Goal: Information Seeking & Learning: Find specific fact

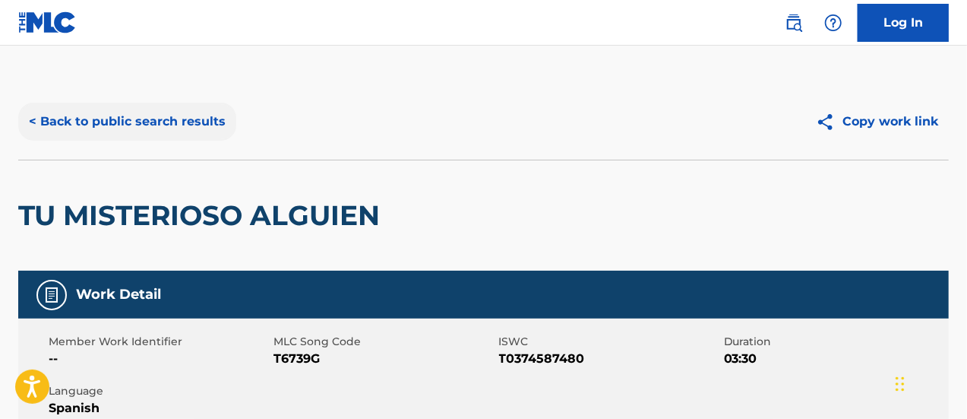
click at [35, 118] on button "< Back to public search results" at bounding box center [127, 122] width 218 height 38
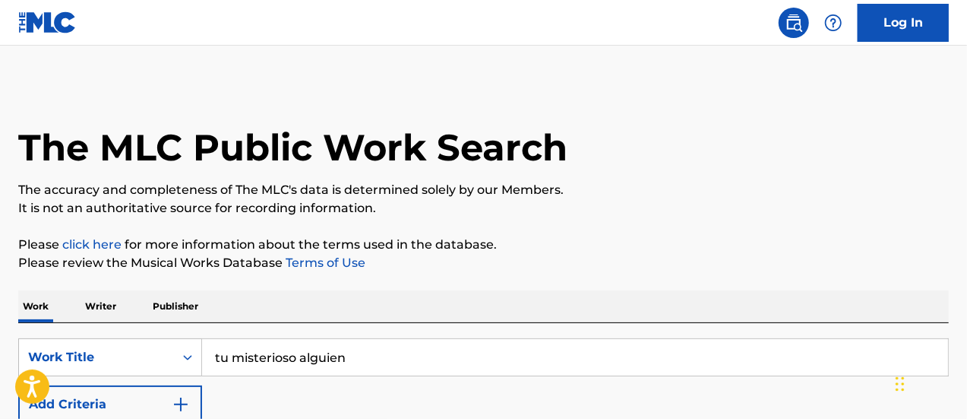
scroll to position [152, 0]
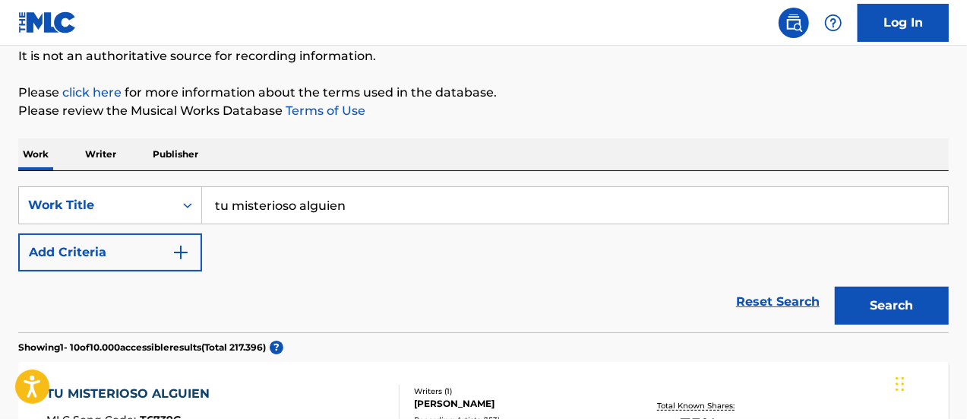
click at [379, 203] on input "tu misterioso alguien" at bounding box center [575, 205] width 746 height 36
click at [746, 298] on link "Reset Search" at bounding box center [778, 301] width 99 height 33
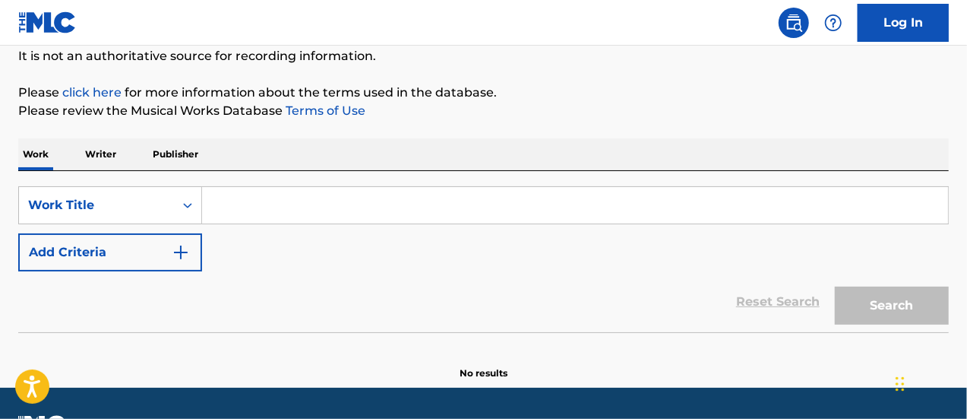
click at [274, 201] on input "Search Form" at bounding box center [575, 205] width 746 height 36
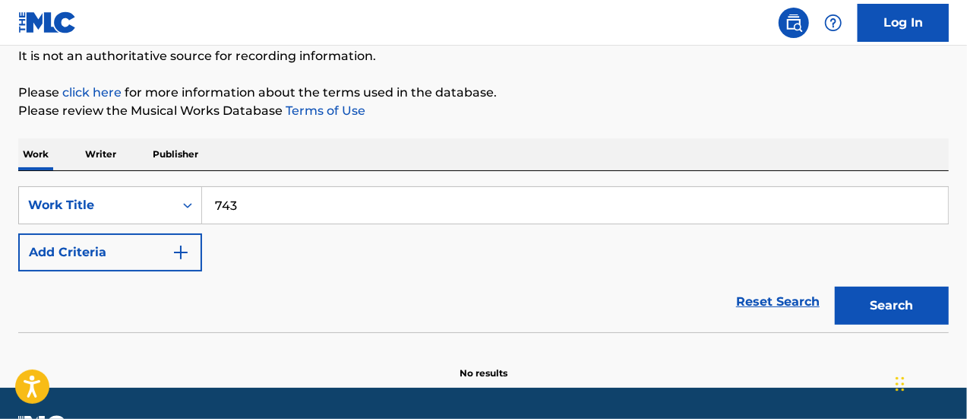
type input "743"
click at [835, 287] on button "Search" at bounding box center [892, 306] width 114 height 38
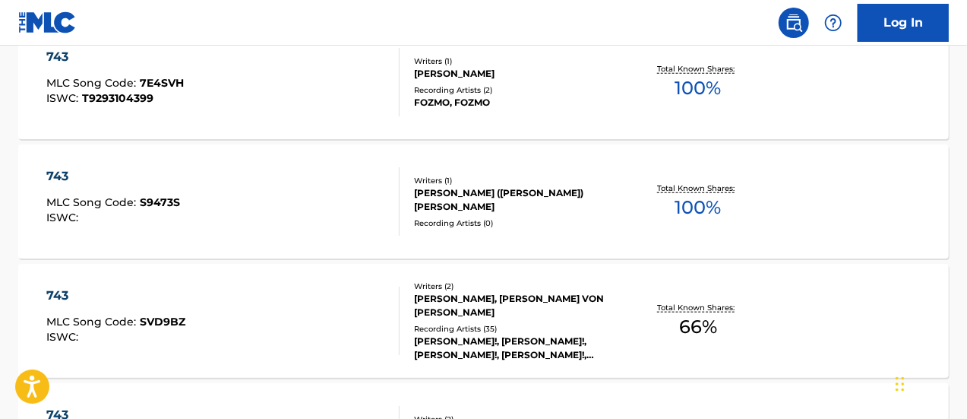
scroll to position [684, 0]
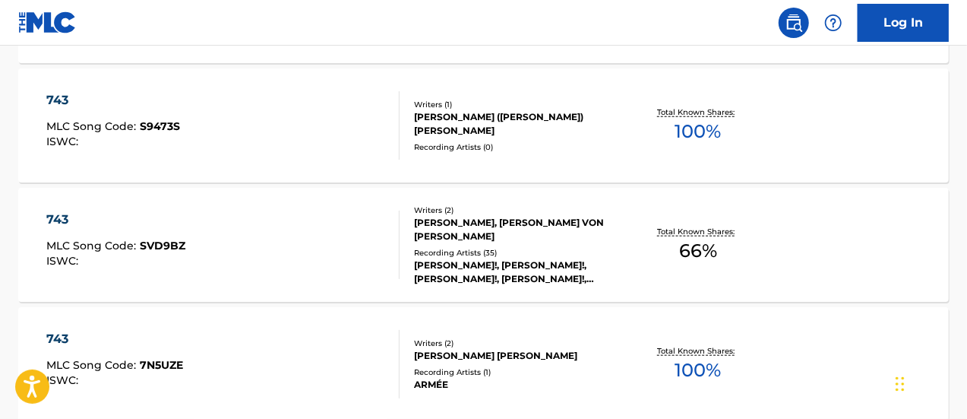
click at [429, 247] on div "Recording Artists ( 35 )" at bounding box center [517, 252] width 207 height 11
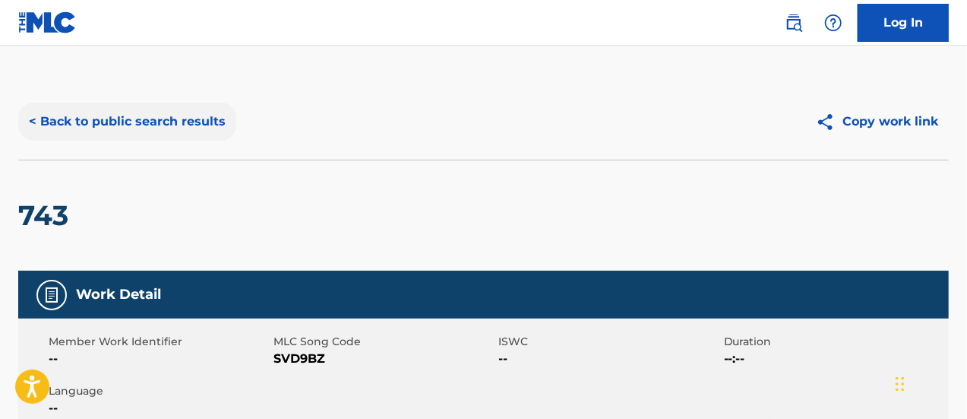
click at [41, 119] on button "< Back to public search results" at bounding box center [127, 122] width 218 height 38
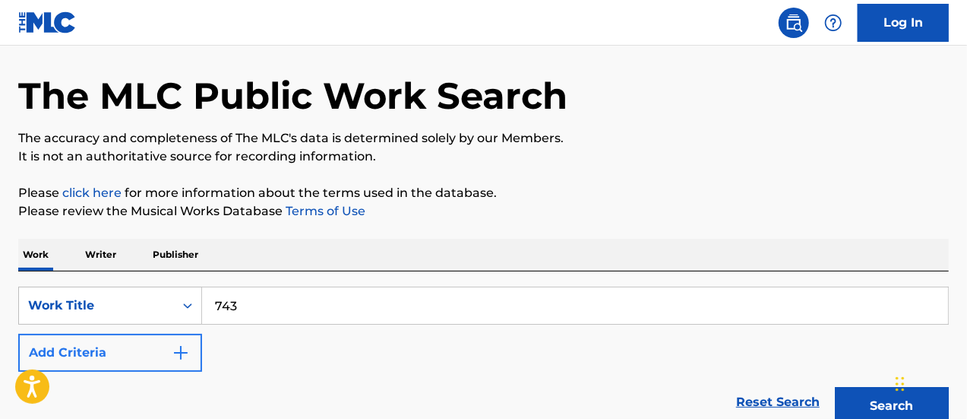
scroll to position [40, 0]
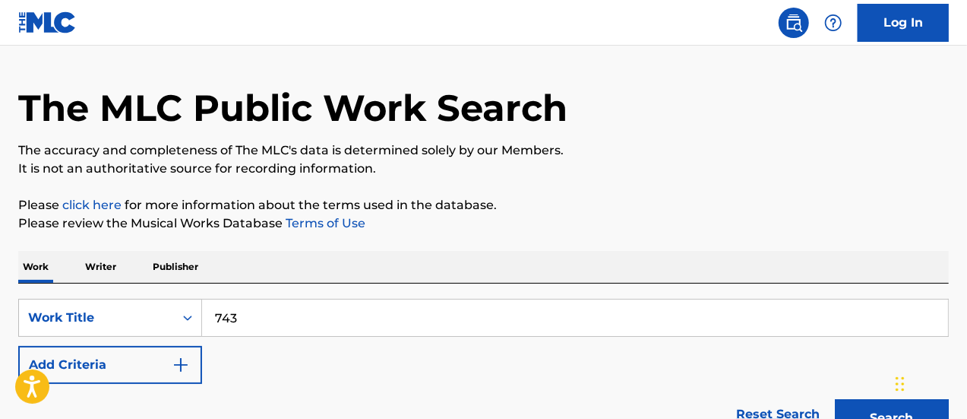
drag, startPoint x: 264, startPoint y: 320, endPoint x: 165, endPoint y: 283, distance: 105.3
click at [165, 283] on div "SearchWithCriteria25a05637-d58a-409a-9f2a-88fb64e36d7c Work Title 743 Add Crite…" at bounding box center [483, 363] width 931 height 161
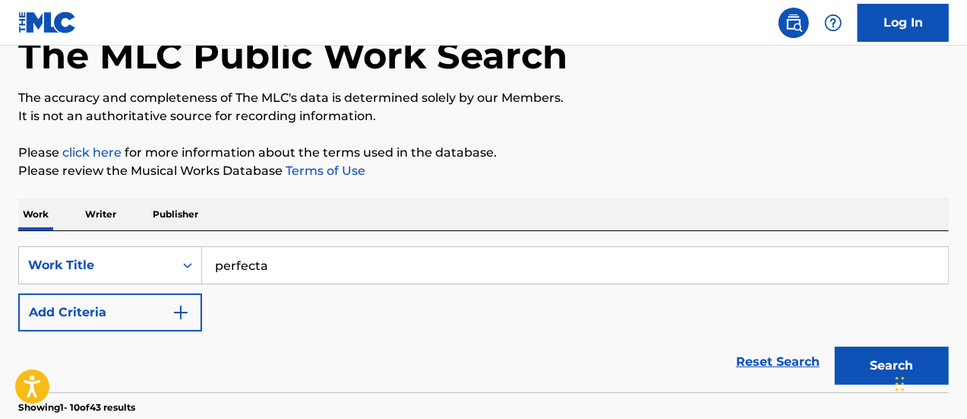
scroll to position [192, 0]
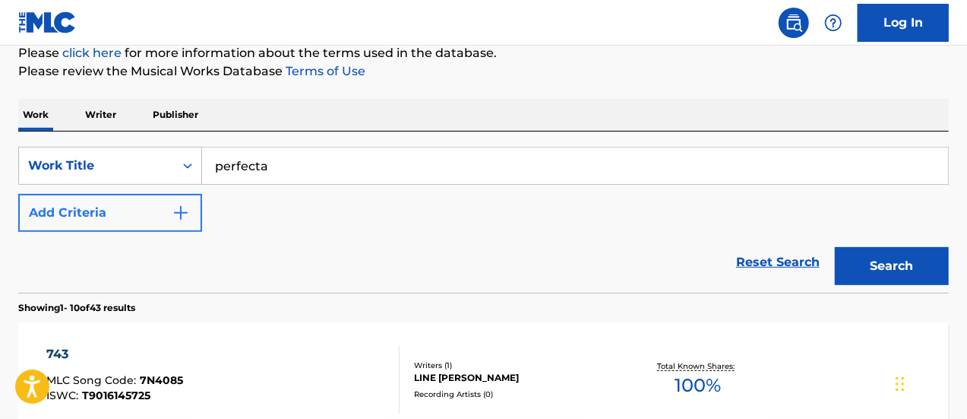
type input "perfecta"
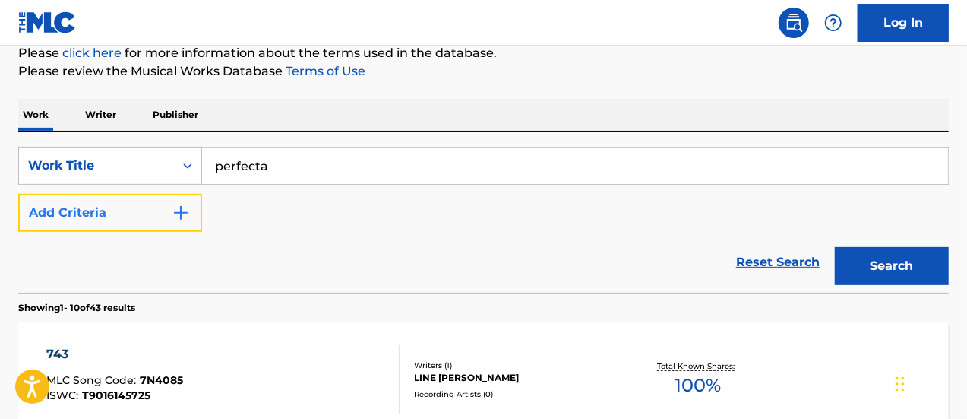
click at [192, 211] on button "Add Criteria" at bounding box center [110, 213] width 184 height 38
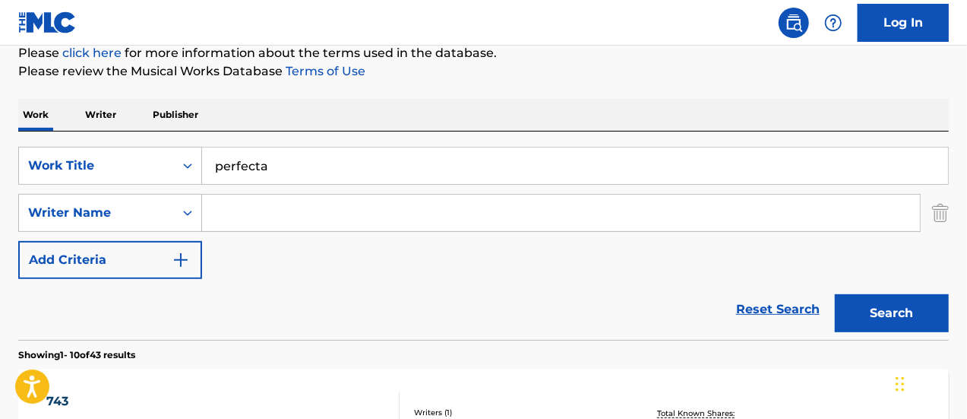
click at [237, 216] on input "Search Form" at bounding box center [561, 213] width 718 height 36
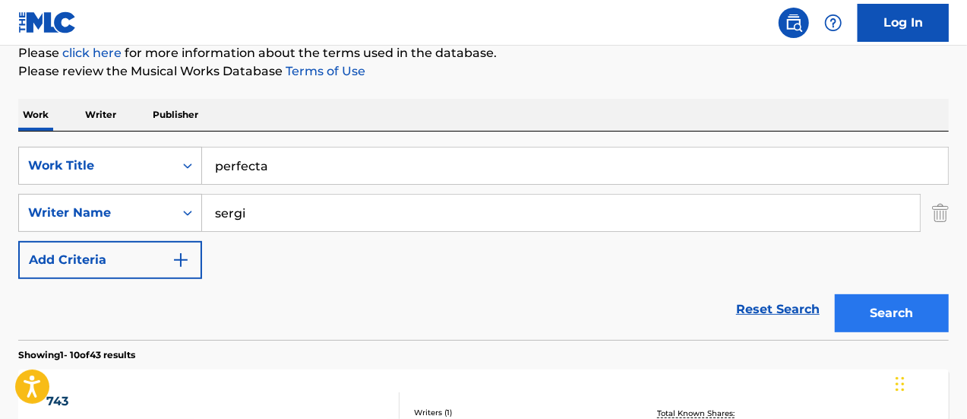
type input "sergi"
click at [851, 303] on button "Search" at bounding box center [892, 313] width 114 height 38
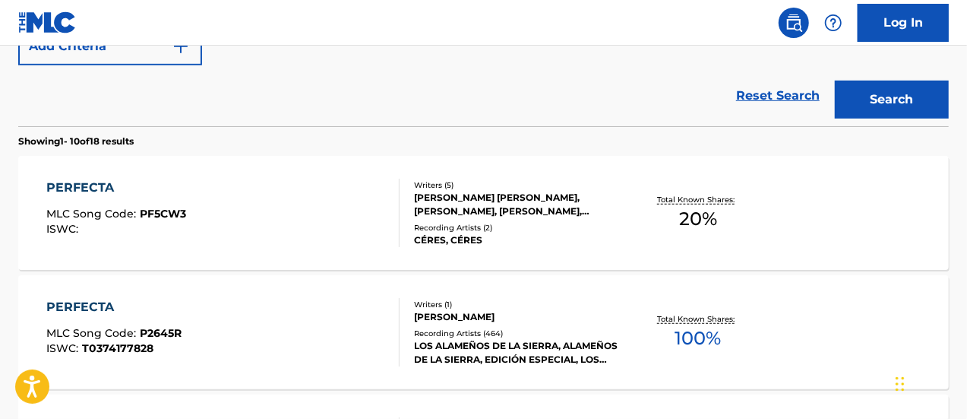
scroll to position [420, 0]
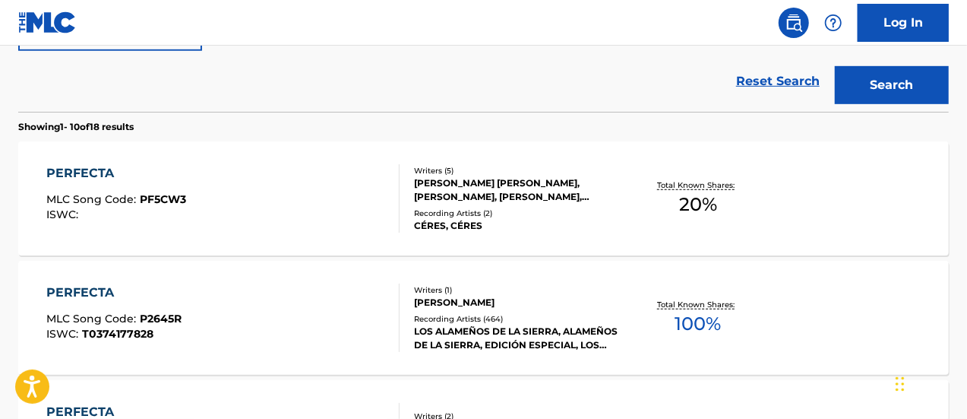
click at [422, 334] on div "LOS ALAMEÑOS DE LA SIERRA, ALAMEÑOS DE LA SIERRA, EDICIÓN ESPECIAL, LOS ALAMEÑO…" at bounding box center [517, 338] width 207 height 27
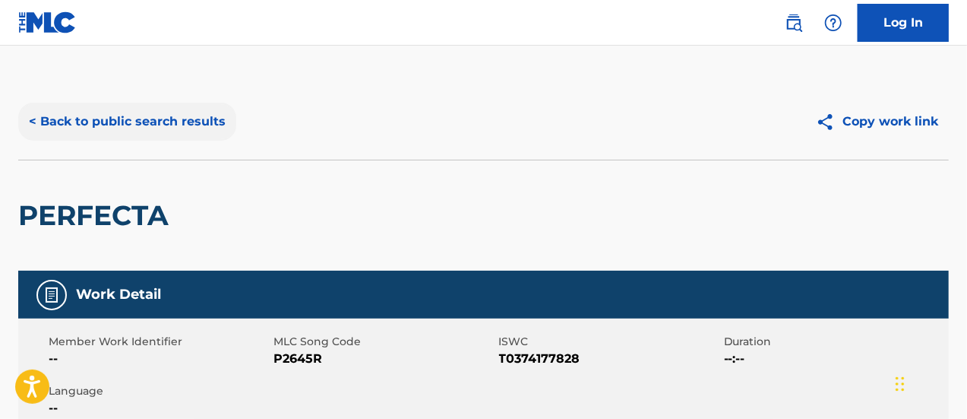
click at [33, 122] on button "< Back to public search results" at bounding box center [127, 122] width 218 height 38
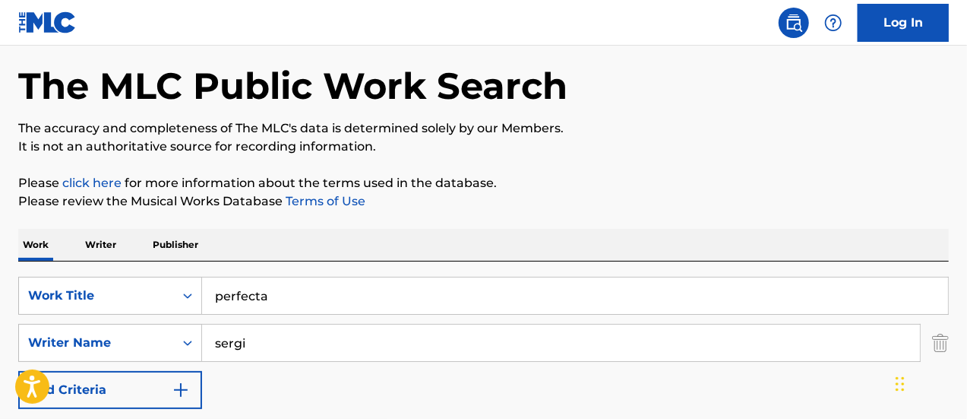
scroll to position [76, 0]
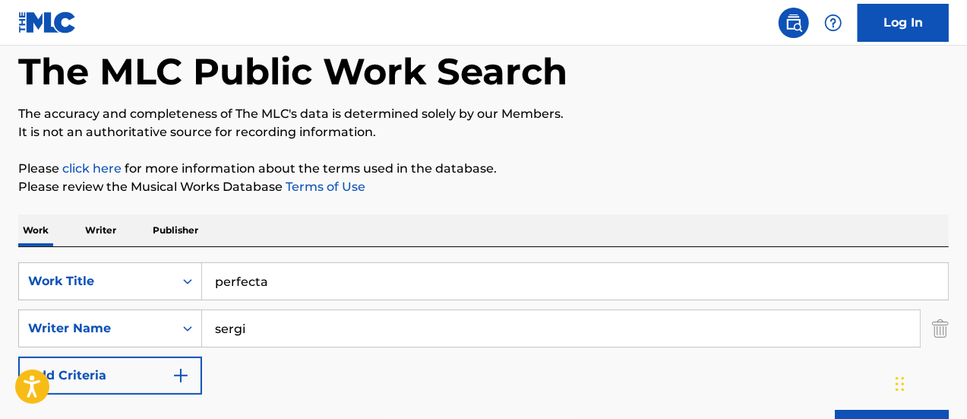
drag, startPoint x: 282, startPoint y: 283, endPoint x: 80, endPoint y: 239, distance: 206.9
type input "me gustas tanto"
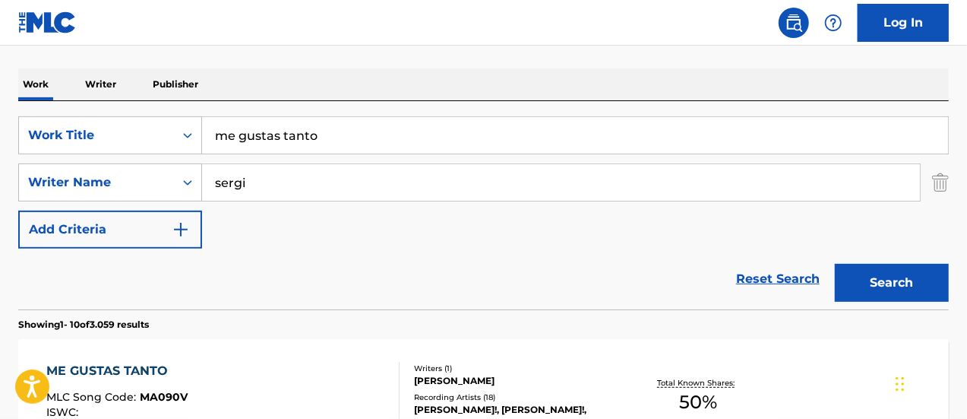
scroll to position [228, 0]
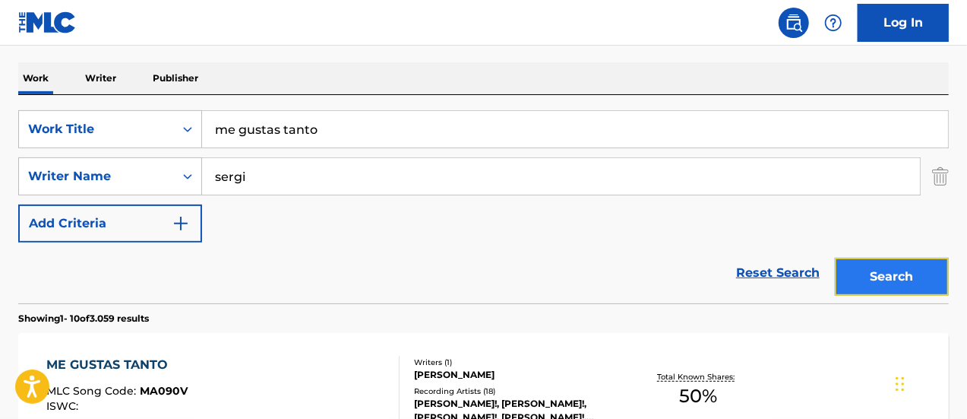
click at [894, 276] on button "Search" at bounding box center [892, 277] width 114 height 38
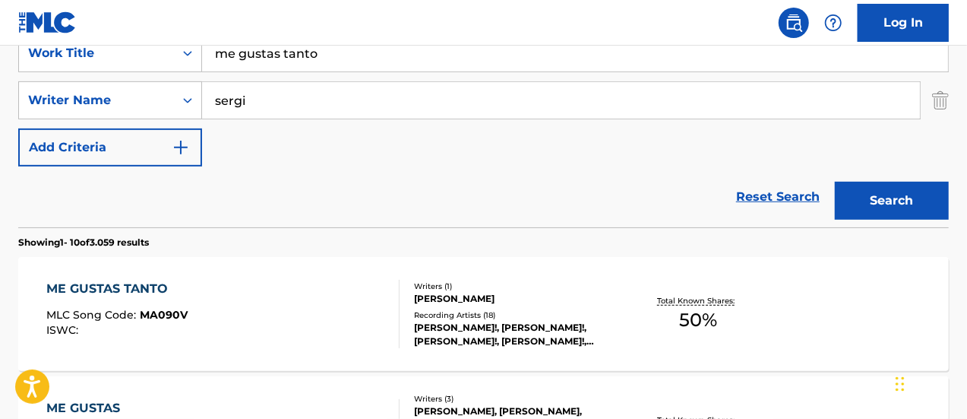
scroll to position [380, 0]
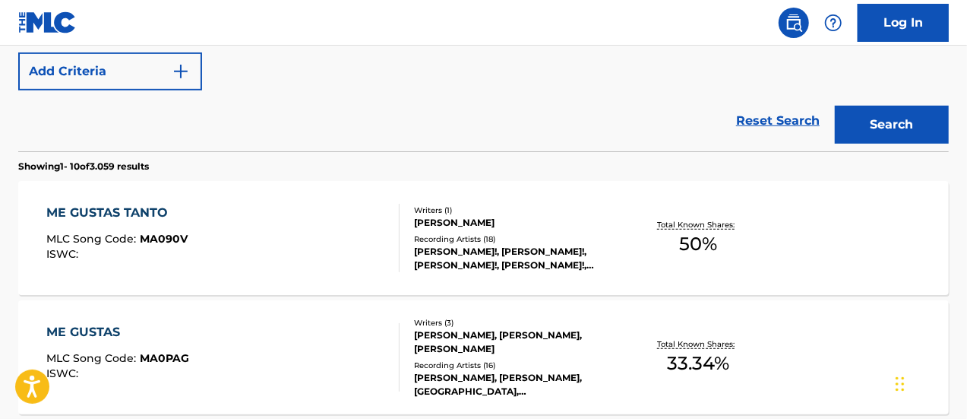
click at [435, 253] on div "[PERSON_NAME]!, [PERSON_NAME]!, [PERSON_NAME]!, [PERSON_NAME]!, [PERSON_NAME]!" at bounding box center [517, 258] width 207 height 27
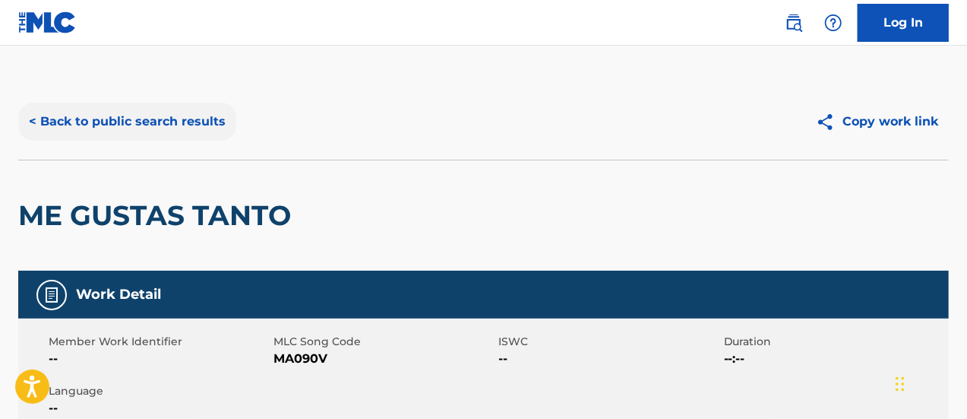
click at [33, 113] on button "< Back to public search results" at bounding box center [127, 122] width 218 height 38
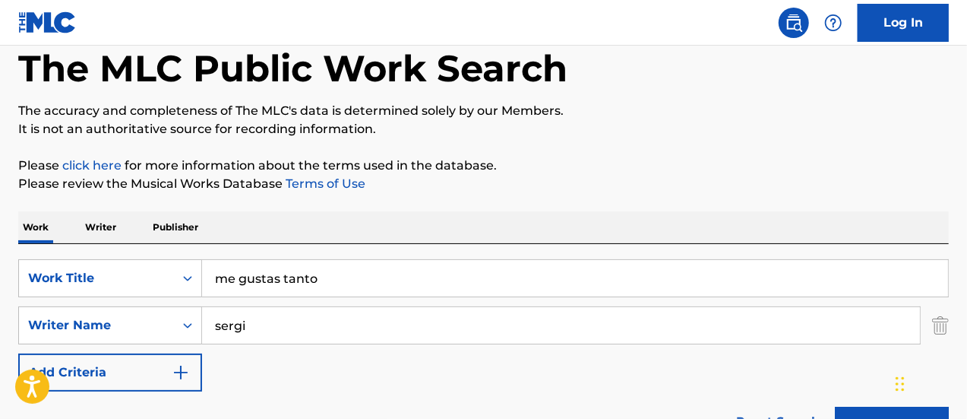
scroll to position [163, 0]
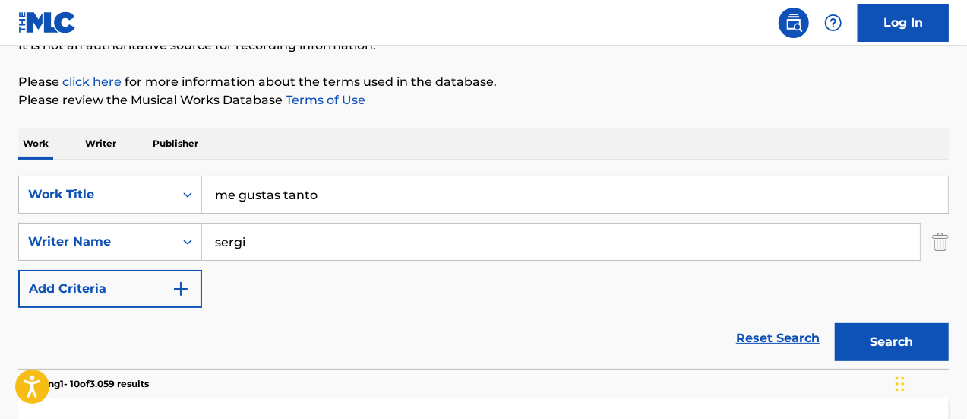
drag, startPoint x: 327, startPoint y: 200, endPoint x: 172, endPoint y: 160, distance: 160.0
click at [172, 160] on div "SearchWithCriteria25a05637-d58a-409a-9f2a-88fb64e36d7c Work Title me gustas tan…" at bounding box center [483, 264] width 931 height 208
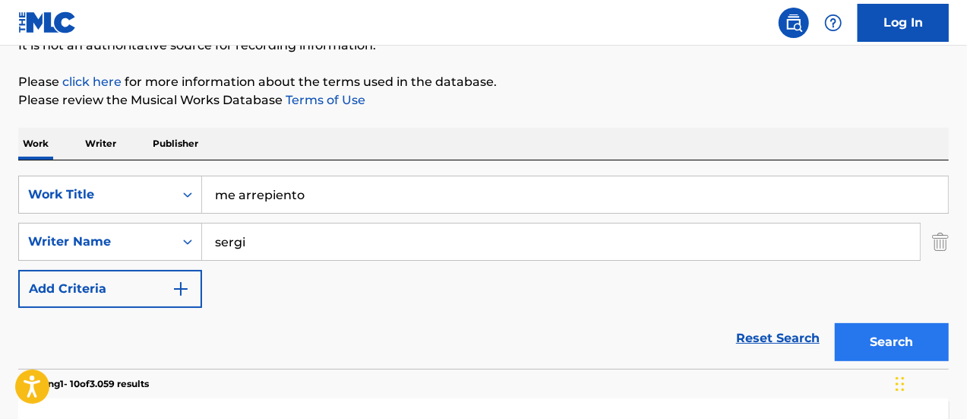
type input "me arrepiento"
click at [910, 332] on button "Search" at bounding box center [892, 342] width 114 height 38
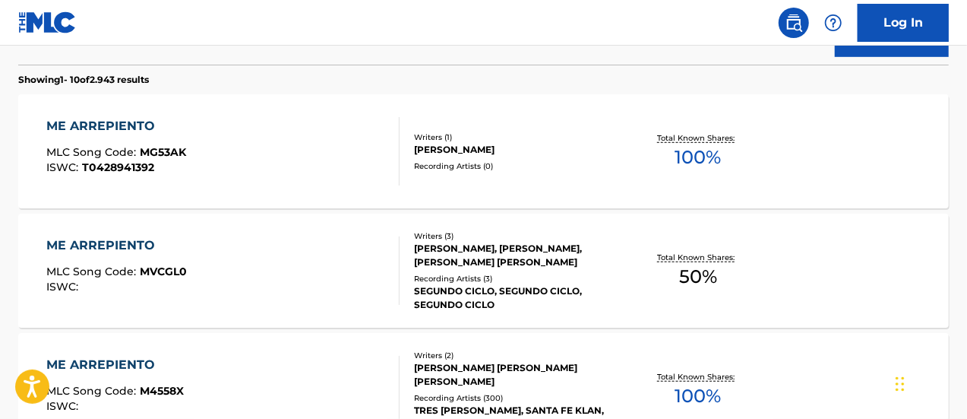
scroll to position [543, 0]
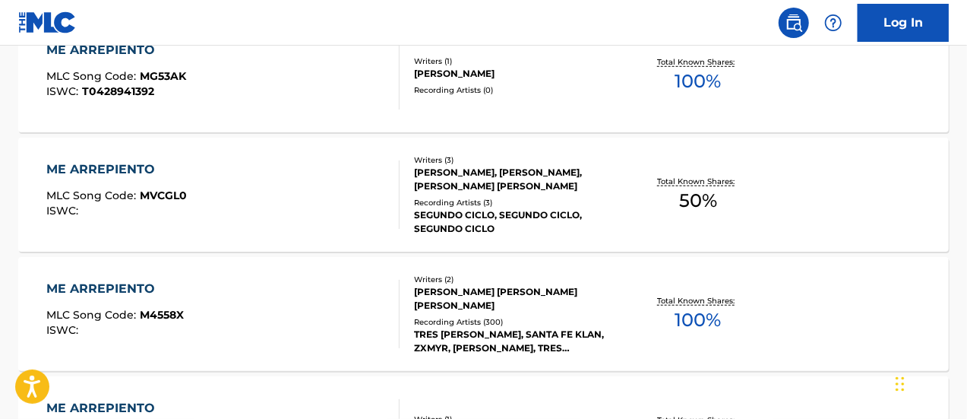
click at [489, 302] on div "[PERSON_NAME] [PERSON_NAME] [PERSON_NAME]" at bounding box center [517, 298] width 207 height 27
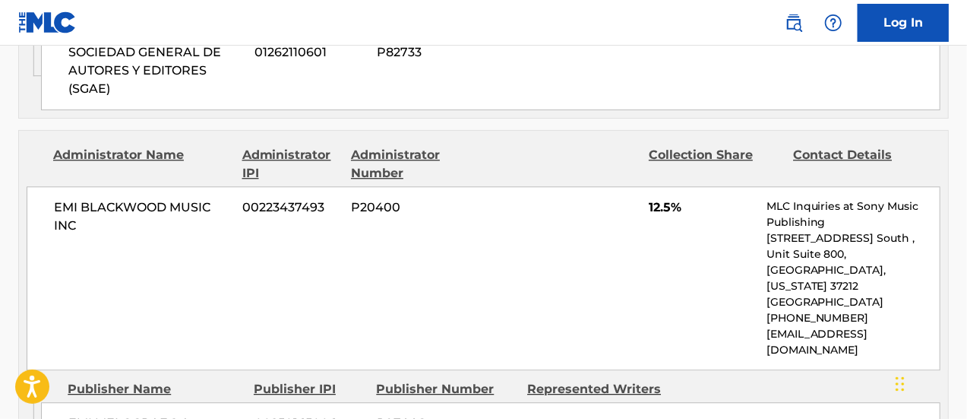
scroll to position [1848, 0]
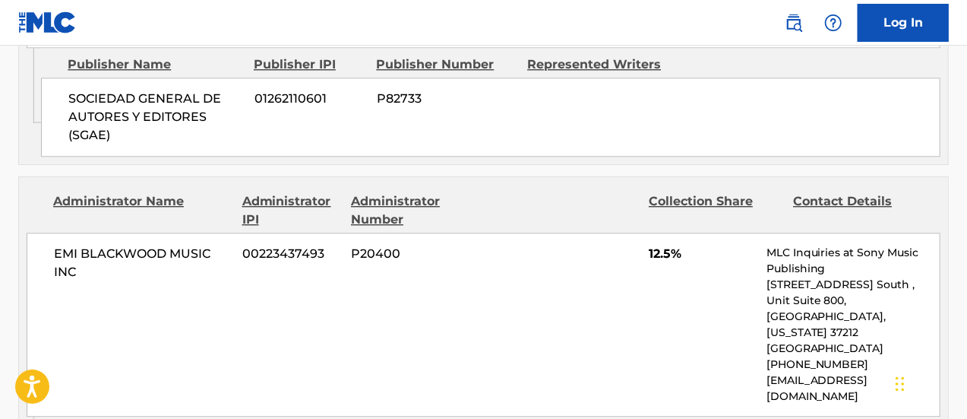
click at [673, 326] on div "EMI [PERSON_NAME] MUSIC INC 00223437493 P20400 12.5% MLC Inquiries at Sony Musi…" at bounding box center [484, 325] width 914 height 184
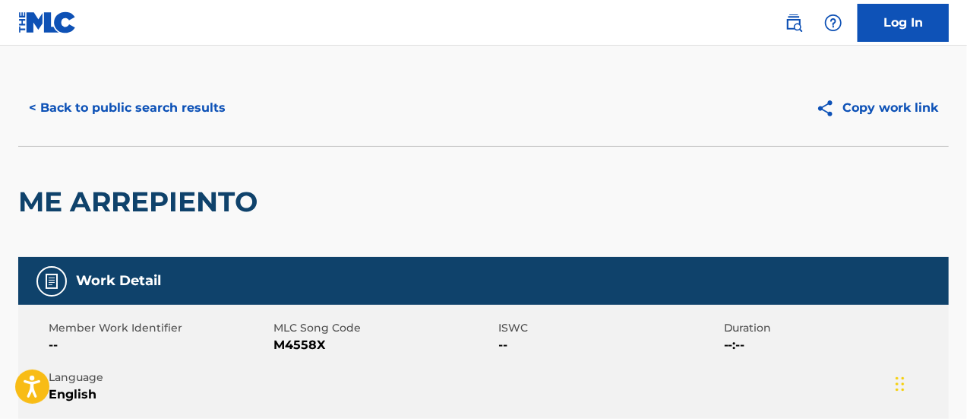
scroll to position [0, 0]
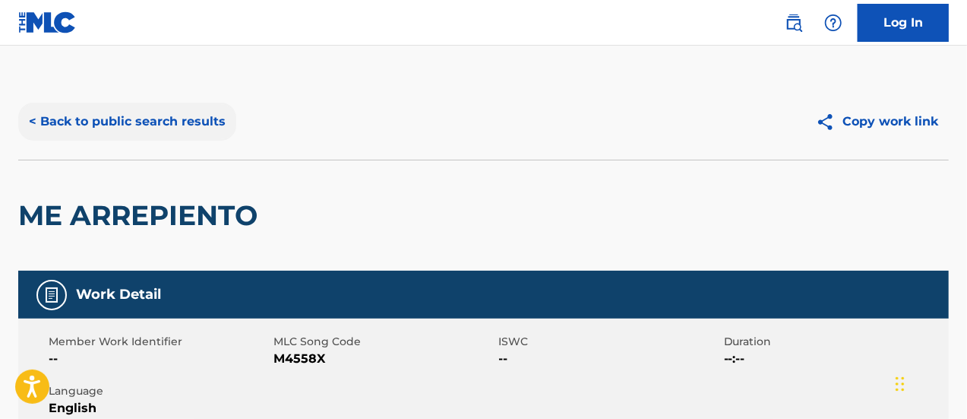
click at [81, 129] on button "< Back to public search results" at bounding box center [127, 122] width 218 height 38
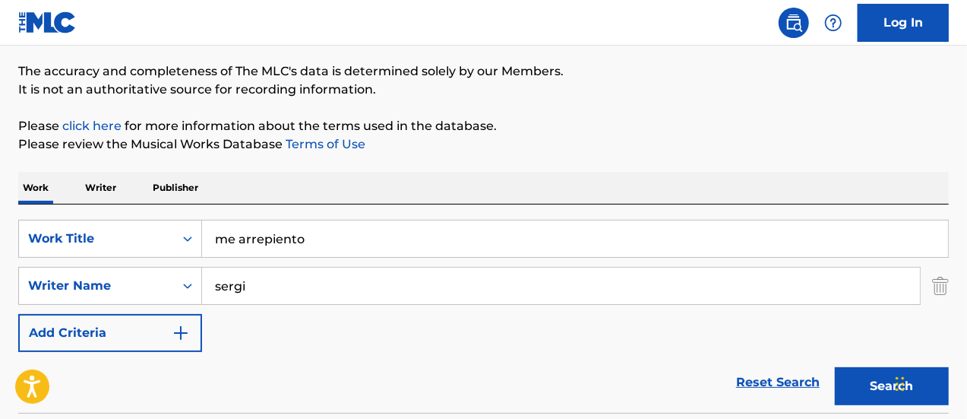
scroll to position [97, 0]
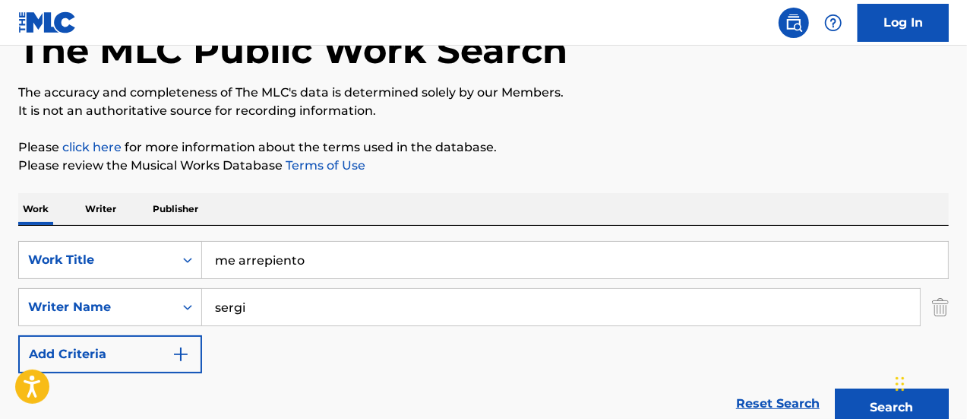
drag, startPoint x: 316, startPoint y: 258, endPoint x: 157, endPoint y: 223, distance: 163.5
click at [154, 226] on div "SearchWithCriteria25a05637-d58a-409a-9f2a-88fb64e36d7c Work Title me arrepiento…" at bounding box center [483, 330] width 931 height 208
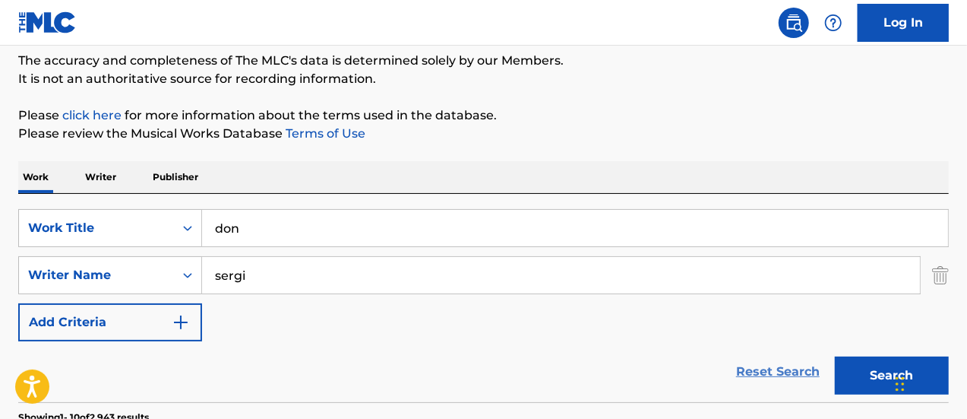
scroll to position [173, 0]
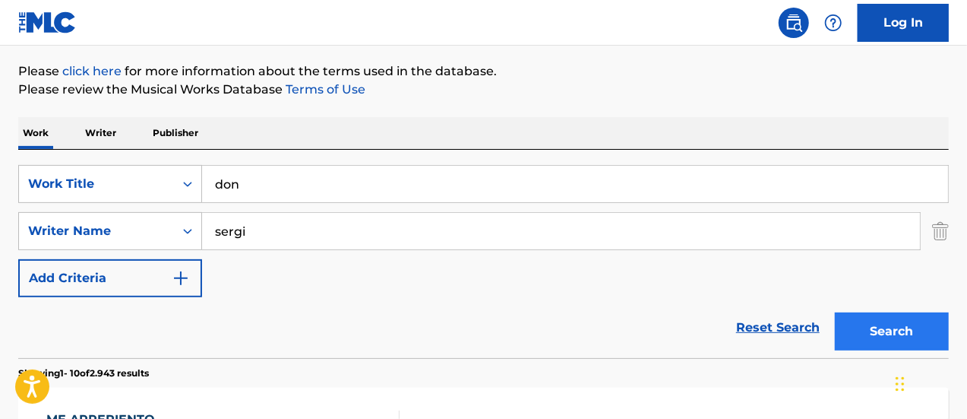
type input "don"
click at [868, 334] on button "Search" at bounding box center [892, 331] width 114 height 38
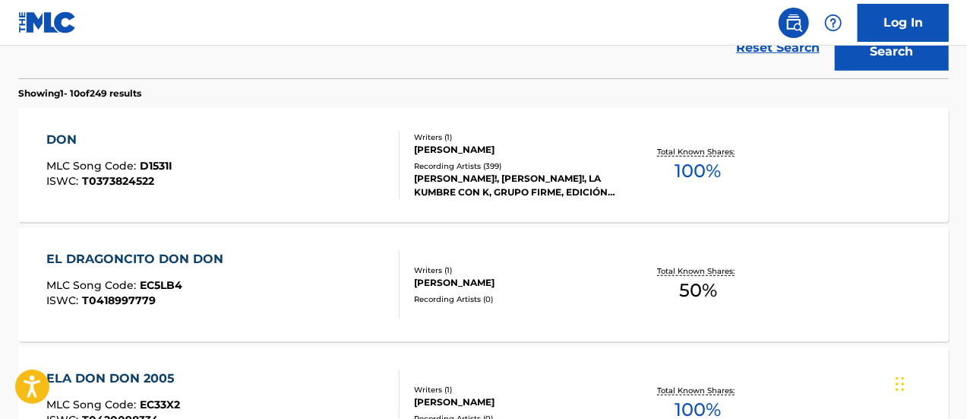
scroll to position [477, 0]
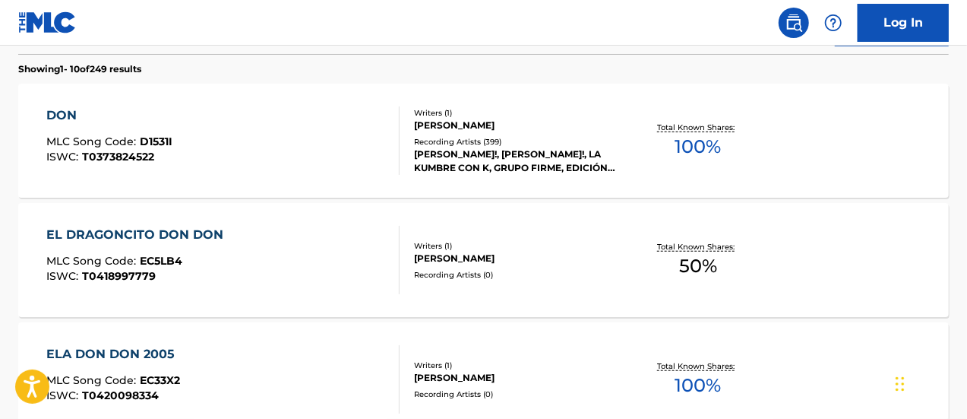
click at [285, 145] on div "DON MLC Song Code : D1531I ISWC : T0373824522" at bounding box center [223, 140] width 354 height 68
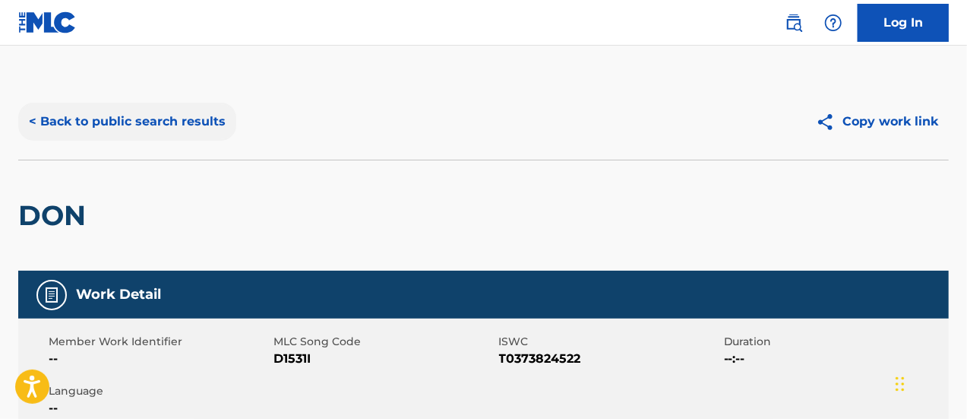
click at [28, 122] on button "< Back to public search results" at bounding box center [127, 122] width 218 height 38
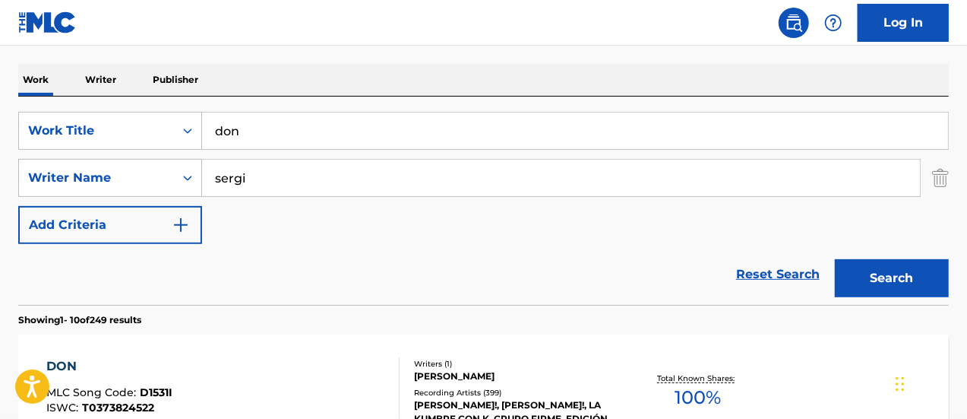
scroll to position [228, 0]
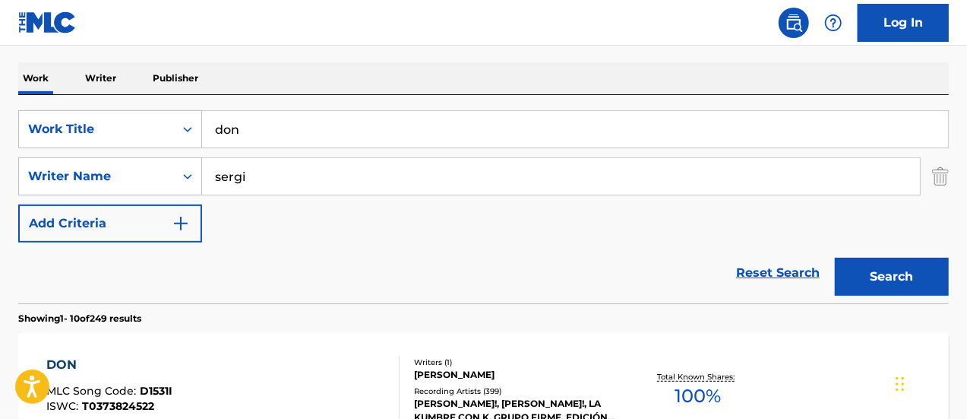
drag, startPoint x: 242, startPoint y: 131, endPoint x: 228, endPoint y: 121, distance: 17.3
click at [228, 121] on input "don" at bounding box center [575, 129] width 746 height 36
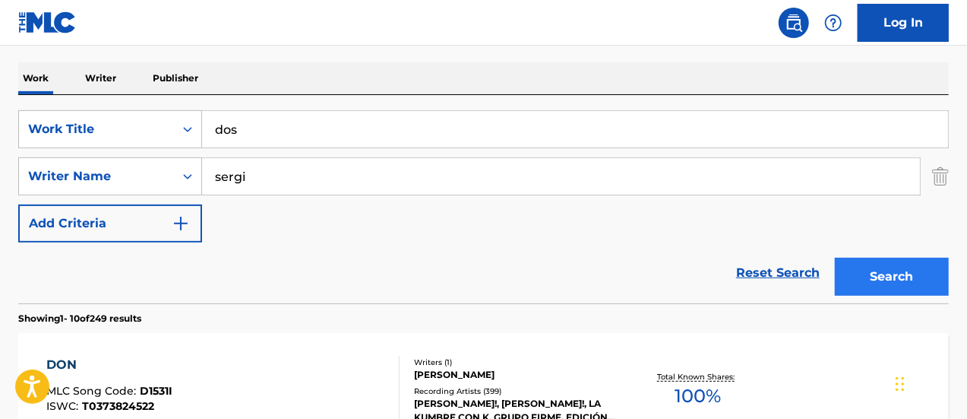
type input "dos"
click at [880, 279] on button "Search" at bounding box center [892, 277] width 114 height 38
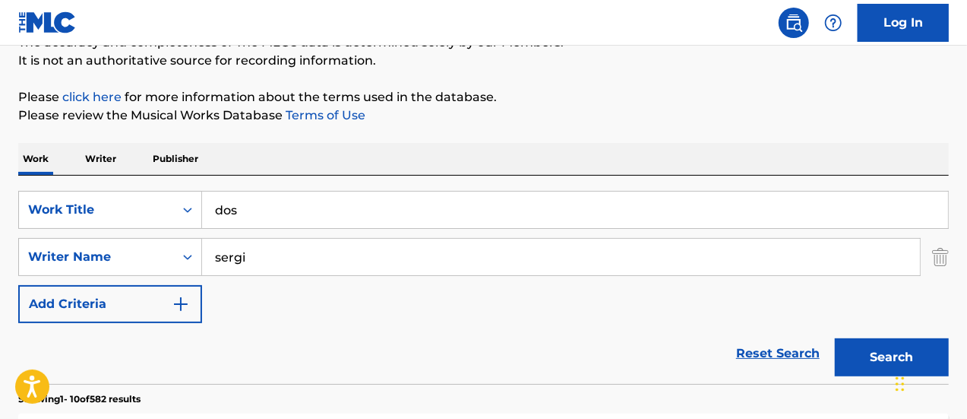
scroll to position [76, 0]
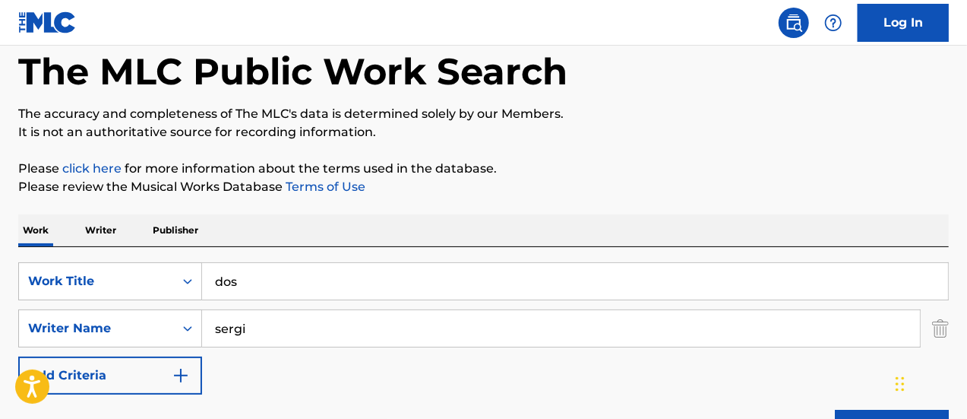
click at [298, 334] on input "sergi" at bounding box center [561, 328] width 718 height 36
type input "[PERSON_NAME]"
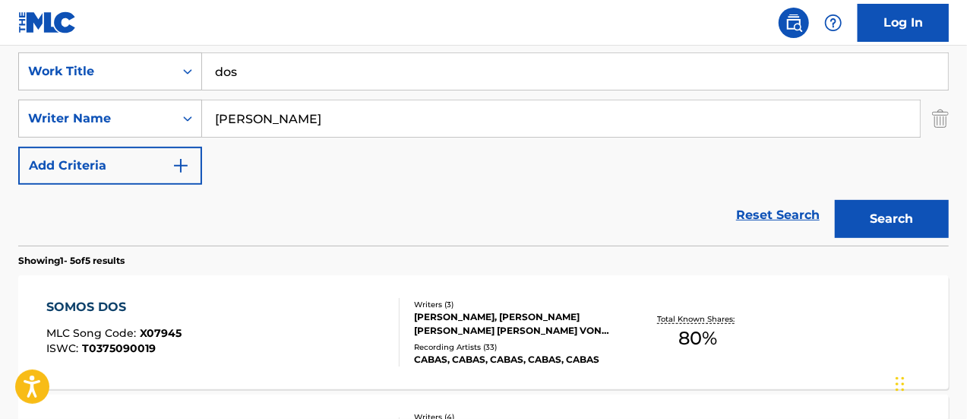
scroll to position [304, 0]
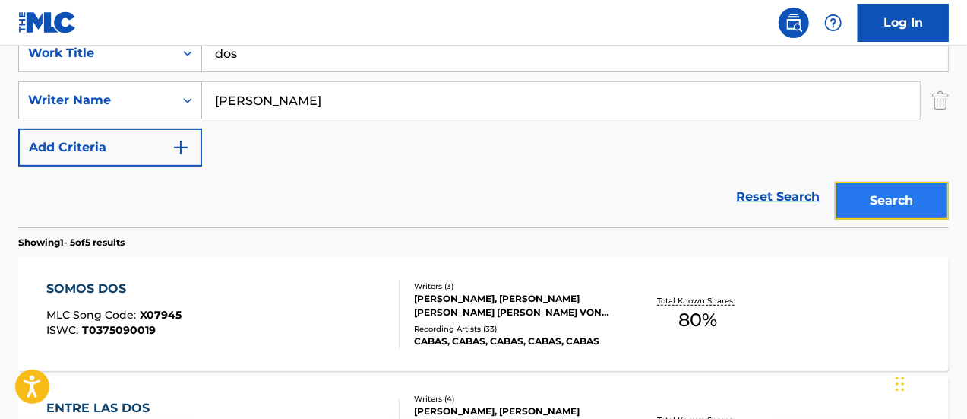
click at [866, 207] on button "Search" at bounding box center [892, 201] width 114 height 38
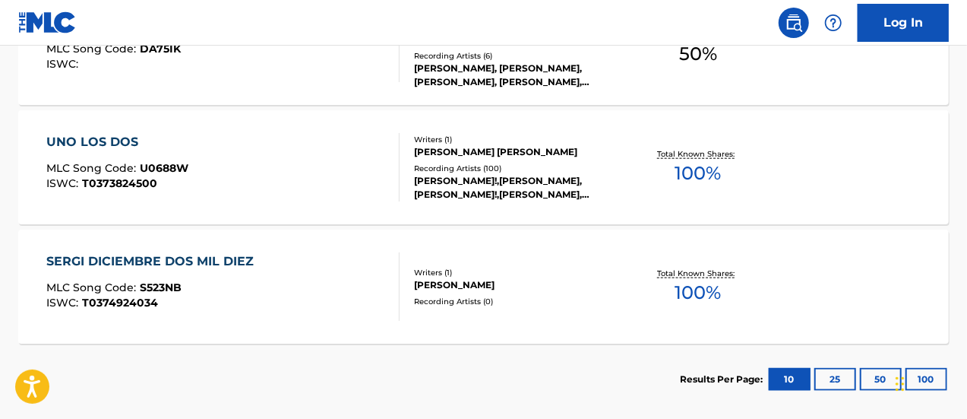
scroll to position [733, 0]
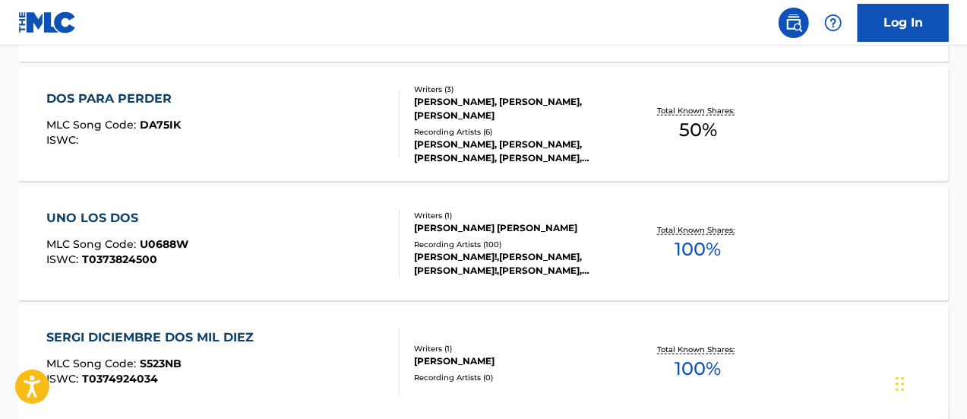
click at [496, 231] on div "[PERSON_NAME] [PERSON_NAME]" at bounding box center [517, 228] width 207 height 14
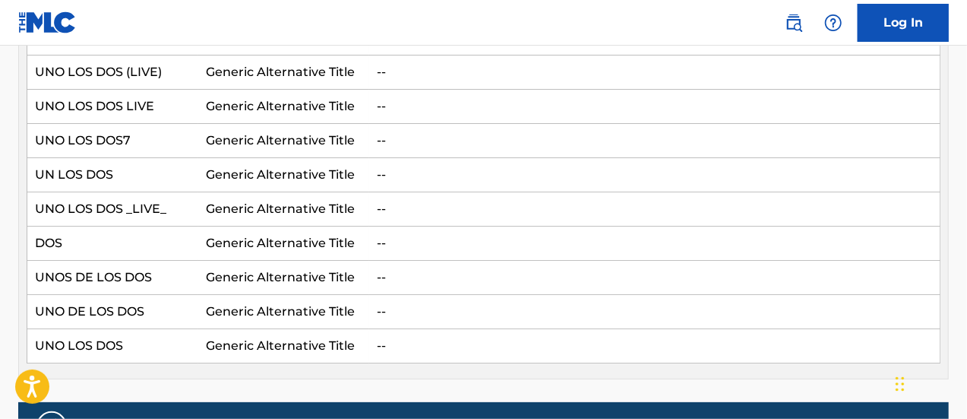
scroll to position [532, 0]
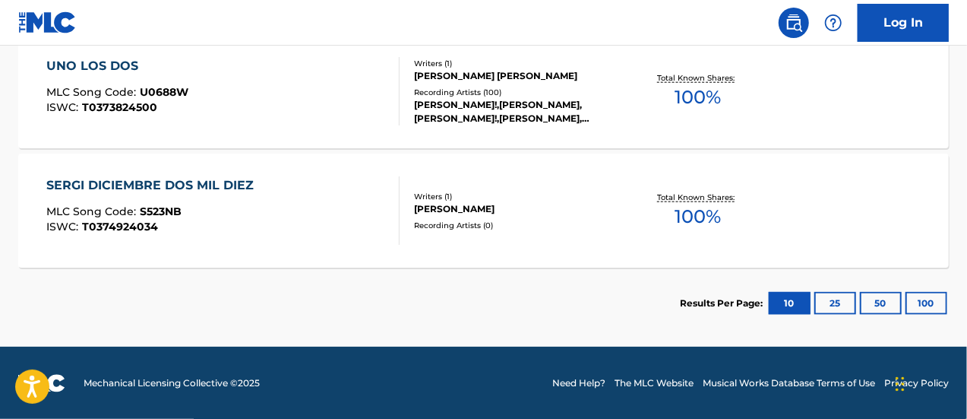
scroll to position [809, 0]
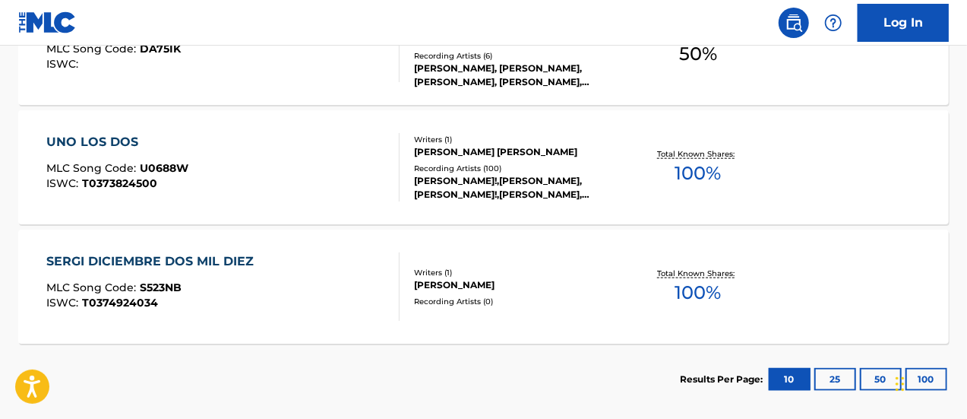
click at [201, 256] on div "SERGI DICIEMBRE DOS MIL DIEZ" at bounding box center [153, 261] width 215 height 18
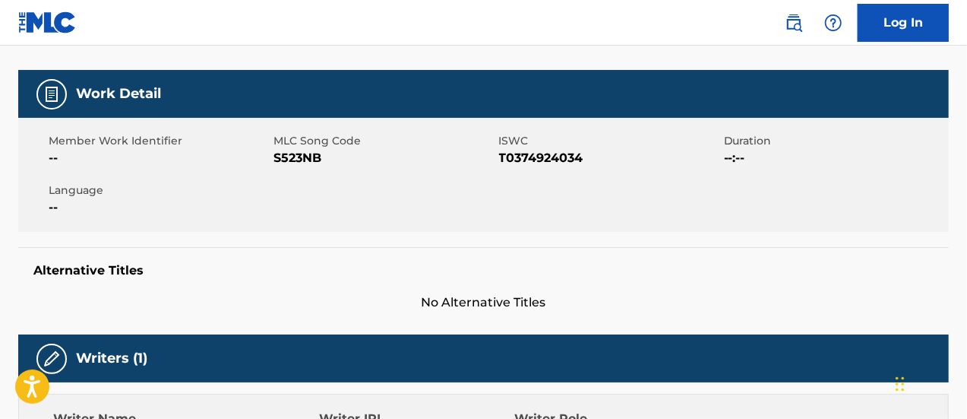
scroll to position [145, 0]
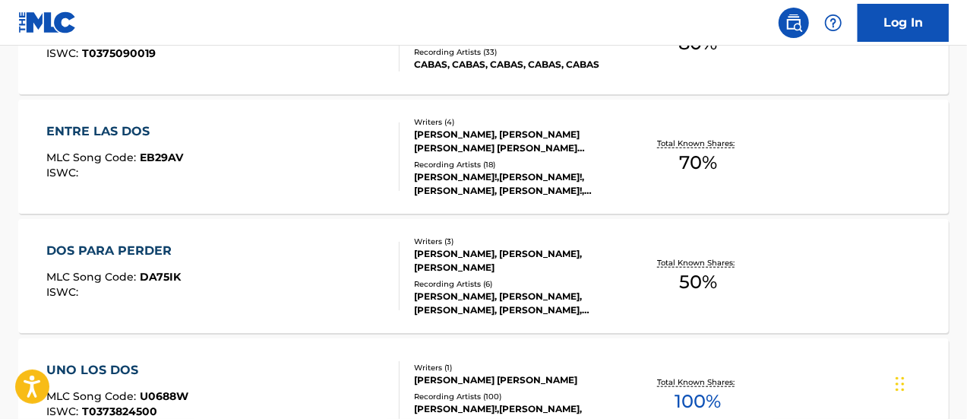
scroll to position [657, 0]
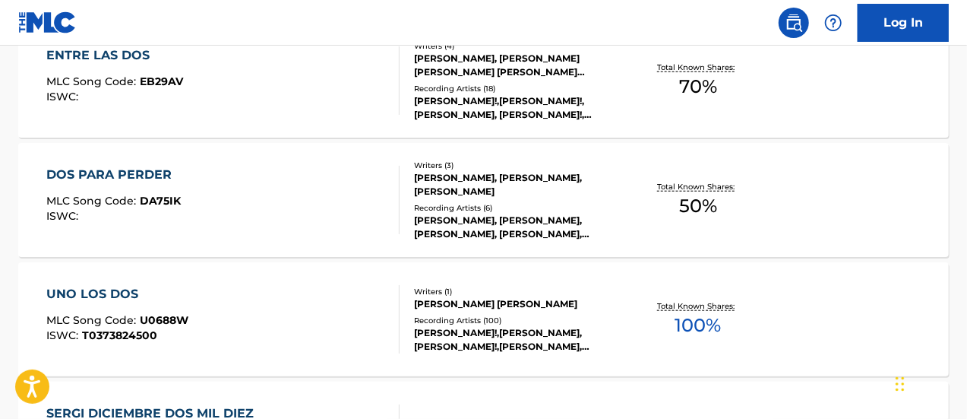
click at [155, 177] on div "DOS PARA PERDER" at bounding box center [113, 175] width 135 height 18
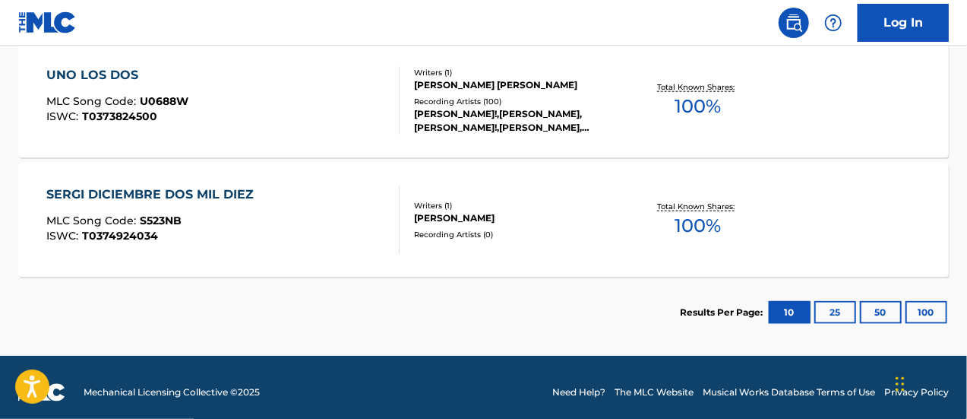
scroll to position [885, 0]
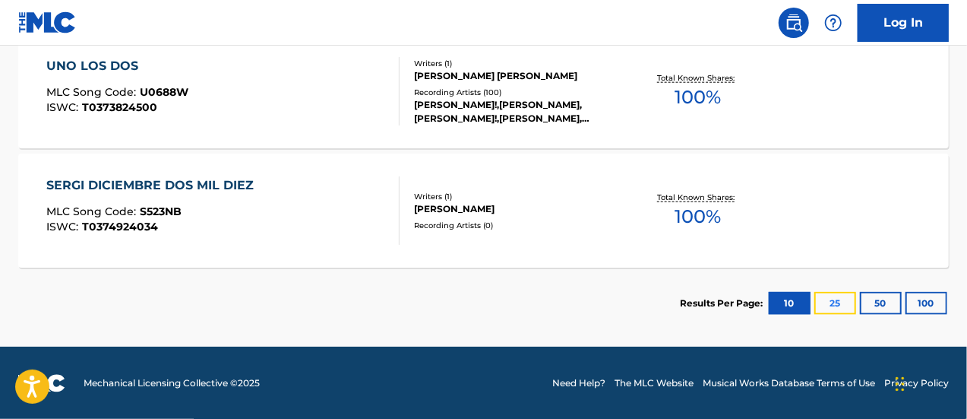
click at [834, 299] on button "25" at bounding box center [836, 303] width 42 height 23
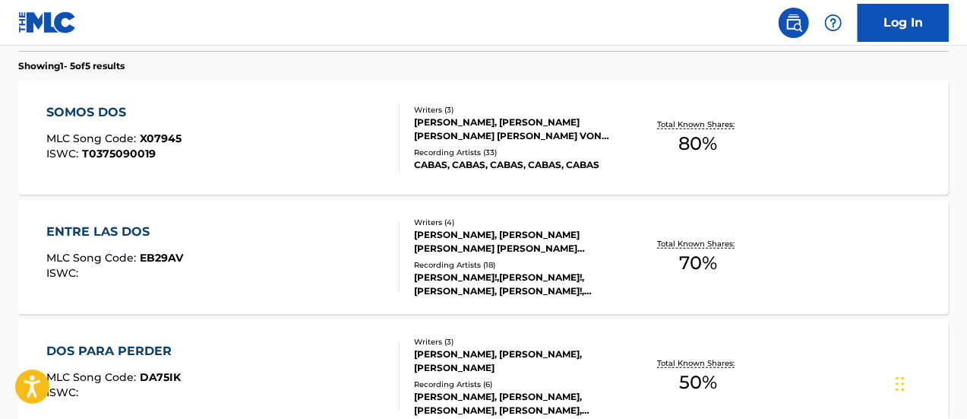
scroll to position [505, 0]
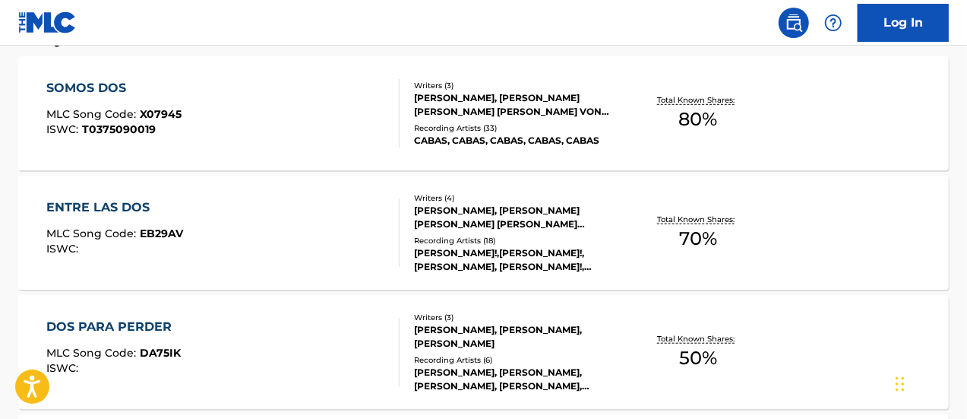
click at [445, 124] on div "Recording Artists ( 33 )" at bounding box center [517, 127] width 207 height 11
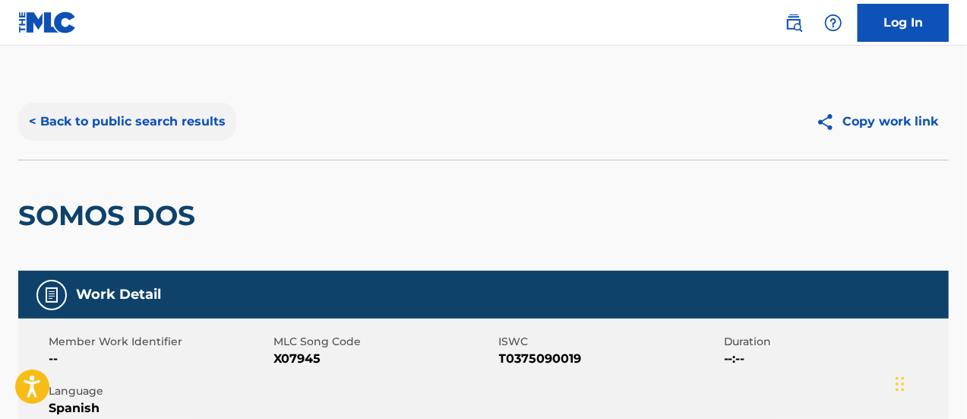
click at [40, 119] on button "< Back to public search results" at bounding box center [127, 122] width 218 height 38
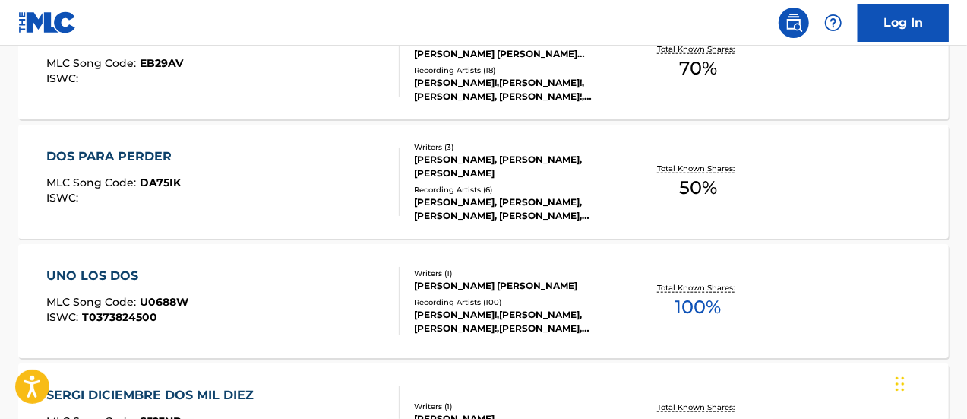
scroll to position [657, 0]
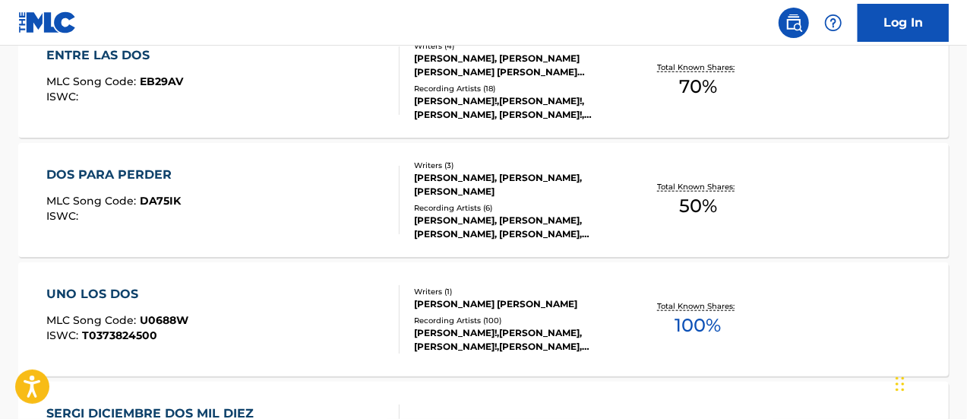
click at [443, 94] on div "[PERSON_NAME]!,[PERSON_NAME]!,[PERSON_NAME], [PERSON_NAME]!,[PERSON_NAME], [PER…" at bounding box center [517, 107] width 207 height 27
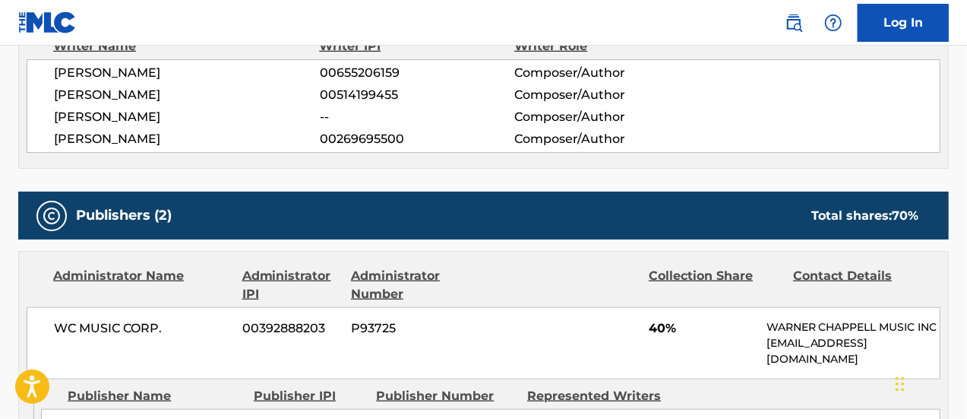
scroll to position [684, 0]
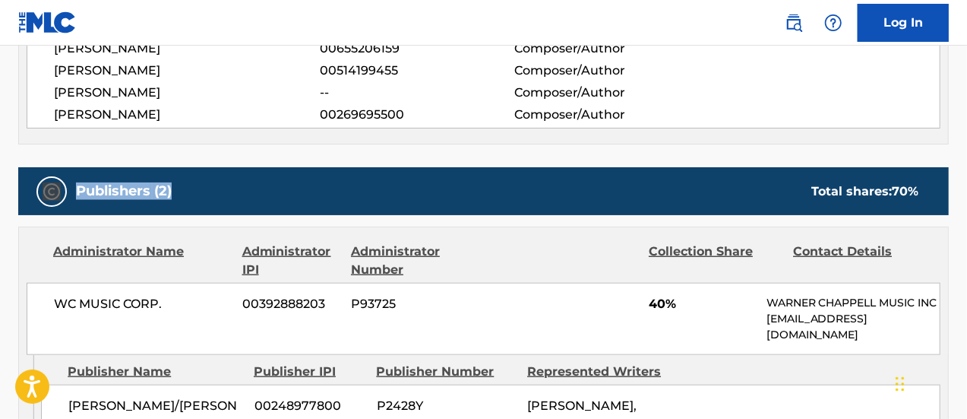
drag, startPoint x: 58, startPoint y: 153, endPoint x: 362, endPoint y: 195, distance: 307.0
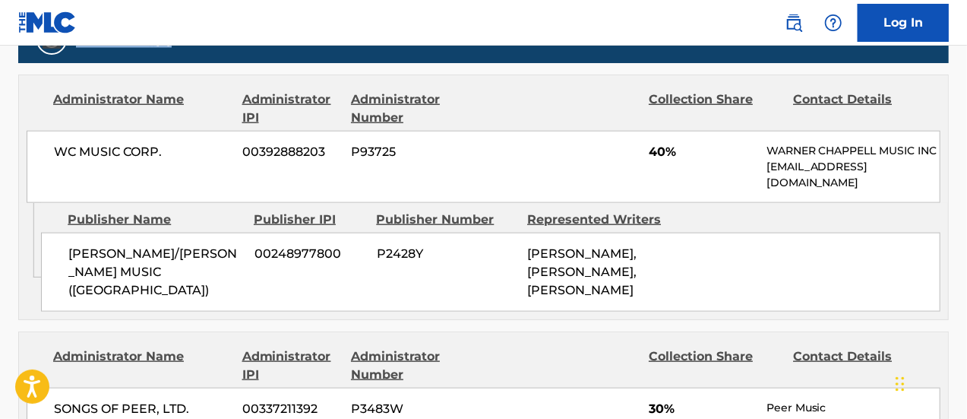
scroll to position [760, 0]
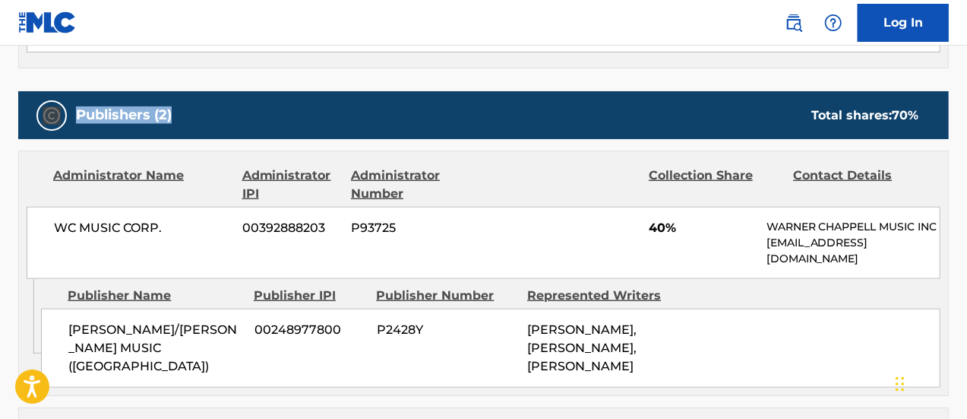
click at [217, 91] on div "Publishers (2) Total shares: 70 %" at bounding box center [483, 115] width 931 height 48
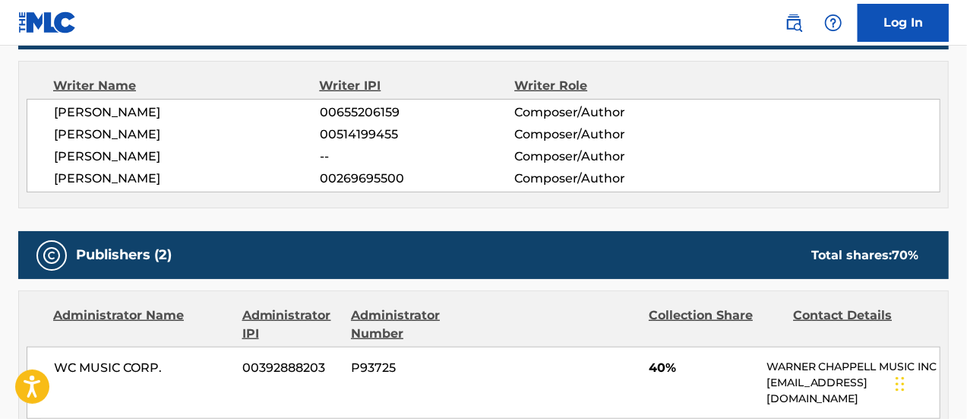
scroll to position [608, 0]
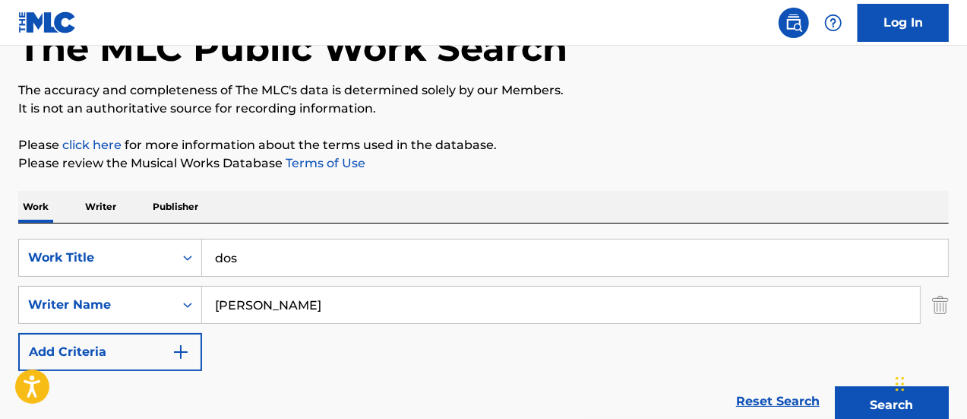
scroll to position [76, 0]
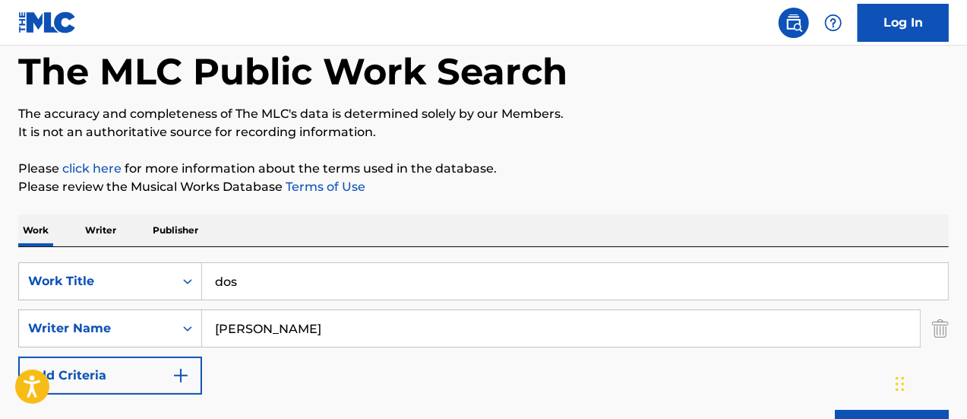
drag, startPoint x: 302, startPoint y: 318, endPoint x: 124, endPoint y: 302, distance: 179.3
click at [124, 302] on div "SearchWithCriteria25a05637-d58a-409a-9f2a-88fb64e36d7c Work Title dos SearchWit…" at bounding box center [483, 328] width 931 height 132
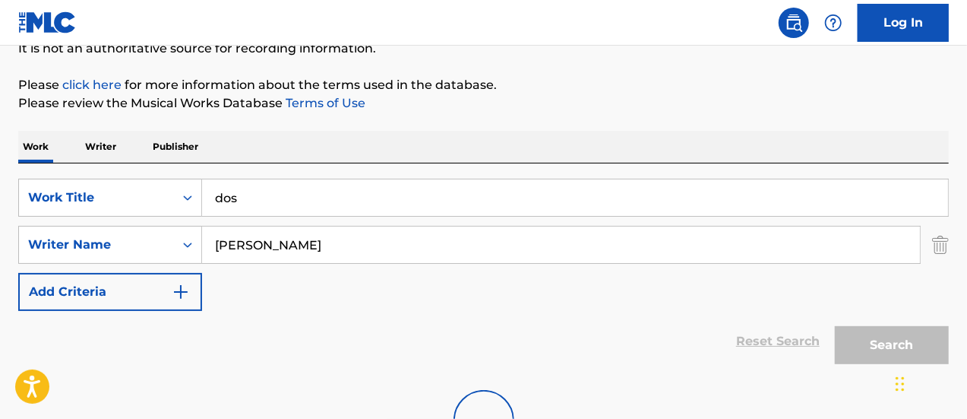
scroll to position [228, 0]
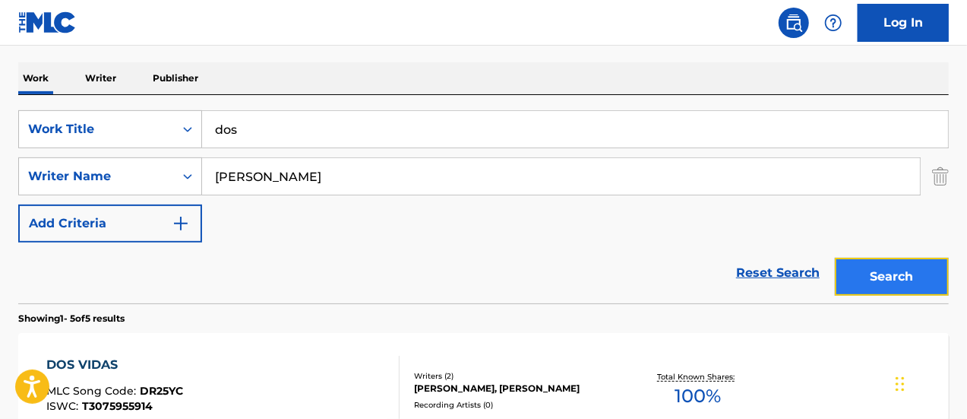
click at [862, 274] on button "Search" at bounding box center [892, 277] width 114 height 38
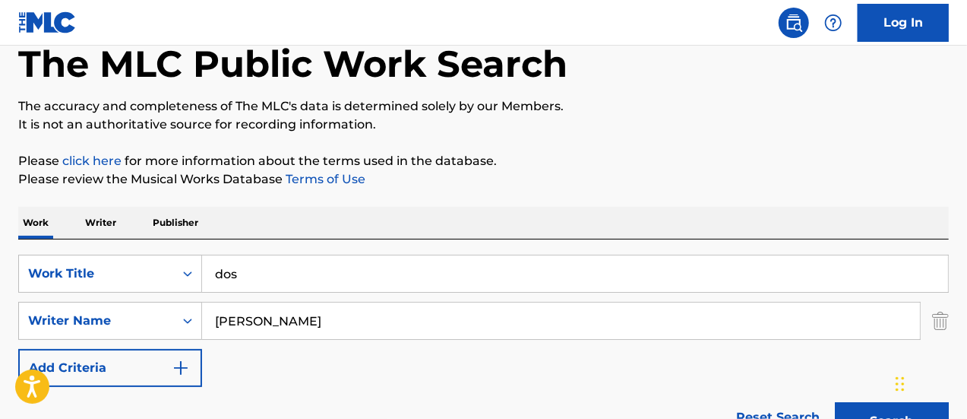
scroll to position [76, 0]
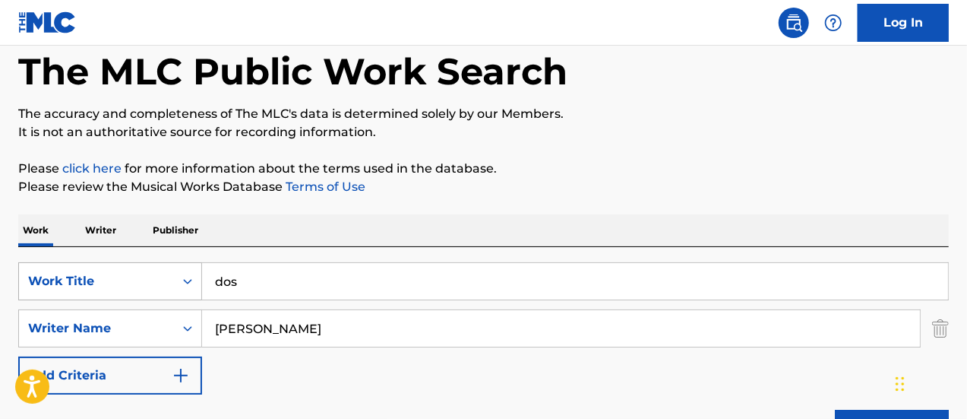
drag, startPoint x: 263, startPoint y: 330, endPoint x: 68, endPoint y: 296, distance: 197.4
click at [68, 296] on div "SearchWithCriteria25a05637-d58a-409a-9f2a-88fb64e36d7c Work Title dos SearchWit…" at bounding box center [483, 328] width 931 height 132
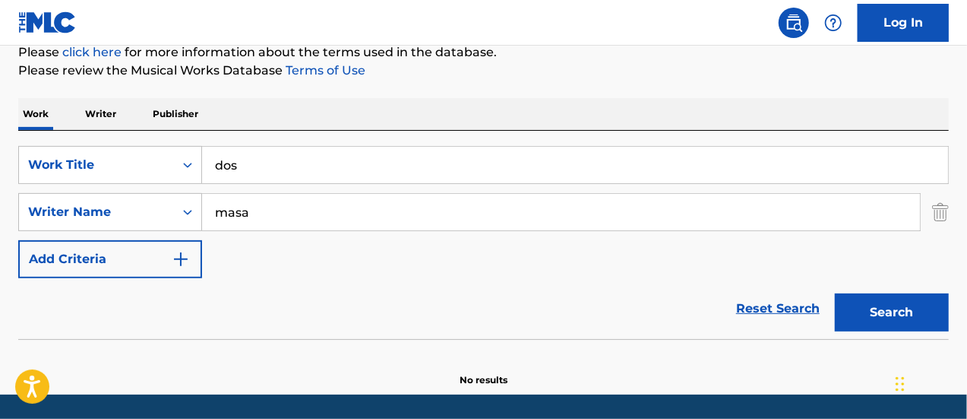
scroll to position [228, 0]
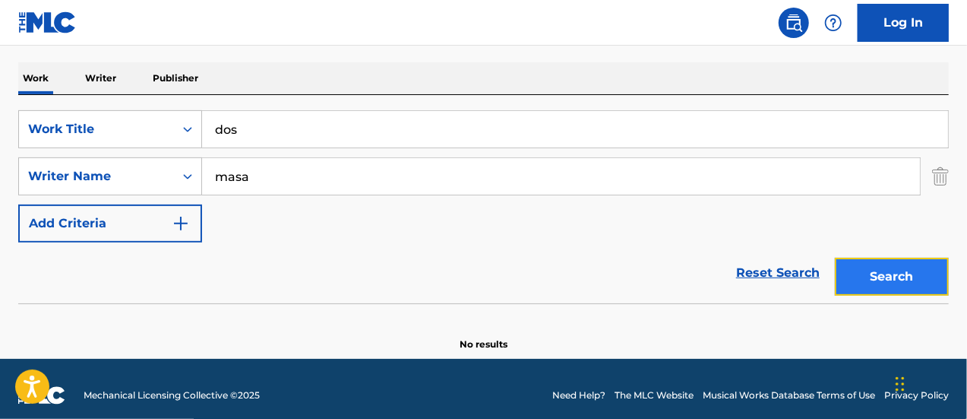
click at [879, 270] on button "Search" at bounding box center [892, 277] width 114 height 38
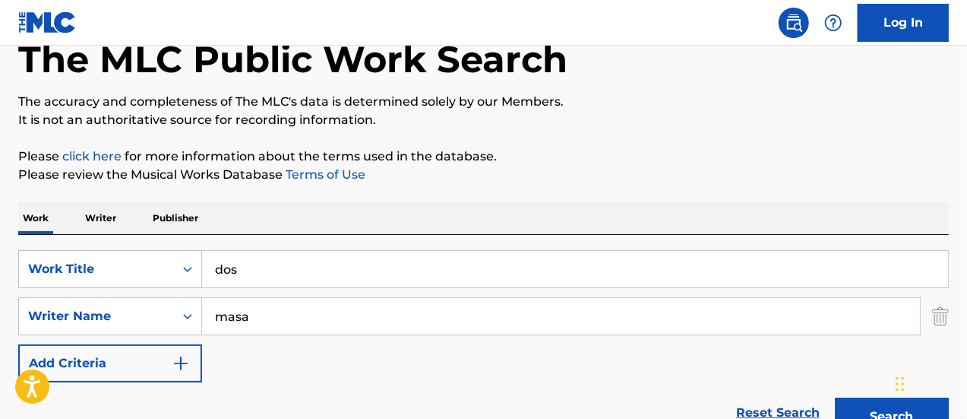
scroll to position [164, 0]
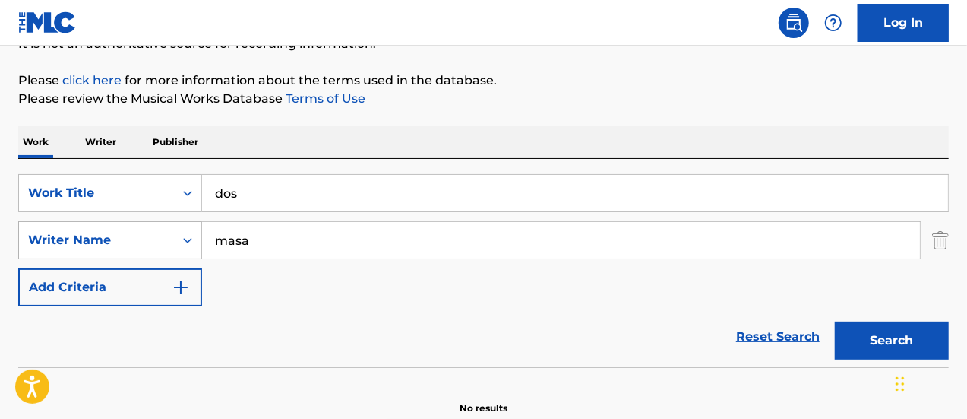
drag, startPoint x: 268, startPoint y: 239, endPoint x: 135, endPoint y: 234, distance: 133.1
click at [135, 234] on div "SearchWithCriteria81fe6bb3-9c5a-4fa4-a3ff-847039f0ab48 Writer Name [PERSON_NAME]" at bounding box center [483, 240] width 931 height 38
click at [835, 321] on button "Search" at bounding box center [892, 340] width 114 height 38
type input "[PERSON_NAME]"
click at [835, 321] on button "Search" at bounding box center [892, 340] width 114 height 38
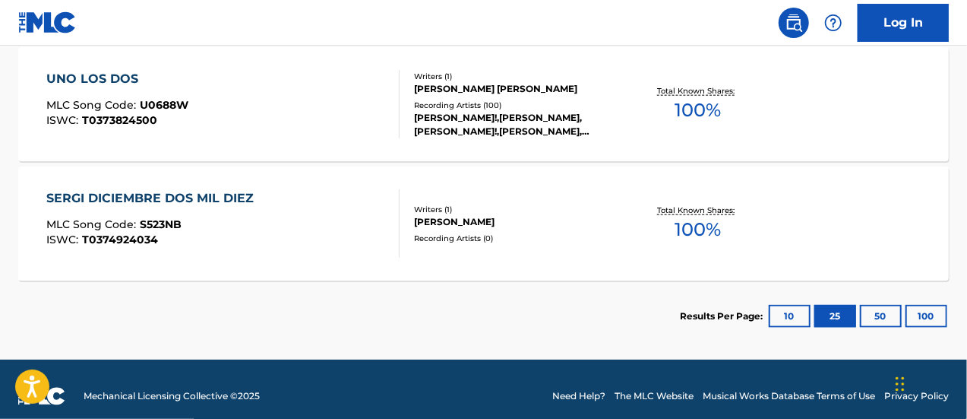
scroll to position [885, 0]
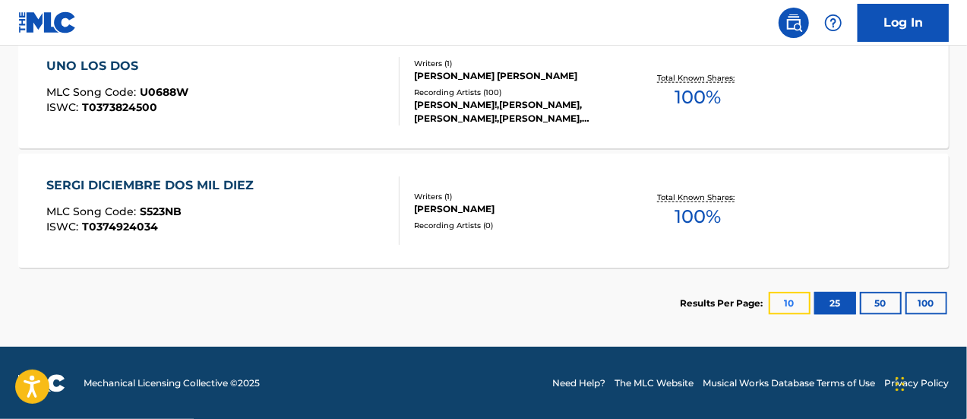
click at [786, 294] on button "10" at bounding box center [790, 303] width 42 height 23
click at [890, 296] on button "50" at bounding box center [881, 303] width 42 height 23
click at [929, 300] on button "100" at bounding box center [927, 303] width 42 height 23
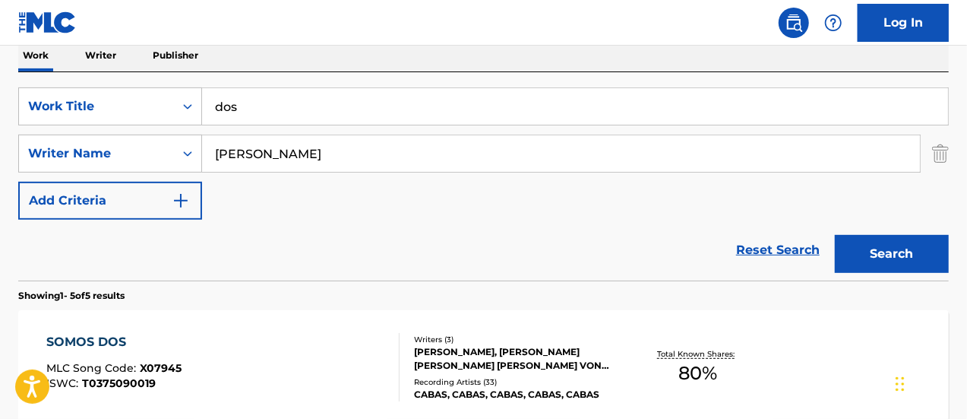
scroll to position [228, 0]
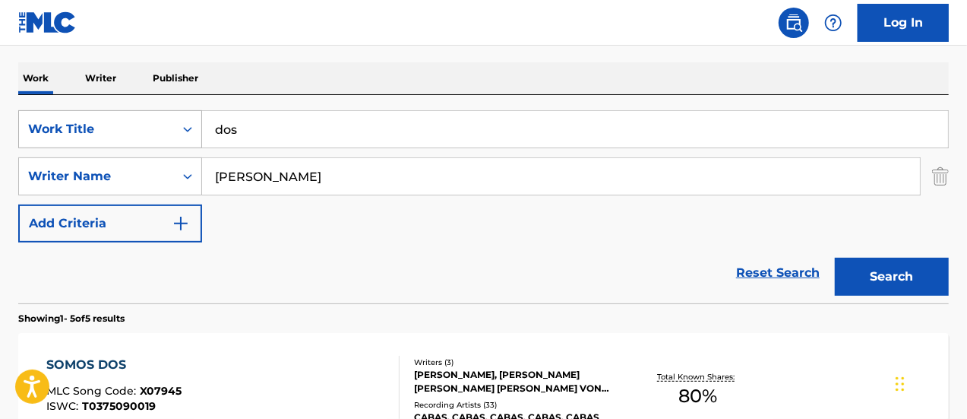
drag, startPoint x: 243, startPoint y: 131, endPoint x: 129, endPoint y: 118, distance: 114.8
click at [129, 118] on div "SearchWithCriteria25a05637-d58a-409a-9f2a-88fb64e36d7c Work Title dos" at bounding box center [483, 129] width 931 height 38
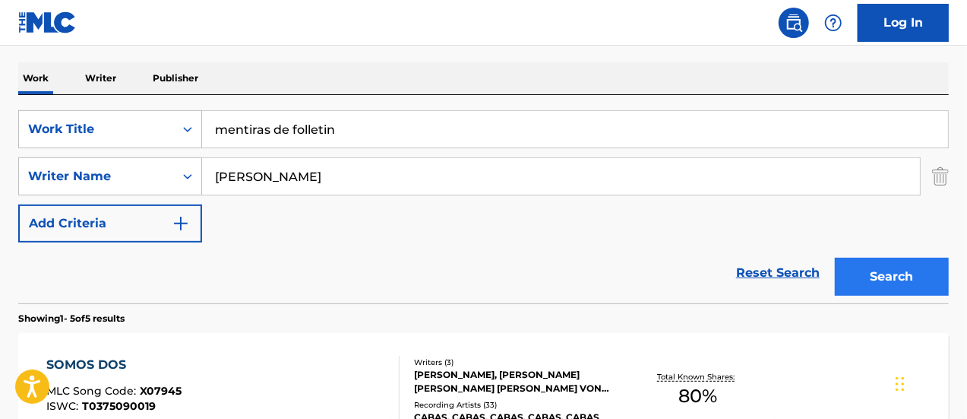
type input "mentiras de folletin"
click at [938, 280] on button "Search" at bounding box center [892, 277] width 114 height 38
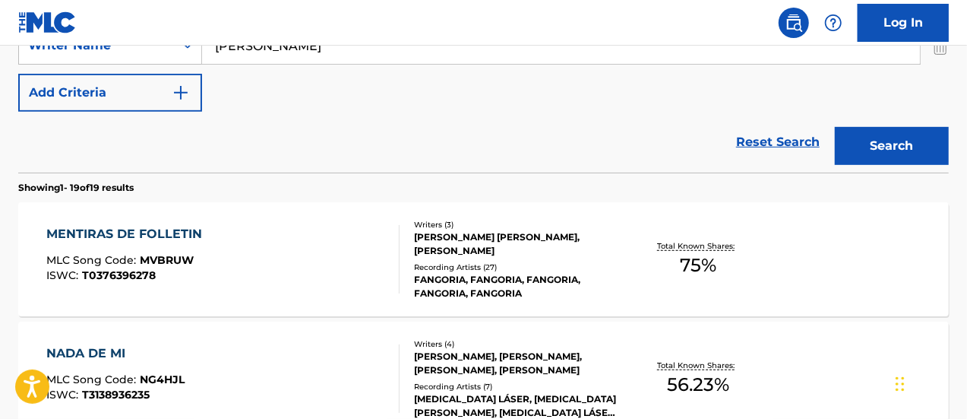
scroll to position [380, 0]
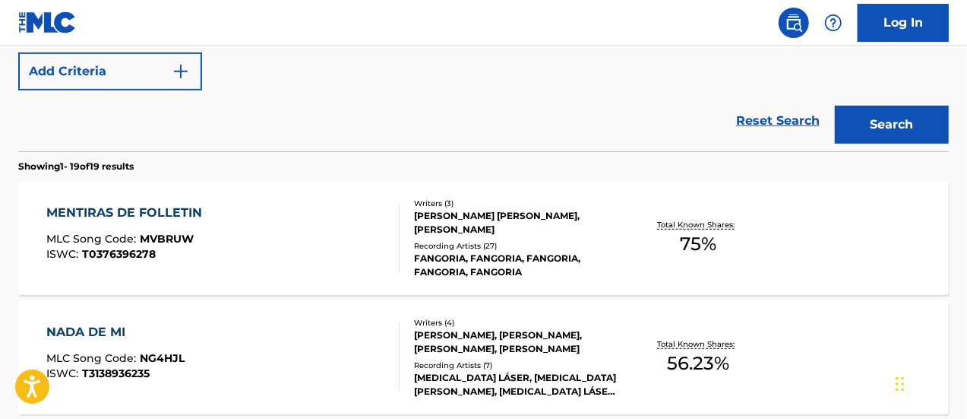
click at [617, 242] on div "Recording Artists ( 27 )" at bounding box center [517, 245] width 207 height 11
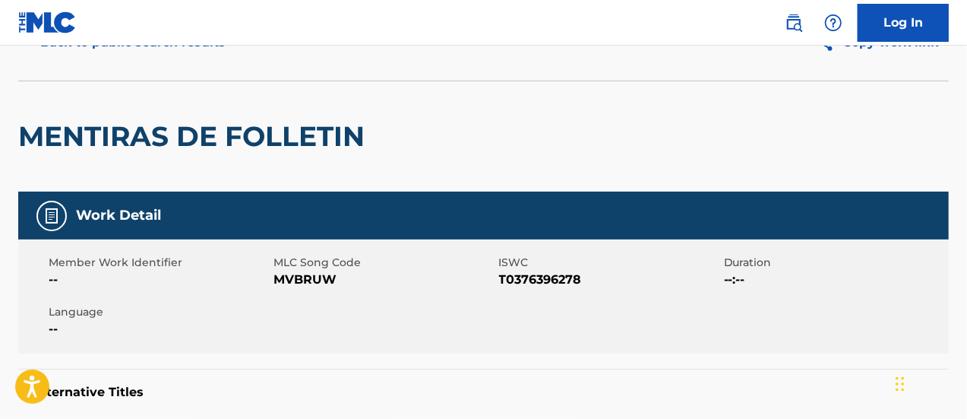
scroll to position [76, 0]
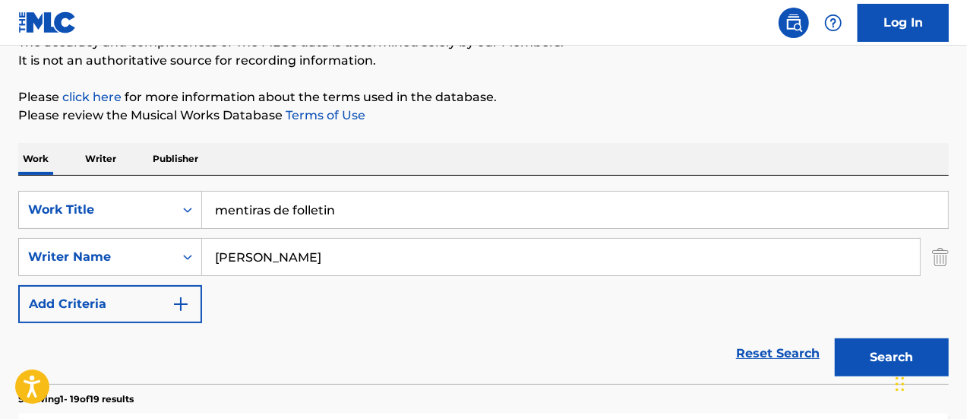
scroll to position [152, 0]
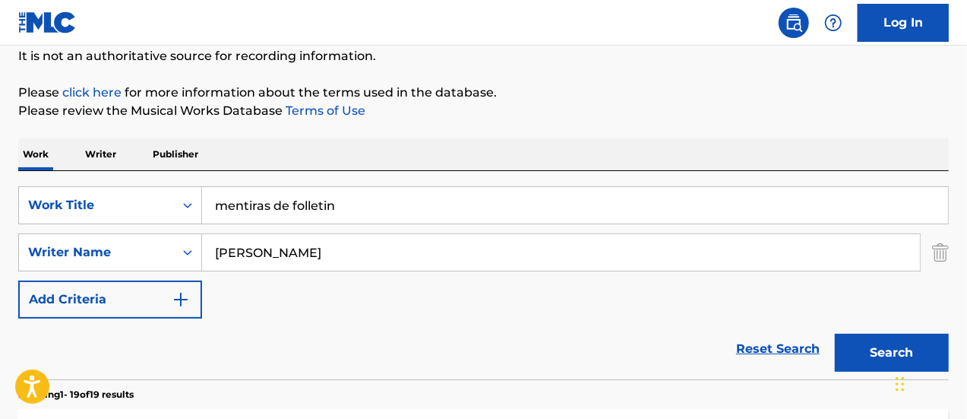
drag, startPoint x: 363, startPoint y: 217, endPoint x: 157, endPoint y: 174, distance: 210.3
click at [157, 174] on div "SearchWithCriteria25a05637-d58a-409a-9f2a-88fb64e36d7c Work Title mentiras de f…" at bounding box center [483, 275] width 931 height 208
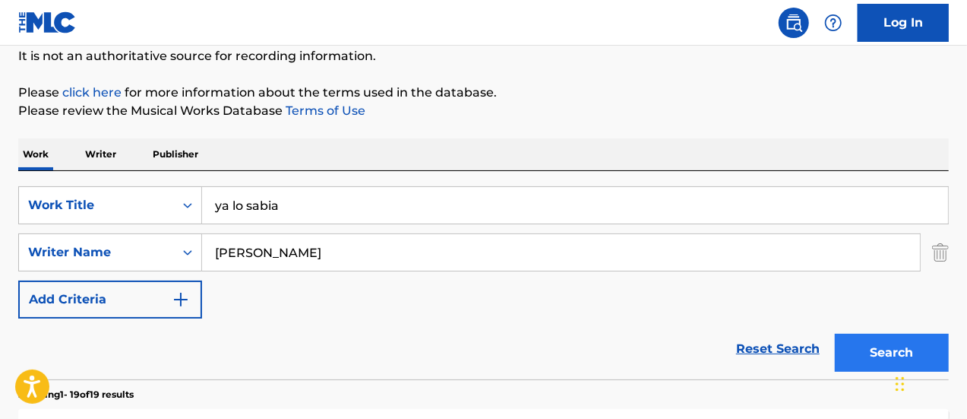
type input "ya lo sabia"
click at [859, 352] on button "Search" at bounding box center [892, 353] width 114 height 38
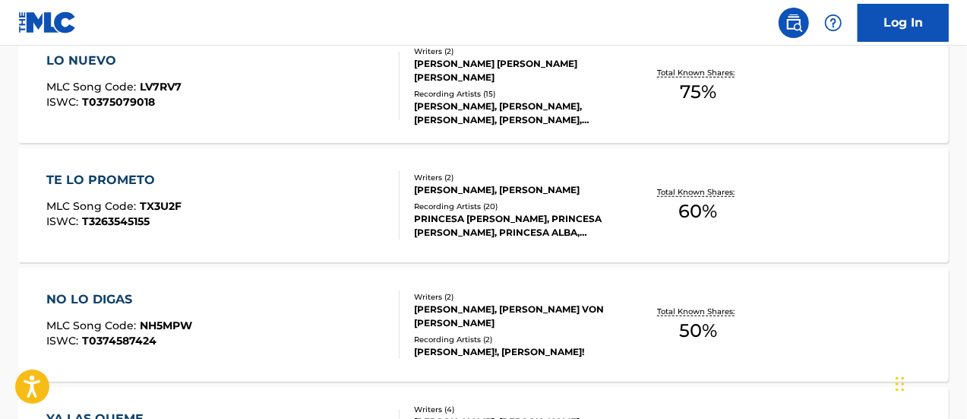
scroll to position [456, 0]
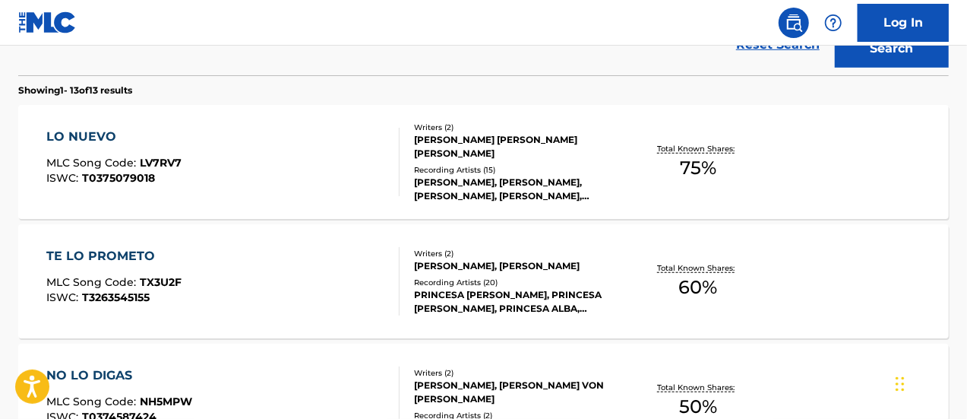
click at [447, 186] on div "[PERSON_NAME], [PERSON_NAME], [PERSON_NAME], [PERSON_NAME], [PERSON_NAME]" at bounding box center [517, 189] width 207 height 27
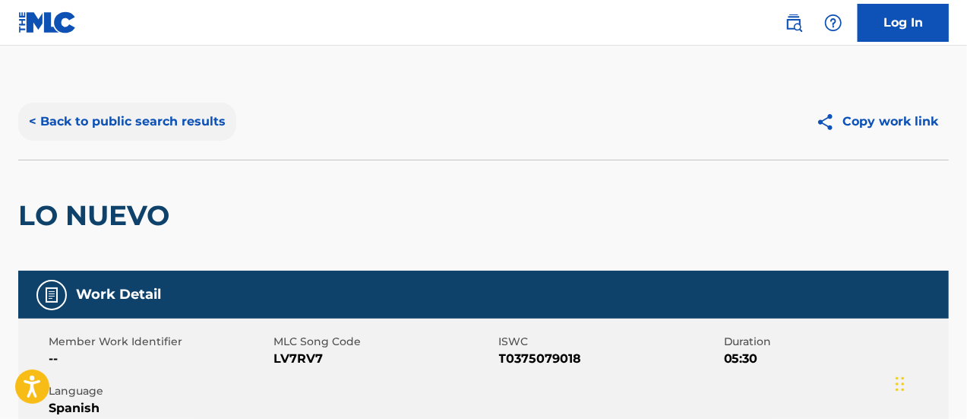
click at [43, 116] on button "< Back to public search results" at bounding box center [127, 122] width 218 height 38
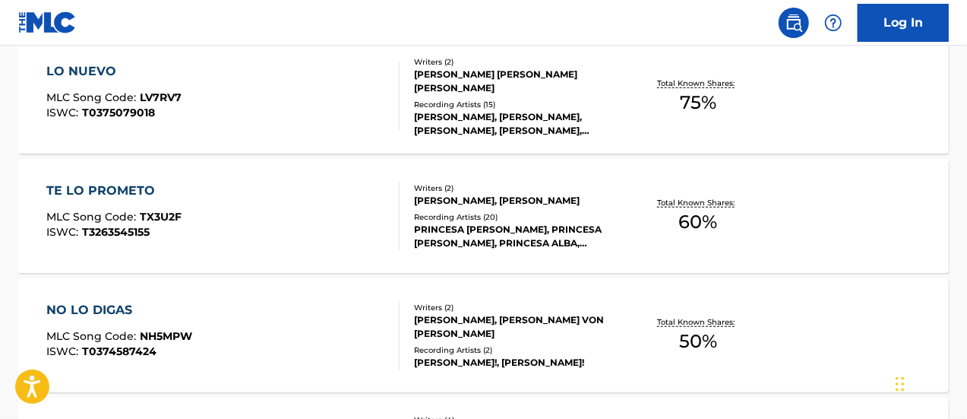
scroll to position [543, 0]
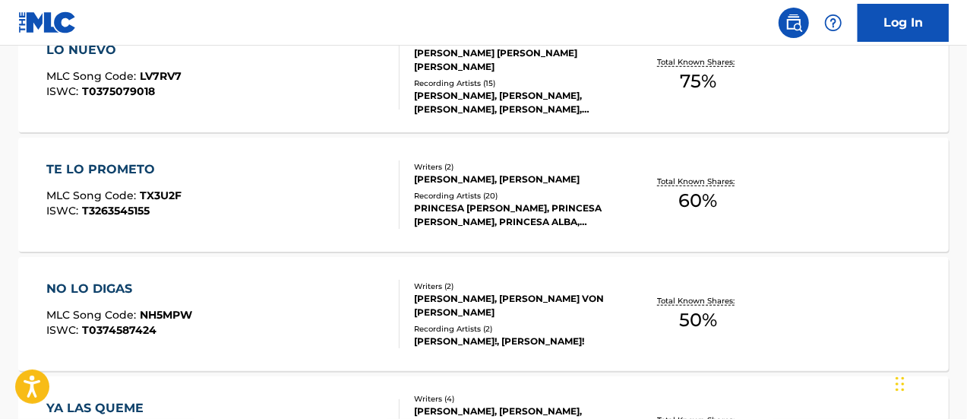
click at [433, 184] on div "[PERSON_NAME], [PERSON_NAME]" at bounding box center [517, 180] width 207 height 14
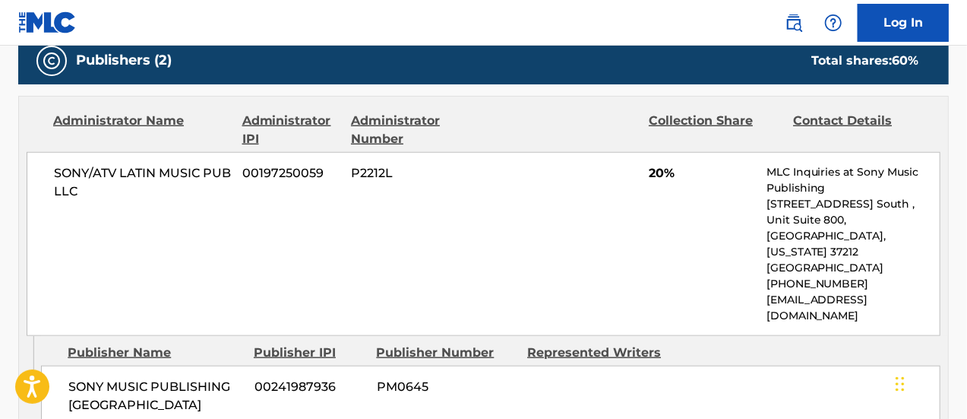
scroll to position [608, 0]
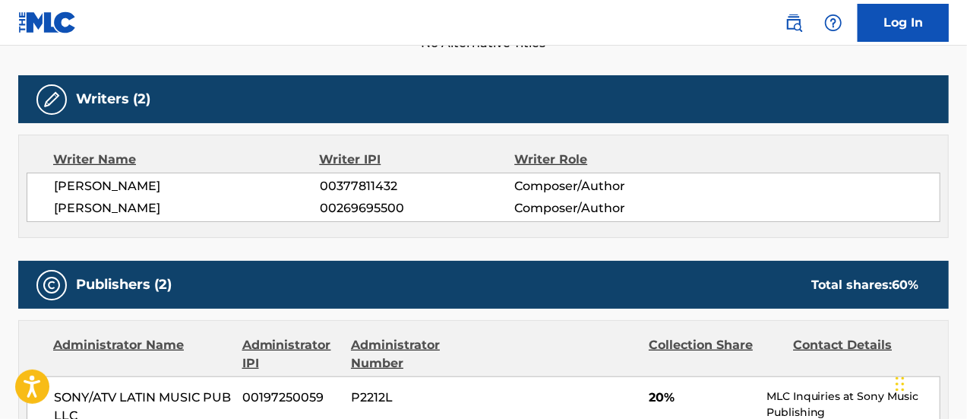
scroll to position [456, 0]
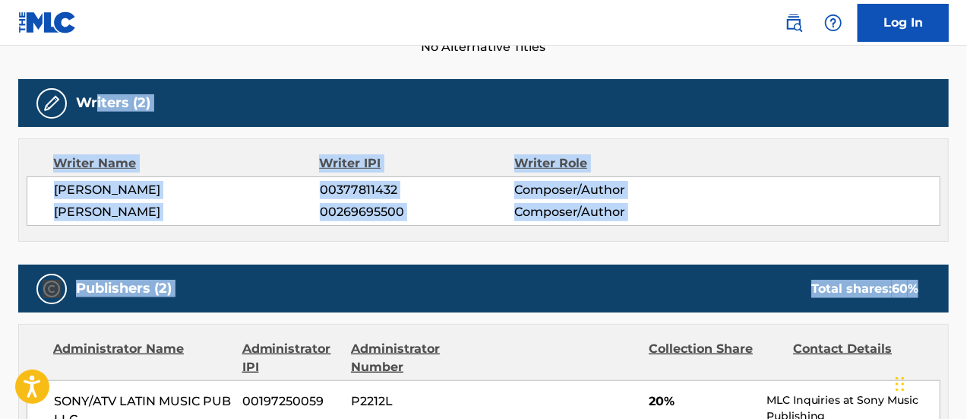
drag, startPoint x: 97, startPoint y: 87, endPoint x: 956, endPoint y: 321, distance: 890.9
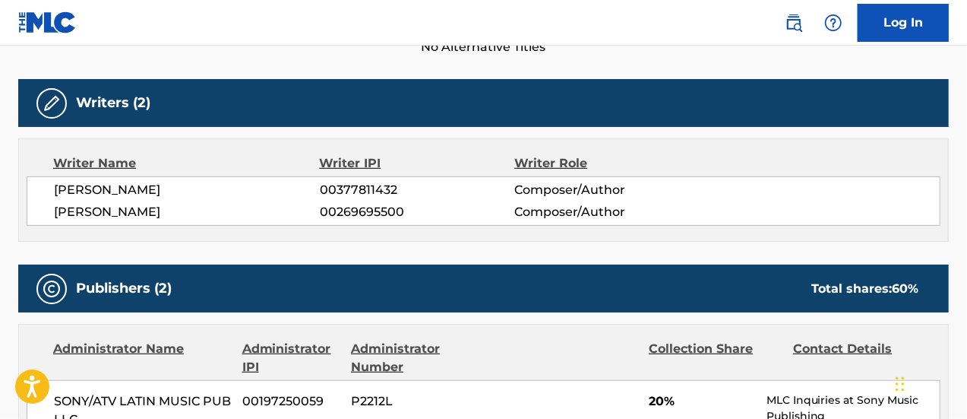
click at [409, 12] on nav "Log In" at bounding box center [483, 23] width 967 height 46
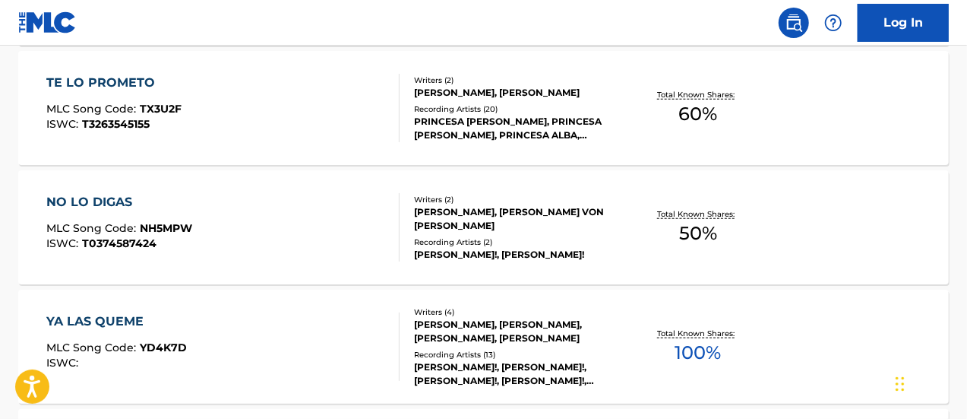
scroll to position [553, 0]
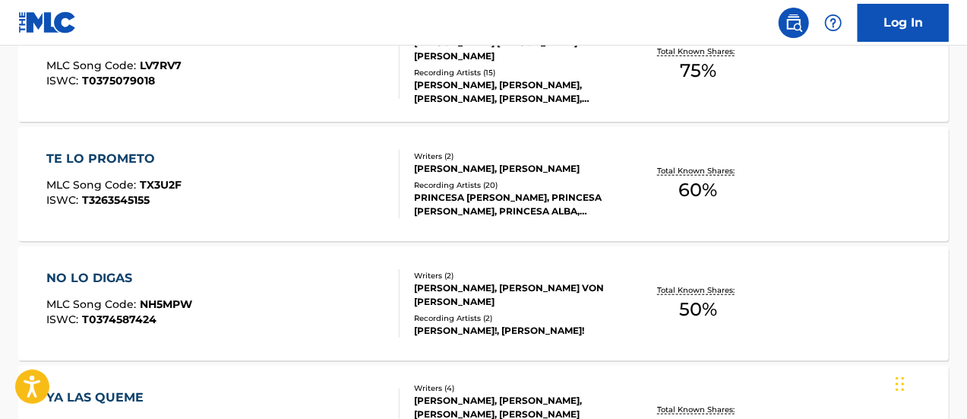
click at [442, 297] on div "[PERSON_NAME], [PERSON_NAME] VON [PERSON_NAME]" at bounding box center [517, 294] width 207 height 27
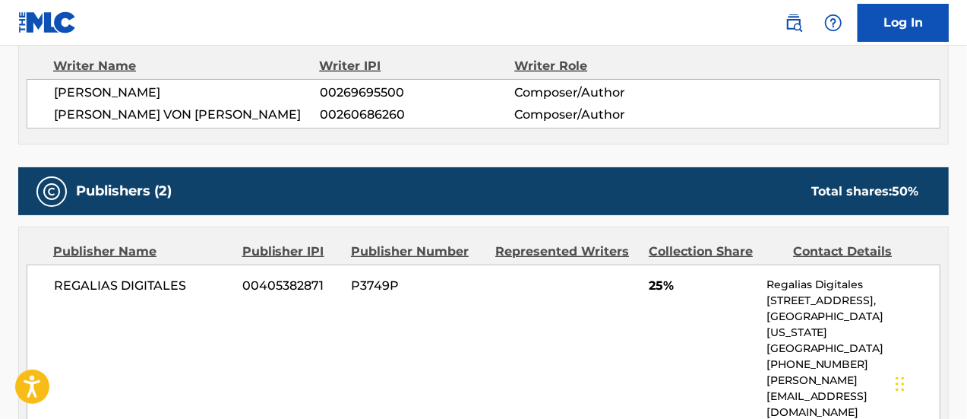
scroll to position [456, 0]
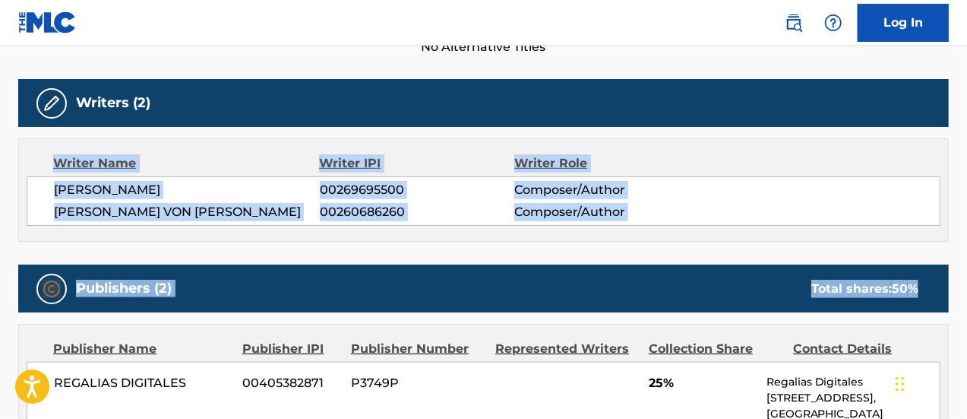
drag, startPoint x: 46, startPoint y: 141, endPoint x: 971, endPoint y: 292, distance: 938.0
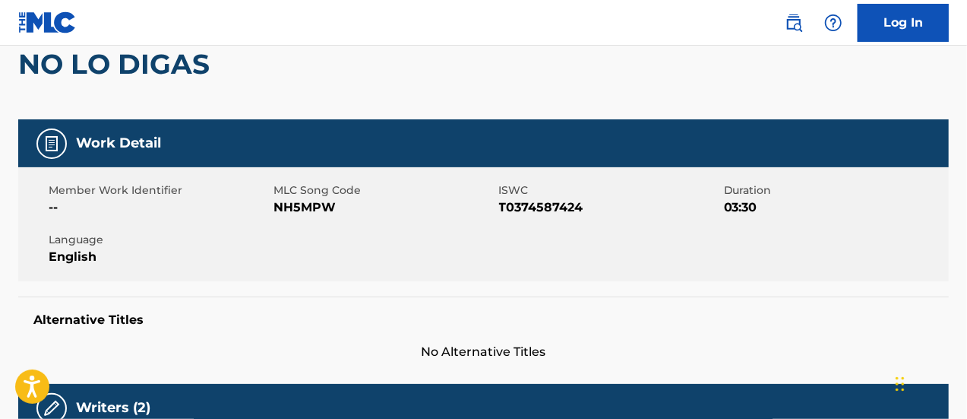
scroll to position [0, 0]
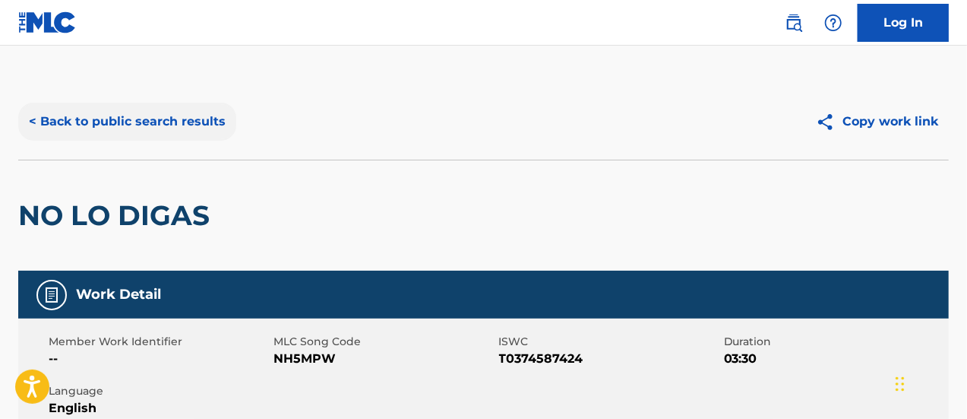
click at [104, 133] on button "< Back to public search results" at bounding box center [127, 122] width 218 height 38
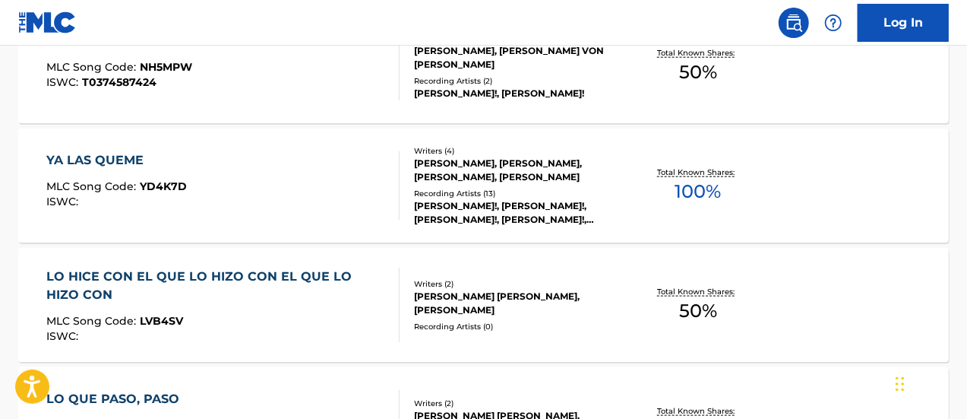
scroll to position [792, 0]
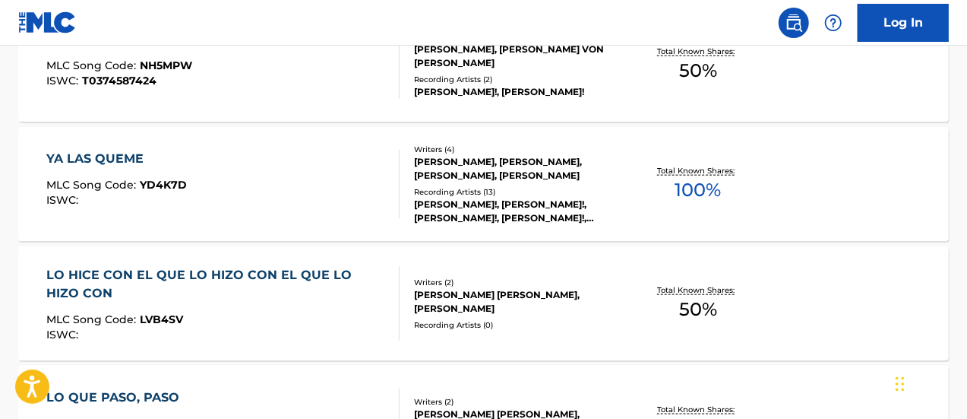
click at [455, 182] on div "Writers ( 4 ) [PERSON_NAME], [PERSON_NAME], [PERSON_NAME], [PERSON_NAME] Record…" at bounding box center [510, 184] width 221 height 81
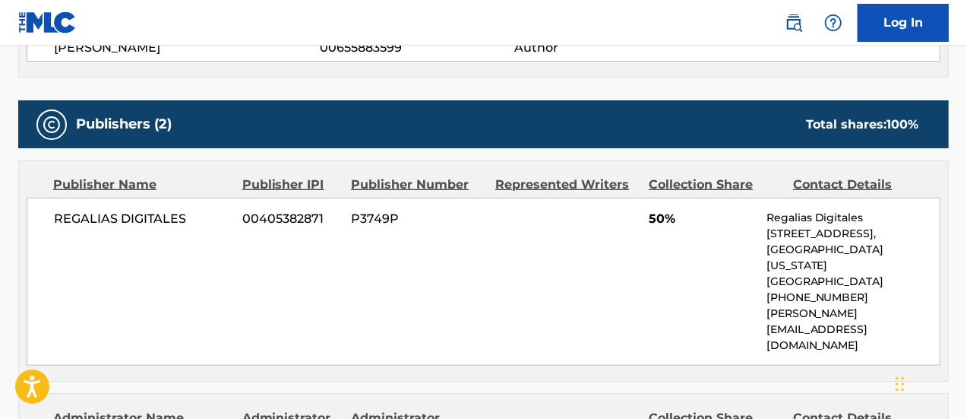
scroll to position [684, 0]
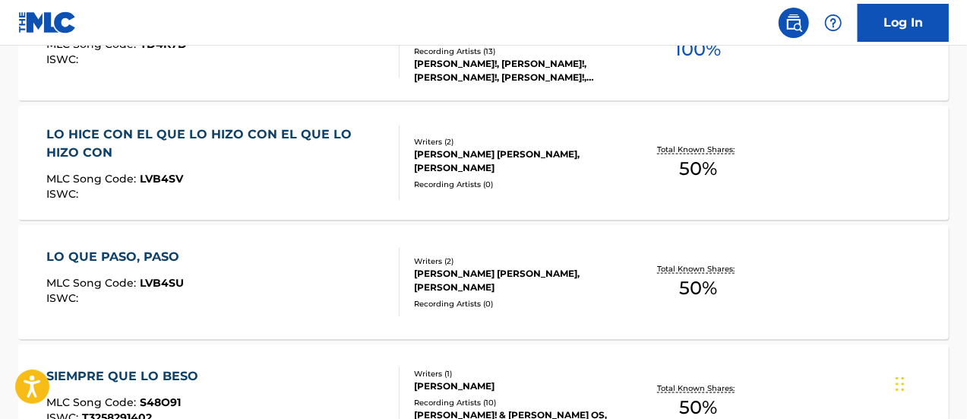
scroll to position [955, 0]
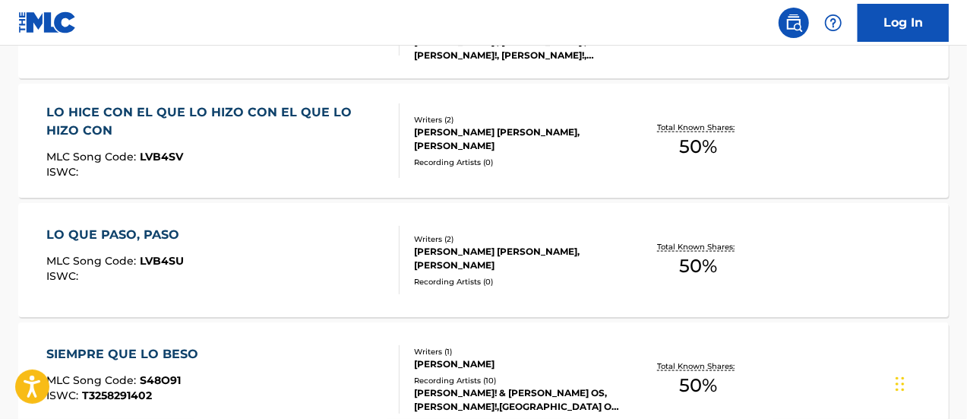
click at [440, 265] on div "[PERSON_NAME] [PERSON_NAME], [PERSON_NAME]" at bounding box center [517, 258] width 207 height 27
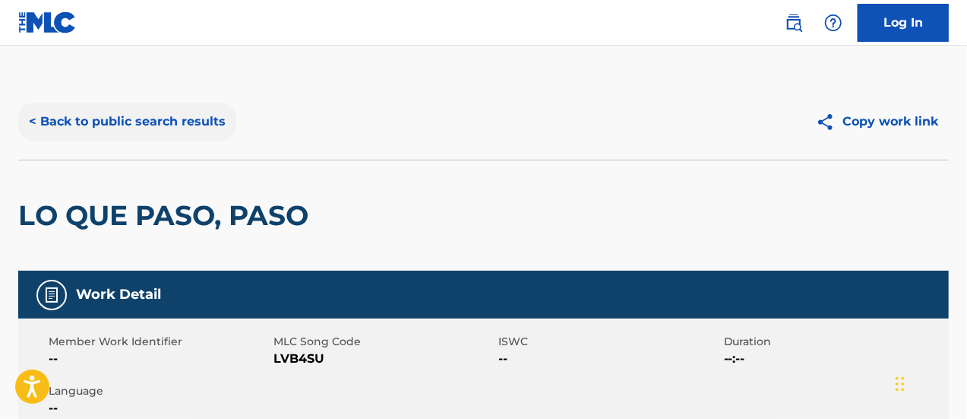
click at [36, 116] on button "< Back to public search results" at bounding box center [127, 122] width 218 height 38
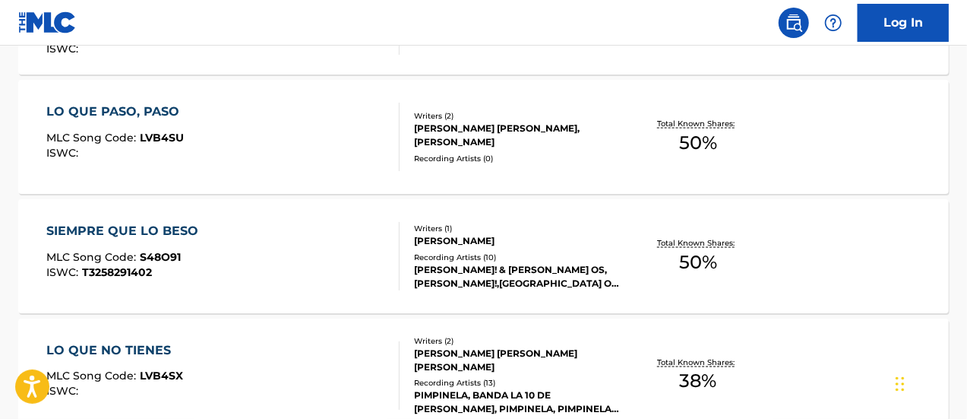
scroll to position [1117, 0]
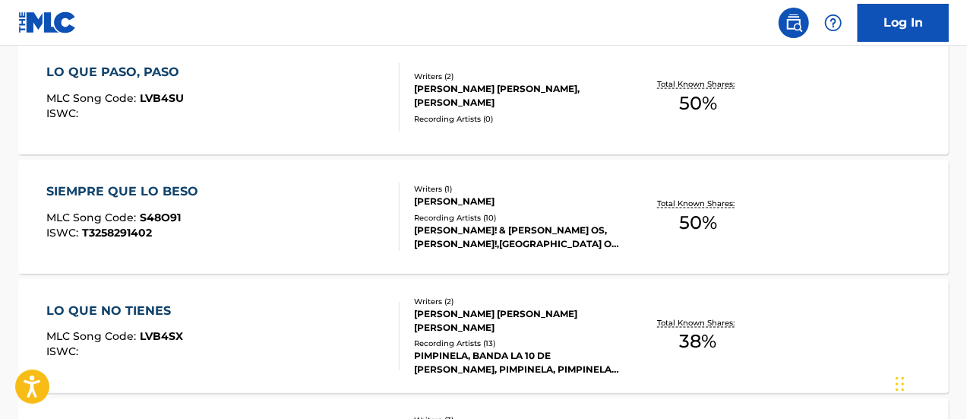
click at [439, 224] on div "[PERSON_NAME]! & [PERSON_NAME] OS, [PERSON_NAME]!,[GEOGRAPHIC_DATA] OS, [PERSON…" at bounding box center [517, 236] width 207 height 27
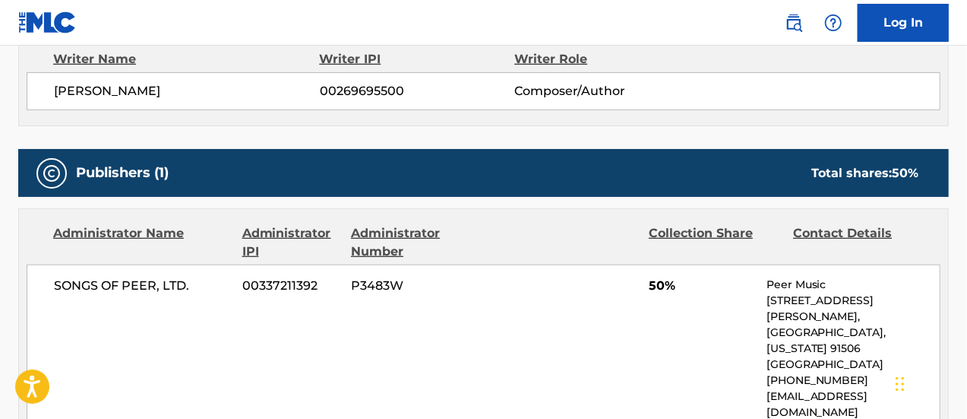
scroll to position [484, 0]
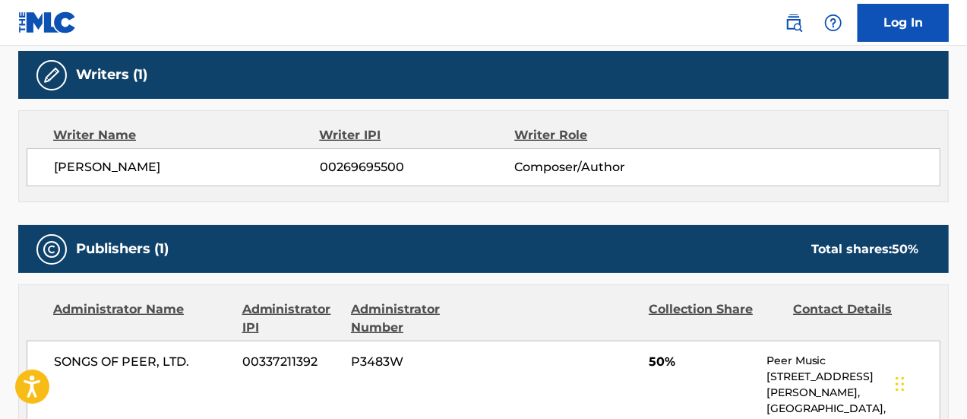
scroll to position [1204, 0]
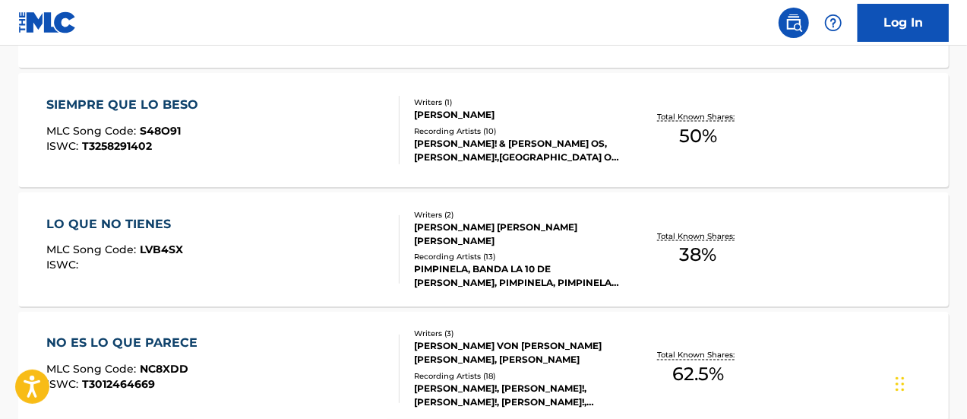
click at [436, 260] on div "Recording Artists ( 13 )" at bounding box center [517, 257] width 207 height 11
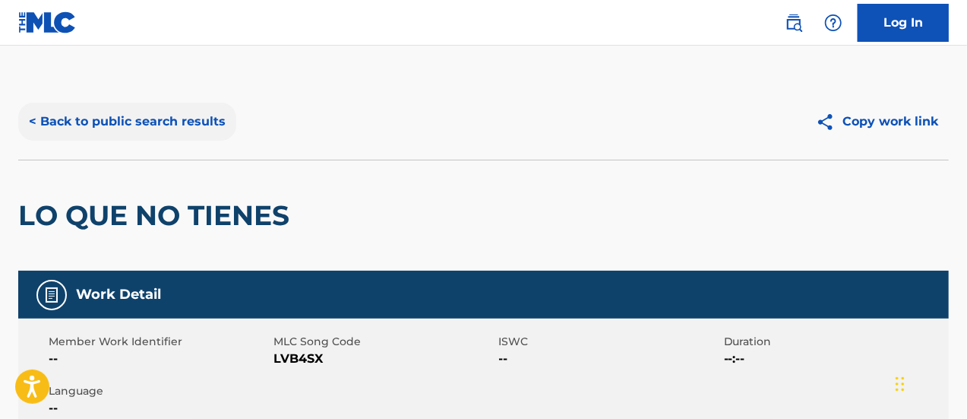
click at [36, 127] on button "< Back to public search results" at bounding box center [127, 122] width 218 height 38
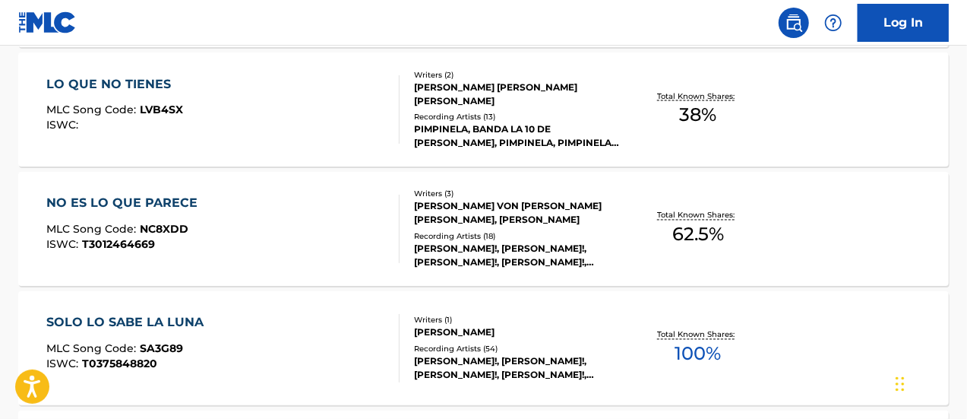
scroll to position [1366, 0]
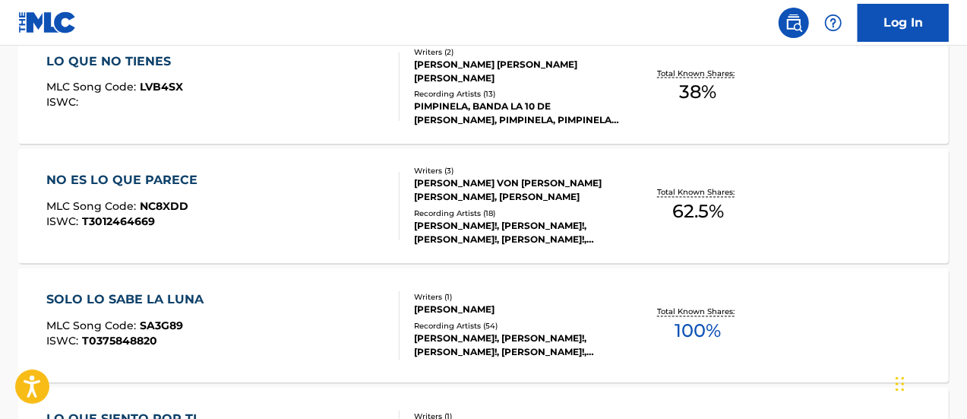
click at [453, 192] on div "[PERSON_NAME] VON [PERSON_NAME] [PERSON_NAME], [PERSON_NAME]" at bounding box center [517, 190] width 207 height 27
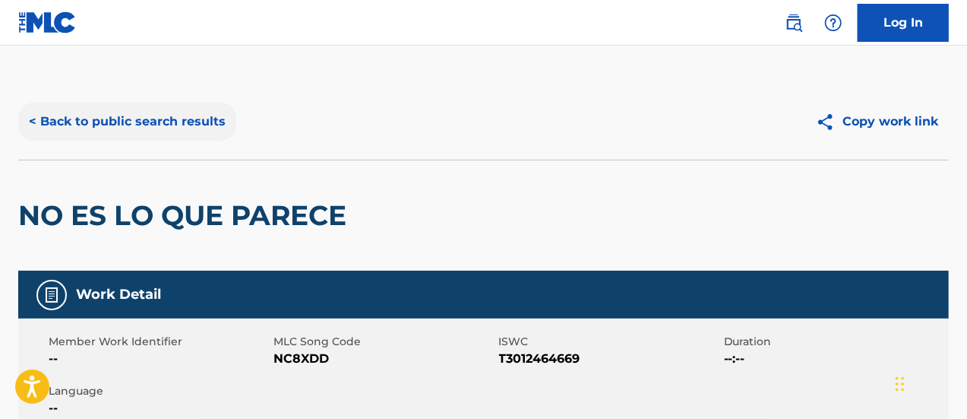
click at [52, 122] on button "< Back to public search results" at bounding box center [127, 122] width 218 height 38
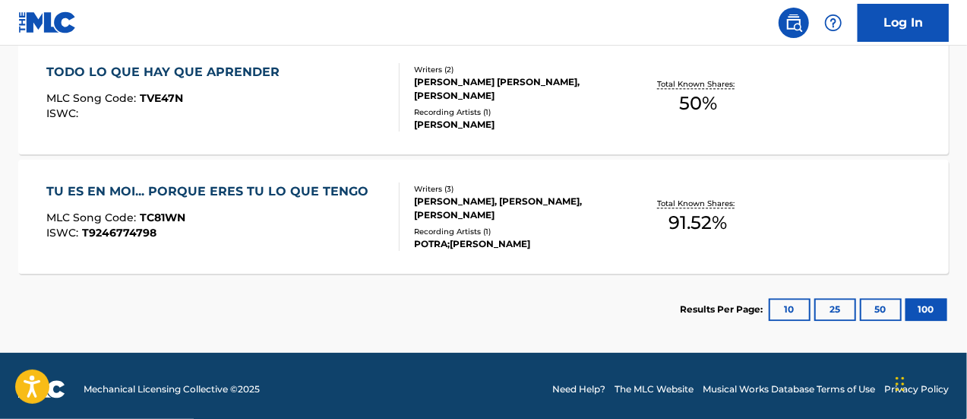
scroll to position [1839, 0]
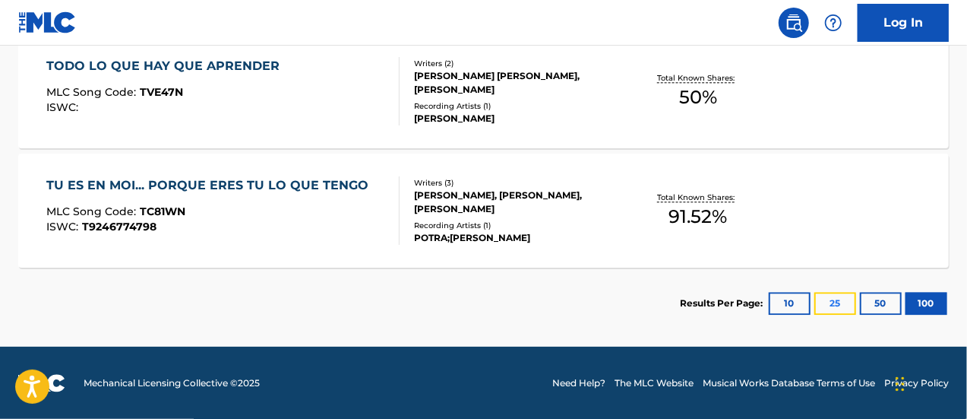
click at [829, 300] on button "25" at bounding box center [836, 303] width 42 height 23
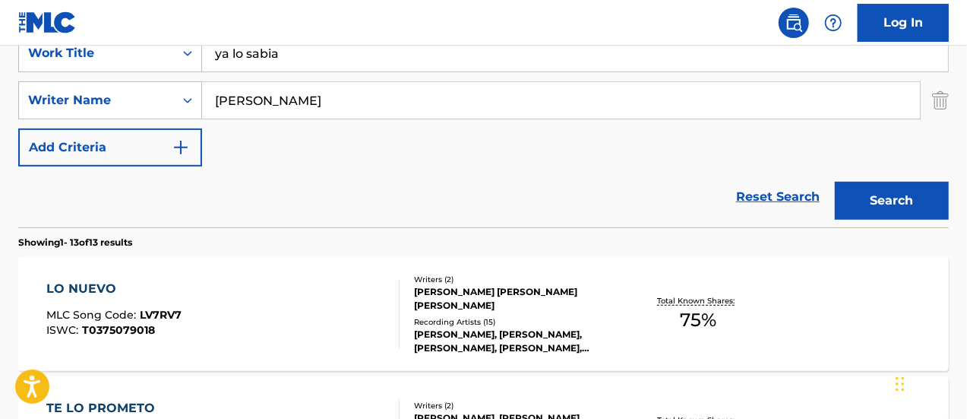
scroll to position [152, 0]
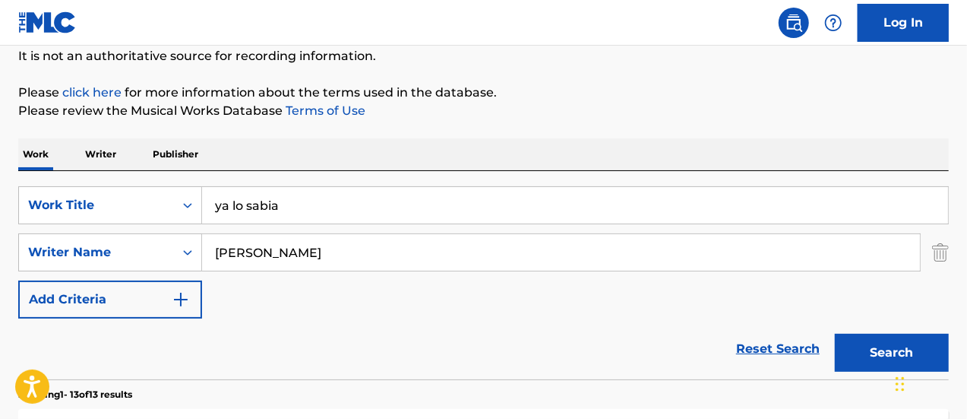
drag, startPoint x: 321, startPoint y: 250, endPoint x: 195, endPoint y: 229, distance: 127.9
click at [195, 229] on div "SearchWithCriteria25a05637-d58a-409a-9f2a-88fb64e36d7c Work Title ya lo sabia S…" at bounding box center [483, 252] width 931 height 132
drag, startPoint x: 292, startPoint y: 203, endPoint x: 190, endPoint y: 192, distance: 102.5
click at [190, 192] on div "SearchWithCriteria25a05637-d58a-409a-9f2a-88fb64e36d7c Work Title ya lo sabia" at bounding box center [483, 205] width 931 height 38
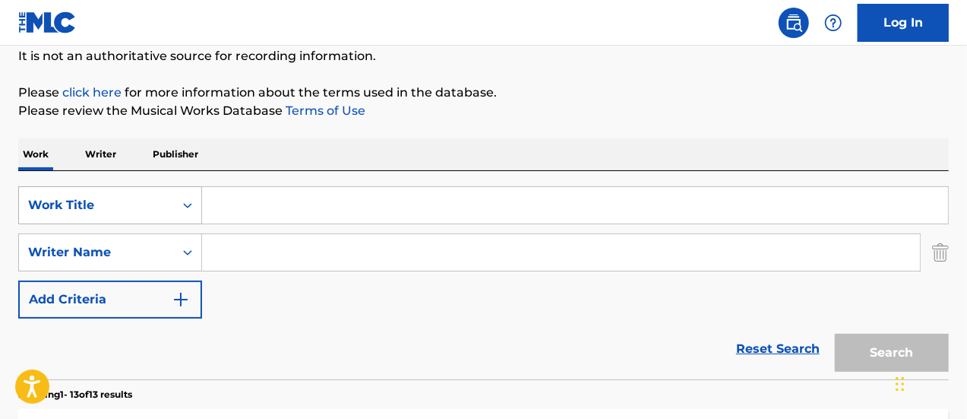
click at [186, 203] on icon "Search Form" at bounding box center [187, 205] width 15 height 15
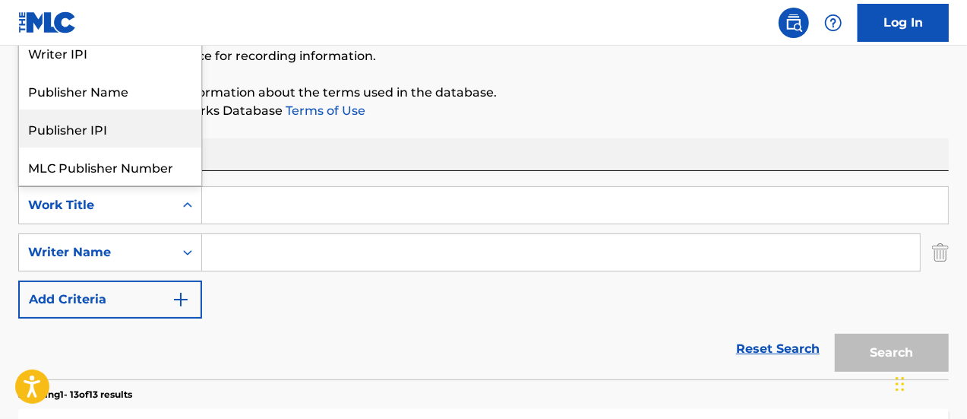
scroll to position [38, 0]
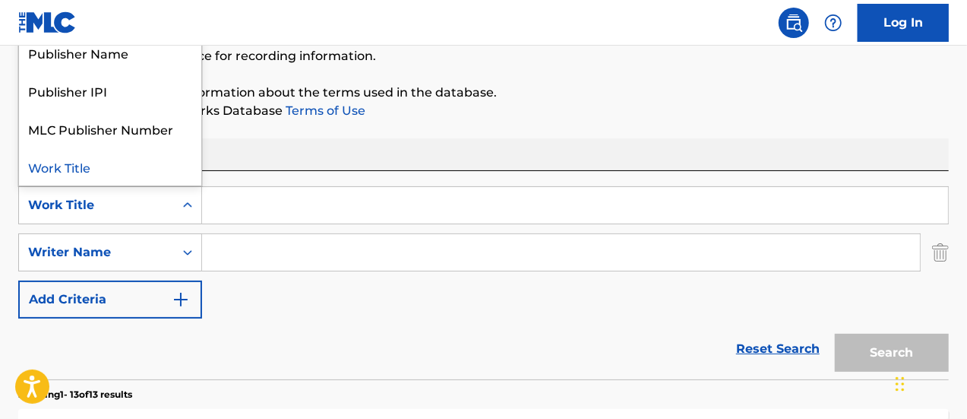
click at [269, 207] on input "Search Form" at bounding box center [575, 205] width 746 height 36
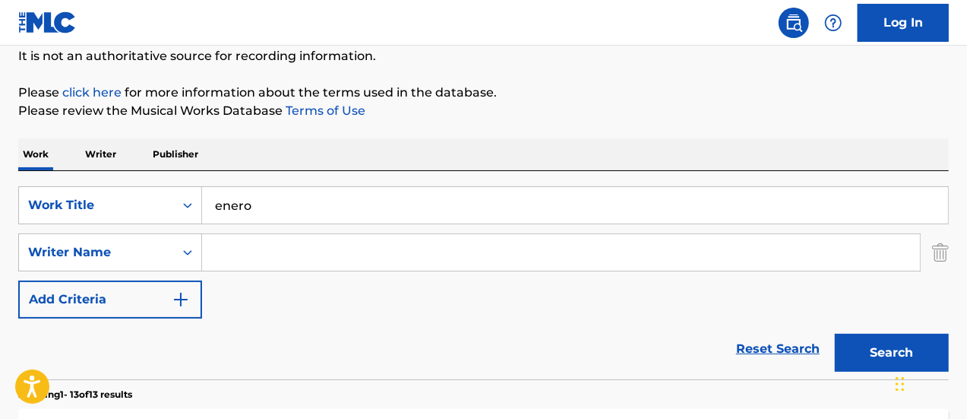
type input "enero"
click at [278, 249] on input "Search Form" at bounding box center [561, 252] width 718 height 36
type input "[PERSON_NAME]"
click at [835, 334] on button "Search" at bounding box center [892, 353] width 114 height 38
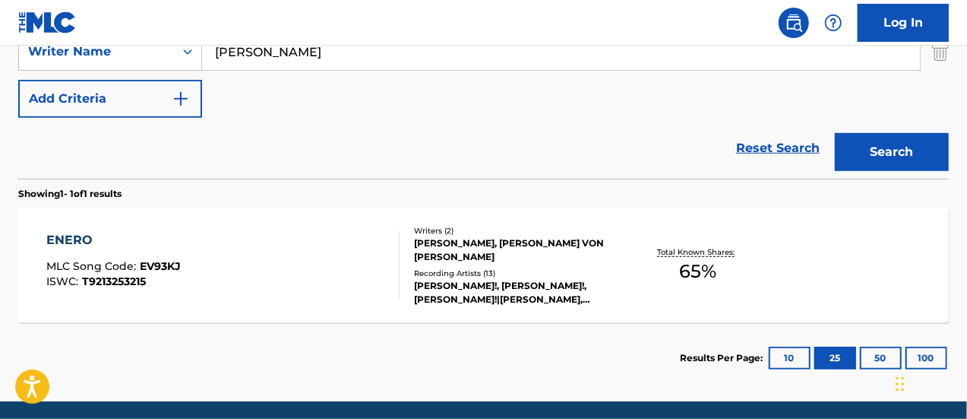
scroll to position [407, 0]
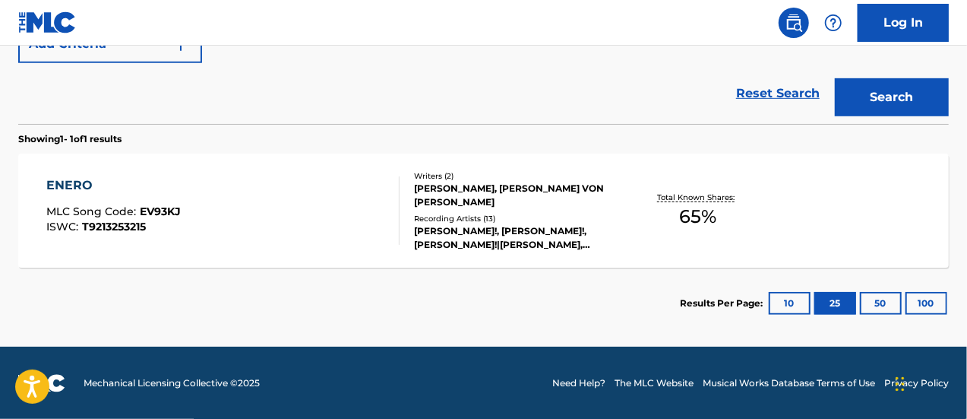
click at [439, 210] on div "Writers ( 2 ) [PERSON_NAME], [PERSON_NAME] VON [PERSON_NAME] Recording Artists …" at bounding box center [510, 210] width 221 height 81
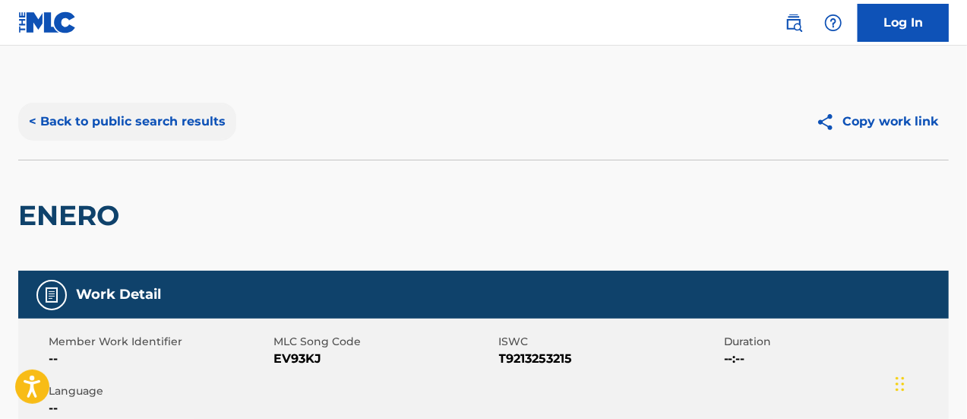
click at [109, 125] on button "< Back to public search results" at bounding box center [127, 122] width 218 height 38
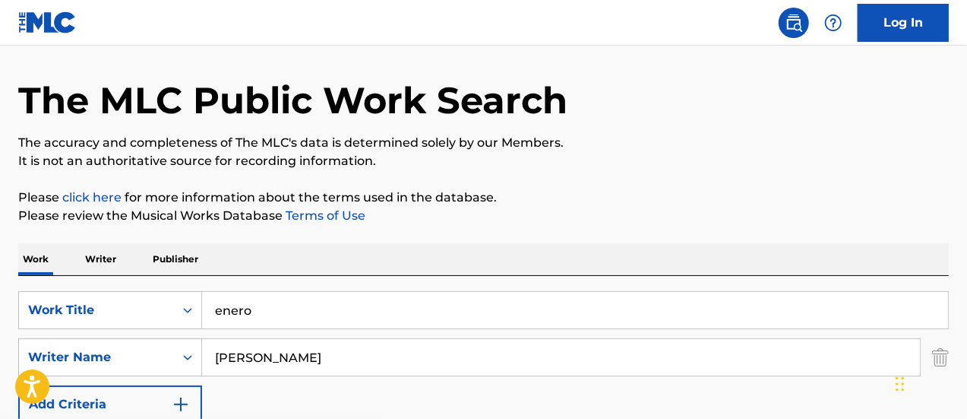
scroll to position [17, 0]
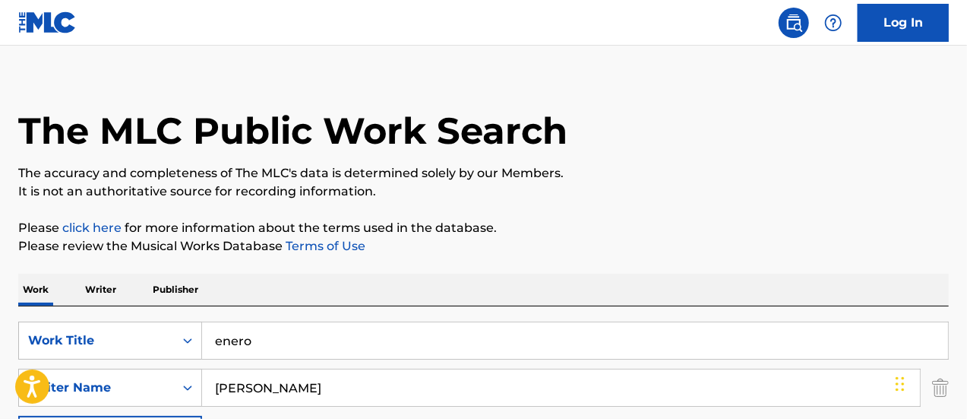
drag, startPoint x: 276, startPoint y: 345, endPoint x: 145, endPoint y: 302, distance: 137.7
click at [146, 318] on div "SearchWithCriteria25a05637-d58a-409a-9f2a-88fb64e36d7c Work Title enero SearchW…" at bounding box center [483, 410] width 931 height 208
type input "en esta noche"
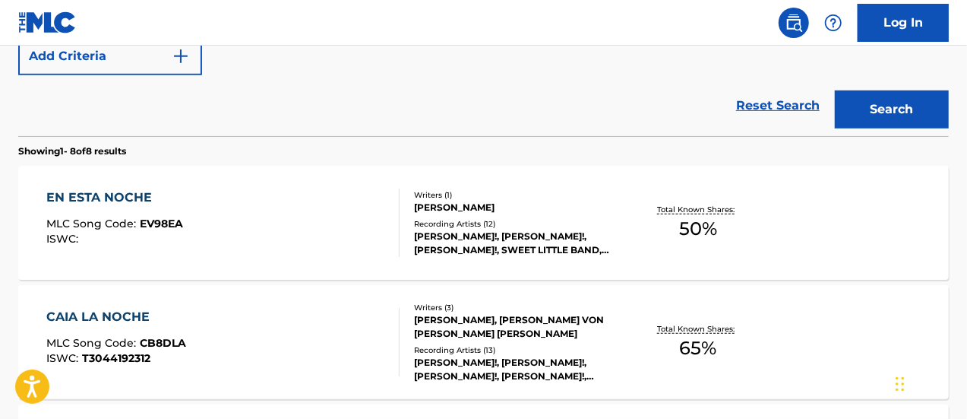
scroll to position [397, 0]
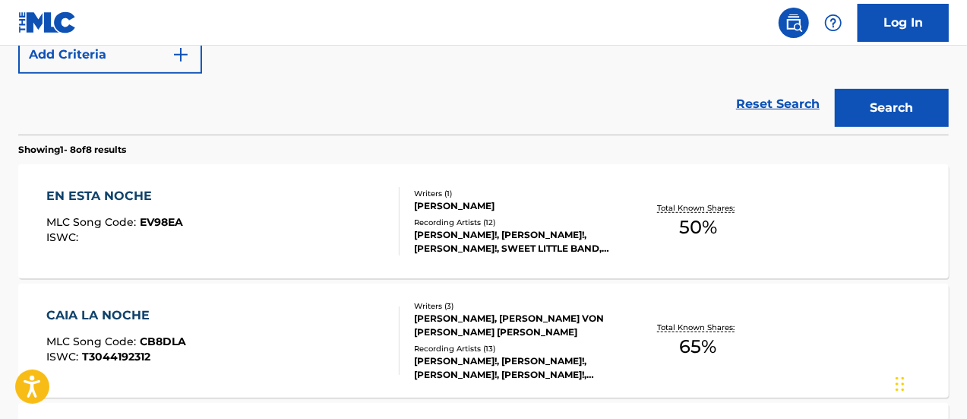
click at [594, 228] on div "[PERSON_NAME]!, [PERSON_NAME]!, [PERSON_NAME]!, SWEET LITTLE BAND, LOS JUNIORS …" at bounding box center [517, 241] width 207 height 27
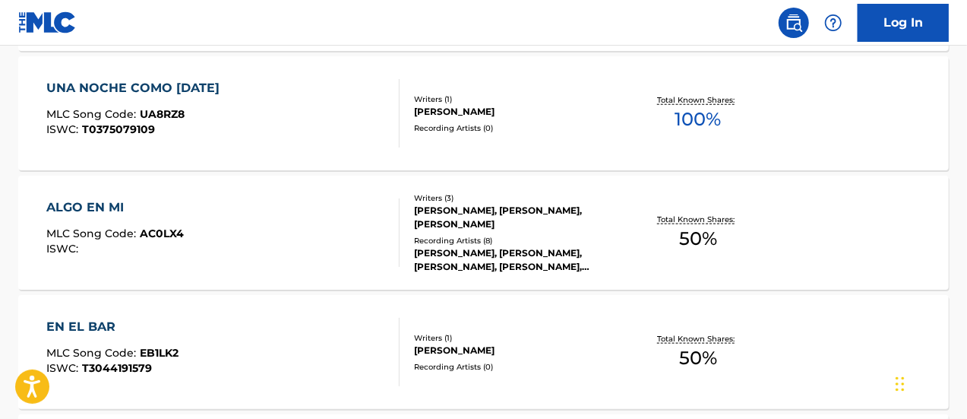
scroll to position [787, 0]
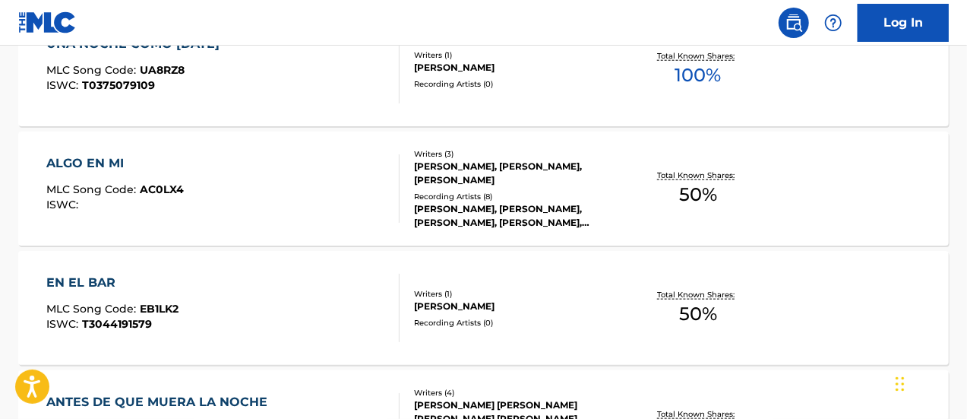
click at [201, 315] on div "EN EL BAR MLC Song Code : EB1LK2 ISWC : T3044191579" at bounding box center [223, 308] width 354 height 68
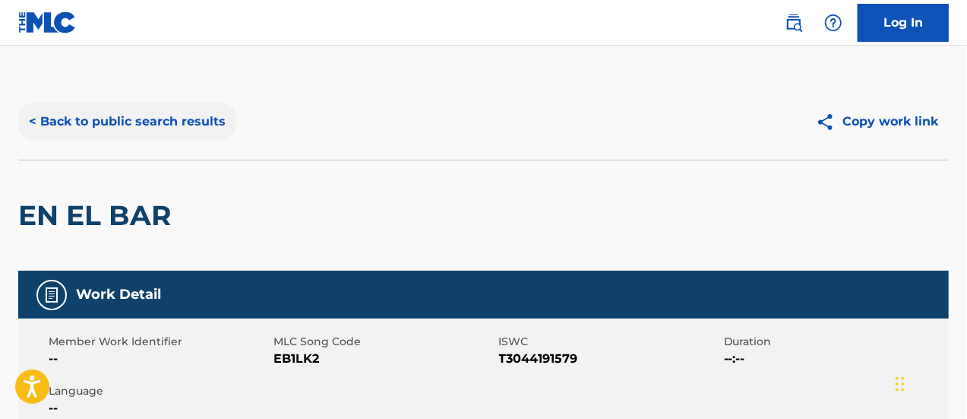
click at [52, 119] on button "< Back to public search results" at bounding box center [127, 122] width 218 height 38
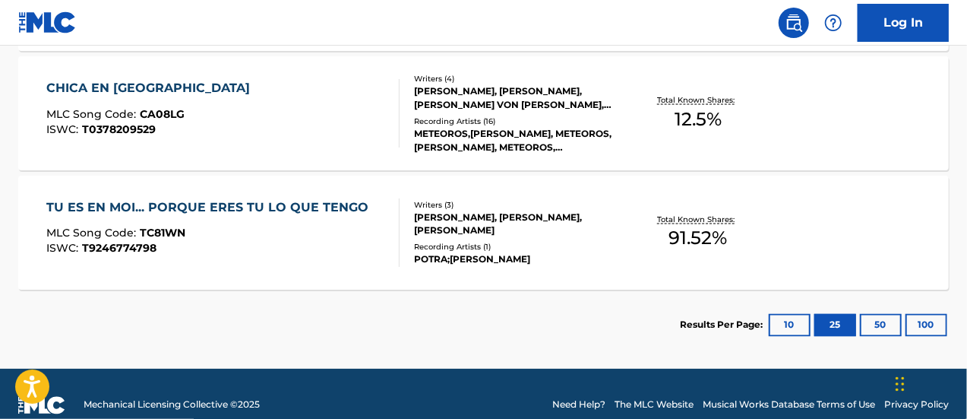
scroll to position [1243, 0]
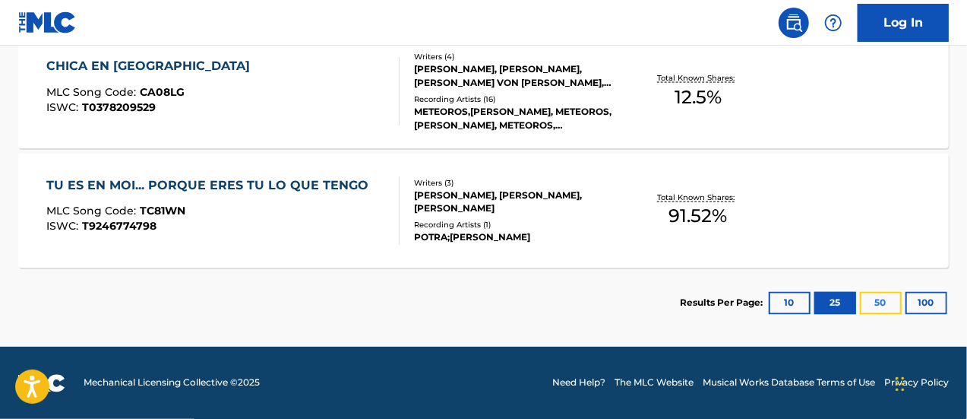
click at [879, 296] on button "50" at bounding box center [881, 303] width 42 height 23
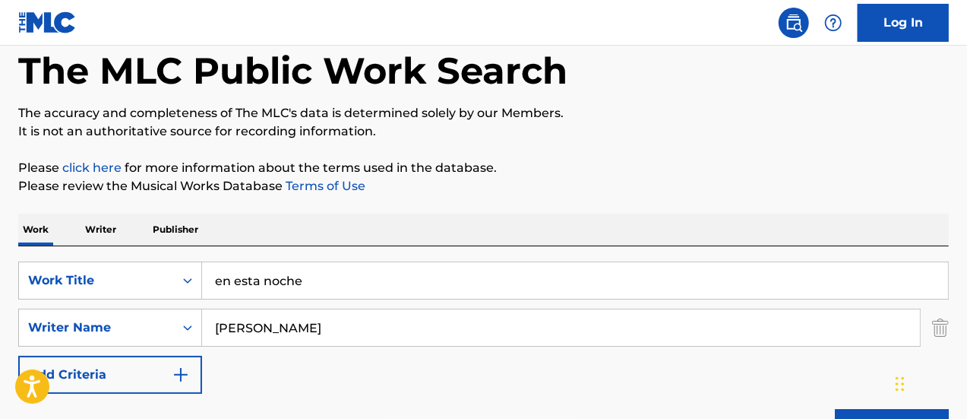
scroll to position [152, 0]
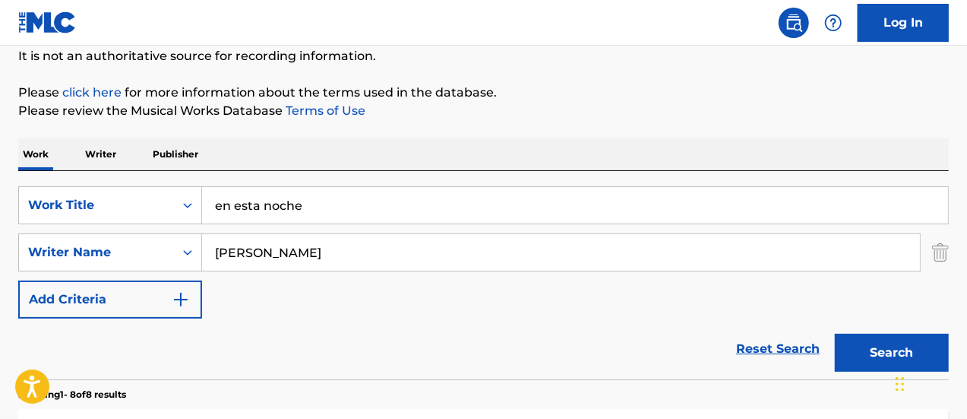
drag, startPoint x: 325, startPoint y: 211, endPoint x: 158, endPoint y: 185, distance: 169.2
click at [158, 185] on div "SearchWithCriteria25a05637-d58a-409a-9f2a-88fb64e36d7c Work Title en esta noche…" at bounding box center [483, 275] width 931 height 208
type input "dice lo que siente"
click at [835, 334] on button "Search" at bounding box center [892, 353] width 114 height 38
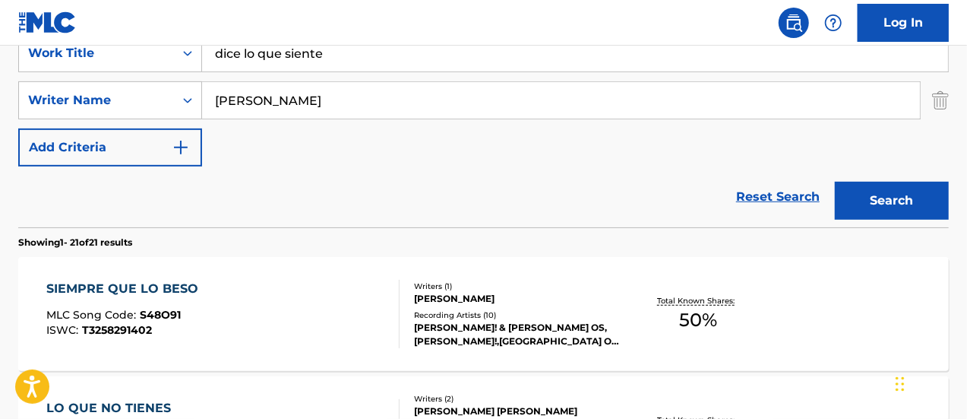
scroll to position [228, 0]
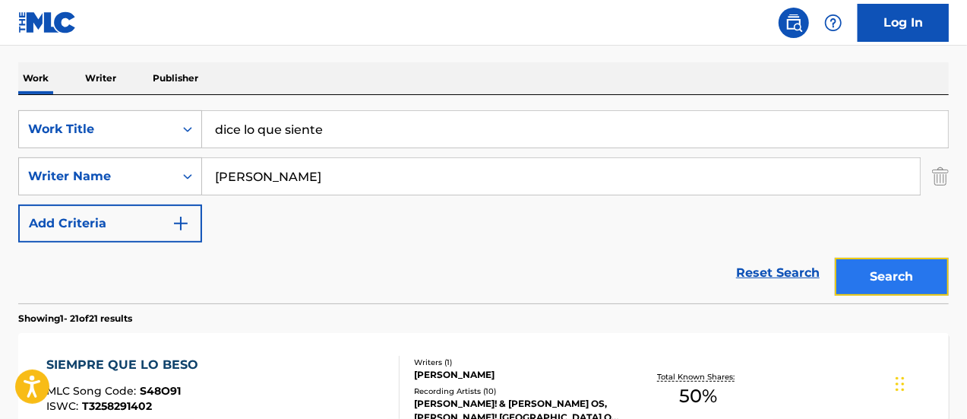
click at [880, 271] on button "Search" at bounding box center [892, 277] width 114 height 38
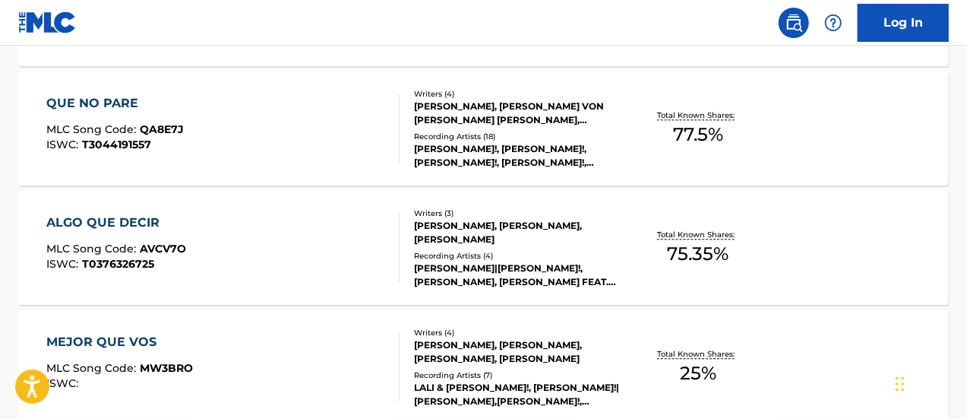
scroll to position [1824, 0]
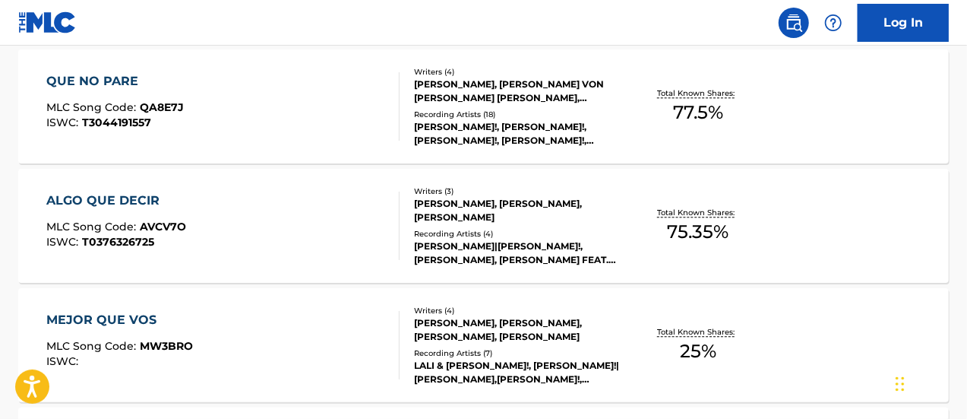
click at [441, 131] on div "[PERSON_NAME]!, [PERSON_NAME]!, [PERSON_NAME]!, [PERSON_NAME]!, [PERSON_NAME]!" at bounding box center [517, 133] width 207 height 27
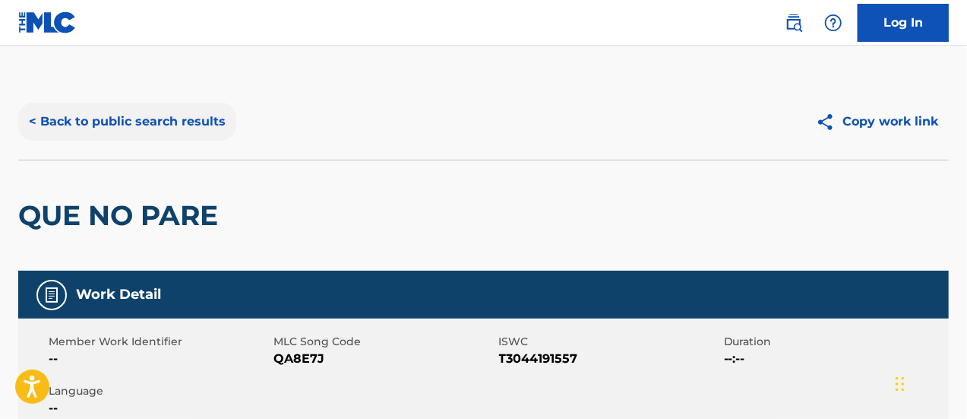
click at [40, 121] on button "< Back to public search results" at bounding box center [127, 122] width 218 height 38
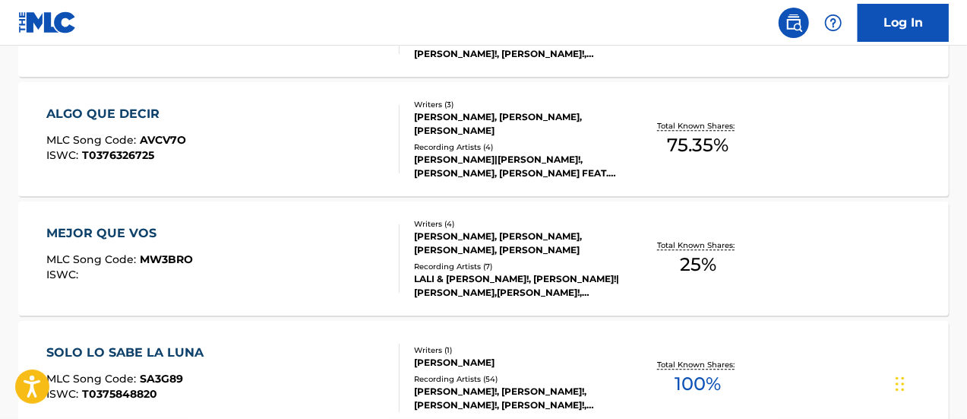
click at [482, 277] on div "LALI & [PERSON_NAME]!, [PERSON_NAME]!|[PERSON_NAME],[PERSON_NAME]!, [PERSON_NAM…" at bounding box center [517, 285] width 207 height 27
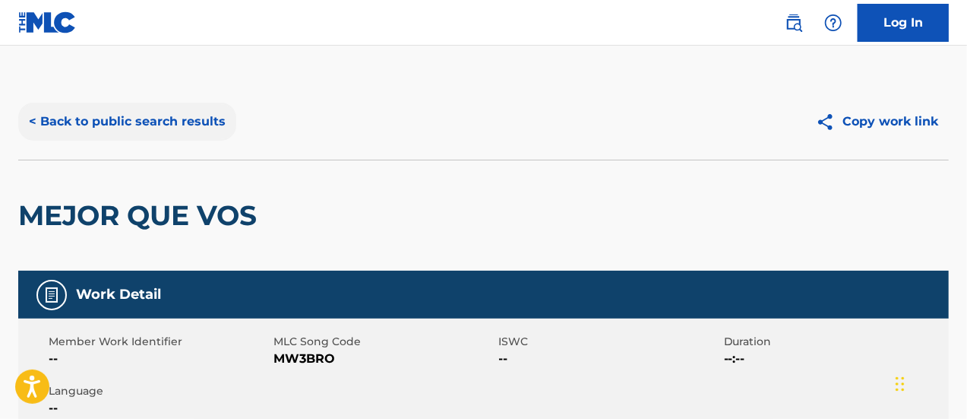
click at [38, 122] on button "< Back to public search results" at bounding box center [127, 122] width 218 height 38
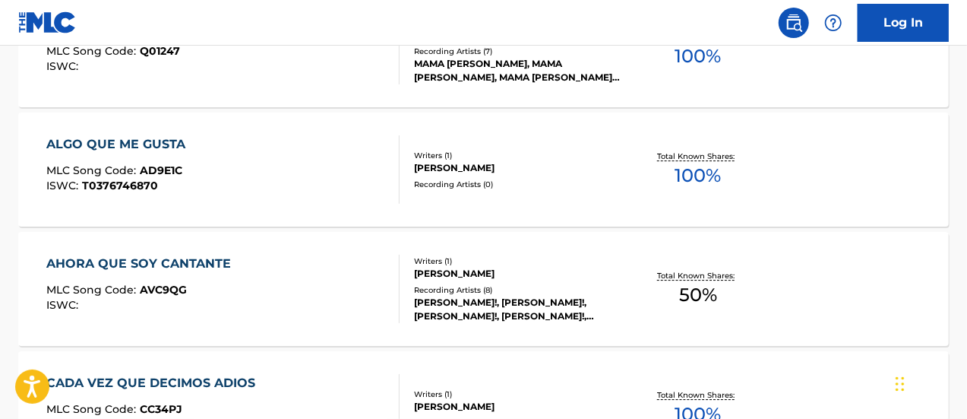
scroll to position [2377, 0]
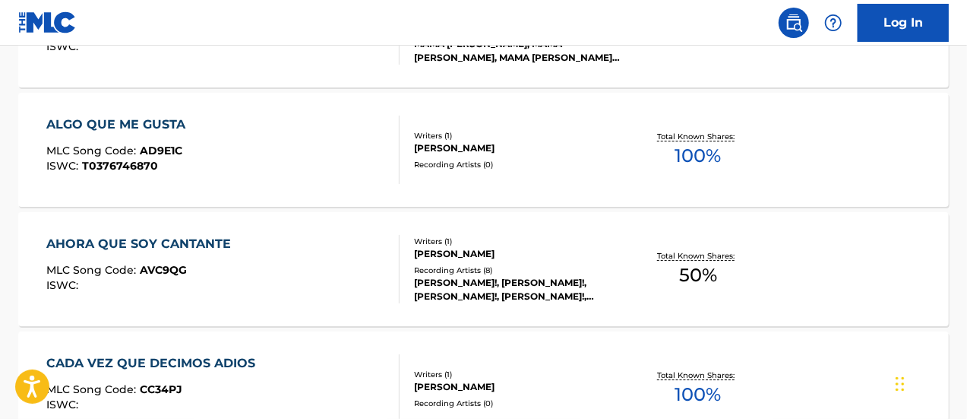
click at [458, 270] on div "Recording Artists ( 8 )" at bounding box center [517, 269] width 207 height 11
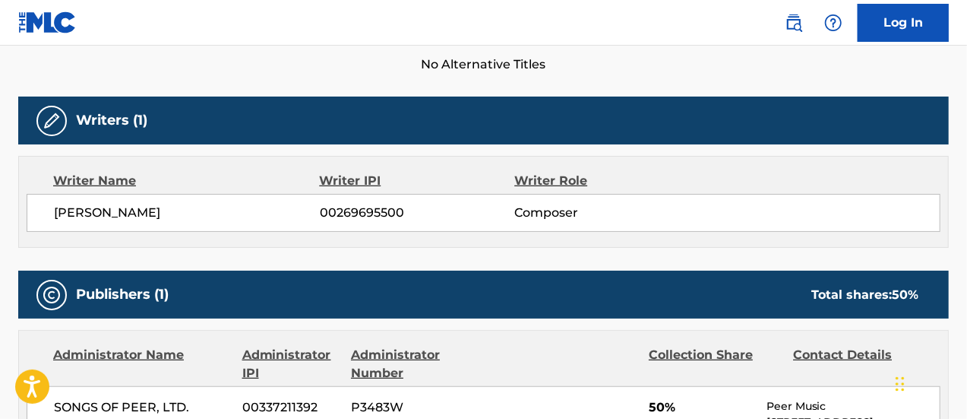
scroll to position [304, 0]
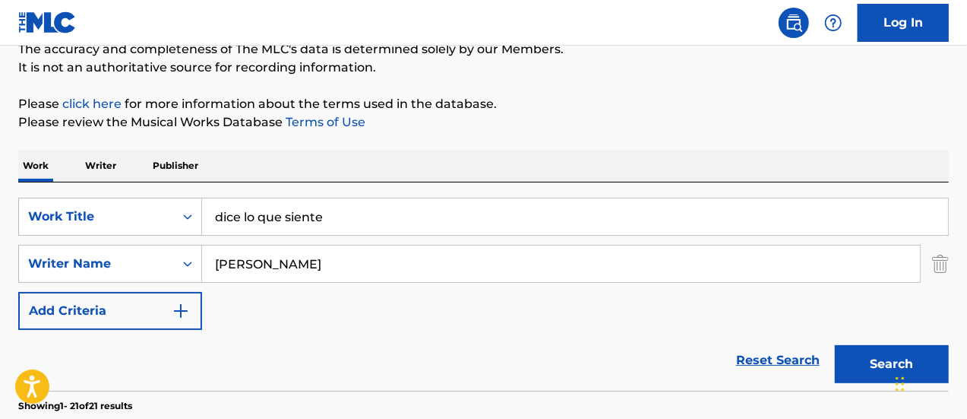
scroll to position [152, 0]
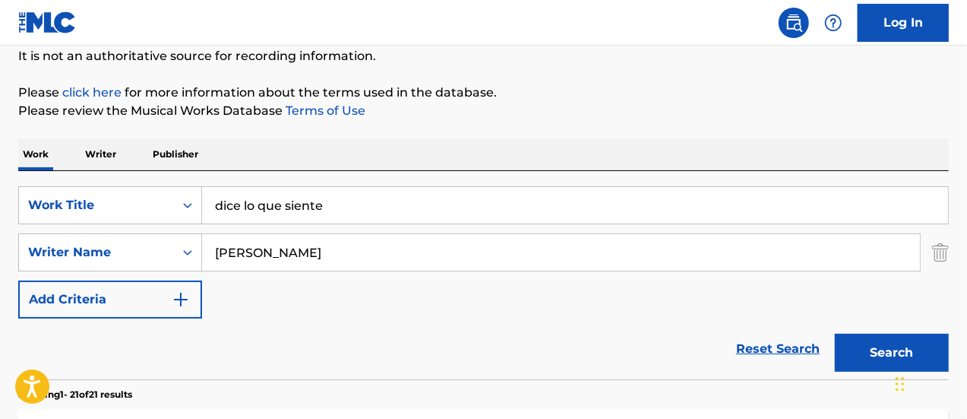
drag, startPoint x: 333, startPoint y: 209, endPoint x: 116, endPoint y: 183, distance: 218.9
click at [116, 183] on div "SearchWithCriteria25a05637-d58a-409a-9f2a-88fb64e36d7c Work Title dice lo que s…" at bounding box center [483, 275] width 931 height 208
click at [835, 334] on button "Search" at bounding box center [892, 353] width 114 height 38
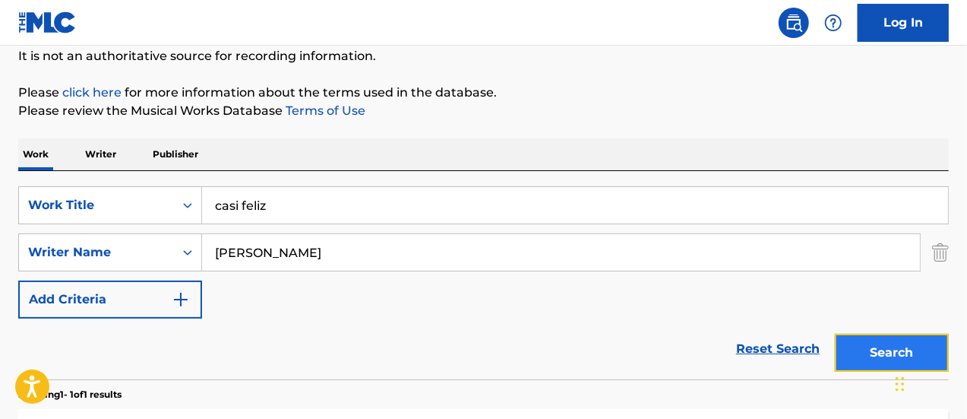
click at [864, 349] on button "Search" at bounding box center [892, 353] width 114 height 38
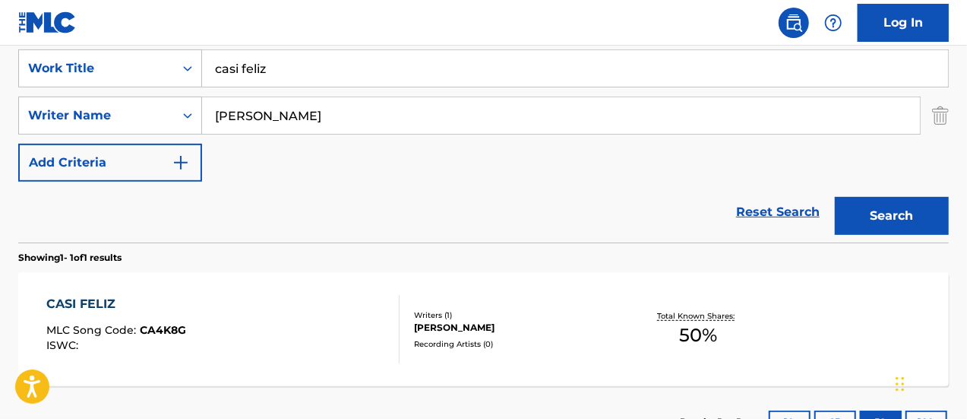
scroll to position [304, 0]
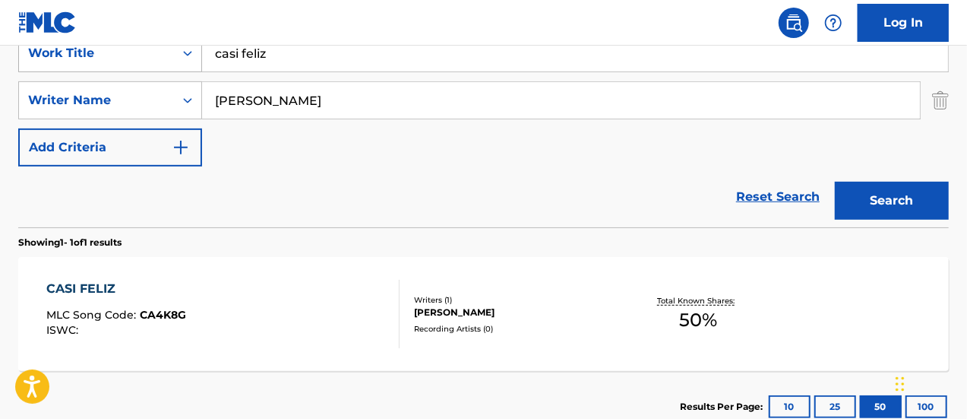
drag, startPoint x: 284, startPoint y: 59, endPoint x: 181, endPoint y: 52, distance: 103.5
click at [181, 52] on div "SearchWithCriteria25a05637-d58a-409a-9f2a-88fb64e36d7c Work Title casi feliz" at bounding box center [483, 53] width 931 height 38
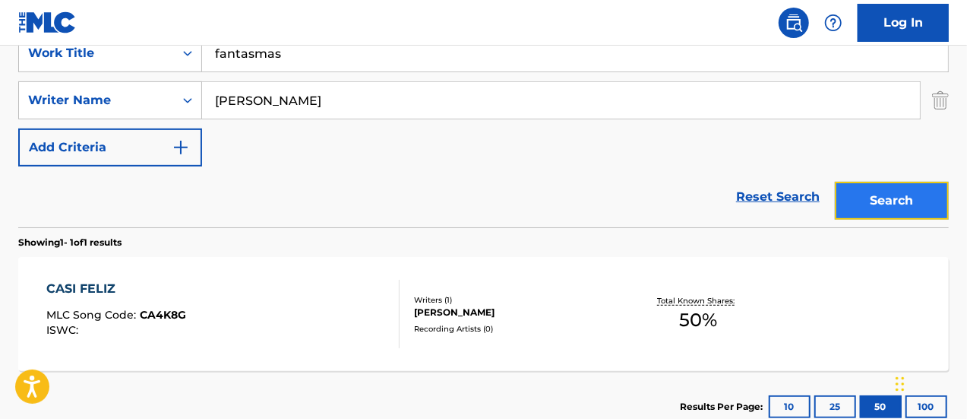
click at [856, 213] on button "Search" at bounding box center [892, 201] width 114 height 38
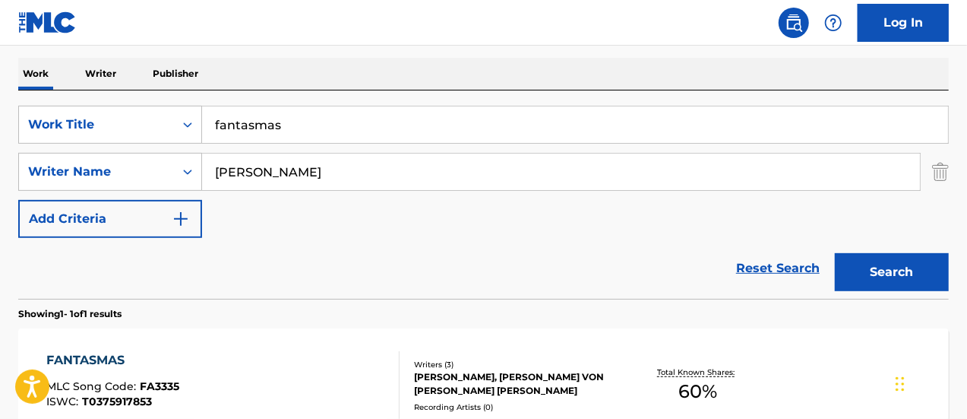
scroll to position [179, 0]
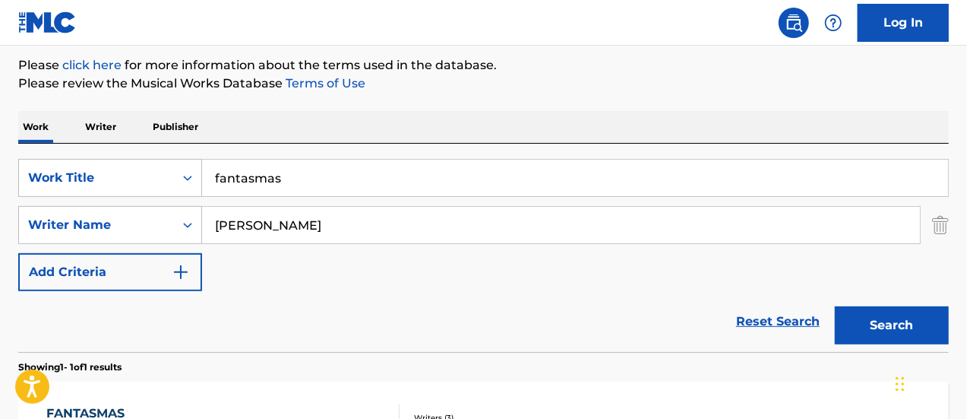
drag, startPoint x: 304, startPoint y: 184, endPoint x: 191, endPoint y: 144, distance: 119.9
click at [191, 144] on div "SearchWithCriteria25a05637-d58a-409a-9f2a-88fb64e36d7c Work Title fantasmas Sea…" at bounding box center [483, 248] width 931 height 208
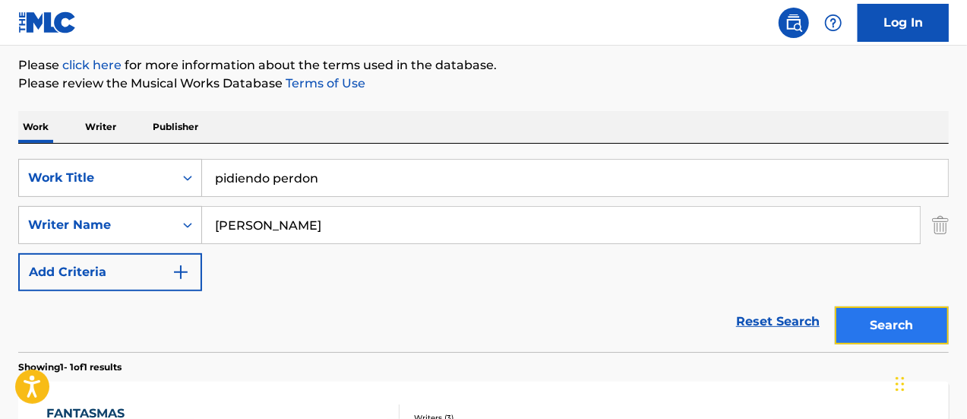
click at [872, 322] on button "Search" at bounding box center [892, 325] width 114 height 38
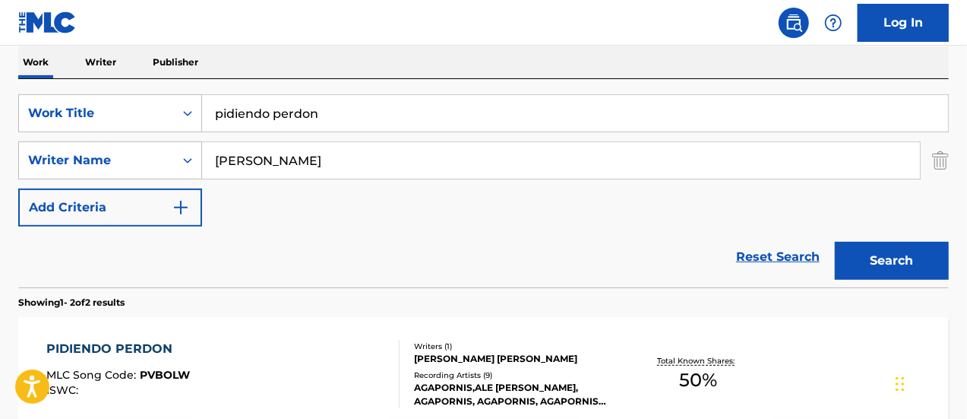
scroll to position [223, 0]
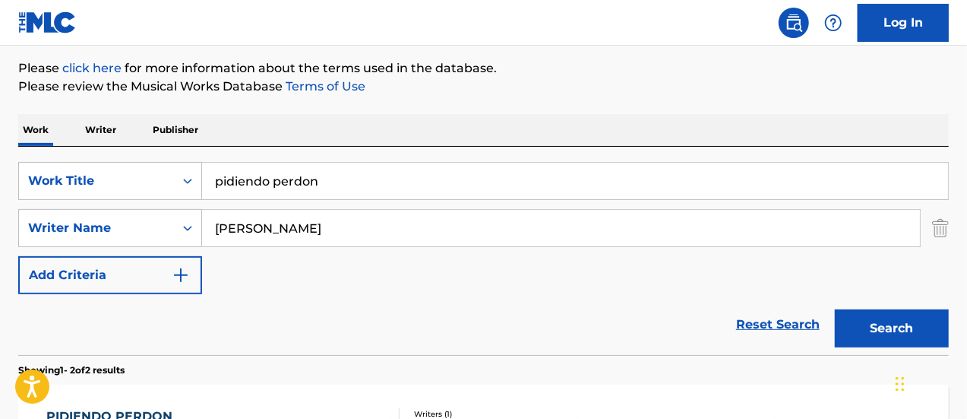
drag, startPoint x: 334, startPoint y: 142, endPoint x: 163, endPoint y: 103, distance: 175.3
click at [163, 103] on div "The MLC Public Work Search The accuracy and completeness of The MLC's data is d…" at bounding box center [483, 298] width 967 height 782
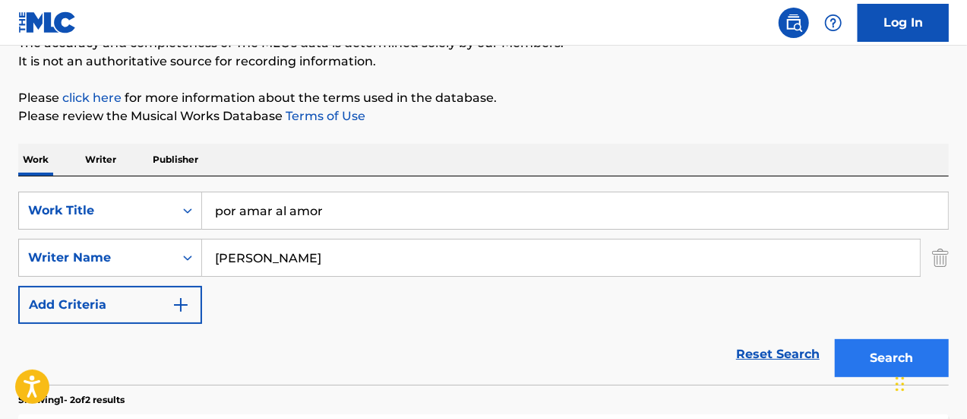
type input "por amar al amor"
click at [856, 355] on button "Search" at bounding box center [892, 358] width 114 height 38
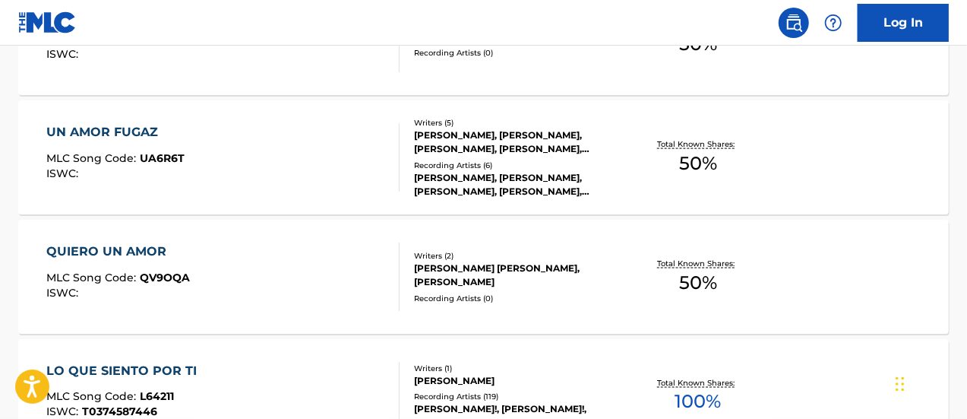
scroll to position [1059, 0]
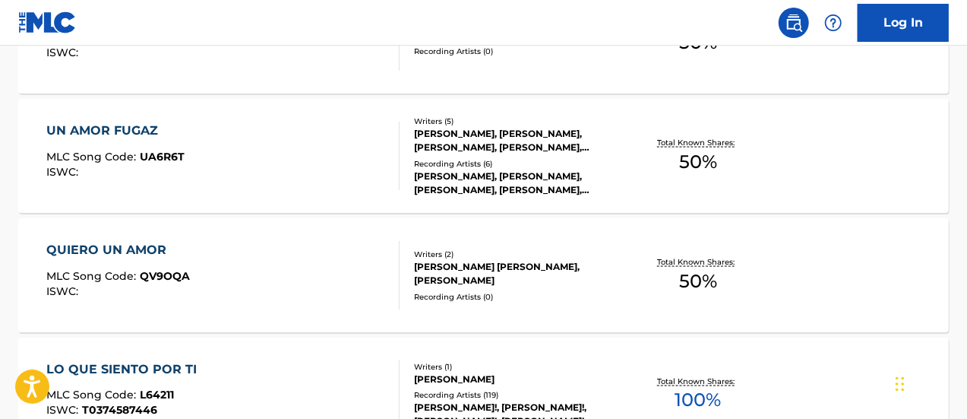
click at [537, 272] on div "[PERSON_NAME] [PERSON_NAME], [PERSON_NAME]" at bounding box center [517, 273] width 207 height 27
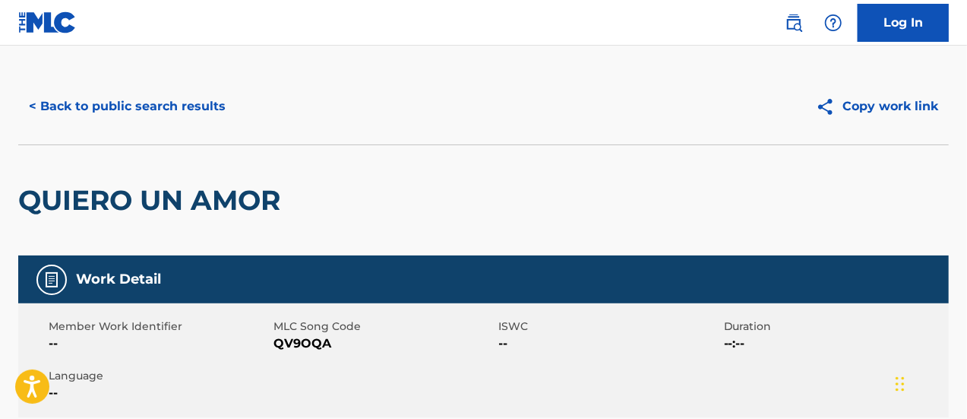
scroll to position [14, 0]
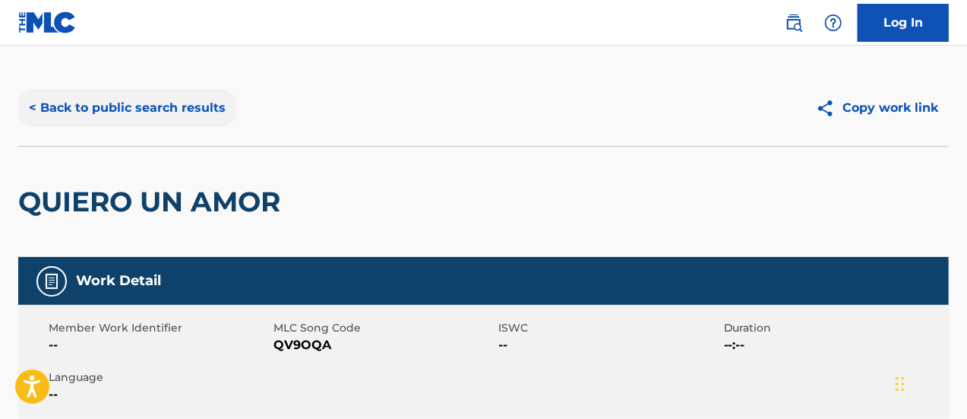
click at [43, 111] on button "< Back to public search results" at bounding box center [127, 108] width 218 height 38
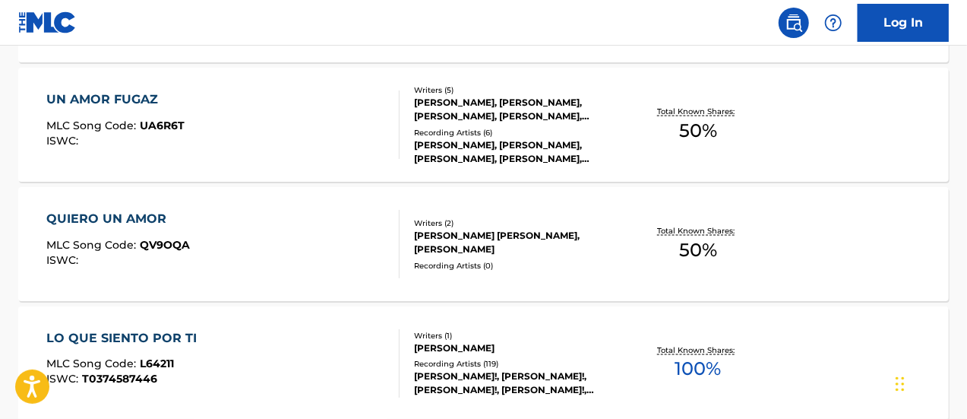
scroll to position [1069, 0]
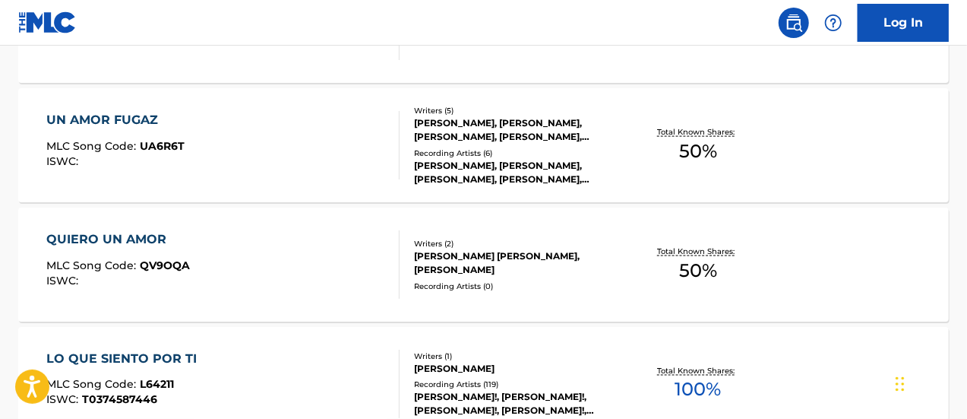
click at [474, 151] on div "Recording Artists ( 6 )" at bounding box center [517, 152] width 207 height 11
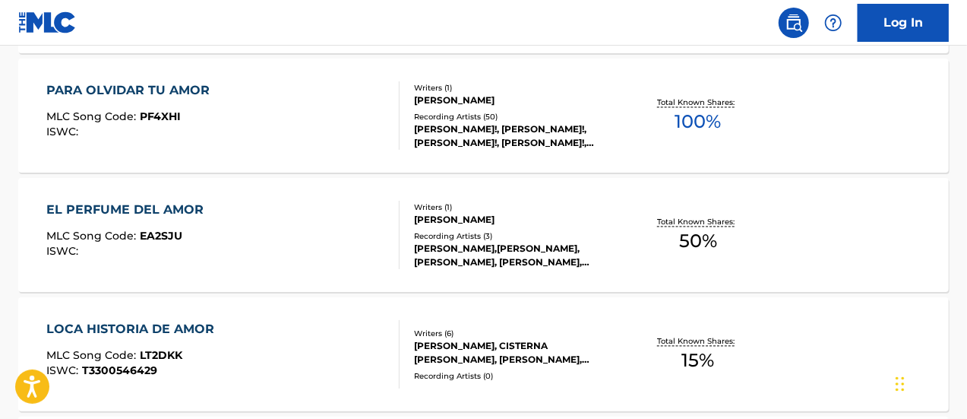
scroll to position [1460, 0]
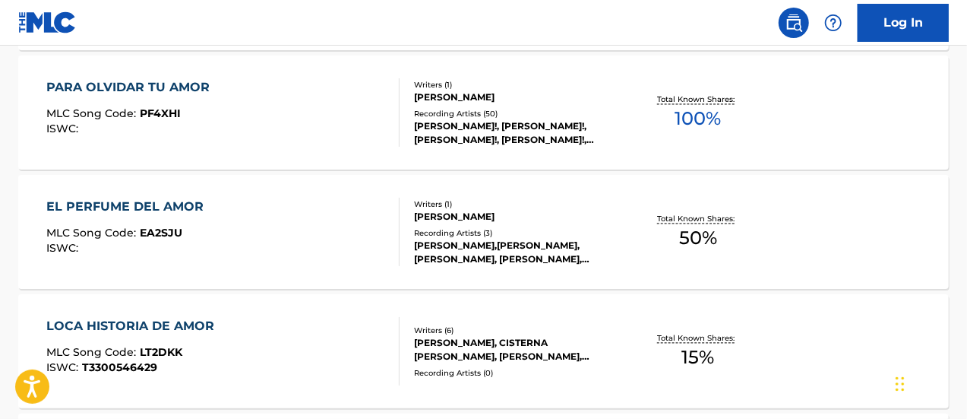
click at [382, 215] on div "EL PERFUME DEL AMOR MLC Song Code : EA2SJU ISWC :" at bounding box center [223, 232] width 354 height 68
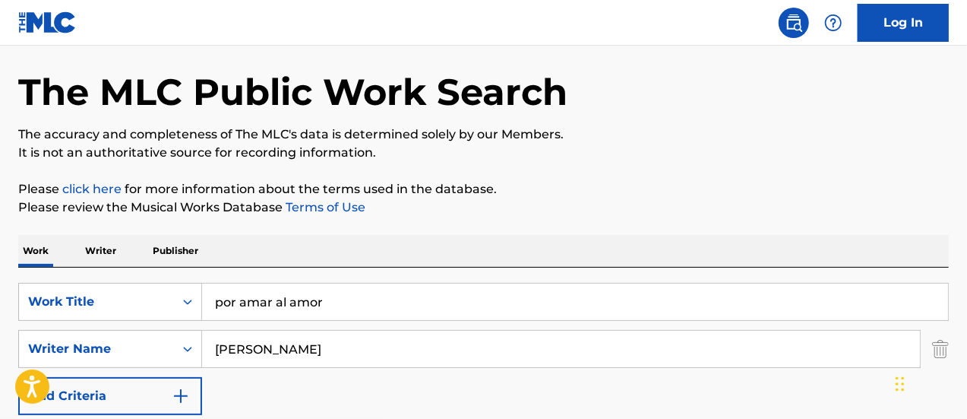
scroll to position [76, 0]
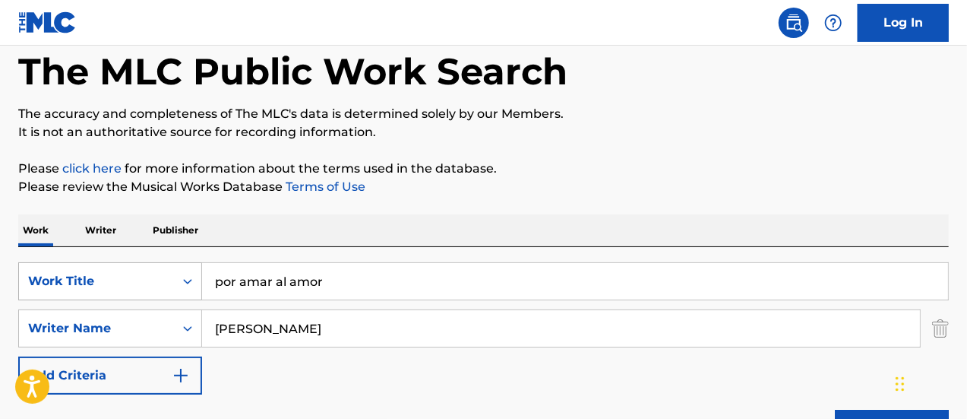
drag, startPoint x: 336, startPoint y: 280, endPoint x: 139, endPoint y: 274, distance: 196.9
click at [139, 274] on div "SearchWithCriteria25a05637-d58a-409a-9f2a-88fb64e36d7c Work Title por amar al a…" at bounding box center [483, 281] width 931 height 38
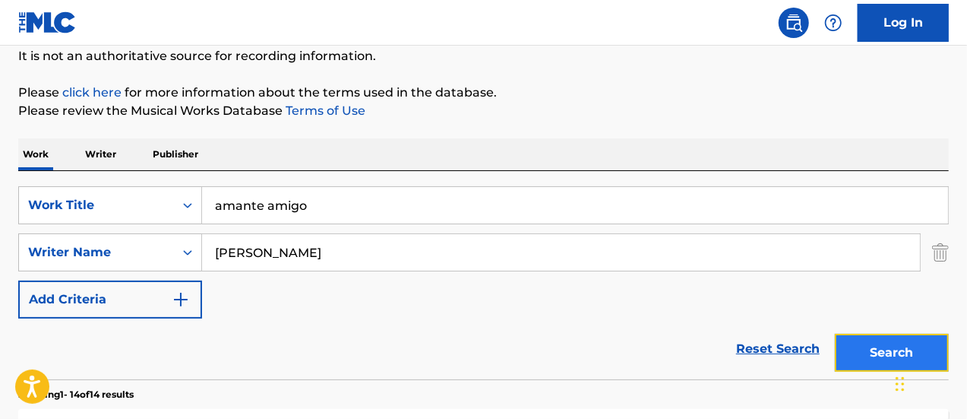
click at [844, 353] on button "Search" at bounding box center [892, 353] width 114 height 38
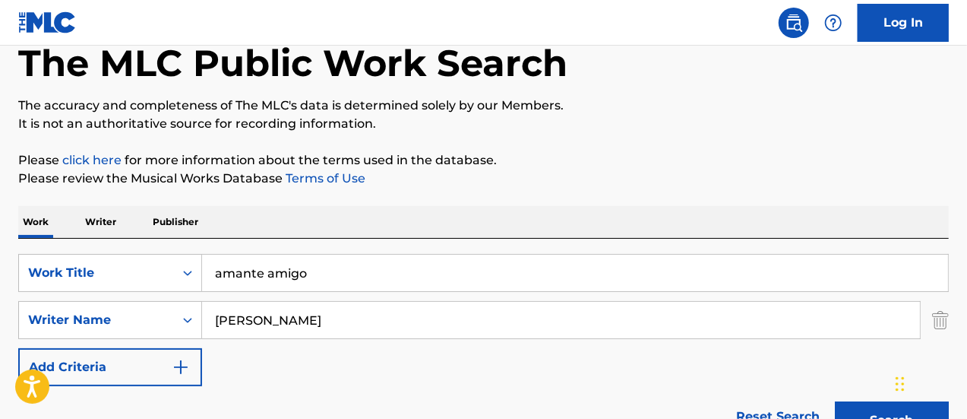
scroll to position [76, 0]
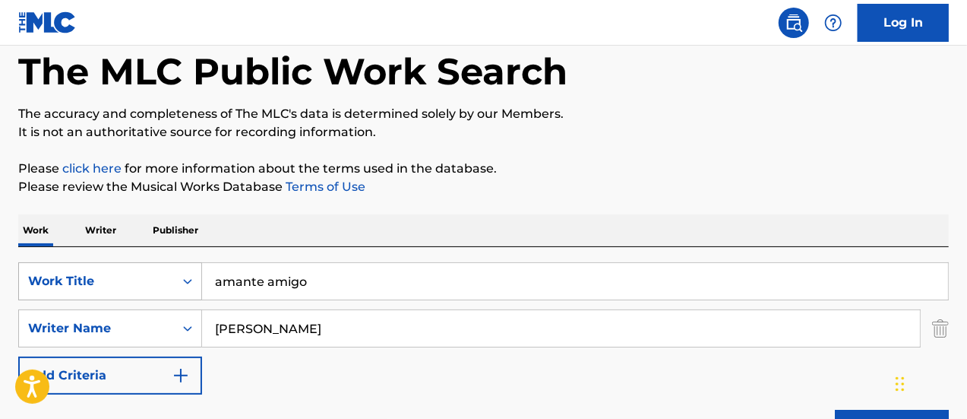
drag, startPoint x: 320, startPoint y: 284, endPoint x: 166, endPoint y: 268, distance: 155.2
click at [166, 268] on div "SearchWithCriteria25a05637-d58a-409a-9f2a-88fb64e36d7c Work Title amante amigo" at bounding box center [483, 281] width 931 height 38
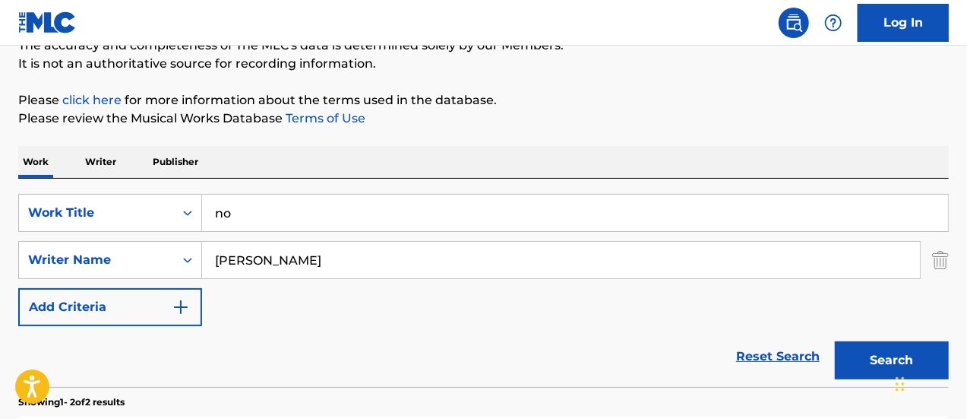
scroll to position [228, 0]
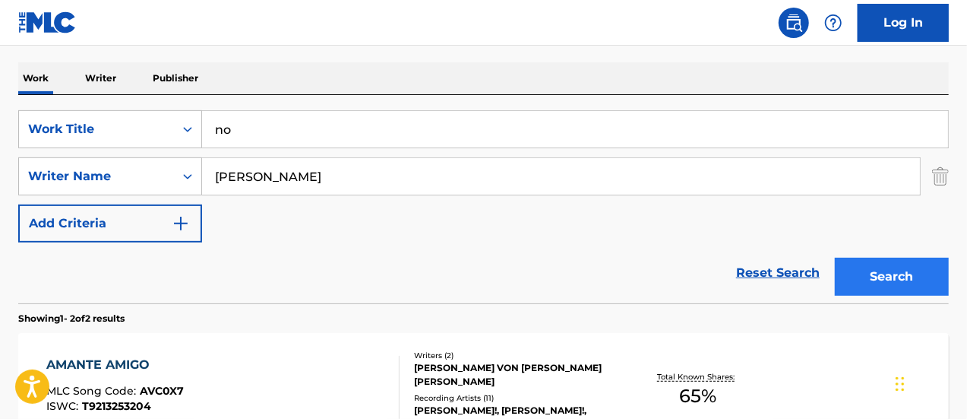
type input "no"
click at [860, 272] on button "Search" at bounding box center [892, 277] width 114 height 38
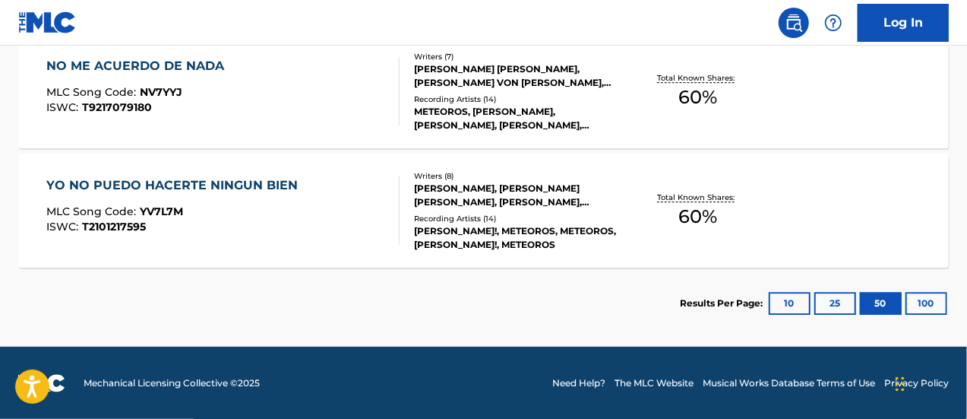
scroll to position [2121, 0]
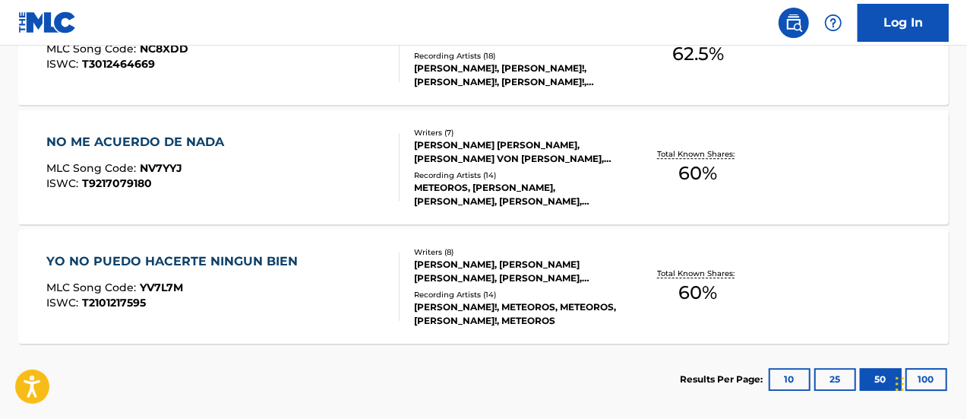
click at [35, 119] on div "NO ME ACUERDO DE NADA MLC Song Code : NV7YYJ ISWC : T9217079180 Writers ( 7 ) […" at bounding box center [483, 167] width 931 height 114
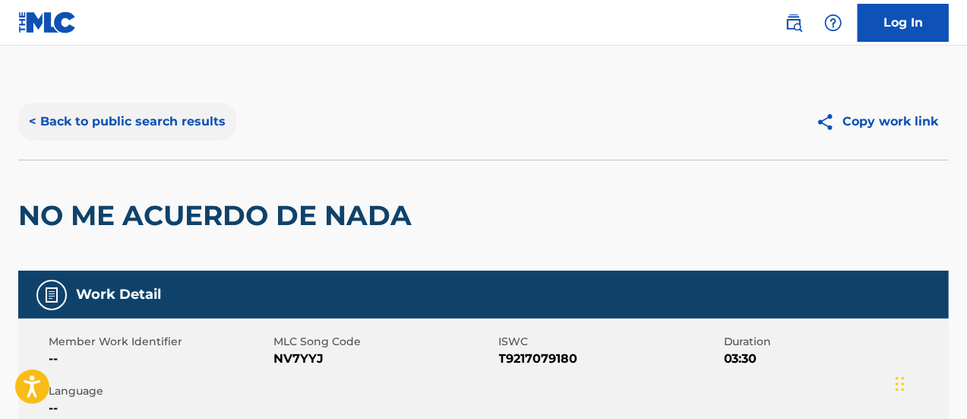
click at [40, 122] on button "< Back to public search results" at bounding box center [127, 122] width 218 height 38
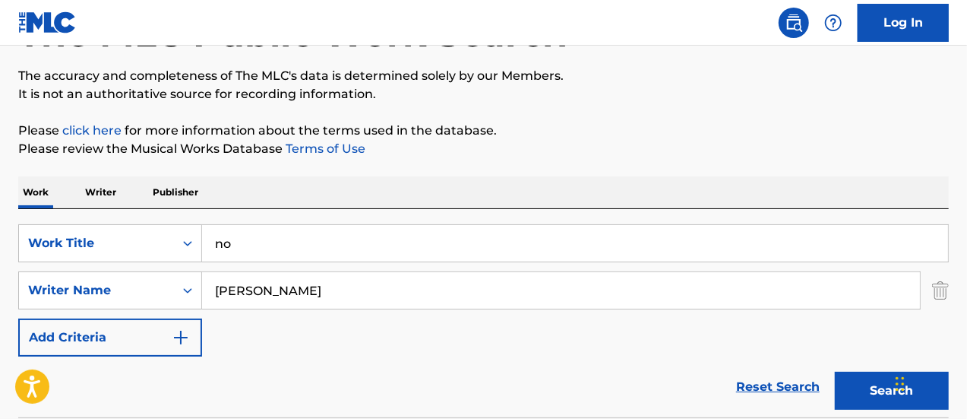
scroll to position [304, 0]
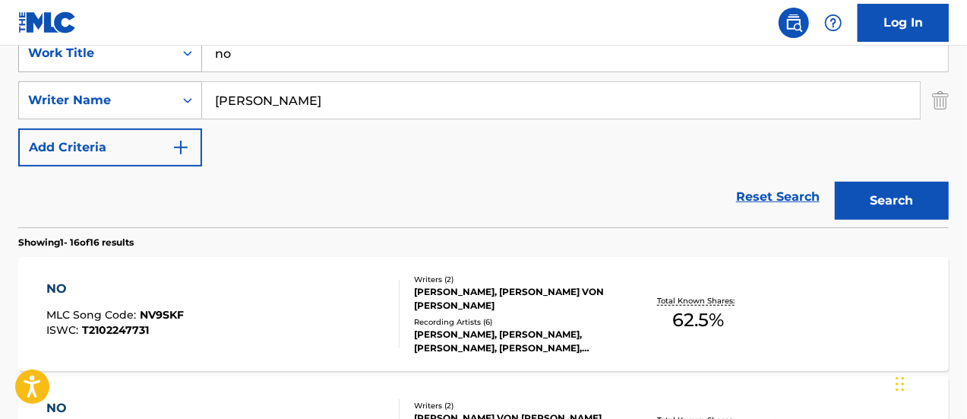
drag, startPoint x: 254, startPoint y: 54, endPoint x: 182, endPoint y: 51, distance: 71.5
click at [182, 51] on div "SearchWithCriteria25a05637-d58a-409a-9f2a-88fb64e36d7c Work Title no" at bounding box center [483, 53] width 931 height 38
type input "la jefa"
click at [835, 182] on button "Search" at bounding box center [892, 201] width 114 height 38
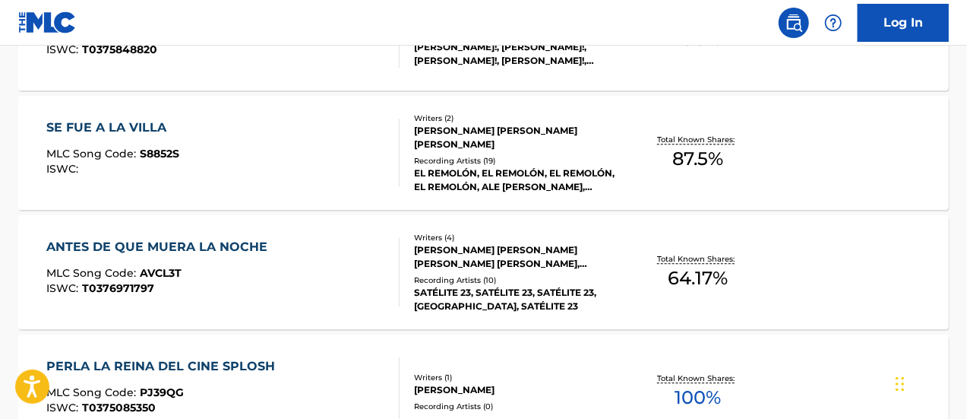
scroll to position [1900, 0]
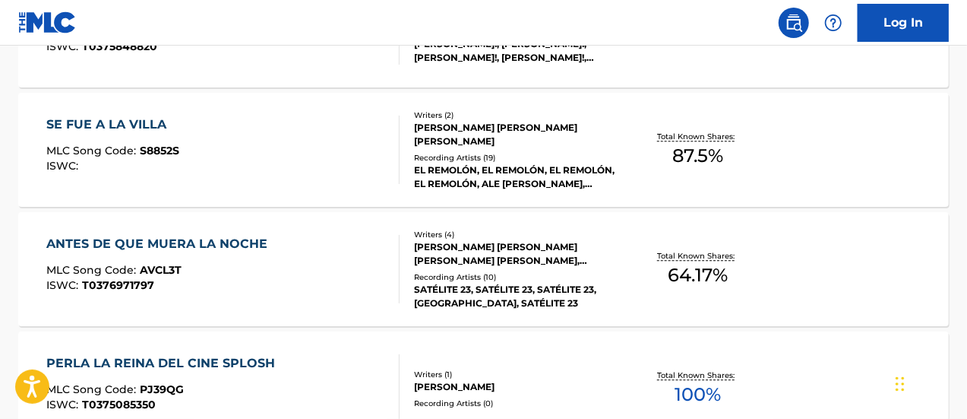
click at [394, 144] on div at bounding box center [393, 150] width 12 height 68
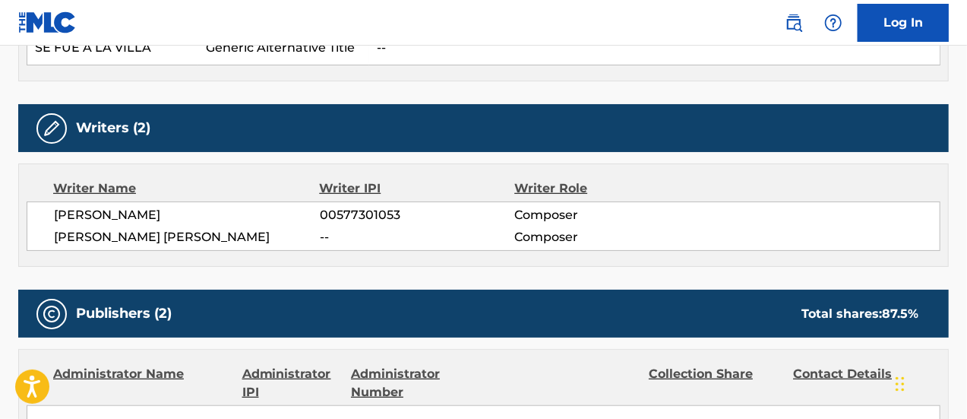
scroll to position [456, 0]
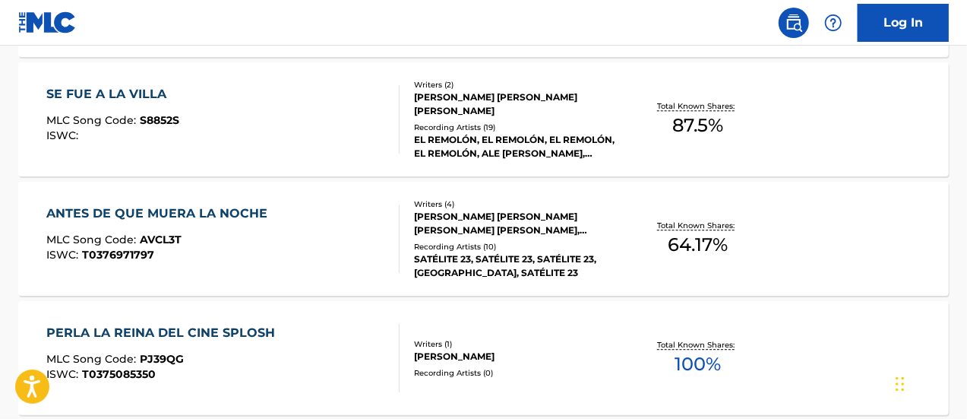
scroll to position [1911, 0]
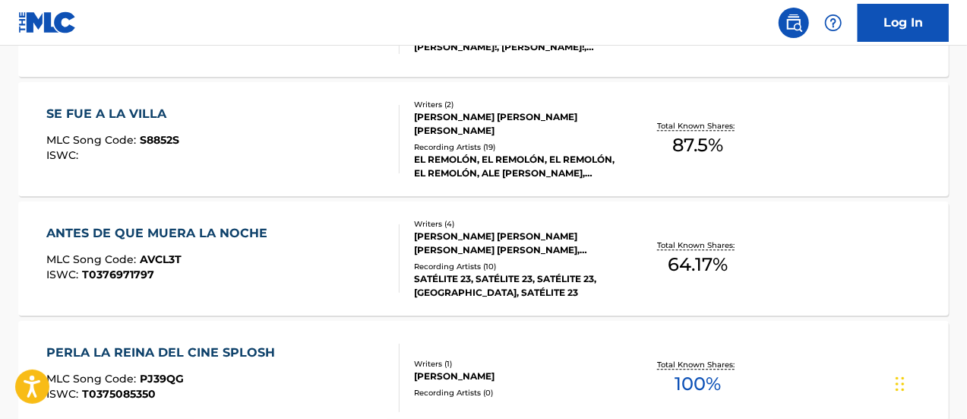
click at [306, 255] on div "ANTES DE QUE MUERA LA NOCHE MLC Song Code : AVCL3T ISWC : T0376971797" at bounding box center [223, 258] width 354 height 68
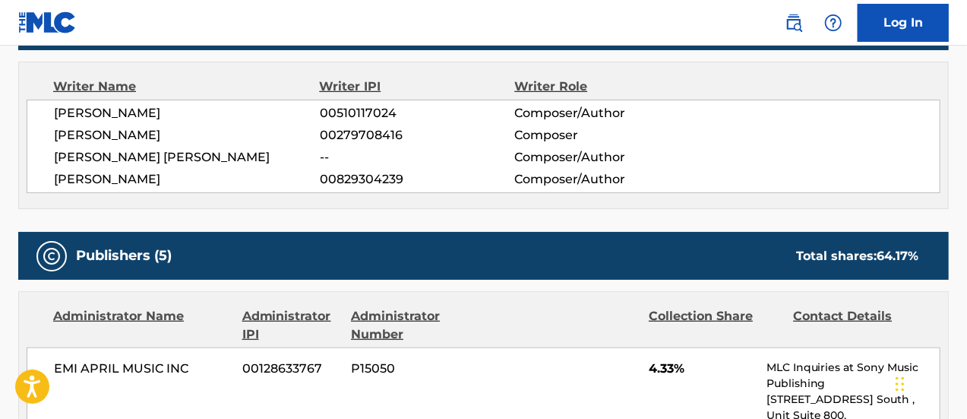
scroll to position [532, 0]
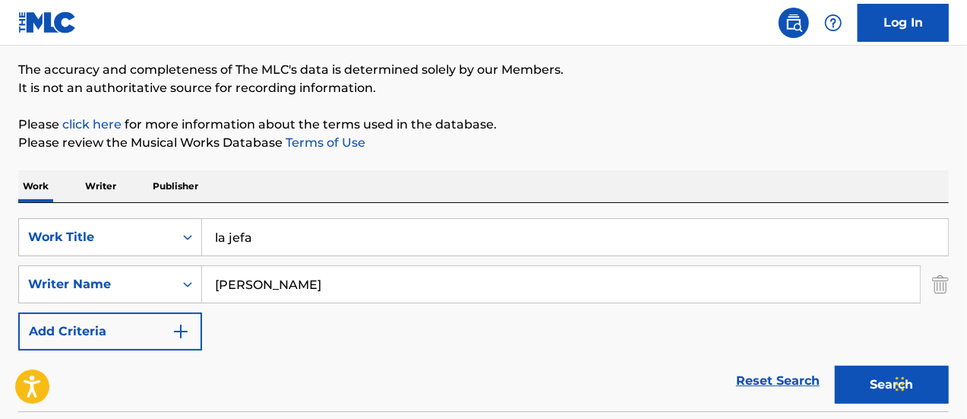
scroll to position [152, 0]
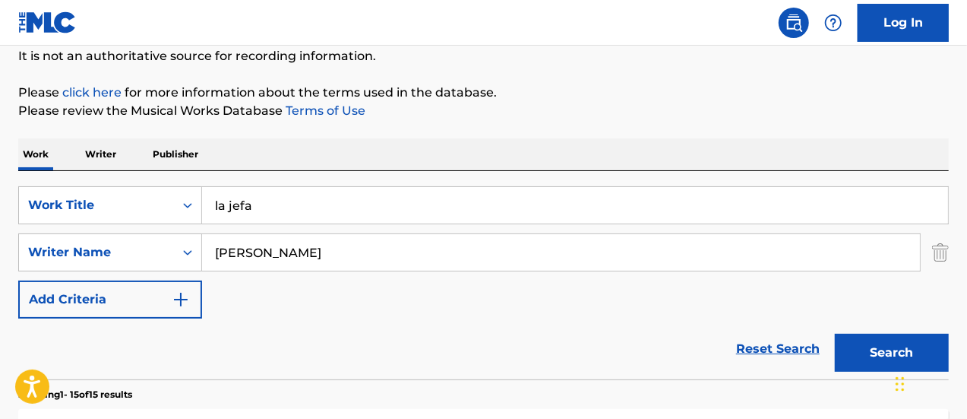
drag, startPoint x: 262, startPoint y: 203, endPoint x: 120, endPoint y: 163, distance: 147.5
type input "lejos de mi alcance"
click at [835, 334] on button "Search" at bounding box center [892, 353] width 114 height 38
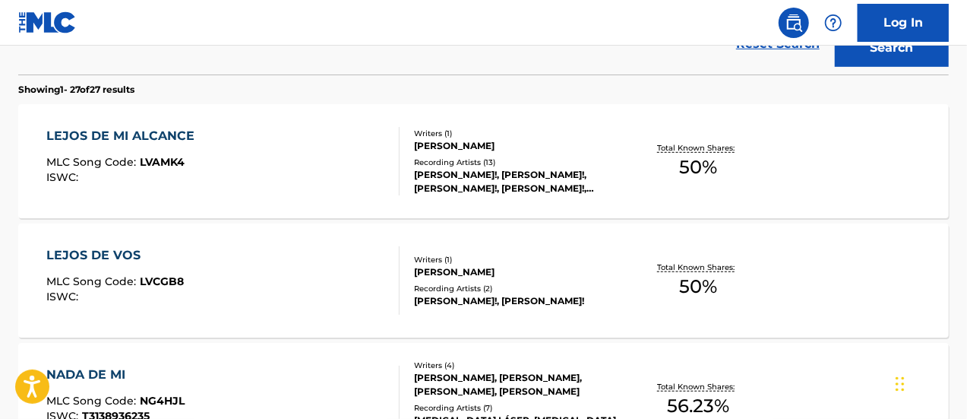
scroll to position [456, 0]
click at [424, 177] on div "[PERSON_NAME]!, [PERSON_NAME]!, [PERSON_NAME]!, [PERSON_NAME]!, [PERSON_NAME]!" at bounding box center [517, 182] width 207 height 27
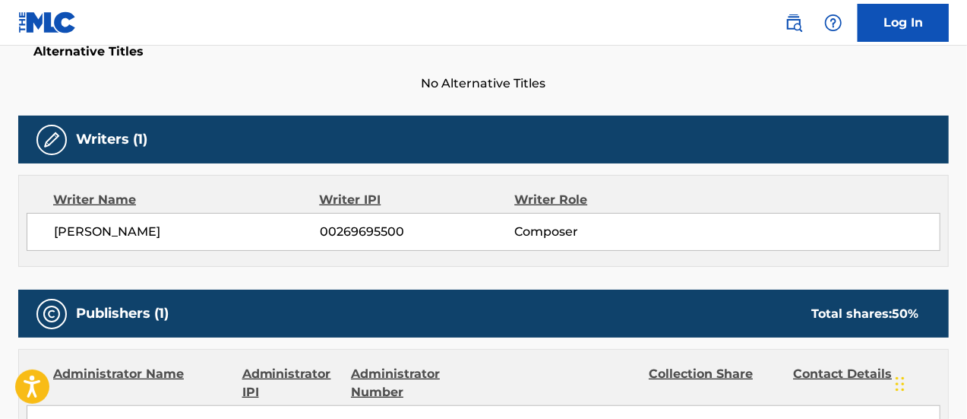
scroll to position [380, 0]
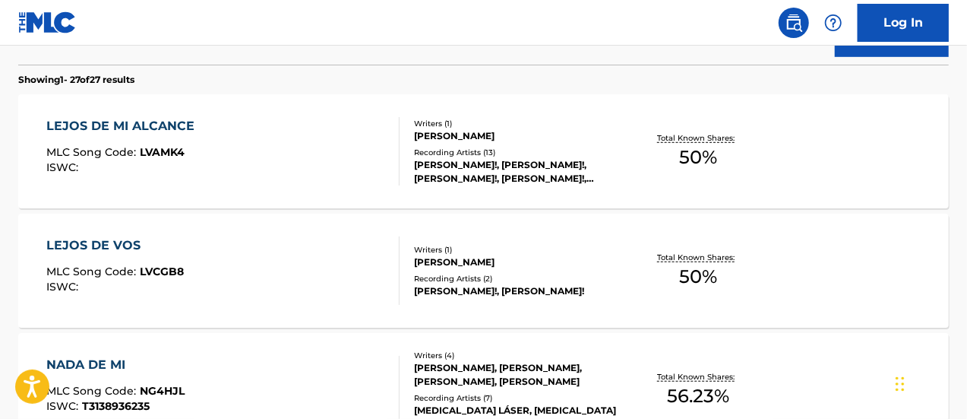
scroll to position [543, 0]
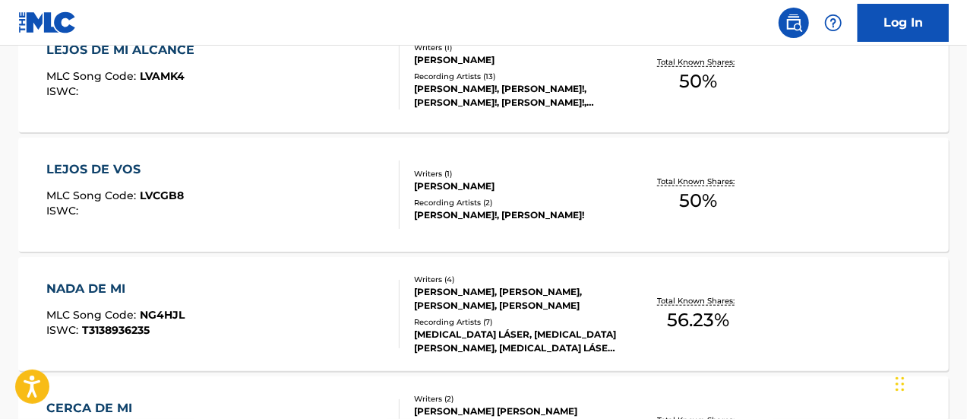
click at [269, 210] on div "LEJOS DE VOS MLC Song Code : LVCGB8 ISWC :" at bounding box center [223, 194] width 354 height 68
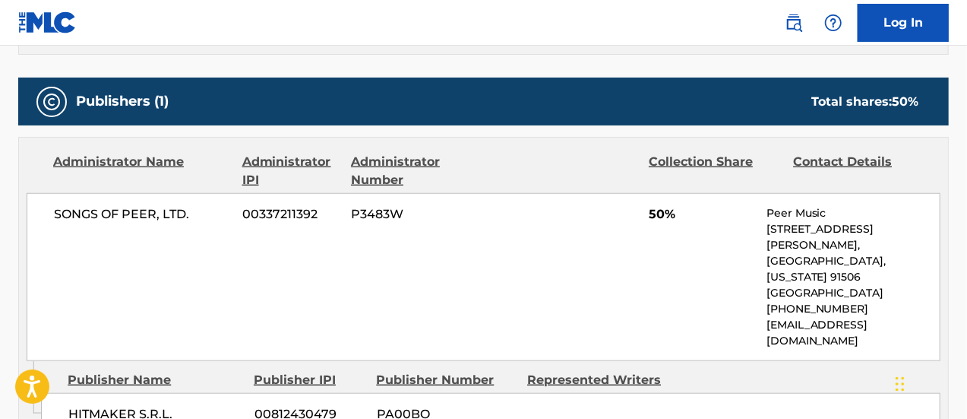
scroll to position [608, 0]
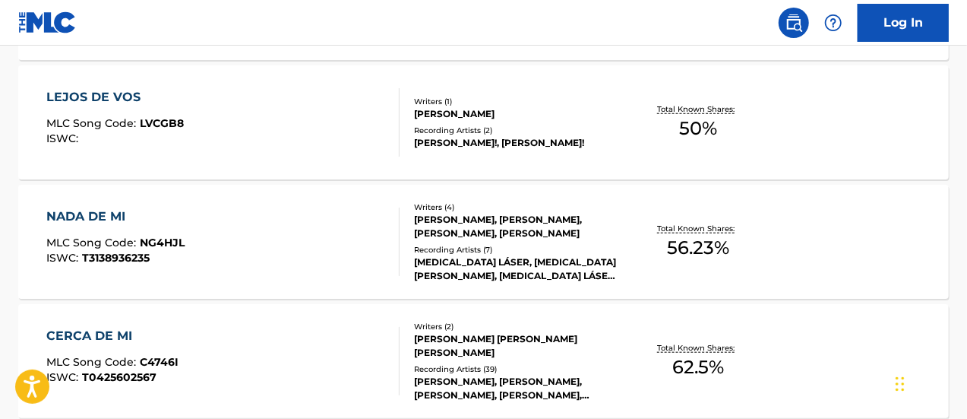
scroll to position [629, 0]
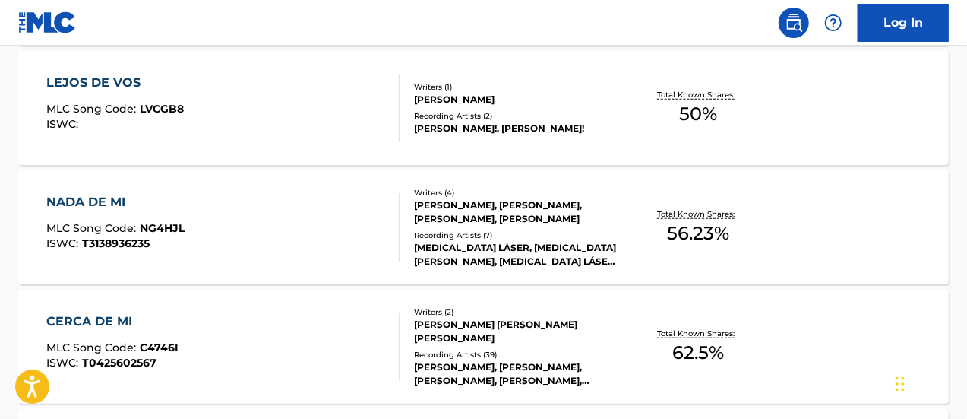
click at [245, 238] on div "NADA DE MI MLC Song Code : NG4HJL ISWC : T3138936235" at bounding box center [223, 227] width 354 height 68
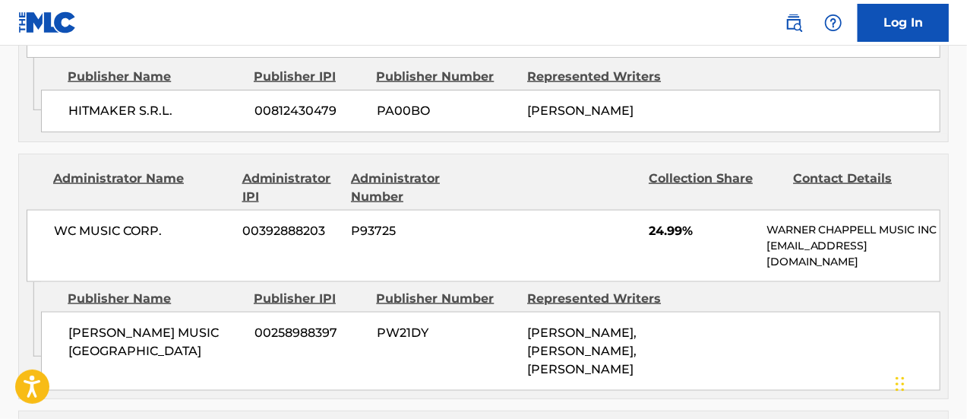
scroll to position [988, 0]
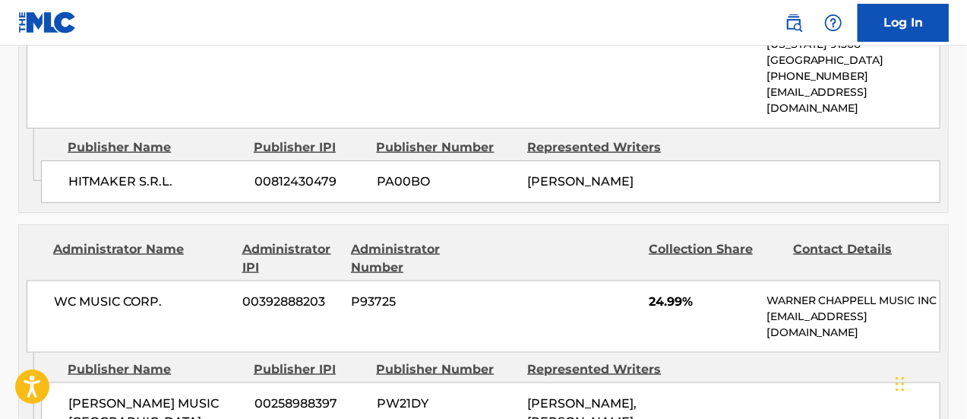
scroll to position [716, 0]
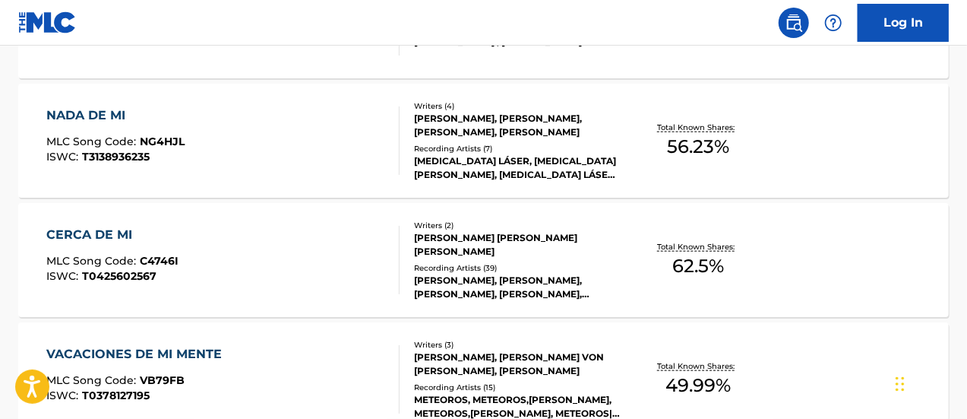
click at [420, 276] on div "[PERSON_NAME], [PERSON_NAME], [PERSON_NAME], [PERSON_NAME], [PERSON_NAME]" at bounding box center [517, 287] width 207 height 27
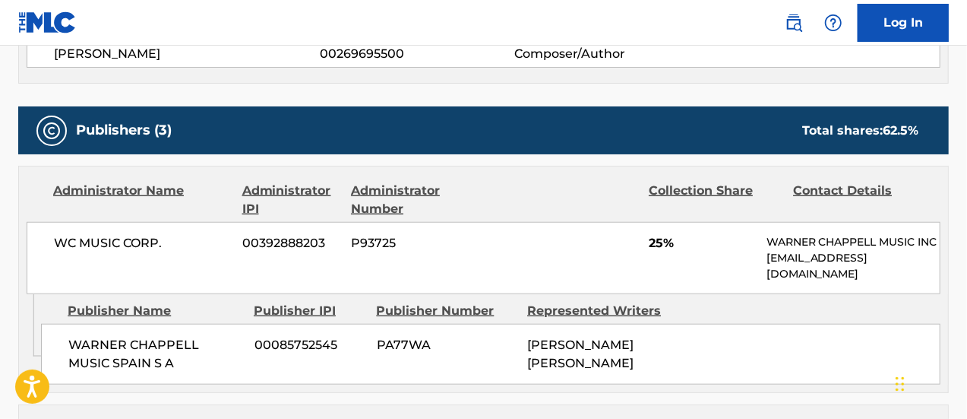
scroll to position [608, 0]
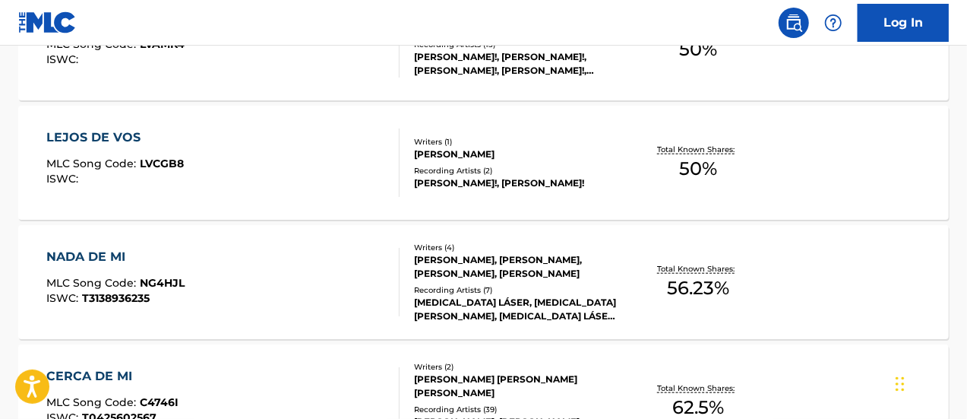
scroll to position [499, 0]
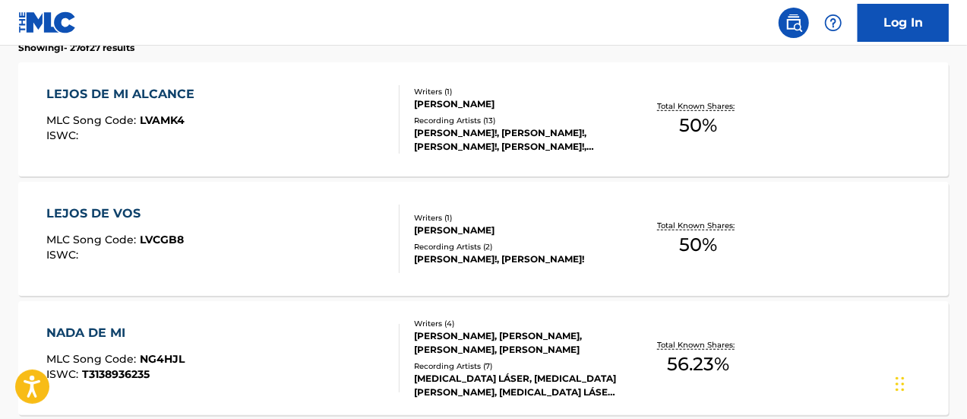
click at [272, 345] on div "NADA DE MI MLC Song Code : NG4HJL ISWC : T3138936235" at bounding box center [223, 358] width 354 height 68
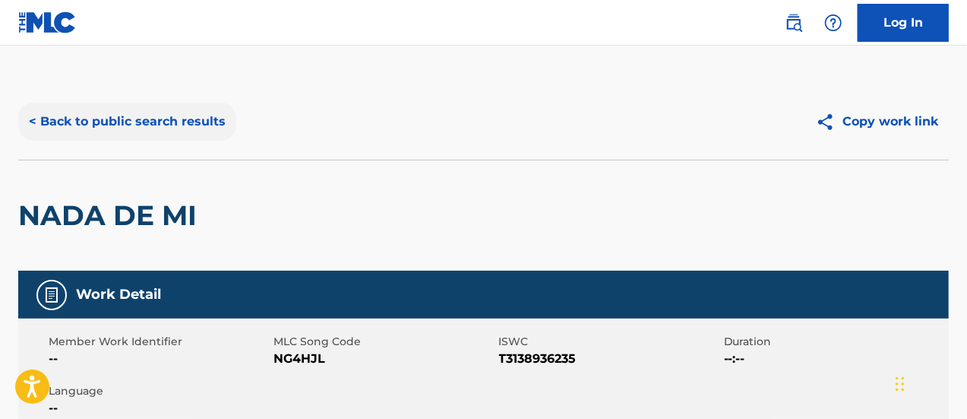
click at [65, 122] on button "< Back to public search results" at bounding box center [127, 122] width 218 height 38
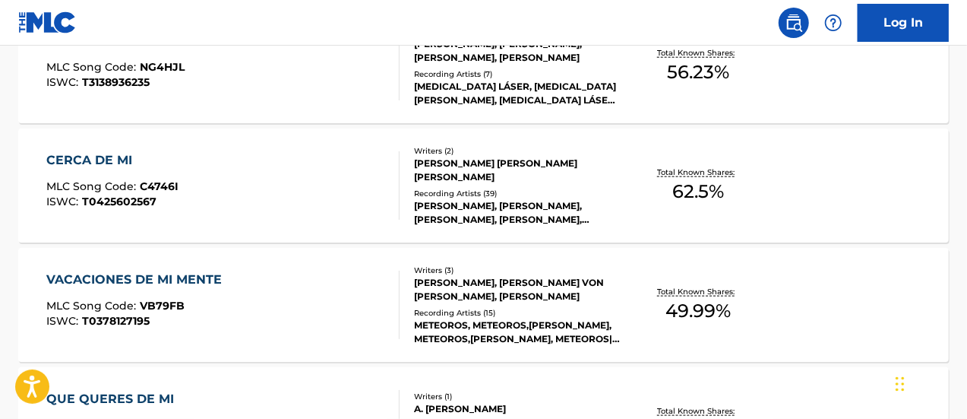
scroll to position [813, 0]
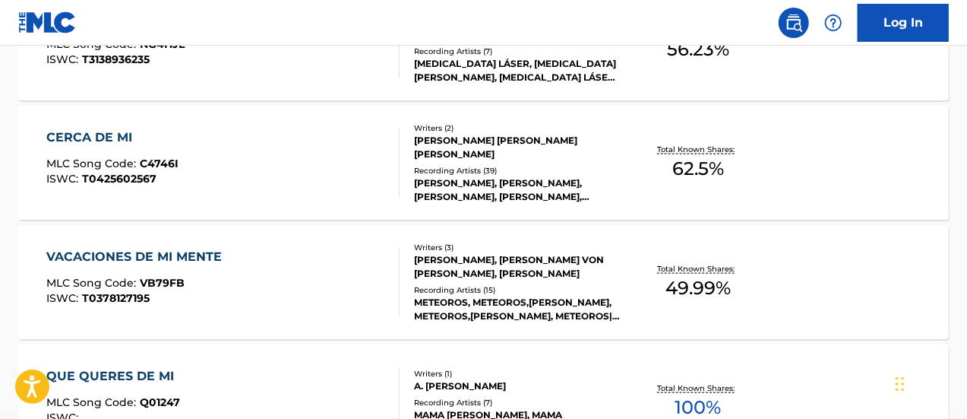
click at [185, 182] on div "CERCA DE MI MLC Song Code : C4746I ISWC : T0425602567" at bounding box center [223, 162] width 354 height 68
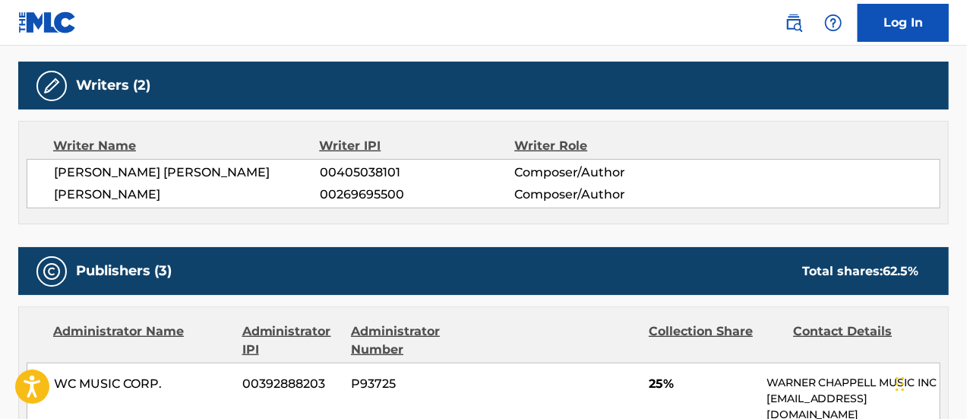
scroll to position [532, 0]
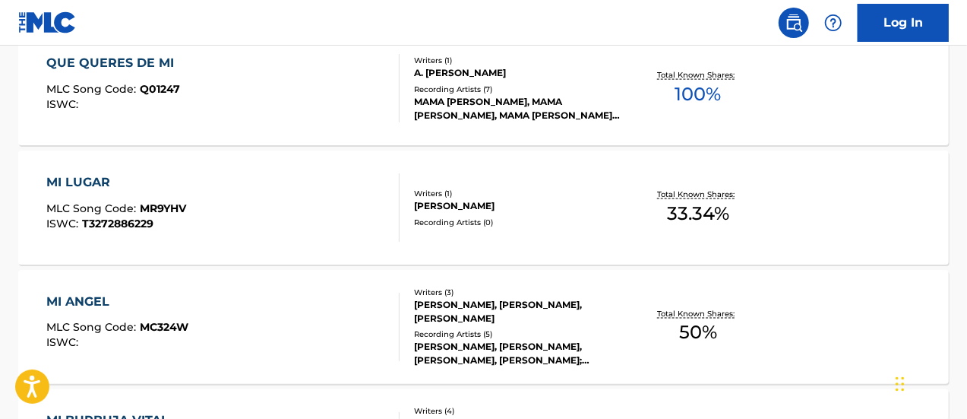
scroll to position [1128, 0]
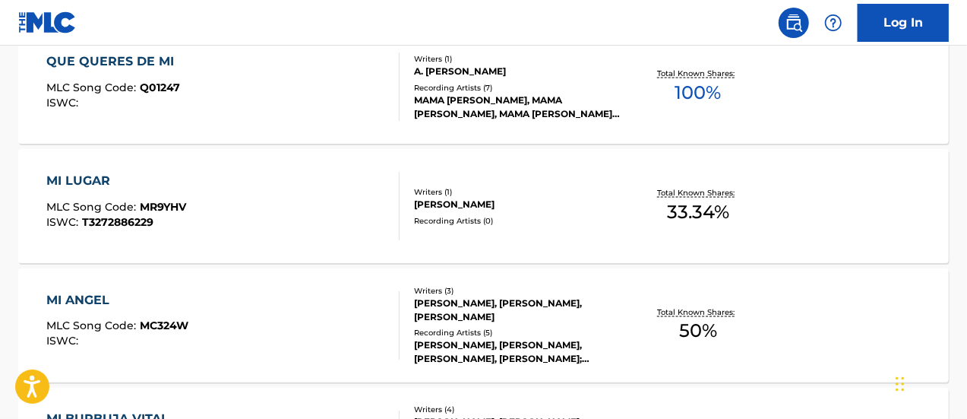
click at [486, 192] on div "Writers ( 1 )" at bounding box center [517, 191] width 207 height 11
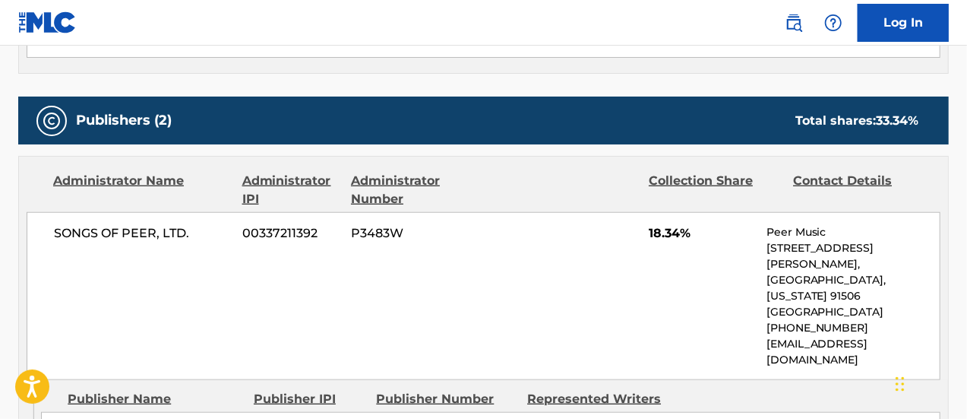
scroll to position [532, 0]
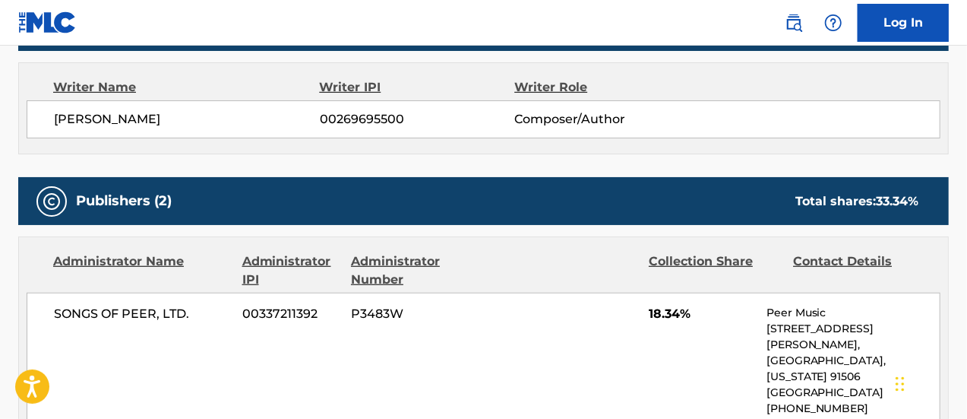
scroll to position [1214, 0]
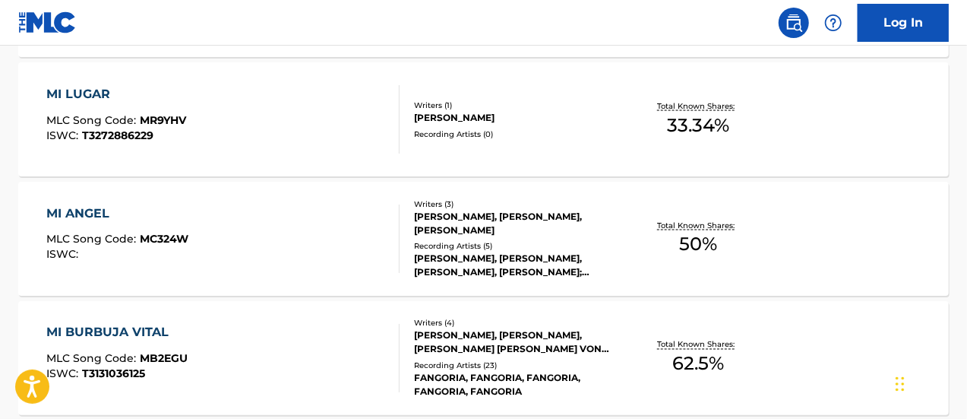
click at [296, 233] on div "MI [PERSON_NAME] MLC Song Code : MC324W ISWC :" at bounding box center [223, 238] width 354 height 68
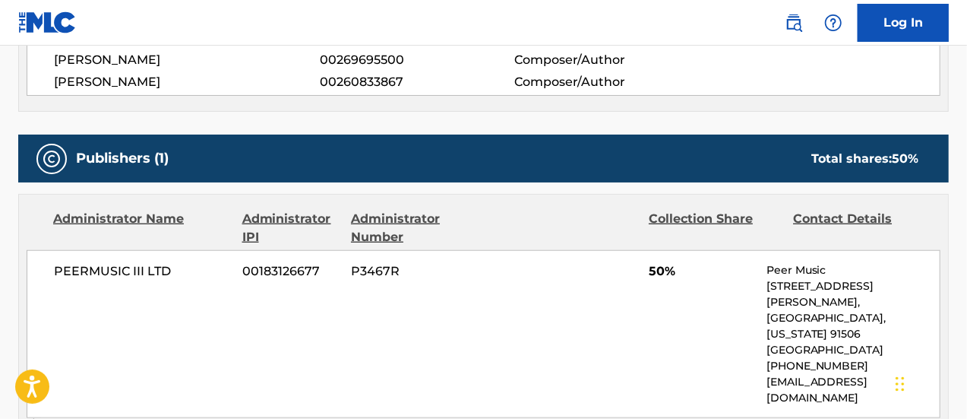
scroll to position [532, 0]
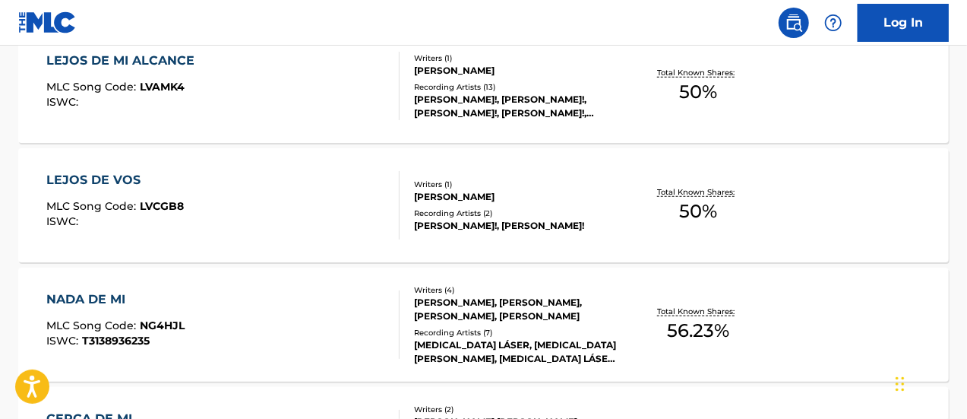
scroll to position [1301, 0]
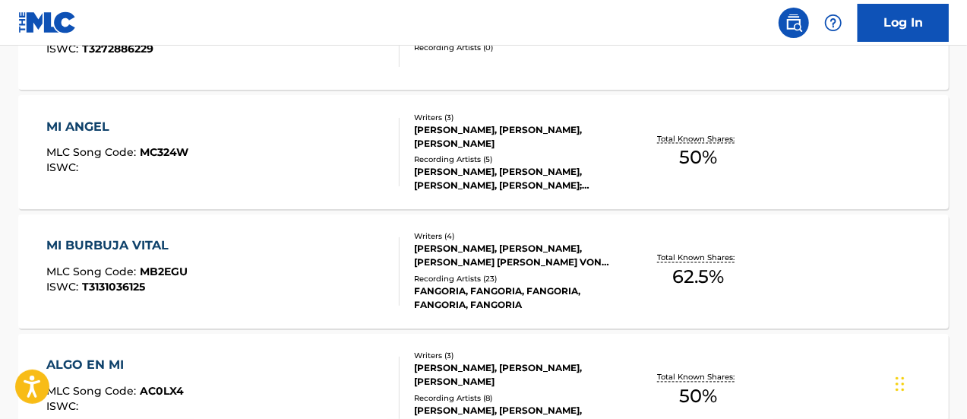
click at [255, 292] on div "MI BURBUJA VITAL MLC Song Code : MB2EGU ISWC : T3131036125" at bounding box center [223, 271] width 354 height 68
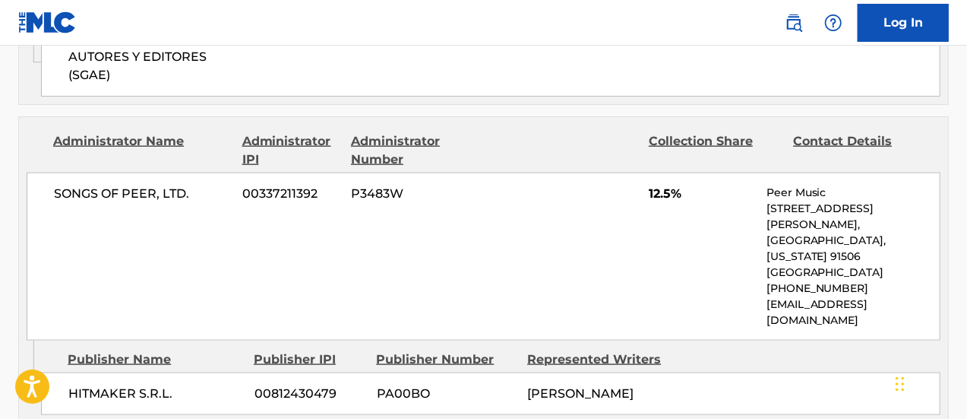
scroll to position [912, 0]
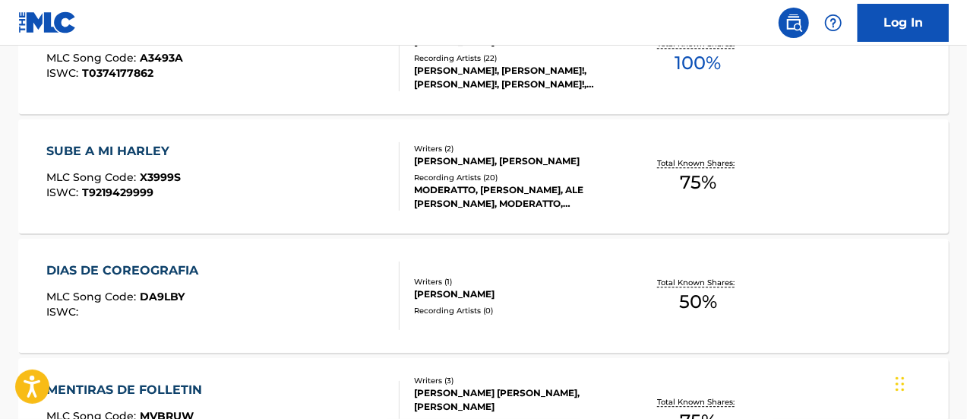
scroll to position [1996, 0]
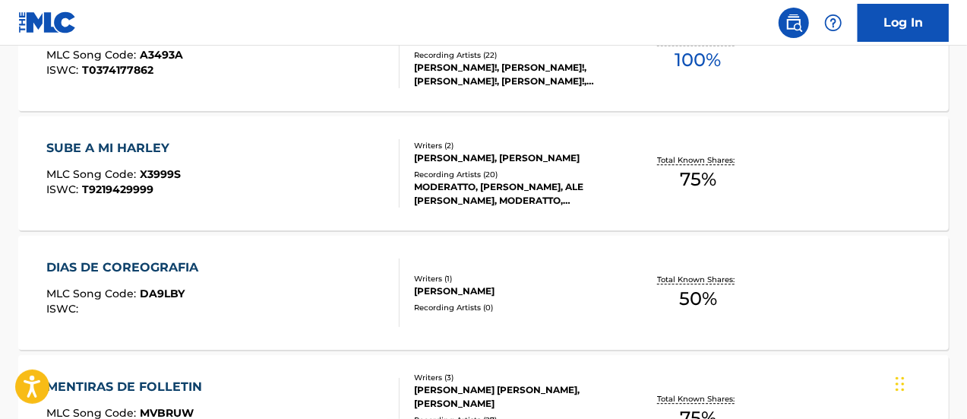
click at [459, 188] on div "MODERATTO, [PERSON_NAME], ALE [PERSON_NAME], MODERATTO, MODERATTO, MODERATTO, M…" at bounding box center [517, 193] width 207 height 27
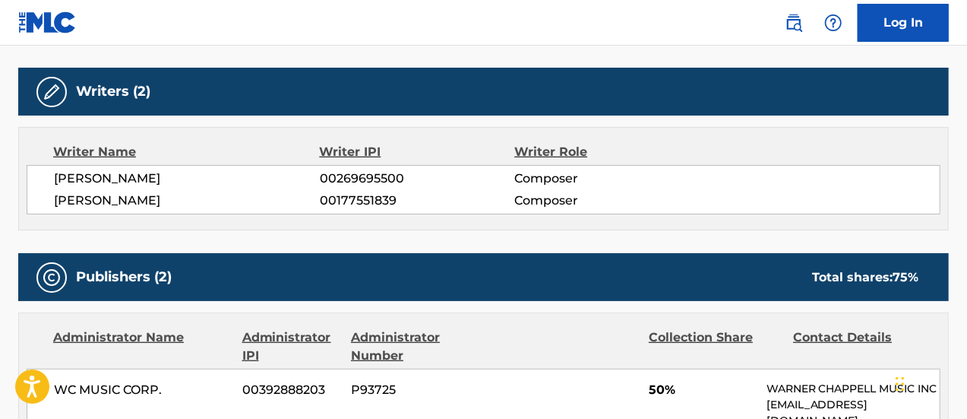
scroll to position [456, 0]
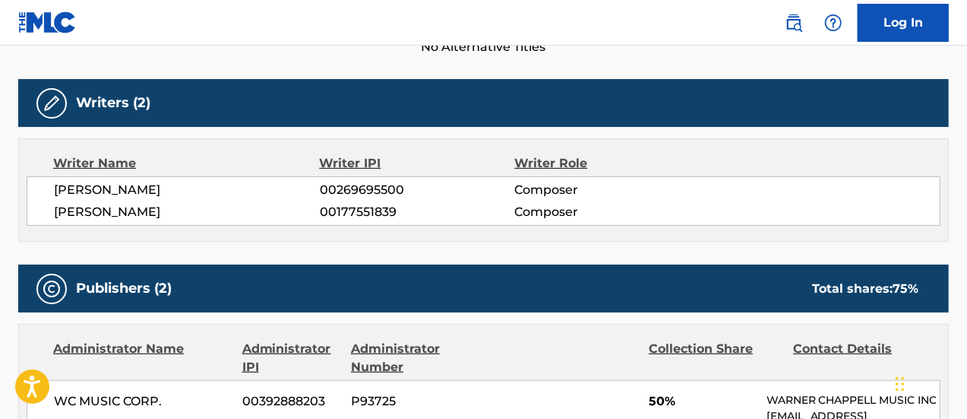
scroll to position [2082, 0]
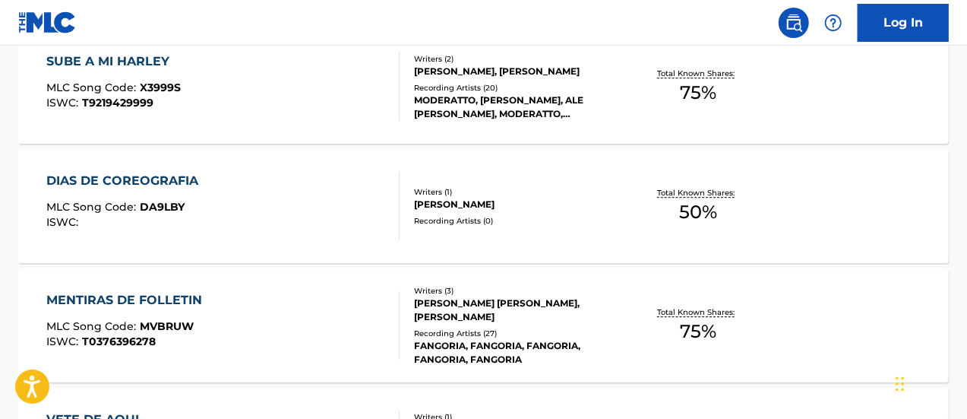
click at [219, 214] on div "DIAS DE COREOGRAFIA MLC Song Code : DA9LBY ISWC :" at bounding box center [223, 206] width 354 height 68
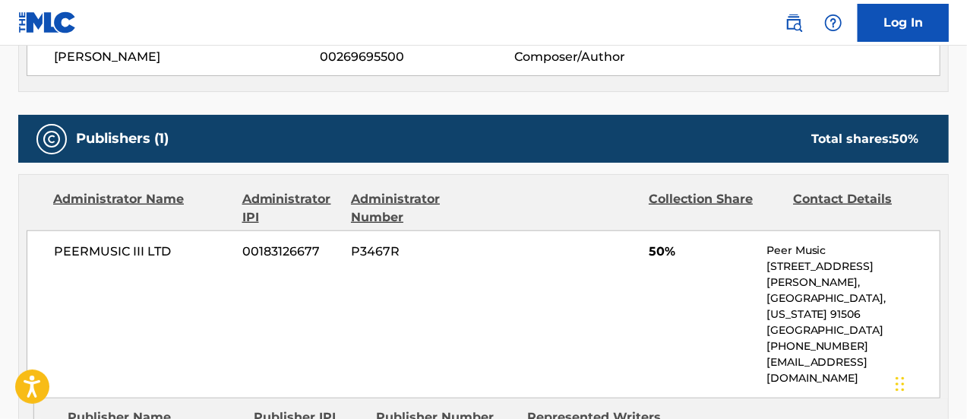
scroll to position [608, 0]
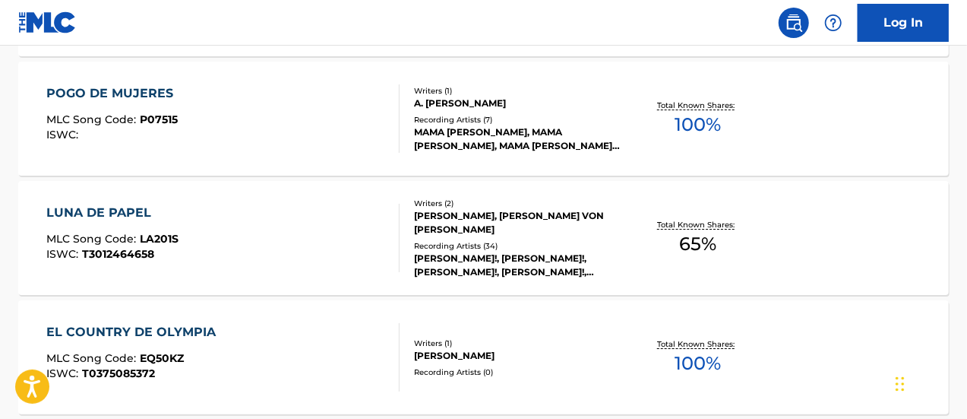
scroll to position [2549, 0]
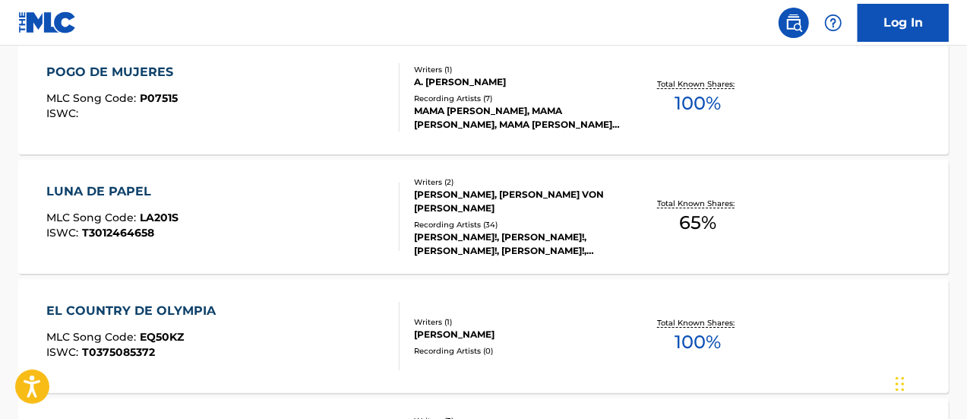
click at [471, 217] on div "Writers ( 2 ) [PERSON_NAME], [PERSON_NAME] VON [PERSON_NAME] Recording Artists …" at bounding box center [510, 216] width 221 height 81
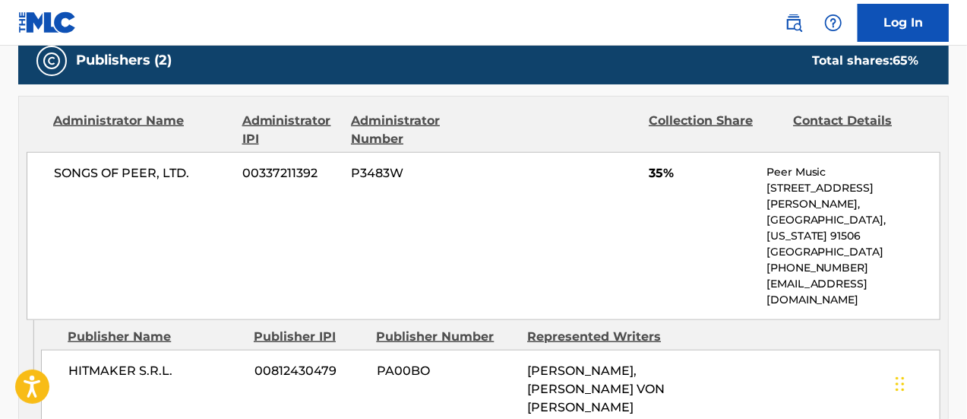
scroll to position [532, 0]
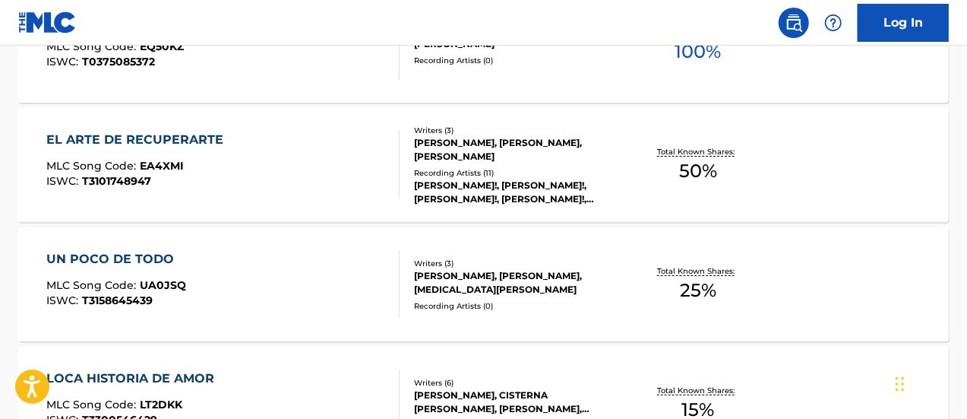
scroll to position [2864, 0]
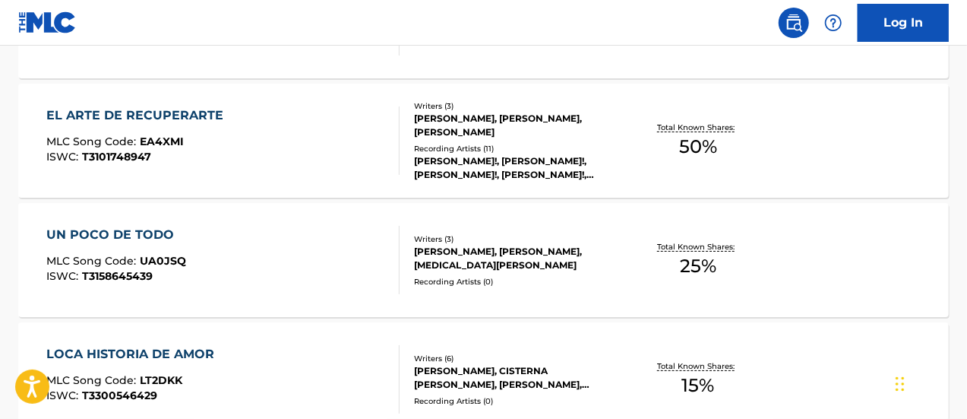
click at [356, 240] on div "UN POCO DE TODO MLC Song Code : UA0JSQ ISWC : T3158645439" at bounding box center [223, 260] width 354 height 68
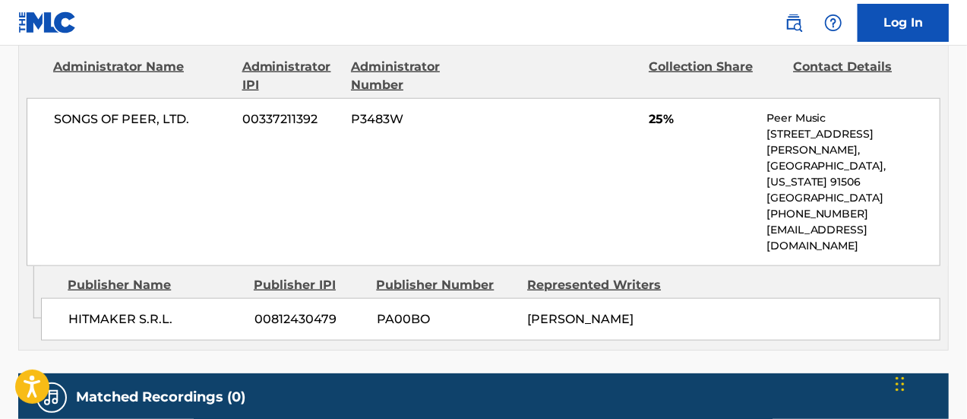
scroll to position [608, 0]
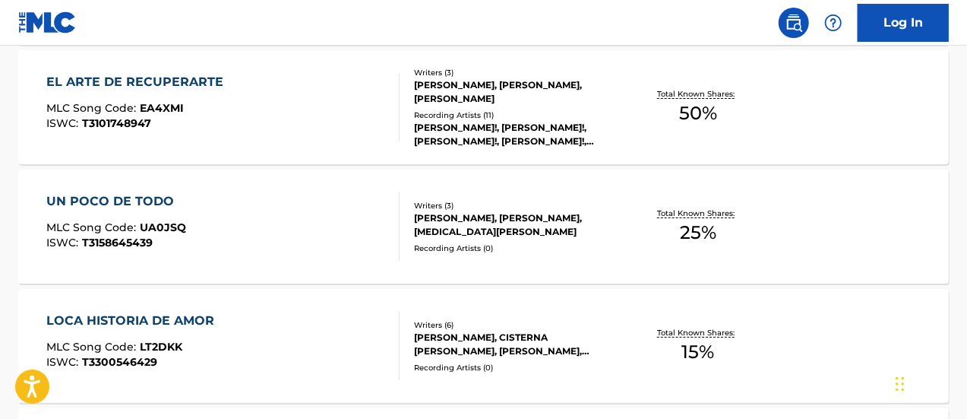
scroll to position [2874, 0]
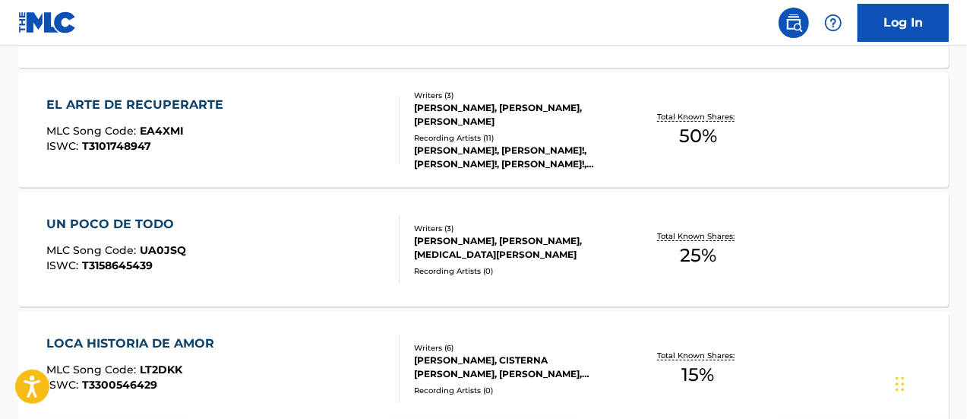
click at [412, 152] on div "Writers ( 3 ) [PERSON_NAME], [PERSON_NAME], [PERSON_NAME] Recording Artists ( 1…" at bounding box center [510, 130] width 221 height 81
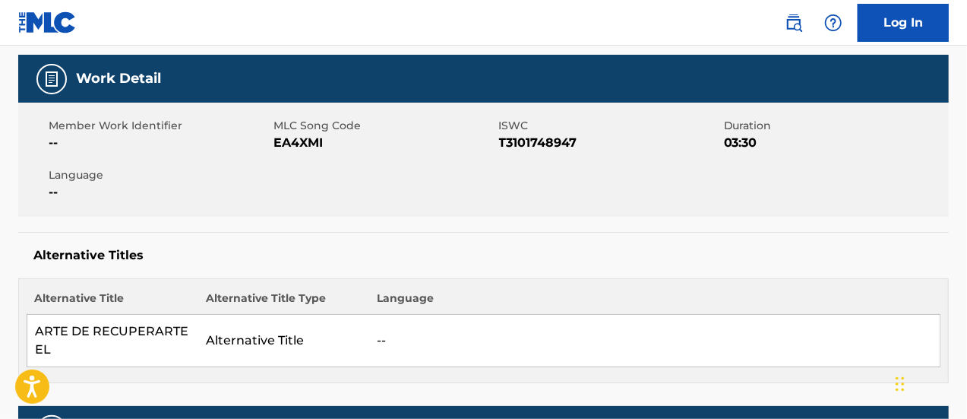
scroll to position [228, 0]
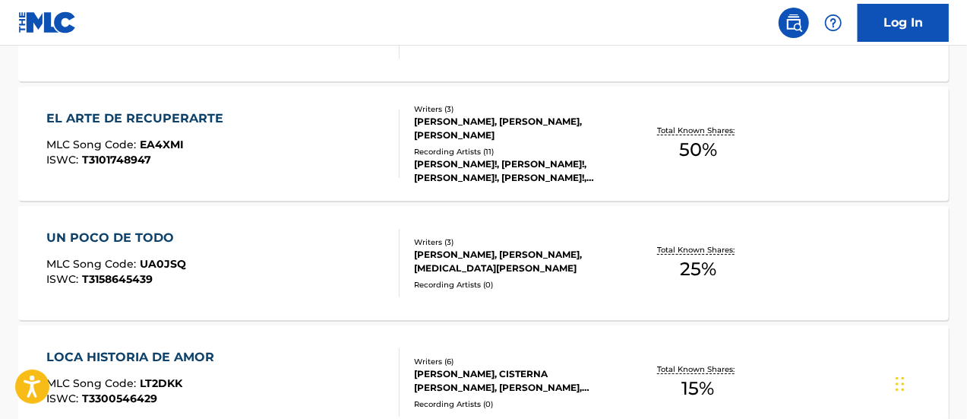
scroll to position [2885, 0]
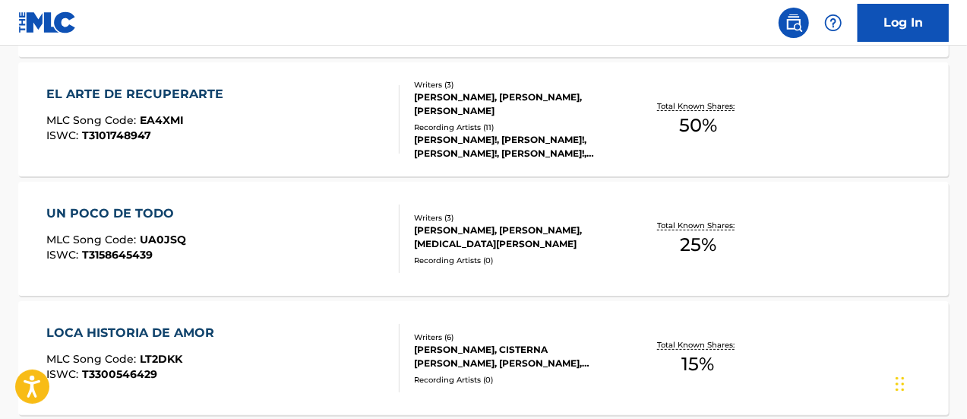
click at [199, 128] on div "MLC Song Code : EA4XMI" at bounding box center [138, 122] width 185 height 15
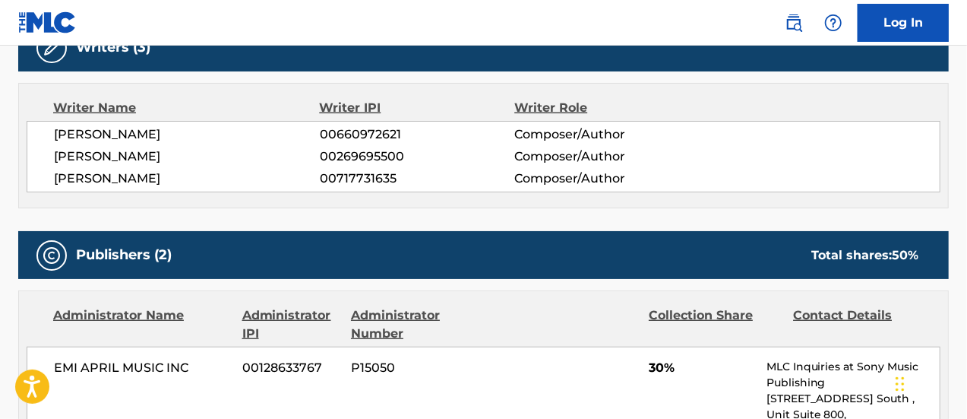
scroll to position [684, 0]
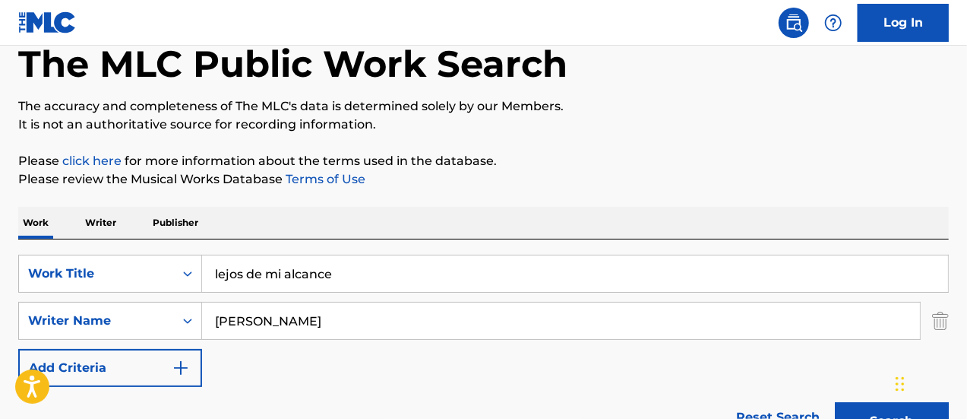
scroll to position [152, 0]
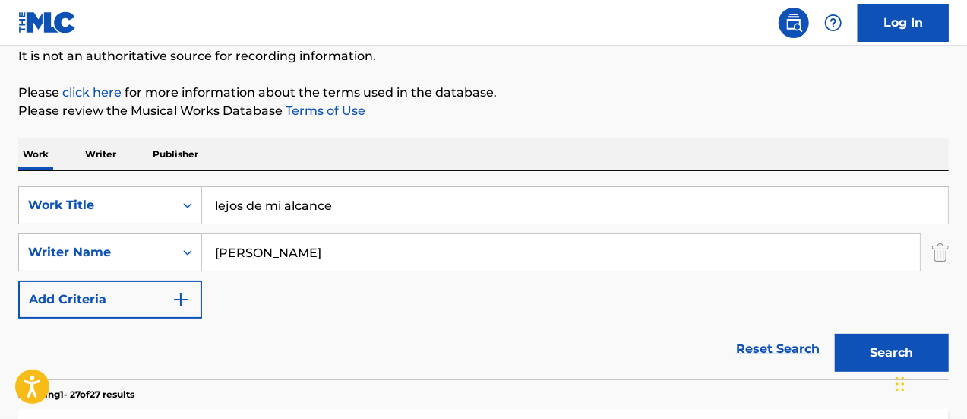
drag, startPoint x: 349, startPoint y: 208, endPoint x: 188, endPoint y: 182, distance: 163.3
click at [188, 182] on div "SearchWithCriteria25a05637-d58a-409a-9f2a-88fb64e36d7c Work Title lejos de mi a…" at bounding box center [483, 275] width 931 height 208
type input "perfecta version 2023"
click at [835, 334] on button "Search" at bounding box center [892, 353] width 114 height 38
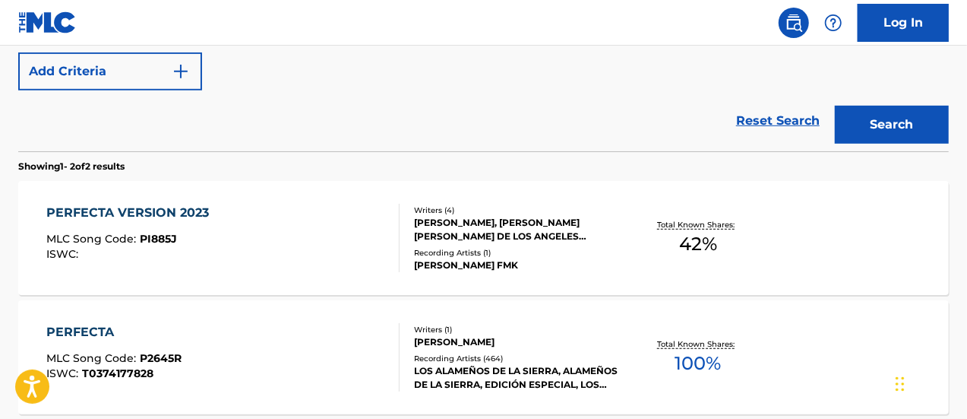
scroll to position [456, 0]
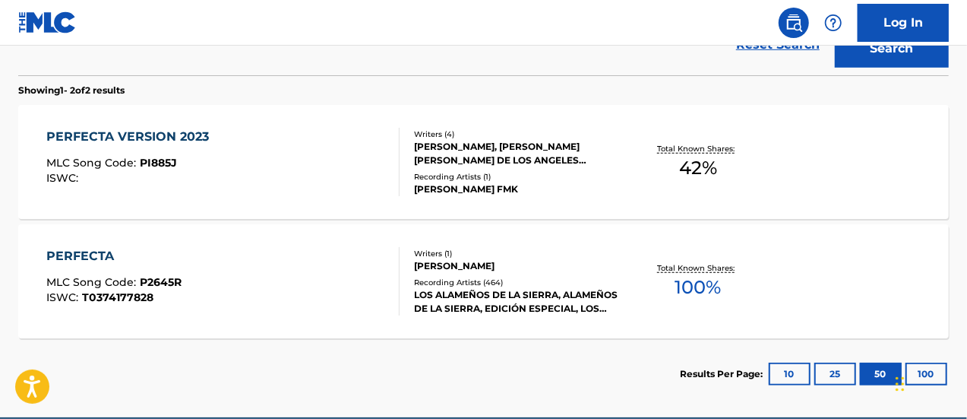
click at [360, 154] on div "PERFECTA VERSION 2023 MLC Song Code : PI885J ISWC :" at bounding box center [223, 162] width 354 height 68
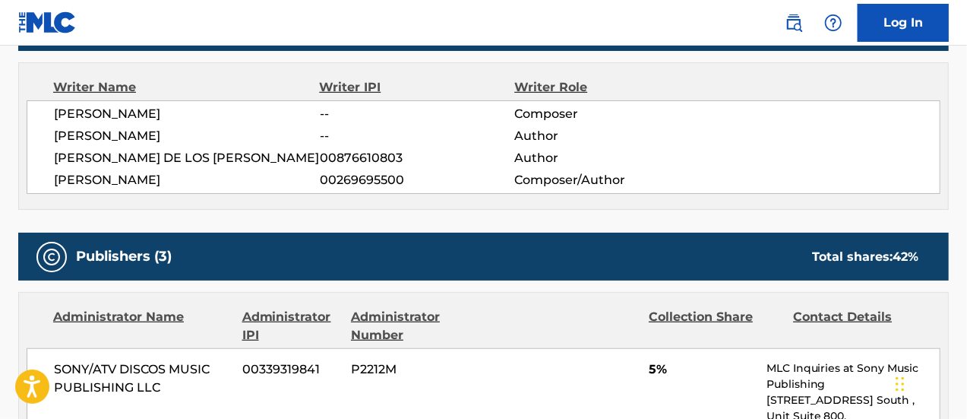
scroll to position [304, 0]
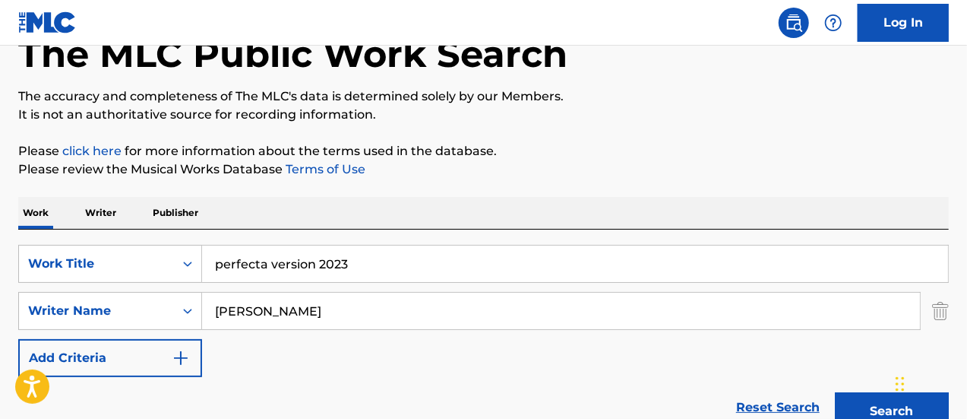
scroll to position [71, 0]
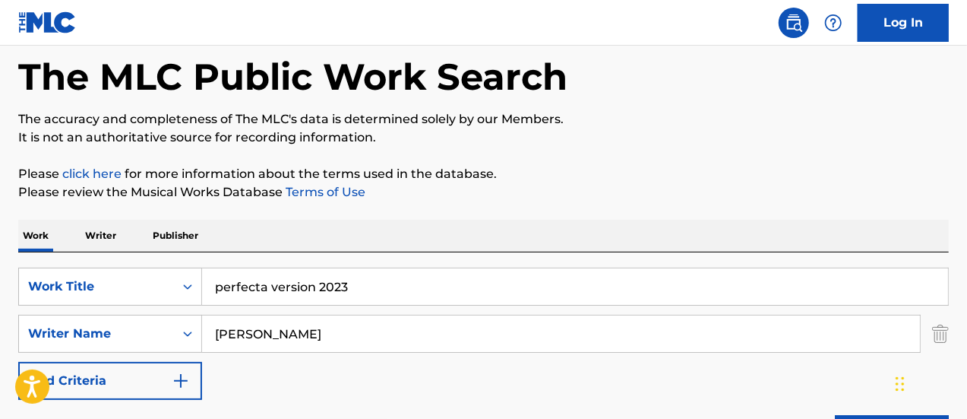
drag, startPoint x: 375, startPoint y: 287, endPoint x: 160, endPoint y: 230, distance: 223.0
type input "tu hombre"
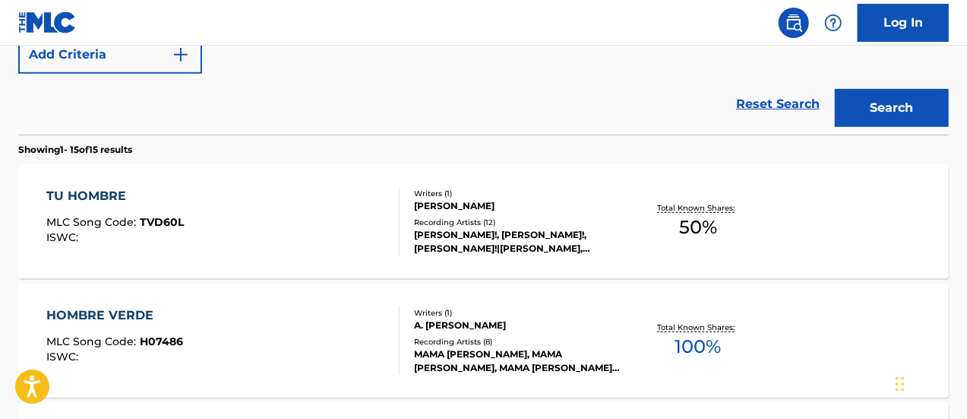
scroll to position [375, 0]
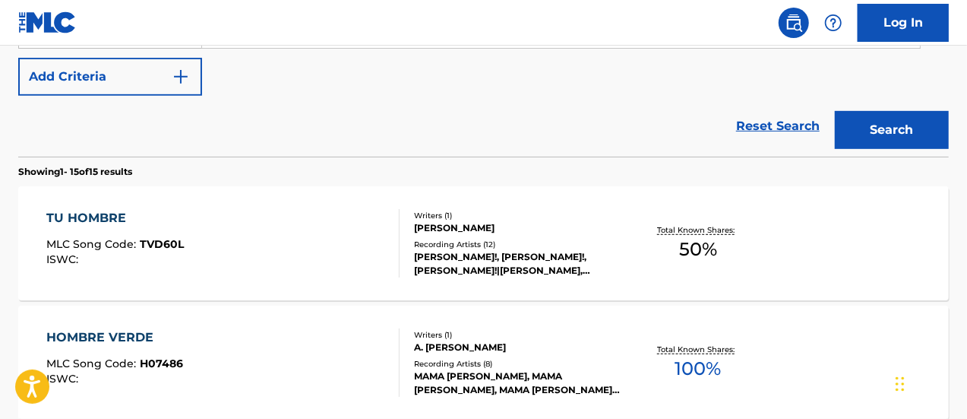
click at [432, 215] on div "Writers ( 1 )" at bounding box center [517, 215] width 207 height 11
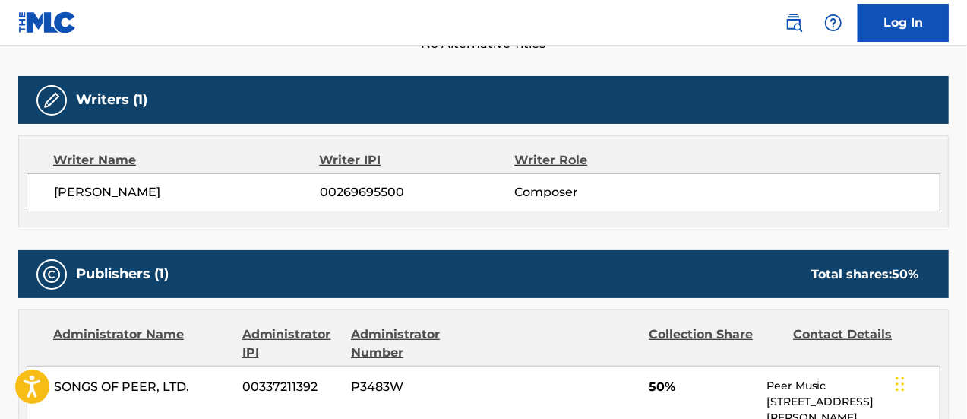
scroll to position [456, 0]
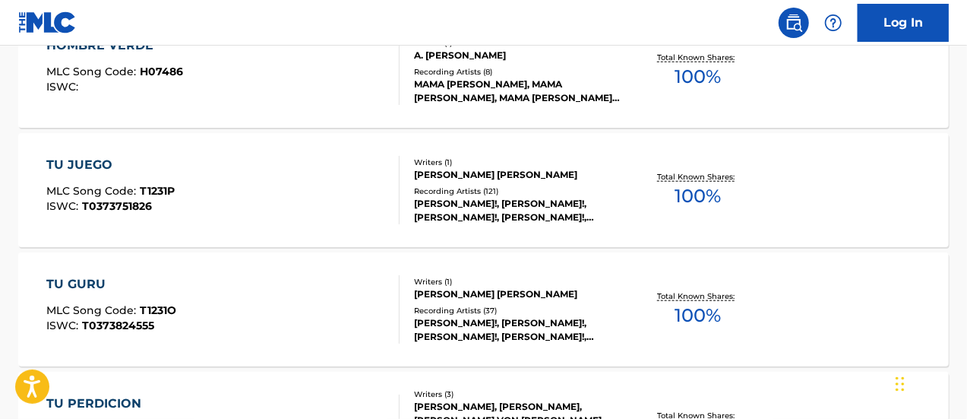
scroll to position [689, 0]
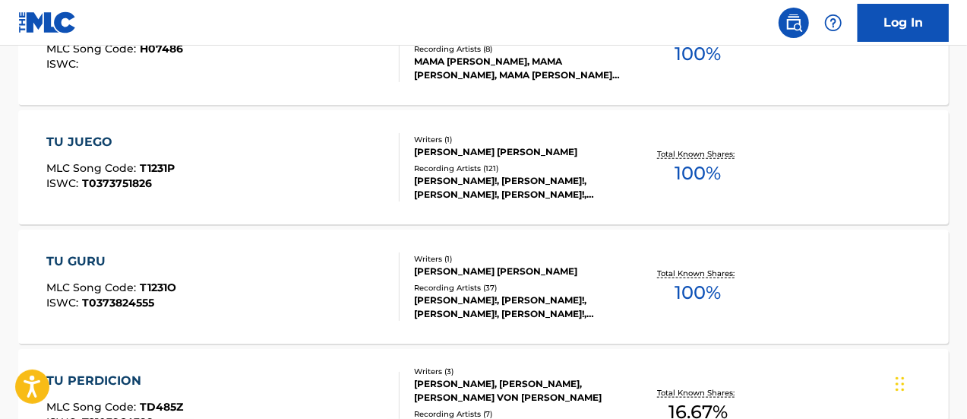
click at [321, 173] on div "TU JUEGO MLC Song Code : T1231P ISWC : T0373751826" at bounding box center [223, 167] width 354 height 68
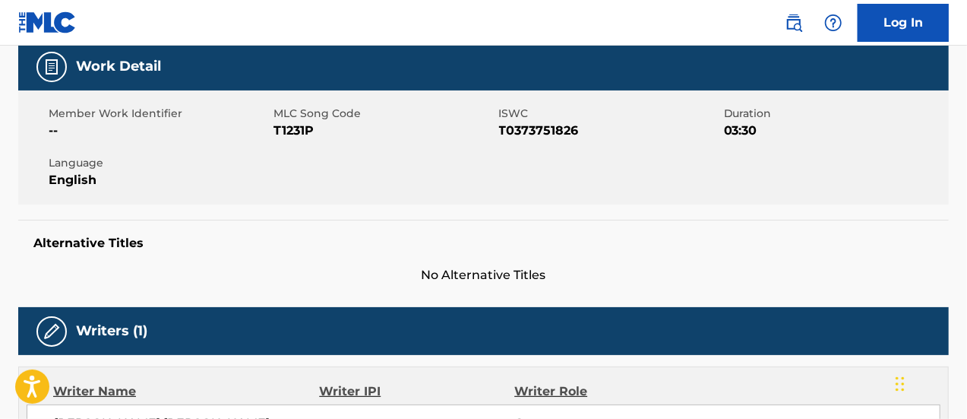
scroll to position [152, 0]
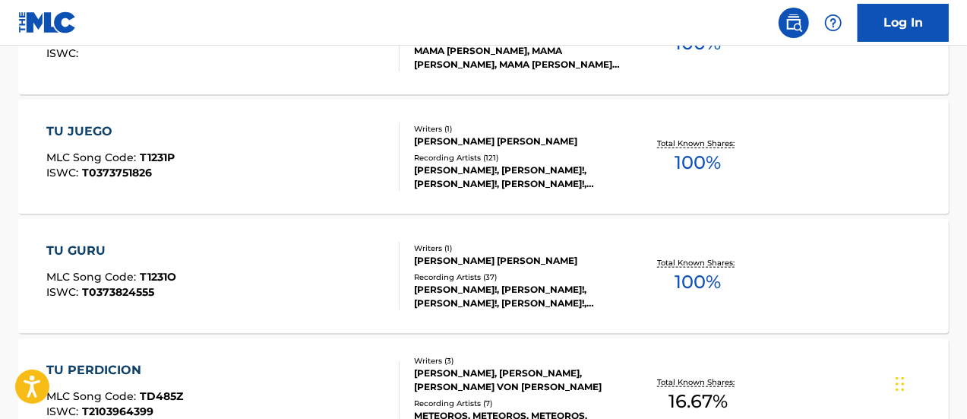
scroll to position [624, 0]
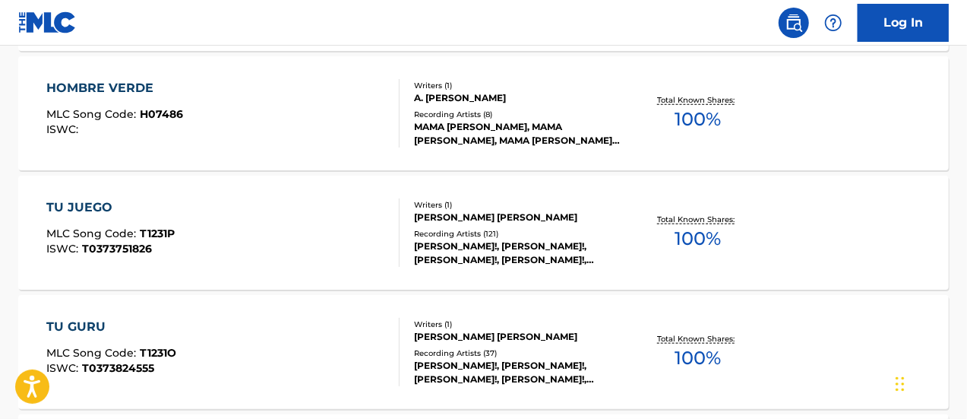
click at [199, 241] on div "TU JUEGO MLC Song Code : T1231P ISWC : T0373751826" at bounding box center [223, 232] width 354 height 68
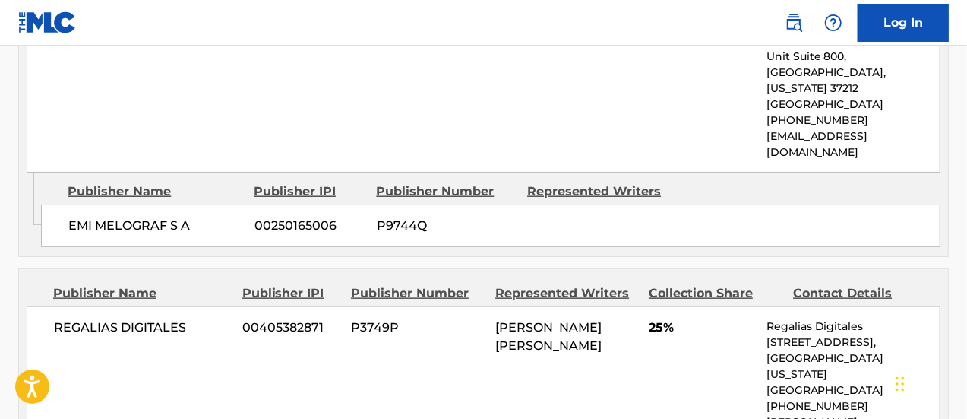
scroll to position [760, 0]
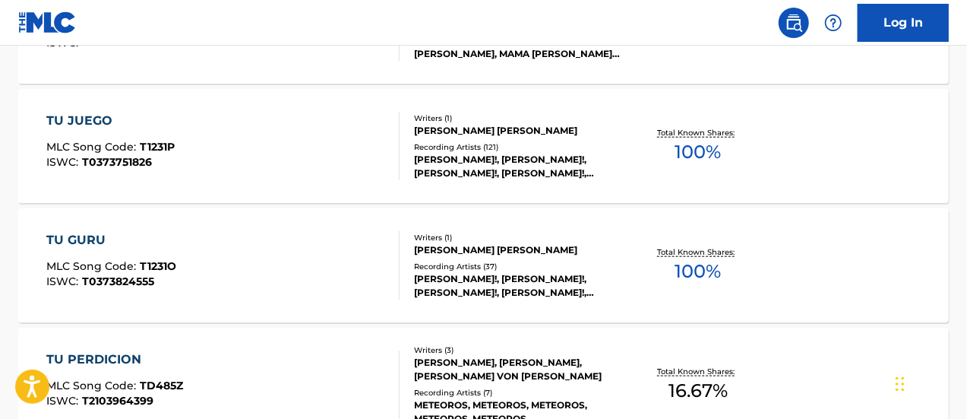
scroll to position [635, 0]
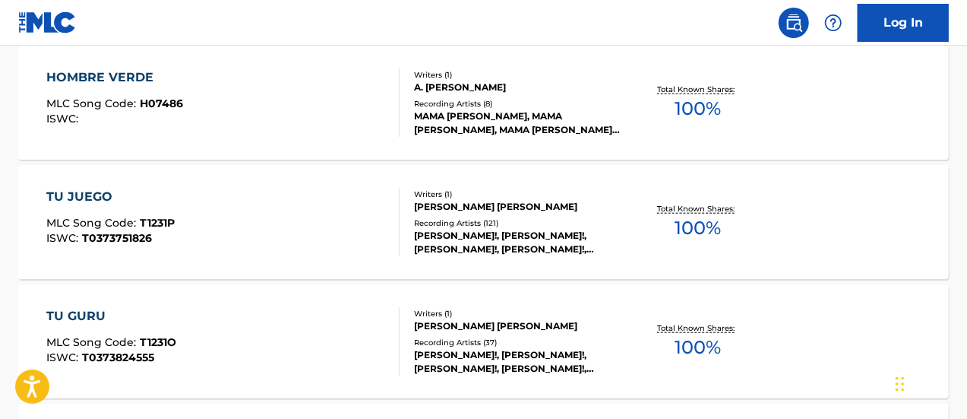
click at [348, 333] on div "TU GURU MLC Song Code : T1231O ISWC : T0373824555" at bounding box center [223, 341] width 354 height 68
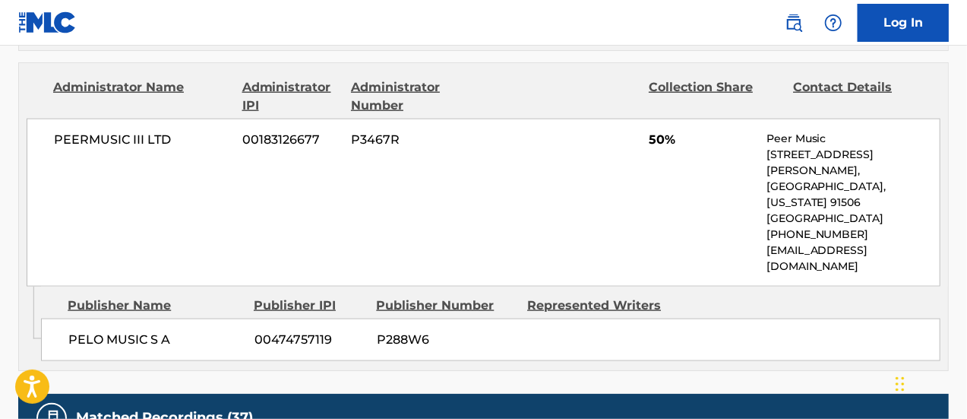
scroll to position [836, 0]
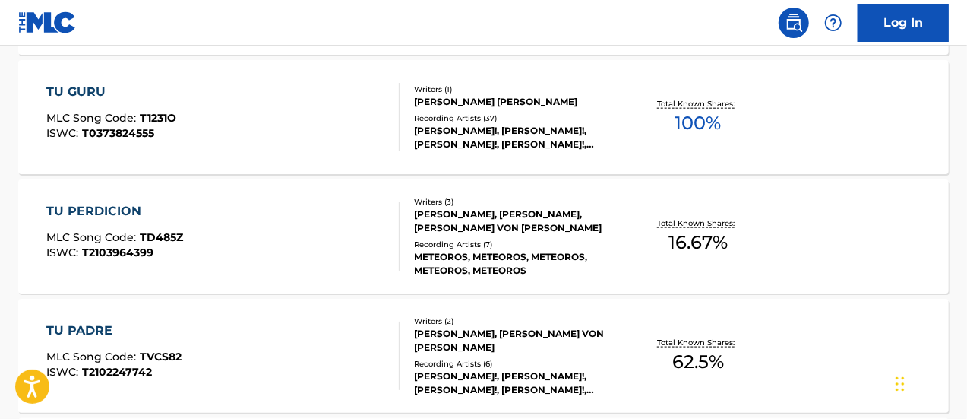
scroll to position [873, 0]
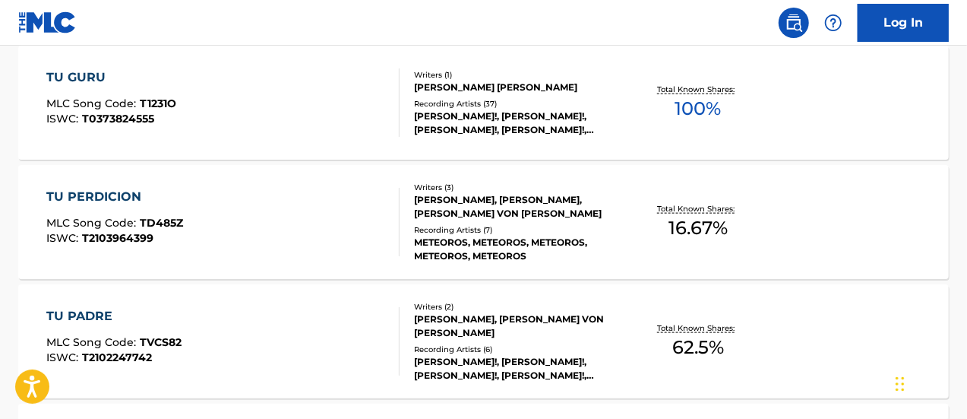
click at [216, 245] on div "TU PERDICION MLC Song Code : TD485Z ISWC : T2103964399" at bounding box center [223, 222] width 354 height 68
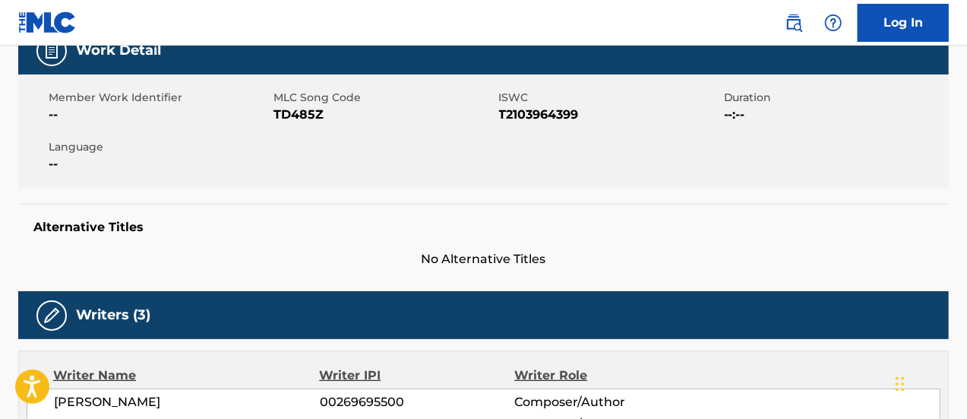
scroll to position [152, 0]
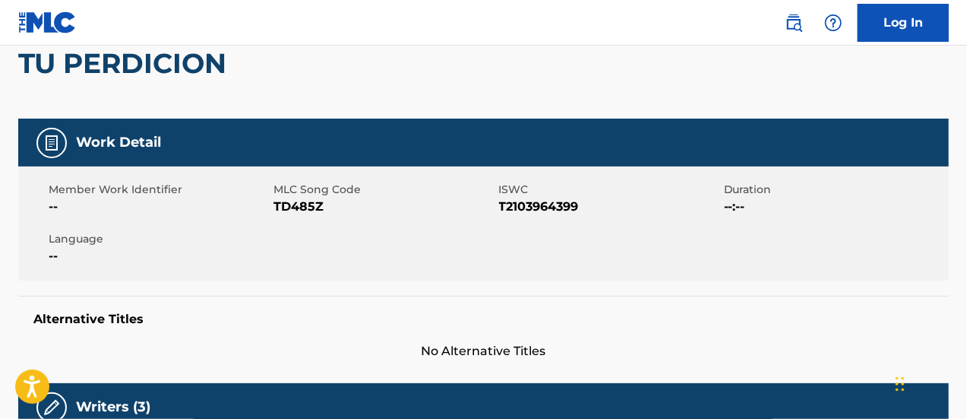
scroll to position [960, 0]
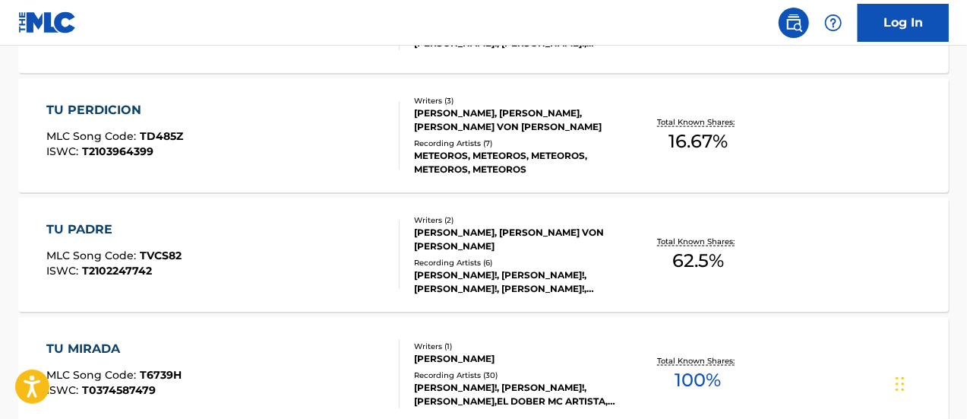
click at [318, 267] on div "TU PADRE MLC Song Code : TVCS82 ISWC : T2102247742" at bounding box center [223, 254] width 354 height 68
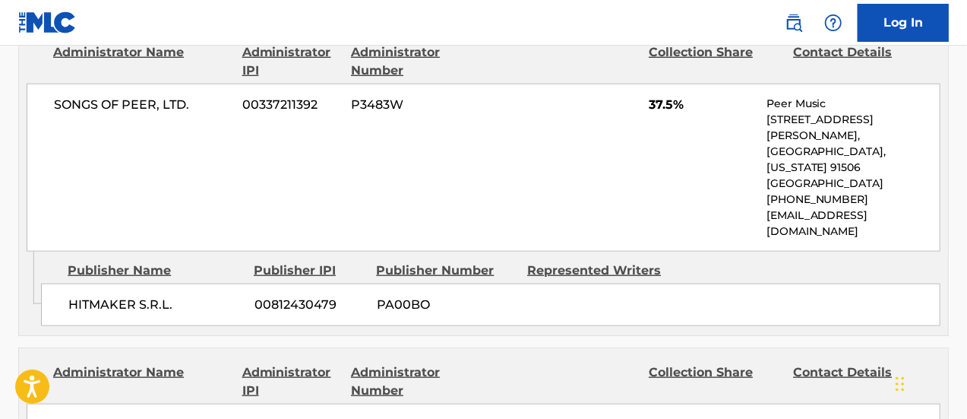
scroll to position [836, 0]
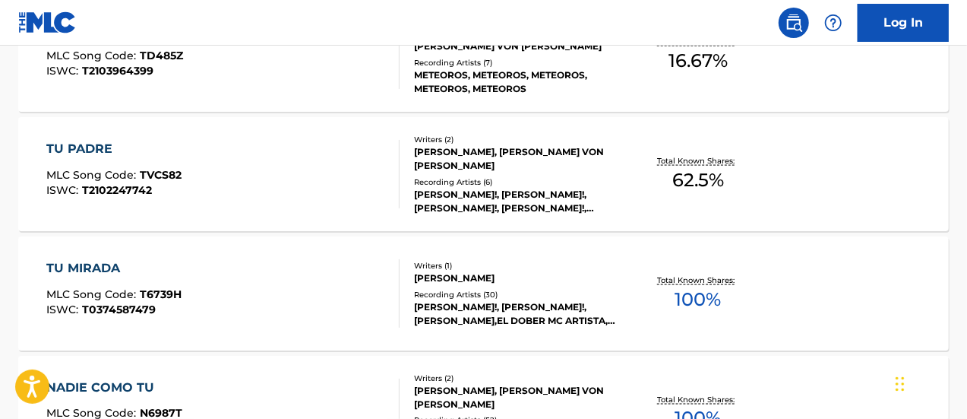
scroll to position [1123, 0]
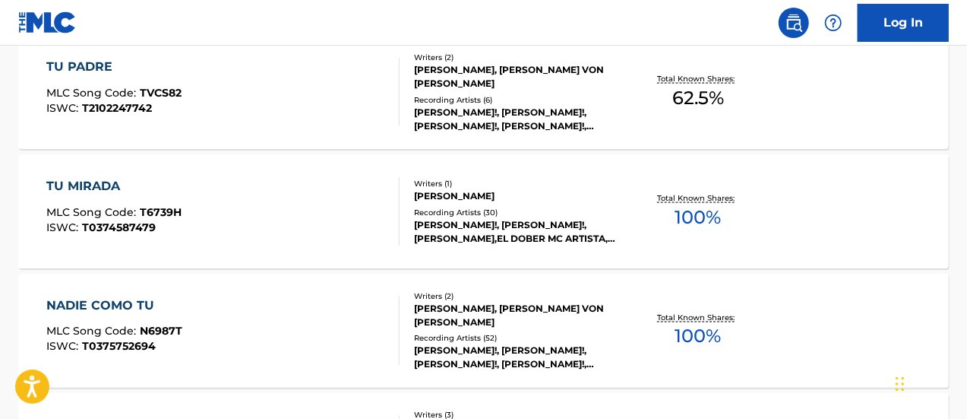
click at [287, 228] on div "TU MIRADA MLC Song Code : T6739H ISWC : T0374587479" at bounding box center [223, 211] width 354 height 68
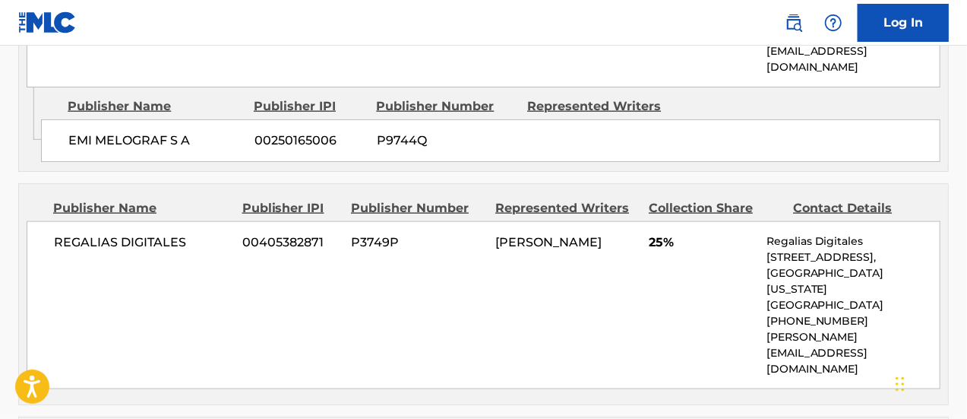
scroll to position [912, 0]
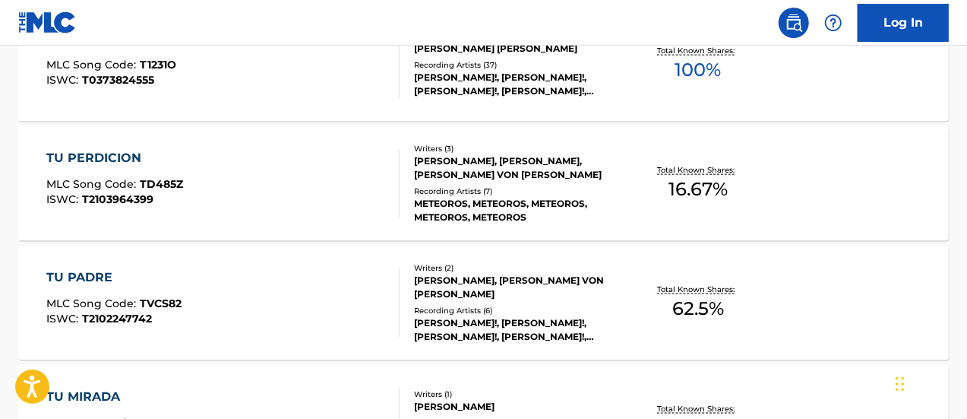
scroll to position [1209, 0]
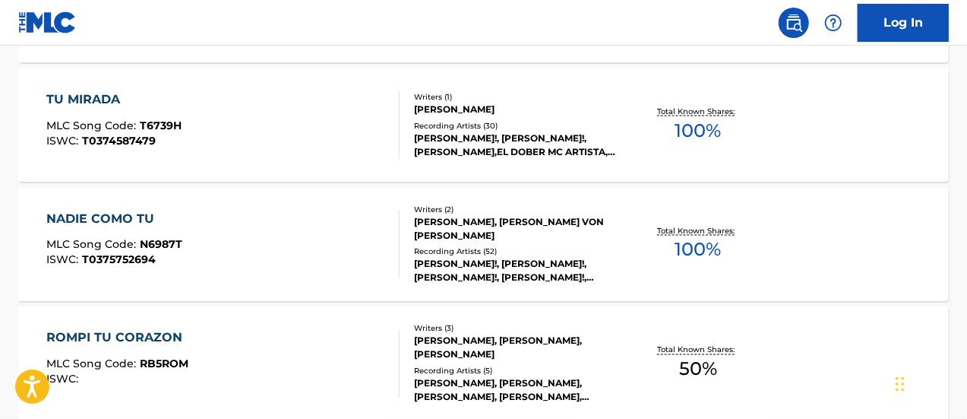
click at [158, 259] on div "ISWC : T0375752694" at bounding box center [114, 260] width 136 height 11
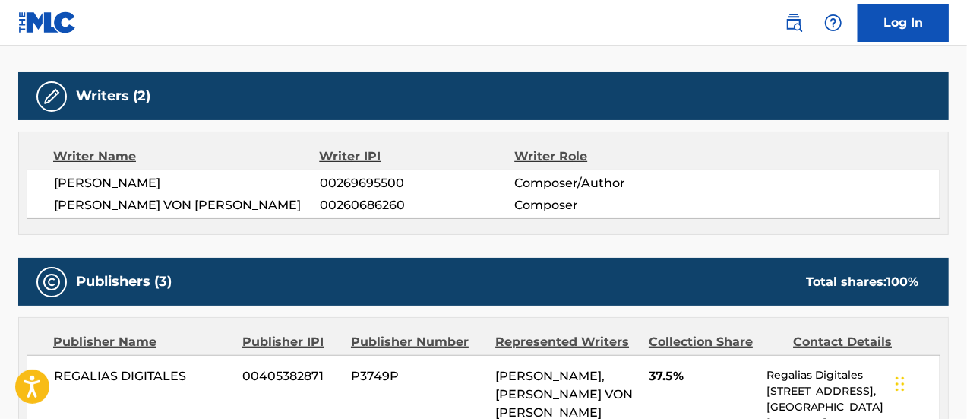
scroll to position [456, 0]
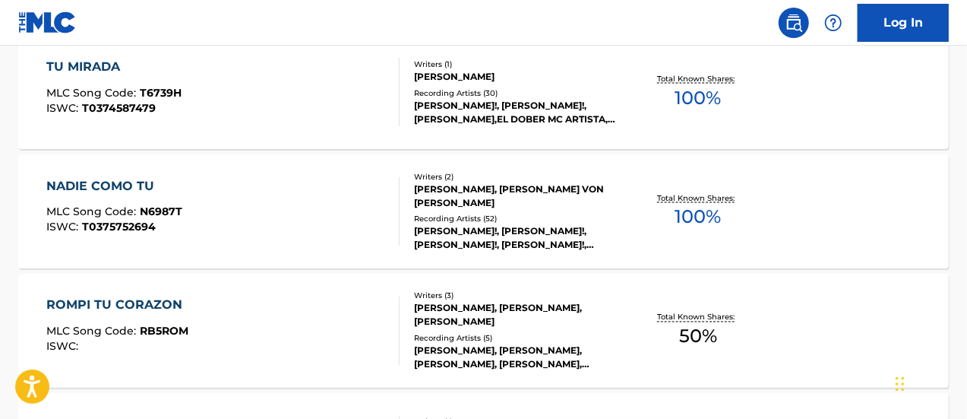
scroll to position [1220, 0]
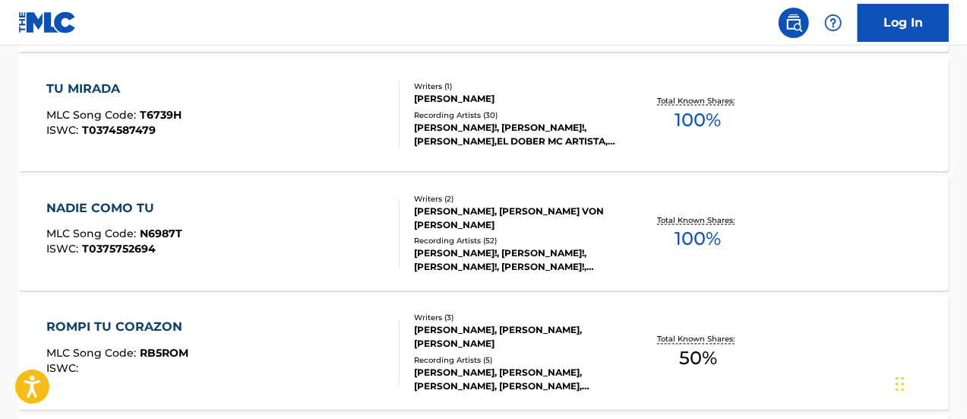
click at [84, 116] on span "MLC Song Code :" at bounding box center [92, 115] width 93 height 14
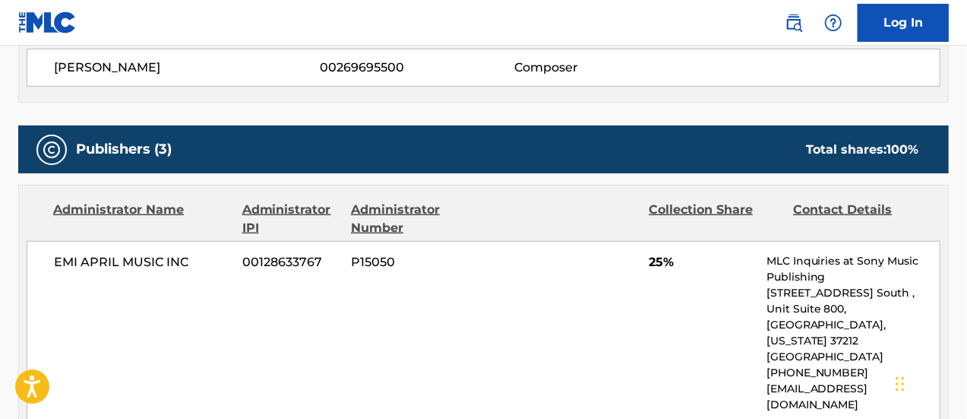
scroll to position [608, 0]
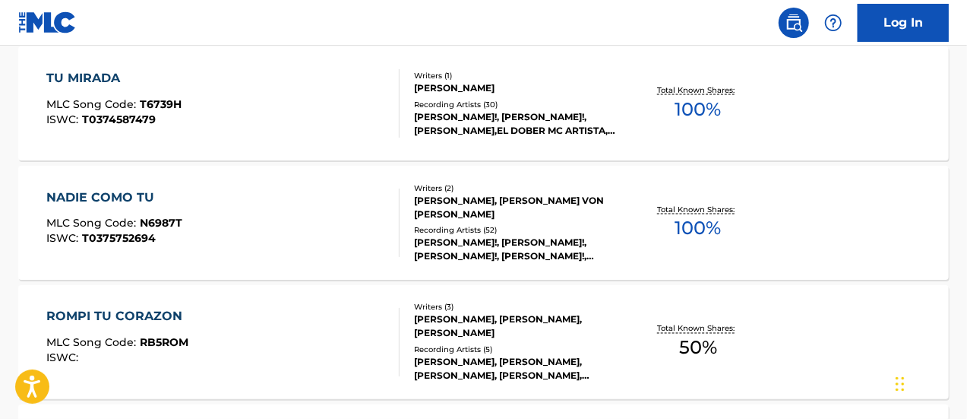
scroll to position [1306, 0]
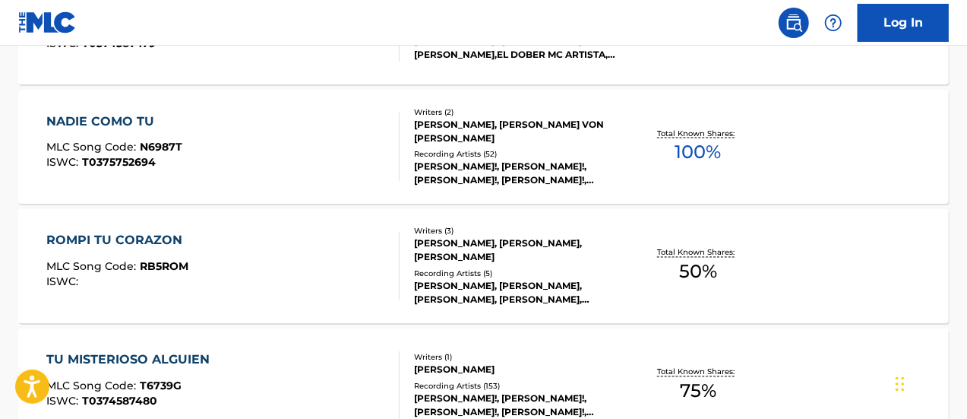
click at [242, 258] on div "ROMPI TU CORAZON MLC Song Code : RB5ROM ISWC :" at bounding box center [223, 266] width 354 height 68
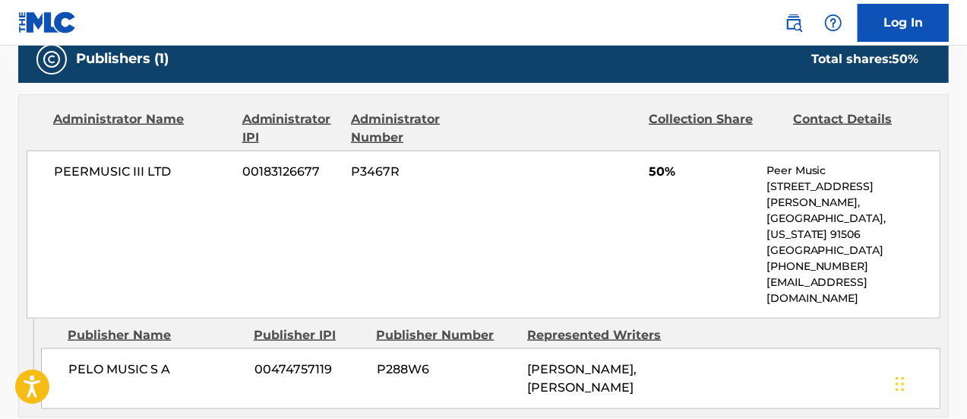
scroll to position [684, 0]
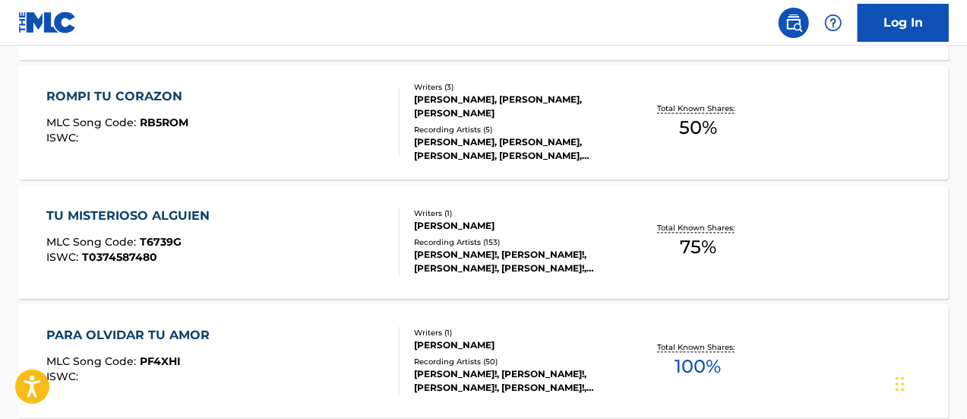
scroll to position [1469, 0]
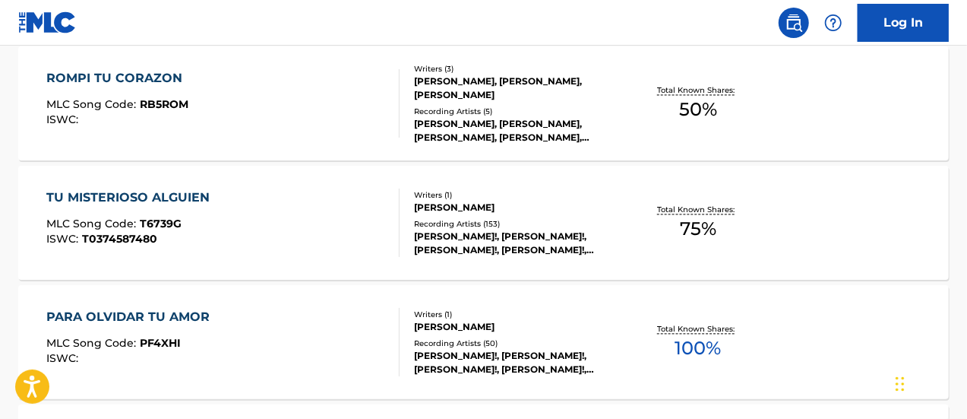
click at [360, 335] on div "PARA OLVIDAR TU AMOR MLC Song Code : PF4XHI ISWC :" at bounding box center [223, 342] width 354 height 68
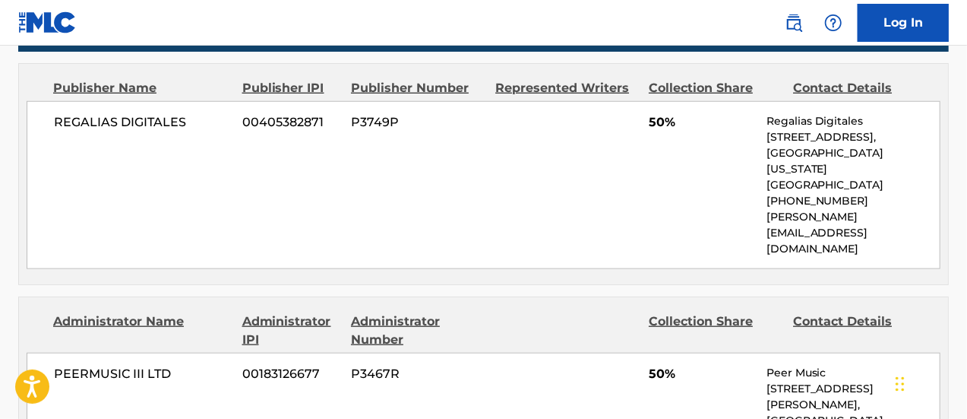
scroll to position [684, 0]
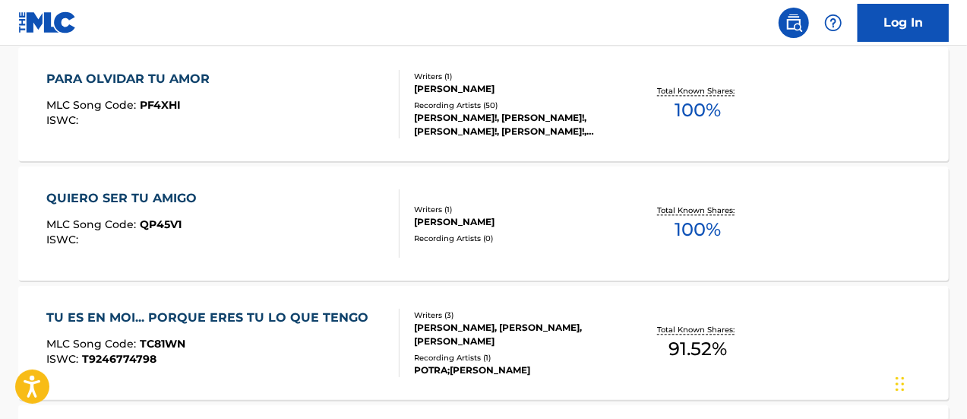
scroll to position [1708, 0]
click at [83, 223] on span "MLC Song Code :" at bounding box center [92, 224] width 93 height 14
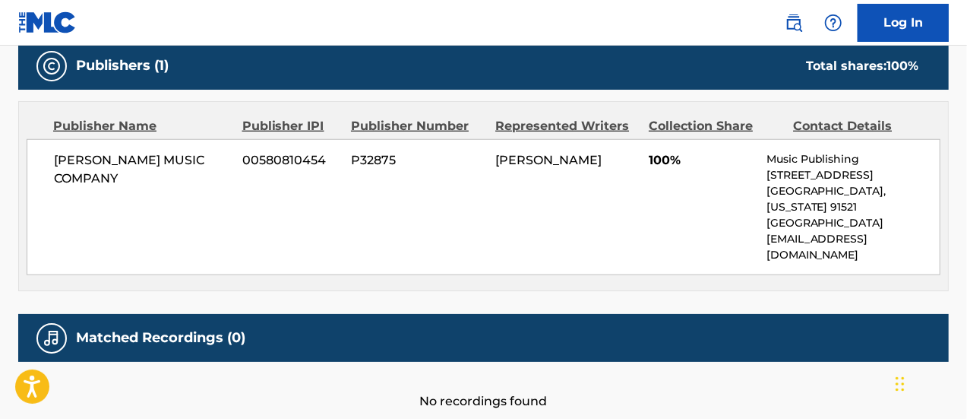
scroll to position [644, 0]
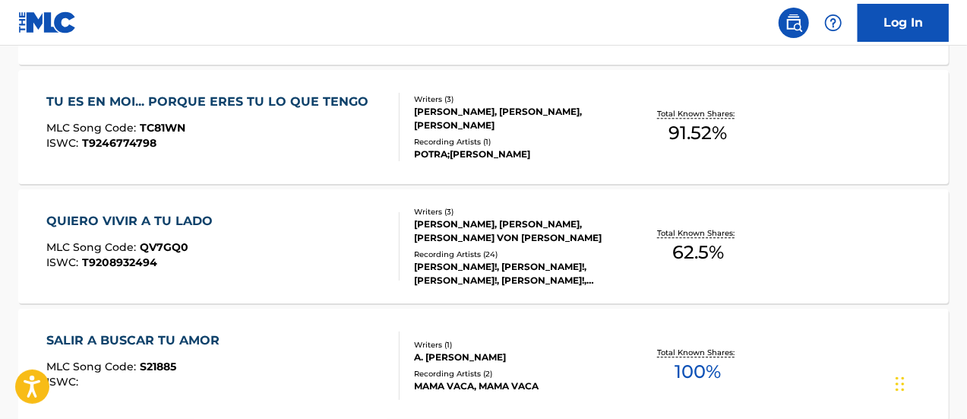
scroll to position [2022, 0]
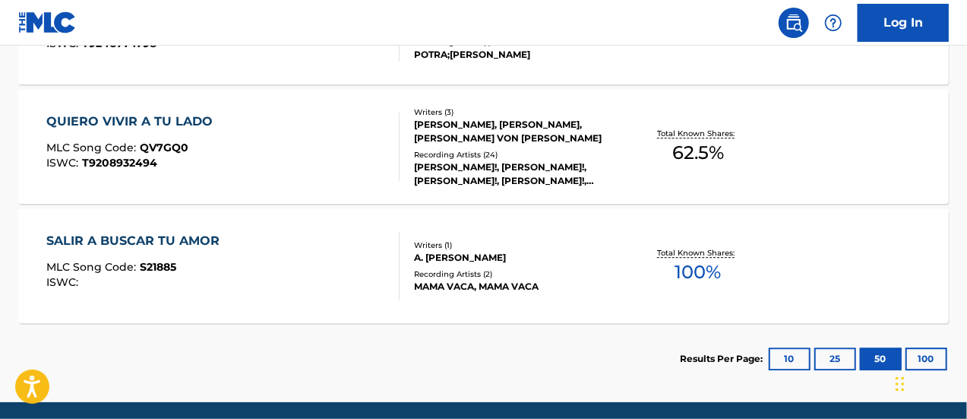
click at [129, 161] on span "T9208932494" at bounding box center [119, 163] width 75 height 14
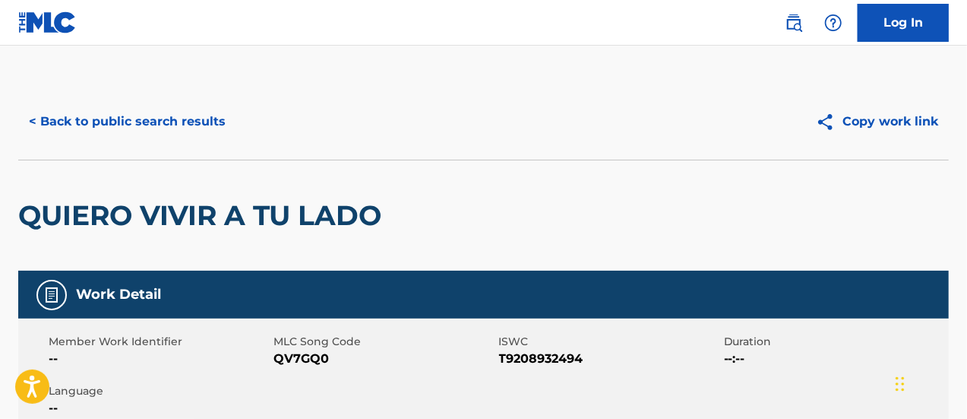
scroll to position [76, 0]
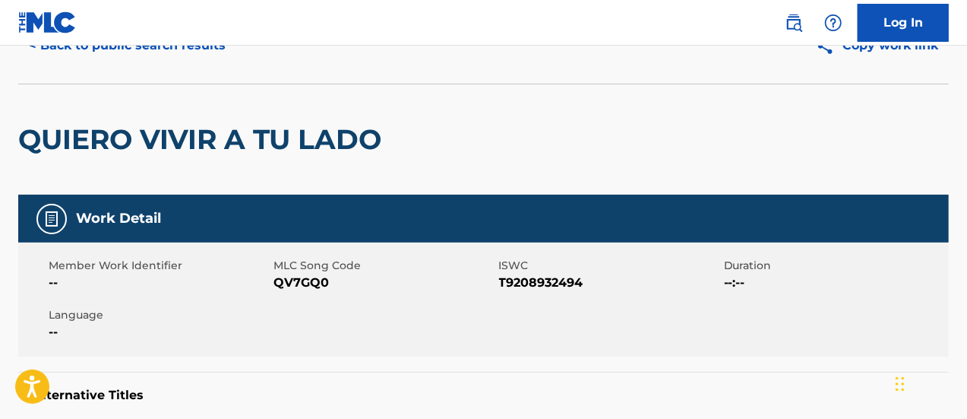
scroll to position [2078, 0]
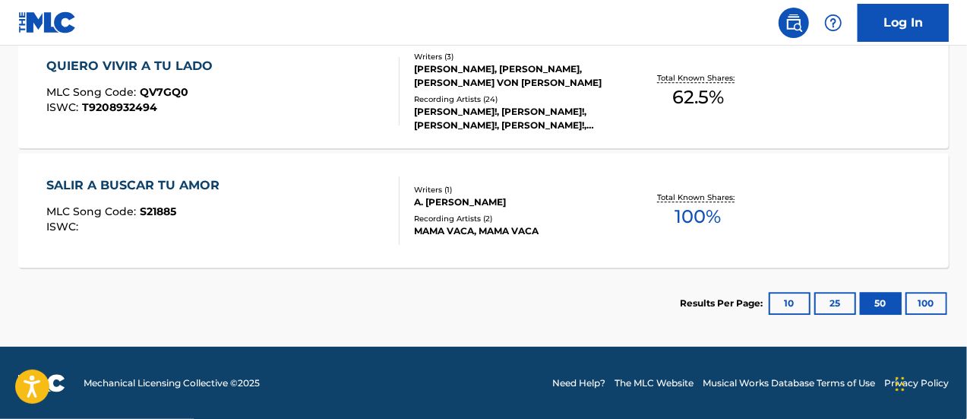
click at [228, 219] on div "SALIR A BUSCAR TU AMOR MLC Song Code : S21885 ISWC :" at bounding box center [223, 210] width 354 height 68
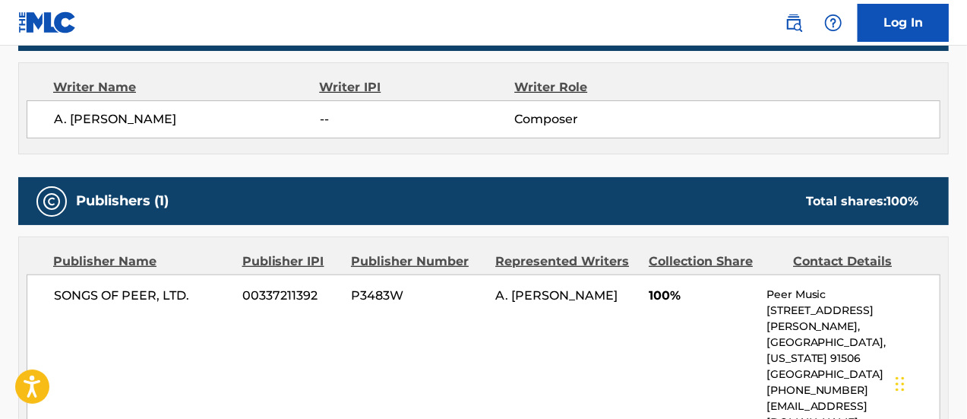
scroll to position [456, 0]
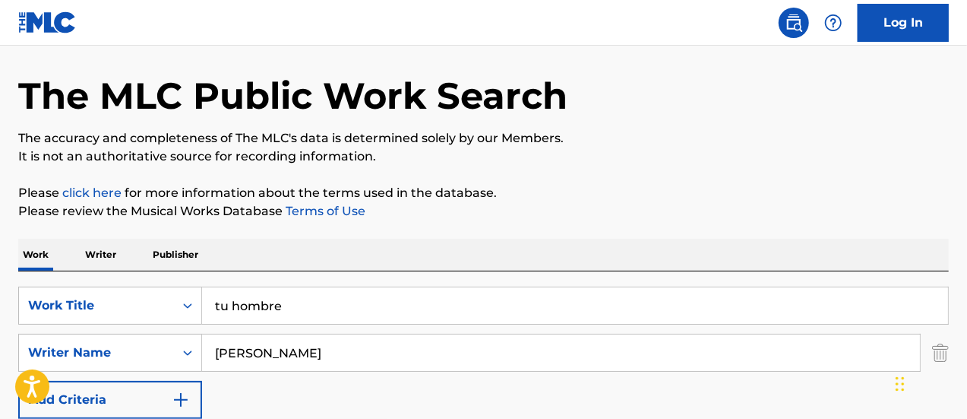
scroll to position [76, 0]
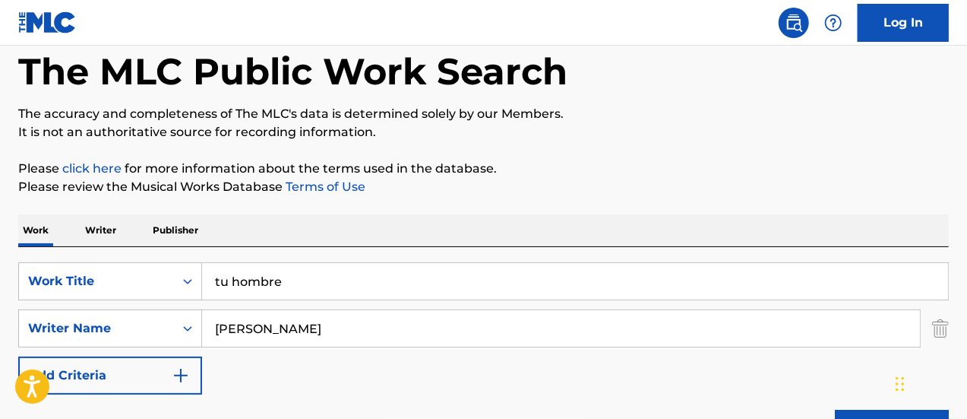
drag, startPoint x: 293, startPoint y: 284, endPoint x: 160, endPoint y: 242, distance: 139.6
type input "piensa"
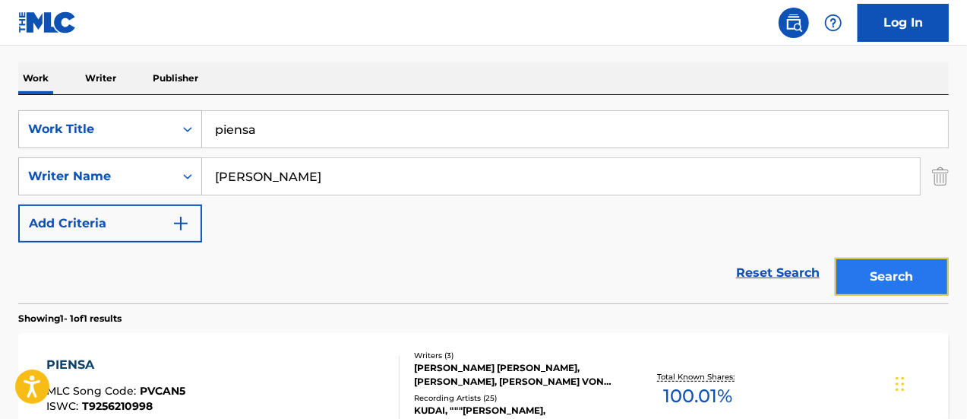
click at [862, 277] on button "Search" at bounding box center [892, 277] width 114 height 38
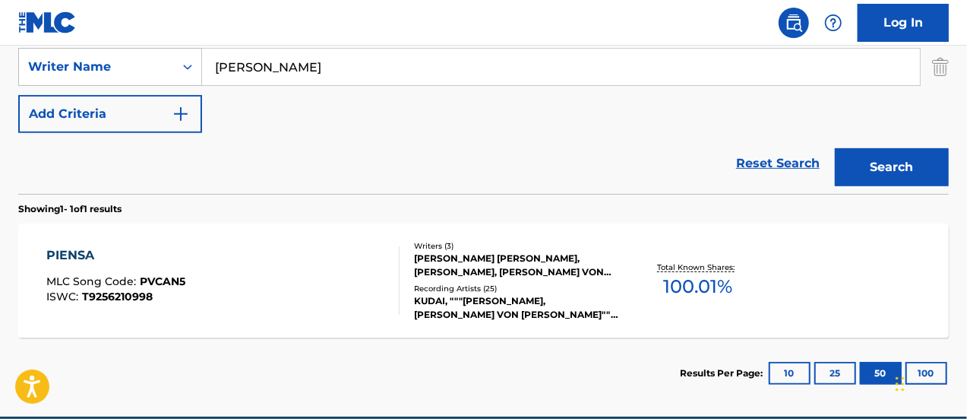
scroll to position [380, 0]
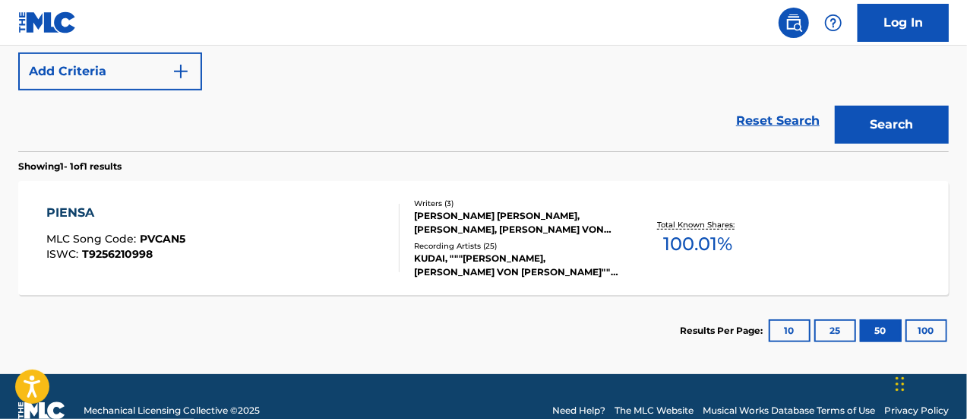
click at [431, 223] on div "[PERSON_NAME] [PERSON_NAME], [PERSON_NAME], [PERSON_NAME] VON [PERSON_NAME]" at bounding box center [517, 222] width 207 height 27
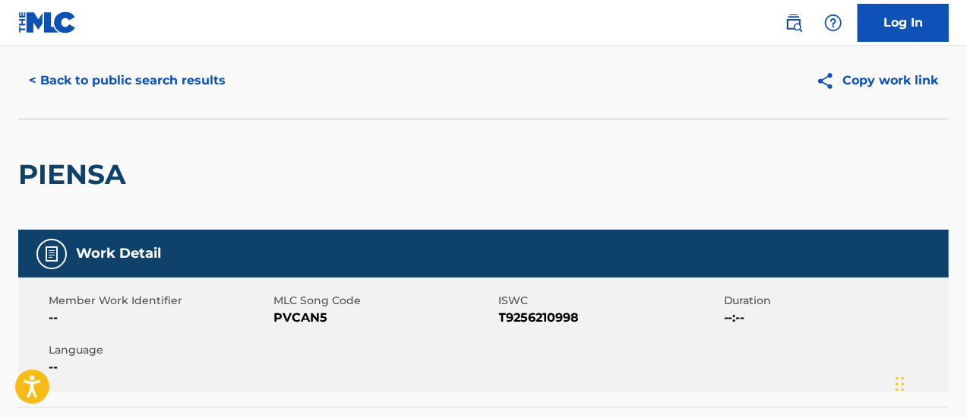
scroll to position [33, 0]
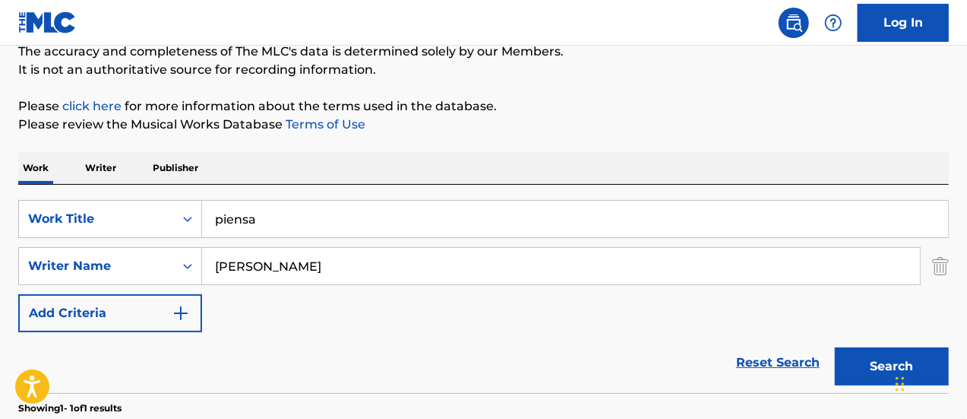
scroll to position [103, 0]
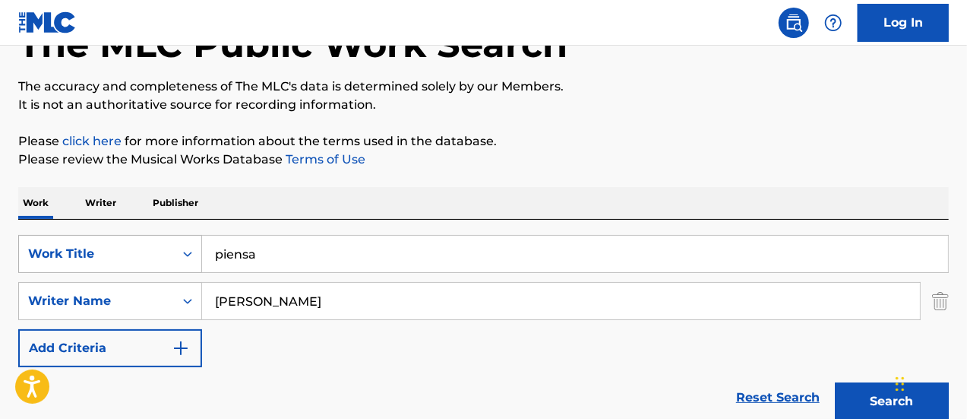
drag, startPoint x: 277, startPoint y: 264, endPoint x: 164, endPoint y: 240, distance: 115.7
click at [164, 240] on div "SearchWithCriteria25a05637-d58a-409a-9f2a-88fb64e36d7c Work Title piensa" at bounding box center [483, 254] width 931 height 38
type input "entre las dos"
click at [835, 382] on button "Search" at bounding box center [892, 401] width 114 height 38
click at [879, 404] on button "Search" at bounding box center [892, 401] width 114 height 38
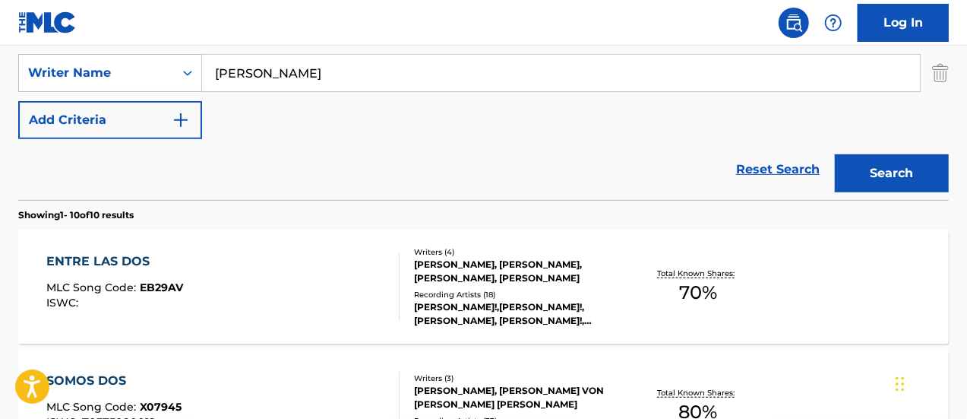
scroll to position [407, 0]
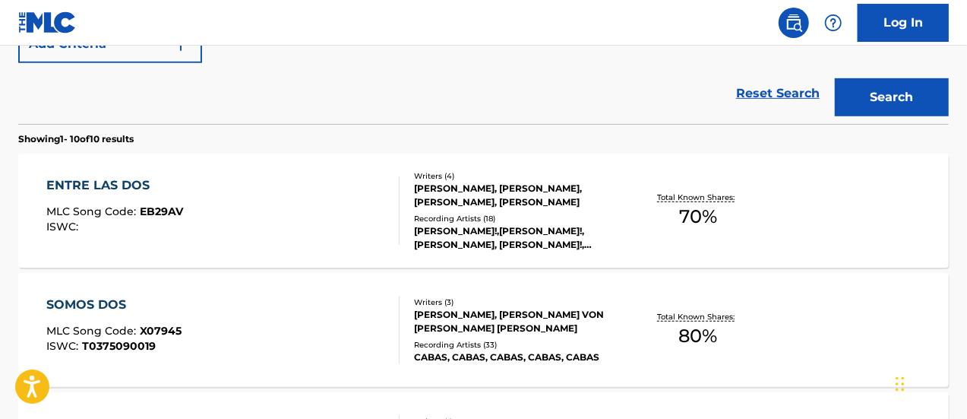
click at [306, 205] on div "ENTRE LAS DOS MLC Song Code : EB29AV ISWC :" at bounding box center [223, 210] width 354 height 68
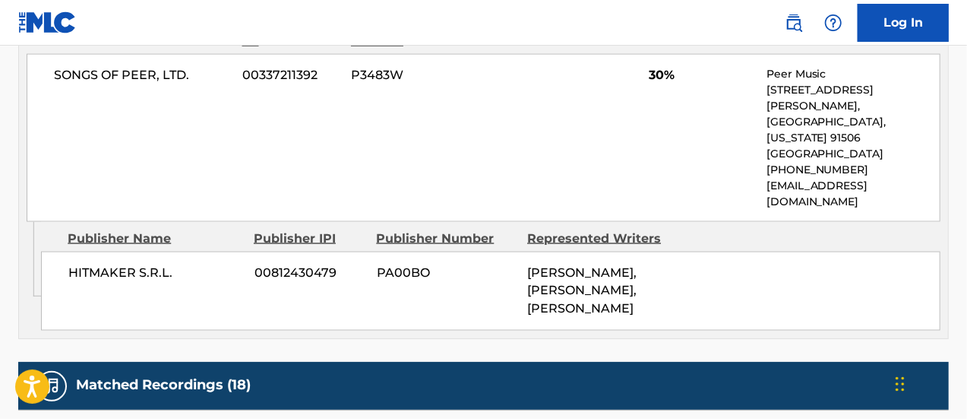
scroll to position [1216, 0]
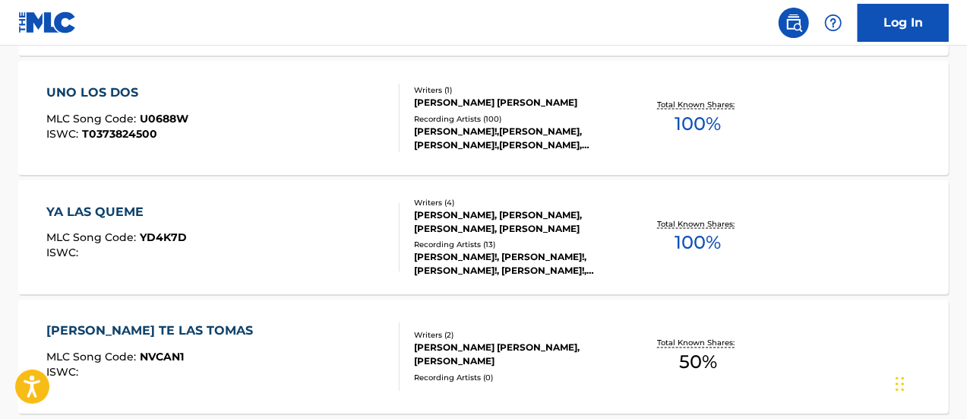
scroll to position [494, 0]
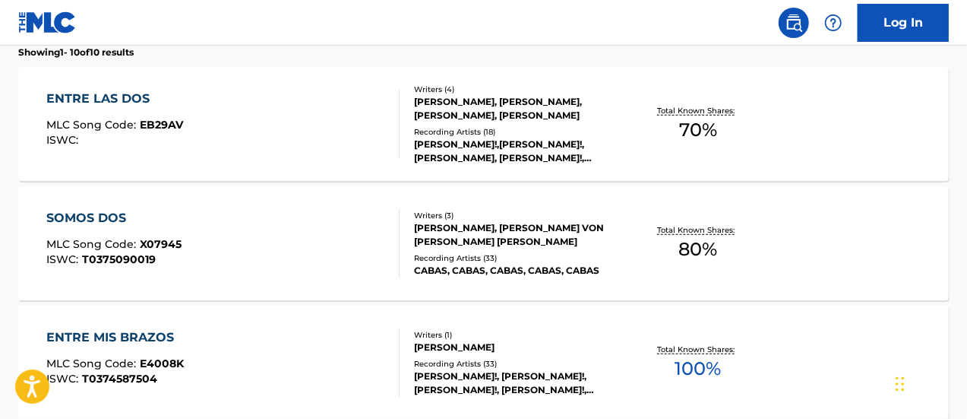
click at [460, 380] on div "[PERSON_NAME]!, [PERSON_NAME]!, [PERSON_NAME]!, [PERSON_NAME]!, [PERSON_NAME]!" at bounding box center [517, 382] width 207 height 27
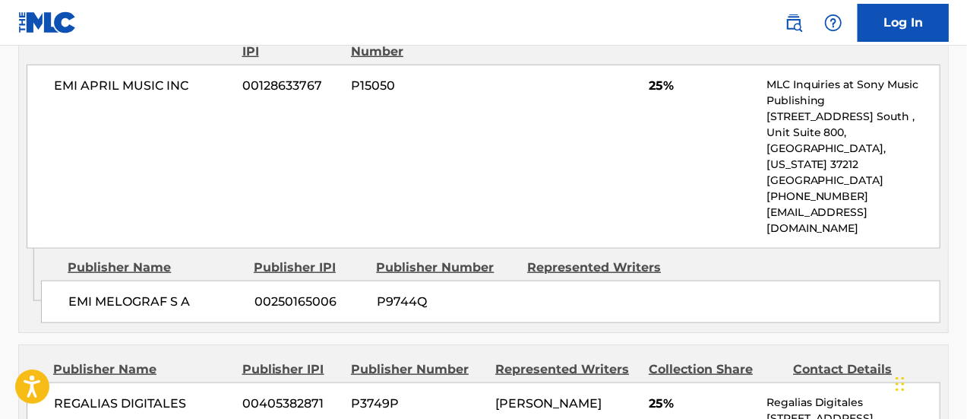
scroll to position [760, 0]
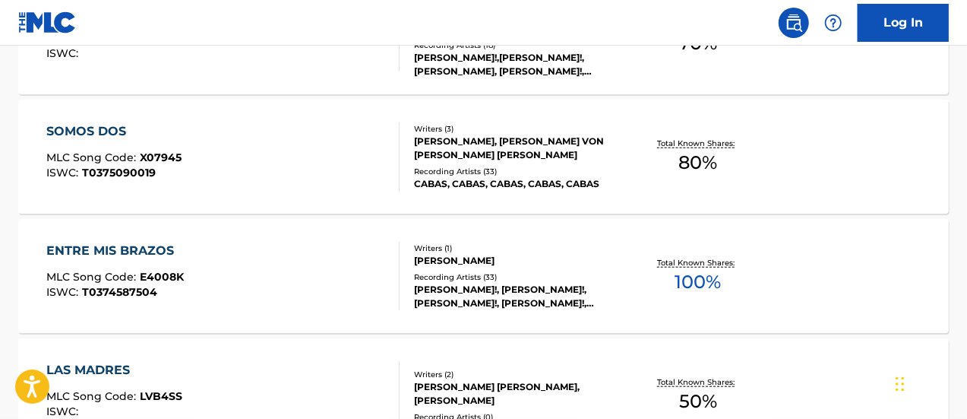
scroll to position [657, 0]
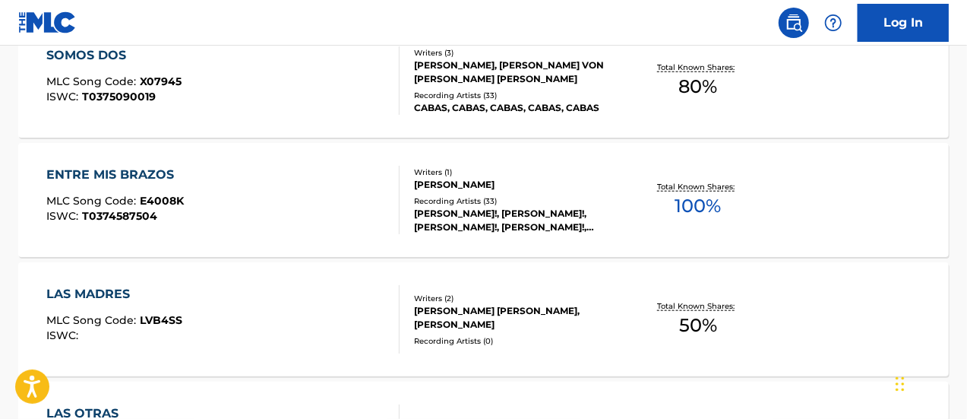
click at [368, 310] on div "LAS MADRES MLC Song Code : LVB4SS ISWC :" at bounding box center [223, 319] width 354 height 68
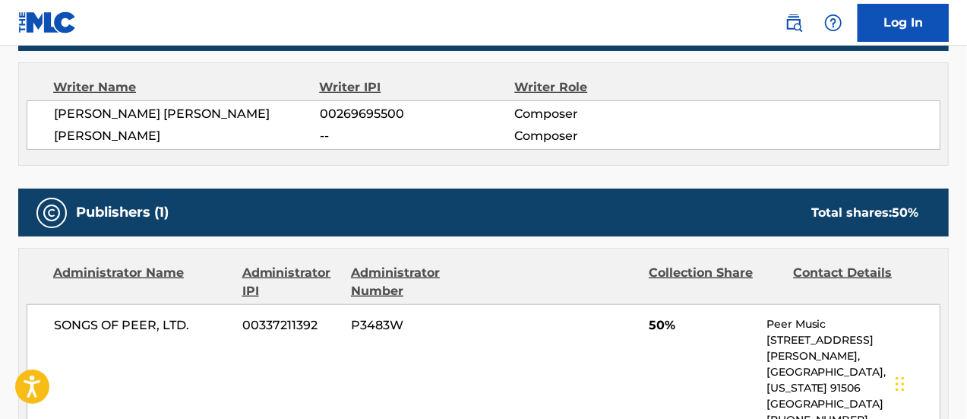
scroll to position [608, 0]
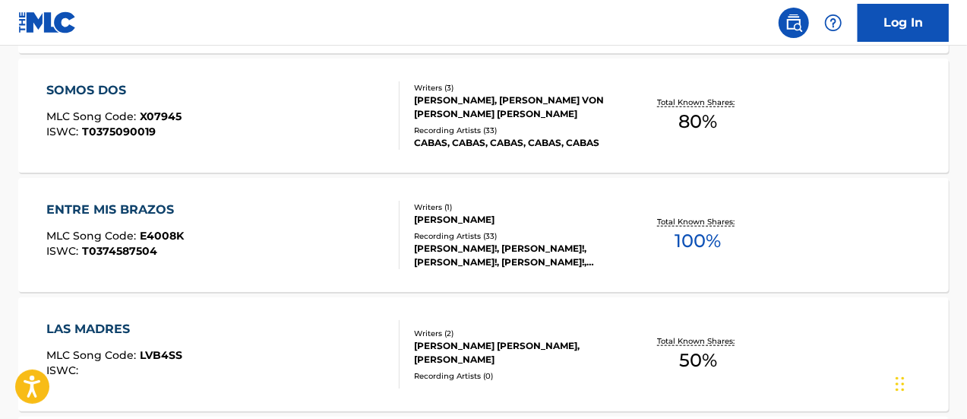
scroll to position [743, 0]
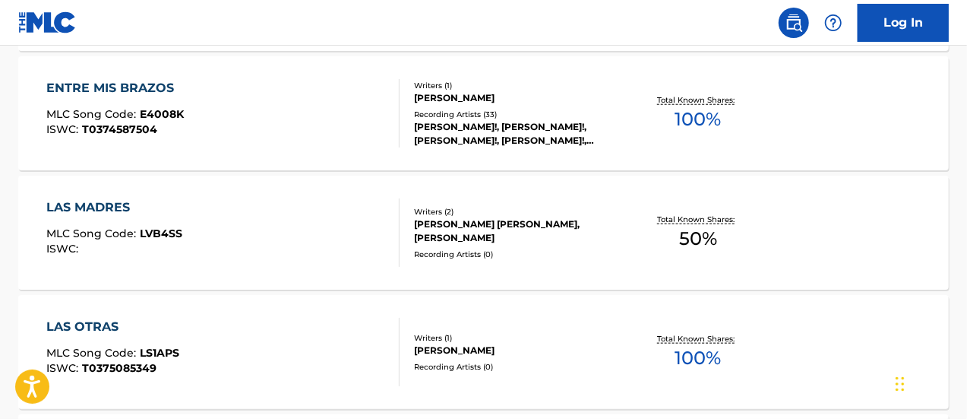
click at [438, 354] on div "[PERSON_NAME]" at bounding box center [517, 351] width 207 height 14
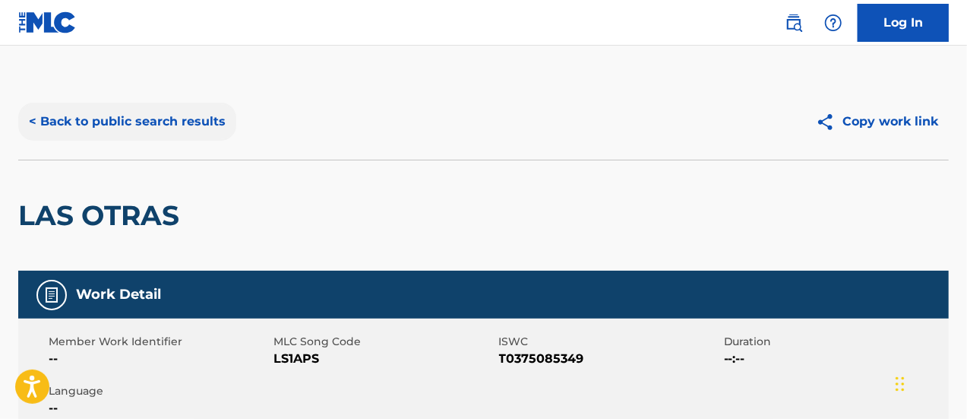
click at [48, 109] on button "< Back to public search results" at bounding box center [127, 122] width 218 height 38
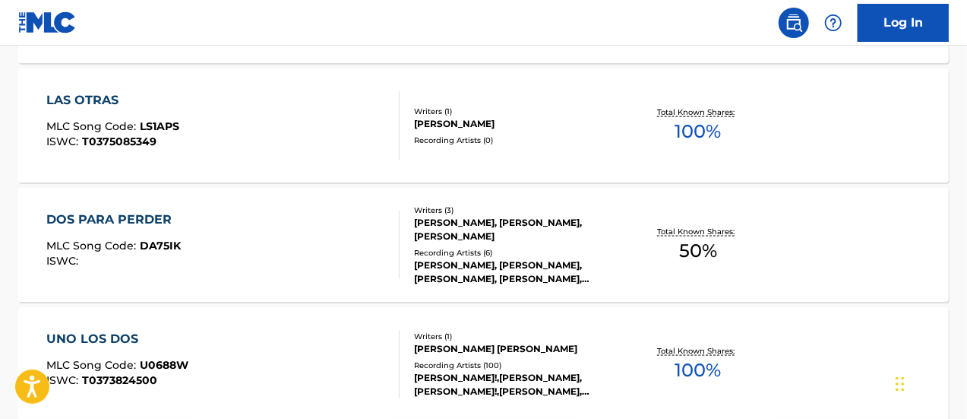
scroll to position [982, 0]
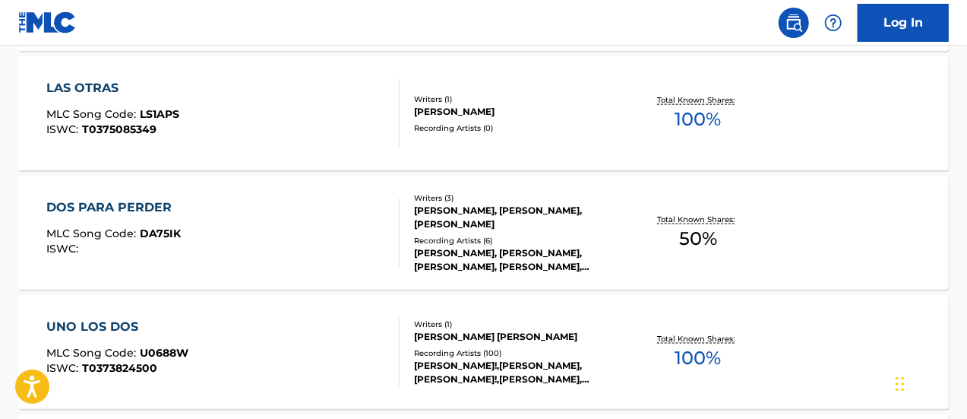
click at [240, 231] on div "DOS PARA PERDER MLC Song Code : DA75IK ISWC :" at bounding box center [223, 232] width 354 height 68
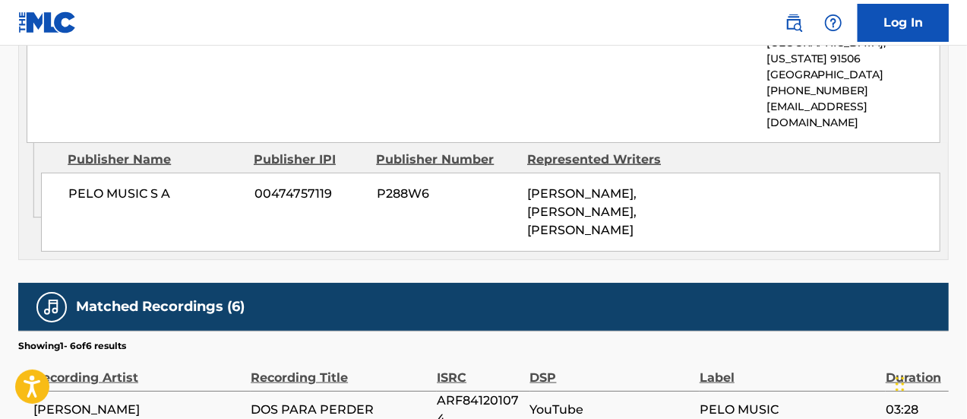
scroll to position [836, 0]
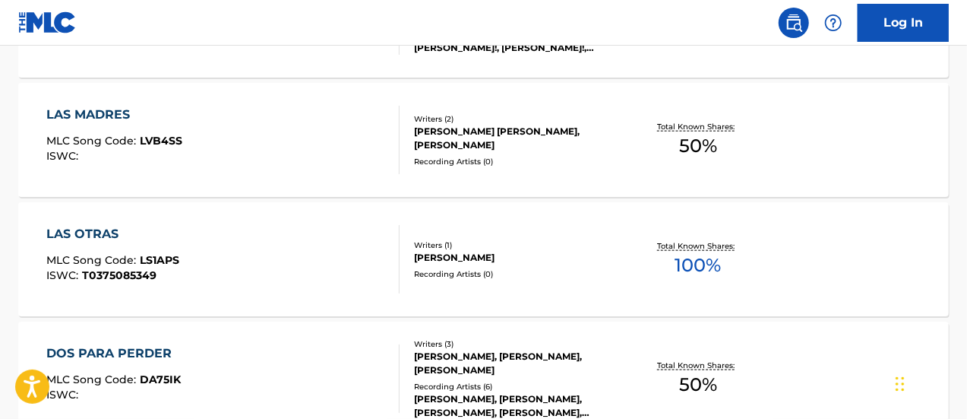
scroll to position [1069, 0]
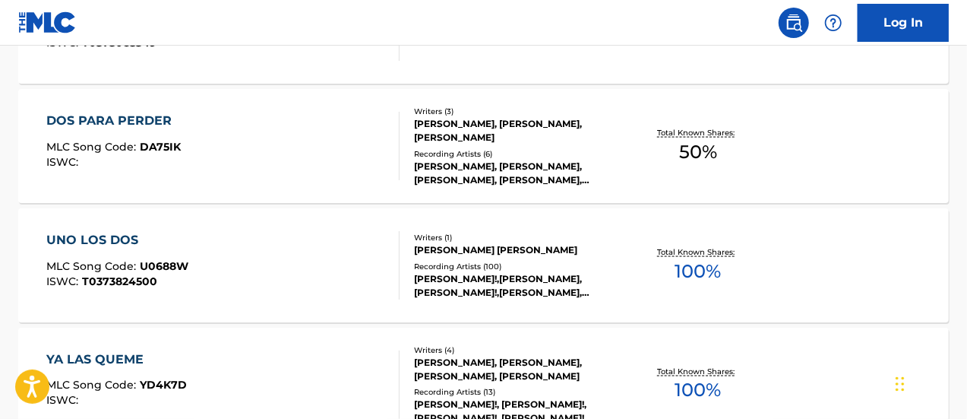
click at [195, 268] on div "UNO LOS DOS MLC Song Code : U0688W ISWC : T0373824500" at bounding box center [223, 265] width 354 height 68
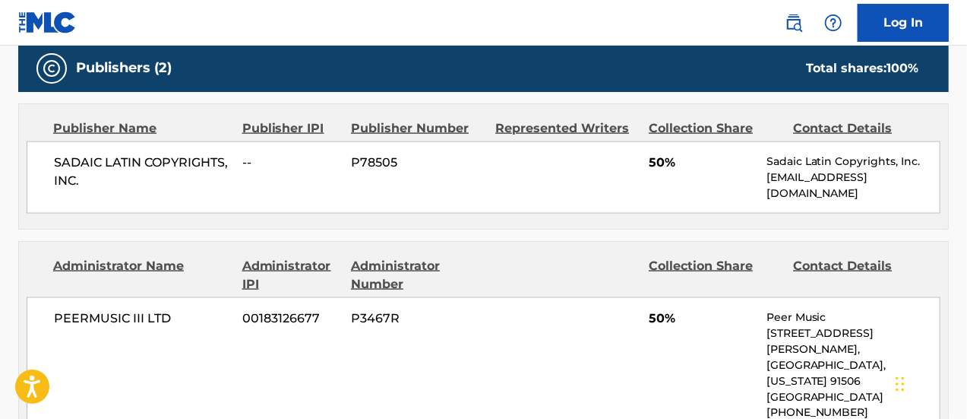
scroll to position [1064, 0]
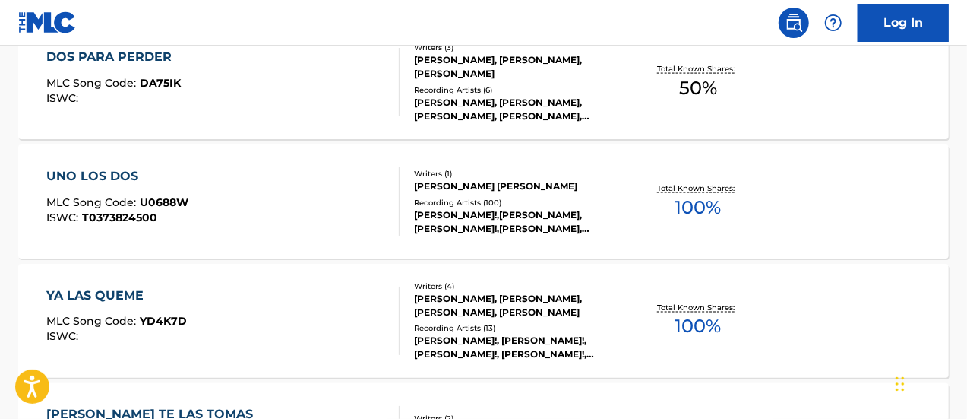
scroll to position [1155, 0]
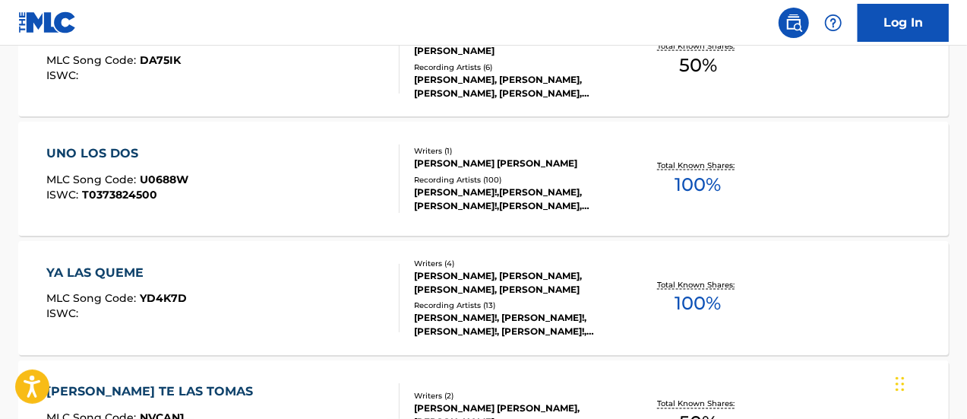
click at [287, 277] on div "YA LAS QUEME MLC Song Code : YD4K7D ISWC :" at bounding box center [223, 298] width 354 height 68
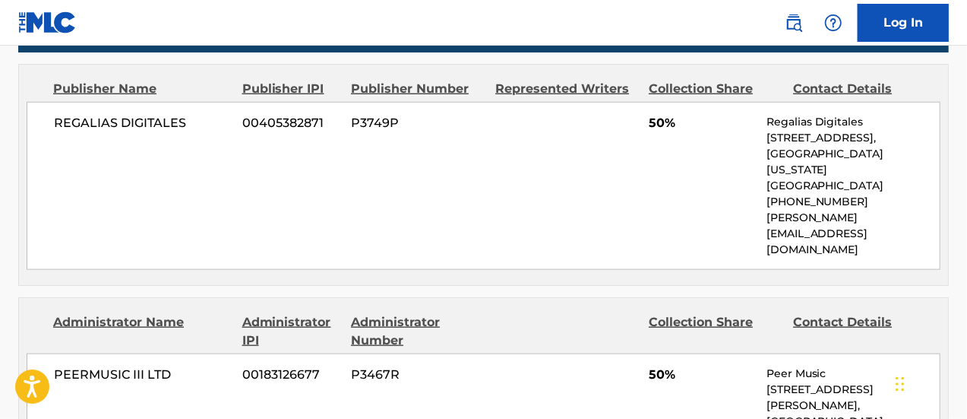
scroll to position [836, 0]
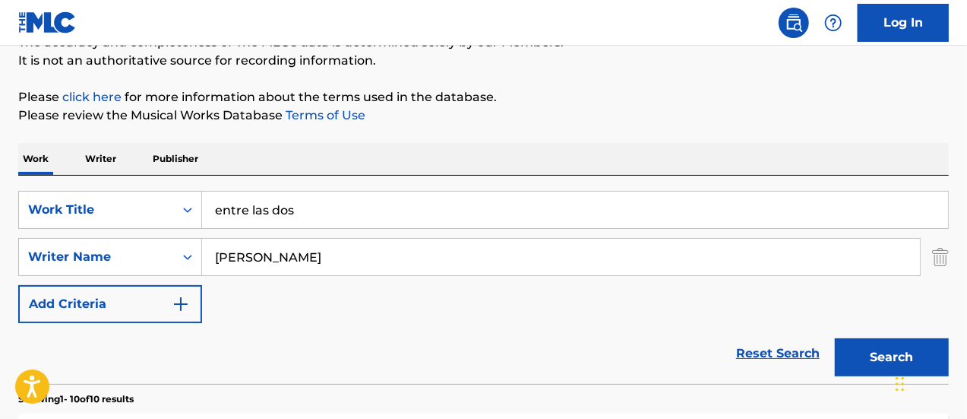
scroll to position [152, 0]
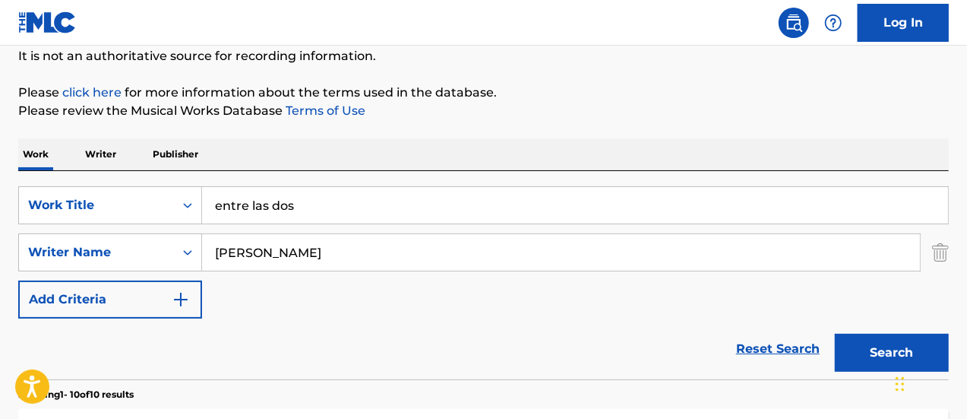
drag, startPoint x: 309, startPoint y: 214, endPoint x: 191, endPoint y: 180, distance: 122.5
click at [191, 180] on div "SearchWithCriteria25a05637-d58a-409a-9f2a-88fb64e36d7c Work Title entre las dos…" at bounding box center [483, 275] width 931 height 208
type input "calido y rojo"
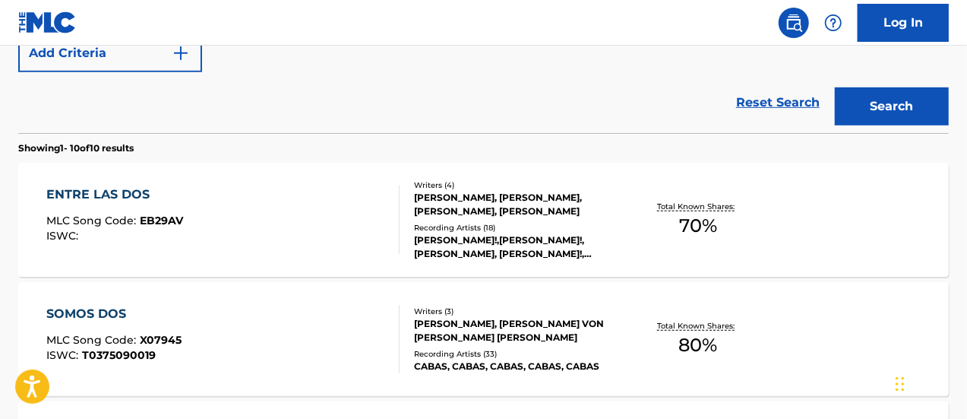
scroll to position [304, 0]
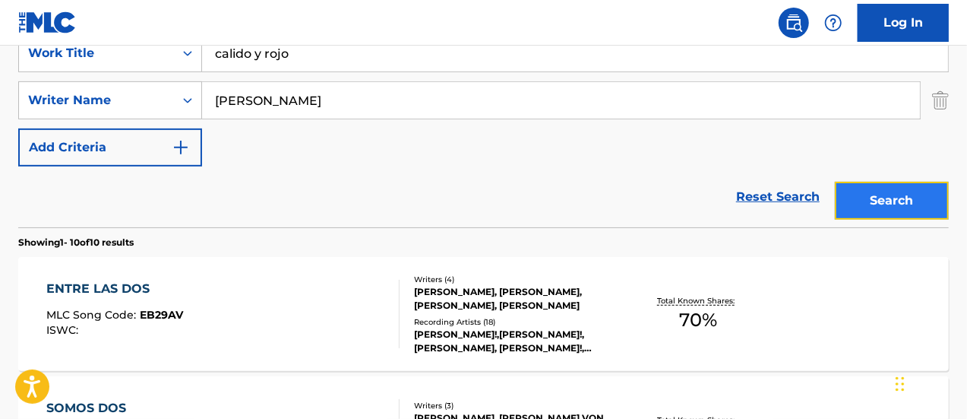
click at [882, 197] on button "Search" at bounding box center [892, 201] width 114 height 38
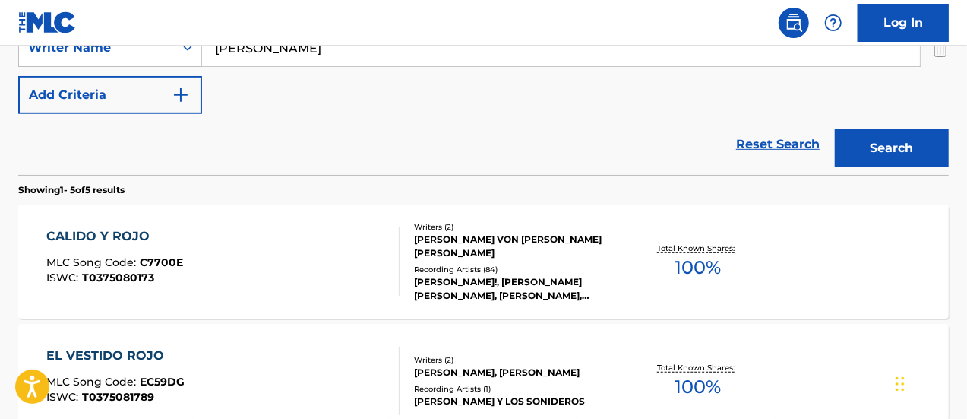
scroll to position [380, 0]
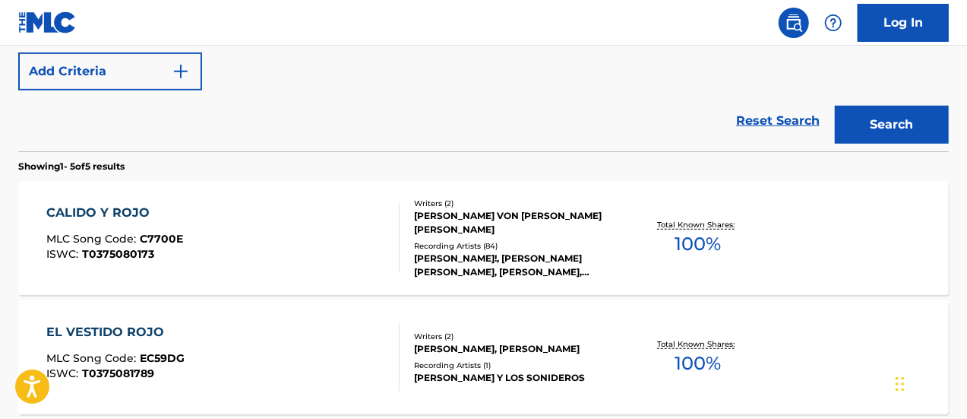
click at [260, 225] on div "CALIDO Y ROJO MLC Song Code : C7700E ISWC : T0375080173" at bounding box center [223, 238] width 354 height 68
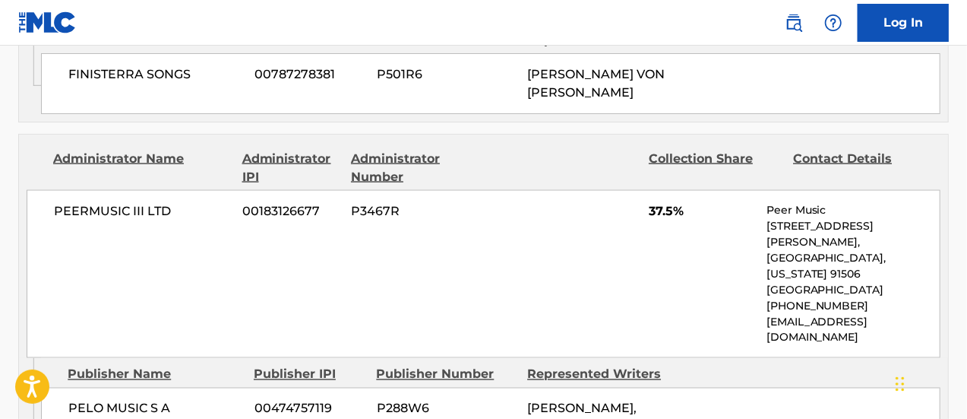
scroll to position [1140, 0]
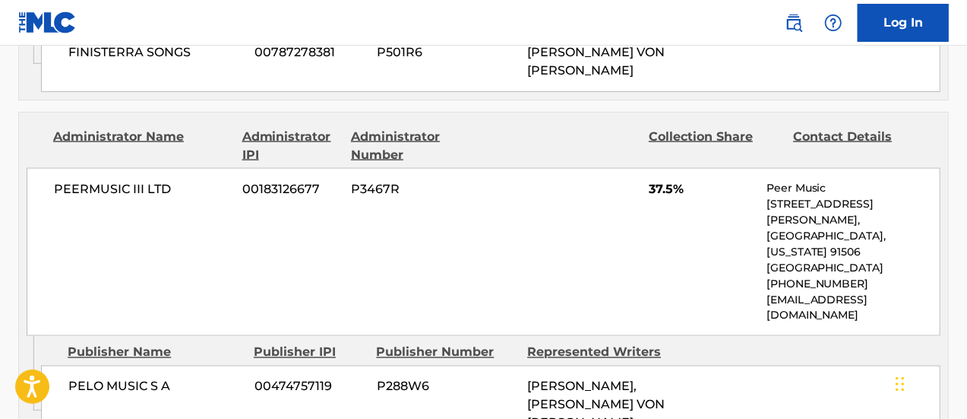
scroll to position [467, 0]
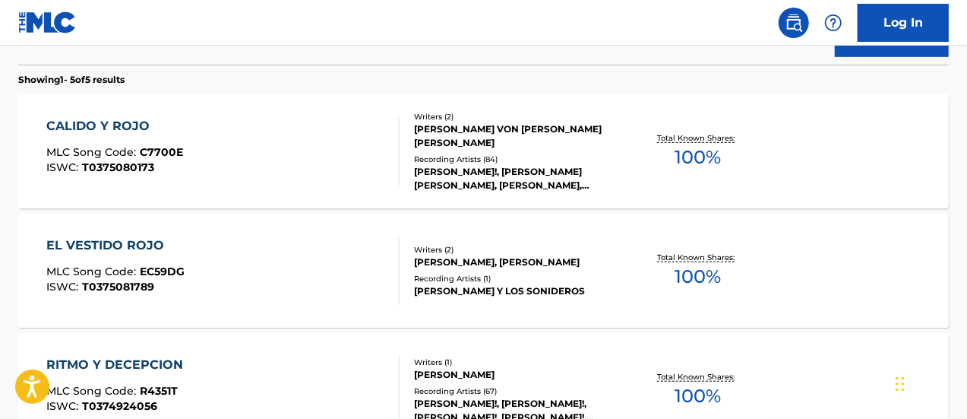
click at [271, 290] on div "EL VESTIDO ROJO MLC Song Code : EC59DG ISWC : T0375081789" at bounding box center [223, 270] width 354 height 68
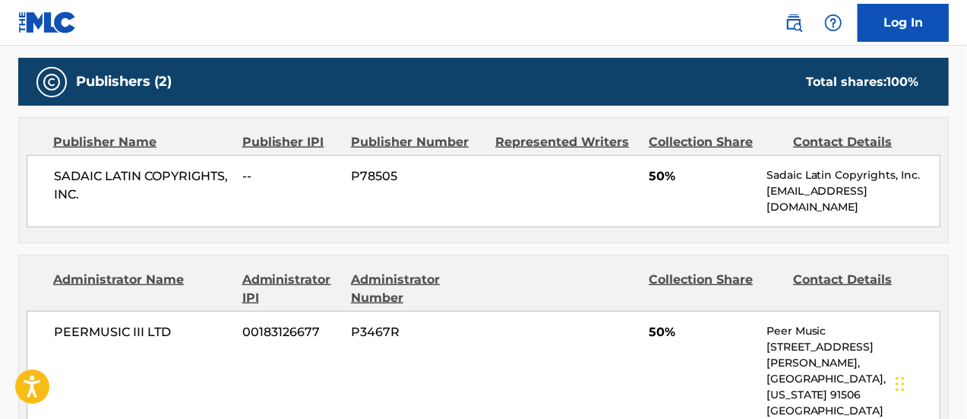
scroll to position [760, 0]
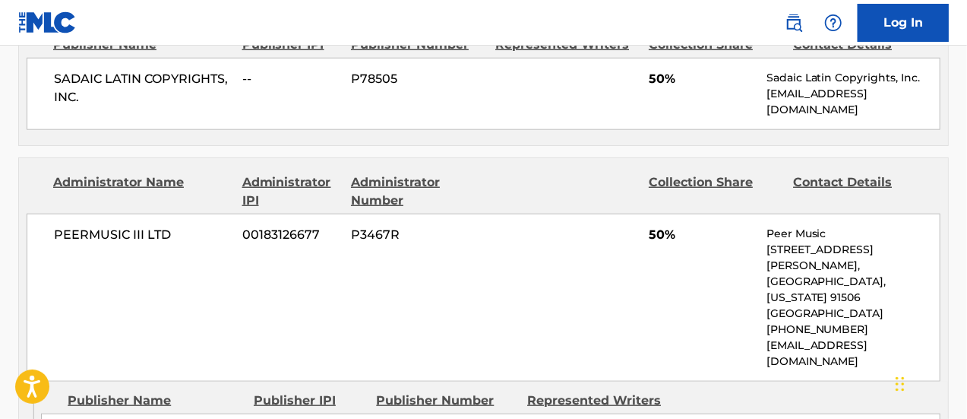
scroll to position [553, 0]
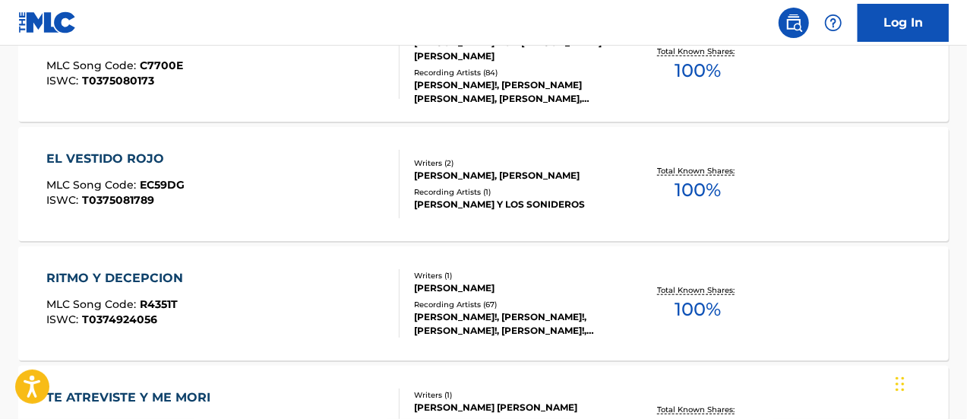
click at [188, 325] on div "RITMO Y DECEPCION MLC Song Code : R4351T ISWC : T0374924056" at bounding box center [118, 303] width 144 height 68
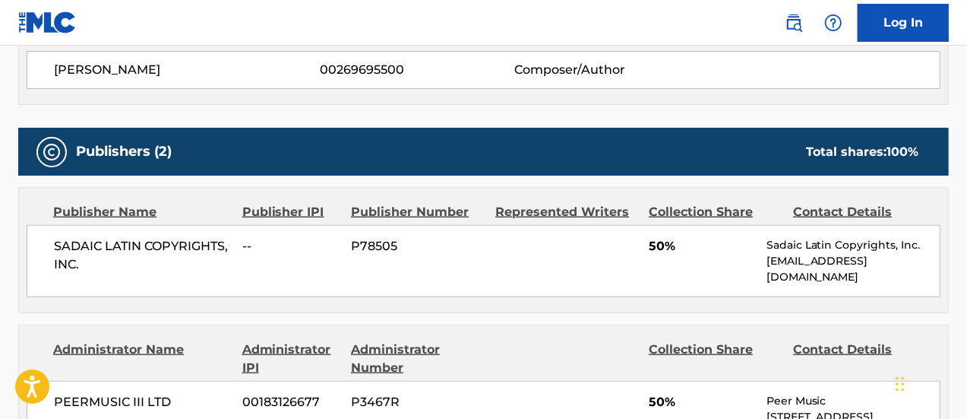
scroll to position [760, 0]
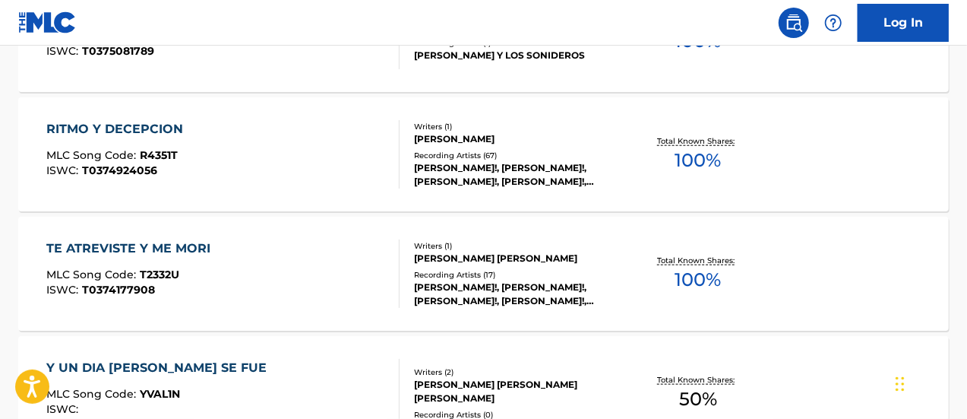
scroll to position [716, 0]
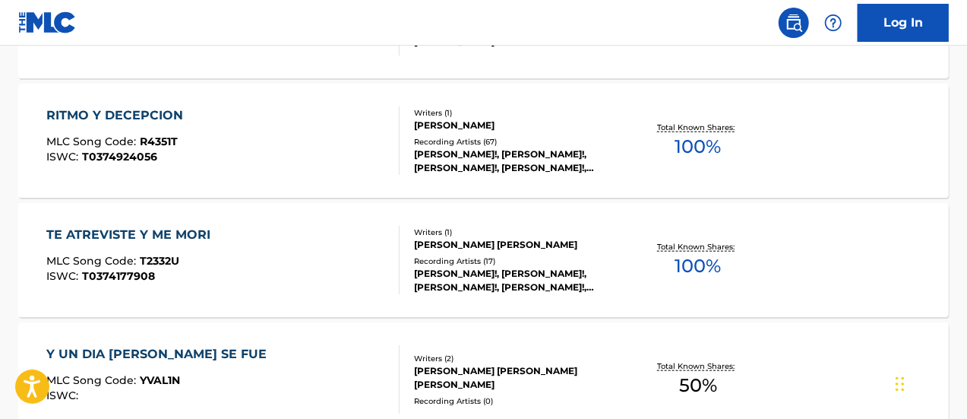
click at [207, 271] on div "ISWC : T0374177908" at bounding box center [132, 276] width 172 height 11
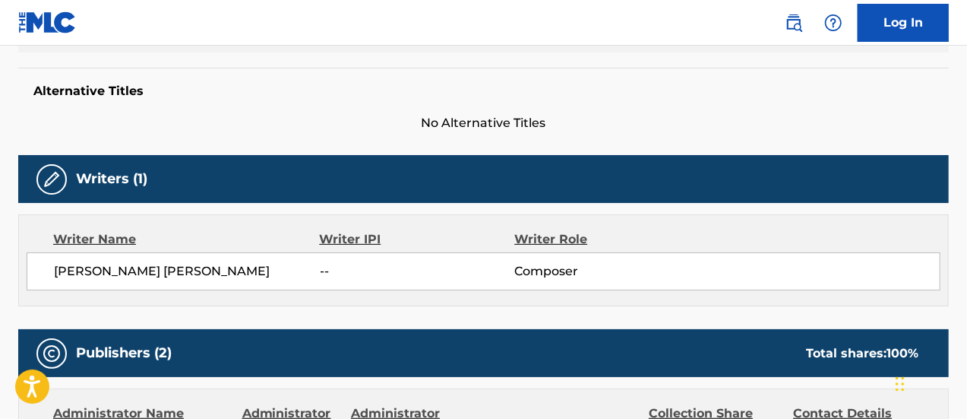
scroll to position [532, 0]
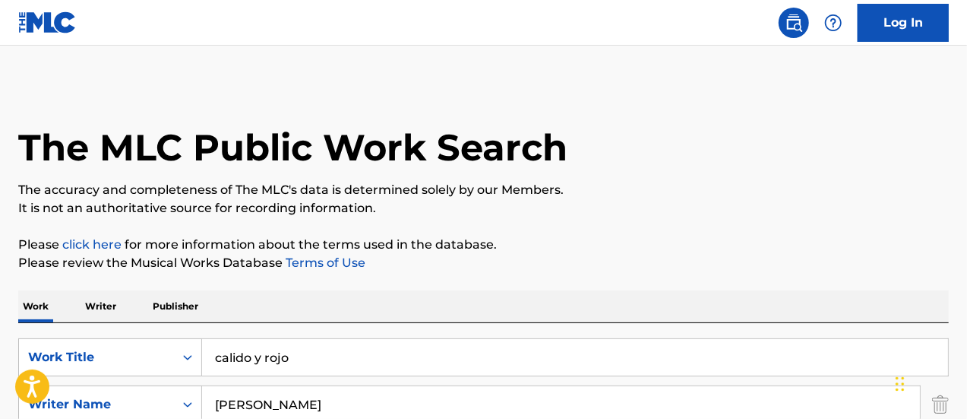
drag, startPoint x: 301, startPoint y: 361, endPoint x: 210, endPoint y: 353, distance: 91.5
click at [210, 353] on input "calido y rojo" at bounding box center [575, 357] width 746 height 36
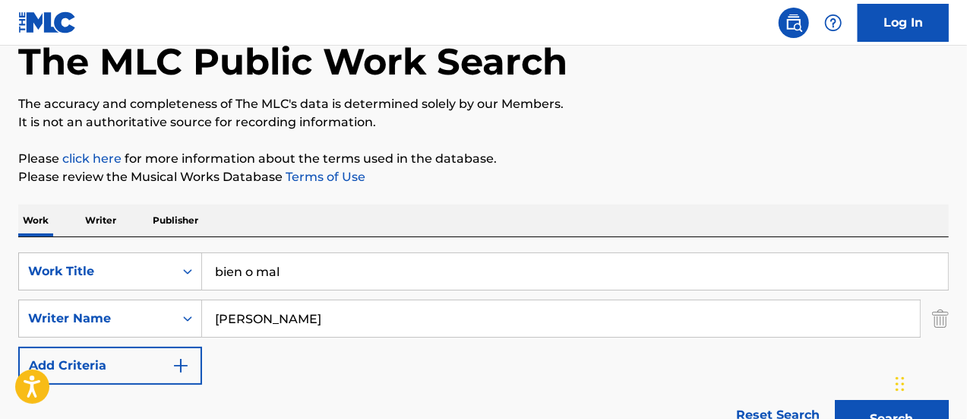
scroll to position [228, 0]
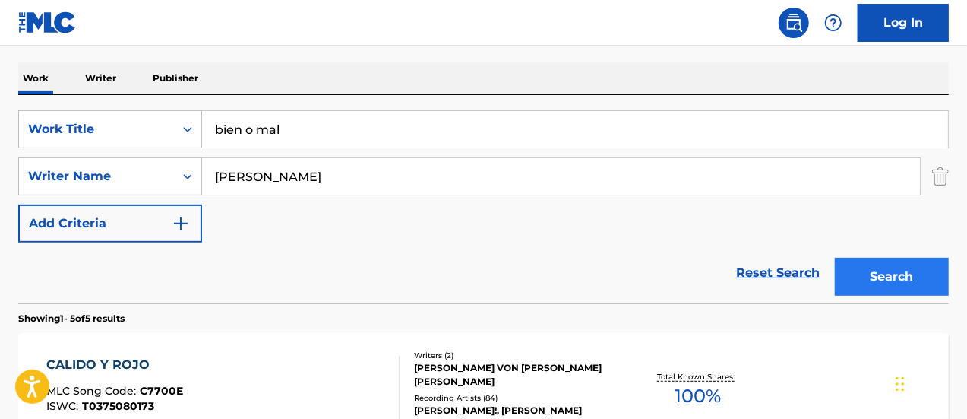
type input "bien o mal"
click at [862, 270] on button "Search" at bounding box center [892, 277] width 114 height 38
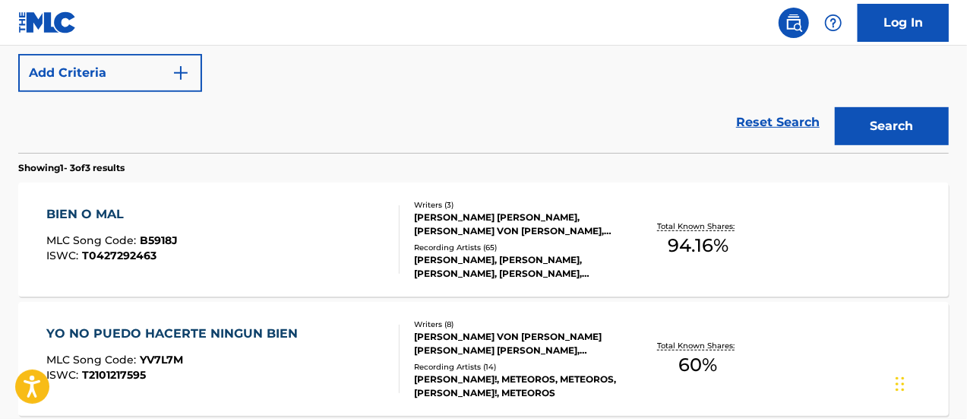
scroll to position [380, 0]
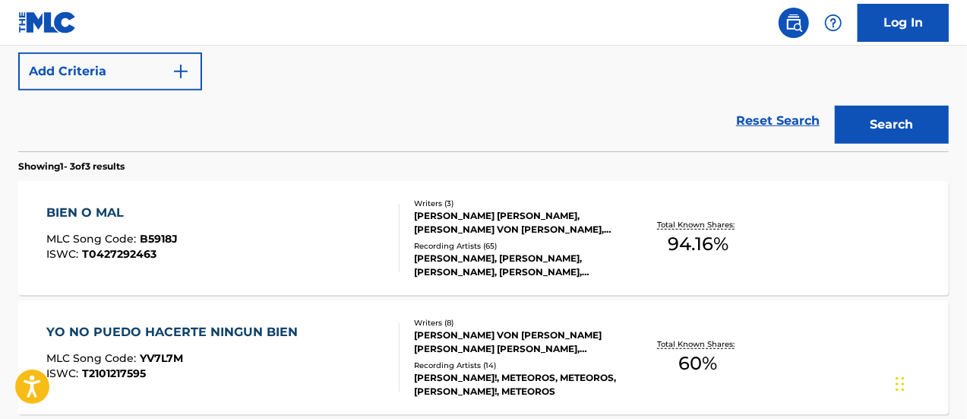
click at [242, 234] on div "BIEN O MAL MLC Song Code : B5918J ISWC : T0427292463" at bounding box center [223, 238] width 354 height 68
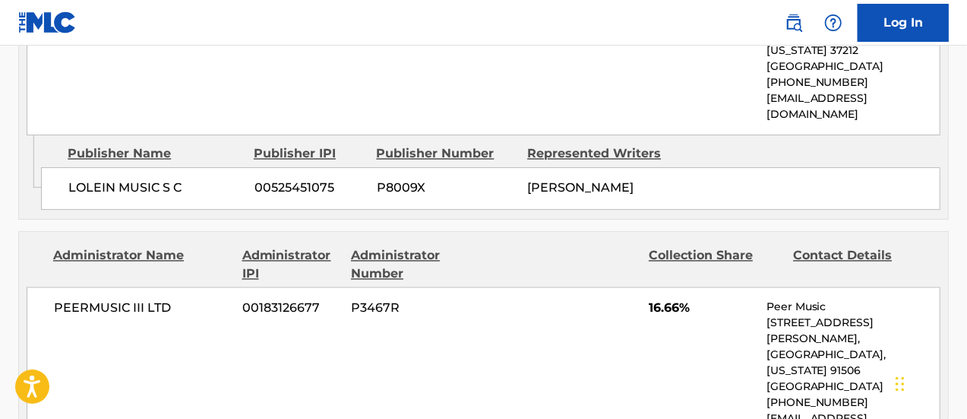
scroll to position [1444, 0]
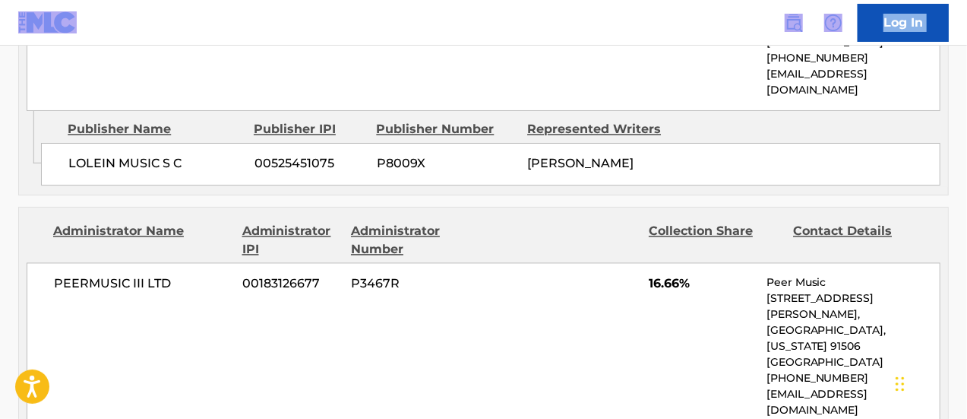
drag, startPoint x: 193, startPoint y: 9, endPoint x: 254, endPoint y: -30, distance: 72.1
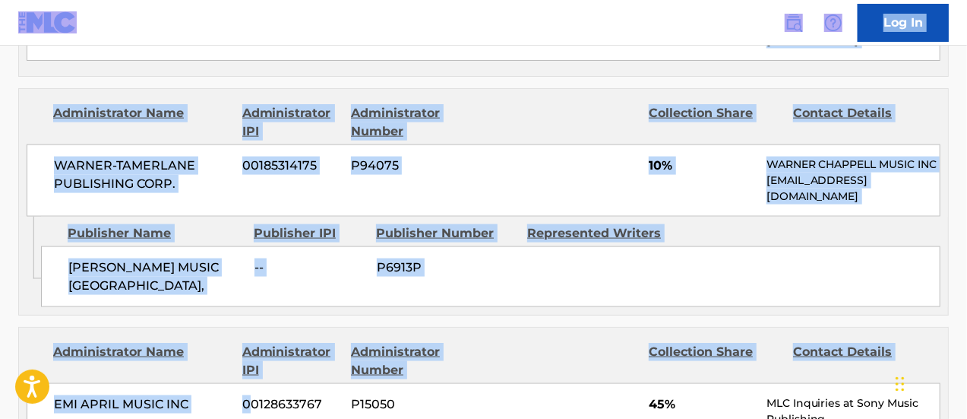
scroll to position [912, 0]
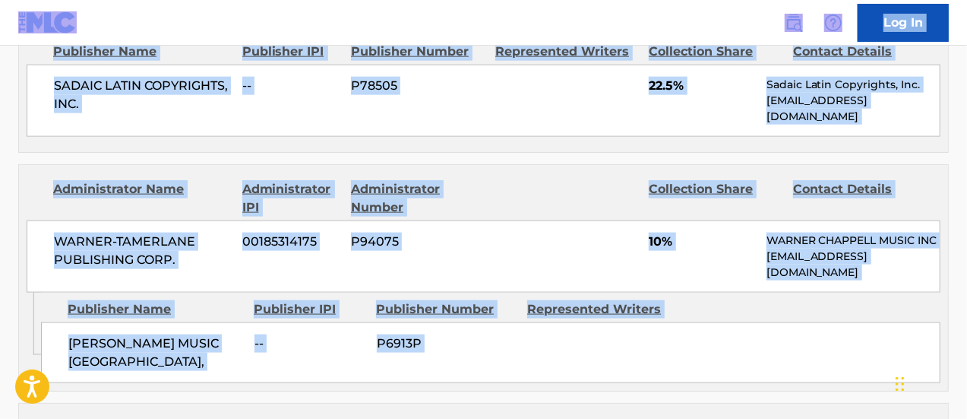
click at [243, 260] on div "[PERSON_NAME]-TAMERLANE PUBLISHING CORP. 00185314175 P94075 10% [PERSON_NAME] M…" at bounding box center [484, 256] width 914 height 72
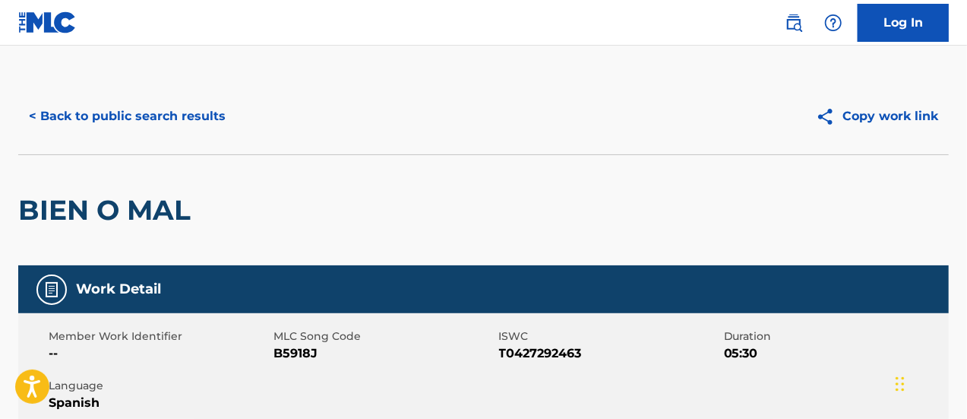
scroll to position [0, 0]
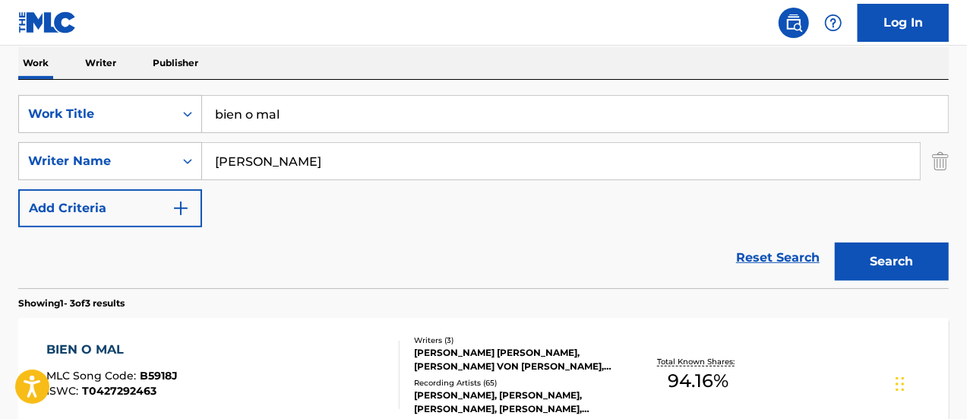
scroll to position [239, 0]
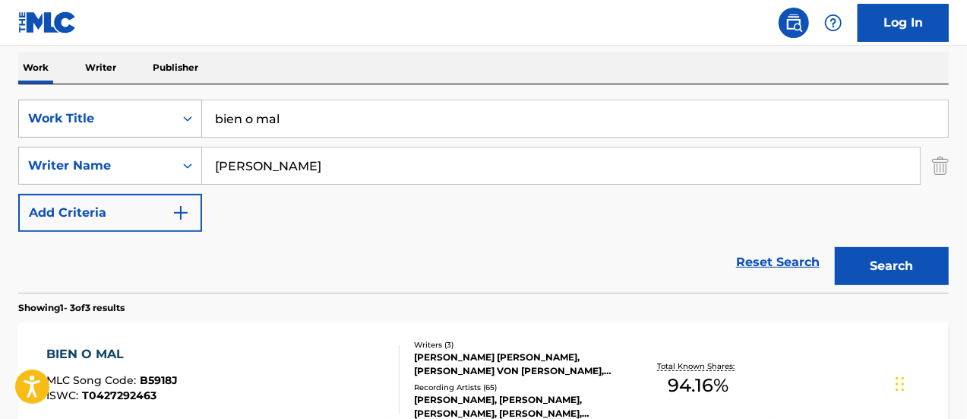
drag, startPoint x: 314, startPoint y: 119, endPoint x: 103, endPoint y: 107, distance: 210.8
click at [103, 106] on div "SearchWithCriteria25a05637-d58a-409a-9f2a-88fb64e36d7c Work Title bien o mal" at bounding box center [483, 119] width 931 height 38
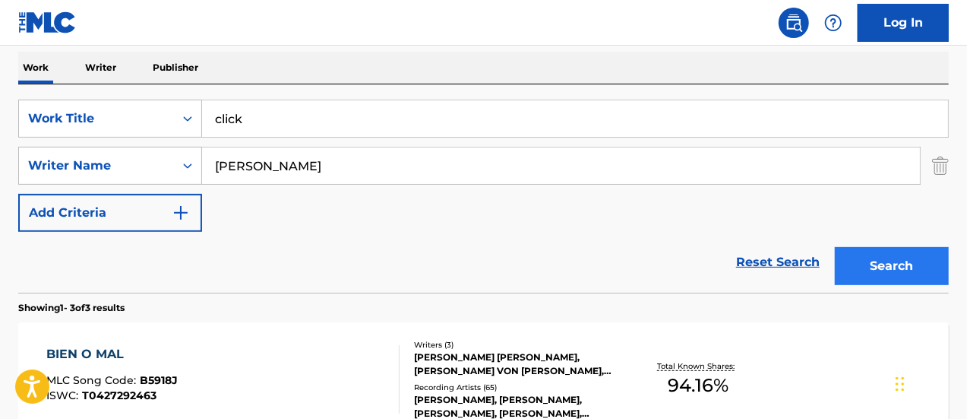
type input "click"
click at [883, 269] on button "Search" at bounding box center [892, 266] width 114 height 38
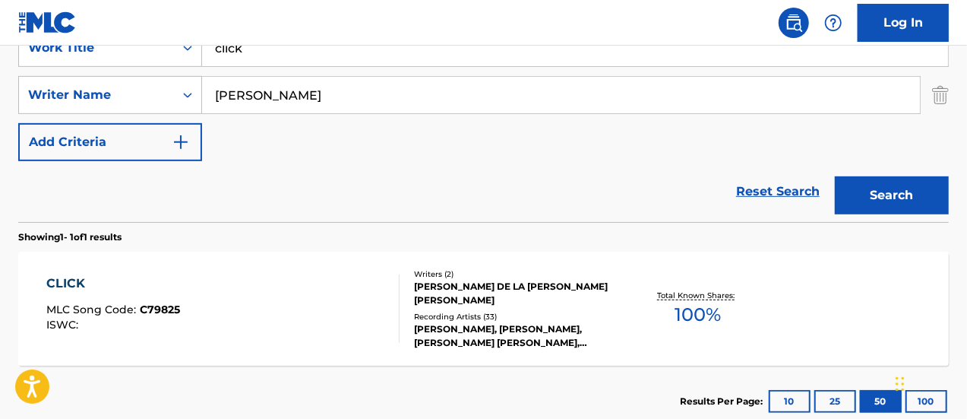
scroll to position [391, 0]
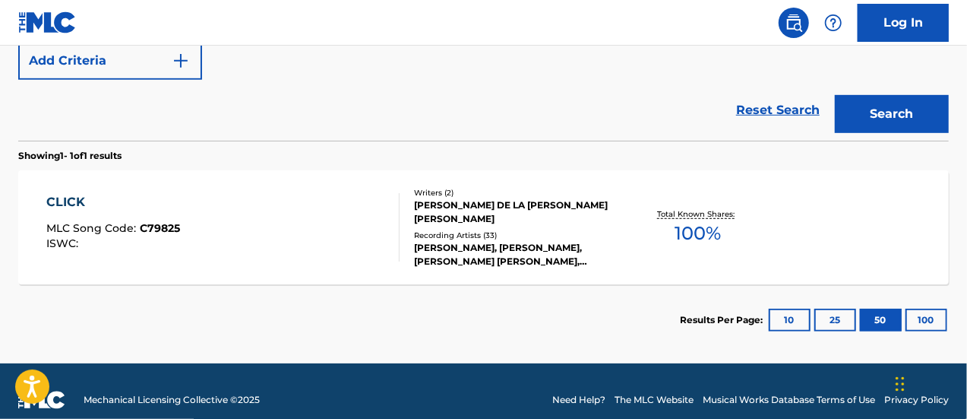
click at [450, 232] on div "Recording Artists ( 33 )" at bounding box center [517, 235] width 207 height 11
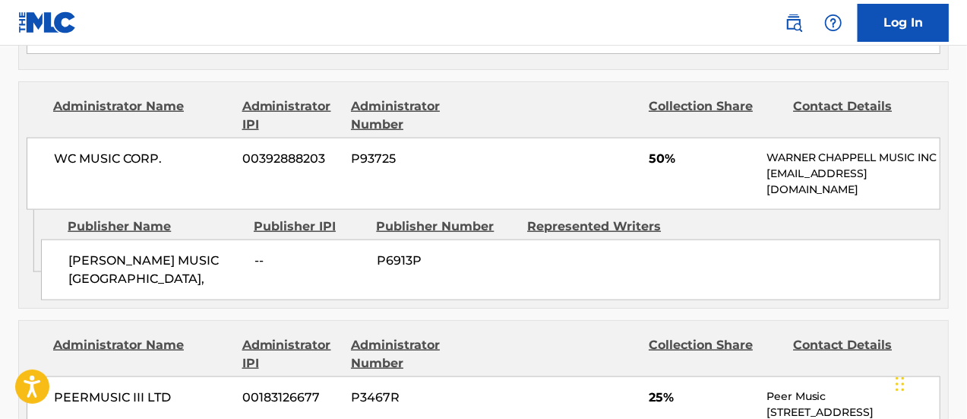
scroll to position [988, 0]
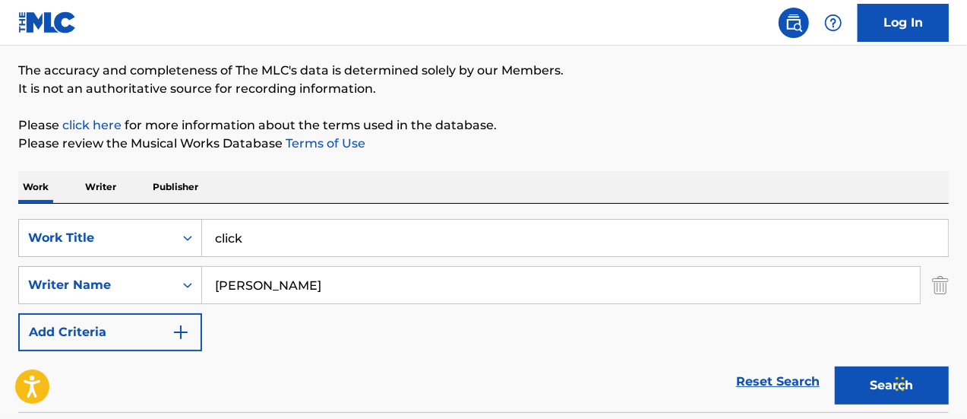
scroll to position [27, 0]
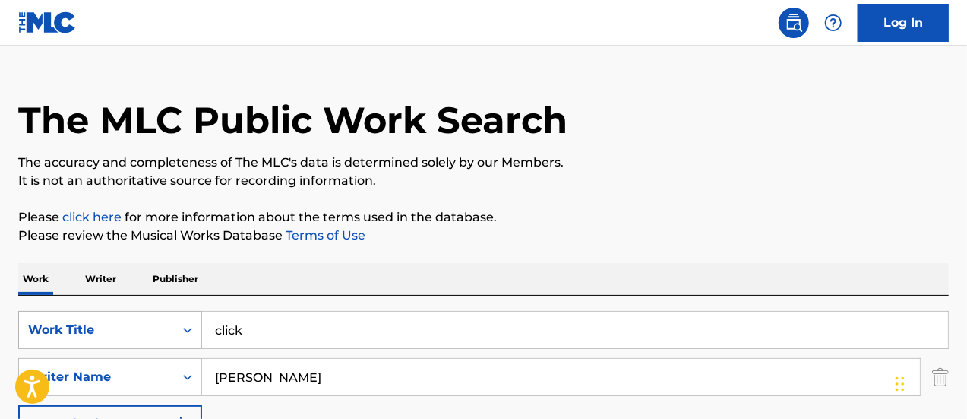
drag, startPoint x: 287, startPoint y: 327, endPoint x: 126, endPoint y: 320, distance: 161.3
click at [126, 320] on div "SearchWithCriteria25a05637-d58a-409a-9f2a-88fb64e36d7c Work Title click" at bounding box center [483, 330] width 931 height 38
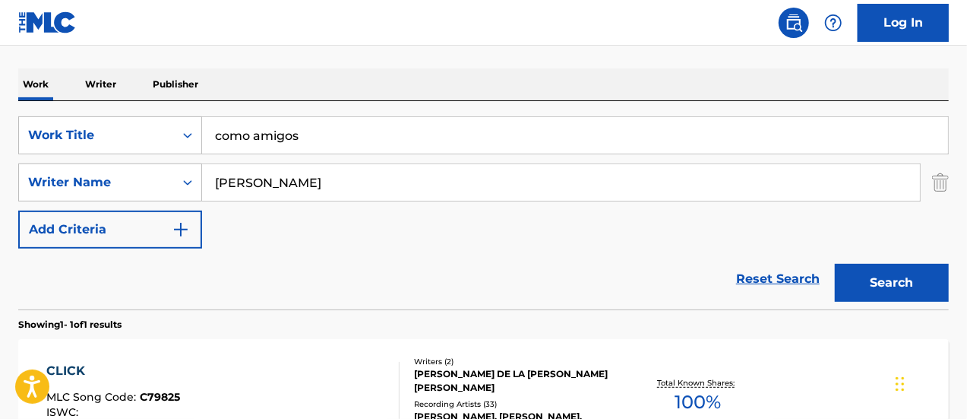
scroll to position [255, 0]
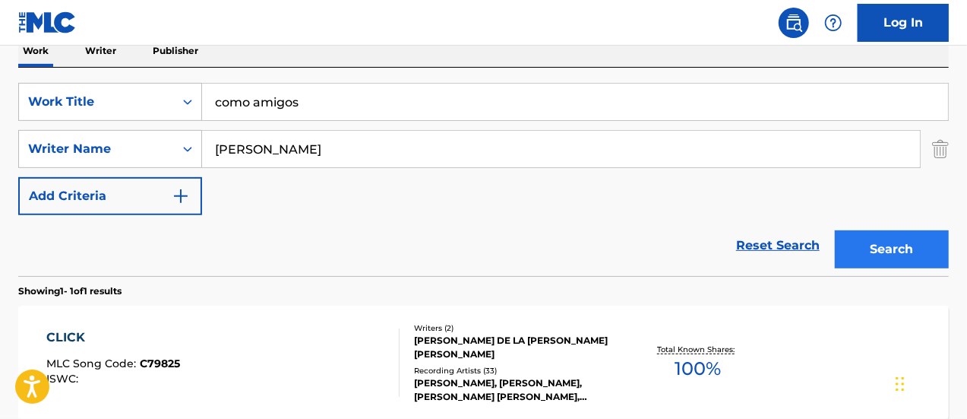
type input "como amigos"
click at [853, 255] on button "Search" at bounding box center [892, 249] width 114 height 38
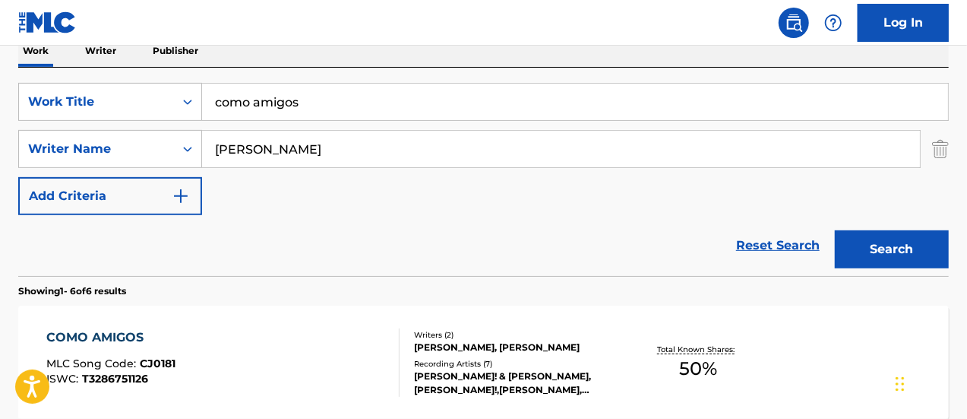
scroll to position [331, 0]
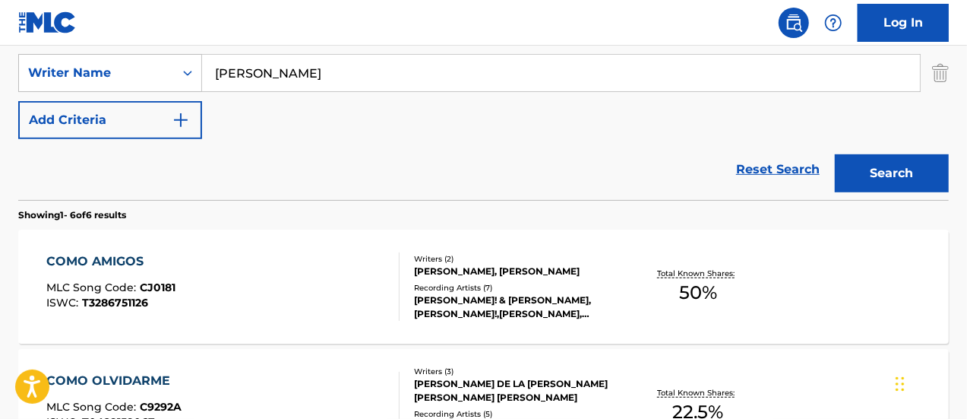
click at [217, 293] on div "COMO AMIGOS MLC Song Code : CJ0181 ISWC : T3286751126" at bounding box center [223, 286] width 354 height 68
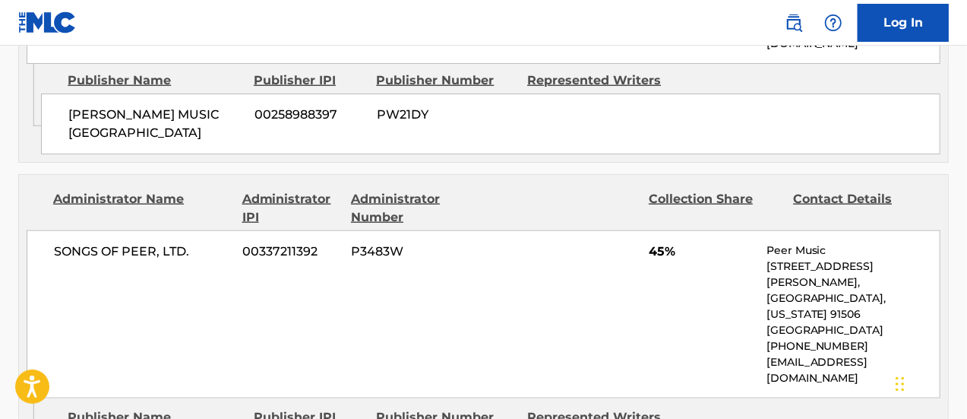
scroll to position [760, 0]
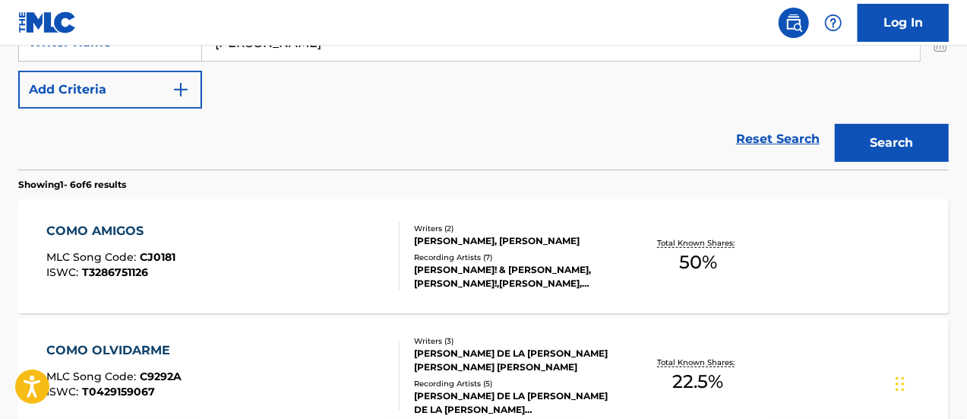
scroll to position [407, 0]
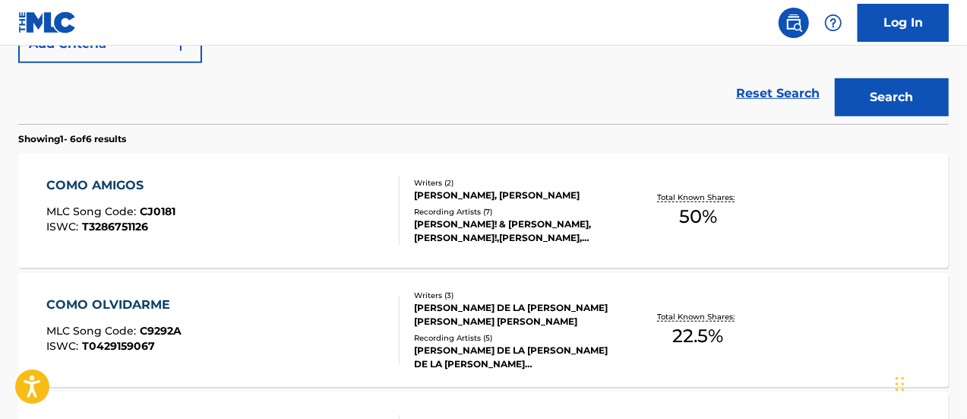
click at [439, 317] on div "[PERSON_NAME] DE LA [PERSON_NAME] [PERSON_NAME] [PERSON_NAME]" at bounding box center [517, 314] width 207 height 27
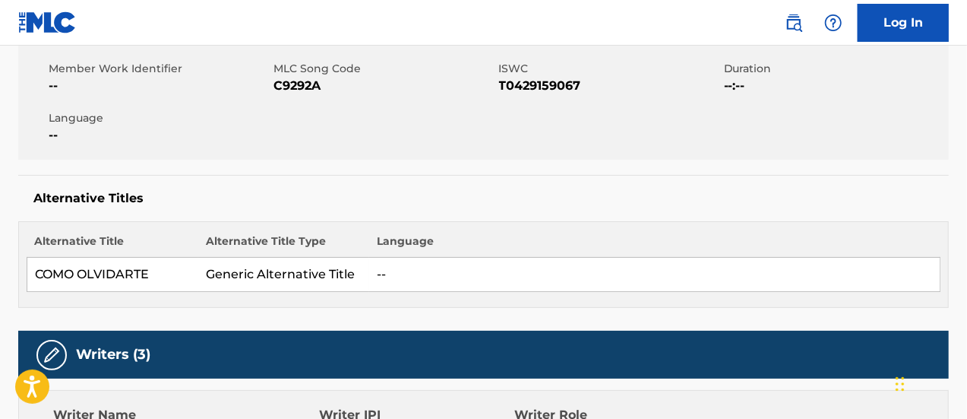
scroll to position [197, 0]
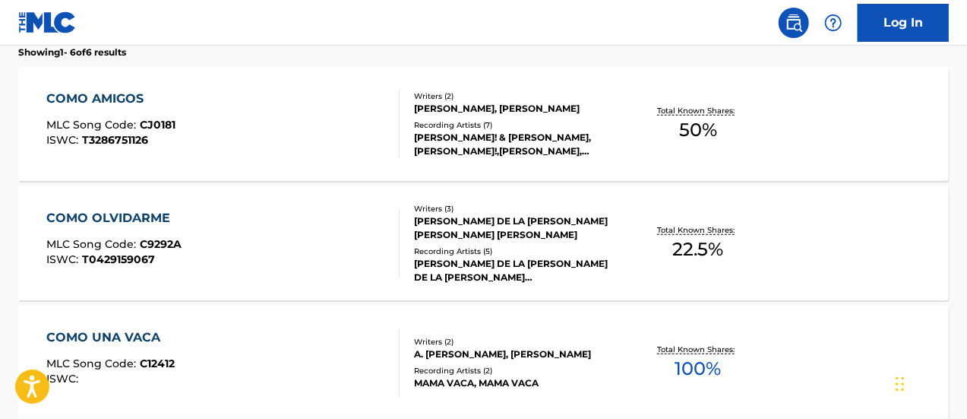
scroll to position [418, 0]
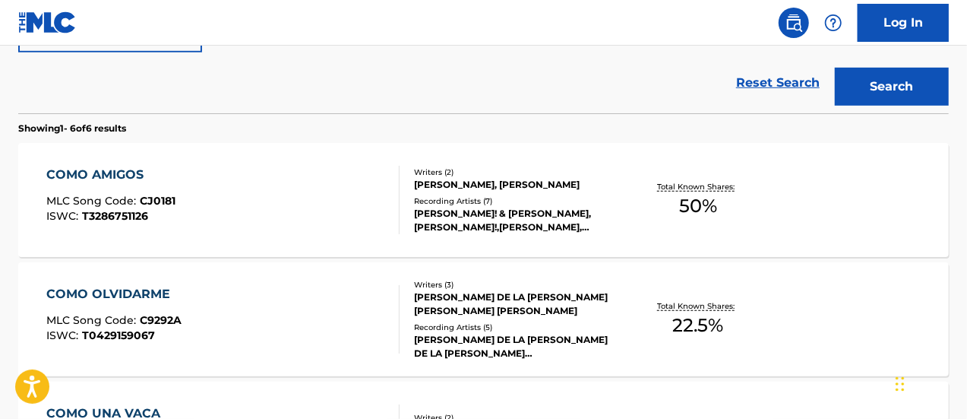
click at [286, 318] on div "COMO OLVIDARME MLC Song Code : C9292A ISWC : T0429159067" at bounding box center [223, 319] width 354 height 68
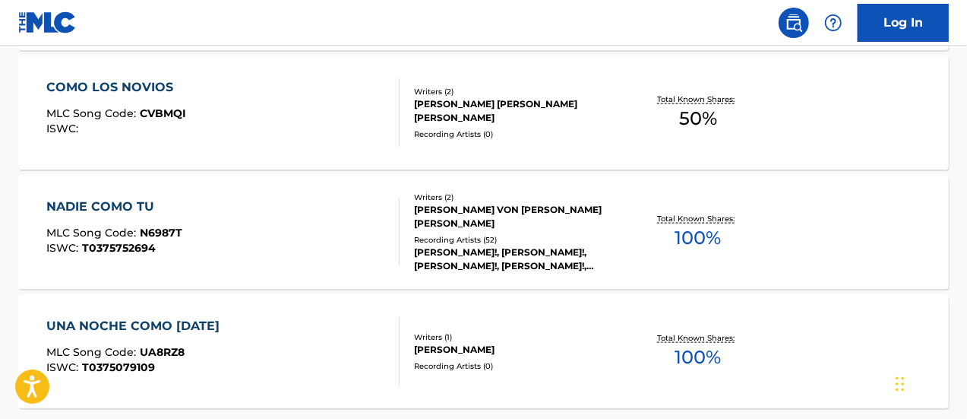
scroll to position [885, 0]
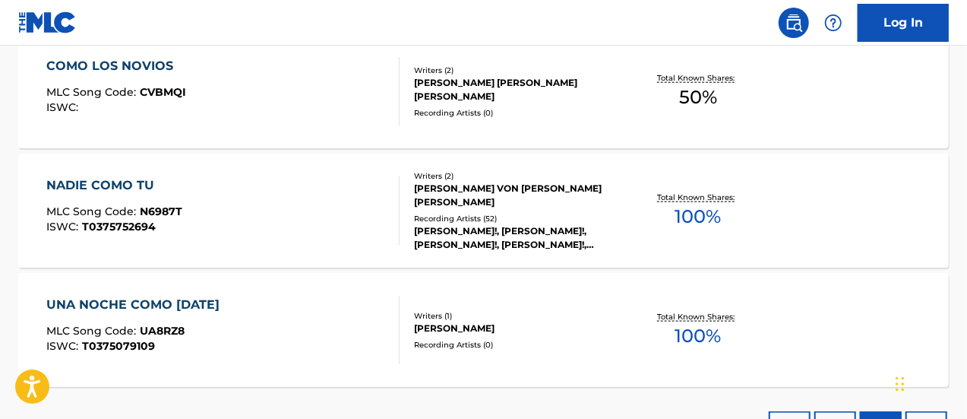
click at [286, 324] on div "UNA NOCHE COMO [DATE] MLC Song Code : UA8RZ8 ISWC : T0375079109" at bounding box center [223, 330] width 354 height 68
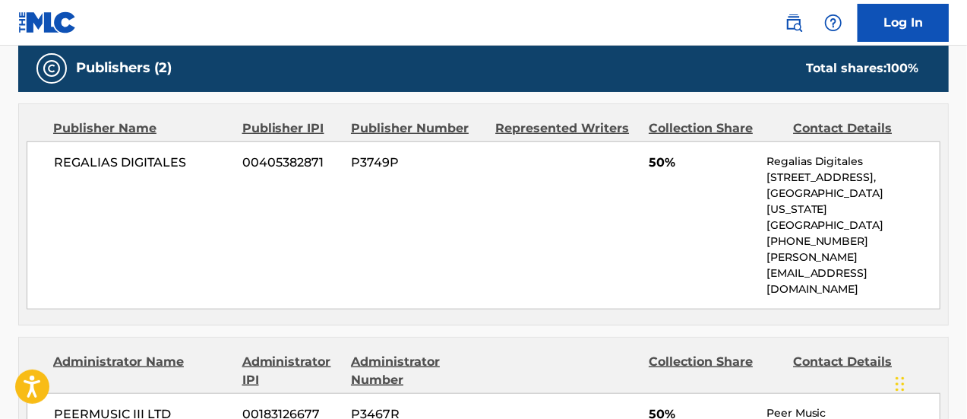
scroll to position [684, 0]
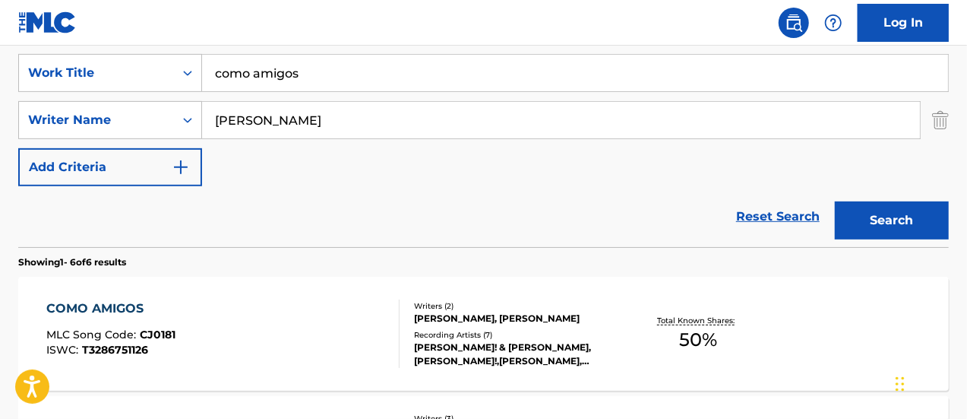
scroll to position [244, 0]
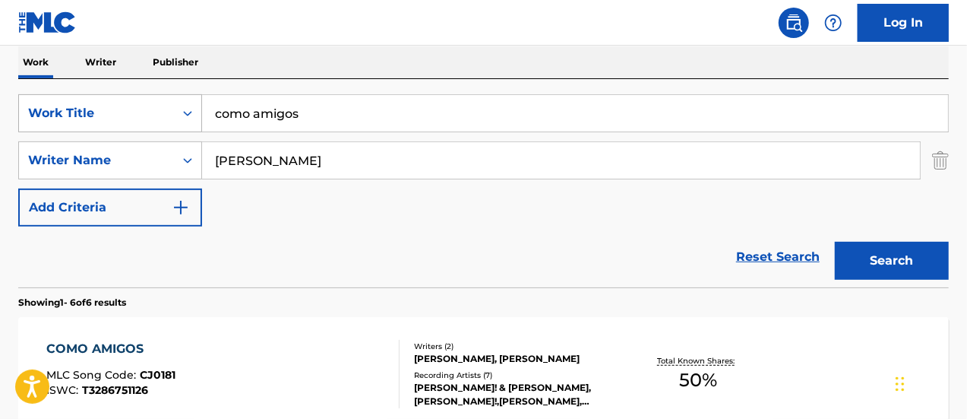
drag, startPoint x: 321, startPoint y: 103, endPoint x: 132, endPoint y: 119, distance: 189.2
click at [132, 119] on div "SearchWithCriteria25a05637-d58a-409a-9f2a-88fb64e36d7c Work Title como amigos" at bounding box center [483, 113] width 931 height 38
type input "extrano"
click at [835, 242] on button "Search" at bounding box center [892, 261] width 114 height 38
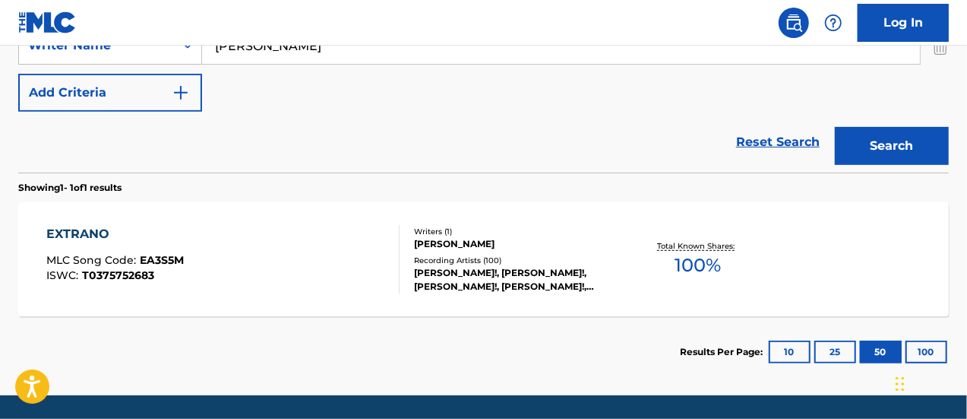
scroll to position [396, 0]
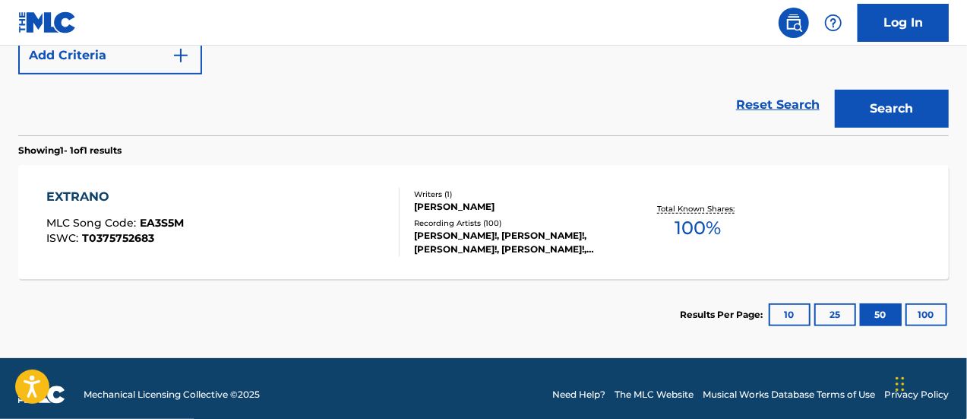
click at [210, 227] on div "EXTRANO MLC Song Code : EA3S5M ISWC : T0375752683" at bounding box center [223, 222] width 354 height 68
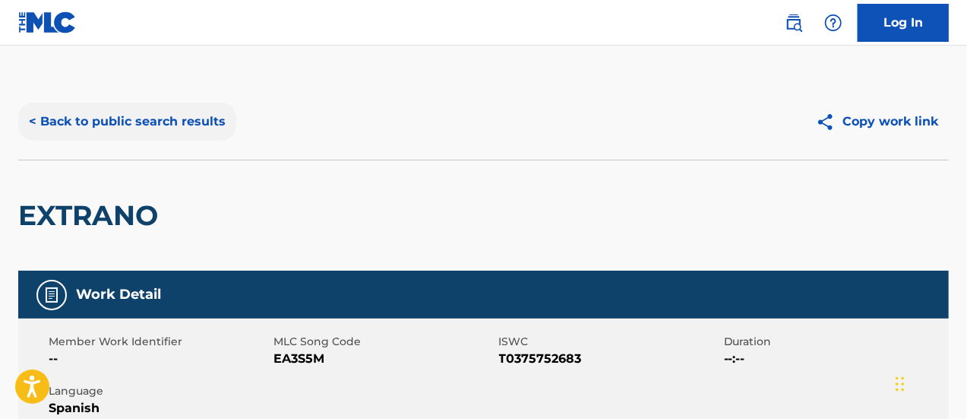
click at [64, 128] on button "< Back to public search results" at bounding box center [127, 122] width 218 height 38
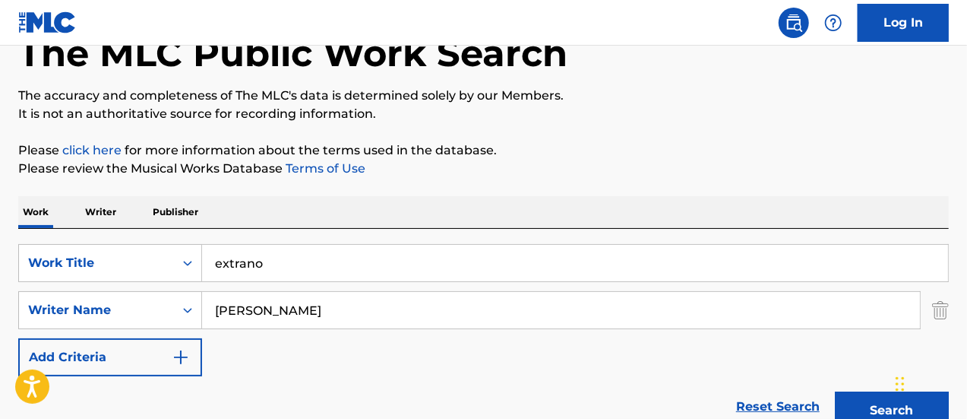
scroll to position [93, 0]
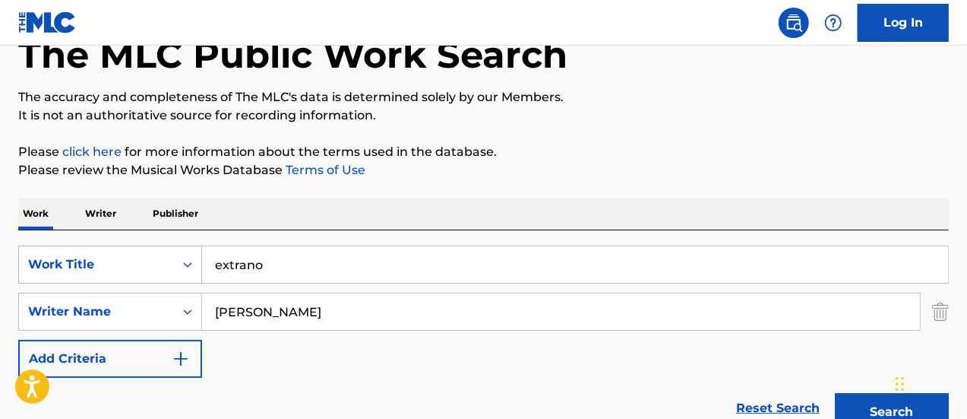
drag, startPoint x: 268, startPoint y: 269, endPoint x: 157, endPoint y: 255, distance: 111.8
click at [157, 255] on div "SearchWithCriteria25a05637-d58a-409a-9f2a-88fb64e36d7c Work Title extrano" at bounding box center [483, 264] width 931 height 38
type input "no hay tiempo"
click at [835, 393] on button "Search" at bounding box center [892, 412] width 114 height 38
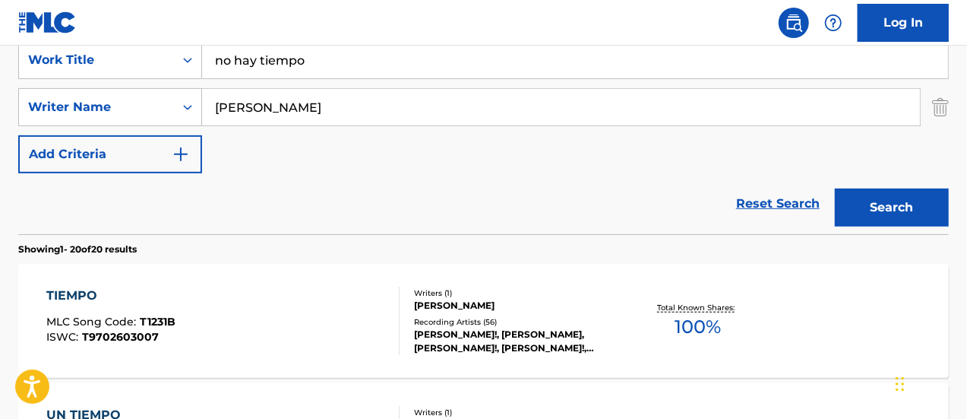
scroll to position [321, 0]
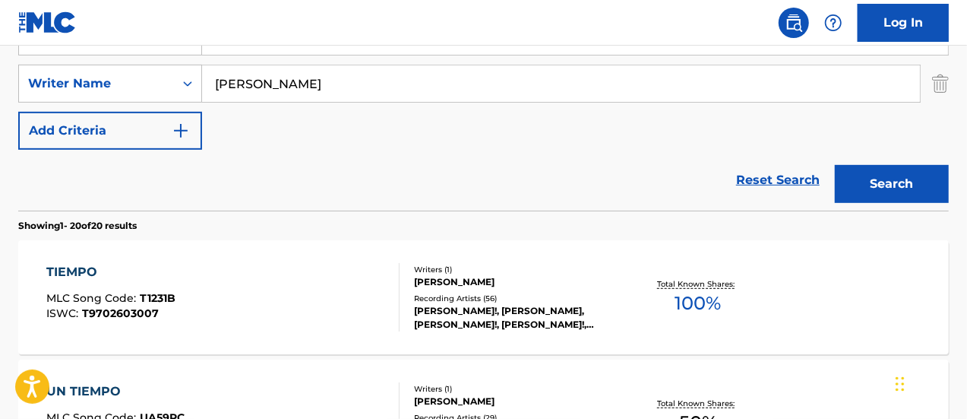
click at [273, 299] on div "TIEMPO MLC Song Code : T1231B ISWC : T9702603007" at bounding box center [223, 297] width 354 height 68
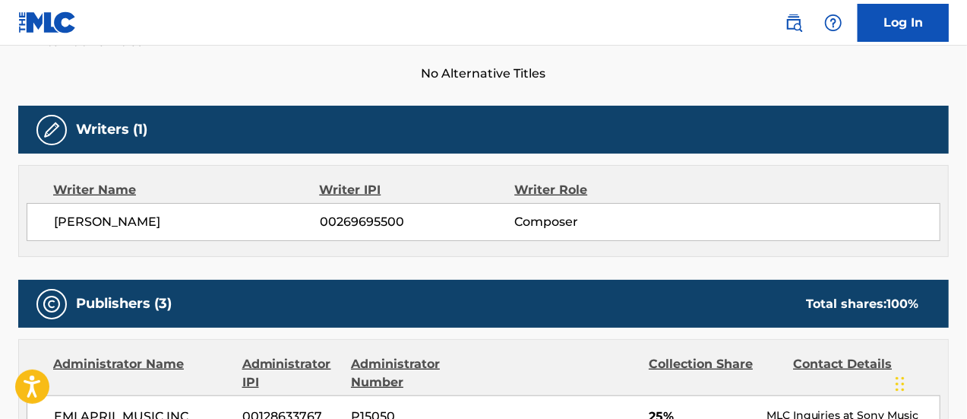
scroll to position [228, 0]
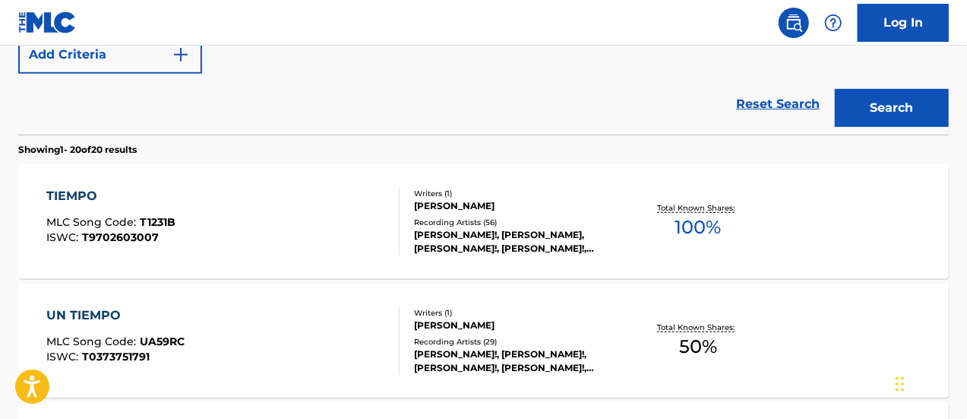
scroll to position [473, 0]
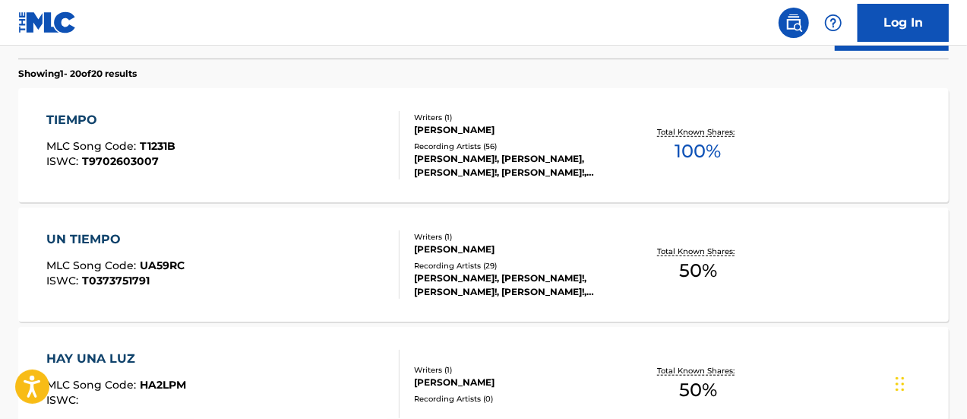
click at [227, 252] on div "UN TIEMPO MLC Song Code : UA59RC ISWC : T0373751791" at bounding box center [223, 264] width 354 height 68
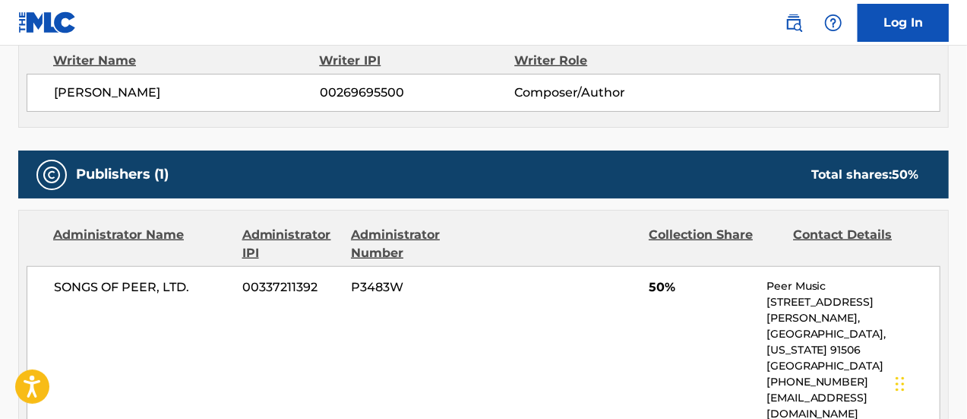
scroll to position [608, 0]
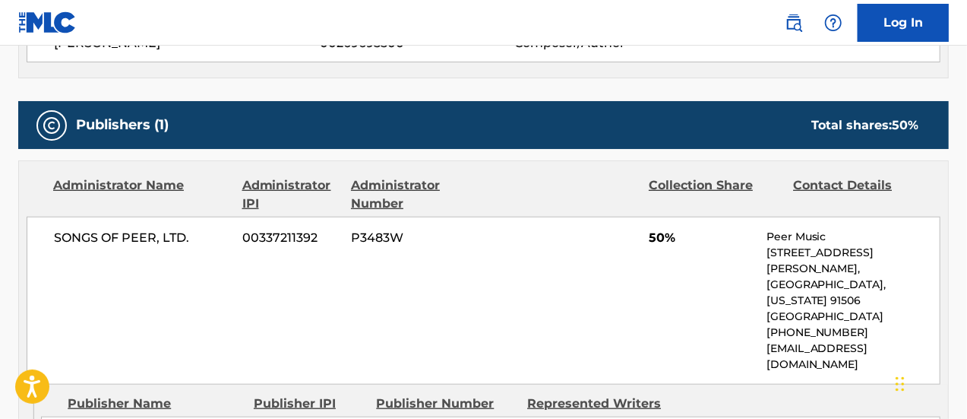
scroll to position [559, 0]
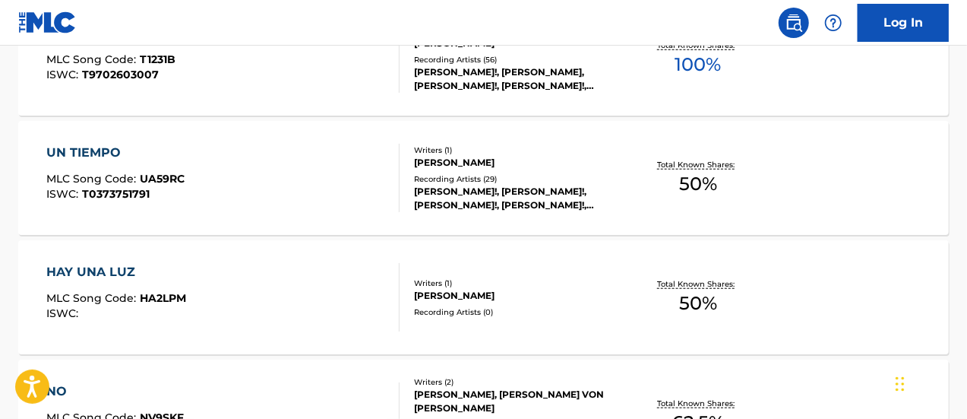
click at [180, 299] on span "HA2LPM" at bounding box center [163, 298] width 46 height 14
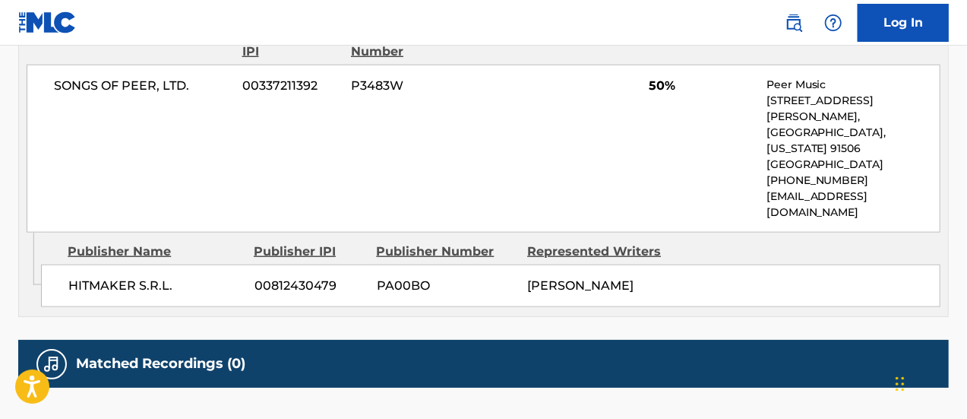
scroll to position [608, 0]
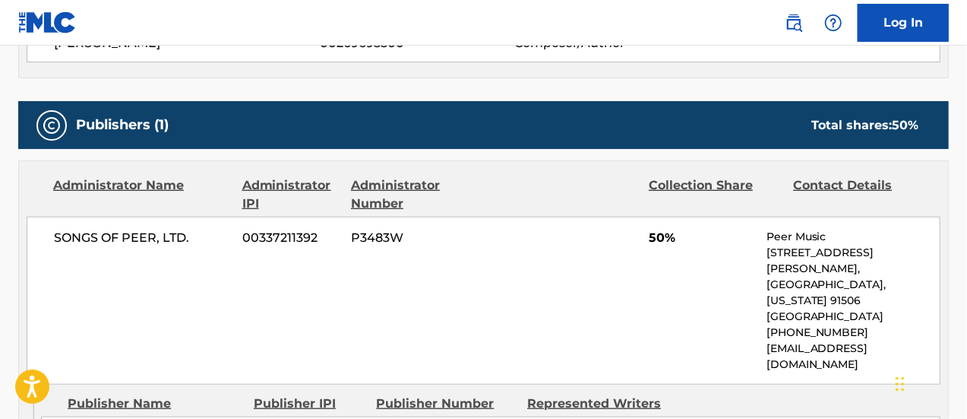
scroll to position [646, 0]
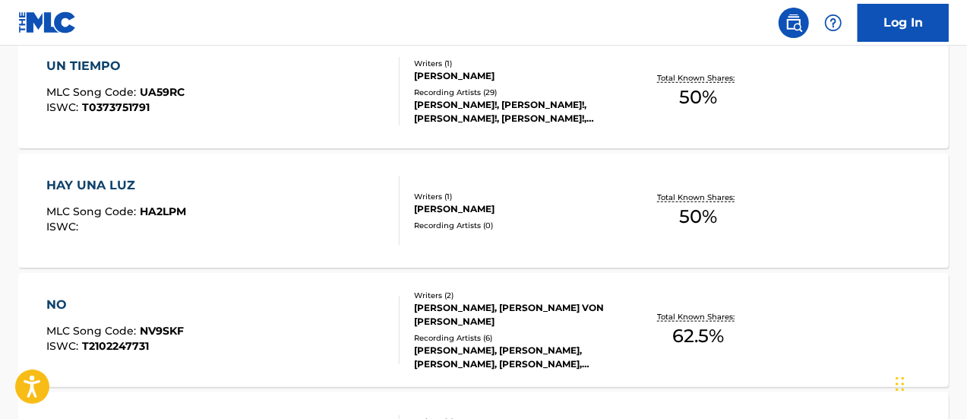
click at [129, 219] on div "MLC Song Code : HA2LPM" at bounding box center [116, 213] width 140 height 15
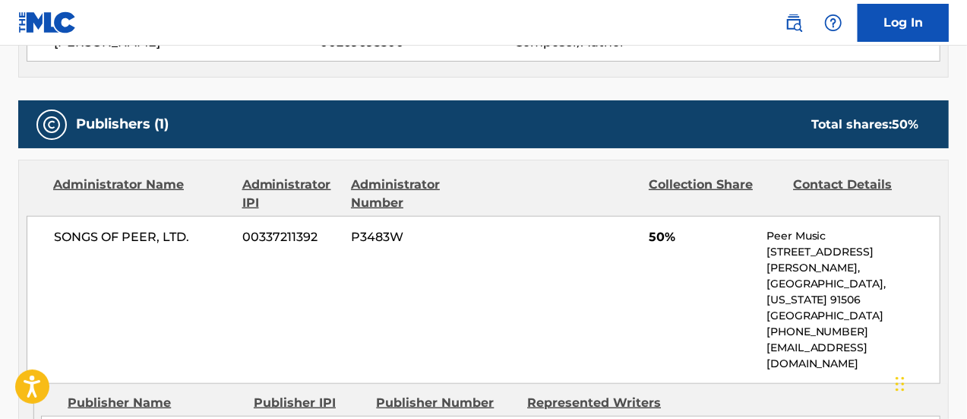
scroll to position [684, 0]
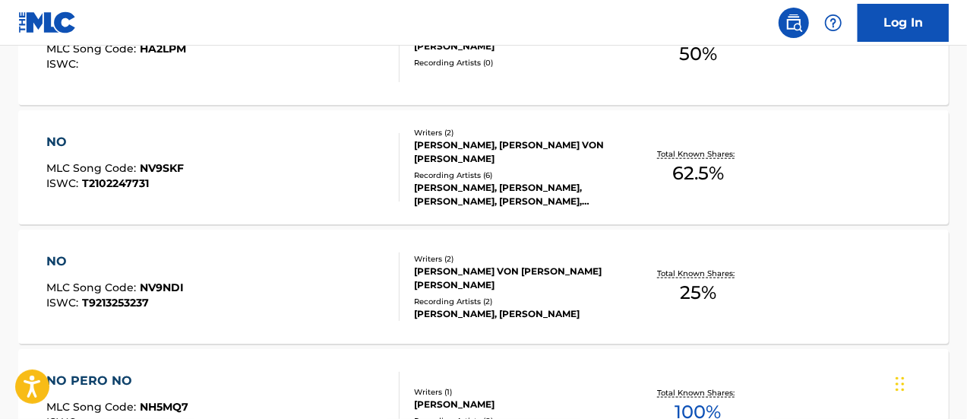
scroll to position [733, 0]
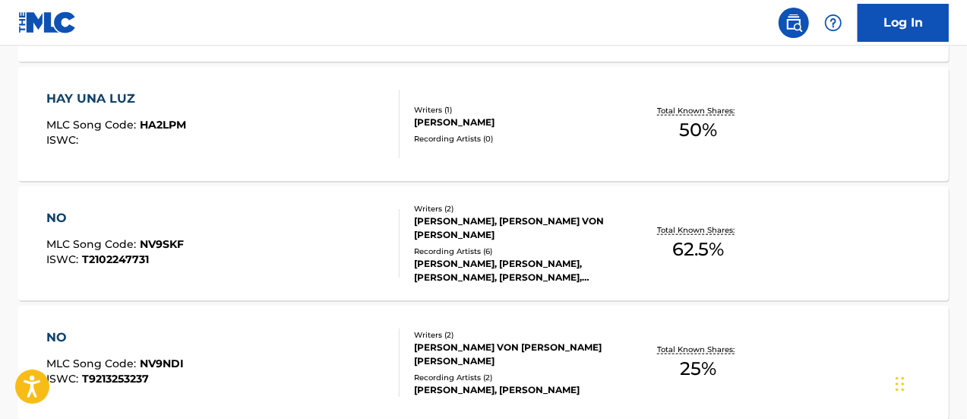
click at [170, 147] on div "HAY UNA LUZ MLC Song Code : HA2LPM ISWC :" at bounding box center [116, 124] width 140 height 68
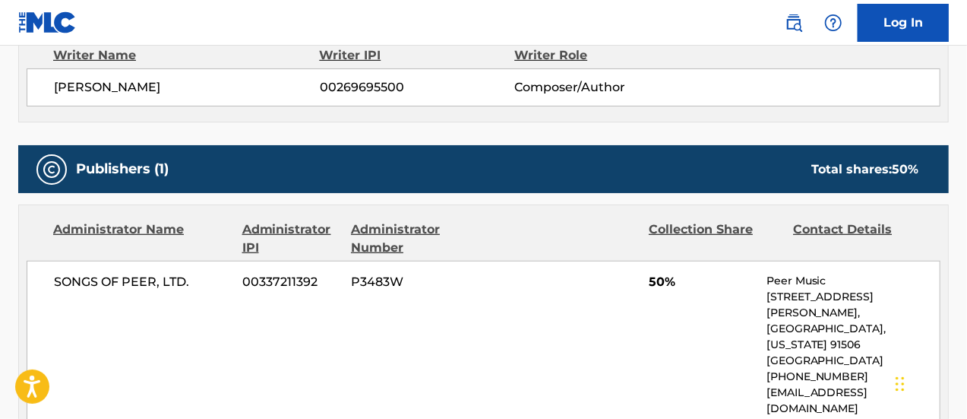
scroll to position [608, 0]
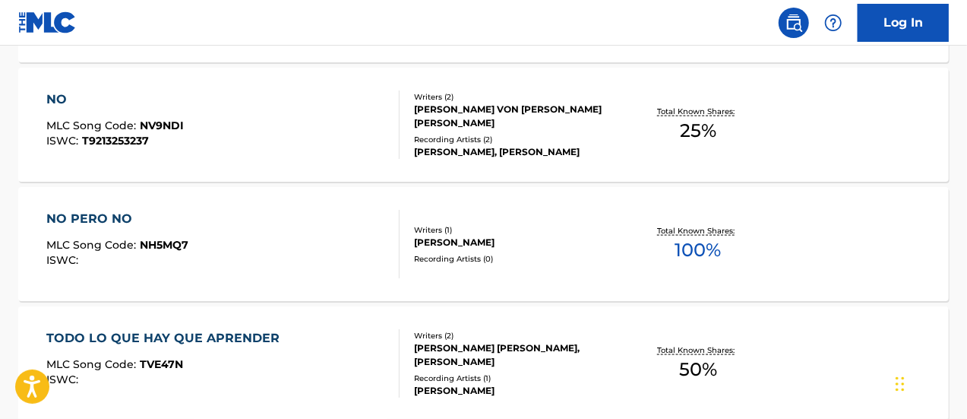
scroll to position [971, 0]
click at [265, 248] on div "NO PERO NO MLC Song Code : NH5MQ7 ISWC :" at bounding box center [223, 243] width 354 height 68
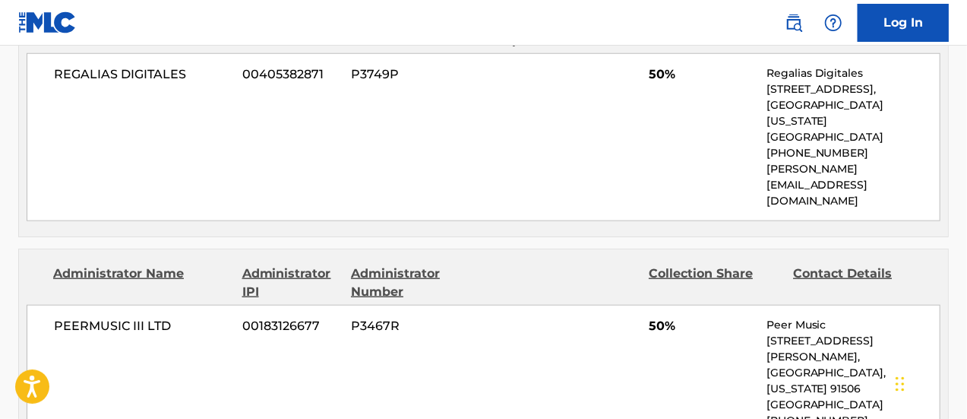
scroll to position [760, 0]
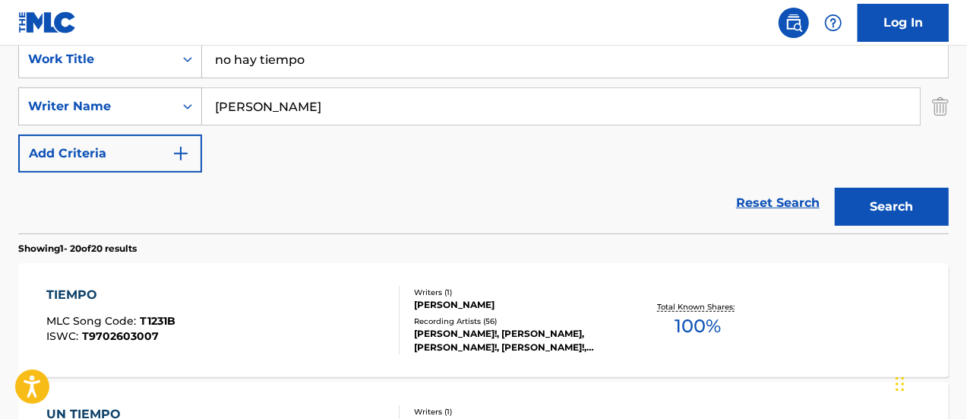
scroll to position [304, 0]
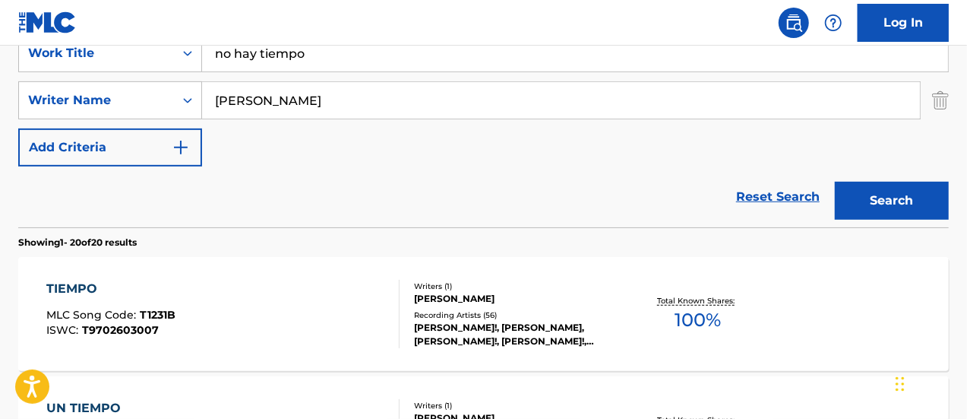
click at [292, 115] on input "[PERSON_NAME]" at bounding box center [561, 100] width 718 height 36
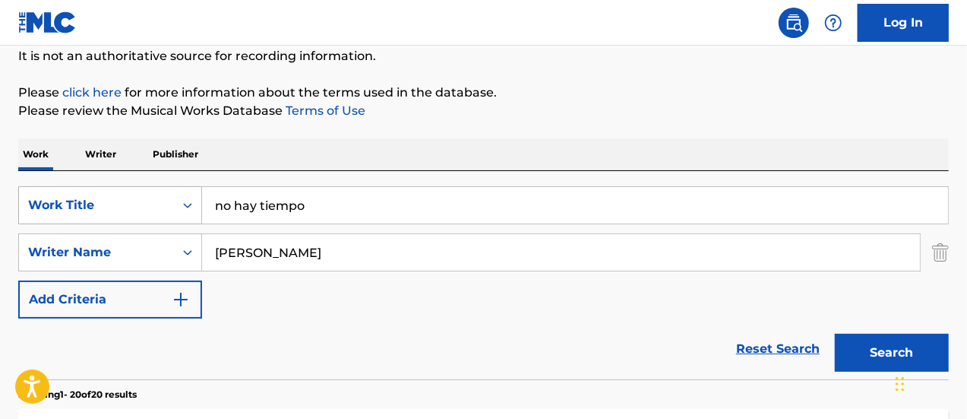
drag, startPoint x: 327, startPoint y: 214, endPoint x: 184, endPoint y: 201, distance: 143.5
click at [176, 201] on div "SearchWithCriteria25a05637-d58a-409a-9f2a-88fb64e36d7c Work Title no hay tiempo" at bounding box center [483, 205] width 931 height 38
click at [845, 366] on button "Search" at bounding box center [892, 353] width 114 height 38
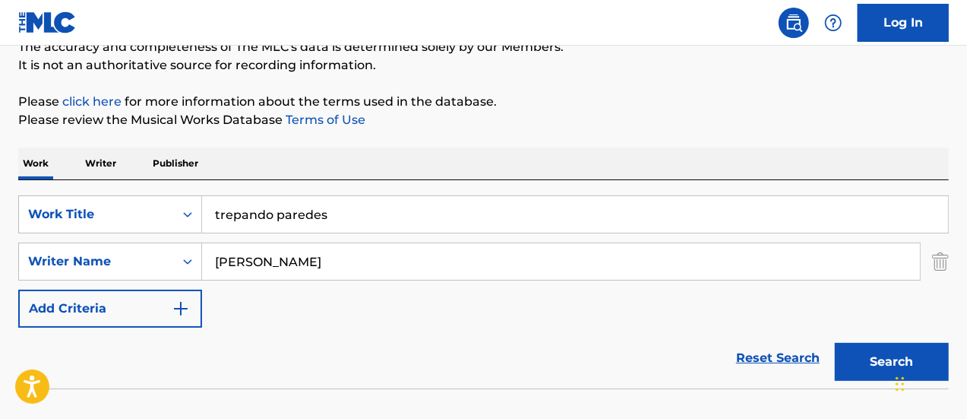
scroll to position [164, 0]
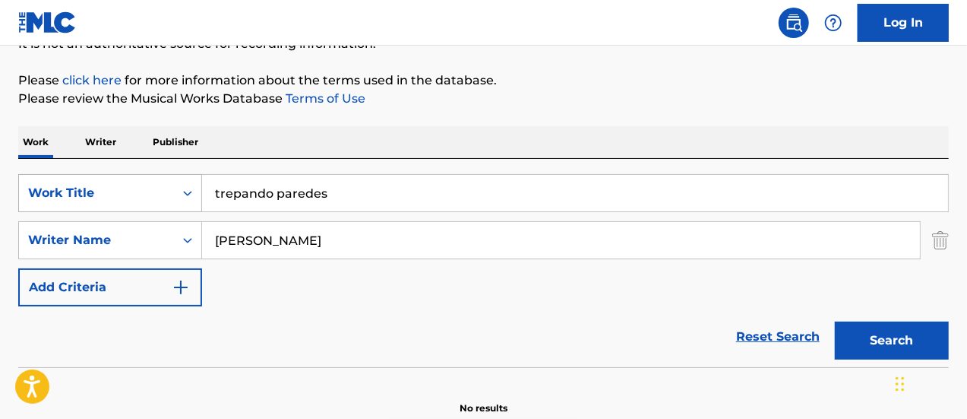
drag, startPoint x: 380, startPoint y: 195, endPoint x: 147, endPoint y: 185, distance: 232.8
click at [147, 185] on div "SearchWithCriteria25a05637-d58a-409a-9f2a-88fb64e36d7c Work Title trepando pare…" at bounding box center [483, 193] width 931 height 38
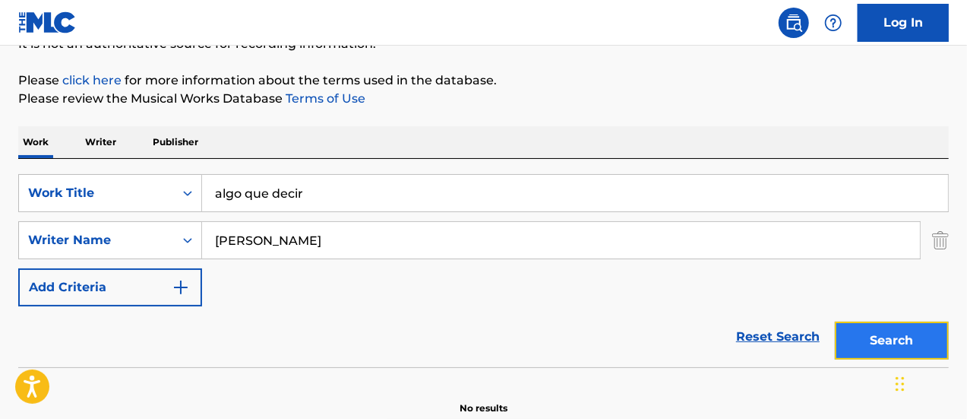
click at [862, 337] on button "Search" at bounding box center [892, 340] width 114 height 38
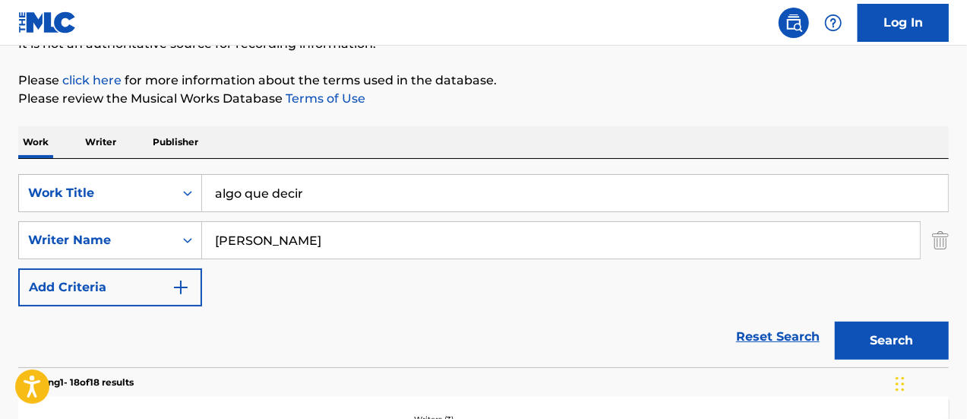
drag, startPoint x: 325, startPoint y: 192, endPoint x: 143, endPoint y: 169, distance: 183.0
click at [143, 169] on div "SearchWithCriteria25a05637-d58a-409a-9f2a-88fb64e36d7c Work Title algo que deci…" at bounding box center [483, 263] width 931 height 208
type input "esclavos del silencio"
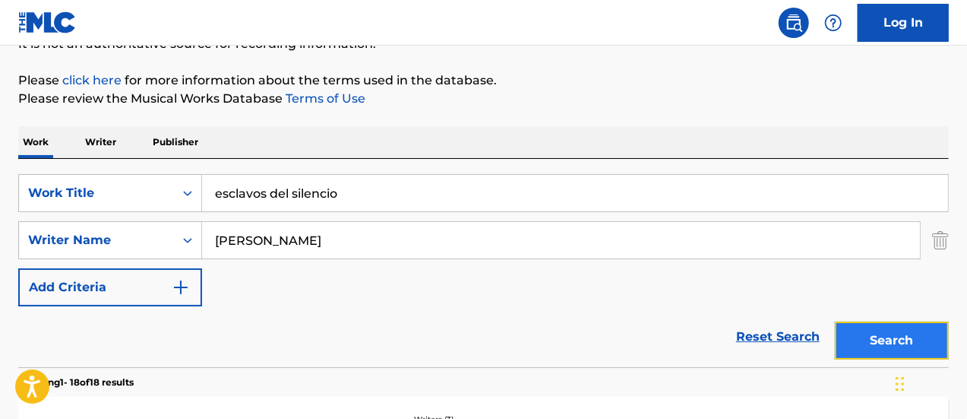
click at [842, 340] on button "Search" at bounding box center [892, 340] width 114 height 38
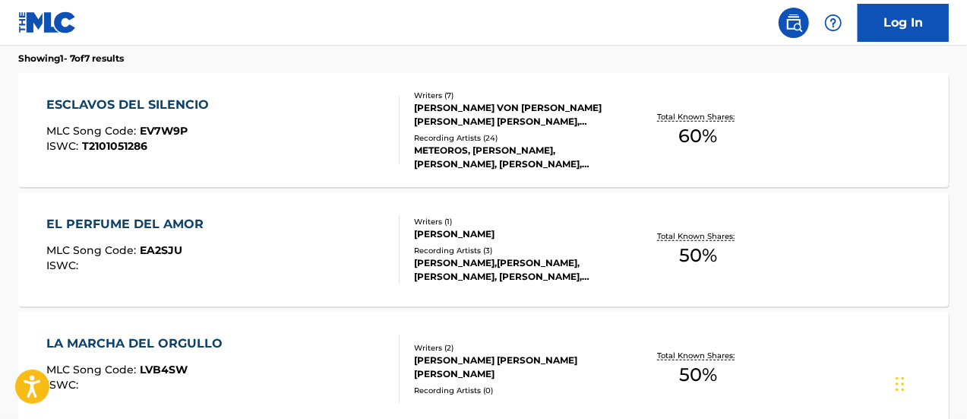
scroll to position [468, 0]
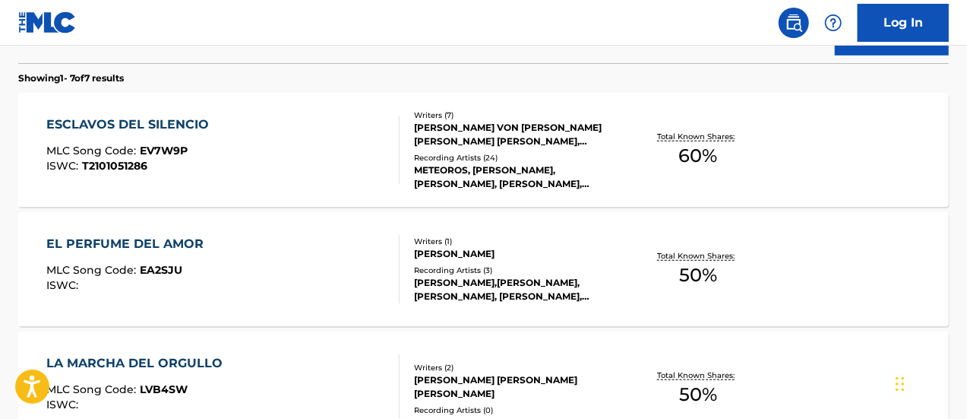
click at [468, 149] on div "Writers ( 7 ) [PERSON_NAME] VON [PERSON_NAME] [PERSON_NAME] [PERSON_NAME], [PER…" at bounding box center [510, 149] width 221 height 81
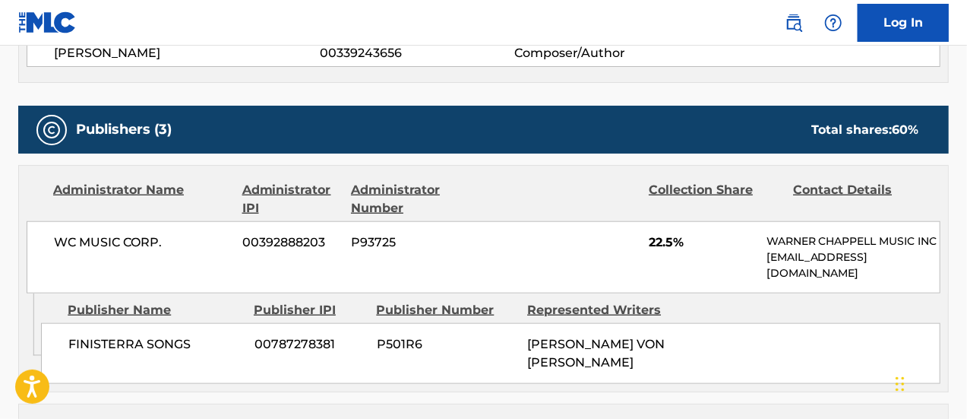
scroll to position [684, 0]
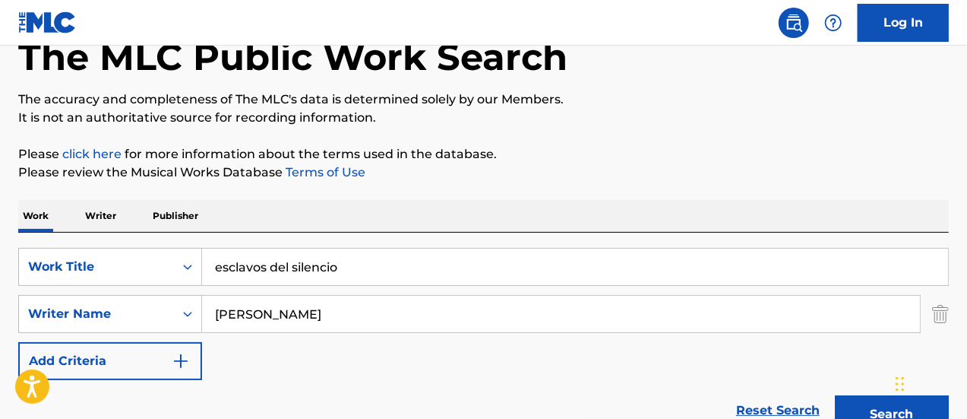
scroll to position [76, 0]
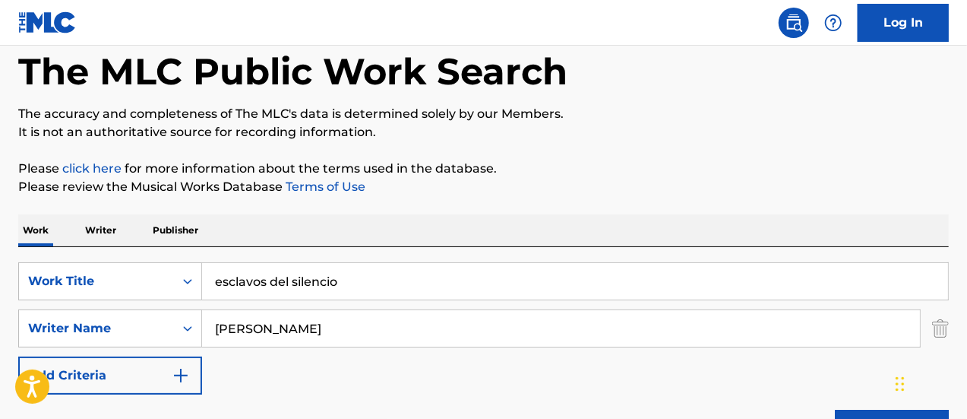
drag, startPoint x: 355, startPoint y: 280, endPoint x: 155, endPoint y: 259, distance: 201.0
click at [155, 259] on div "SearchWithCriteria25a05637-d58a-409a-9f2a-88fb64e36d7c Work Title esclavos del …" at bounding box center [483, 351] width 931 height 208
type input "me gusta"
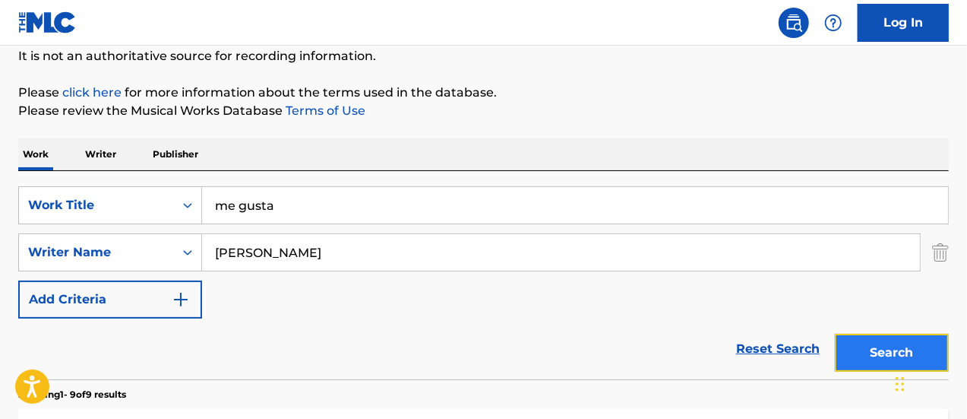
click at [841, 352] on button "Search" at bounding box center [892, 353] width 114 height 38
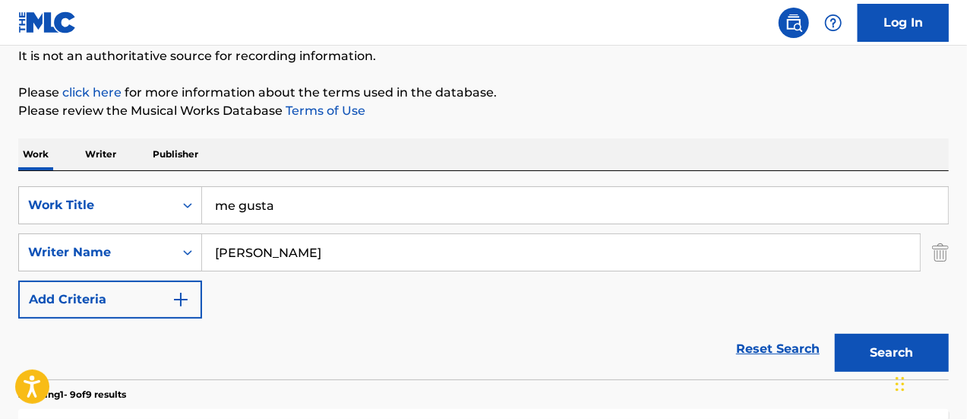
scroll to position [380, 0]
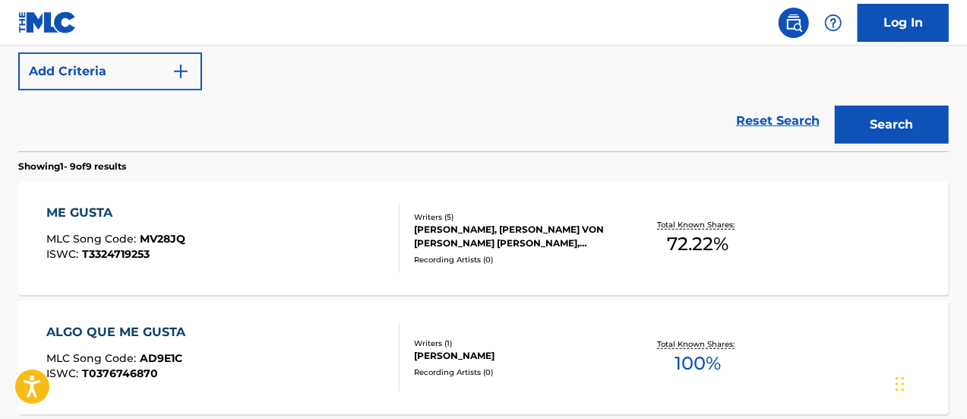
click at [344, 237] on div "ME GUSTA MLC Song Code : MV28JQ ISWC : T3324719253" at bounding box center [223, 238] width 354 height 68
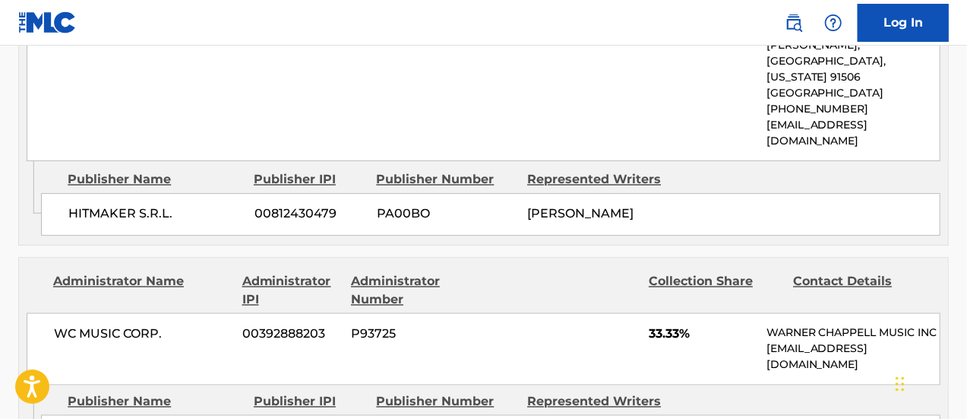
scroll to position [1216, 0]
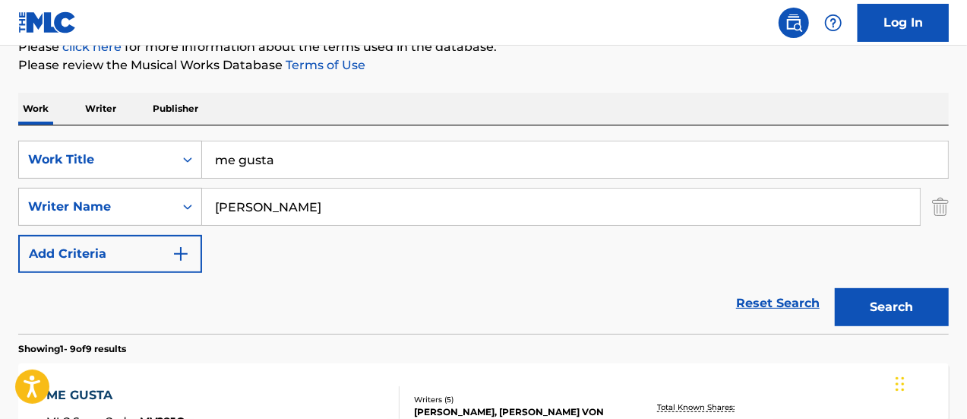
scroll to position [87, 0]
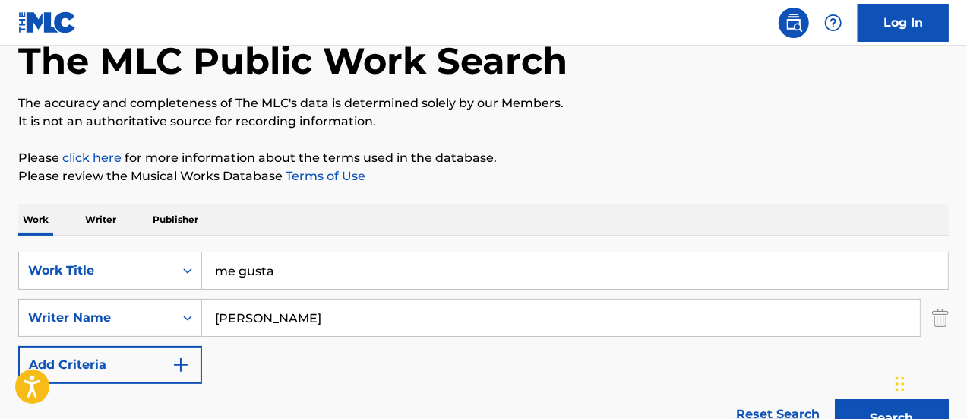
drag, startPoint x: 312, startPoint y: 276, endPoint x: 166, endPoint y: 243, distance: 150.3
click at [166, 243] on div "SearchWithCriteria25a05637-d58a-409a-9f2a-88fb64e36d7c Work Title me gusta Sear…" at bounding box center [483, 340] width 931 height 208
type input "yo te dire"
click at [835, 399] on button "Search" at bounding box center [892, 418] width 114 height 38
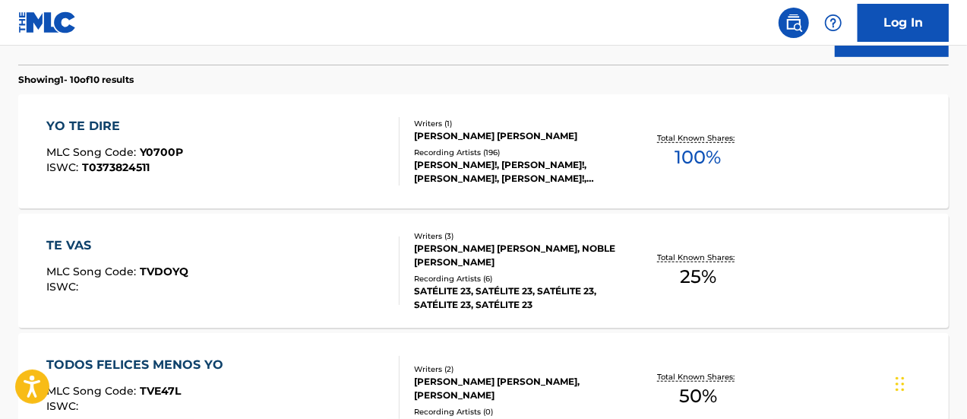
scroll to position [391, 0]
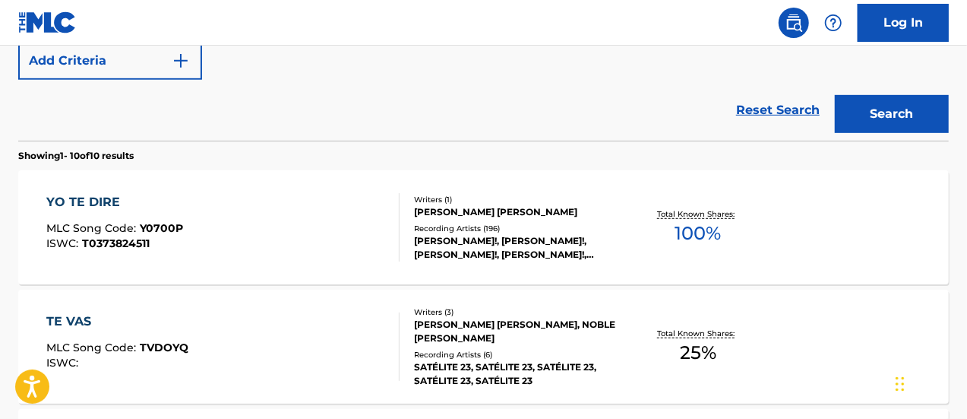
click at [445, 213] on div "[PERSON_NAME] [PERSON_NAME]" at bounding box center [517, 212] width 207 height 14
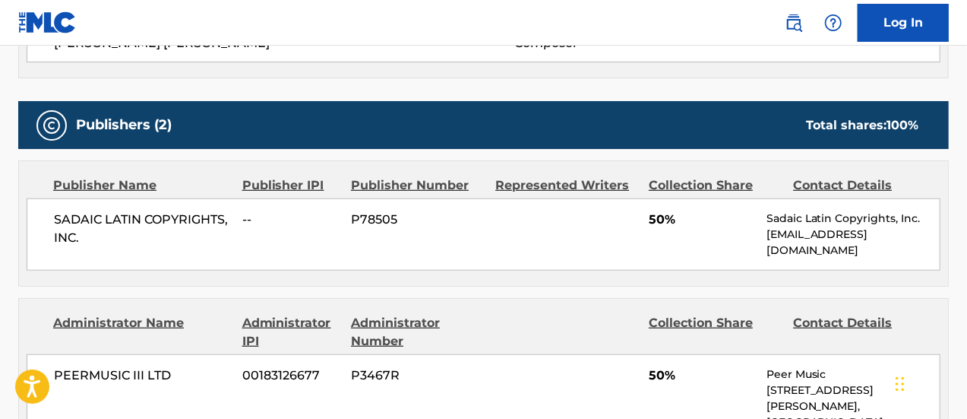
scroll to position [760, 0]
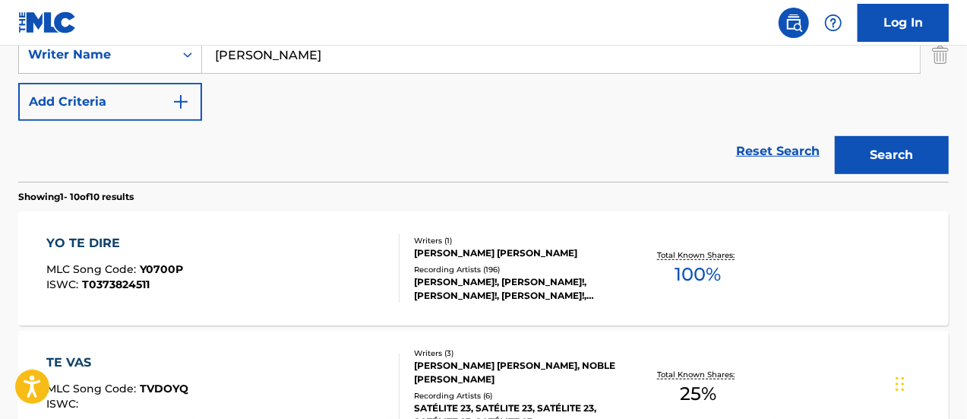
scroll to position [173, 0]
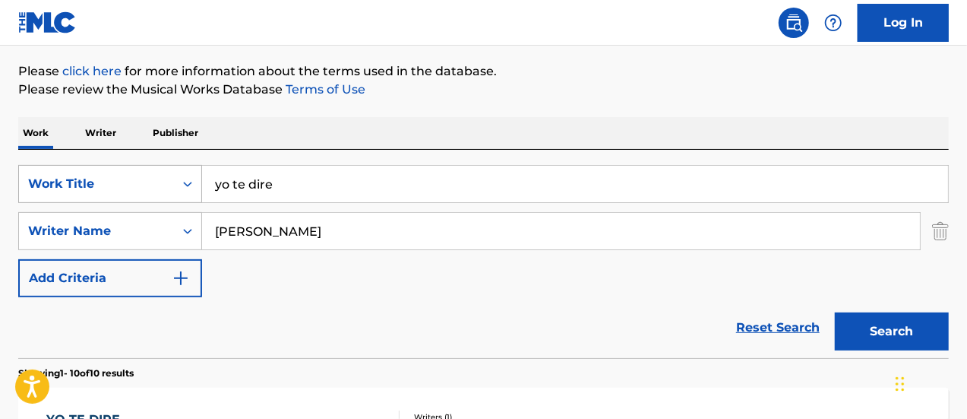
drag, startPoint x: 280, startPoint y: 183, endPoint x: 137, endPoint y: 177, distance: 143.0
click at [137, 177] on div "SearchWithCriteria25a05637-d58a-409a-9f2a-88fb64e36d7c Work Title yo te dire" at bounding box center [483, 184] width 931 height 38
type input "prisionero"
click at [835, 312] on button "Search" at bounding box center [892, 331] width 114 height 38
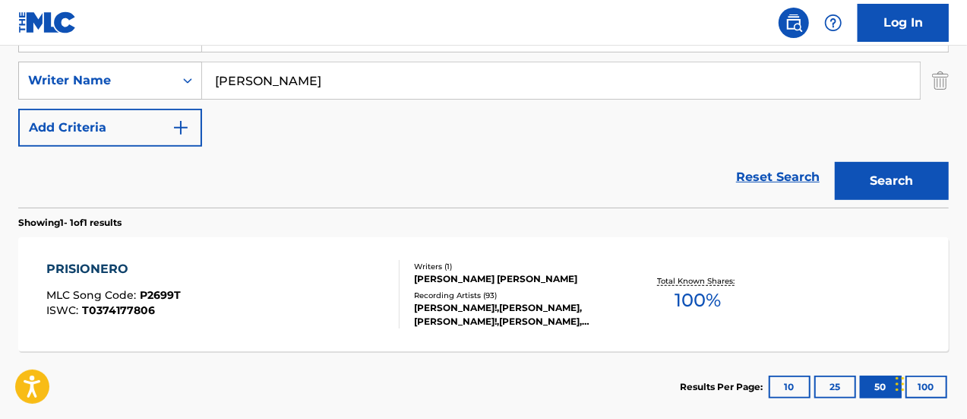
scroll to position [325, 0]
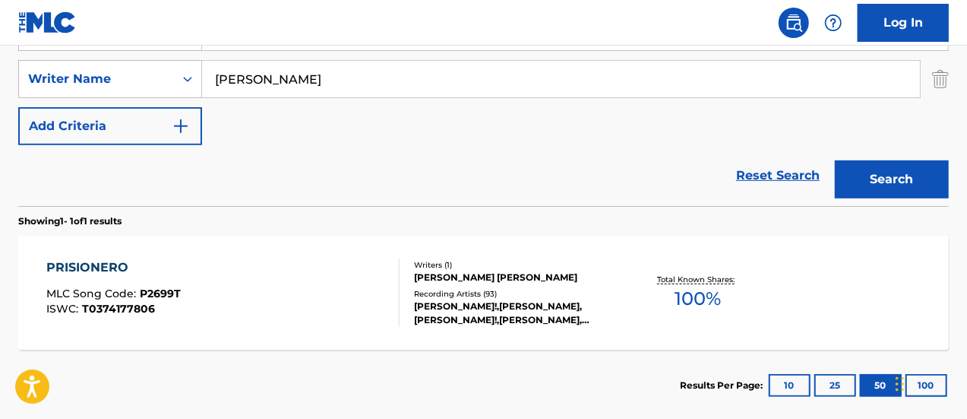
click at [468, 294] on div "Recording Artists ( 93 )" at bounding box center [517, 293] width 207 height 11
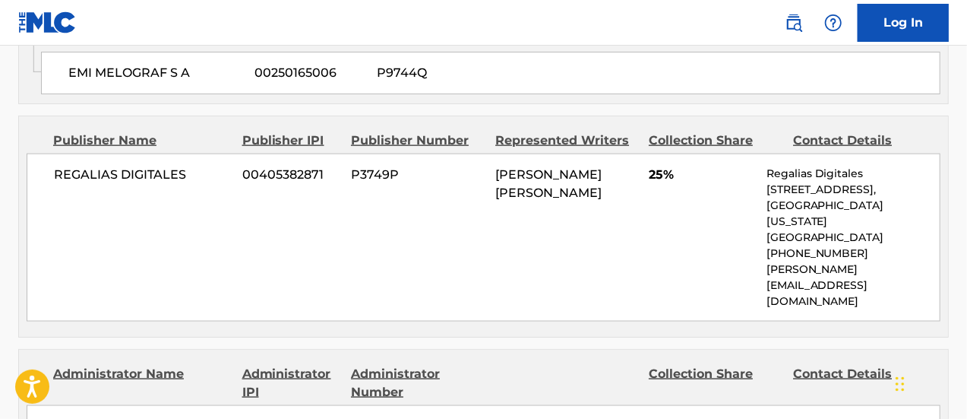
scroll to position [988, 0]
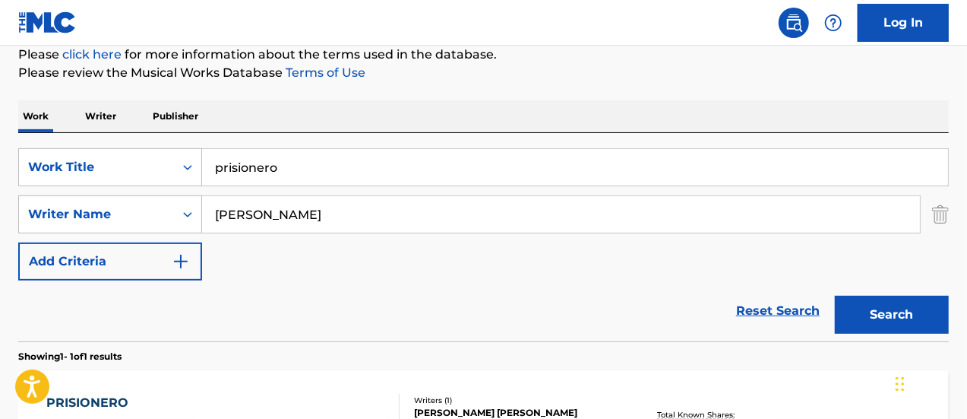
scroll to position [179, 0]
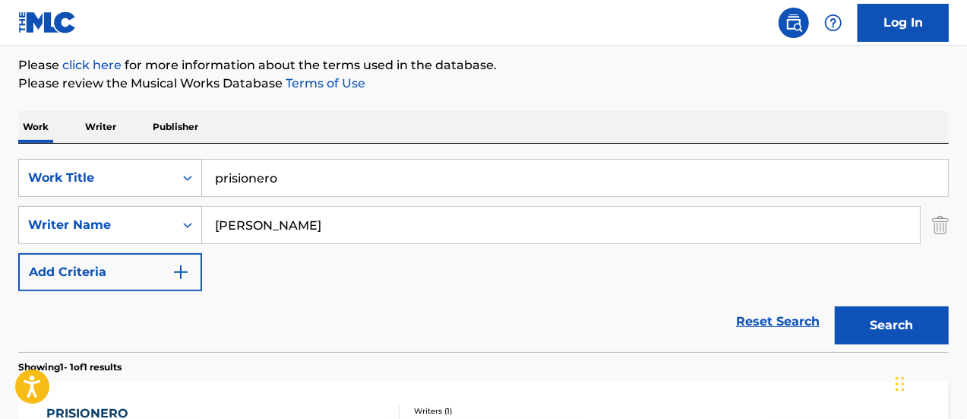
click at [296, 159] on div "prisionero" at bounding box center [575, 178] width 747 height 38
drag, startPoint x: 293, startPoint y: 186, endPoint x: 187, endPoint y: 156, distance: 110.7
click at [187, 156] on div "SearchWithCriteria25a05637-d58a-409a-9f2a-88fb64e36d7c Work Title prisionero Se…" at bounding box center [483, 248] width 931 height 208
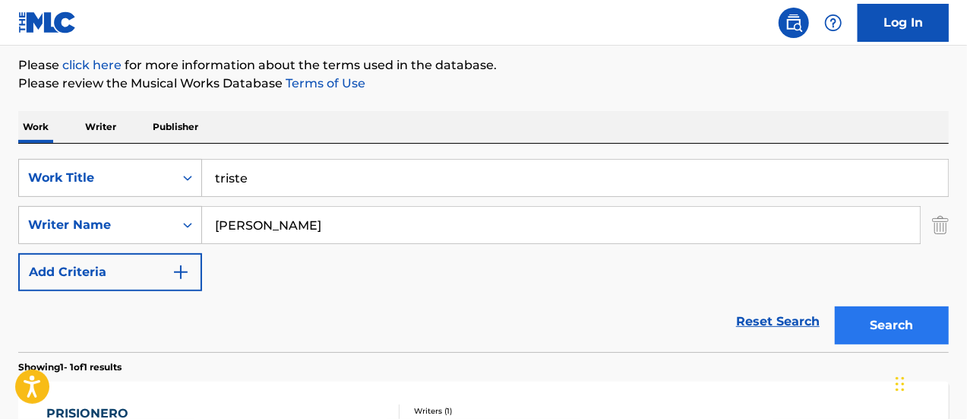
type input "triste"
click at [857, 338] on button "Search" at bounding box center [892, 325] width 114 height 38
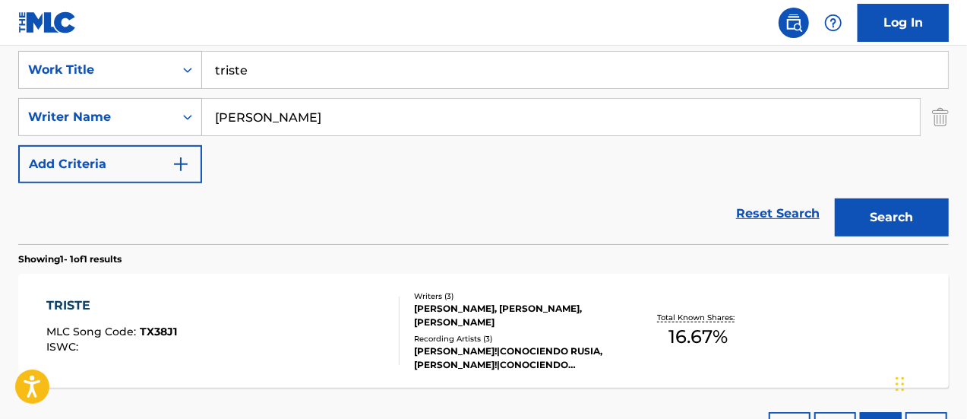
scroll to position [331, 0]
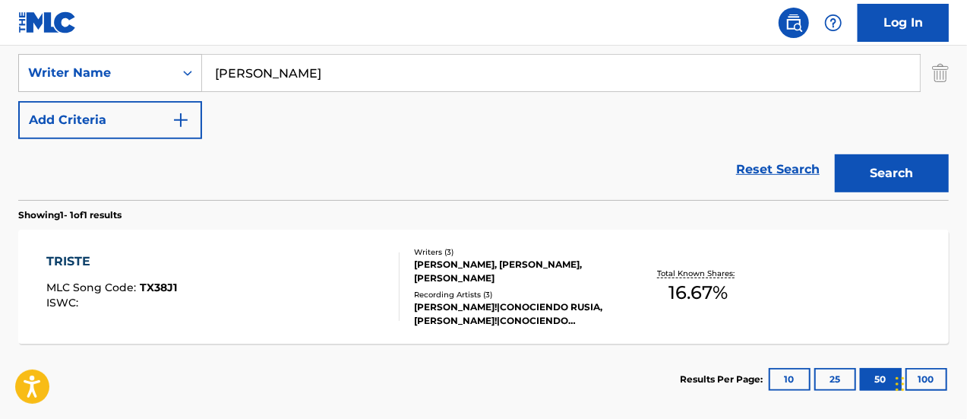
click at [272, 315] on div "TRISTE MLC Song Code : TX38J1 ISWC :" at bounding box center [223, 286] width 354 height 68
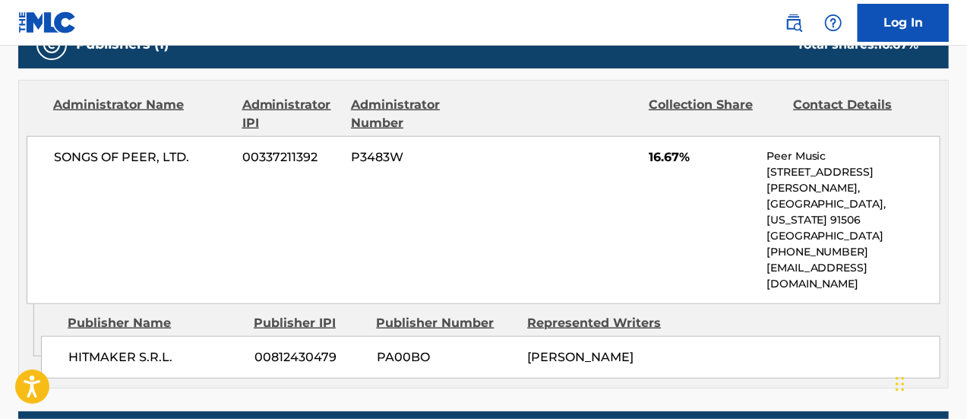
scroll to position [760, 0]
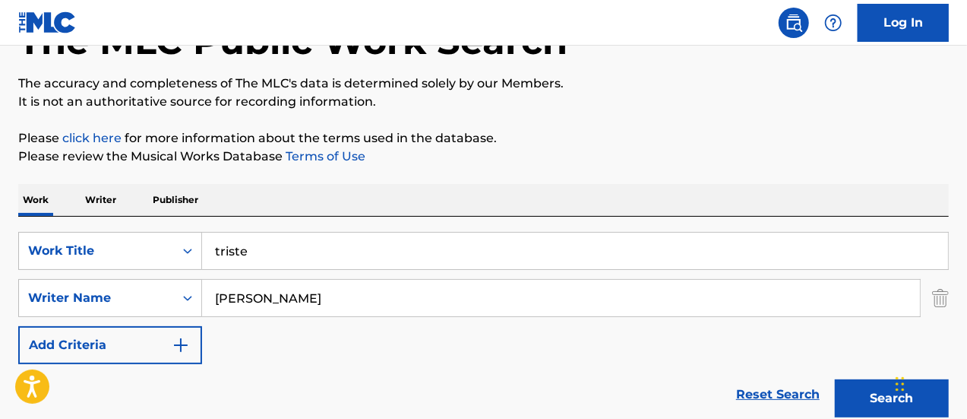
scroll to position [103, 0]
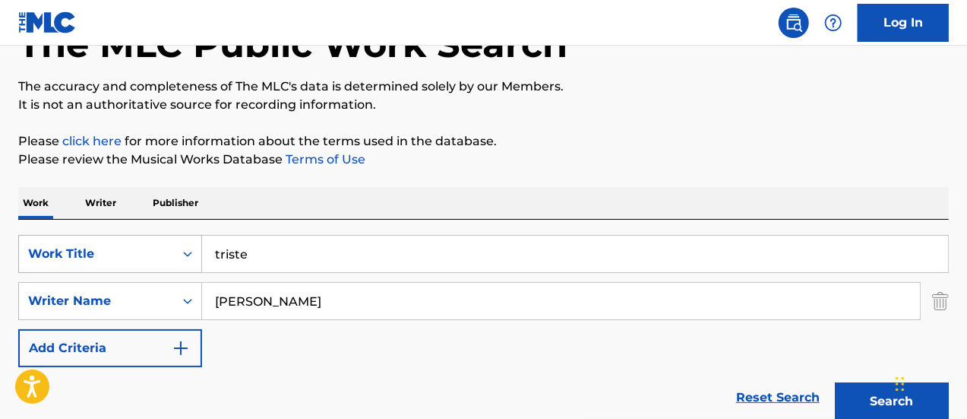
drag, startPoint x: 277, startPoint y: 252, endPoint x: 84, endPoint y: 235, distance: 193.8
click at [84, 235] on div "SearchWithCriteria25a05637-d58a-409a-9f2a-88fb64e36d7c Work Title triste" at bounding box center [483, 254] width 931 height 38
type input "uno los dos"
click at [835, 382] on button "Search" at bounding box center [892, 401] width 114 height 38
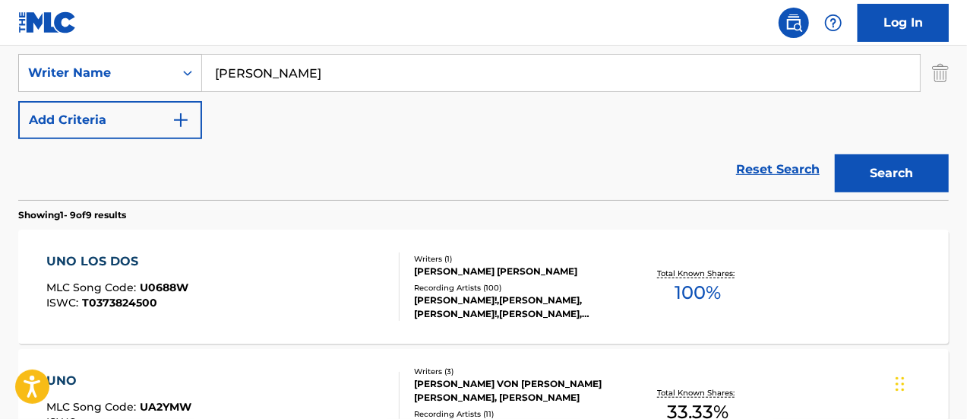
scroll to position [407, 0]
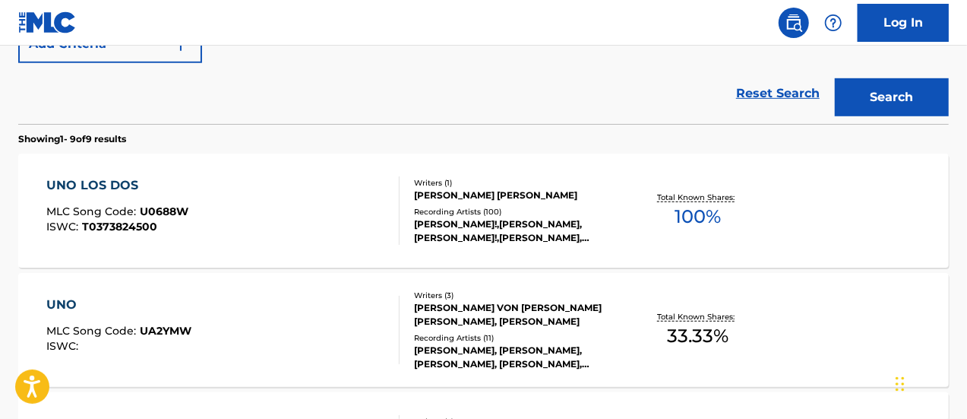
click at [280, 226] on div "UNO LOS DOS MLC Song Code : U0688W ISWC : T0373824500" at bounding box center [223, 210] width 354 height 68
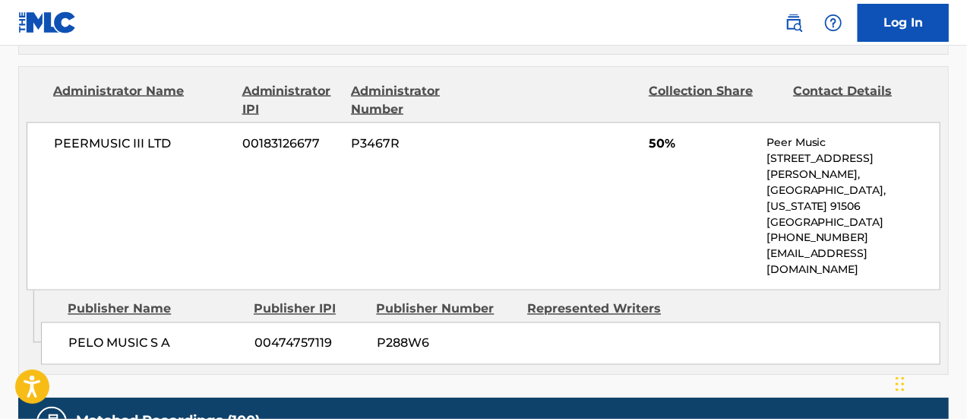
scroll to position [1292, 0]
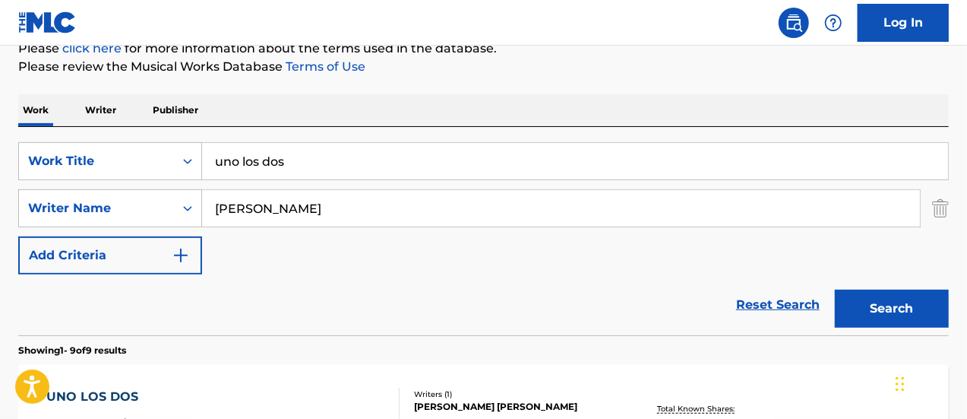
scroll to position [114, 0]
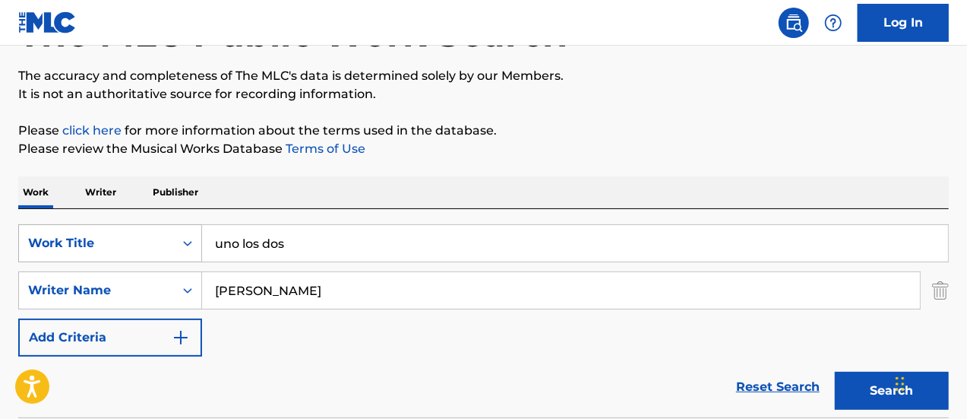
drag, startPoint x: 299, startPoint y: 248, endPoint x: 175, endPoint y: 226, distance: 126.6
click at [175, 226] on div "SearchWithCriteria25a05637-d58a-409a-9f2a-88fb64e36d7c Work Title uno los dos" at bounding box center [483, 243] width 931 height 38
type input "apagando el fuego"
click at [835, 372] on button "Search" at bounding box center [892, 391] width 114 height 38
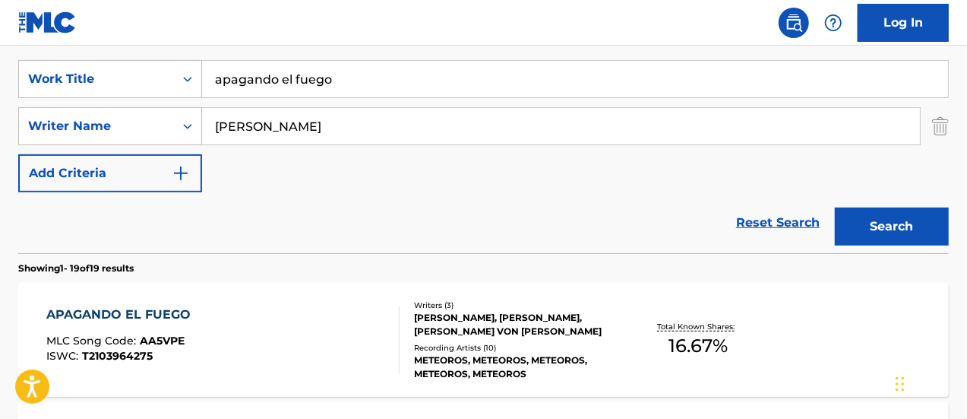
scroll to position [342, 0]
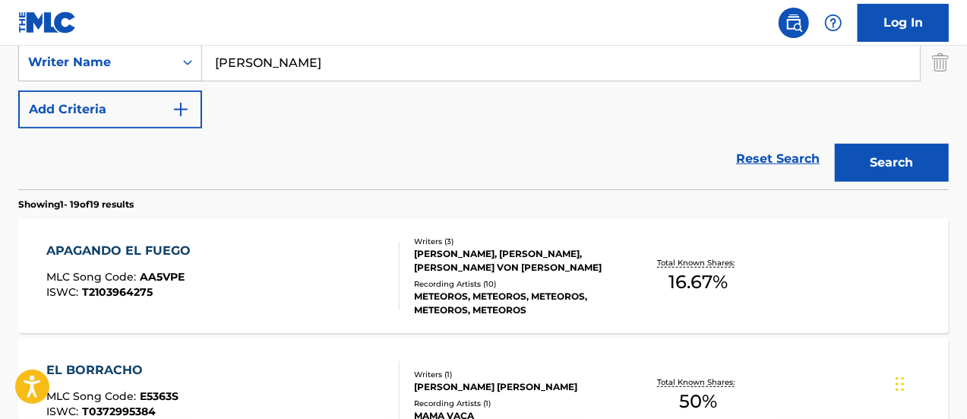
click at [277, 290] on div "APAGANDO EL FUEGO MLC Song Code : AA5VPE ISWC : T2103964275" at bounding box center [223, 276] width 354 height 68
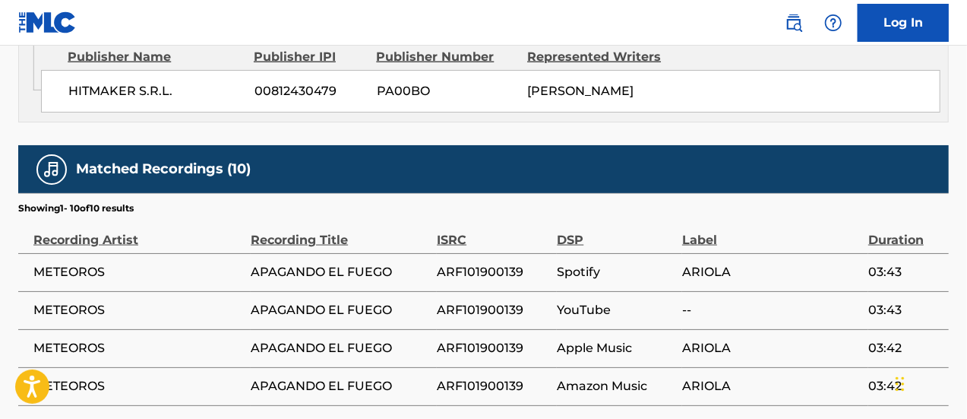
scroll to position [836, 0]
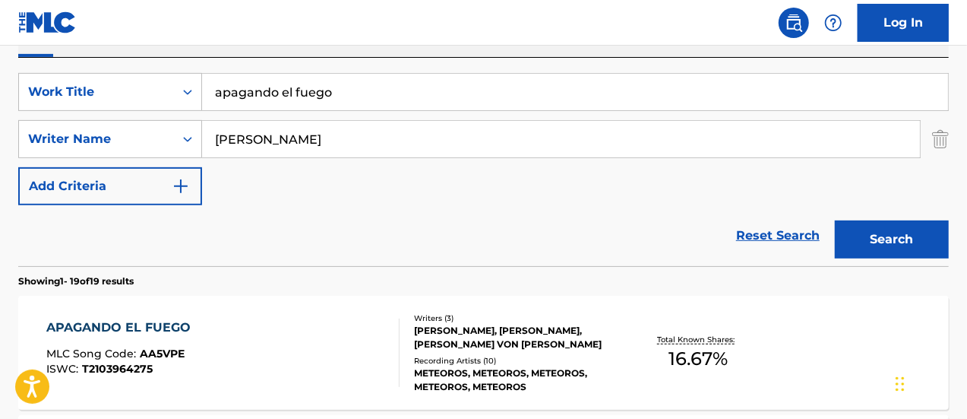
scroll to position [182, 0]
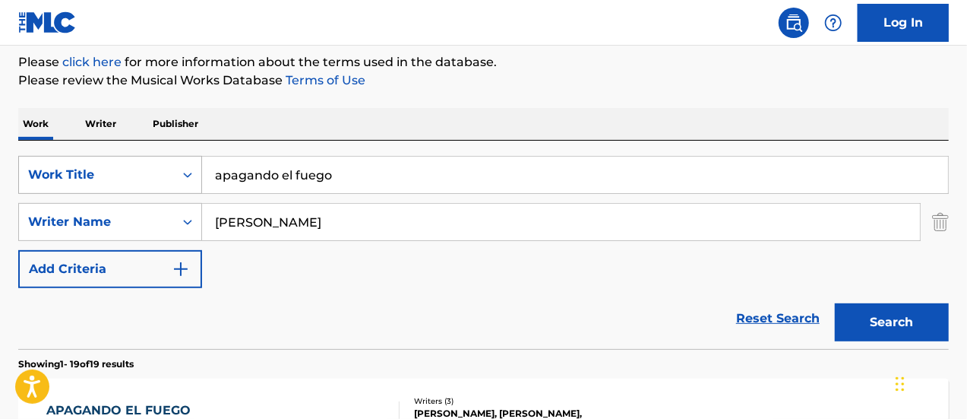
drag, startPoint x: 347, startPoint y: 176, endPoint x: 201, endPoint y: 159, distance: 146.9
click at [201, 159] on div "SearchWithCriteria25a05637-d58a-409a-9f2a-88fb64e36d7c Work Title apagando el f…" at bounding box center [483, 175] width 931 height 38
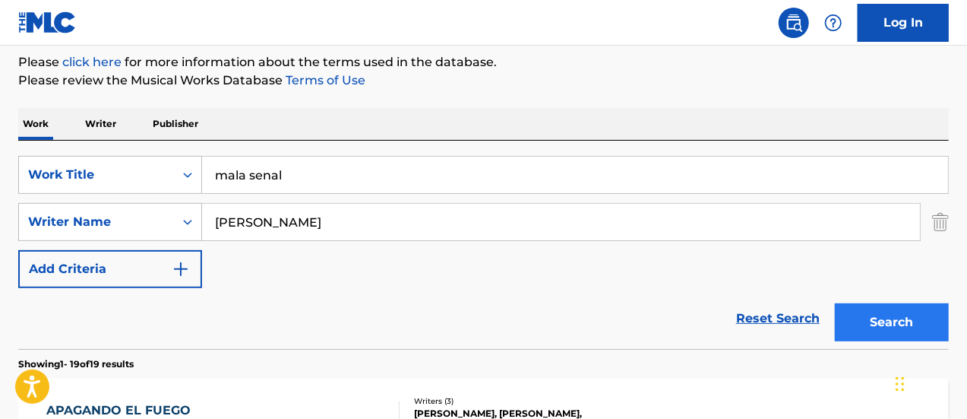
type input "mala senal"
click at [877, 326] on button "Search" at bounding box center [892, 322] width 114 height 38
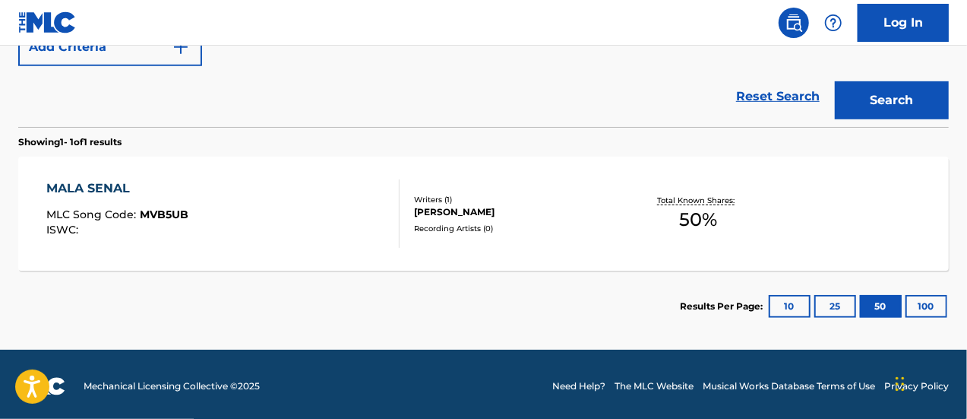
scroll to position [407, 0]
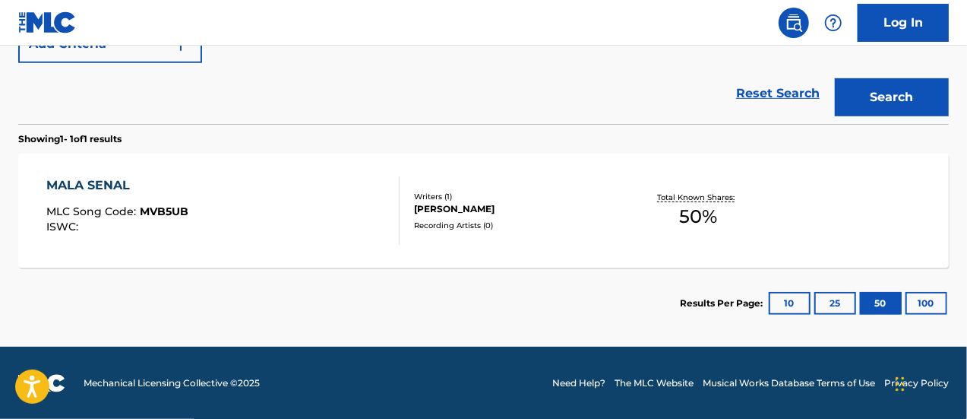
click at [258, 221] on div "MALA SENAL MLC Song Code : MVB5UB ISWC :" at bounding box center [223, 210] width 354 height 68
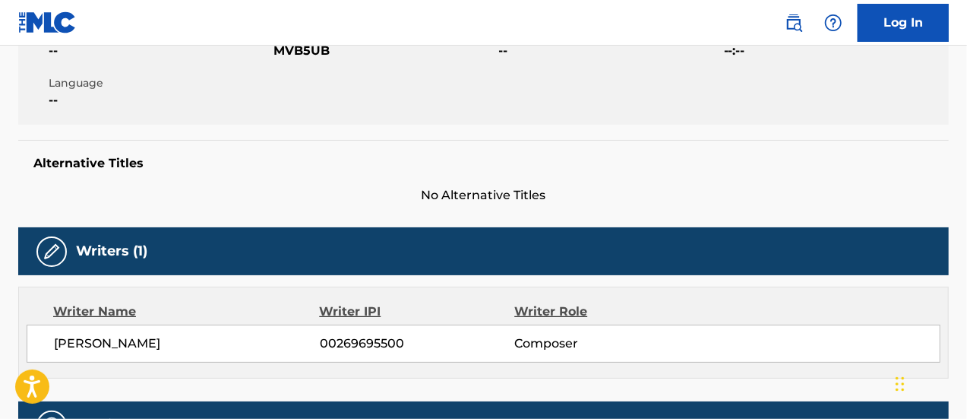
scroll to position [304, 0]
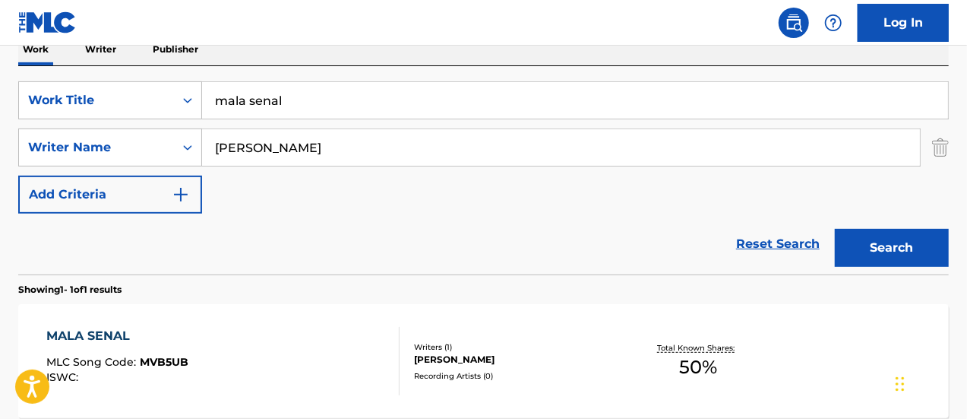
scroll to position [169, 0]
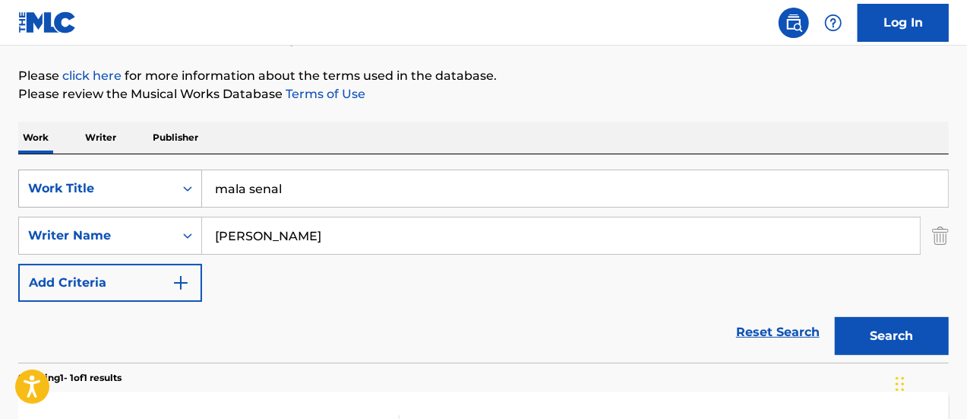
drag, startPoint x: 302, startPoint y: 189, endPoint x: 81, endPoint y: 175, distance: 221.6
click at [81, 175] on div "SearchWithCriteria25a05637-d58a-409a-9f2a-88fb64e36d7c Work Title mala senal" at bounding box center [483, 188] width 931 height 38
type input "enamorada"
click at [835, 317] on button "Search" at bounding box center [892, 336] width 114 height 38
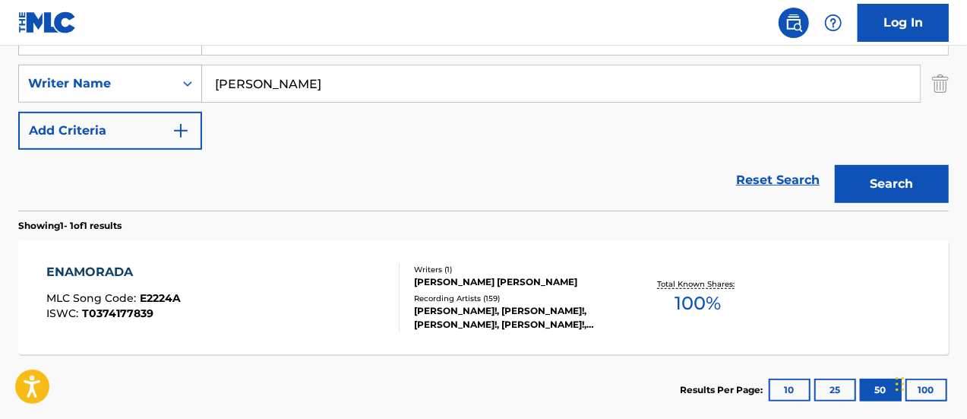
click at [427, 299] on div "Recording Artists ( 159 )" at bounding box center [517, 298] width 207 height 11
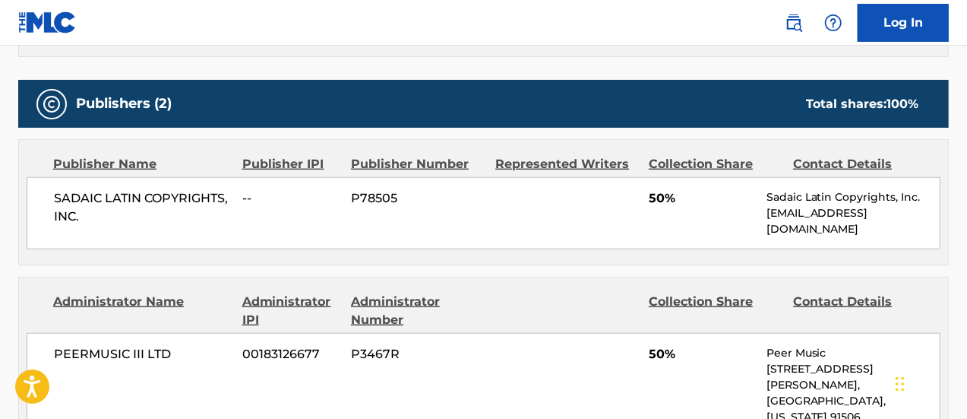
scroll to position [608, 0]
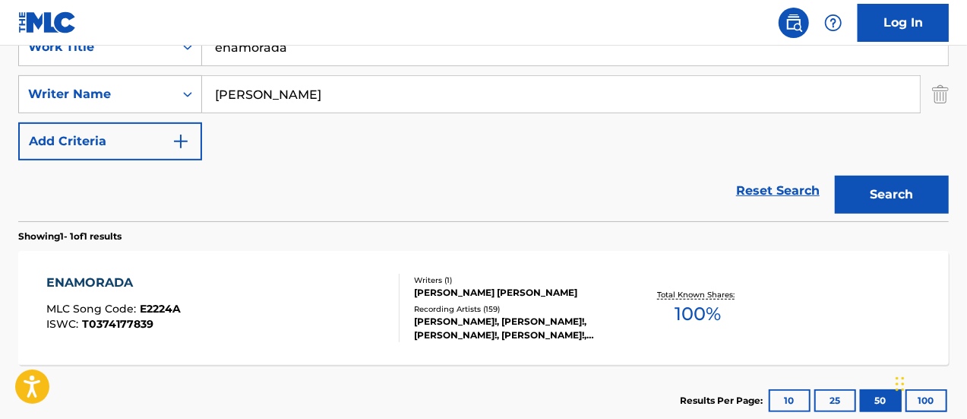
scroll to position [245, 0]
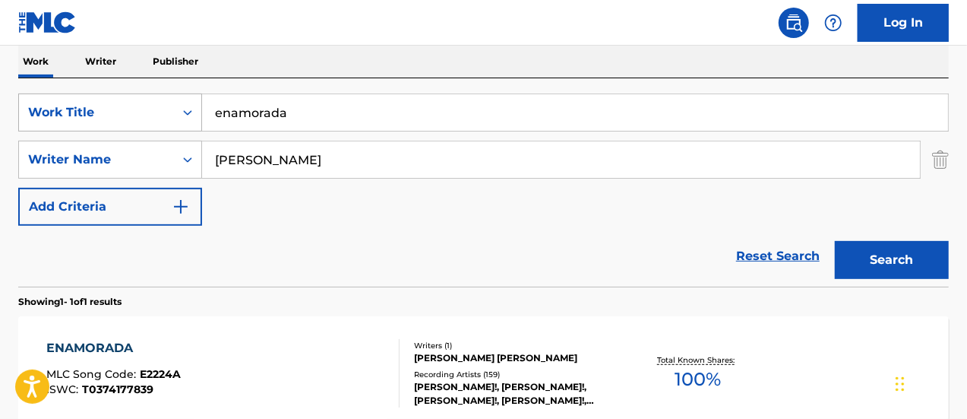
drag, startPoint x: 313, startPoint y: 115, endPoint x: 138, endPoint y: 102, distance: 175.3
click at [138, 102] on div "SearchWithCriteria25a05637-d58a-409a-9f2a-88fb64e36d7c Work Title enamorada" at bounding box center [483, 112] width 931 height 38
type input "mentia"
click at [835, 241] on button "Search" at bounding box center [892, 260] width 114 height 38
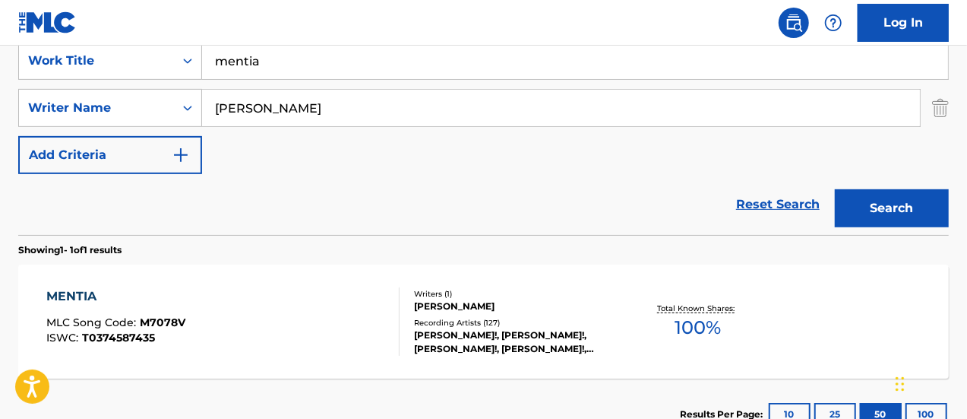
scroll to position [321, 0]
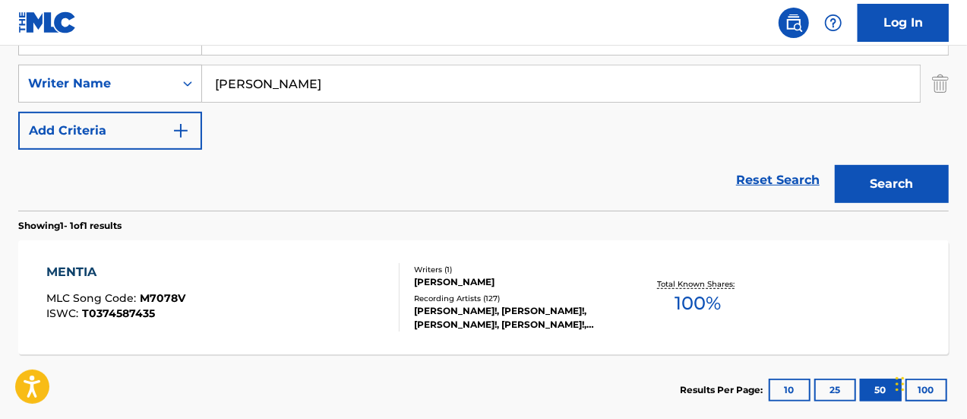
click at [300, 275] on div "MENTIA MLC Song Code : M7078V ISWC : T0374587435" at bounding box center [223, 297] width 354 height 68
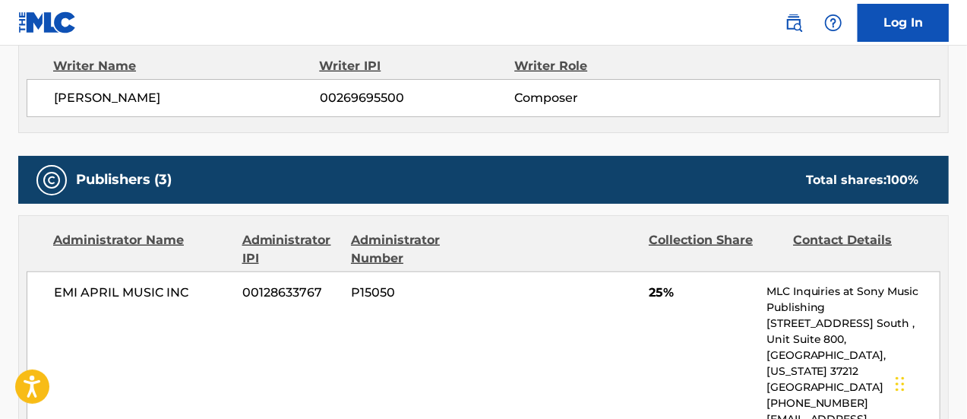
scroll to position [532, 0]
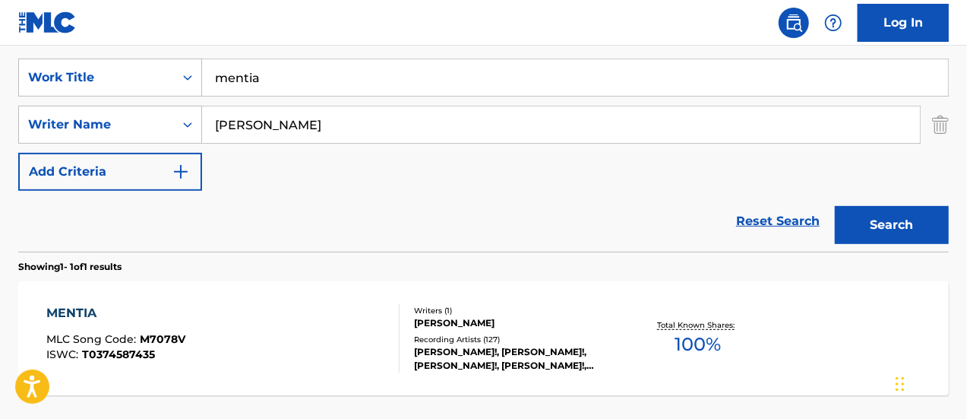
scroll to position [255, 0]
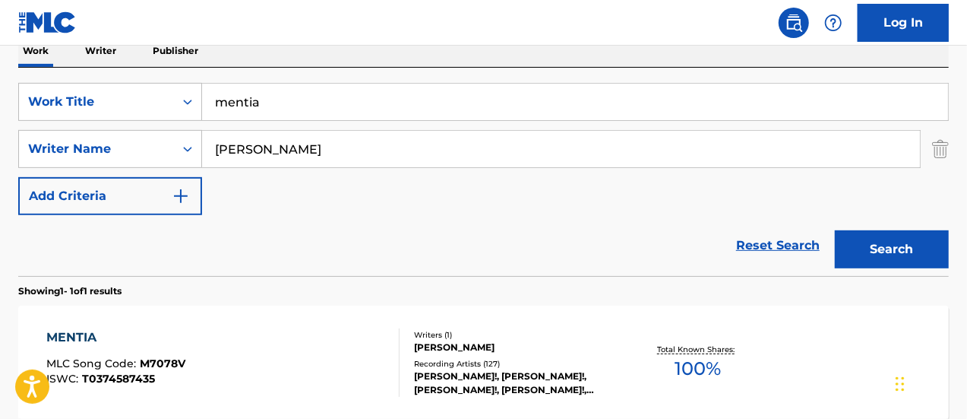
drag, startPoint x: 271, startPoint y: 92, endPoint x: 159, endPoint y: 77, distance: 113.5
click at [159, 77] on div "SearchWithCriteria25a05637-d58a-409a-9f2a-88fb64e36d7c Work Title mentia Search…" at bounding box center [483, 172] width 931 height 208
type input "amor mio"
click at [835, 230] on button "Search" at bounding box center [892, 249] width 114 height 38
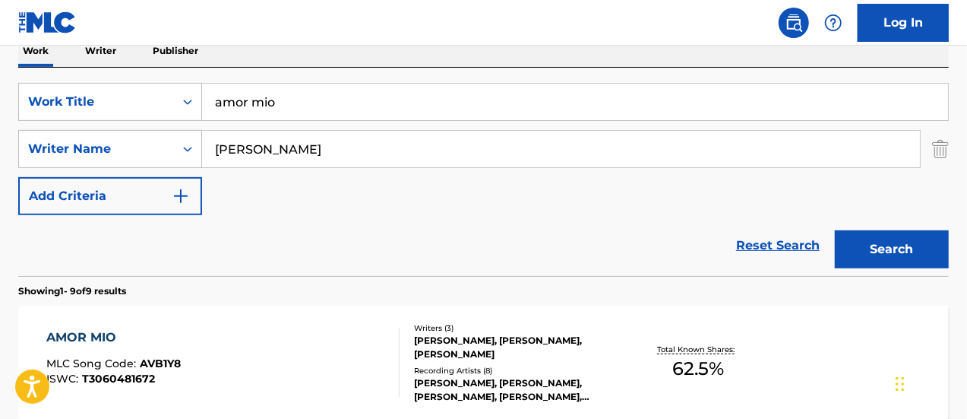
scroll to position [331, 0]
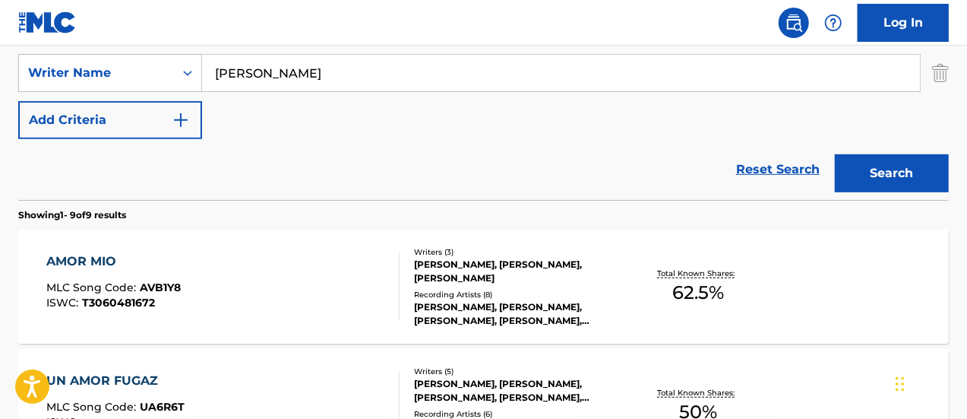
click at [277, 289] on div "AMOR MIO MLC Song Code : AVB1Y8 ISWC : T3060481672" at bounding box center [223, 286] width 354 height 68
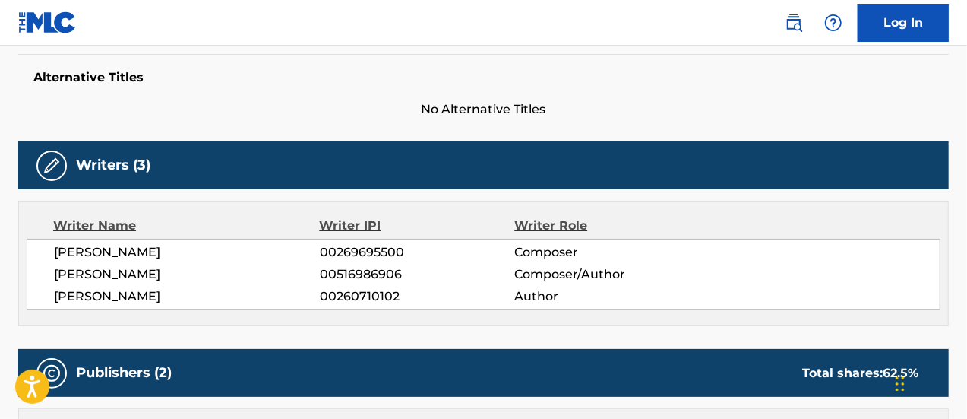
scroll to position [380, 0]
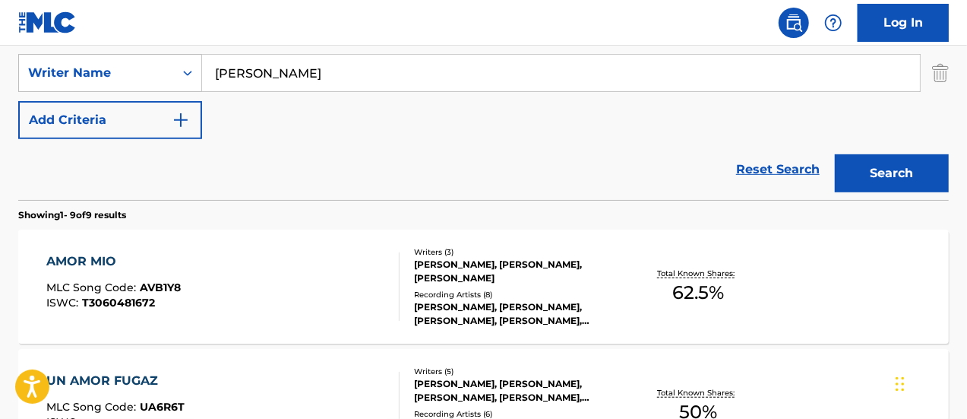
scroll to position [255, 0]
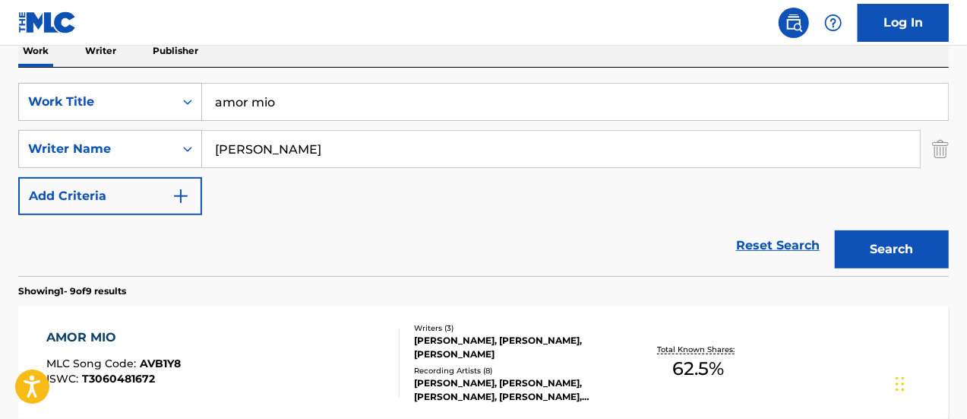
drag, startPoint x: 296, startPoint y: 97, endPoint x: 144, endPoint y: 75, distance: 154.2
click at [135, 84] on div "SearchWithCriteria25a05637-d58a-409a-9f2a-88fb64e36d7c Work Title amor mio" at bounding box center [483, 102] width 931 height 38
type input "mil demonios"
click at [835, 230] on button "Search" at bounding box center [892, 249] width 114 height 38
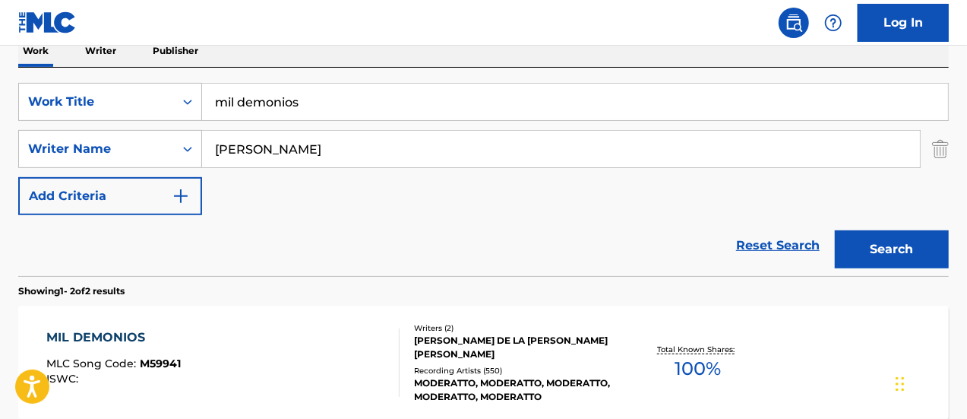
scroll to position [331, 0]
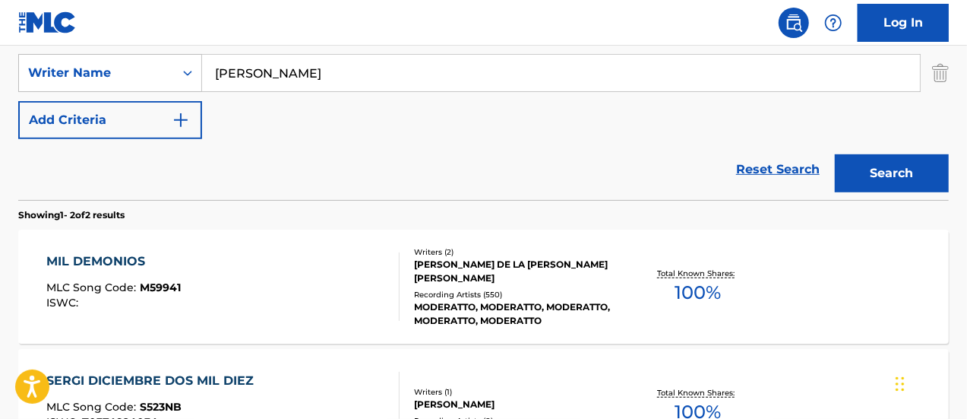
click at [308, 296] on div "MIL DEMONIOS MLC Song Code : M59941 ISWC :" at bounding box center [223, 286] width 354 height 68
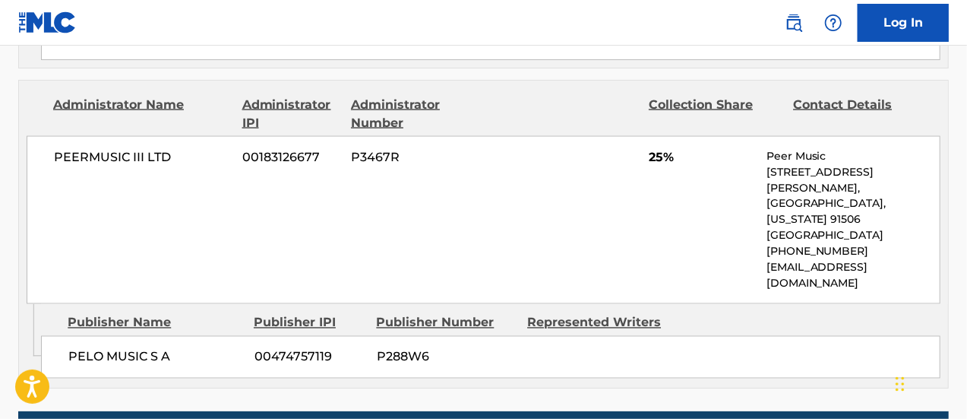
scroll to position [1140, 0]
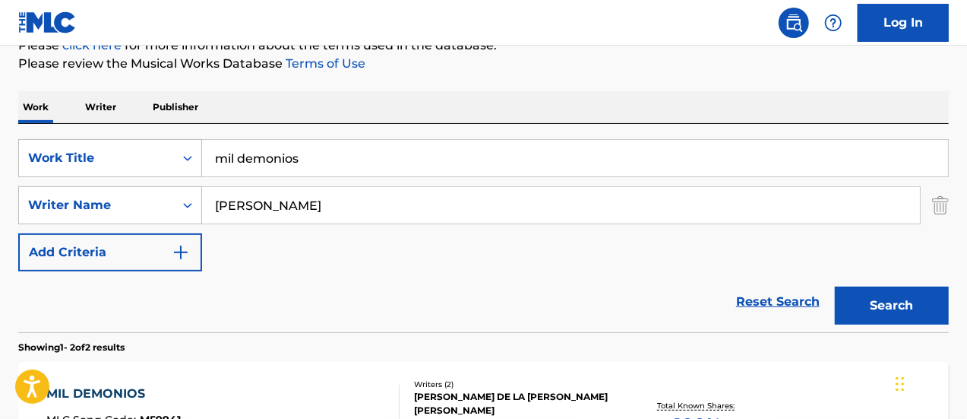
scroll to position [179, 0]
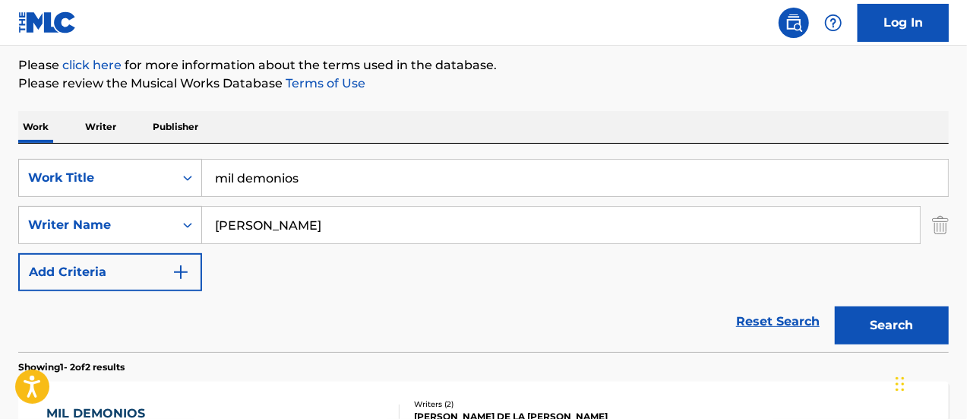
drag, startPoint x: 317, startPoint y: 171, endPoint x: 176, endPoint y: 147, distance: 142.7
click at [176, 147] on div "SearchWithCriteria25a05637-d58a-409a-9f2a-88fb64e36d7c Work Title mil demonios …" at bounding box center [483, 248] width 931 height 208
type input "papeles"
click at [835, 306] on button "Search" at bounding box center [892, 325] width 114 height 38
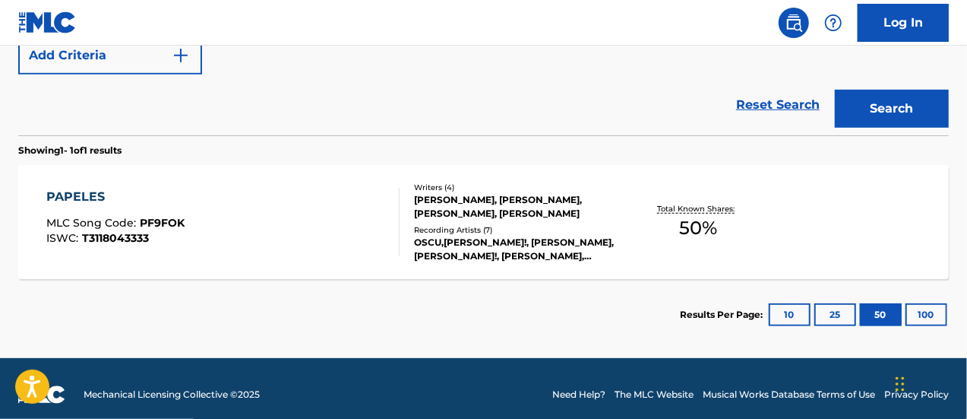
scroll to position [407, 0]
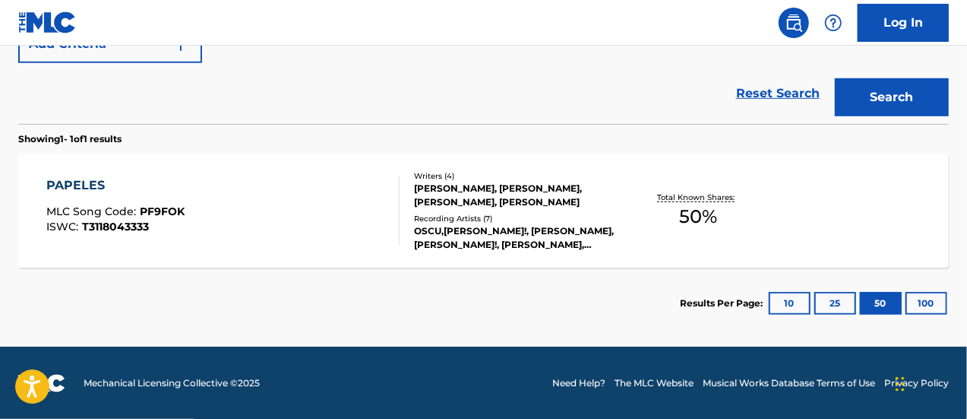
click at [306, 223] on div "PAPELES MLC Song Code : PF9FOK ISWC : T3118043333" at bounding box center [223, 210] width 354 height 68
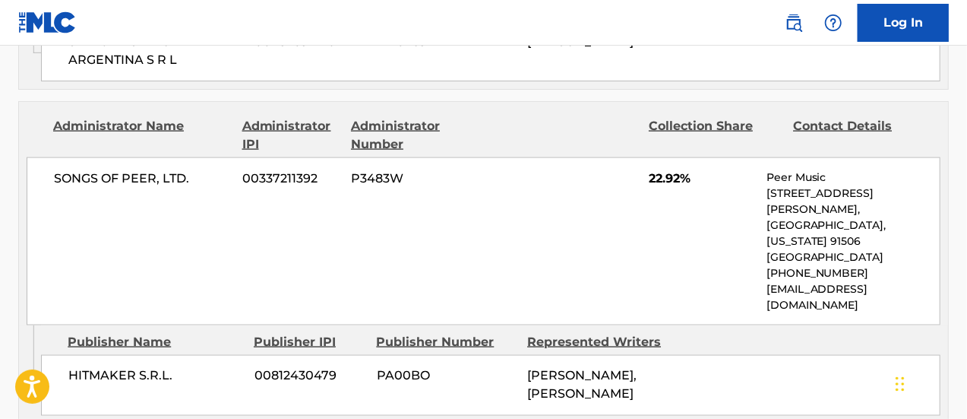
scroll to position [1064, 0]
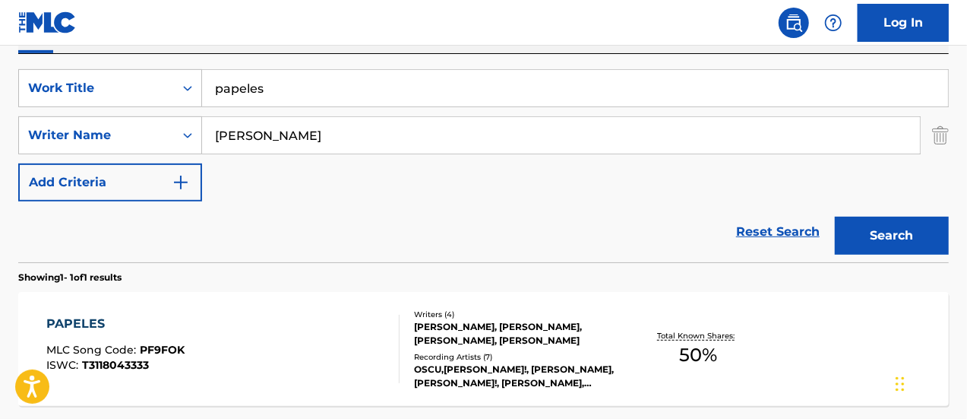
scroll to position [255, 0]
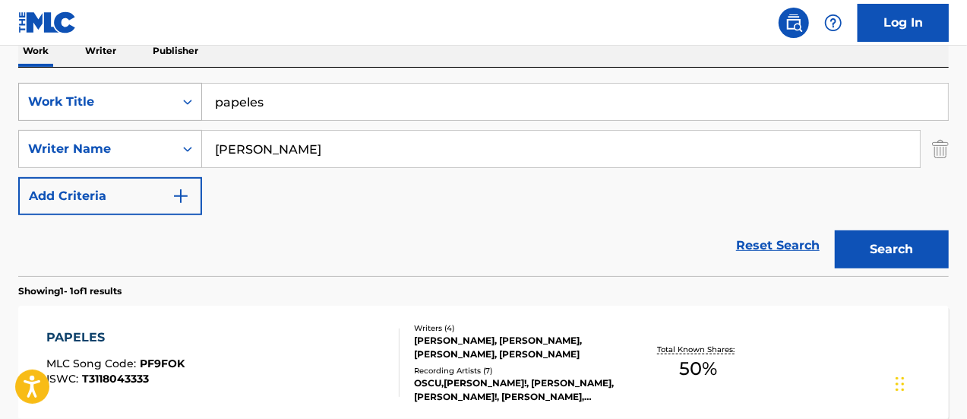
drag, startPoint x: 286, startPoint y: 106, endPoint x: 153, endPoint y: 99, distance: 133.2
click at [152, 99] on div "SearchWithCriteria25a05637-d58a-409a-9f2a-88fb64e36d7c Work Title papeles" at bounding box center [483, 102] width 931 height 38
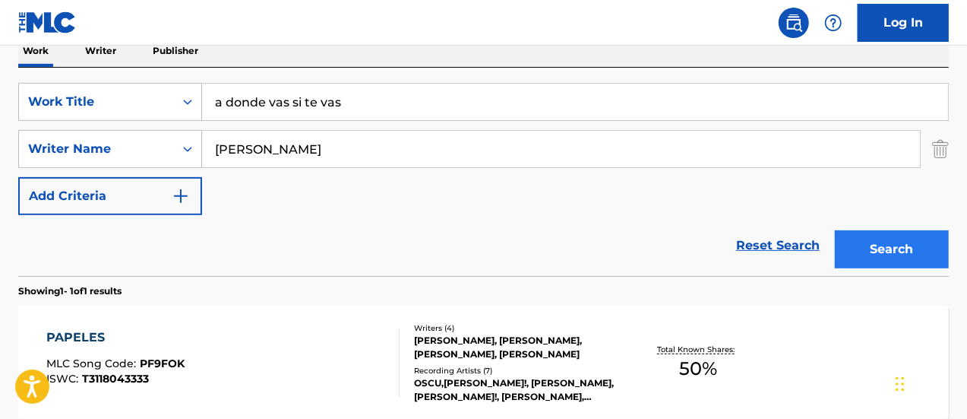
type input "a donde vas si te vas"
click at [909, 231] on button "Search" at bounding box center [892, 249] width 114 height 38
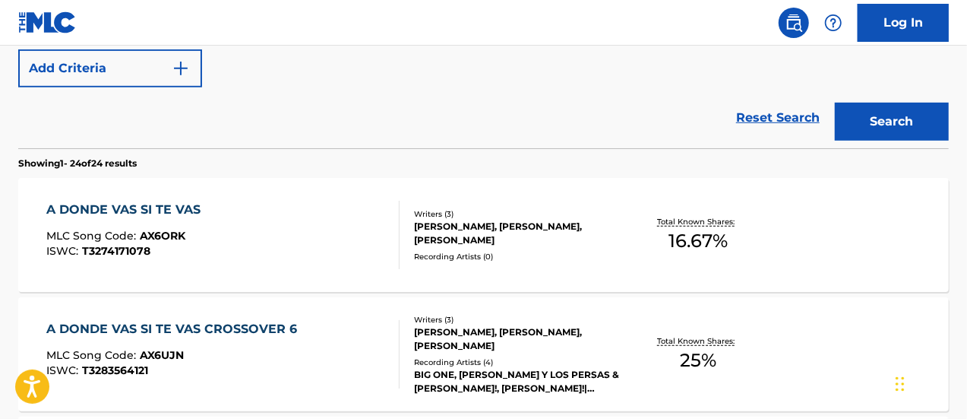
scroll to position [407, 0]
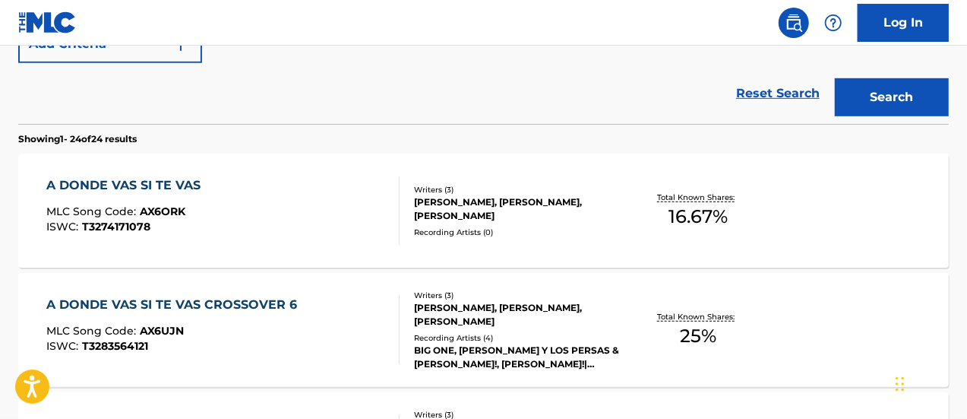
click at [290, 211] on div "A DONDE VAS SI TE VAS MLC Song Code : AX6ORK ISWC : T3274171078" at bounding box center [223, 210] width 354 height 68
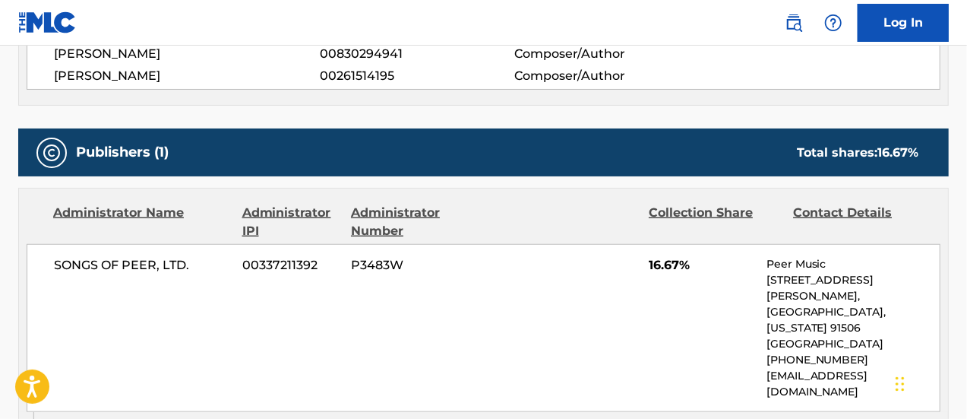
scroll to position [608, 0]
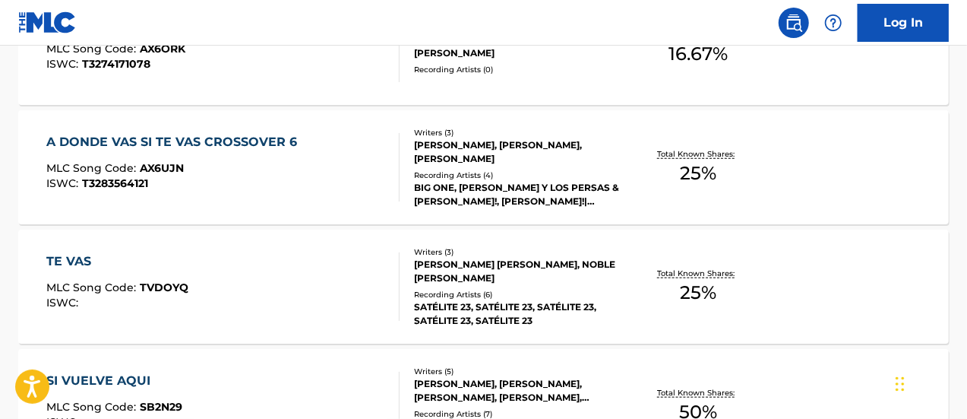
scroll to position [494, 0]
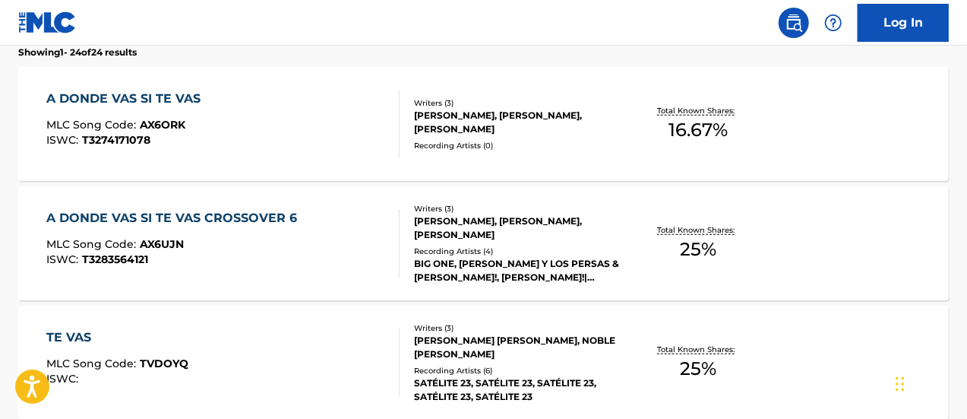
click at [456, 128] on div "[PERSON_NAME], [PERSON_NAME], [PERSON_NAME]" at bounding box center [517, 122] width 207 height 27
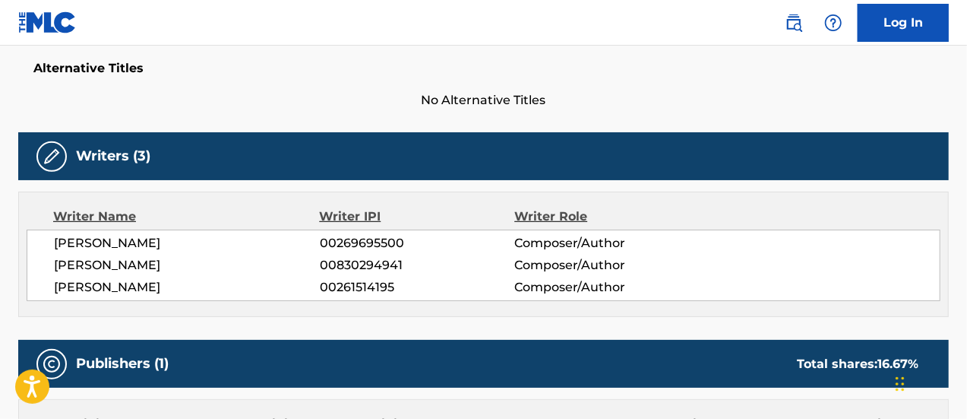
scroll to position [380, 0]
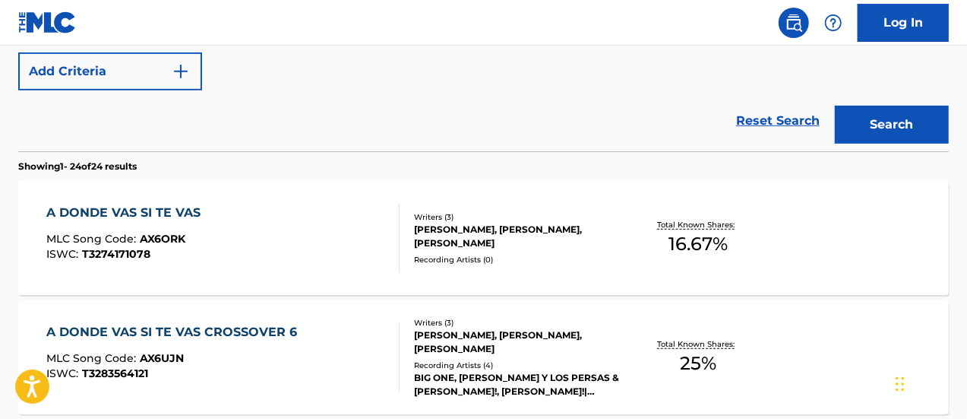
scroll to position [581, 0]
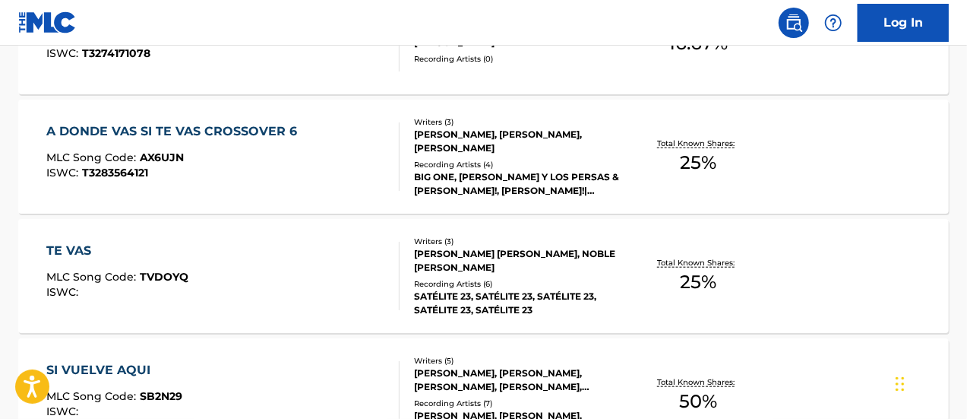
click at [444, 170] on div "BIG ONE, [PERSON_NAME] Y LOS PERSAS & [PERSON_NAME]!, [PERSON_NAME]!|[PERSON_NA…" at bounding box center [517, 183] width 207 height 27
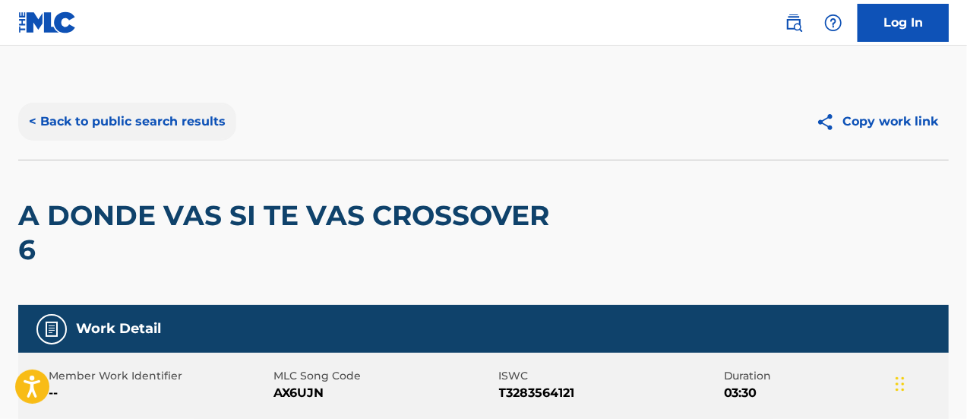
click at [33, 119] on button "< Back to public search results" at bounding box center [127, 122] width 218 height 38
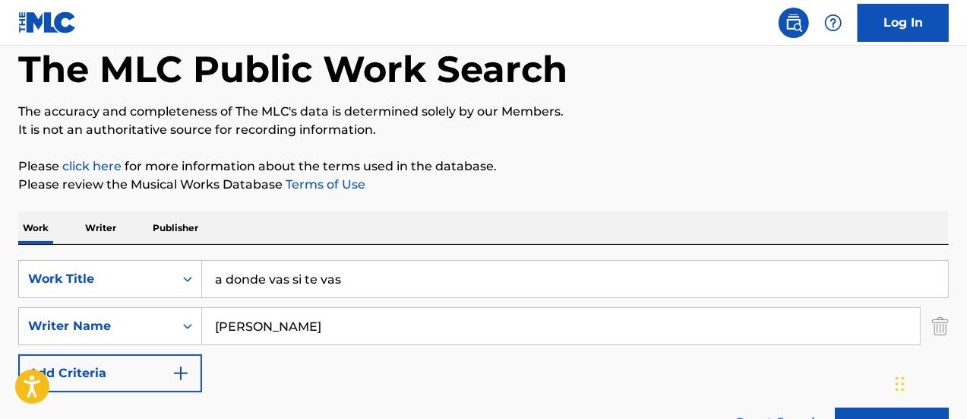
scroll to position [152, 0]
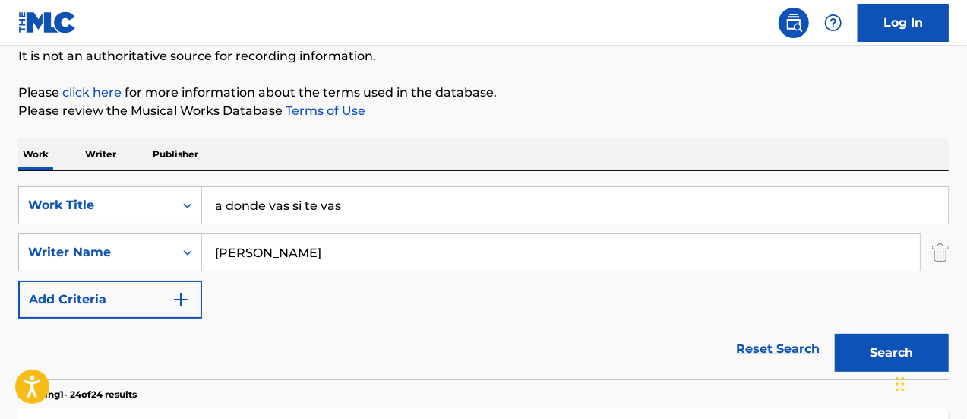
drag, startPoint x: 353, startPoint y: 210, endPoint x: 189, endPoint y: 185, distance: 165.3
click at [189, 185] on div "SearchWithCriteria25a05637-d58a-409a-9f2a-88fb64e36d7c Work Title a donde vas s…" at bounding box center [483, 275] width 931 height 208
click at [835, 334] on button "Search" at bounding box center [892, 353] width 114 height 38
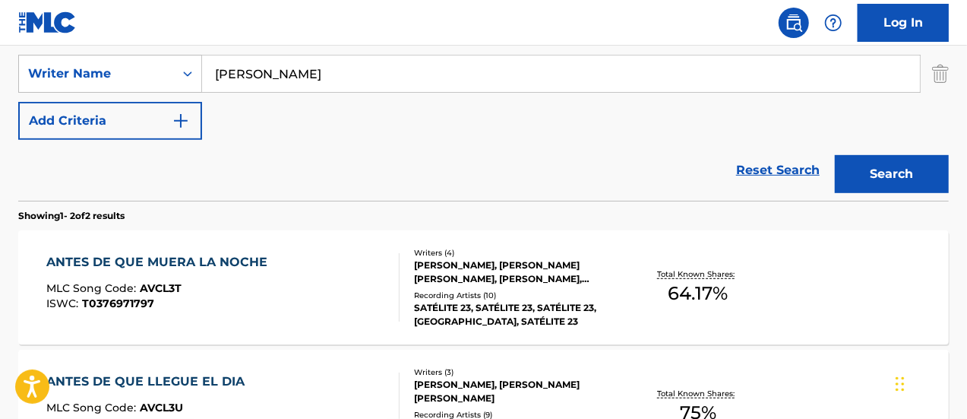
scroll to position [71, 0]
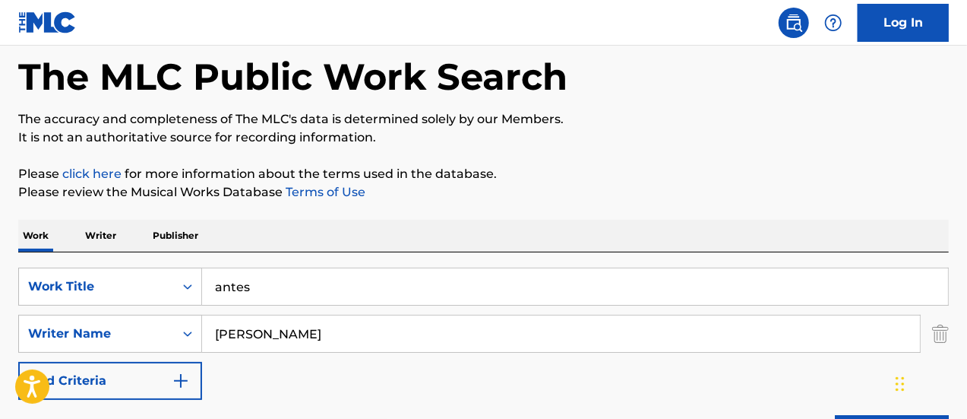
drag, startPoint x: 298, startPoint y: 295, endPoint x: 165, endPoint y: 261, distance: 137.1
click at [165, 261] on div "SearchWithCriteria25a05637-d58a-409a-9f2a-88fb64e36d7c Work Title antes SearchW…" at bounding box center [483, 356] width 931 height 208
type input "cerca de mi"
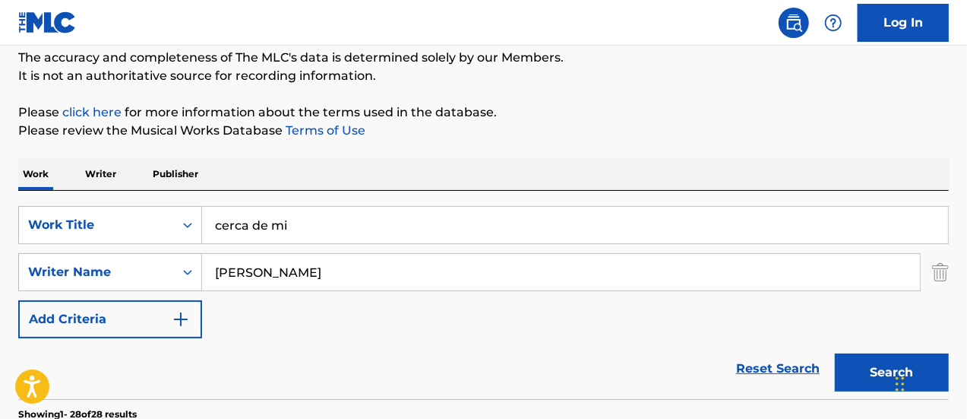
scroll to position [147, 0]
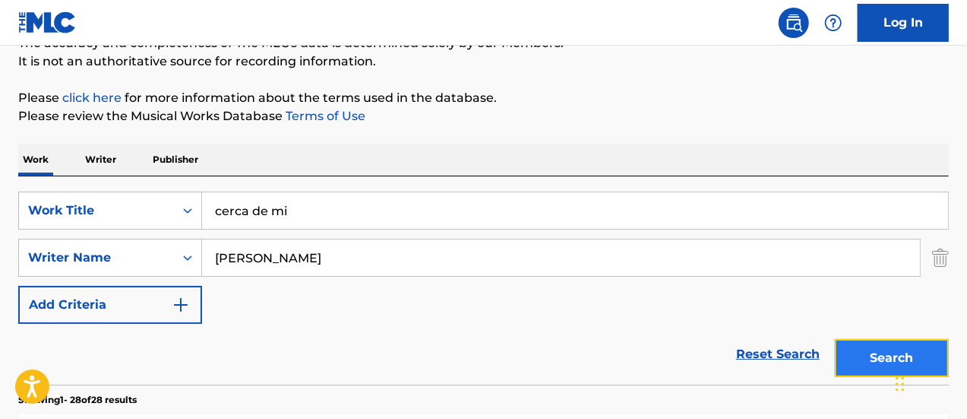
click at [863, 354] on button "Search" at bounding box center [892, 358] width 114 height 38
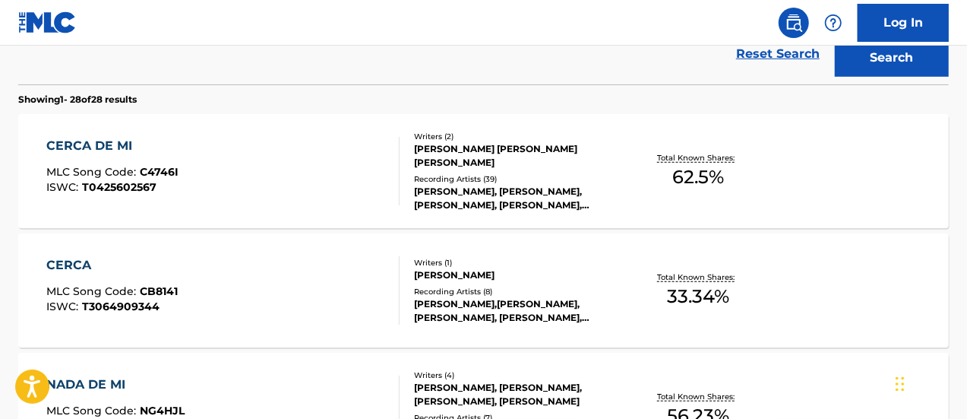
scroll to position [451, 0]
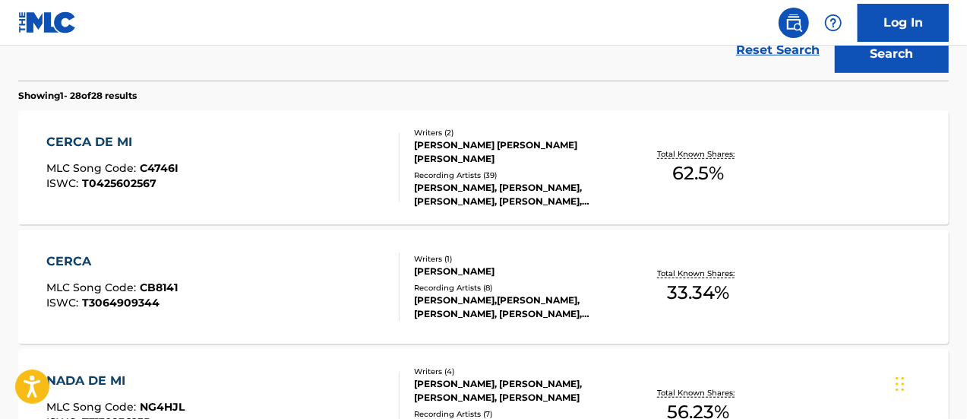
click at [484, 181] on div "[PERSON_NAME], [PERSON_NAME], [PERSON_NAME], [PERSON_NAME], [PERSON_NAME]" at bounding box center [517, 194] width 207 height 27
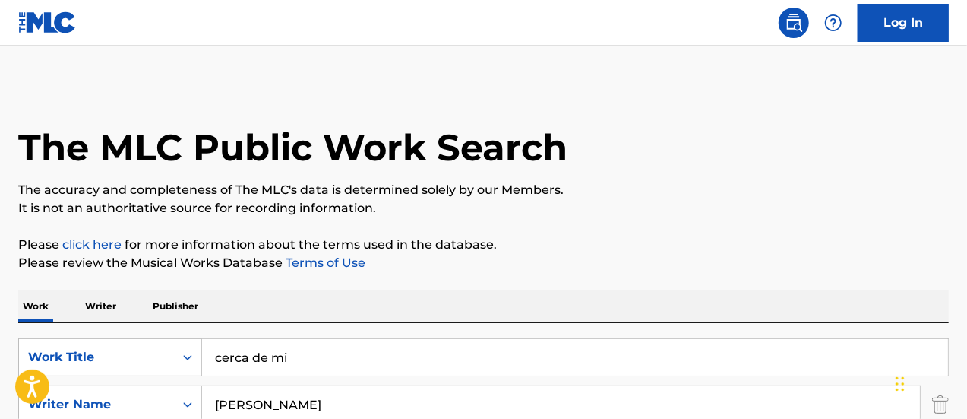
scroll to position [152, 0]
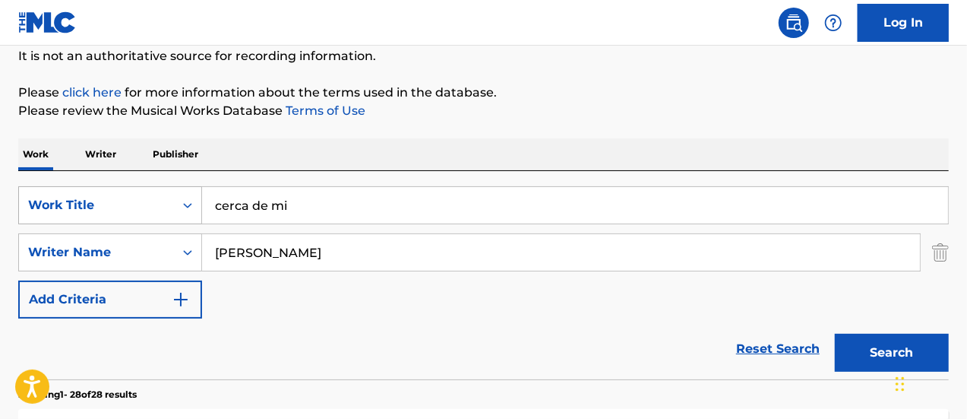
drag, startPoint x: 274, startPoint y: 209, endPoint x: 167, endPoint y: 194, distance: 107.5
click at [167, 194] on div "SearchWithCriteria25a05637-d58a-409a-9f2a-88fb64e36d7c Work Title cerca de mi" at bounding box center [483, 205] width 931 height 38
type input "me arrepiento"
click at [835, 334] on button "Search" at bounding box center [892, 353] width 114 height 38
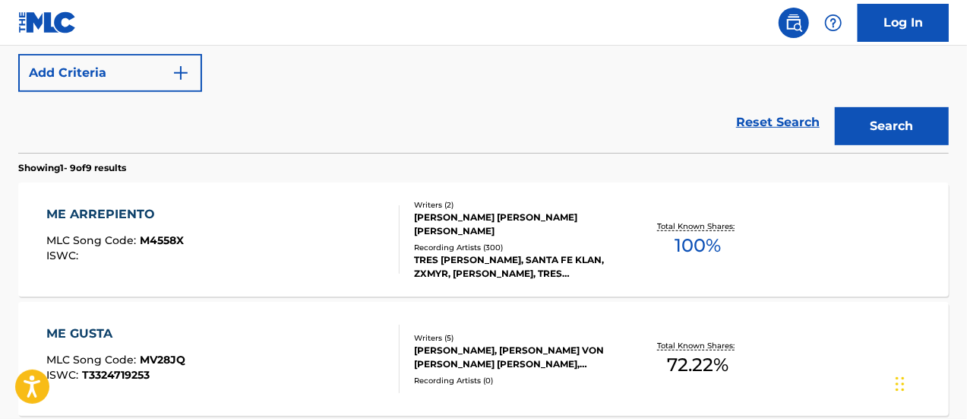
scroll to position [380, 0]
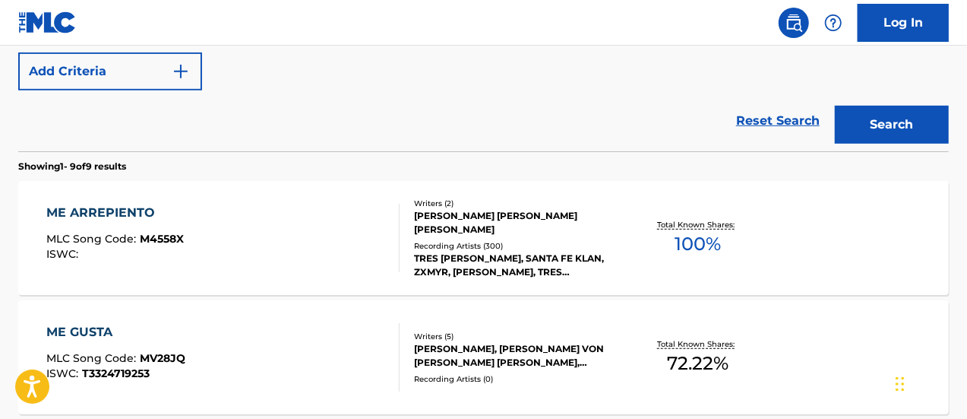
click at [448, 242] on div "Recording Artists ( 300 )" at bounding box center [517, 245] width 207 height 11
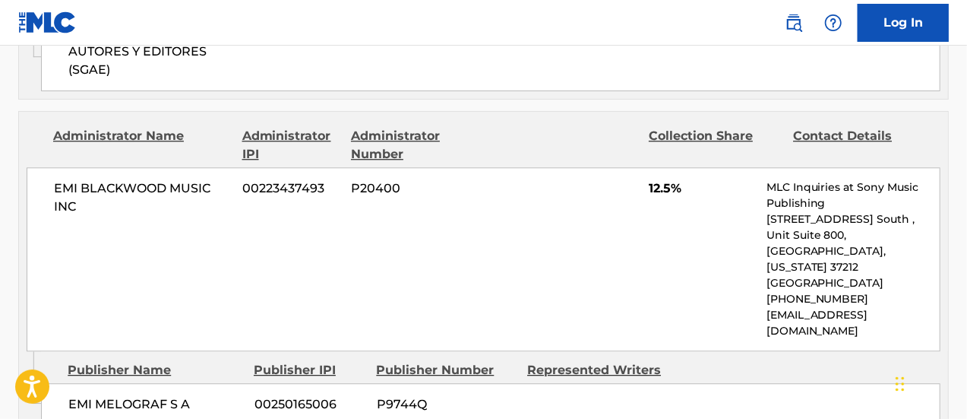
scroll to position [1900, 0]
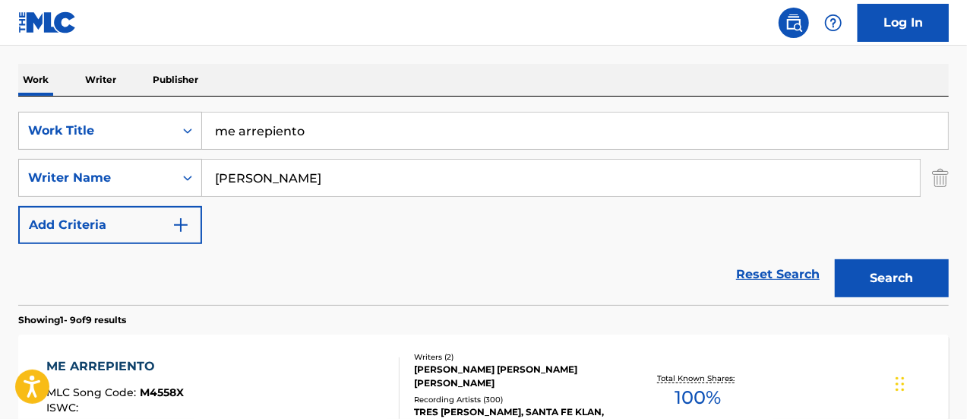
scroll to position [228, 0]
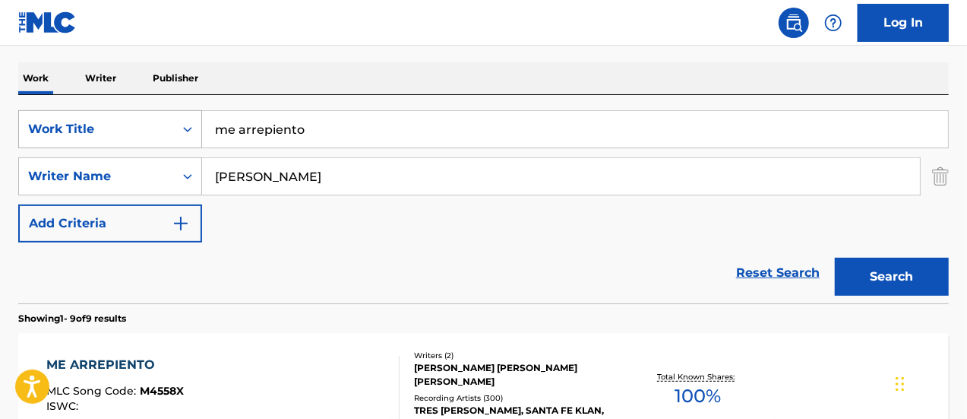
drag, startPoint x: 308, startPoint y: 131, endPoint x: 140, endPoint y: 136, distance: 168.0
click at [140, 136] on div "SearchWithCriteria25a05637-d58a-409a-9f2a-88fb64e36d7c Work Title me arrepiento" at bounding box center [483, 129] width 931 height 38
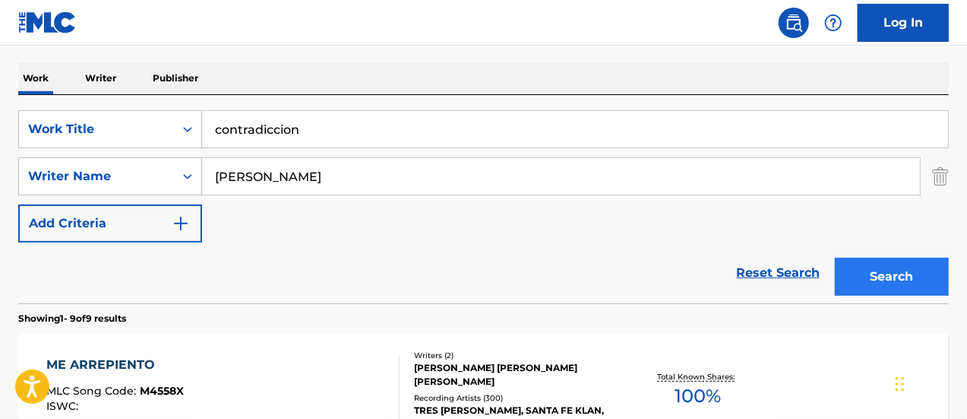
type input "contradiccion"
click at [892, 285] on button "Search" at bounding box center [892, 277] width 114 height 38
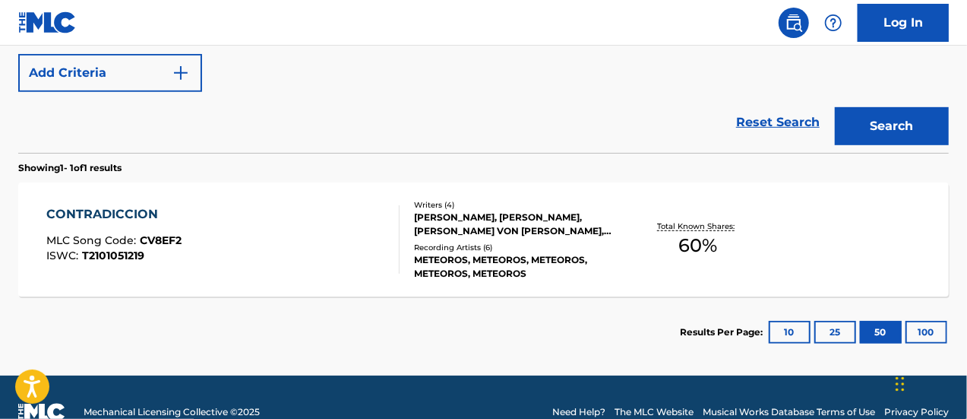
scroll to position [380, 0]
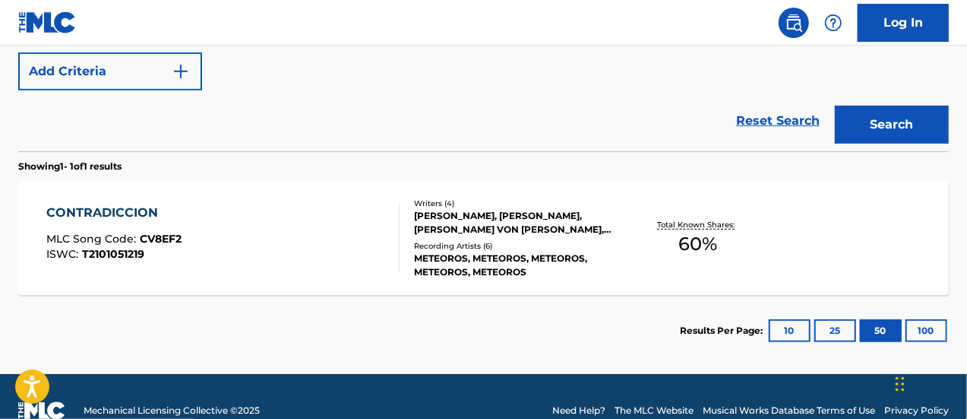
click at [426, 242] on div "Recording Artists ( 6 )" at bounding box center [517, 245] width 207 height 11
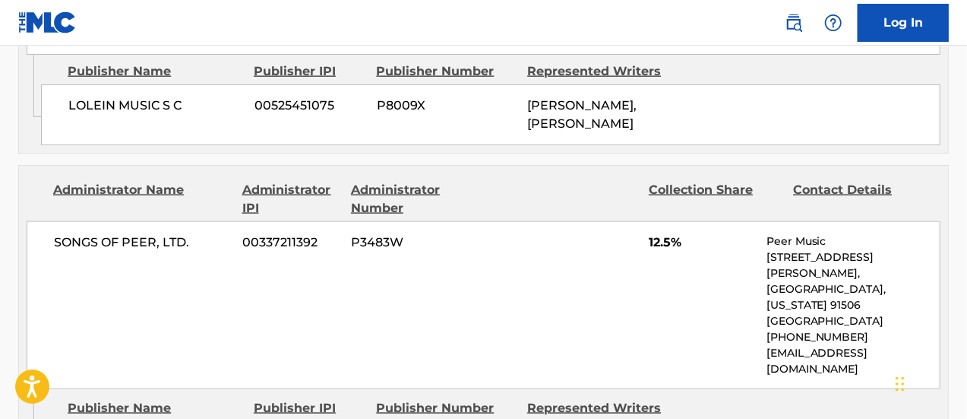
scroll to position [988, 0]
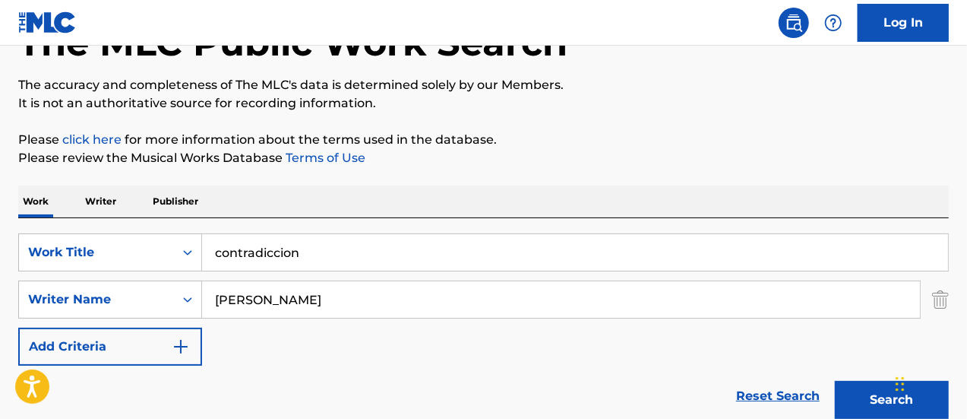
scroll to position [103, 0]
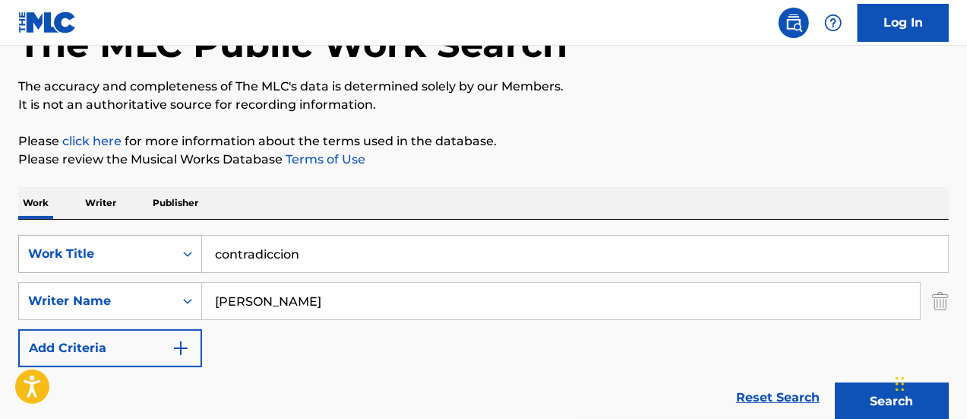
drag, startPoint x: 330, startPoint y: 261, endPoint x: 188, endPoint y: 242, distance: 143.3
click at [188, 242] on div "SearchWithCriteria25a05637-d58a-409a-9f2a-88fb64e36d7c Work Title contradiccion" at bounding box center [483, 254] width 931 height 38
type input "cuando"
click at [835, 382] on button "Search" at bounding box center [892, 401] width 114 height 38
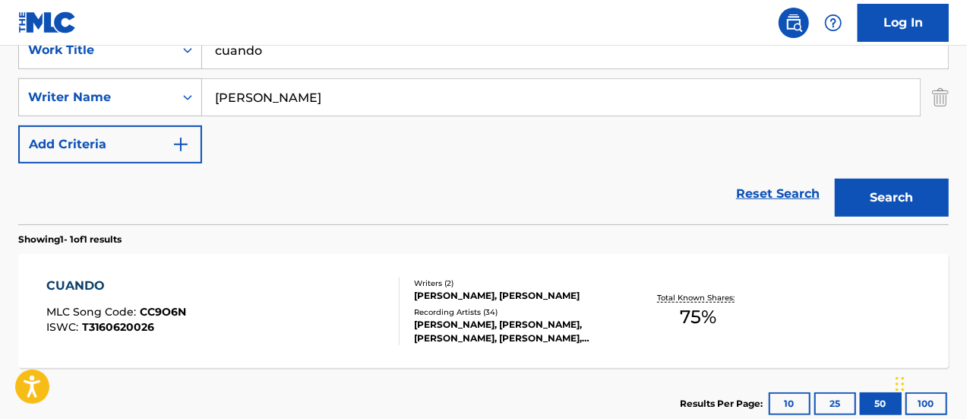
scroll to position [331, 0]
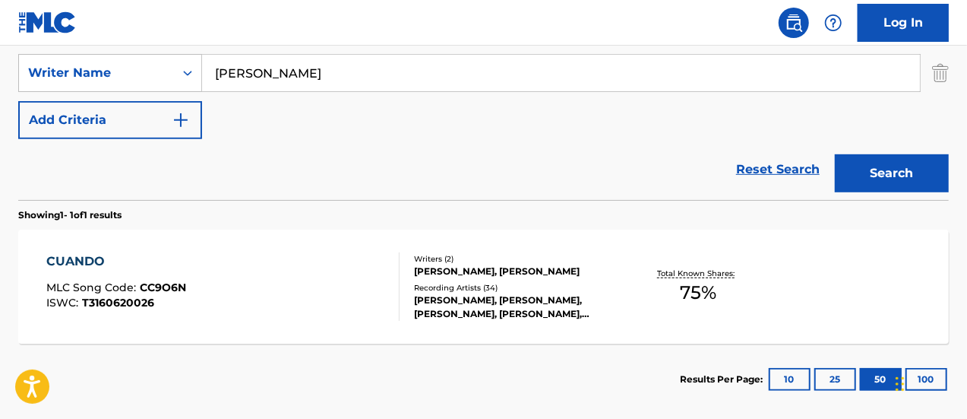
click at [461, 278] on div "[PERSON_NAME], [PERSON_NAME]" at bounding box center [517, 271] width 207 height 14
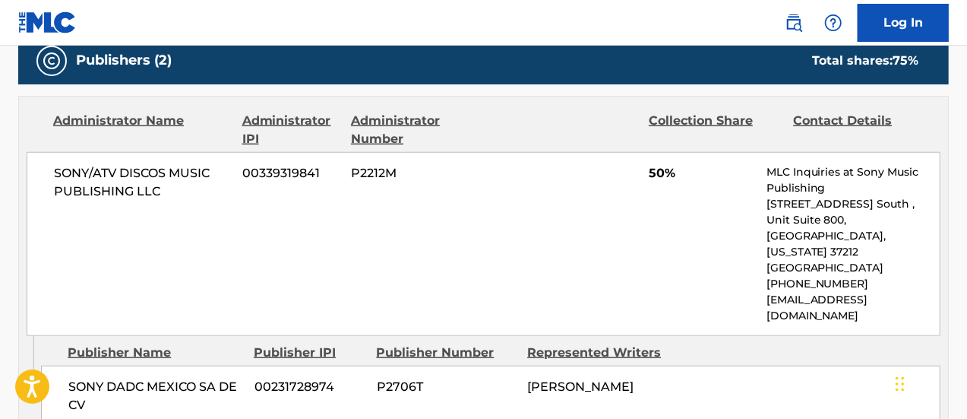
scroll to position [608, 0]
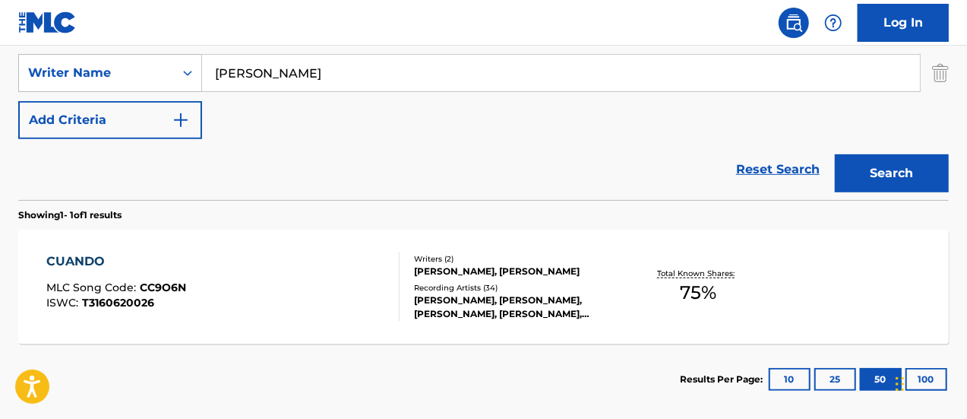
scroll to position [179, 0]
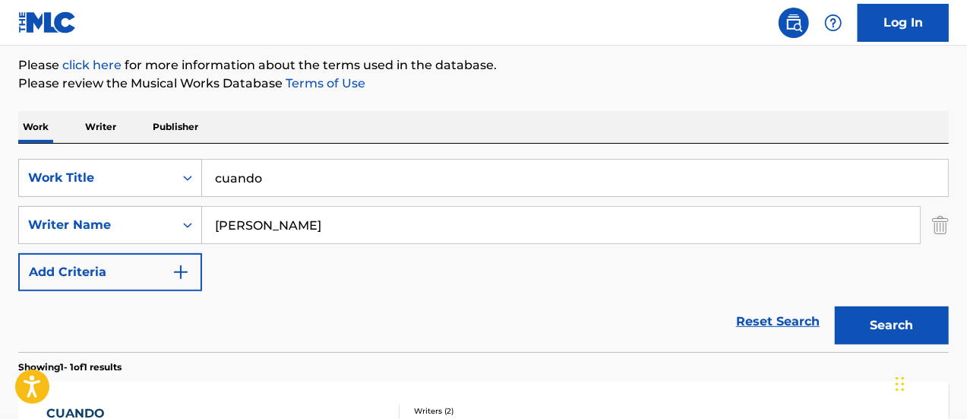
drag, startPoint x: 275, startPoint y: 171, endPoint x: 210, endPoint y: 162, distance: 66.0
click at [210, 162] on input "cuando" at bounding box center [575, 178] width 746 height 36
type input "desconfio"
click at [835, 306] on button "Search" at bounding box center [892, 325] width 114 height 38
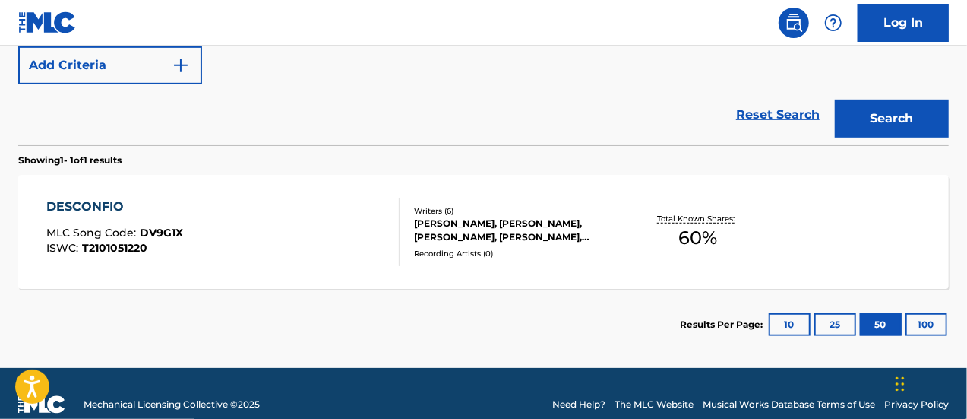
scroll to position [407, 0]
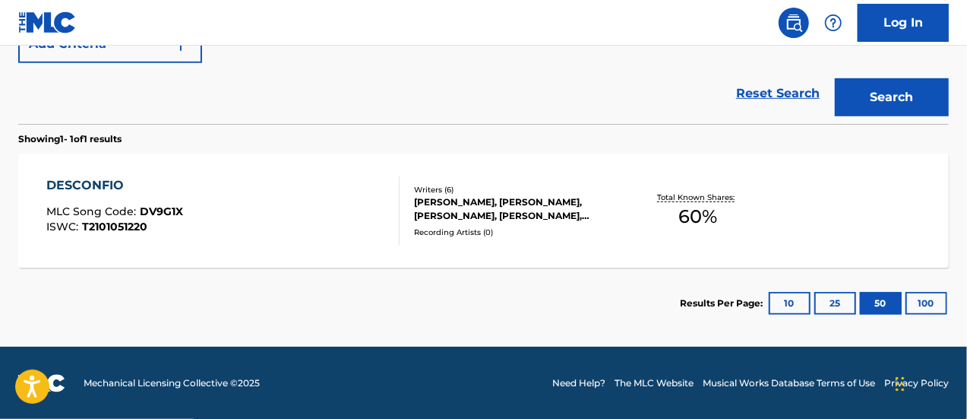
click at [260, 218] on div "DESCONFIO MLC Song Code : DV9G1X ISWC : T2101051220" at bounding box center [223, 210] width 354 height 68
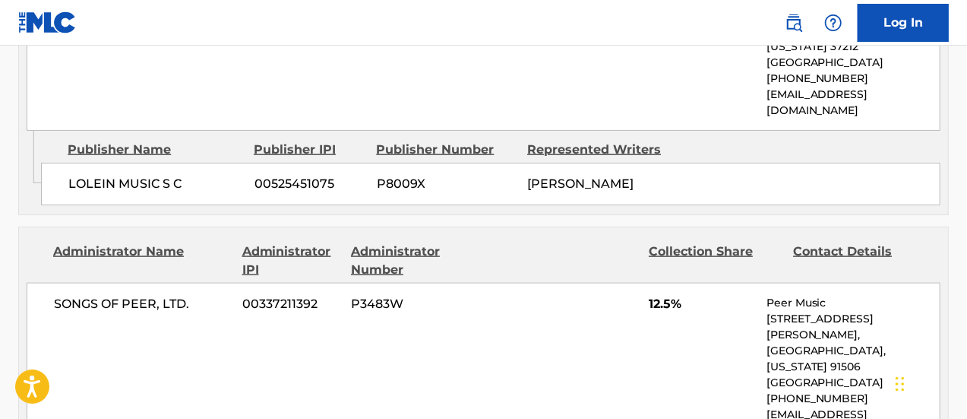
scroll to position [1064, 0]
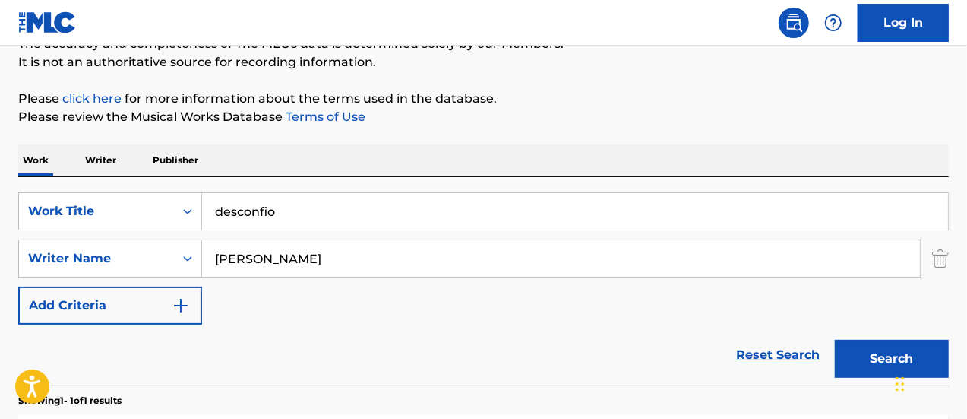
scroll to position [103, 0]
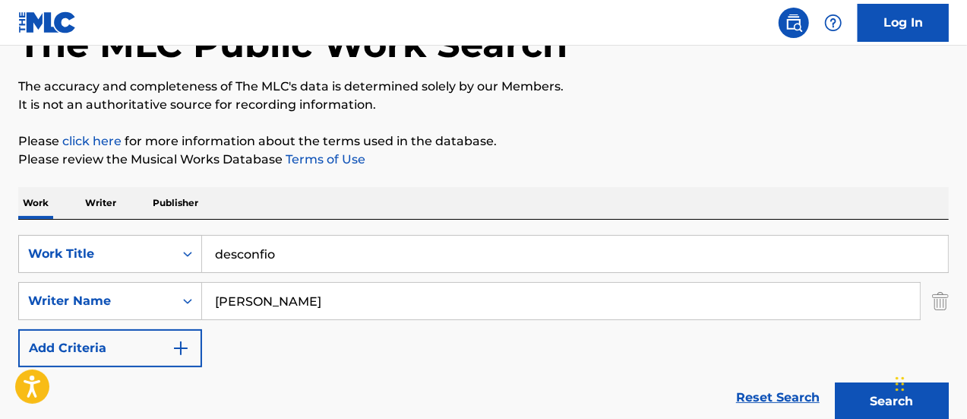
drag, startPoint x: 295, startPoint y: 250, endPoint x: 166, endPoint y: 226, distance: 131.3
click at [166, 226] on div "SearchWithCriteria25a05637-d58a-409a-9f2a-88fb64e36d7c Work Title desconfio Sea…" at bounding box center [483, 324] width 931 height 208
click at [835, 382] on button "Search" at bounding box center [892, 401] width 114 height 38
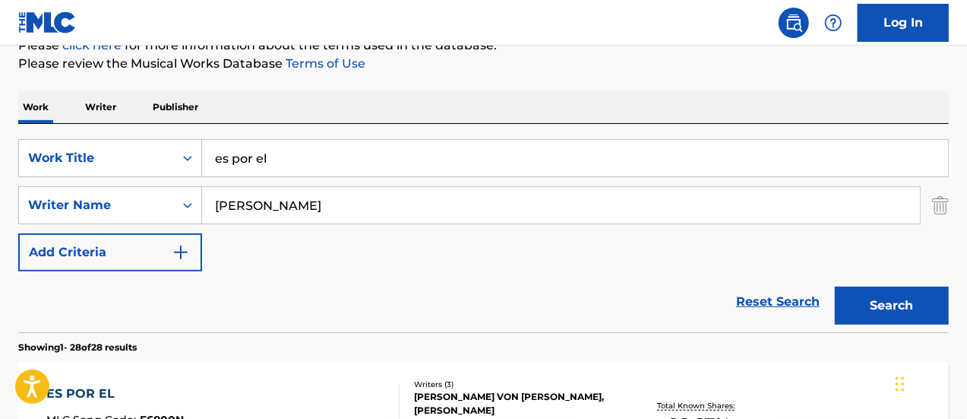
scroll to position [179, 0]
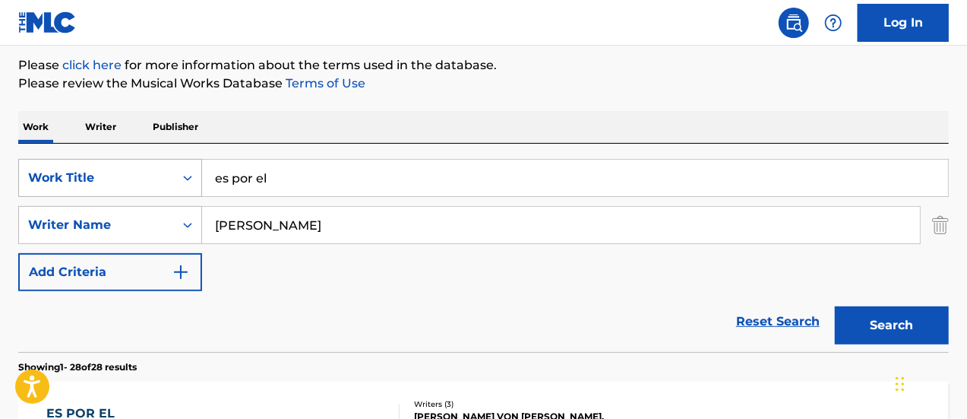
drag, startPoint x: 290, startPoint y: 180, endPoint x: 87, endPoint y: 163, distance: 204.4
click at [87, 163] on div "SearchWithCriteria25a05637-d58a-409a-9f2a-88fb64e36d7c Work Title es por el" at bounding box center [483, 178] width 931 height 38
type input "lo que siento por ti"
click at [835, 306] on button "Search" at bounding box center [892, 325] width 114 height 38
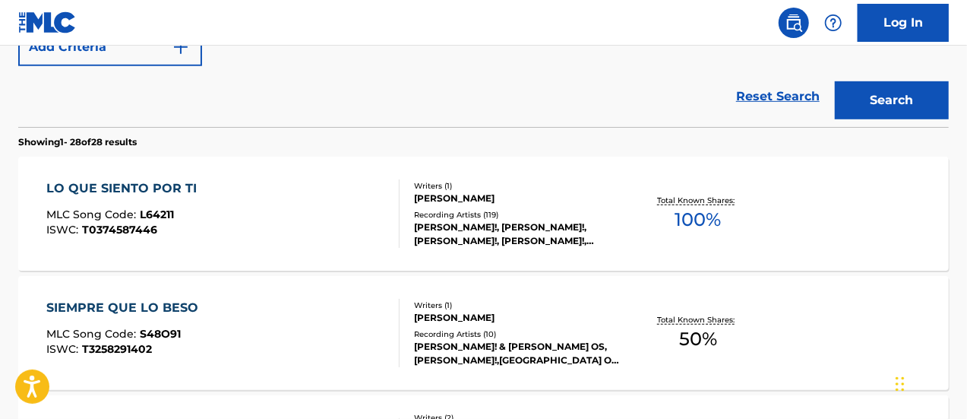
scroll to position [407, 0]
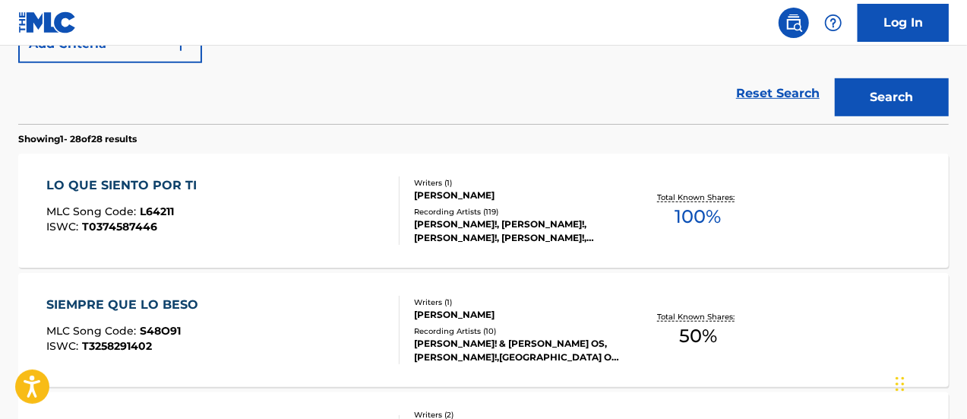
click at [283, 214] on div "LO QUE SIENTO POR TI MLC Song Code : L64211 ISWC : T0374587446" at bounding box center [223, 210] width 354 height 68
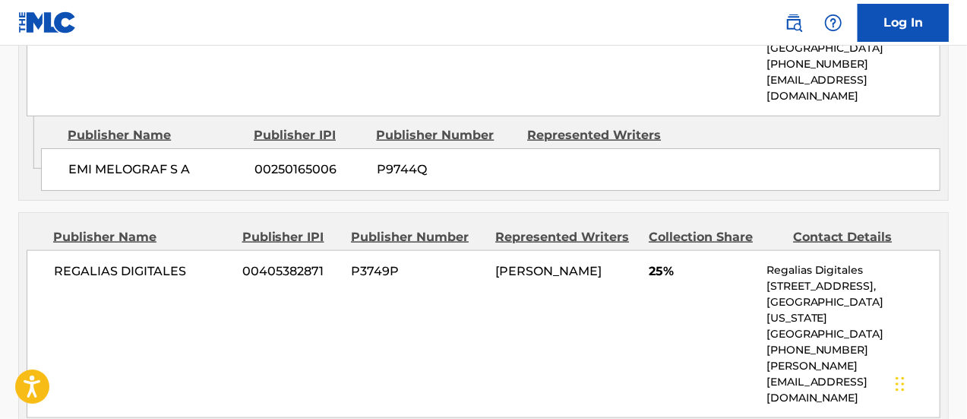
scroll to position [836, 0]
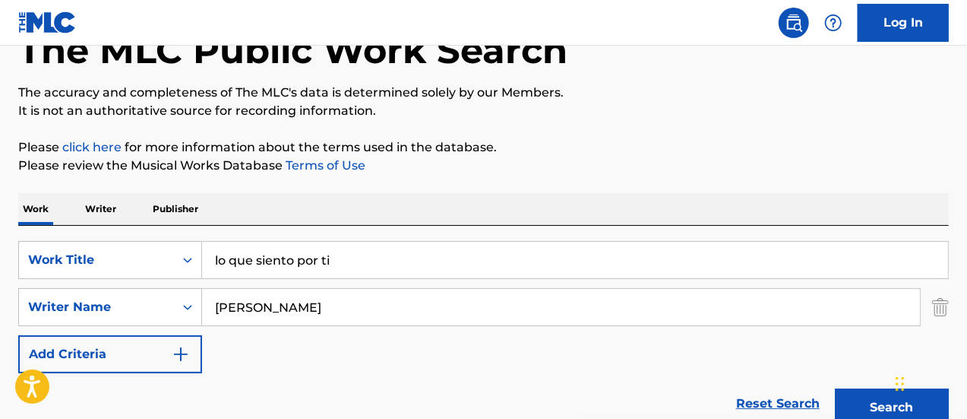
scroll to position [152, 0]
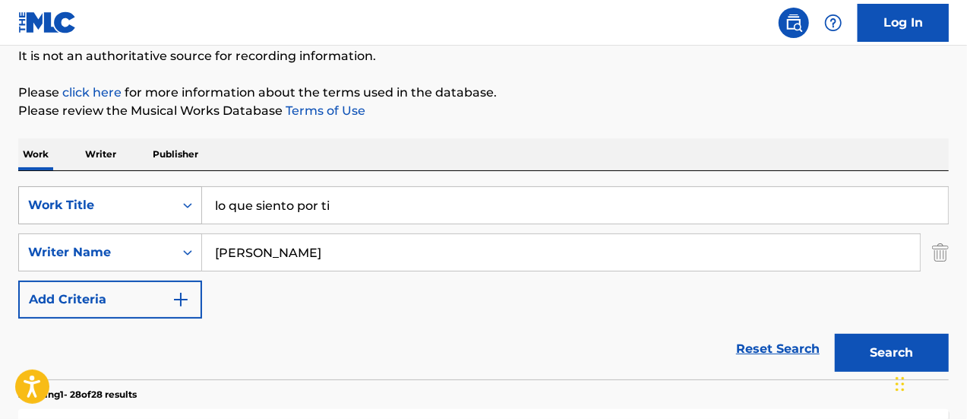
drag, startPoint x: 365, startPoint y: 211, endPoint x: 97, endPoint y: 201, distance: 267.7
click at [97, 201] on div "SearchWithCriteria25a05637-d58a-409a-9f2a-88fb64e36d7c Work Title lo que siento…" at bounding box center [483, 205] width 931 height 38
type input "pluton"
click at [835, 334] on button "Search" at bounding box center [892, 353] width 114 height 38
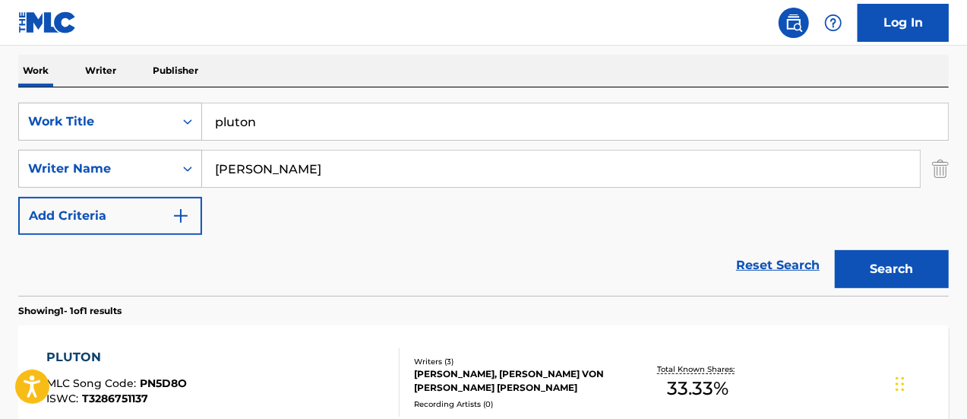
scroll to position [380, 0]
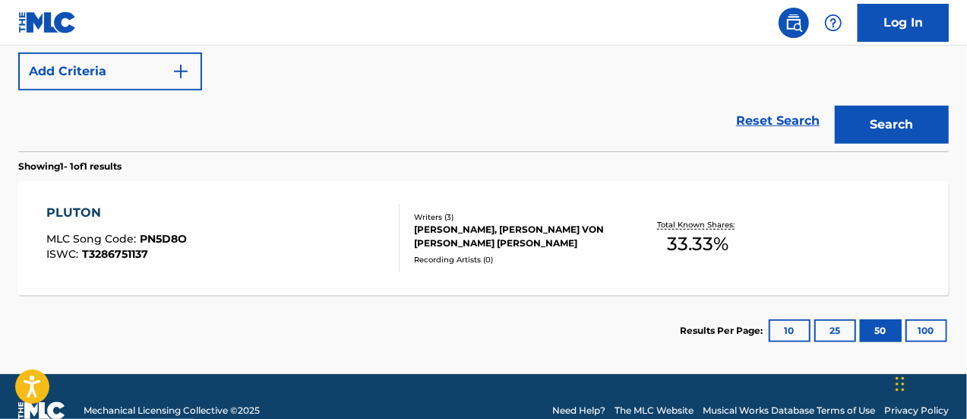
click at [360, 251] on div "PLUTON MLC Song Code : PN5D8O ISWC : T3286751137" at bounding box center [223, 238] width 354 height 68
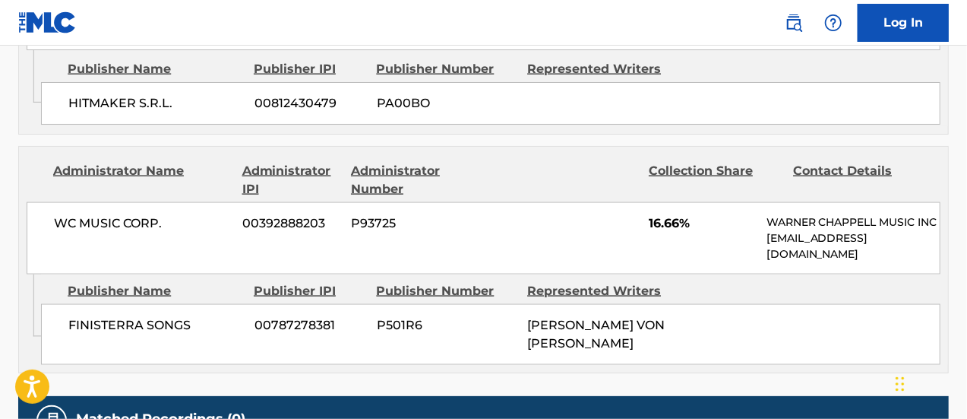
scroll to position [1064, 0]
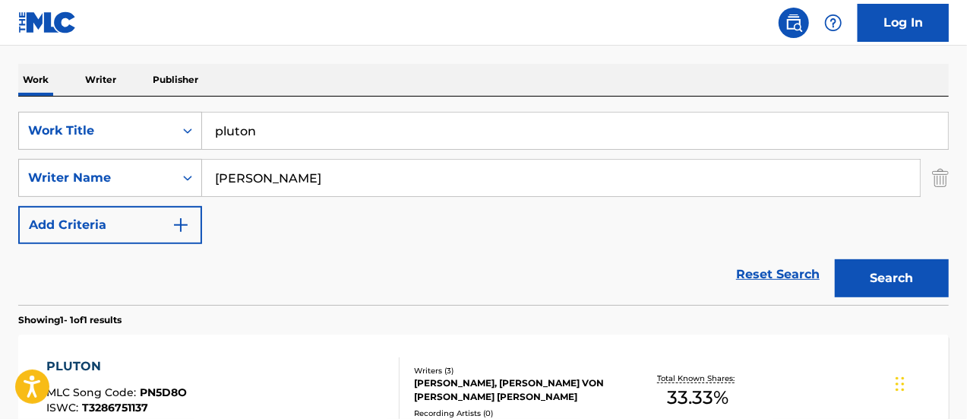
scroll to position [228, 0]
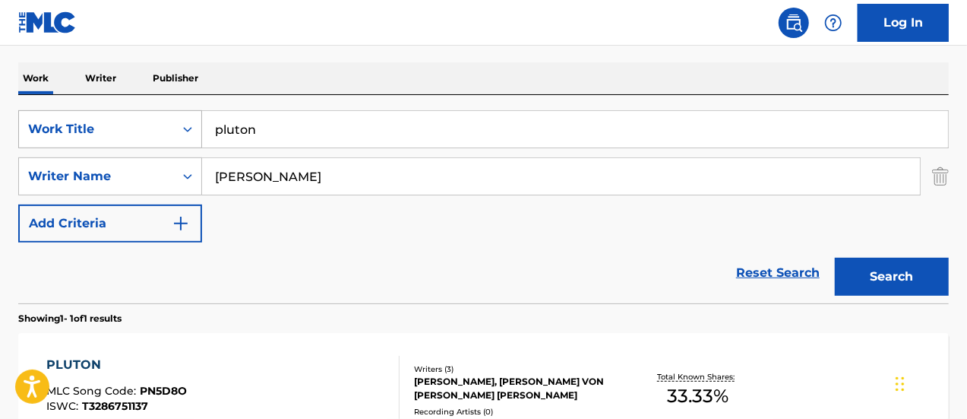
drag, startPoint x: 284, startPoint y: 138, endPoint x: 94, endPoint y: 131, distance: 190.1
click at [94, 131] on div "SearchWithCriteria25a05637-d58a-409a-9f2a-88fb64e36d7c Work Title pluton" at bounding box center [483, 129] width 931 height 38
type input "tu perdicion"
click at [835, 258] on button "Search" at bounding box center [892, 277] width 114 height 38
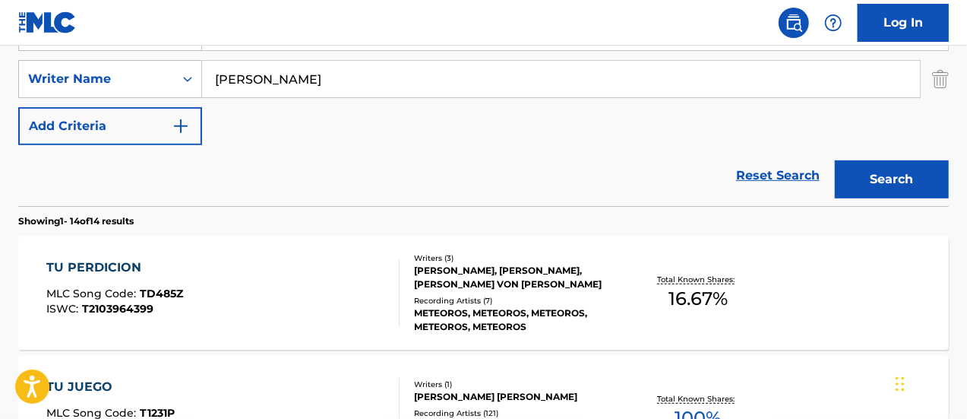
scroll to position [380, 0]
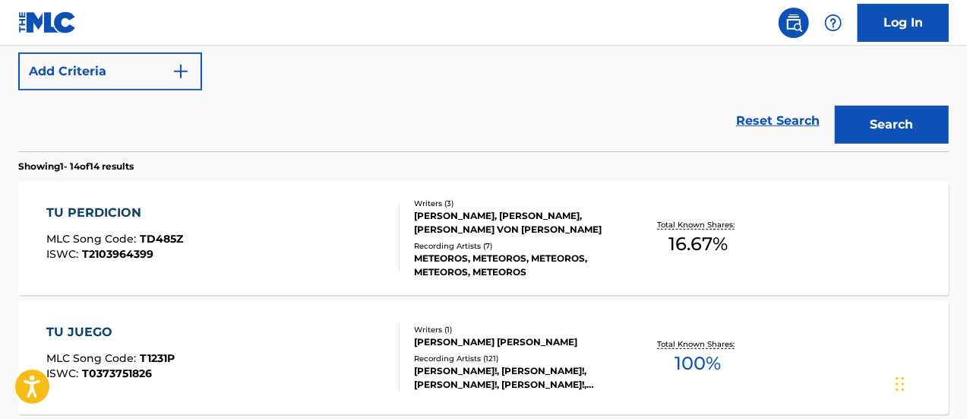
click at [280, 225] on div "TU PERDICION MLC Song Code : TD485Z ISWC : T2103964399" at bounding box center [223, 238] width 354 height 68
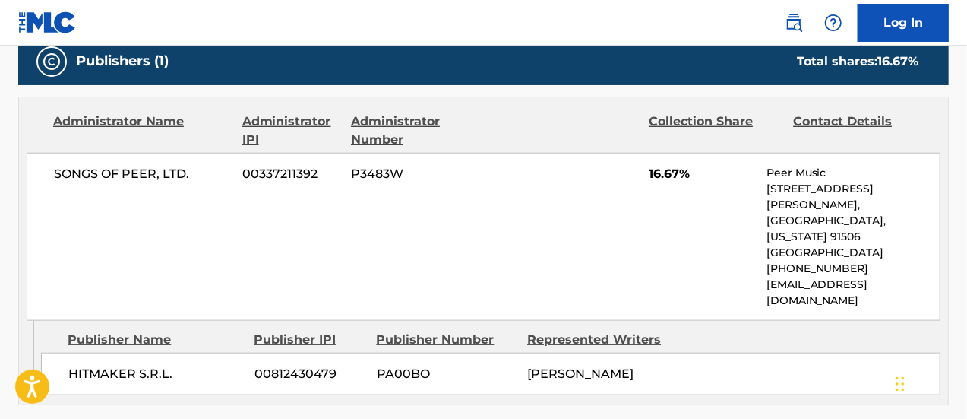
scroll to position [684, 0]
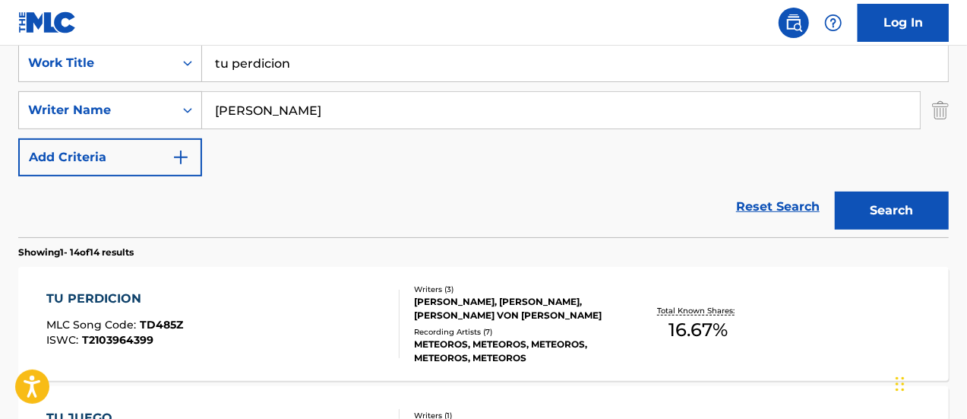
scroll to position [163, 0]
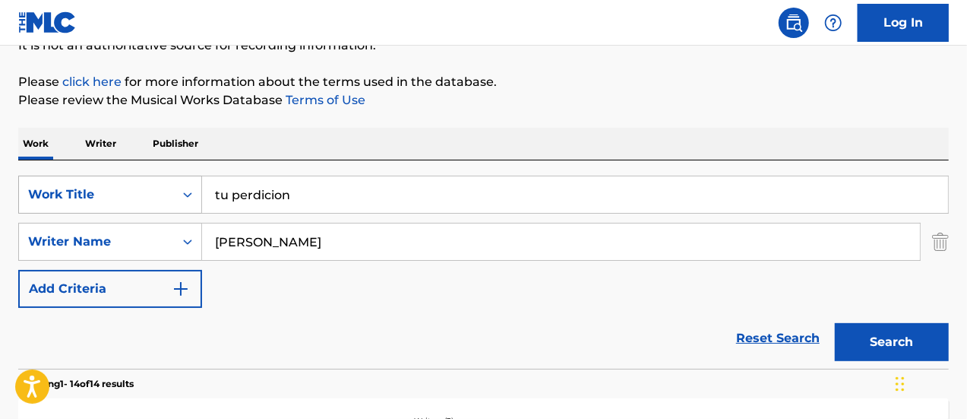
drag, startPoint x: 303, startPoint y: 189, endPoint x: 136, endPoint y: 177, distance: 167.6
click at [135, 177] on div "SearchWithCriteria25a05637-d58a-409a-9f2a-88fb64e36d7c Work Title tu perdicion" at bounding box center [483, 195] width 931 height 38
type input "ritmo y decepcion"
click at [835, 323] on button "Search" at bounding box center [892, 342] width 114 height 38
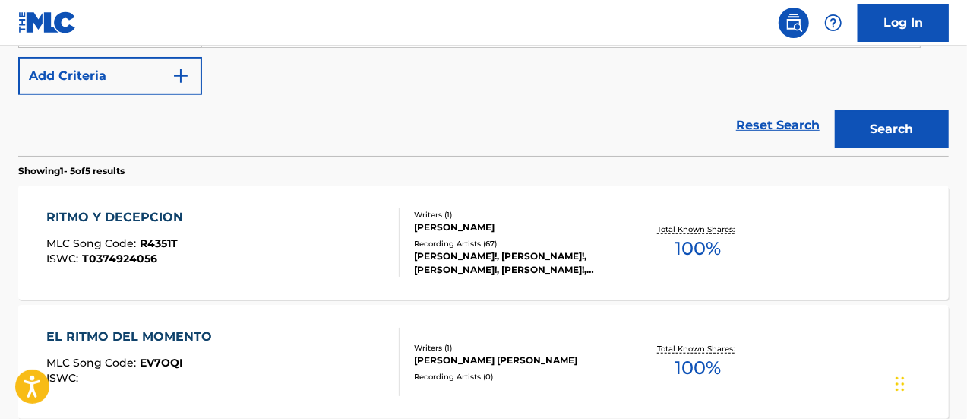
scroll to position [391, 0]
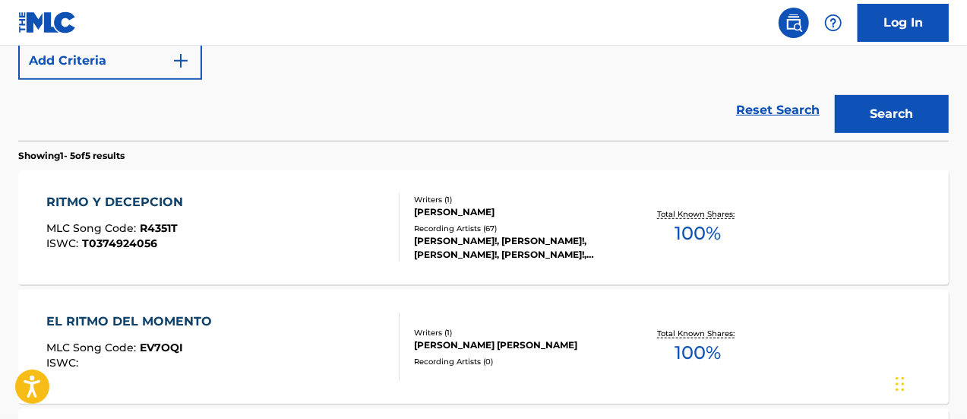
click at [293, 204] on div "RITMO Y DECEPCION MLC Song Code : R4351T ISWC : T0374924056" at bounding box center [223, 227] width 354 height 68
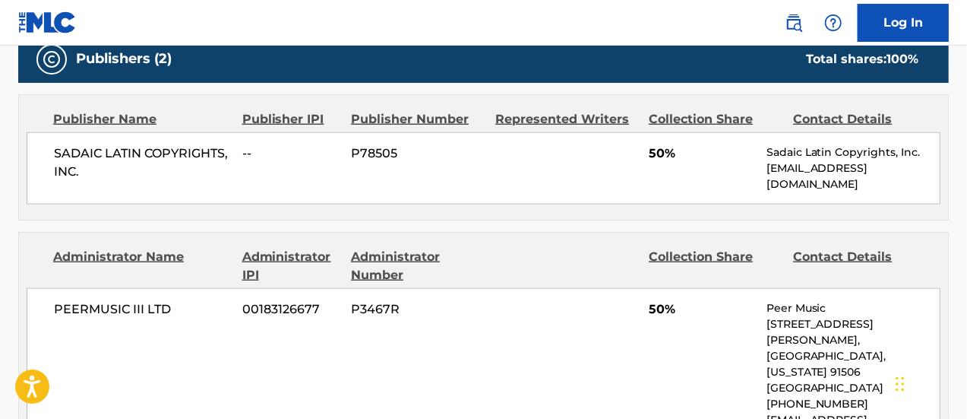
scroll to position [532, 0]
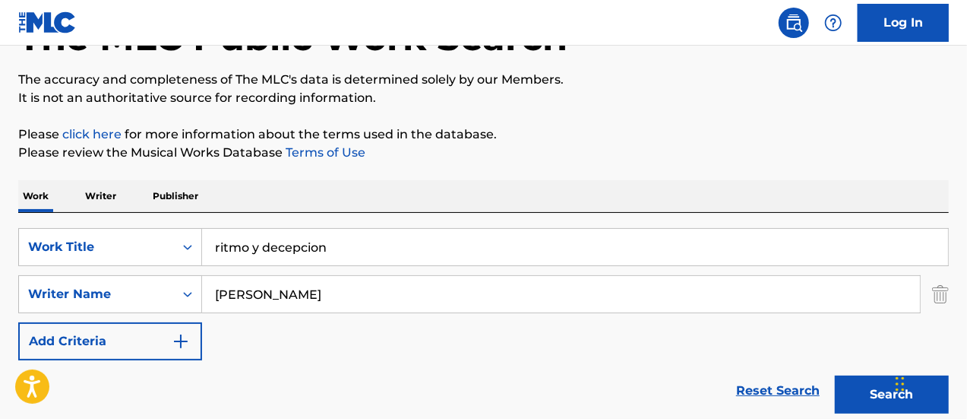
scroll to position [97, 0]
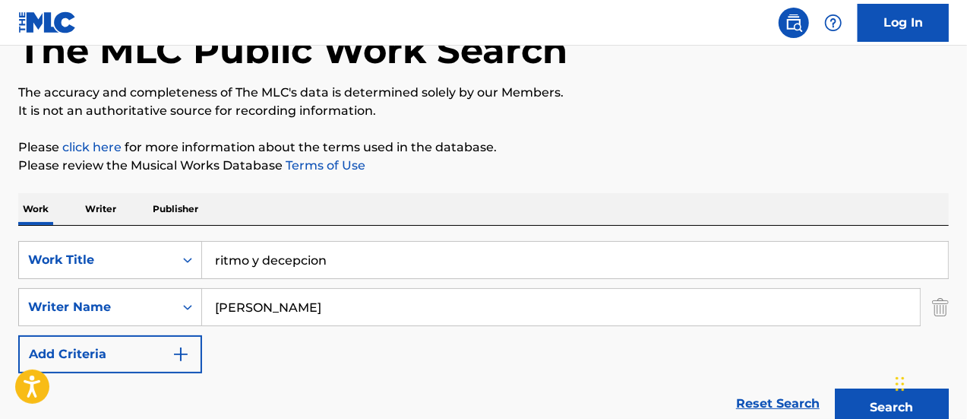
drag, startPoint x: 346, startPoint y: 258, endPoint x: 141, endPoint y: 233, distance: 206.1
click at [141, 233] on div "SearchWithCriteria25a05637-d58a-409a-9f2a-88fb64e36d7c Work Title ritmo y decep…" at bounding box center [483, 330] width 931 height 208
type input "si no es con vos"
click at [835, 388] on button "Search" at bounding box center [892, 407] width 114 height 38
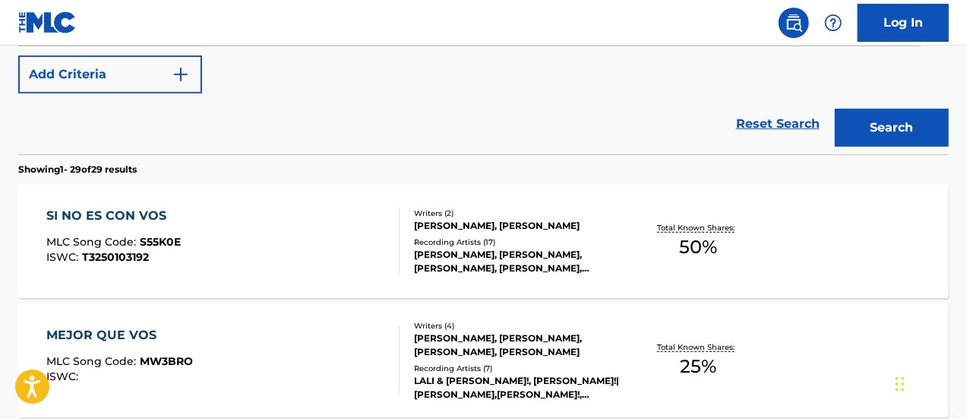
scroll to position [401, 0]
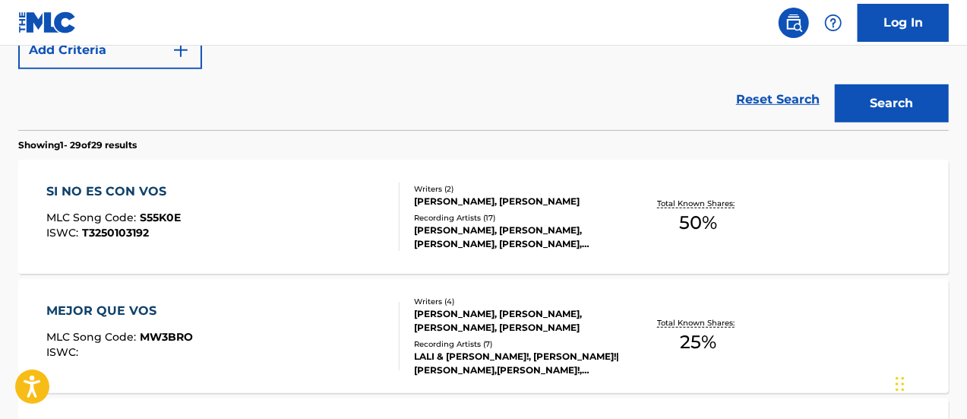
click at [179, 219] on div "SI NO ES CON VOS MLC Song Code : S55K0E ISWC : T3250103192" at bounding box center [223, 216] width 354 height 68
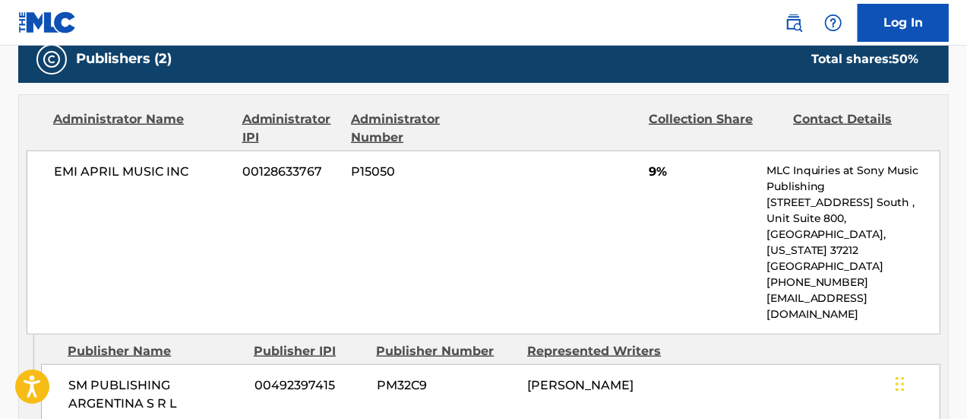
scroll to position [684, 0]
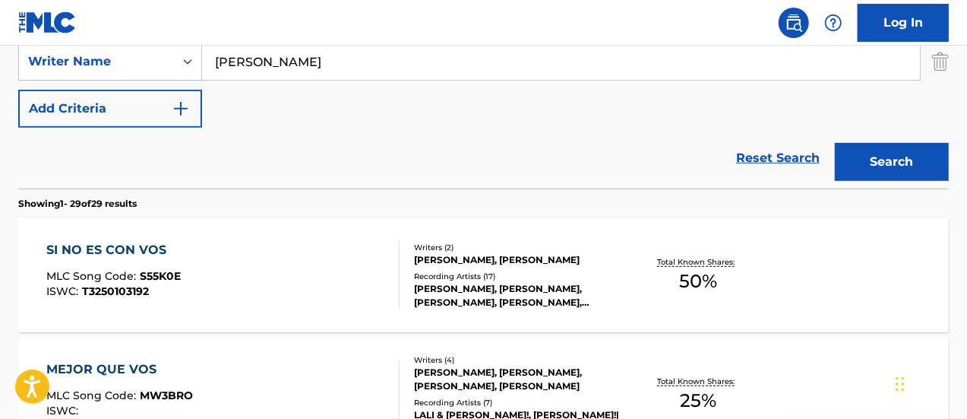
scroll to position [108, 0]
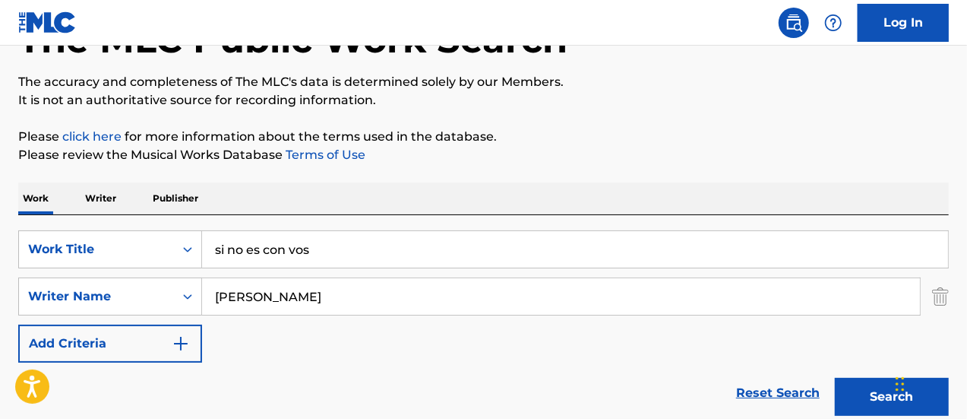
drag, startPoint x: 325, startPoint y: 261, endPoint x: 196, endPoint y: 217, distance: 136.5
click at [196, 217] on div "SearchWithCriteria25a05637-d58a-409a-9f2a-88fb64e36d7c Work Title si no es con …" at bounding box center [483, 319] width 931 height 208
type input "hace rato"
click at [835, 378] on button "Search" at bounding box center [892, 397] width 114 height 38
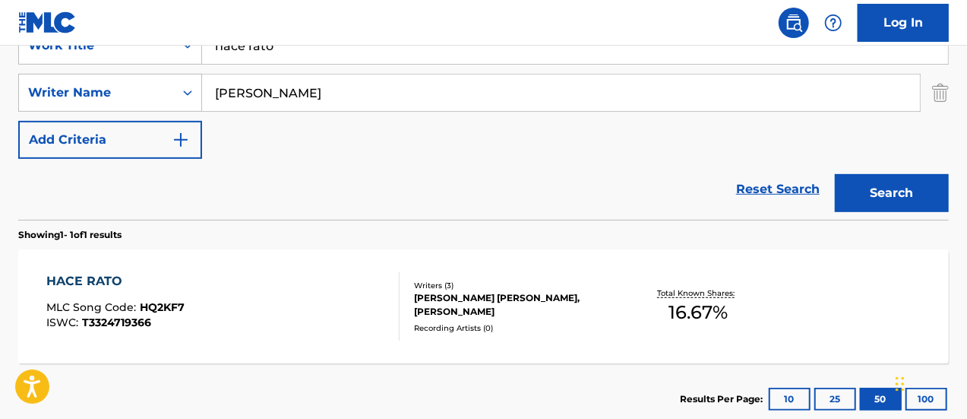
scroll to position [336, 0]
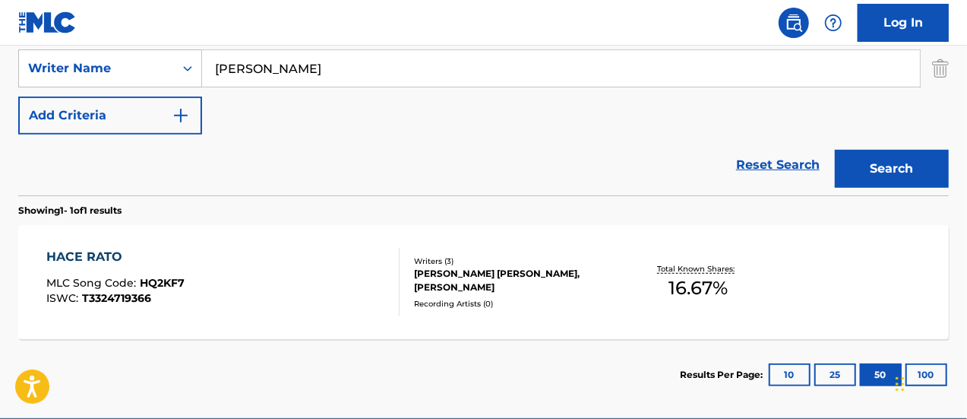
click at [274, 287] on div "HACE RATO MLC Song Code : HQ2KF7 ISWC : T3324719366" at bounding box center [223, 282] width 354 height 68
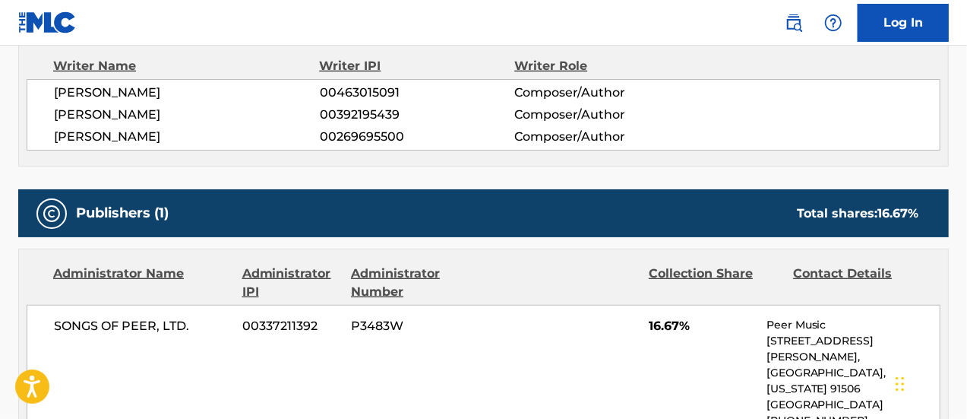
scroll to position [532, 0]
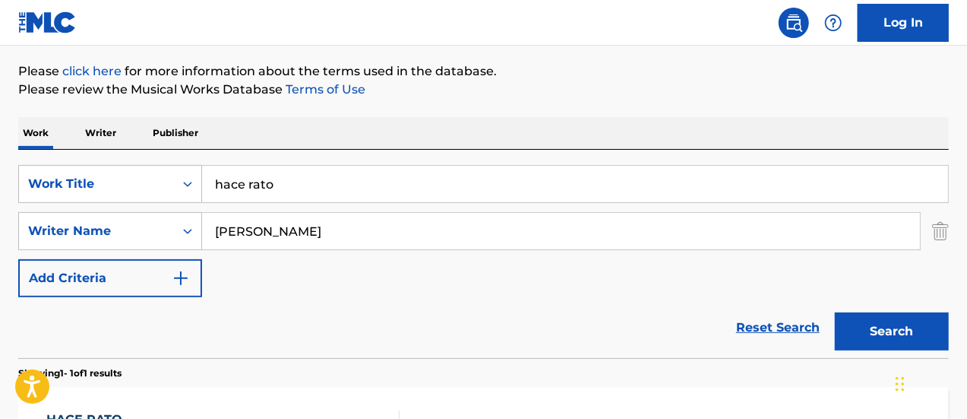
scroll to position [103, 0]
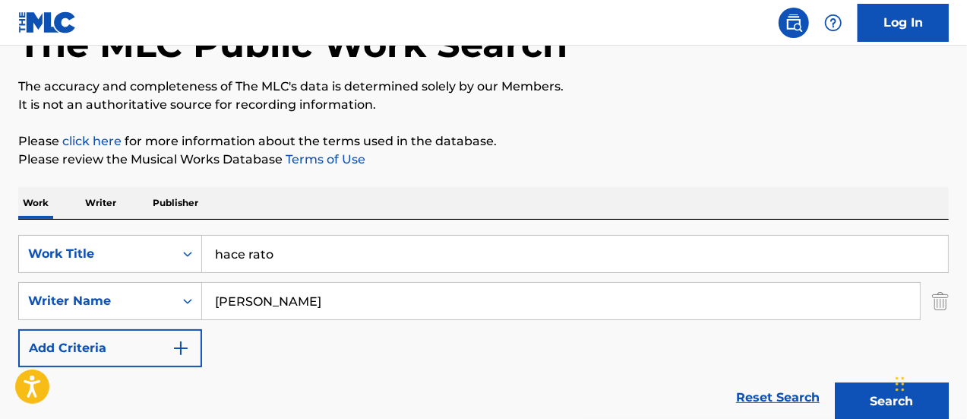
drag, startPoint x: 325, startPoint y: 242, endPoint x: 137, endPoint y: 230, distance: 188.9
click at [137, 230] on div "SearchWithCriteria25a05637-d58a-409a-9f2a-88fb64e36d7c Work Title hace rato Sea…" at bounding box center [483, 324] width 931 height 208
type input "invisible"
click at [835, 382] on button "Search" at bounding box center [892, 401] width 114 height 38
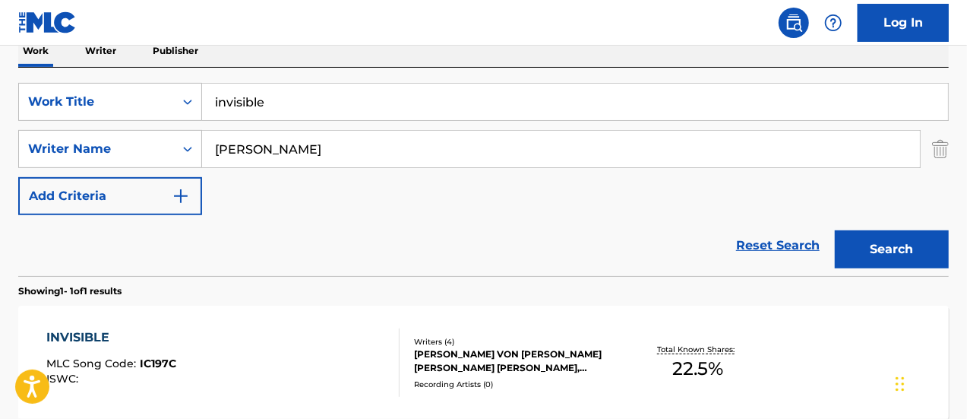
scroll to position [331, 0]
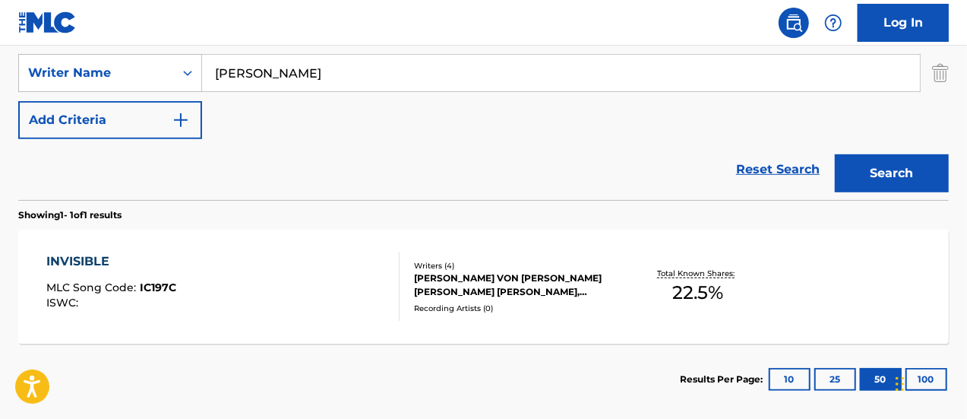
click at [448, 300] on div "Writers ( 4 ) [PERSON_NAME] VON [PERSON_NAME] [PERSON_NAME] [PERSON_NAME], [PER…" at bounding box center [510, 287] width 221 height 54
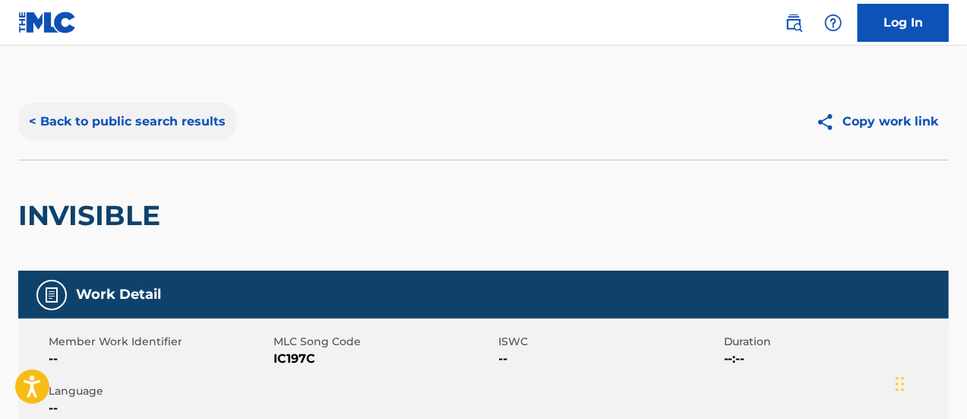
click at [35, 122] on button "< Back to public search results" at bounding box center [127, 122] width 218 height 38
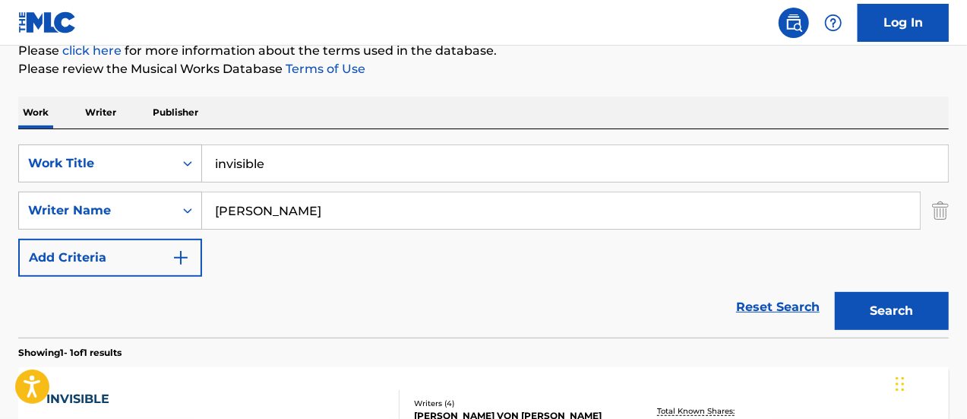
scroll to position [169, 0]
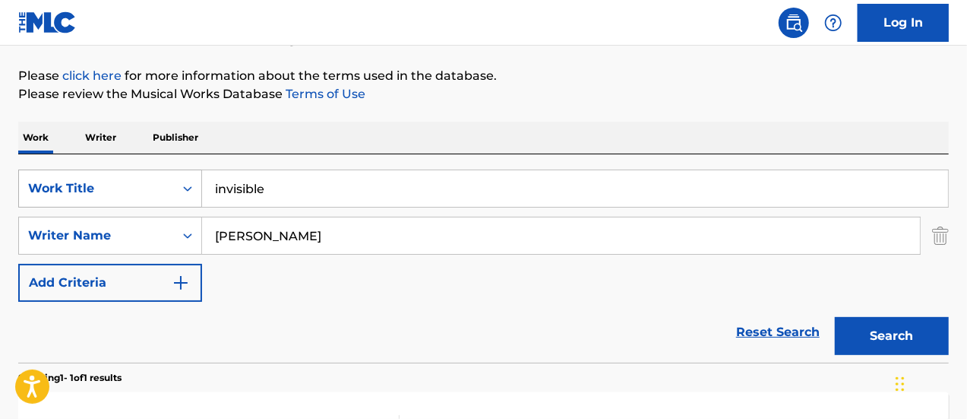
drag, startPoint x: 287, startPoint y: 188, endPoint x: 109, endPoint y: 171, distance: 178.6
click at [109, 171] on div "SearchWithCriteria25a05637-d58a-409a-9f2a-88fb64e36d7c Work Title invisible" at bounding box center [483, 188] width 931 height 38
type input "la ciudad"
click at [835, 317] on button "Search" at bounding box center [892, 336] width 114 height 38
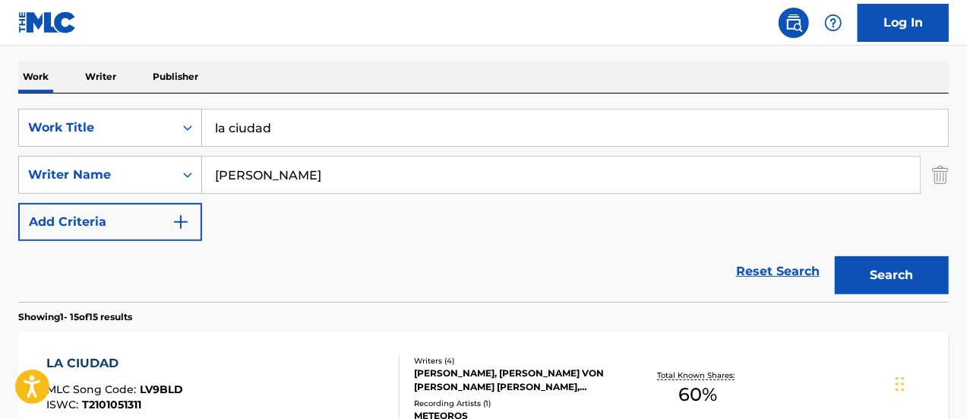
scroll to position [321, 0]
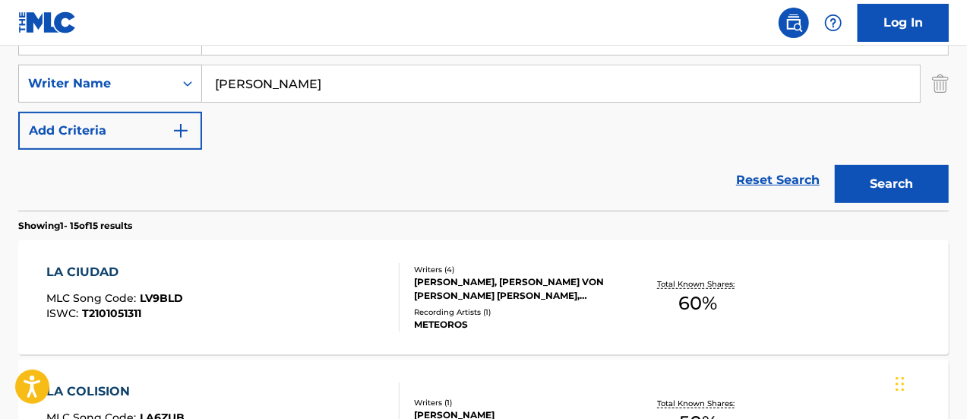
click at [391, 299] on div at bounding box center [393, 297] width 12 height 68
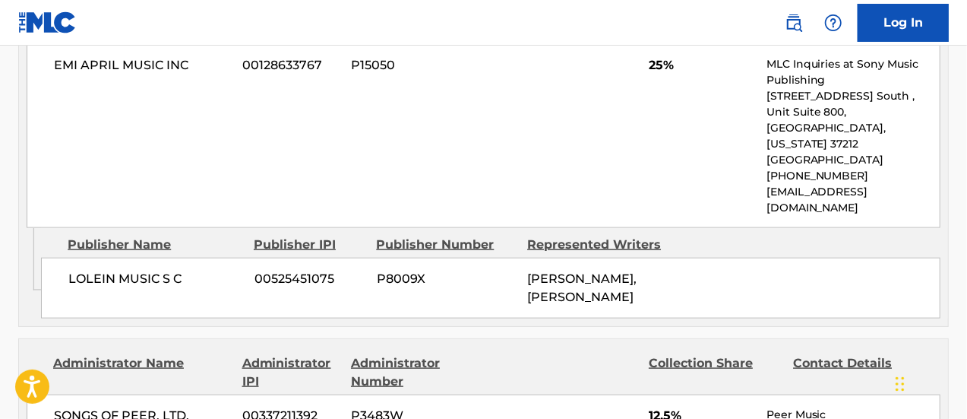
scroll to position [836, 0]
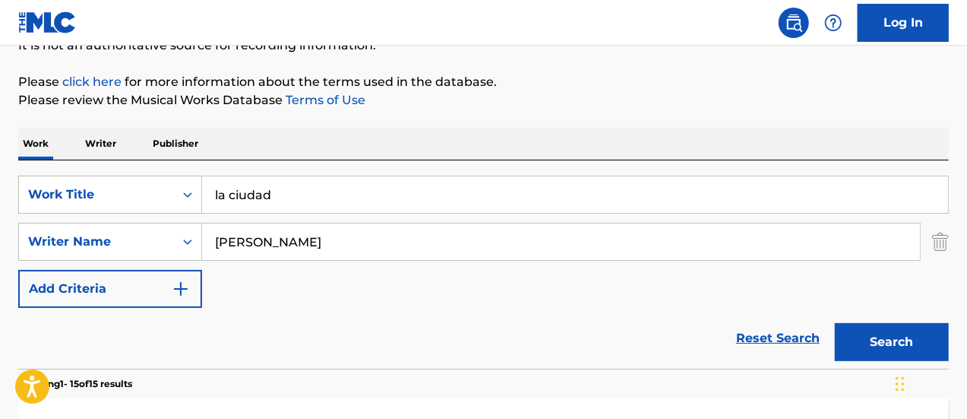
scroll to position [169, 0]
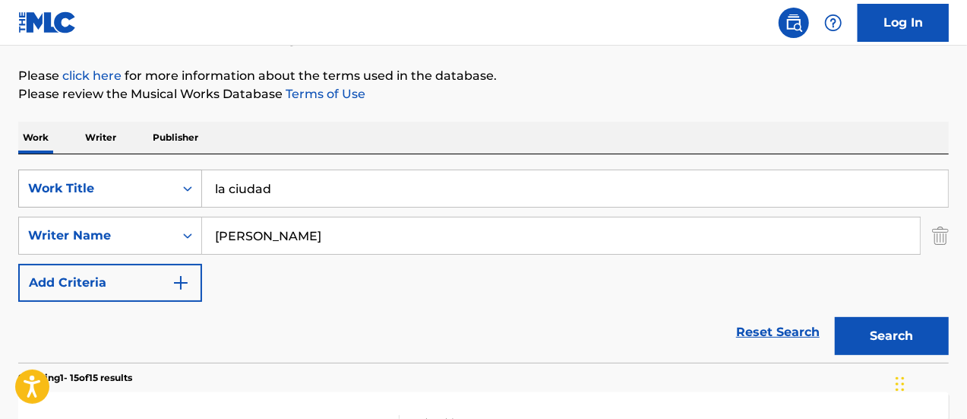
drag, startPoint x: 297, startPoint y: 189, endPoint x: 190, endPoint y: 179, distance: 107.6
click at [190, 179] on div "SearchWithCriteria25a05637-d58a-409a-9f2a-88fb64e36d7c Work Title la ciudad" at bounding box center [483, 188] width 931 height 38
type input "loro"
click at [835, 317] on button "Search" at bounding box center [892, 336] width 114 height 38
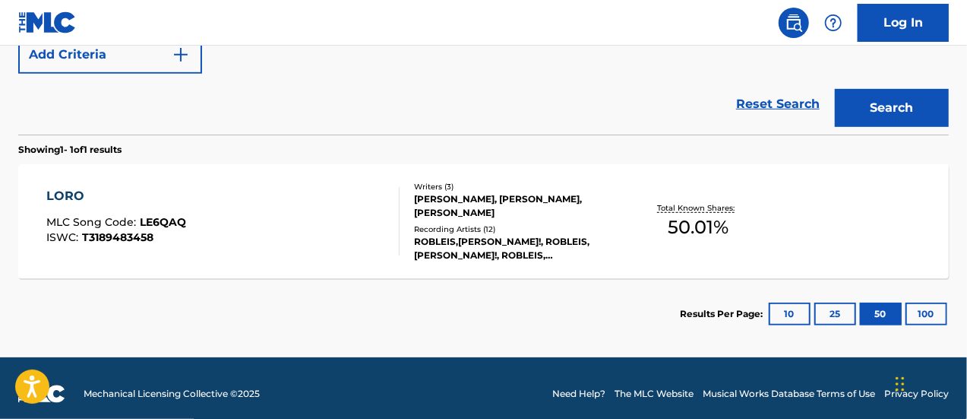
click at [274, 235] on div "LORO MLC Song Code : LE6QAQ ISWC : T3189483458" at bounding box center [223, 221] width 354 height 68
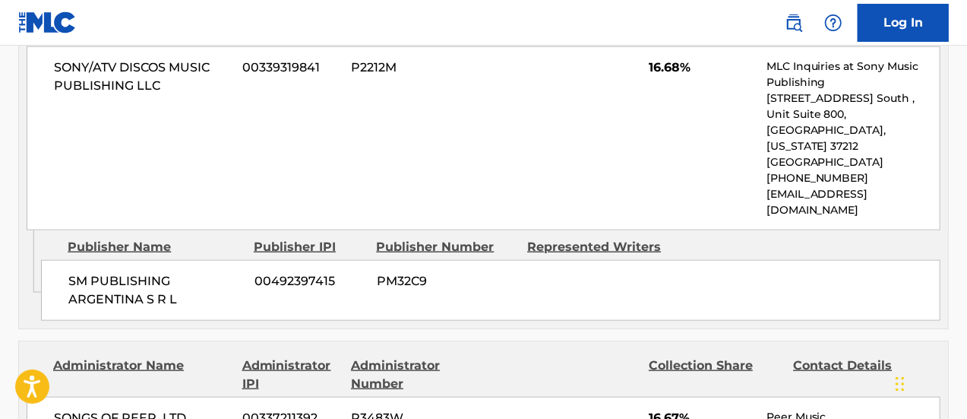
scroll to position [912, 0]
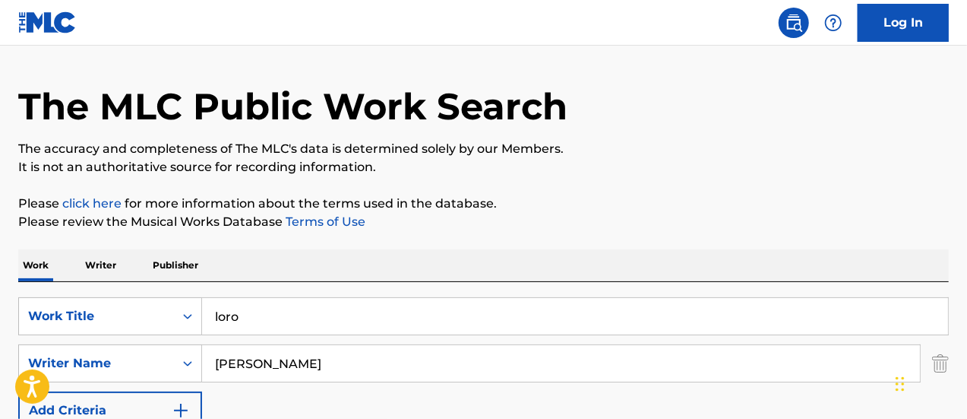
scroll to position [17, 0]
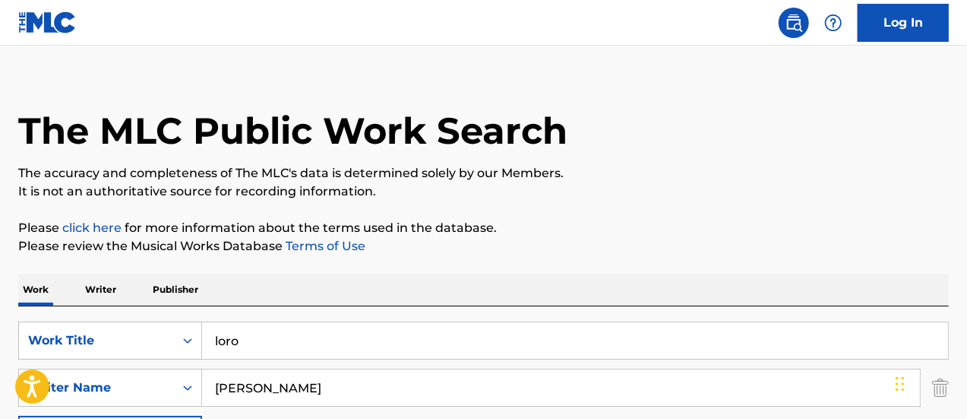
drag, startPoint x: 258, startPoint y: 343, endPoint x: 116, endPoint y: 309, distance: 146.2
click at [114, 308] on div "SearchWithCriteria25a05637-d58a-409a-9f2a-88fb64e36d7c Work Title loro SearchWi…" at bounding box center [483, 410] width 931 height 208
type input "perfeita"
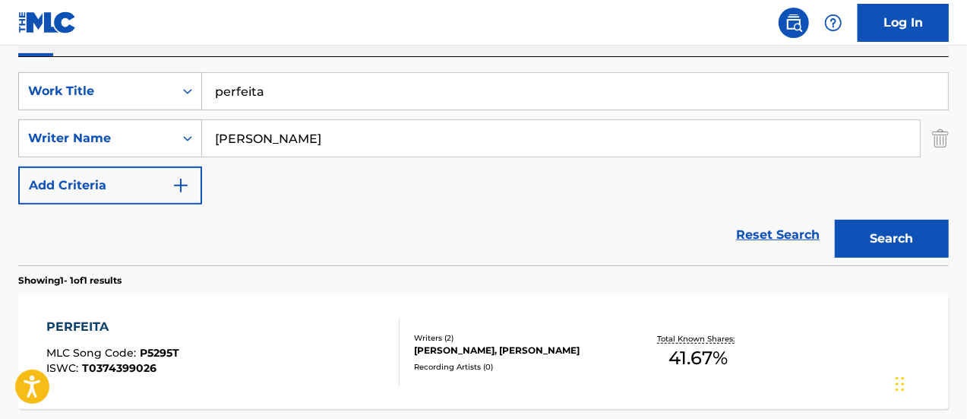
scroll to position [321, 0]
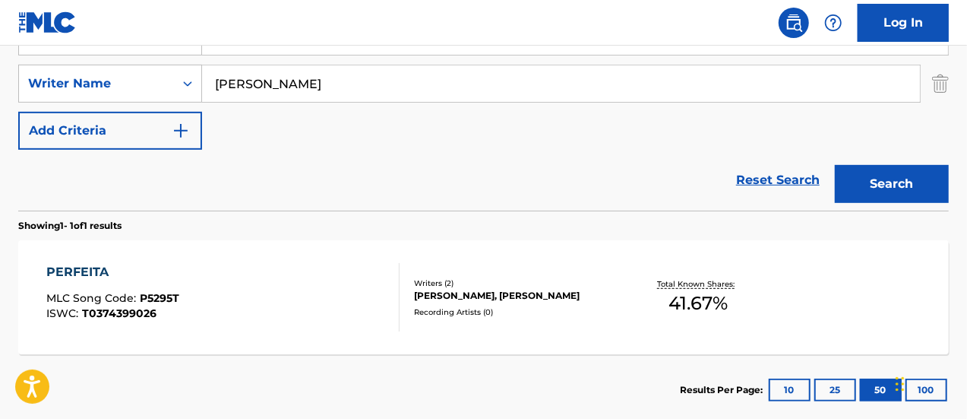
click at [268, 286] on div "PERFEITA MLC Song Code : P5295T ISWC : T0374399026" at bounding box center [223, 297] width 354 height 68
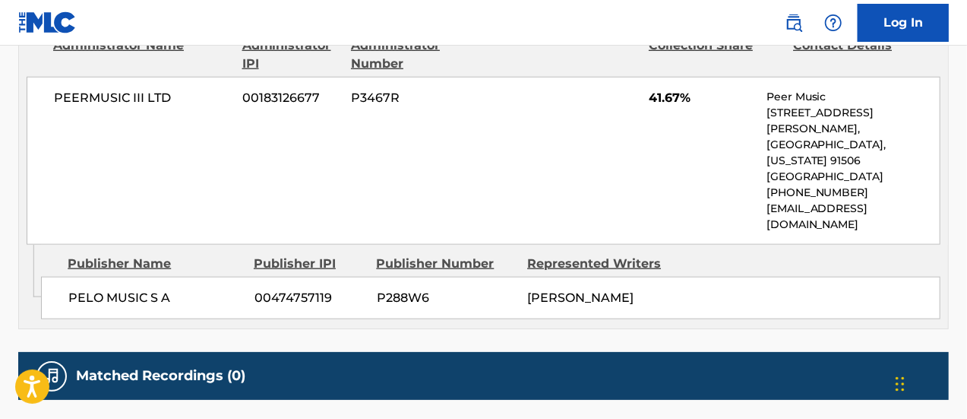
scroll to position [760, 0]
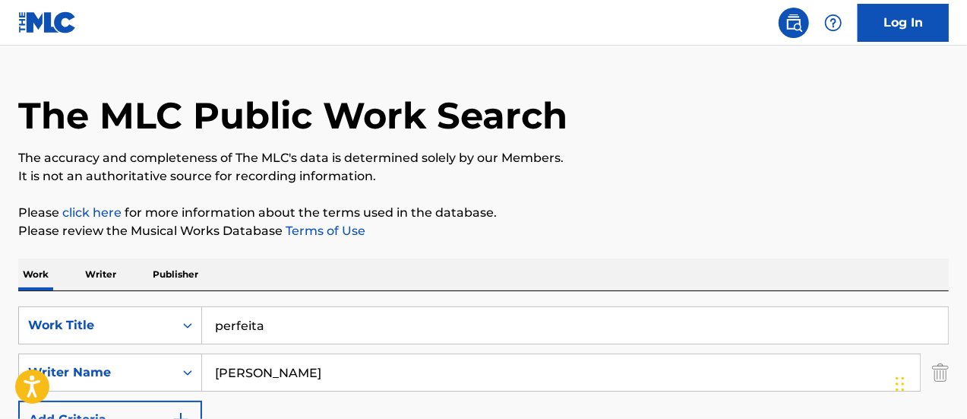
scroll to position [27, 0]
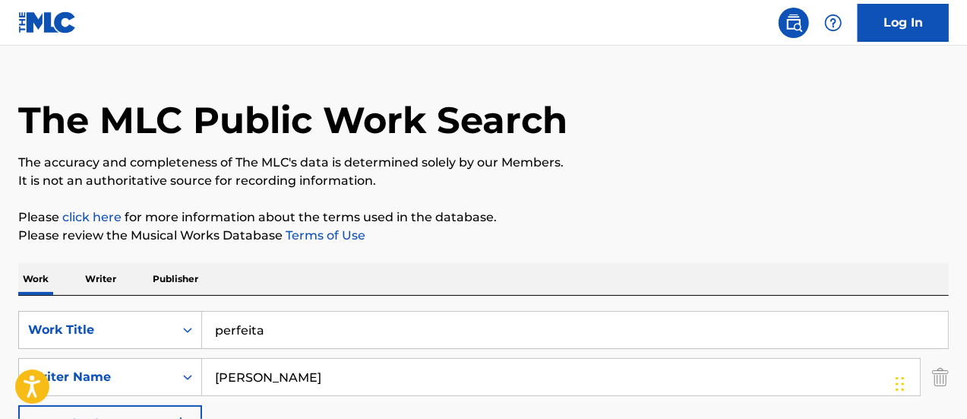
drag, startPoint x: 287, startPoint y: 320, endPoint x: 163, endPoint y: 306, distance: 124.6
click at [163, 306] on div "SearchWithCriteria25a05637-d58a-409a-9f2a-88fb64e36d7c Work Title perfeita Sear…" at bounding box center [483, 400] width 931 height 208
type input "por el mundo"
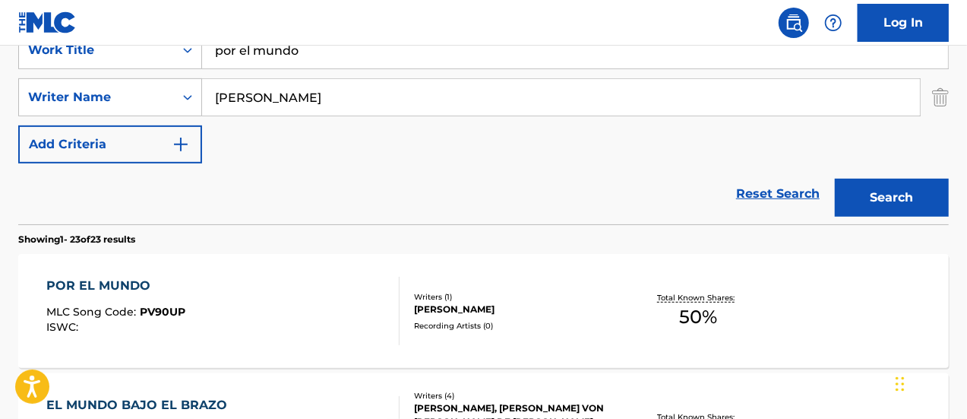
scroll to position [331, 0]
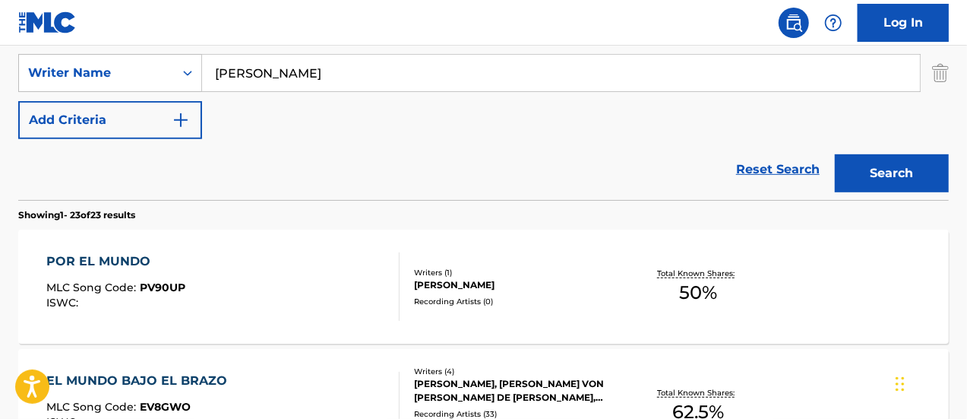
click at [230, 276] on div "POR EL MUNDO MLC Song Code : PV90UP ISWC :" at bounding box center [223, 286] width 354 height 68
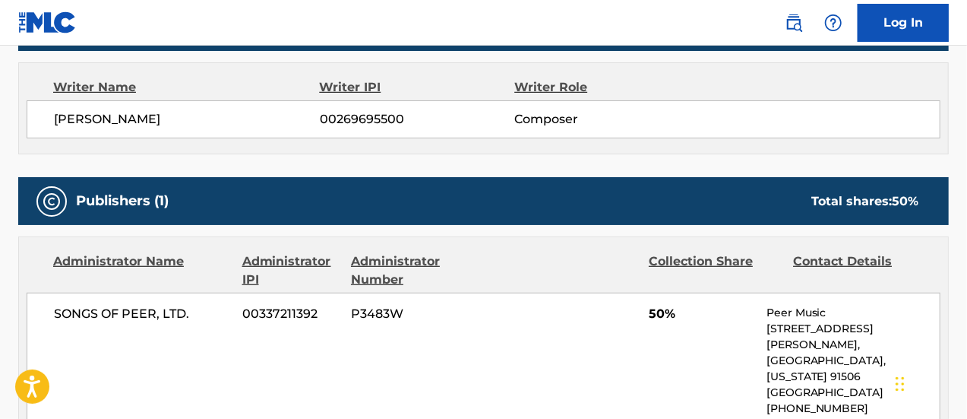
scroll to position [304, 0]
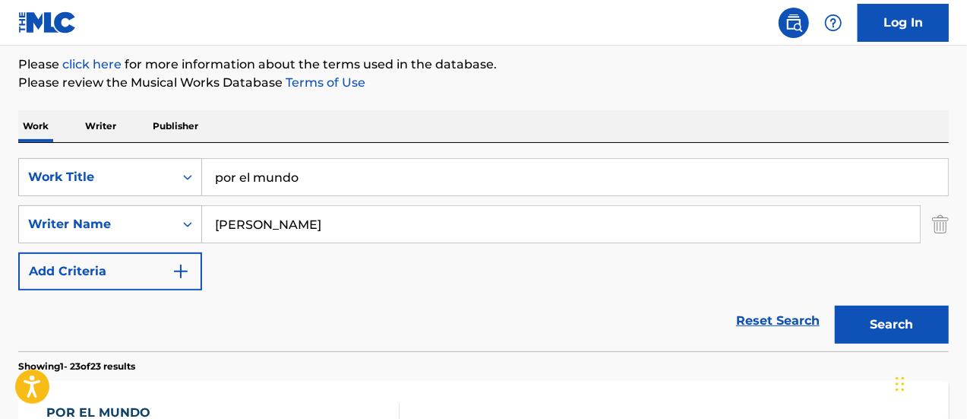
scroll to position [179, 0]
drag, startPoint x: 315, startPoint y: 178, endPoint x: 148, endPoint y: 163, distance: 167.1
click at [145, 165] on div "SearchWithCriteria25a05637-d58a-409a-9f2a-88fb64e36d7c Work Title por el mundo" at bounding box center [483, 178] width 931 height 38
type input "prisionero"
click at [835, 306] on button "Search" at bounding box center [892, 325] width 114 height 38
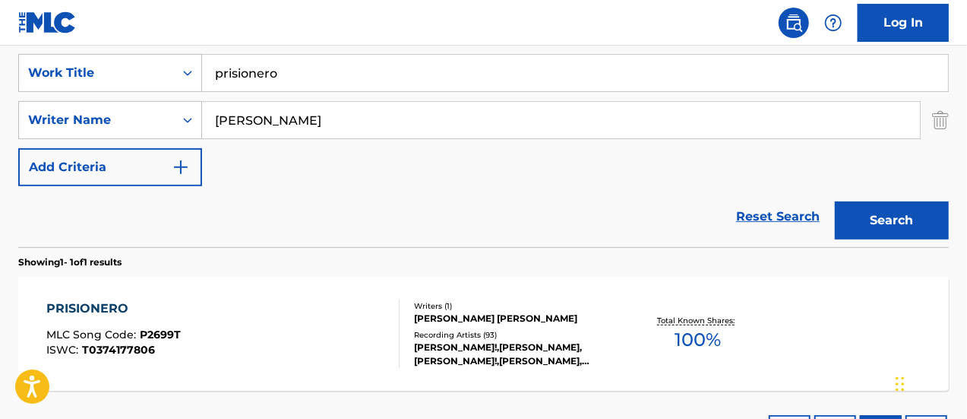
scroll to position [331, 0]
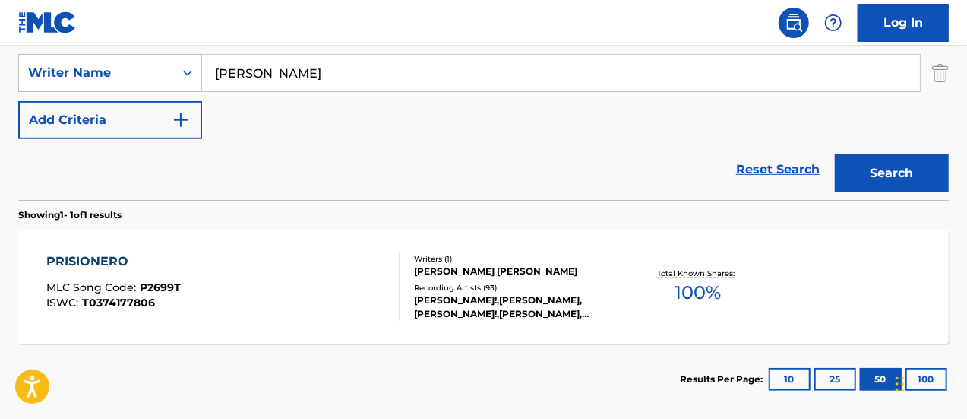
click at [440, 293] on div "[PERSON_NAME]!,[PERSON_NAME], [PERSON_NAME]!,[PERSON_NAME], [PERSON_NAME]!, [PE…" at bounding box center [517, 306] width 207 height 27
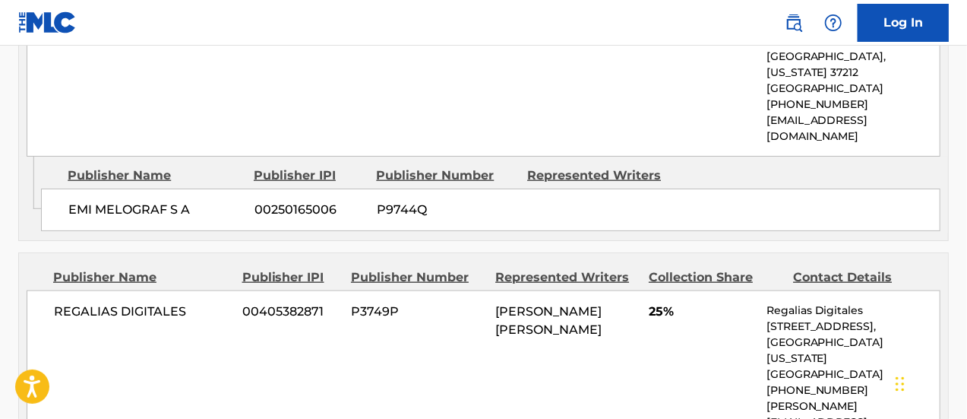
scroll to position [836, 0]
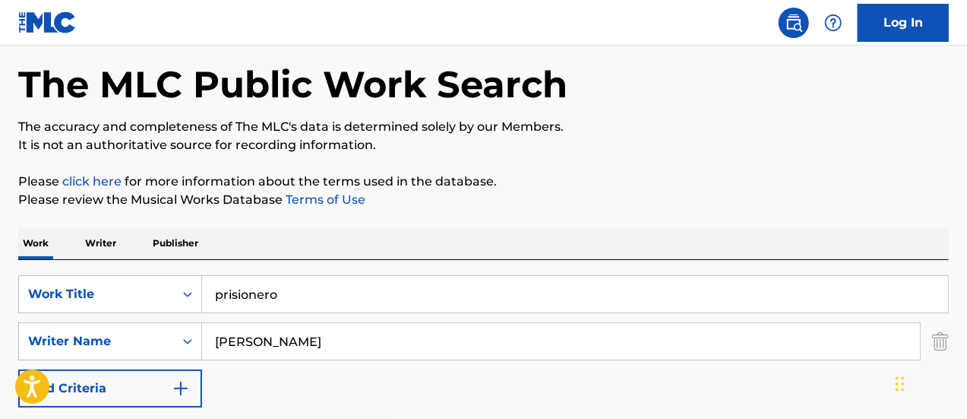
scroll to position [152, 0]
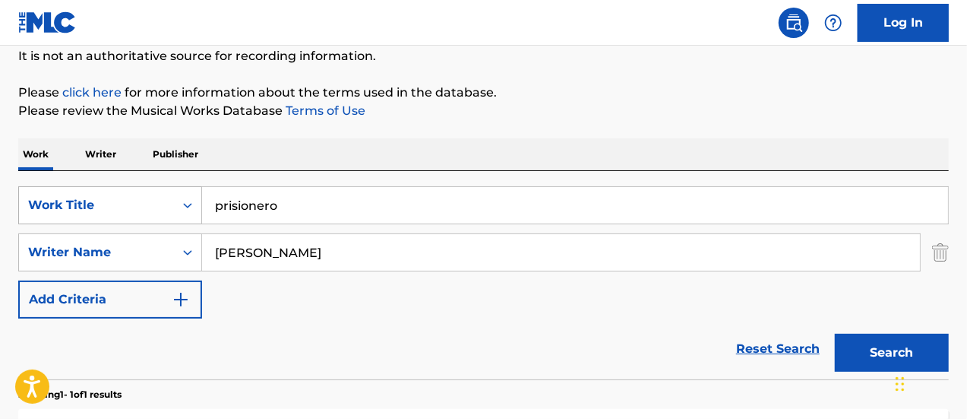
drag, startPoint x: 299, startPoint y: 215, endPoint x: 136, endPoint y: 189, distance: 164.7
click at [135, 189] on div "SearchWithCriteria25a05637-d58a-409a-9f2a-88fb64e36d7c Work Title prisionero" at bounding box center [483, 205] width 931 height 38
type input "hola"
click at [835, 334] on button "Search" at bounding box center [892, 353] width 114 height 38
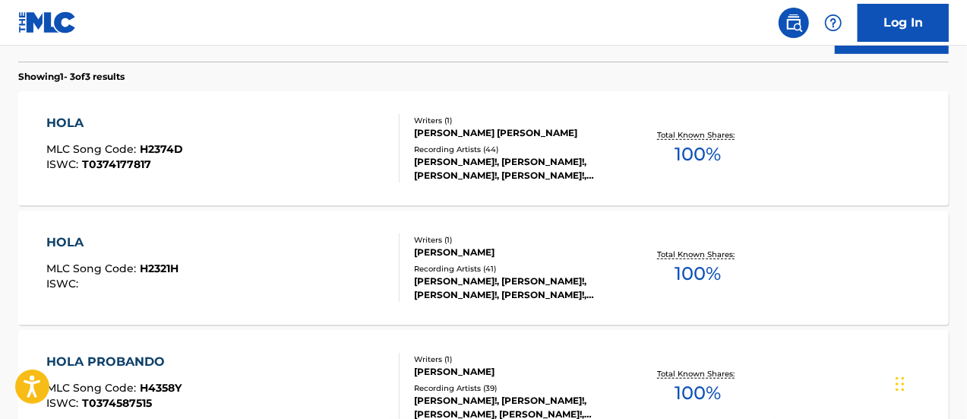
scroll to position [456, 0]
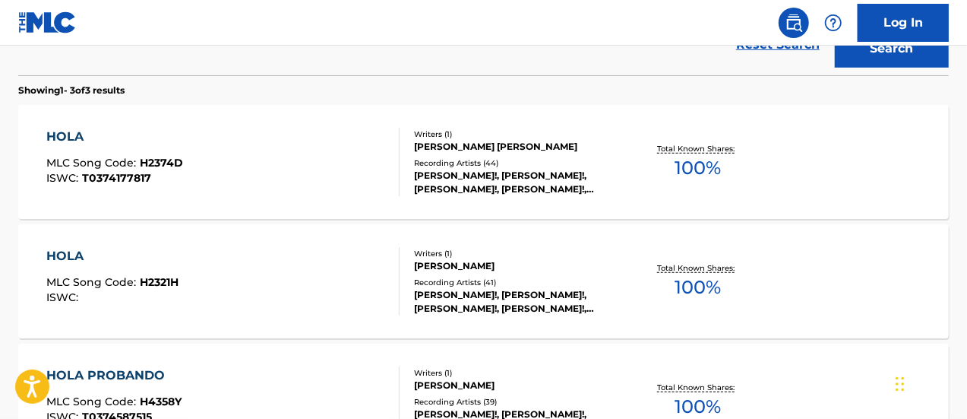
click at [255, 173] on div "HOLA MLC Song Code : H2374D ISWC : T0374177817" at bounding box center [223, 162] width 354 height 68
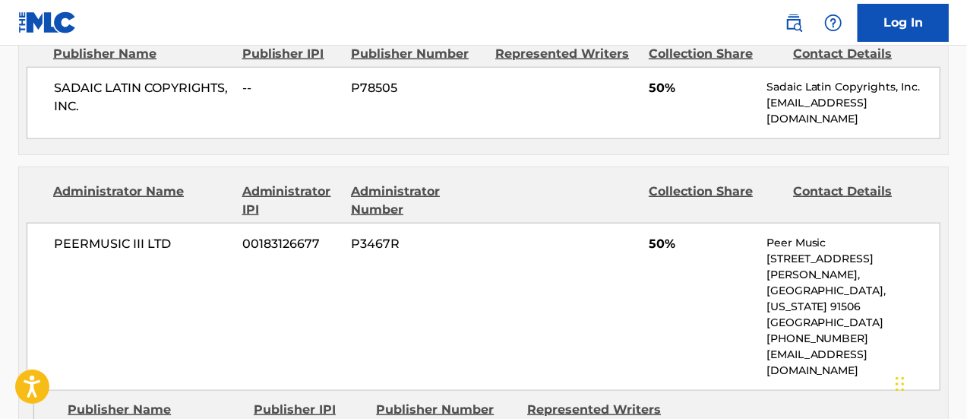
scroll to position [760, 0]
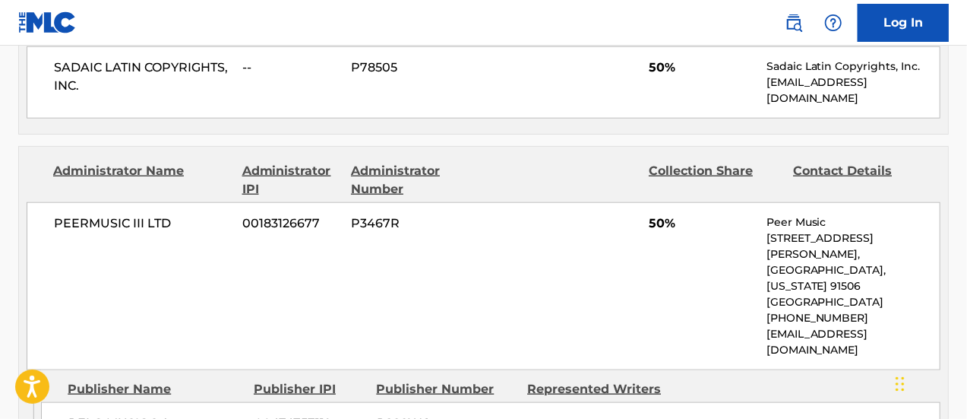
scroll to position [543, 0]
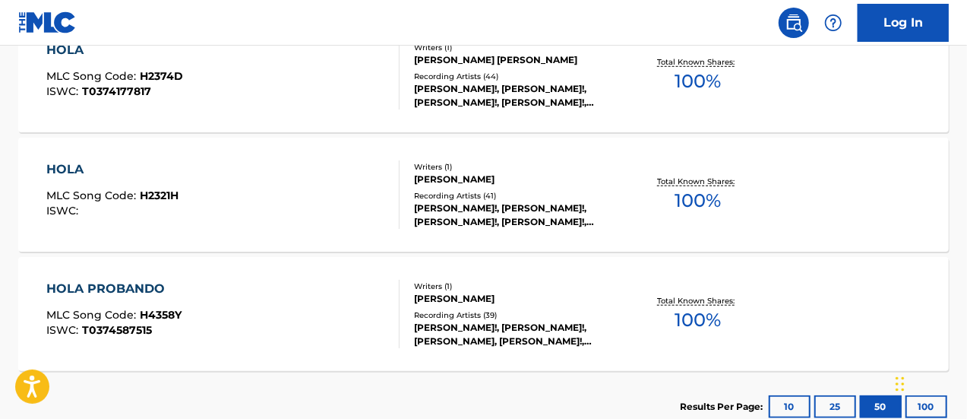
click at [403, 212] on div "Writers ( 1 ) [PERSON_NAME] Recording Artists ( 41 ) [PERSON_NAME]!, [PERSON_NA…" at bounding box center [510, 195] width 221 height 68
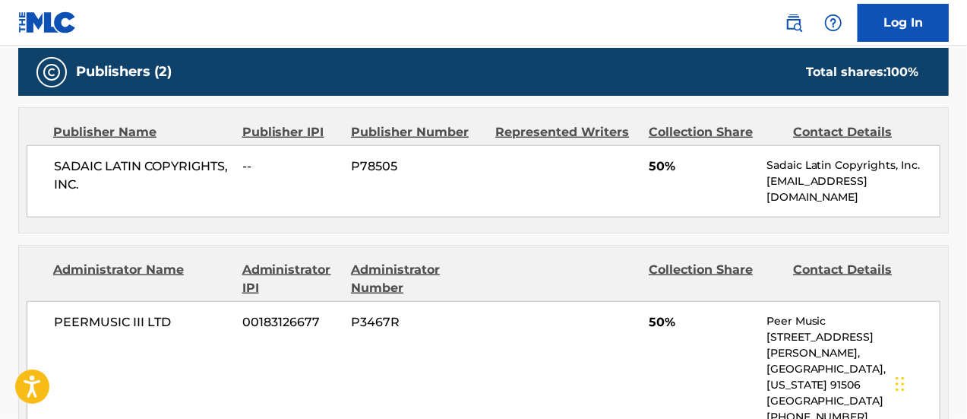
scroll to position [684, 0]
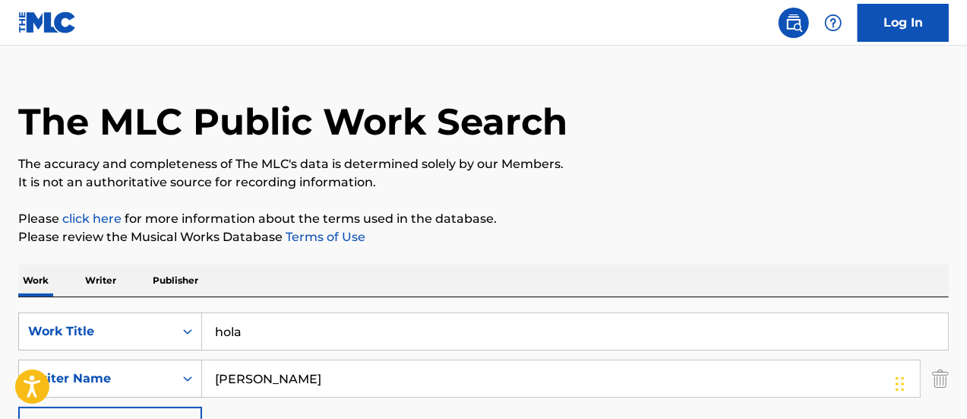
scroll to position [21, 0]
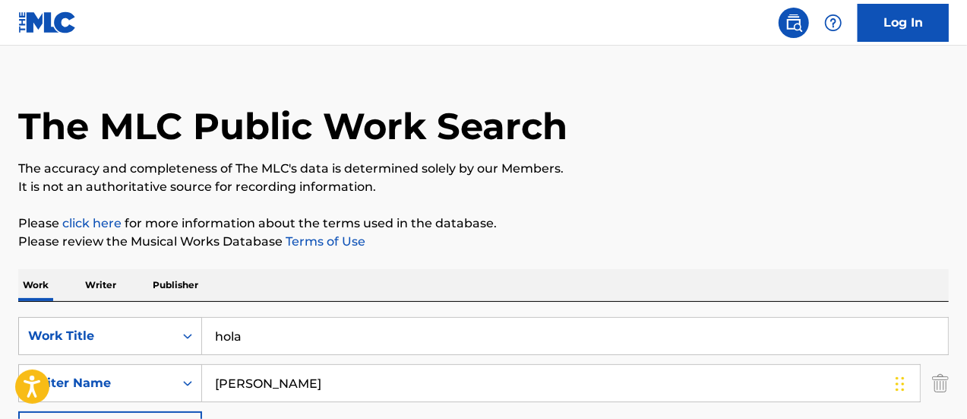
drag, startPoint x: 278, startPoint y: 343, endPoint x: 110, endPoint y: 303, distance: 172.5
click at [110, 303] on div "SearchWithCriteria25a05637-d58a-409a-9f2a-88fb64e36d7c Work Title hola SearchWi…" at bounding box center [483, 406] width 931 height 208
type input "la colision"
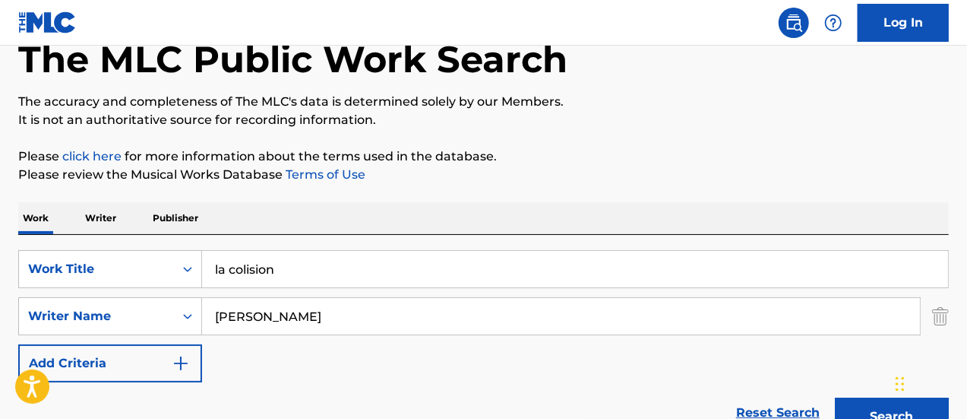
scroll to position [173, 0]
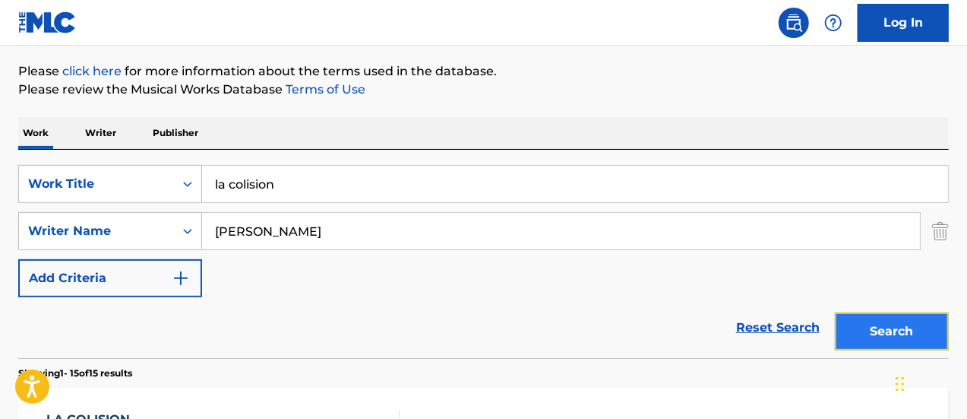
click at [851, 330] on button "Search" at bounding box center [892, 331] width 114 height 38
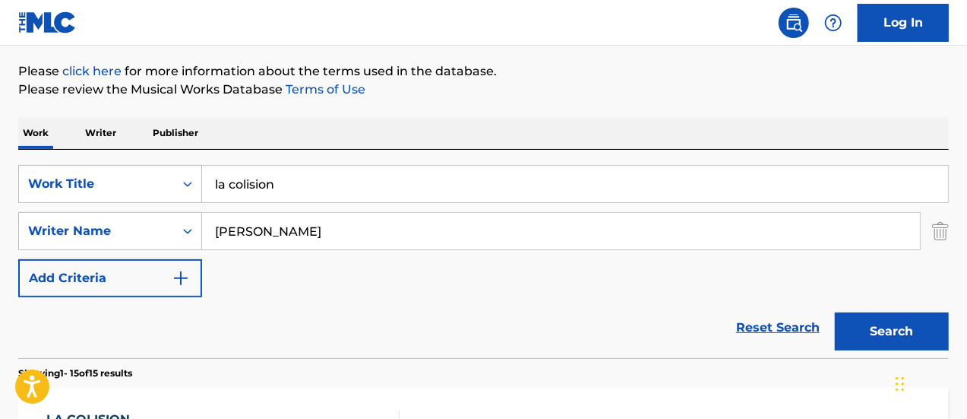
scroll to position [401, 0]
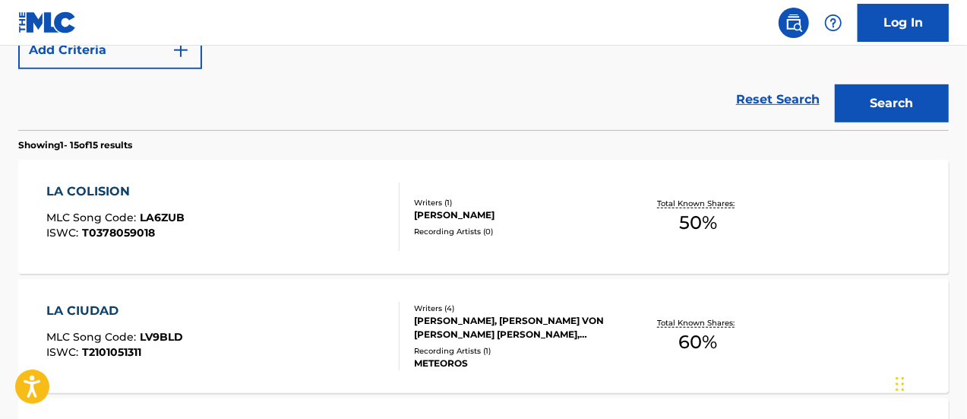
click at [349, 220] on div "LA COLISION MLC Song Code : LA6ZUB ISWC : T0378059018" at bounding box center [223, 216] width 354 height 68
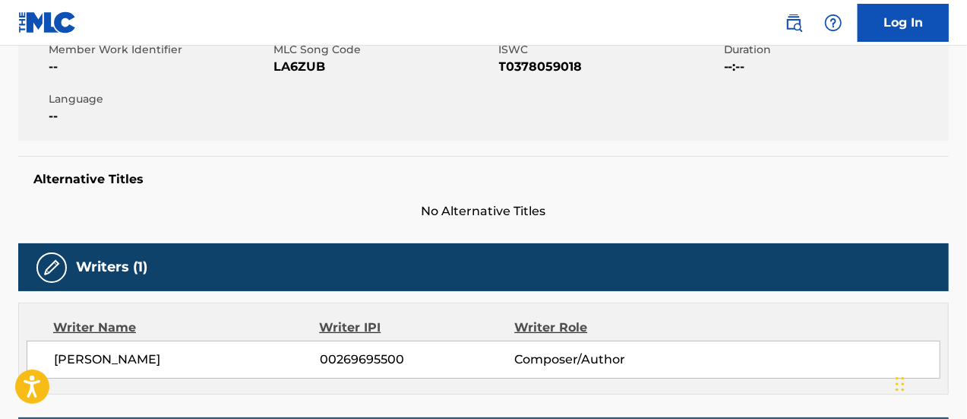
scroll to position [304, 0]
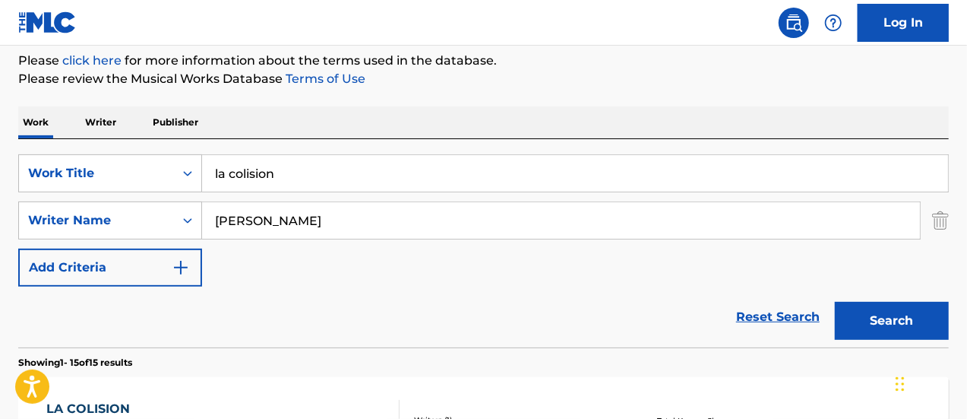
scroll to position [108, 0]
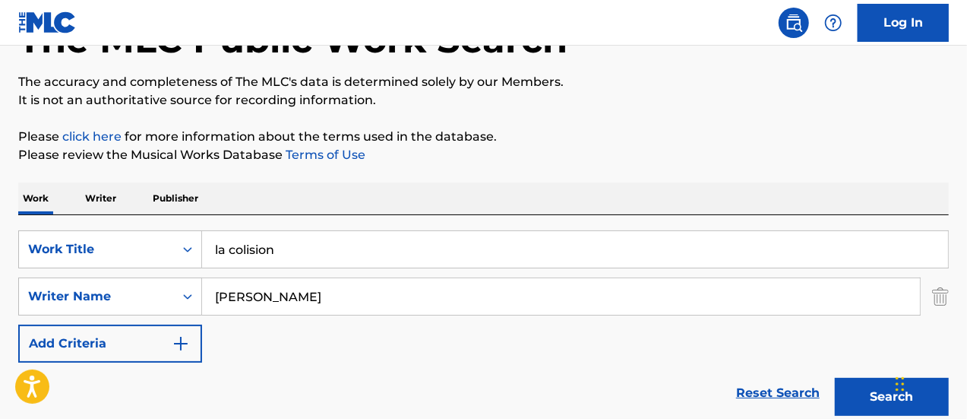
drag, startPoint x: 302, startPoint y: 255, endPoint x: 137, endPoint y: 210, distance: 171.8
type input "sin solucion"
click at [835, 378] on button "Search" at bounding box center [892, 397] width 114 height 38
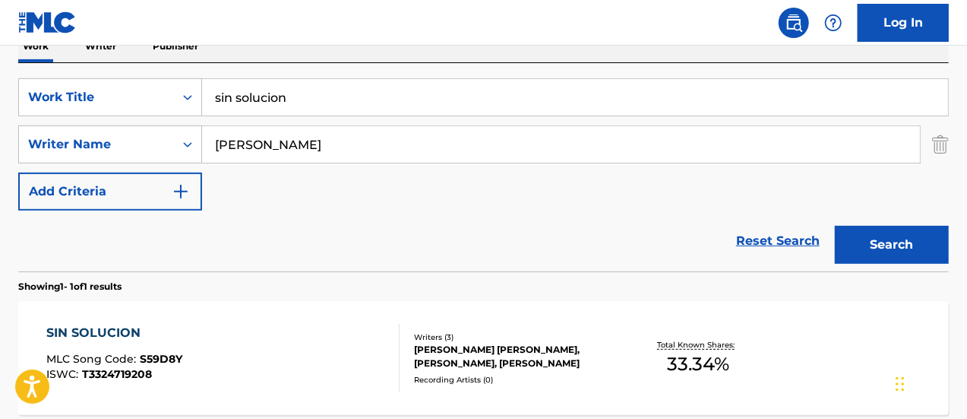
scroll to position [336, 0]
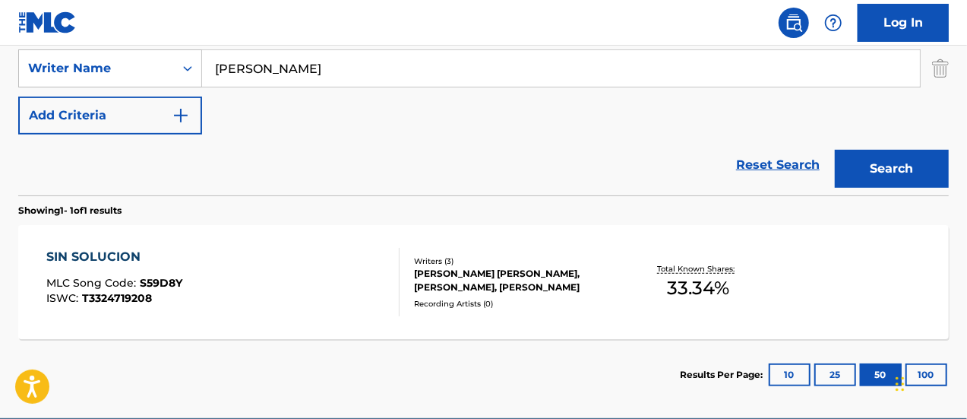
click at [217, 277] on div "SIN SOLUCION MLC Song Code : S59D8Y ISWC : T3324719208" at bounding box center [223, 282] width 354 height 68
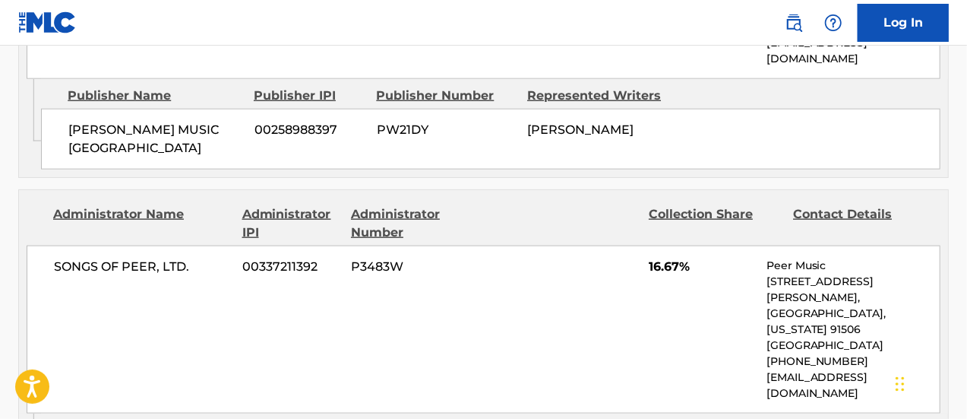
scroll to position [760, 0]
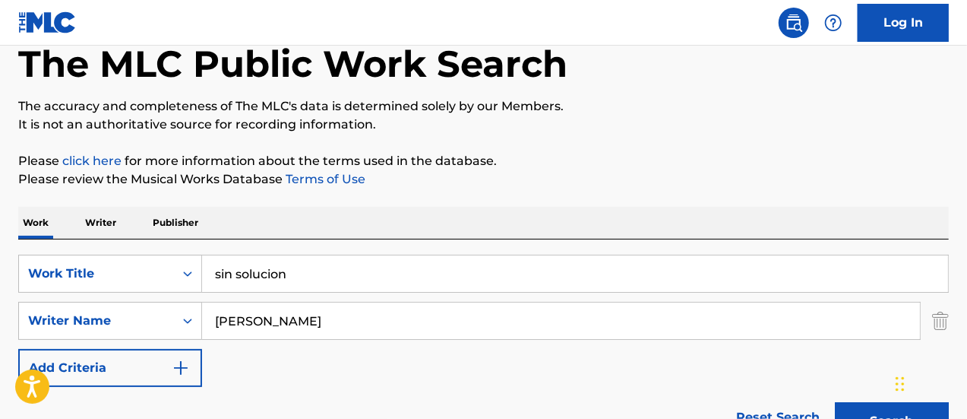
scroll to position [103, 0]
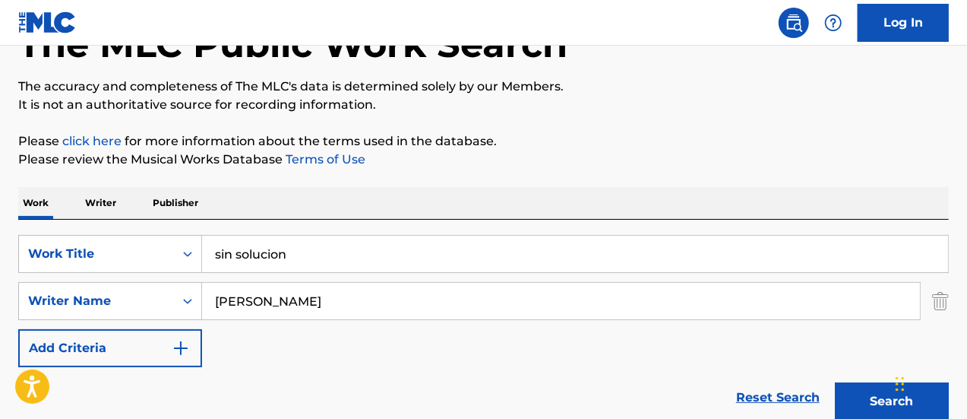
drag, startPoint x: 295, startPoint y: 255, endPoint x: 137, endPoint y: 232, distance: 159.7
click at [137, 232] on div "SearchWithCriteria25a05637-d58a-409a-9f2a-88fb64e36d7c Work Title sin solucion …" at bounding box center [483, 324] width 931 height 208
type input "traicion"
click at [835, 382] on button "Search" at bounding box center [892, 401] width 114 height 38
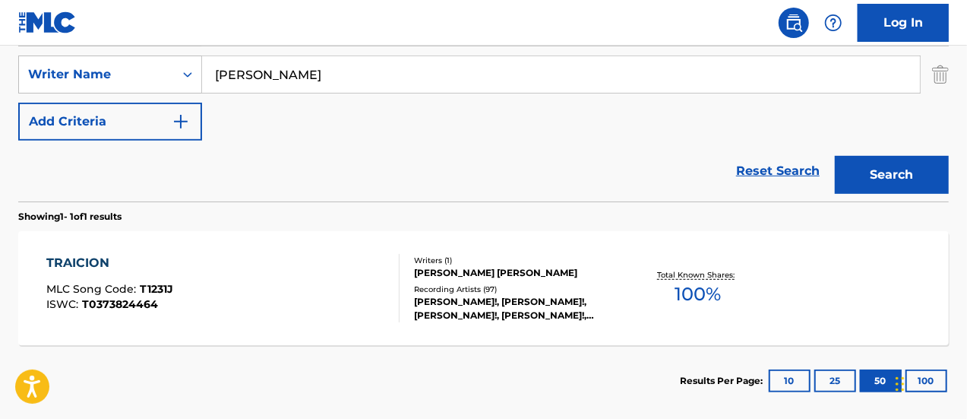
scroll to position [331, 0]
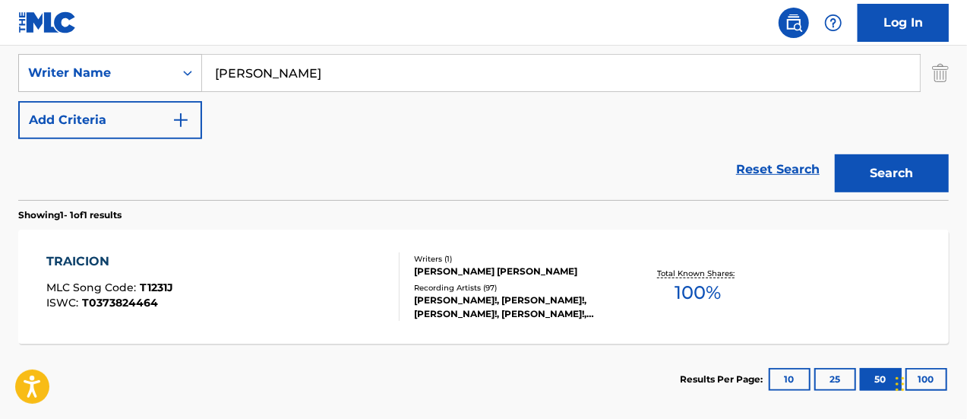
click at [226, 268] on div "TRAICION MLC Song Code : T1231J ISWC : T0373824464" at bounding box center [223, 286] width 354 height 68
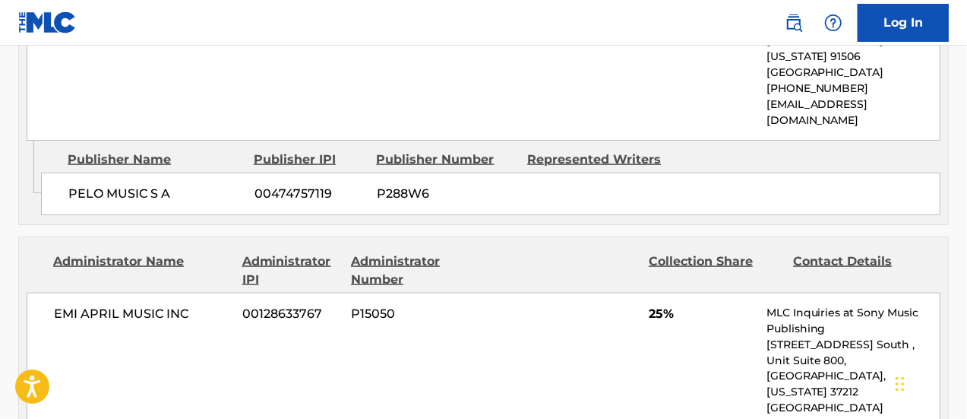
scroll to position [1064, 0]
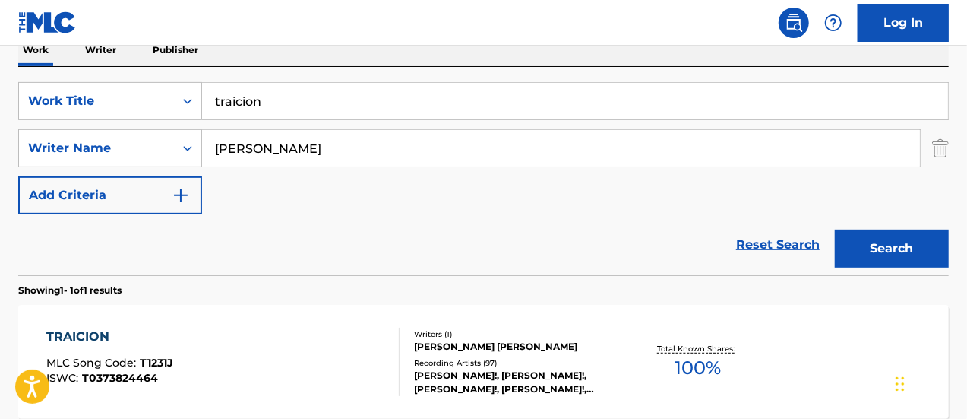
scroll to position [255, 0]
drag, startPoint x: 284, startPoint y: 106, endPoint x: 147, endPoint y: 80, distance: 140.0
click at [146, 86] on div "SearchWithCriteria25a05637-d58a-409a-9f2a-88fb64e36d7c Work Title traicion" at bounding box center [483, 102] width 931 height 38
click at [835, 230] on button "Search" at bounding box center [892, 249] width 114 height 38
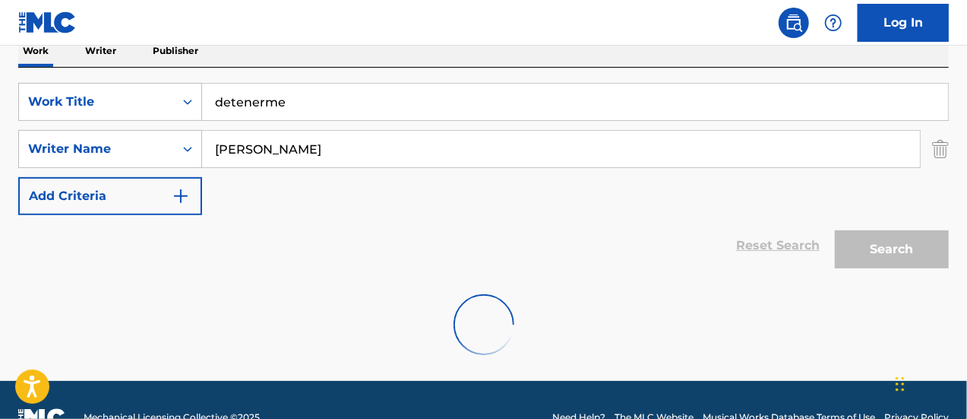
scroll to position [240, 0]
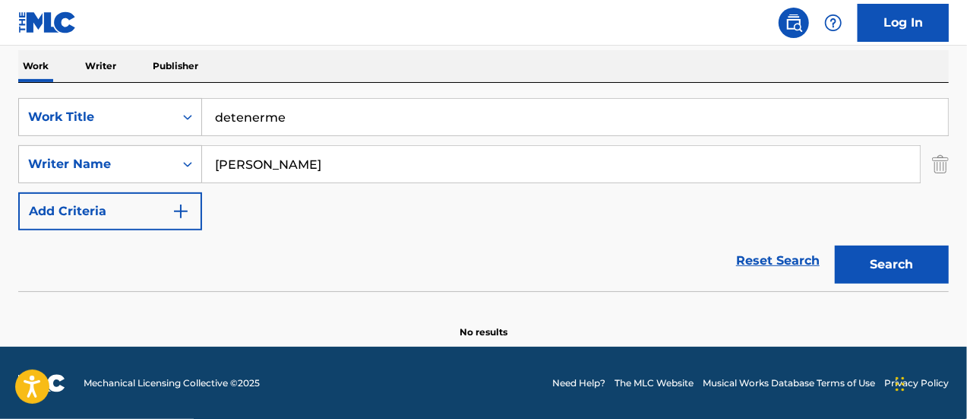
drag, startPoint x: 292, startPoint y: 118, endPoint x: 172, endPoint y: 92, distance: 122.8
click at [172, 92] on div "SearchWithCriteria25a05637-d58a-409a-9f2a-88fb64e36d7c Work Title detenerme Sea…" at bounding box center [483, 187] width 931 height 208
type input "burbuja vital"
click at [835, 245] on button "Search" at bounding box center [892, 264] width 114 height 38
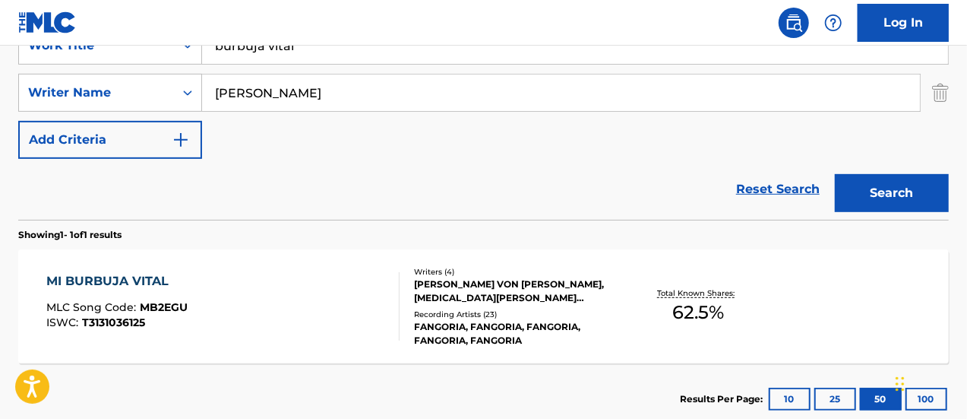
scroll to position [331, 0]
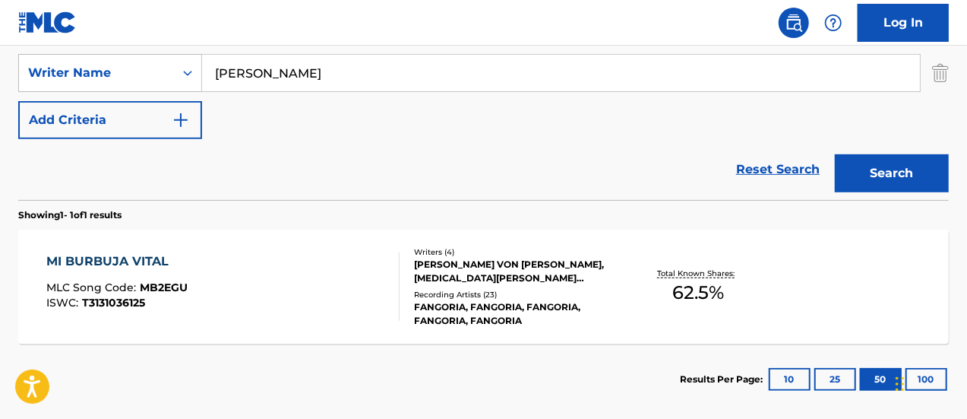
click at [190, 274] on div "MI BURBUJA VITAL MLC Song Code : MB2EGU ISWC : T3131036125" at bounding box center [223, 286] width 354 height 68
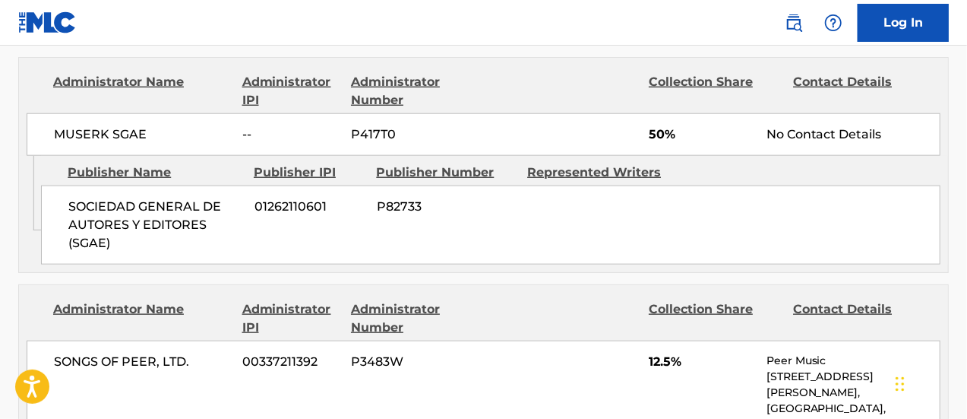
scroll to position [760, 0]
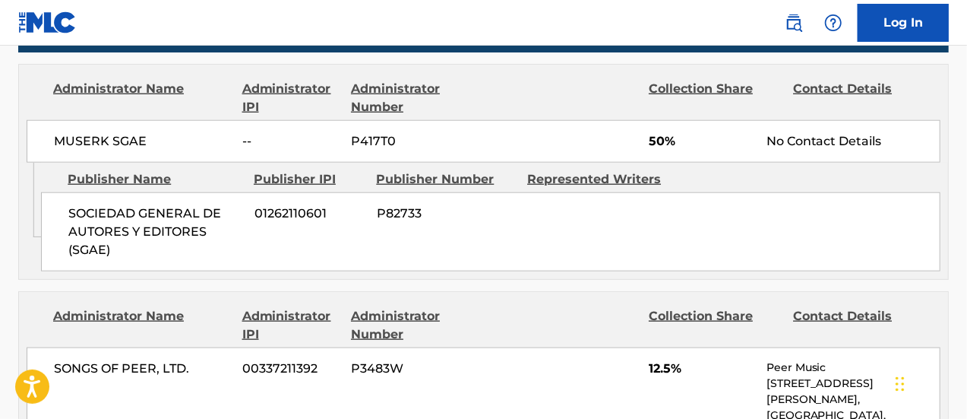
scroll to position [407, 0]
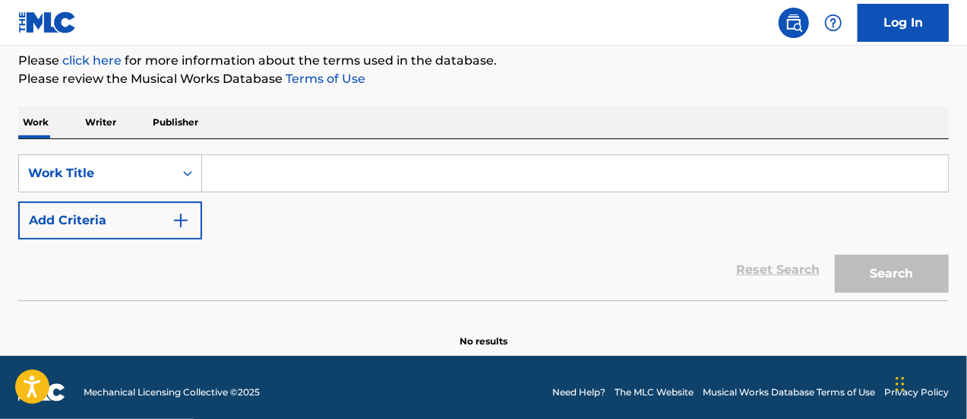
scroll to position [193, 0]
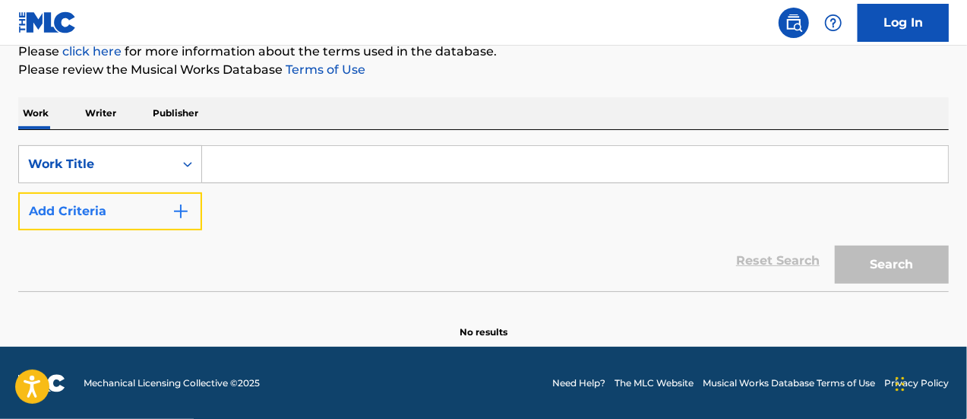
click at [185, 204] on img "Search Form" at bounding box center [181, 211] width 18 height 18
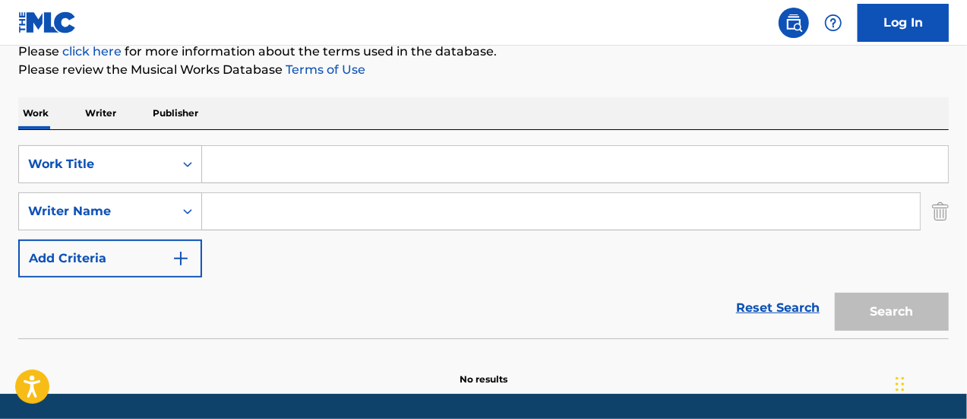
click at [223, 157] on input "Search Form" at bounding box center [575, 164] width 746 height 36
click at [248, 144] on div "SearchWithCriteria4e92e34f-be6d-4a19-b661-a87c3309ef7a Work Title SearchWithCri…" at bounding box center [483, 234] width 931 height 208
click at [246, 156] on input "Search Form" at bounding box center [575, 164] width 746 height 36
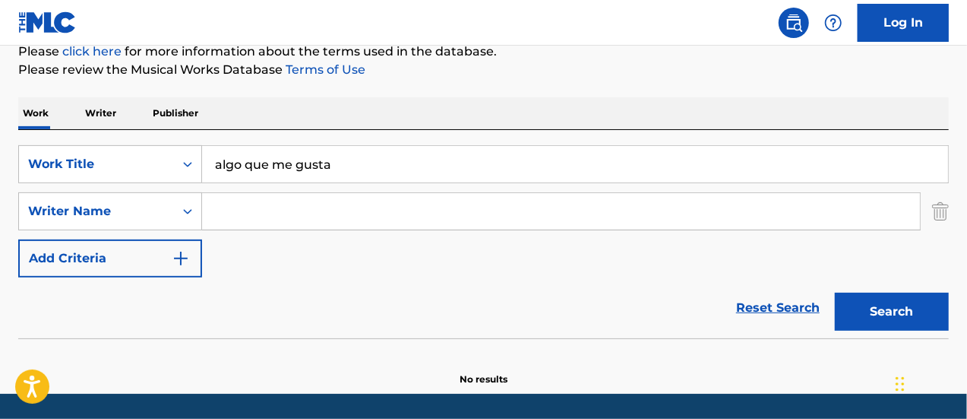
type input "algo que me gusta"
click at [296, 223] on input "Search Form" at bounding box center [561, 211] width 718 height 36
type input "[PERSON_NAME]"
click at [835, 293] on button "Search" at bounding box center [892, 312] width 114 height 38
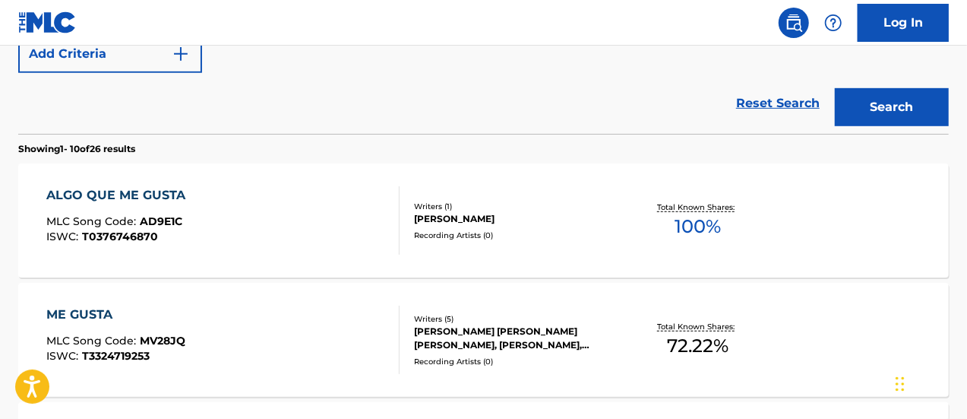
scroll to position [421, 0]
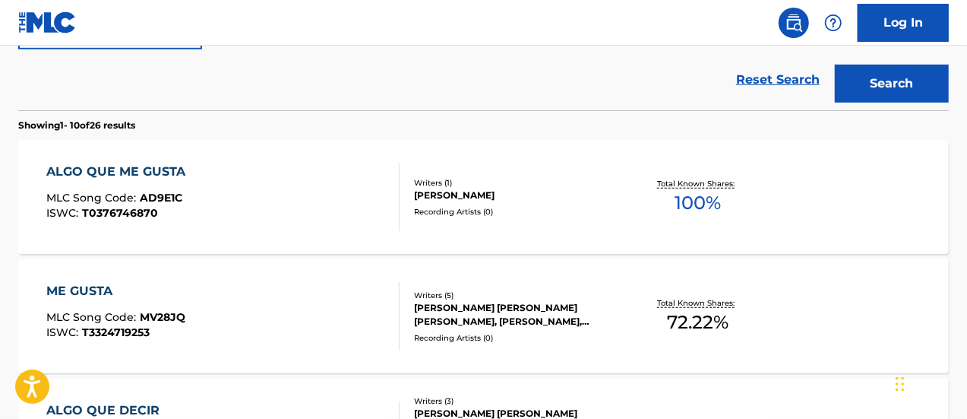
click at [359, 192] on div "ALGO QUE ME GUSTA MLC Song Code : AD9E1C ISWC : T0376746870" at bounding box center [223, 197] width 354 height 68
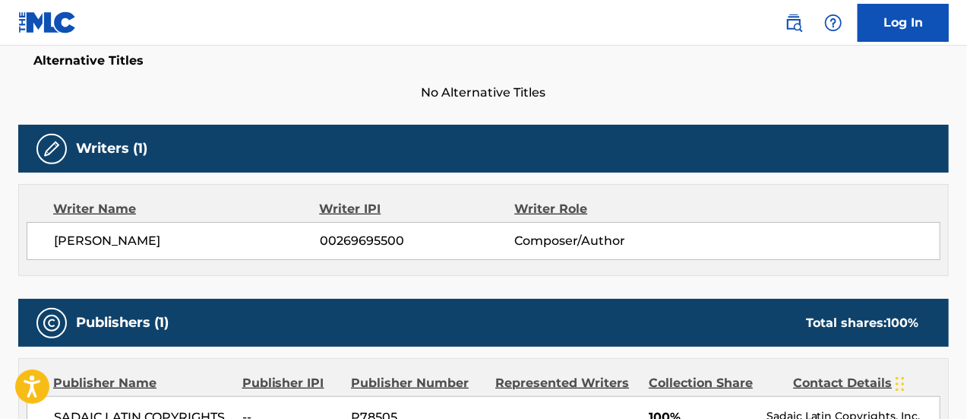
scroll to position [449, 0]
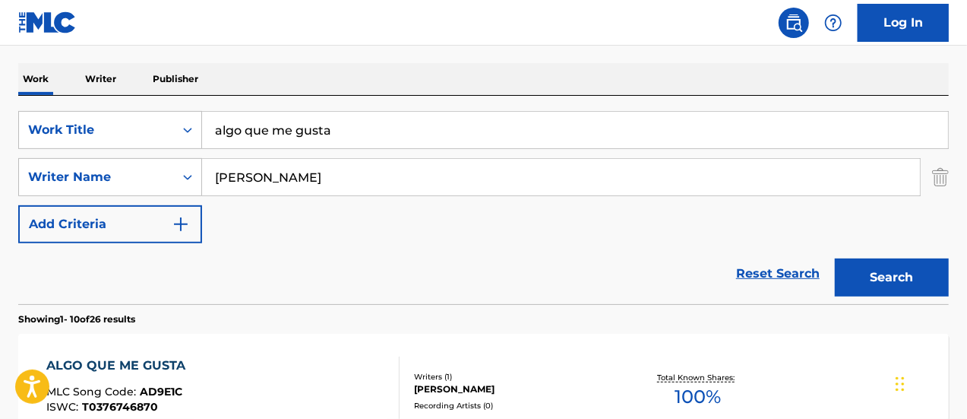
scroll to position [204, 0]
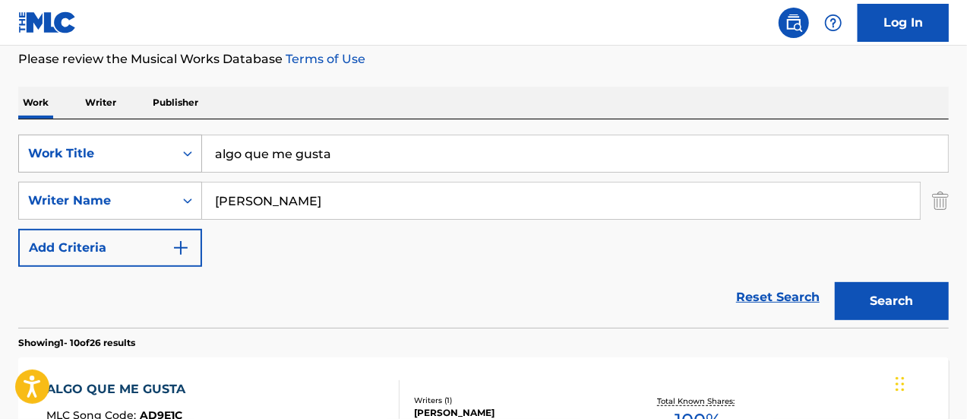
drag, startPoint x: 339, startPoint y: 150, endPoint x: 173, endPoint y: 138, distance: 166.9
click at [173, 138] on div "SearchWithCriteria4e92e34f-be6d-4a19-b661-a87c3309ef7a Work Title algo que me g…" at bounding box center [483, 154] width 931 height 38
type input "chica en buenos aires"
click at [835, 282] on button "Search" at bounding box center [892, 301] width 114 height 38
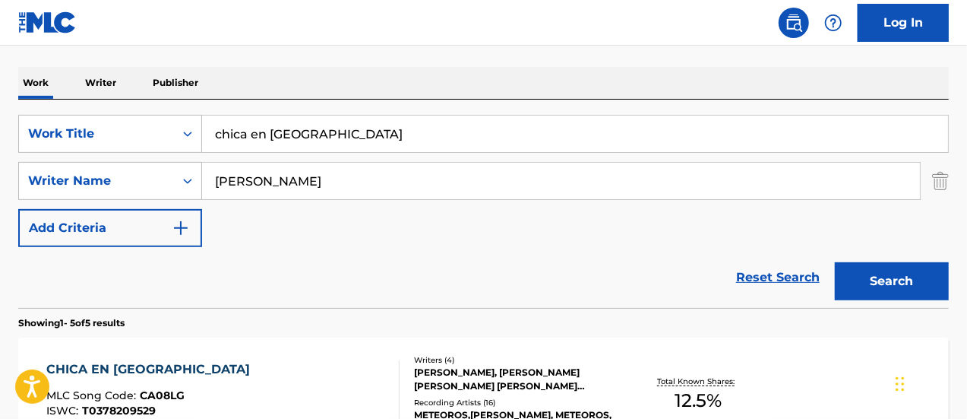
scroll to position [280, 0]
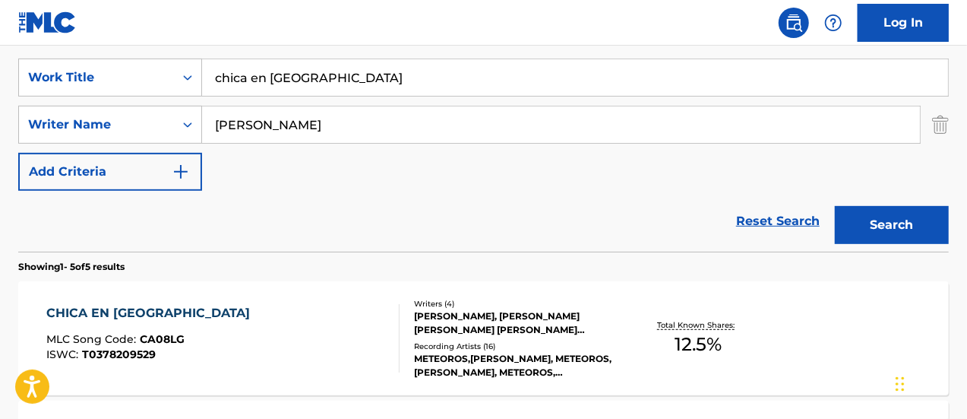
click at [346, 321] on div "CHICA EN BUENOS AIRES MLC Song Code : CA08LG ISWC : T0378209529" at bounding box center [223, 338] width 354 height 68
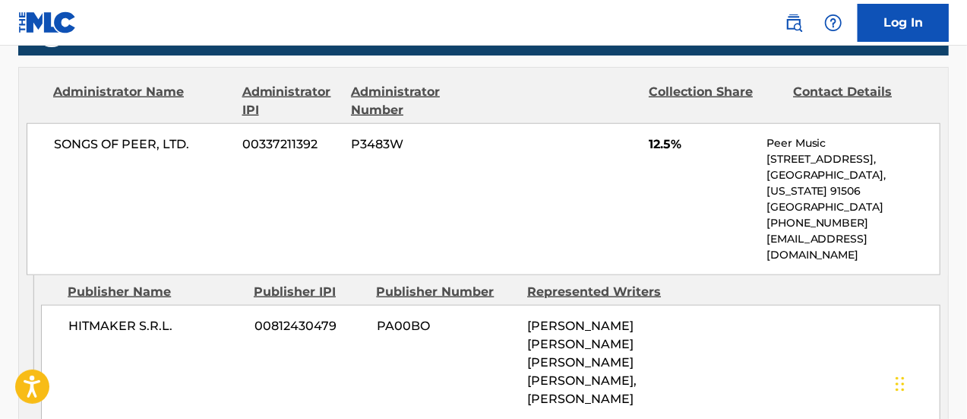
scroll to position [760, 0]
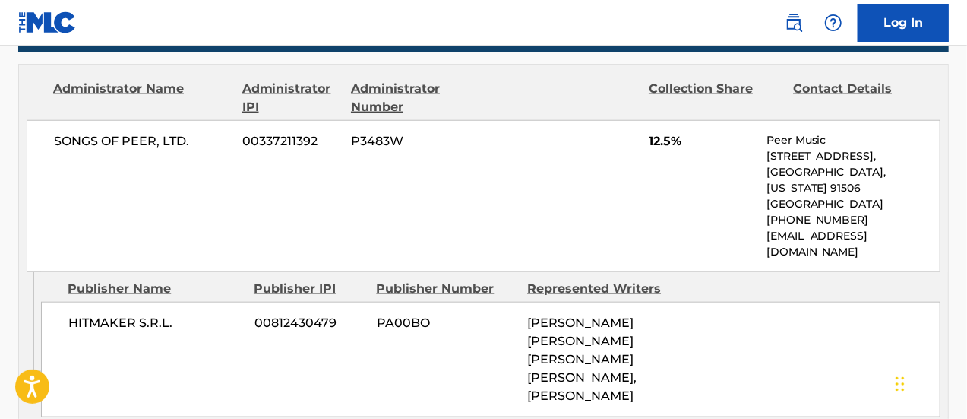
scroll to position [280, 0]
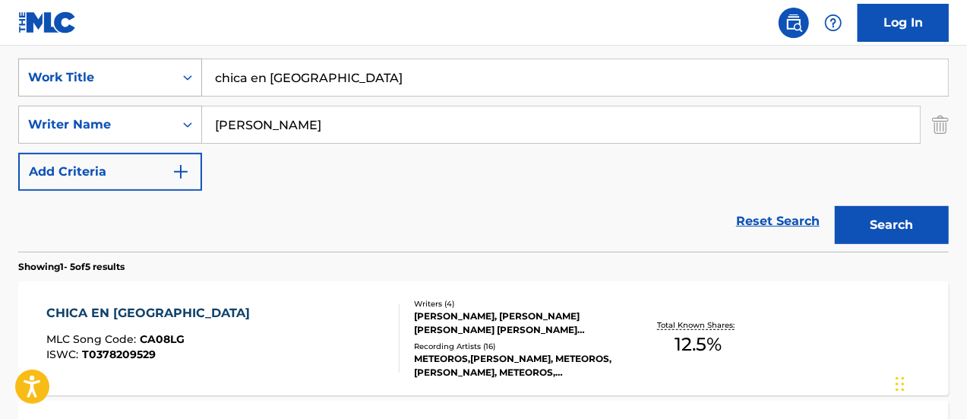
drag, startPoint x: 360, startPoint y: 81, endPoint x: 106, endPoint y: 62, distance: 255.4
click at [106, 62] on div "SearchWithCriteria4e92e34f-be6d-4a19-b661-a87c3309ef7a Work Title chica en buen…" at bounding box center [483, 78] width 931 height 38
type input "fin"
click at [835, 206] on button "Search" at bounding box center [892, 225] width 114 height 38
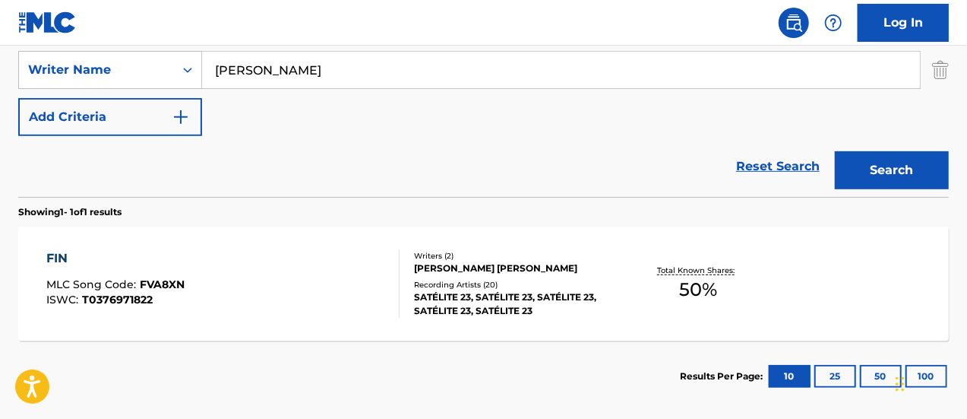
scroll to position [356, 0]
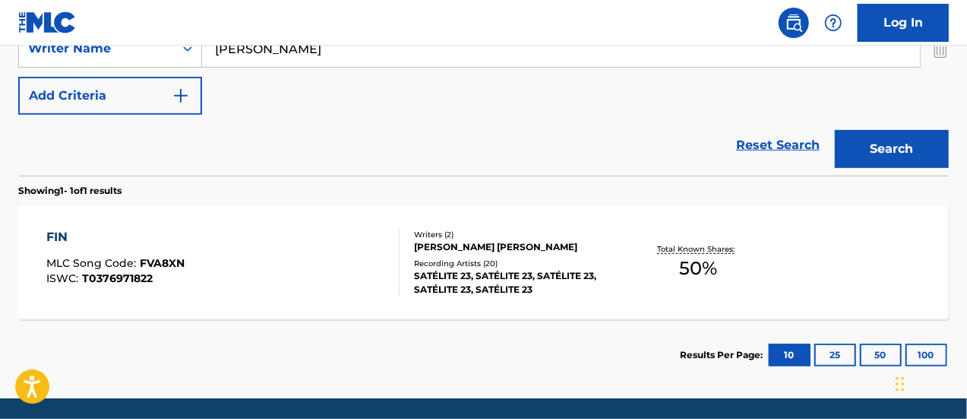
click at [264, 272] on div "FIN MLC Song Code : FVA8XN ISWC : T0376971822" at bounding box center [223, 262] width 354 height 68
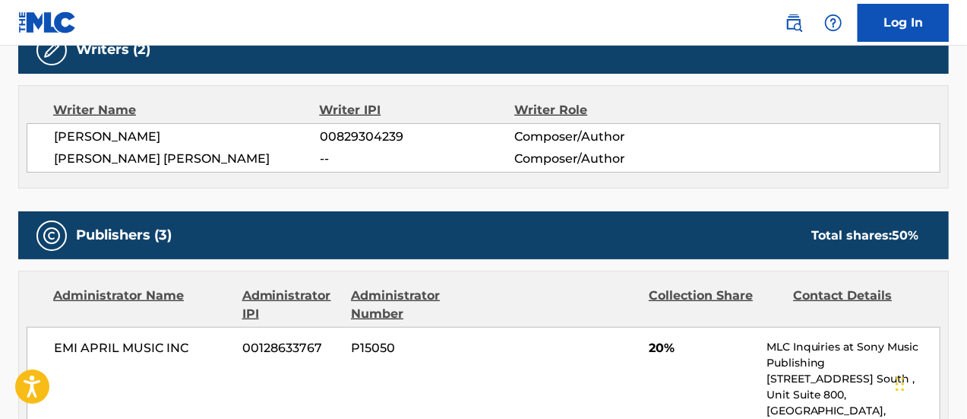
scroll to position [532, 0]
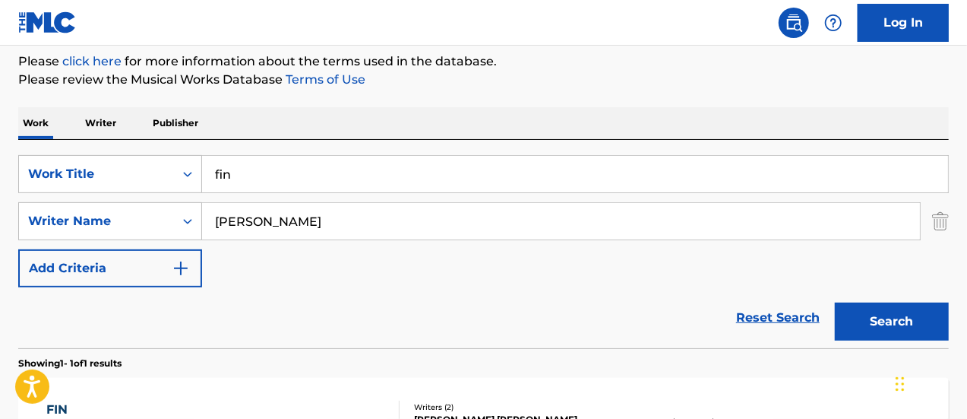
scroll to position [179, 0]
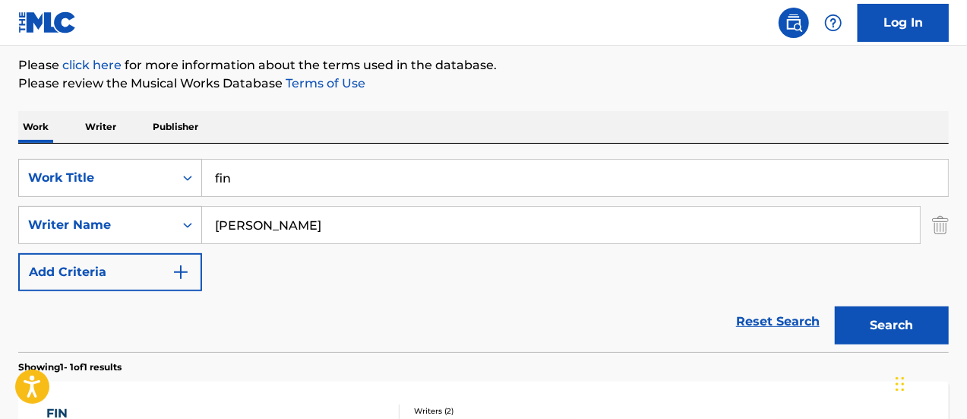
drag, startPoint x: 274, startPoint y: 180, endPoint x: 87, endPoint y: 154, distance: 188.7
click at [87, 154] on div "SearchWithCriteria4e92e34f-be6d-4a19-b661-a87c3309ef7a Work Title fin SearchWit…" at bounding box center [483, 248] width 931 height 208
type input "igual a nadie"
click at [835, 306] on button "Search" at bounding box center [892, 325] width 114 height 38
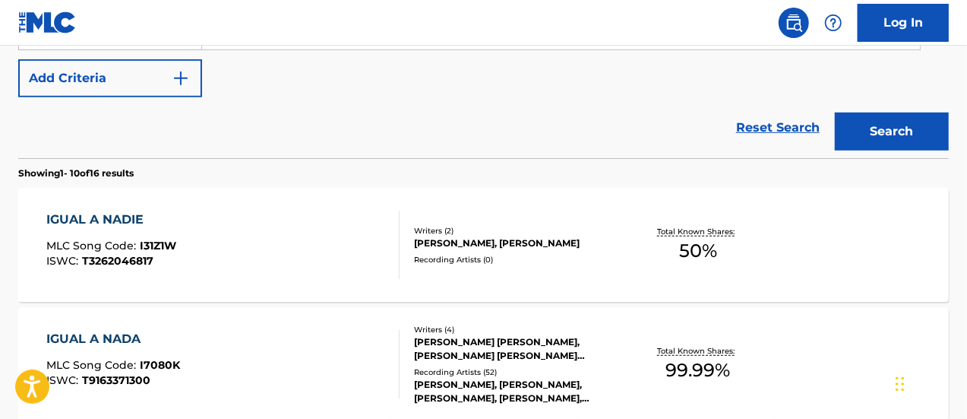
scroll to position [407, 0]
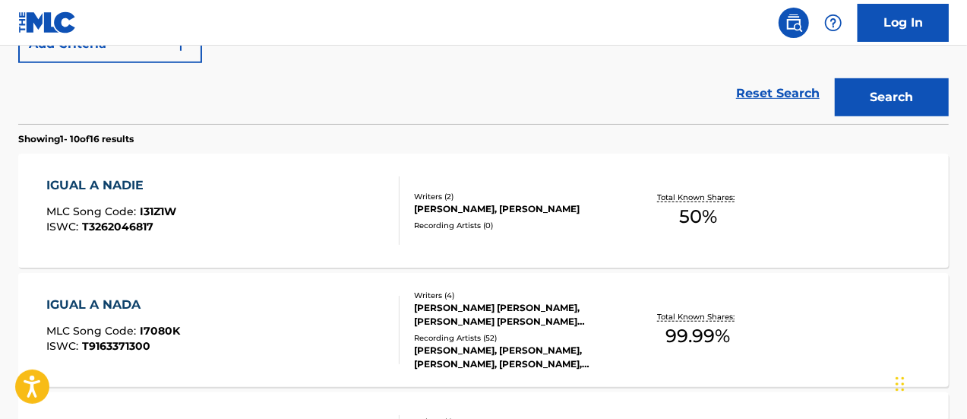
click at [240, 227] on div "IGUAL A NADIE MLC Song Code : I31Z1W ISWC : T3262046817" at bounding box center [223, 210] width 354 height 68
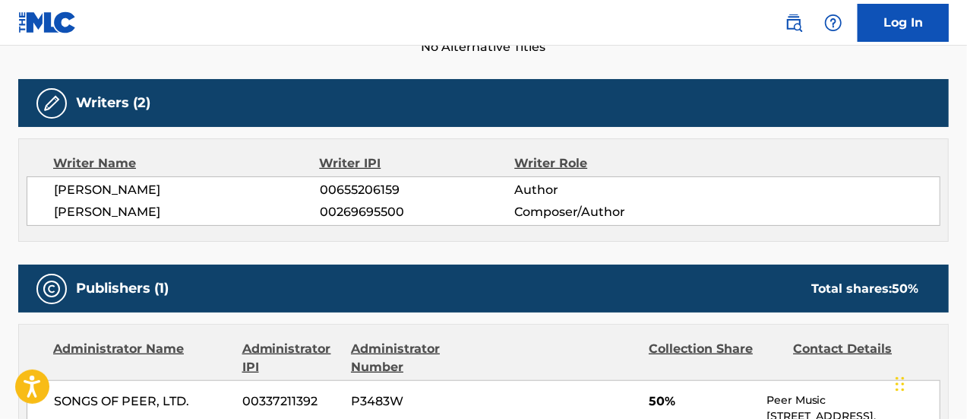
scroll to position [456, 0]
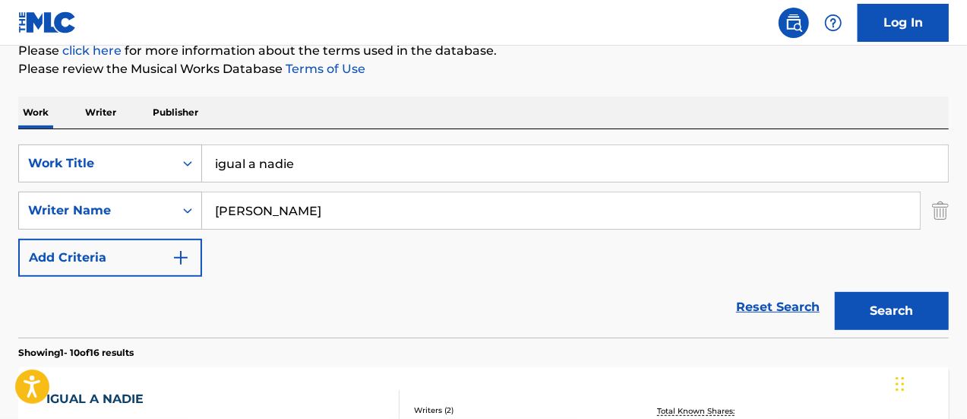
scroll to position [190, 0]
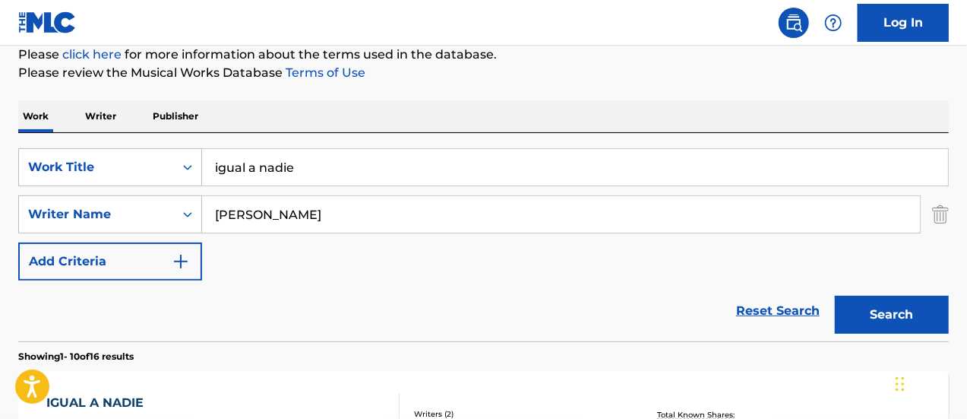
drag, startPoint x: 328, startPoint y: 170, endPoint x: 74, endPoint y: 132, distance: 256.7
click at [81, 143] on div "SearchWithCriteria4e92e34f-be6d-4a19-b661-a87c3309ef7a Work Title igual a nadie…" at bounding box center [483, 237] width 931 height 208
click at [835, 296] on button "Search" at bounding box center [892, 315] width 114 height 38
drag, startPoint x: 306, startPoint y: 177, endPoint x: 120, endPoint y: 165, distance: 185.8
click at [120, 165] on div "SearchWithCriteria4e92e34f-be6d-4a19-b661-a87c3309ef7a Work Title mi lugar" at bounding box center [483, 167] width 931 height 38
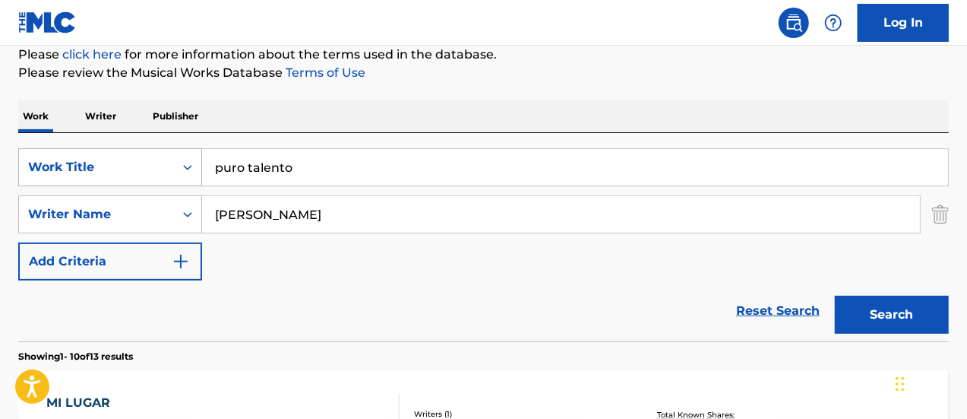
click at [835, 296] on button "Search" at bounding box center [892, 315] width 114 height 38
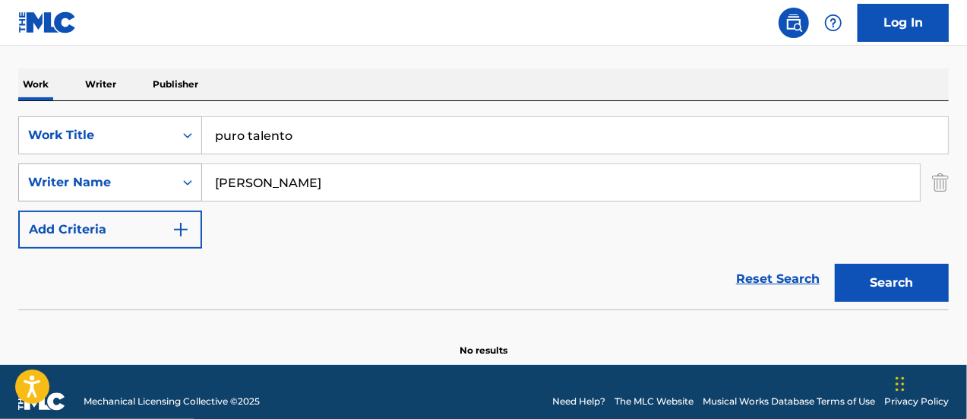
scroll to position [240, 0]
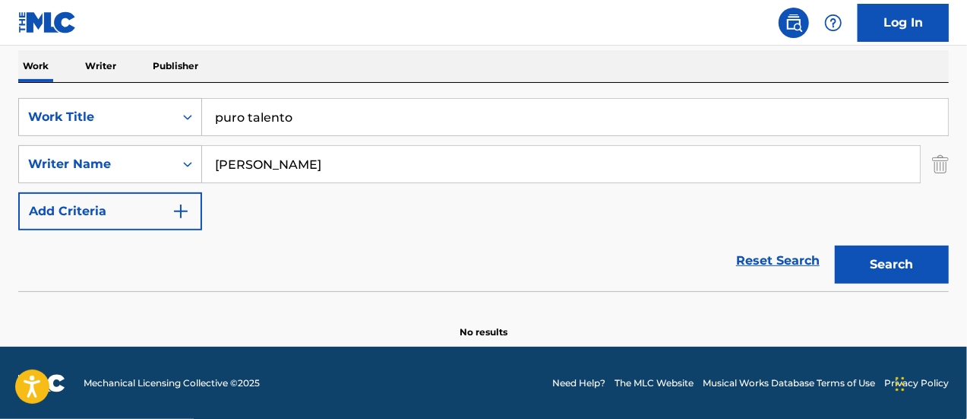
click at [328, 112] on input "puro talento" at bounding box center [575, 117] width 746 height 36
click at [835, 245] on button "Search" at bounding box center [892, 264] width 114 height 38
drag, startPoint x: 309, startPoint y: 111, endPoint x: 150, endPoint y: 110, distance: 158.1
click at [150, 110] on div "SearchWithCriteria4e92e34f-be6d-4a19-b661-a87c3309ef7a Work Title puro talento" at bounding box center [483, 117] width 931 height 38
click at [835, 245] on button "Search" at bounding box center [892, 264] width 114 height 38
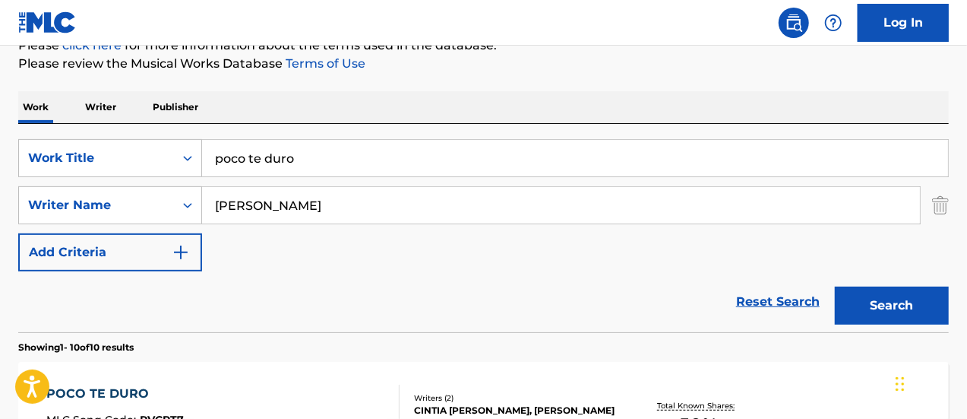
scroll to position [88, 0]
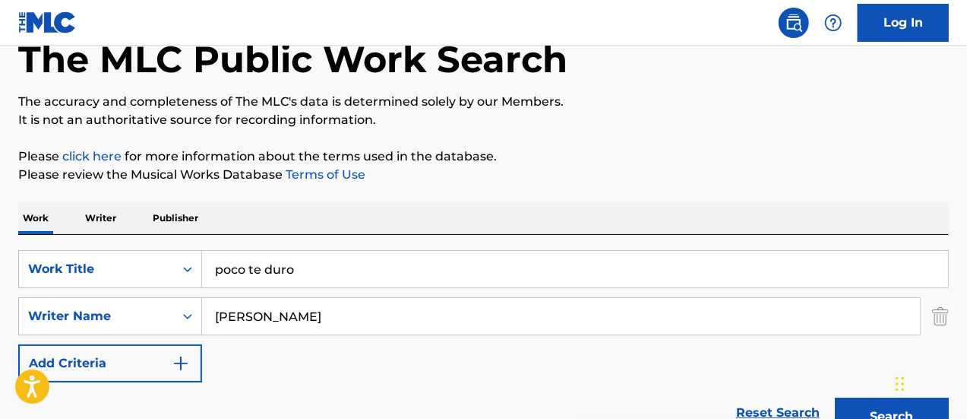
drag, startPoint x: 325, startPoint y: 268, endPoint x: 103, endPoint y: 222, distance: 226.7
click at [835, 397] on button "Search" at bounding box center [892, 416] width 114 height 38
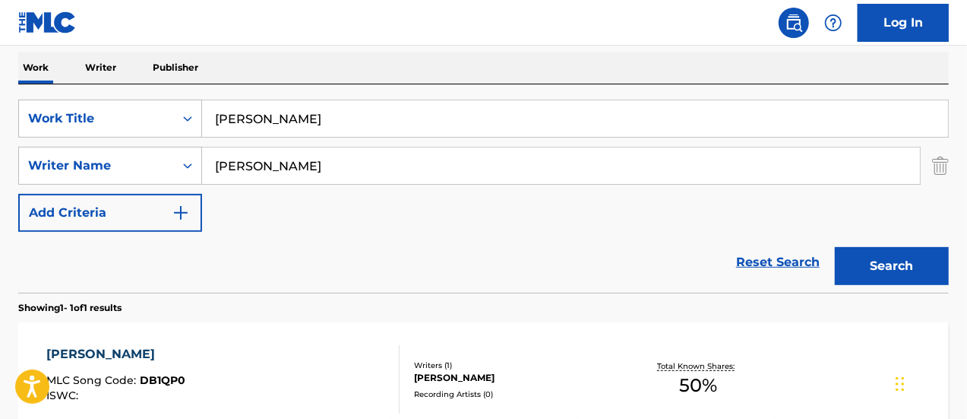
scroll to position [164, 0]
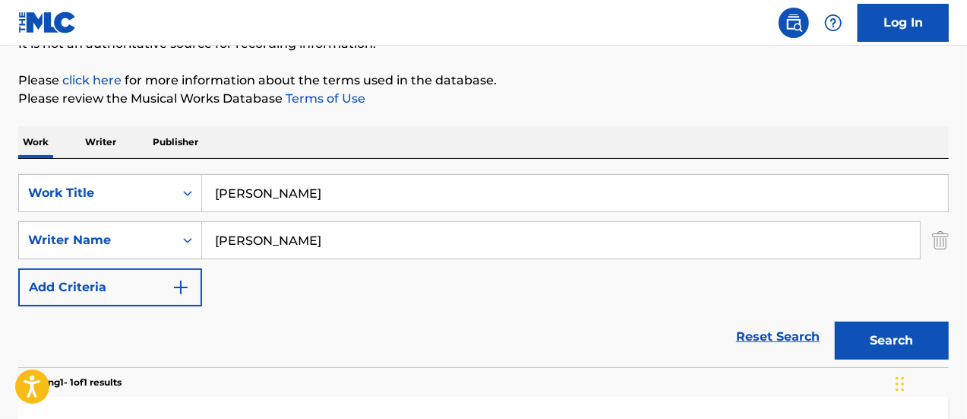
drag, startPoint x: 312, startPoint y: 189, endPoint x: 146, endPoint y: 170, distance: 167.5
click at [146, 170] on div "SearchWithCriteria4e92e34f-be6d-4a19-b661-a87c3309ef7a Work Title duran duran S…" at bounding box center [483, 263] width 931 height 208
type input "igual a nada"
click at [835, 321] on button "Search" at bounding box center [892, 340] width 114 height 38
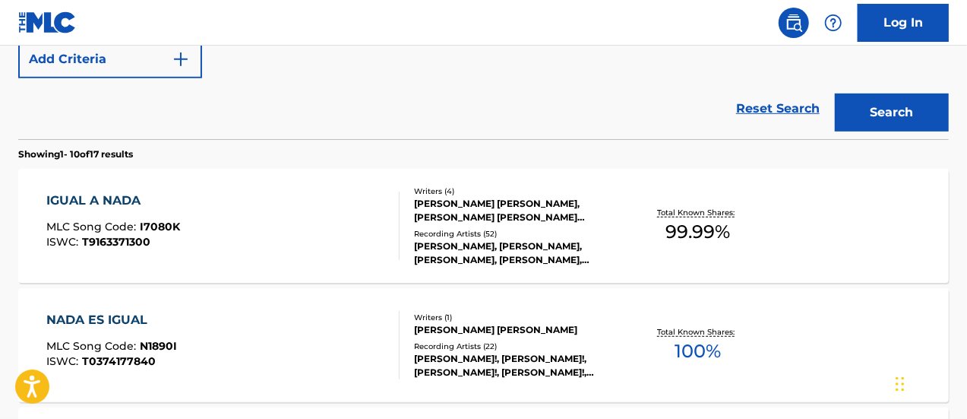
scroll to position [316, 0]
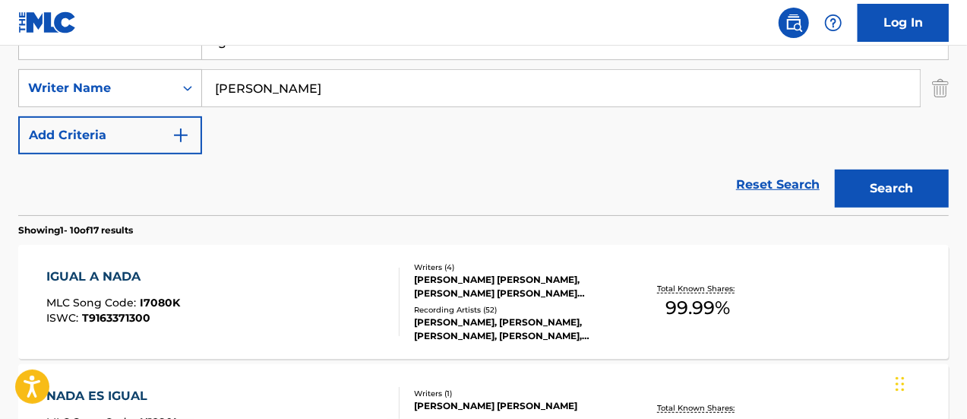
click at [280, 315] on div "IGUAL A NADA MLC Song Code : I7080K ISWC : T9163371300" at bounding box center [223, 302] width 354 height 68
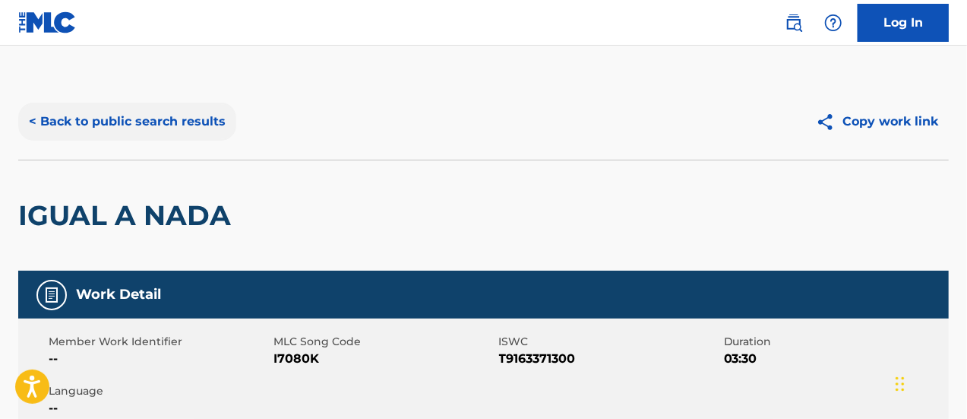
click at [85, 116] on button "< Back to public search results" at bounding box center [127, 122] width 218 height 38
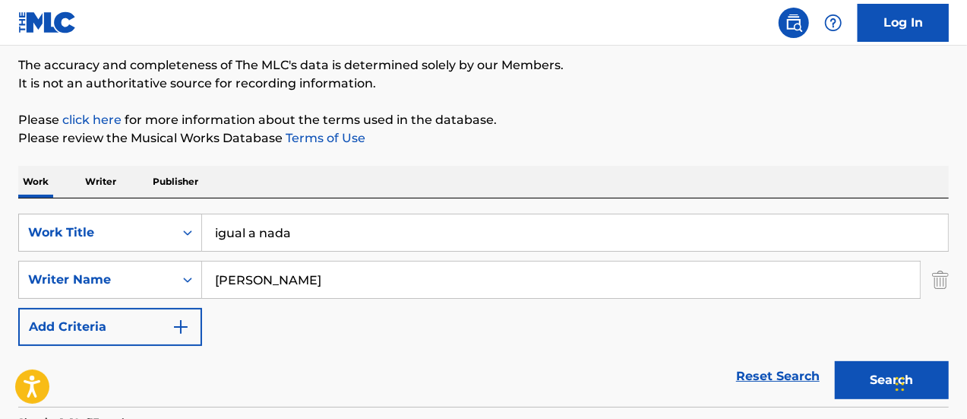
scroll to position [88, 0]
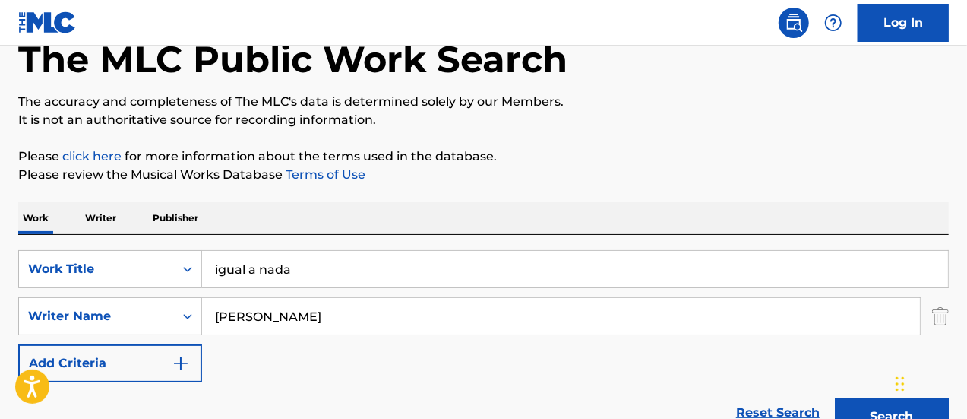
drag, startPoint x: 309, startPoint y: 265, endPoint x: 125, endPoint y: 244, distance: 185.1
click at [125, 244] on div "SearchWithCriteria4e92e34f-be6d-4a19-b661-a87c3309ef7a Work Title igual a nada …" at bounding box center [483, 339] width 931 height 208
type input "increible"
click at [835, 397] on button "Search" at bounding box center [892, 416] width 114 height 38
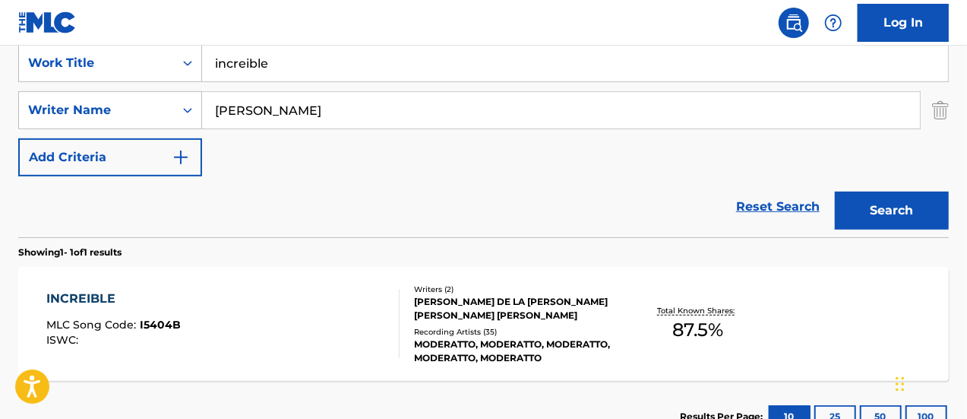
scroll to position [316, 0]
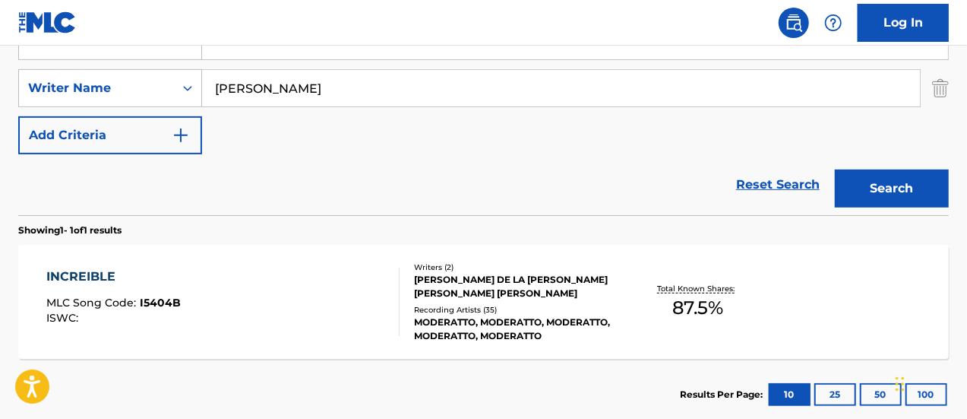
click at [445, 297] on div "[PERSON_NAME] DE LA [PERSON_NAME] [PERSON_NAME]" at bounding box center [517, 286] width 207 height 27
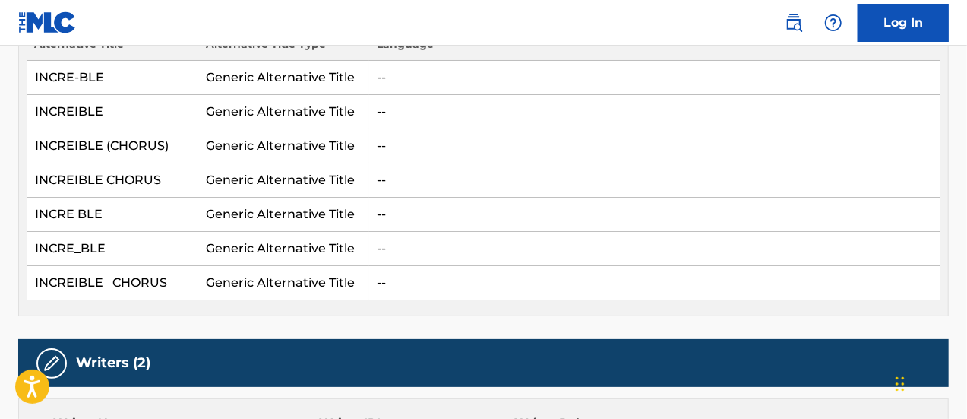
scroll to position [456, 0]
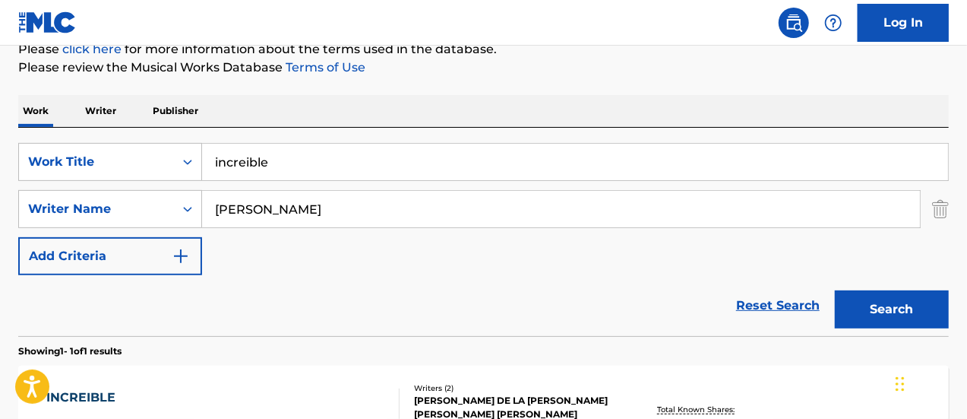
scroll to position [164, 0]
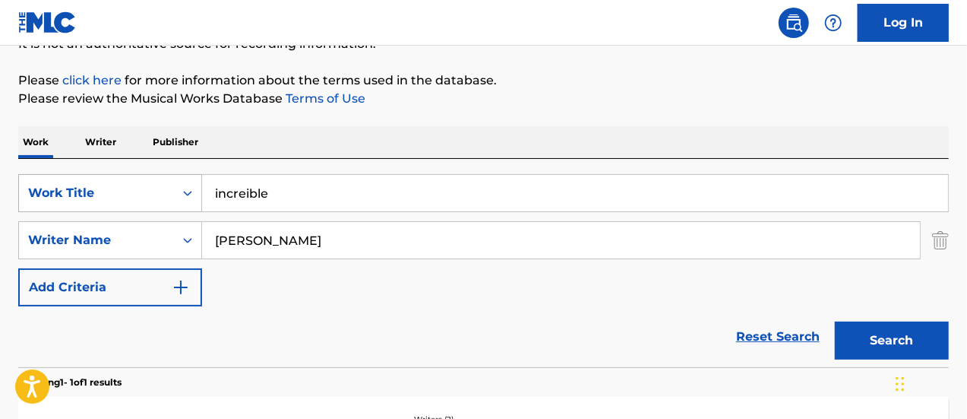
drag, startPoint x: 312, startPoint y: 188, endPoint x: 147, endPoint y: 174, distance: 164.8
click at [147, 174] on div "SearchWithCriteria4e92e34f-be6d-4a19-b661-a87c3309ef7a Work Title increible" at bounding box center [483, 193] width 931 height 38
type input "navidad"
click at [835, 321] on button "Search" at bounding box center [892, 340] width 114 height 38
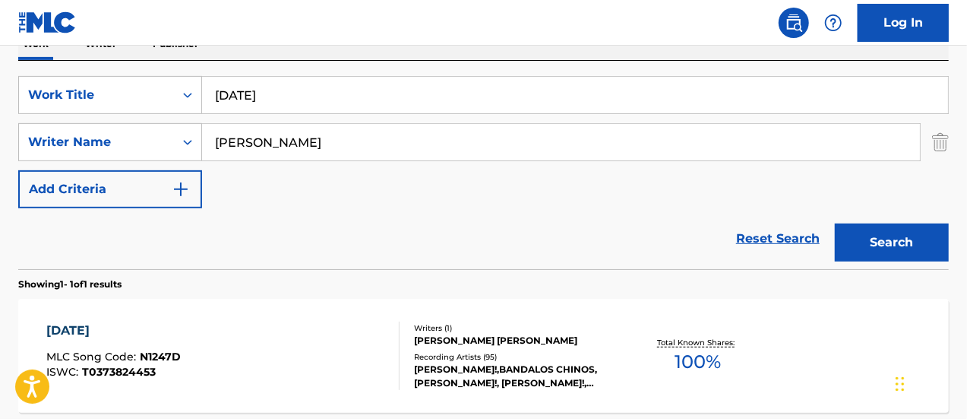
scroll to position [316, 0]
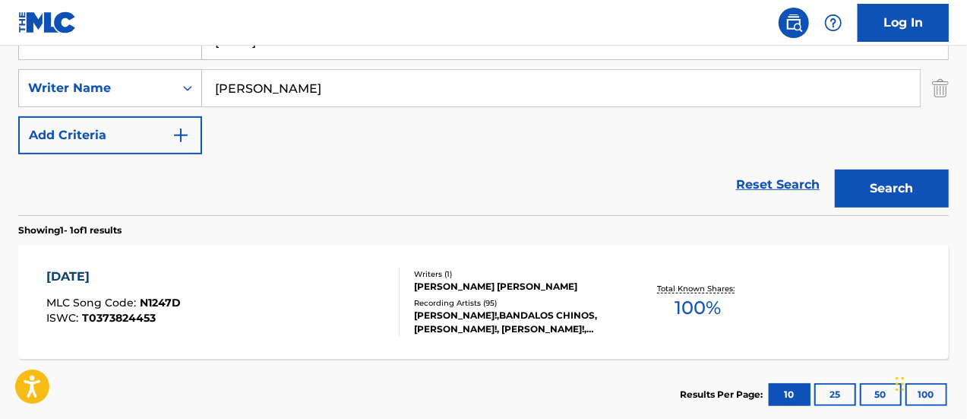
click at [458, 306] on div "Recording Artists ( 95 )" at bounding box center [517, 302] width 207 height 11
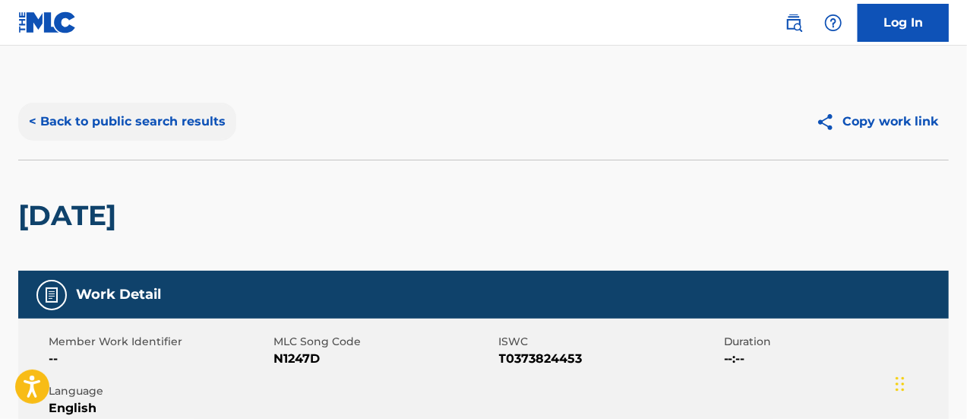
click at [62, 120] on button "< Back to public search results" at bounding box center [127, 122] width 218 height 38
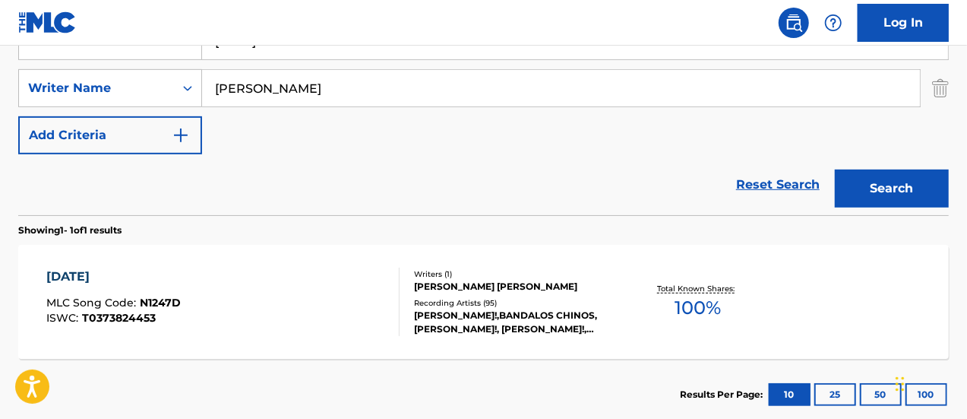
scroll to position [164, 0]
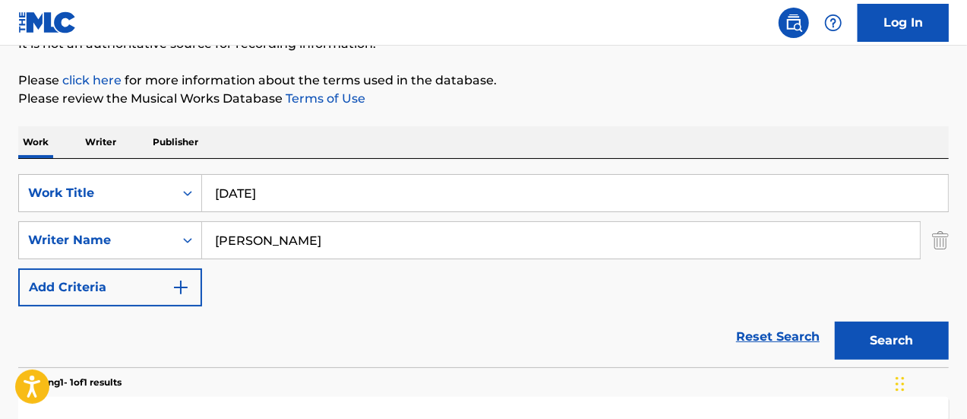
drag, startPoint x: 274, startPoint y: 192, endPoint x: 103, endPoint y: 154, distance: 174.3
click at [103, 154] on div "Work Writer Publisher SearchWithCriteria4e92e34f-be6d-4a19-b661-a87c3309ef7a Wo…" at bounding box center [483, 354] width 931 height 456
type input "si me disculpo ahora"
click at [835, 321] on button "Search" at bounding box center [892, 340] width 114 height 38
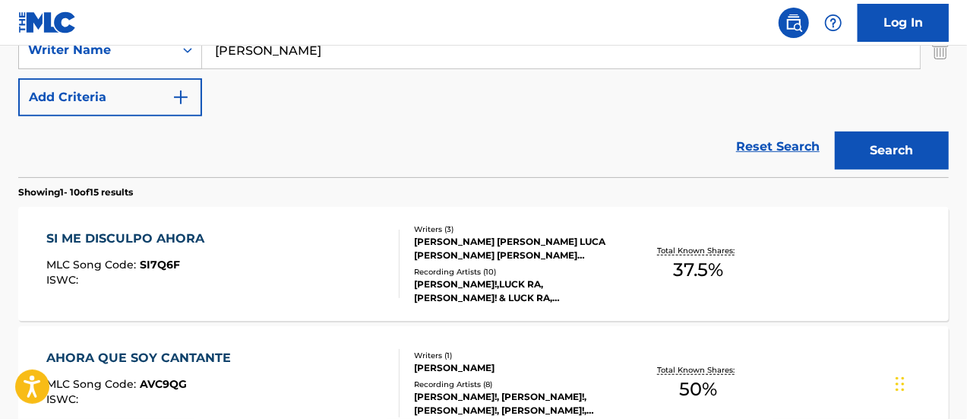
scroll to position [392, 0]
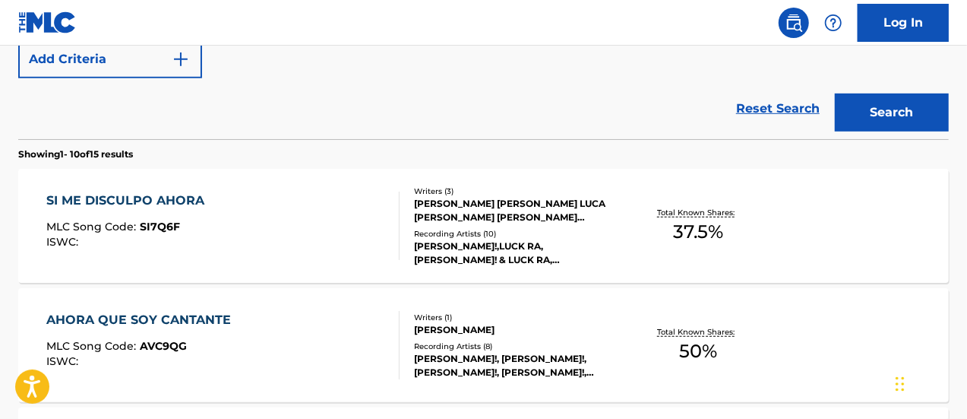
click at [458, 211] on div "[PERSON_NAME], [PERSON_NAME], [PERSON_NAME]" at bounding box center [517, 210] width 207 height 27
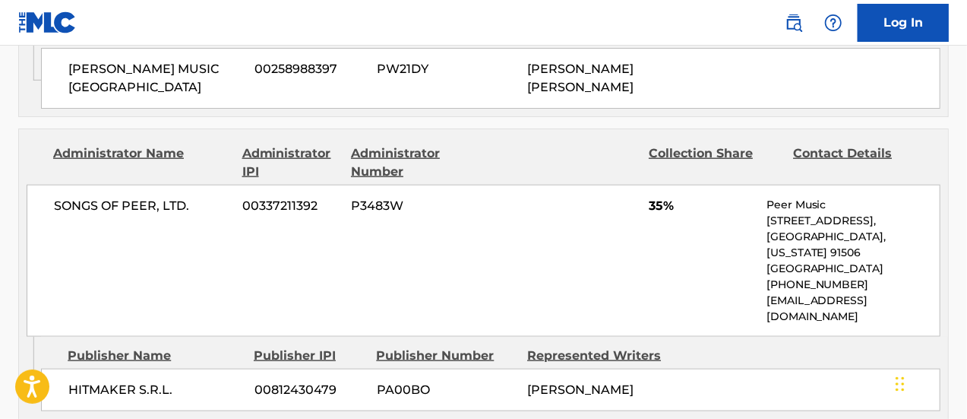
scroll to position [988, 0]
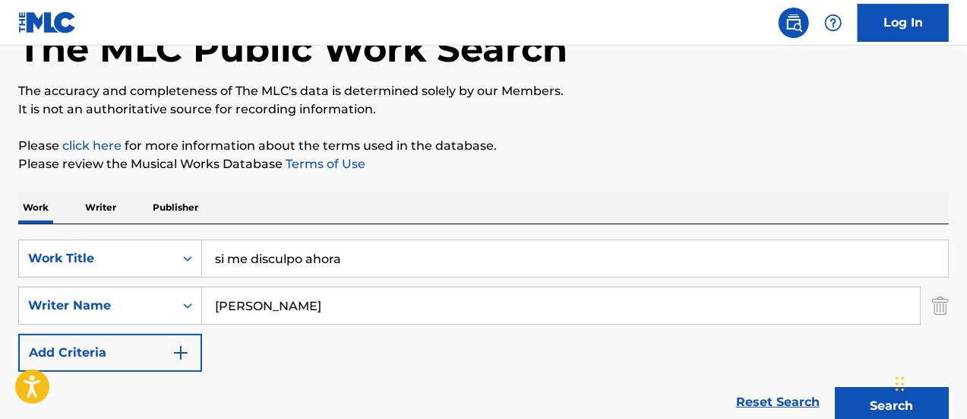
scroll to position [99, 0]
drag, startPoint x: 366, startPoint y: 261, endPoint x: 181, endPoint y: 207, distance: 193.1
type input "dame dame"
click at [835, 387] on button "Search" at bounding box center [892, 406] width 114 height 38
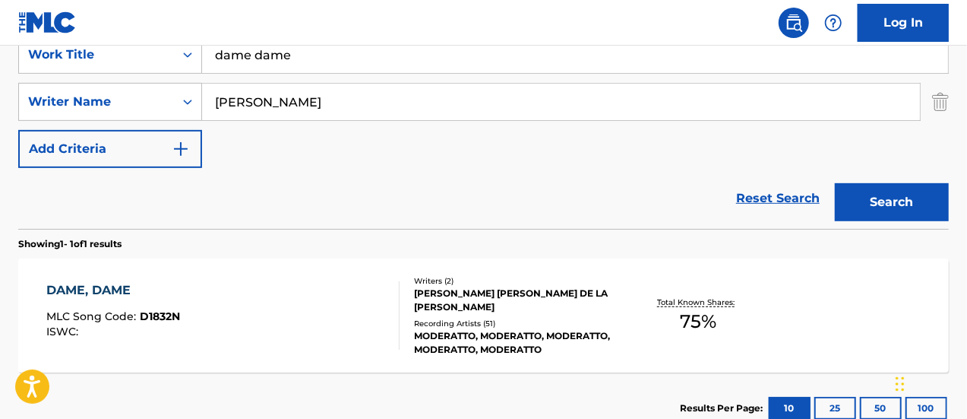
scroll to position [327, 0]
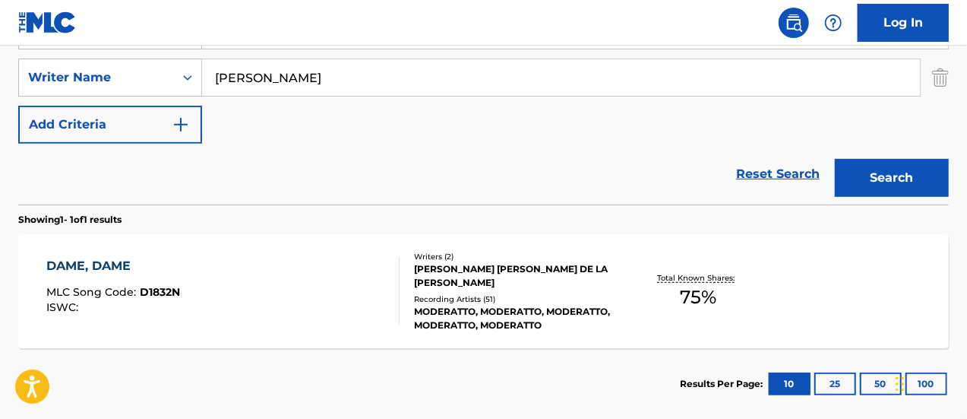
click at [435, 305] on div "MODERATTO, MODERATTO, MODERATTO, MODERATTO, MODERATTO" at bounding box center [517, 318] width 207 height 27
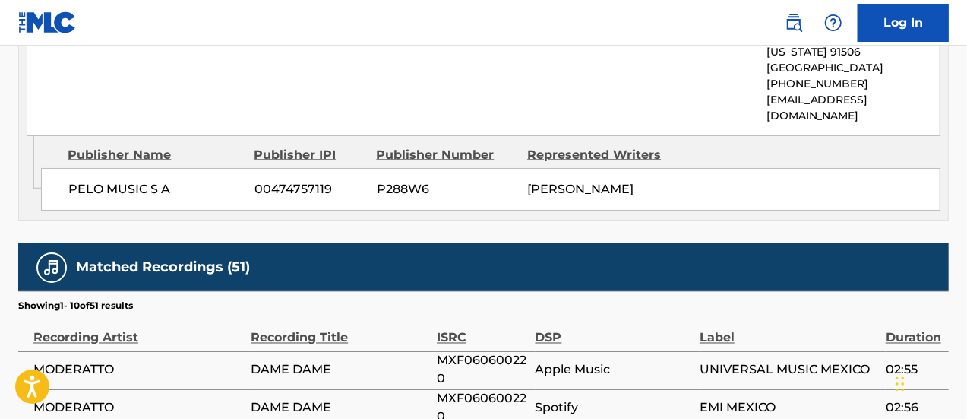
scroll to position [703, 0]
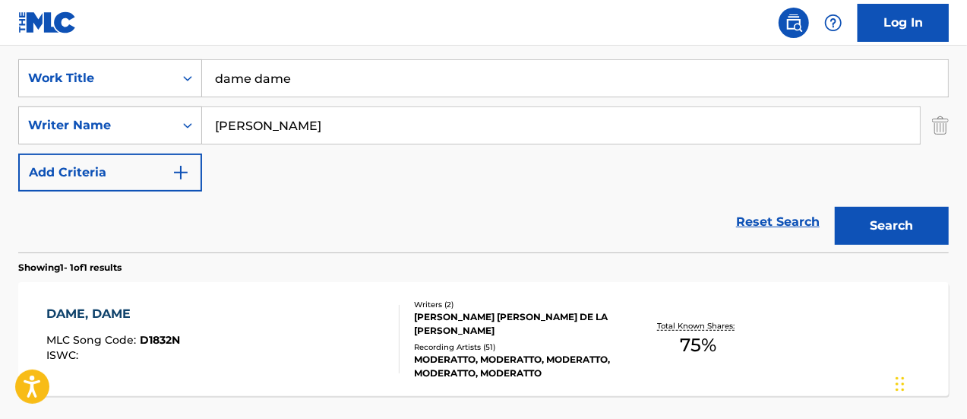
scroll to position [255, 0]
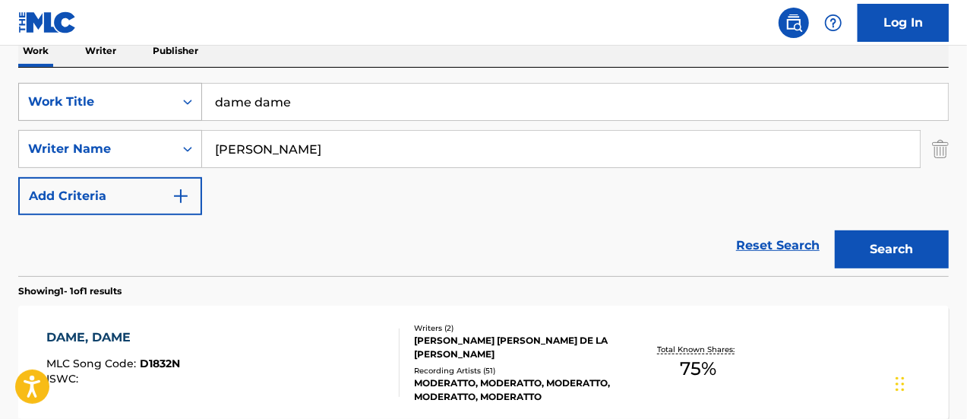
drag, startPoint x: 327, startPoint y: 107, endPoint x: 173, endPoint y: 103, distance: 154.3
click at [173, 103] on div "SearchWithCriteria4e92e34f-be6d-4a19-b661-a87c3309ef7a Work Title dame dame" at bounding box center [483, 102] width 931 height 38
type input "la quietud del movimiento"
click at [835, 230] on button "Search" at bounding box center [892, 249] width 114 height 38
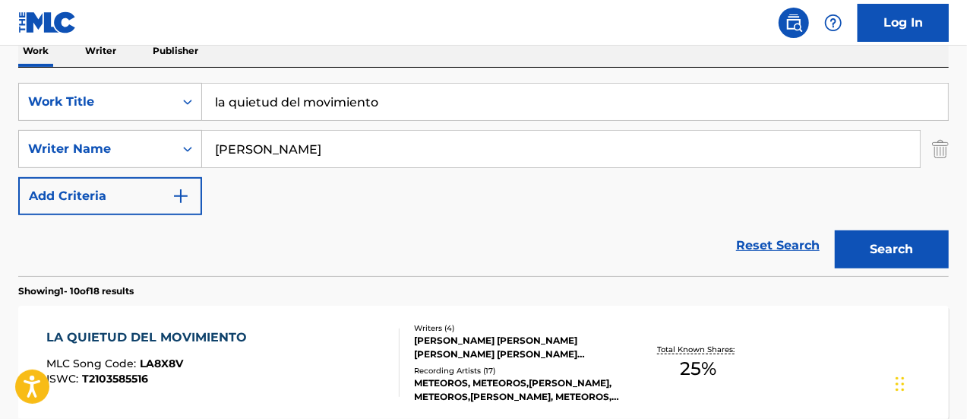
scroll to position [331, 0]
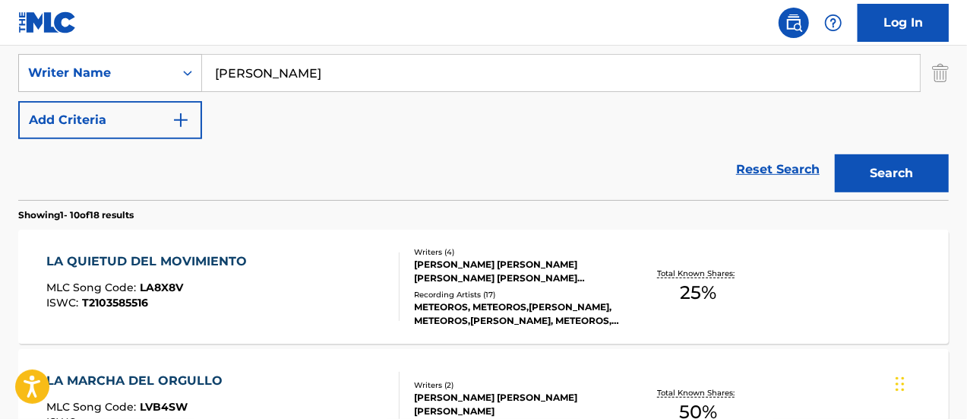
click at [238, 303] on div "ISWC : T2103585516" at bounding box center [150, 302] width 208 height 11
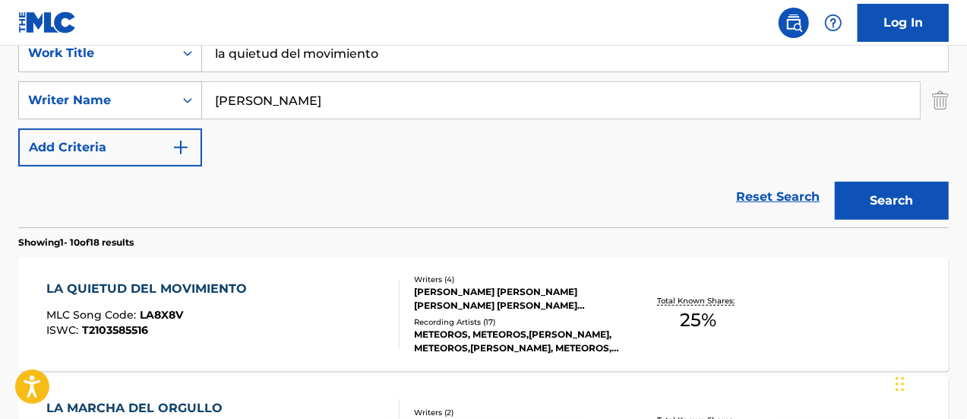
scroll to position [228, 0]
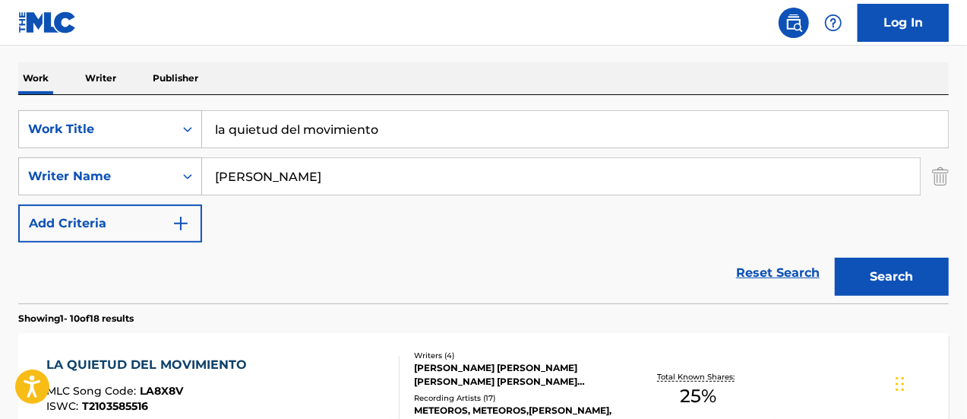
drag, startPoint x: 408, startPoint y: 135, endPoint x: 166, endPoint y: 105, distance: 244.3
click at [166, 105] on div "SearchWithCriteria4e92e34f-be6d-4a19-b661-a87c3309ef7a Work Title la quietud de…" at bounding box center [483, 199] width 931 height 208
click at [835, 258] on button "Search" at bounding box center [892, 277] width 114 height 38
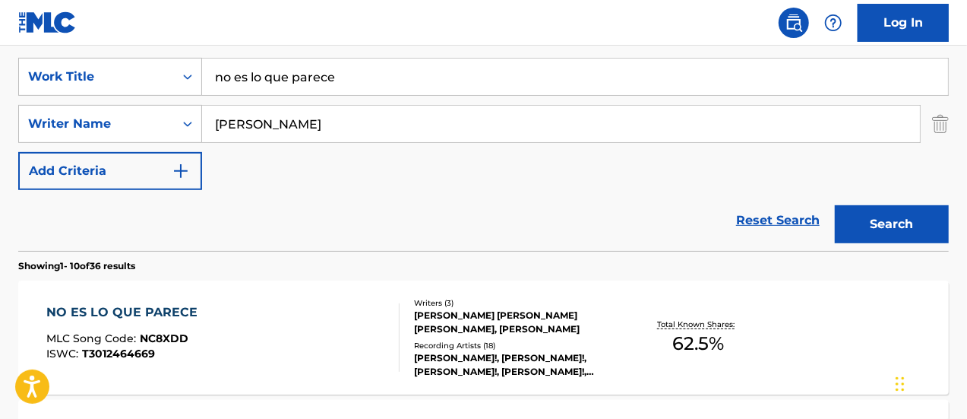
scroll to position [304, 0]
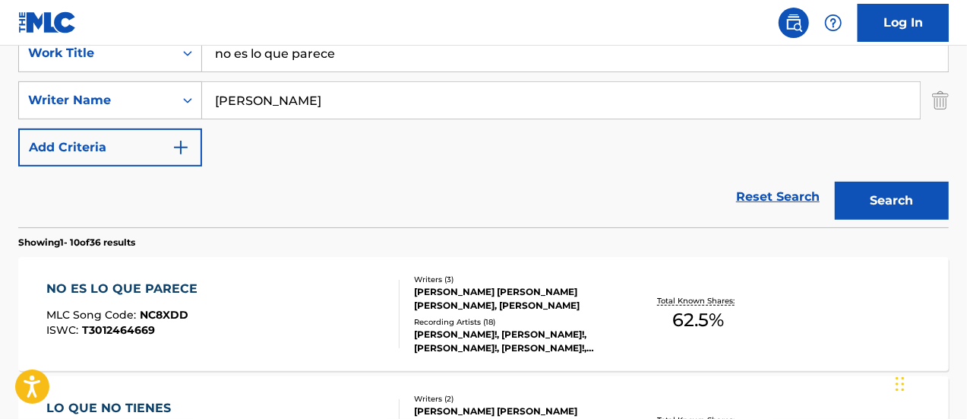
drag, startPoint x: 350, startPoint y: 59, endPoint x: 204, endPoint y: 42, distance: 146.9
type input "romix"
click at [835, 182] on button "Search" at bounding box center [892, 201] width 114 height 38
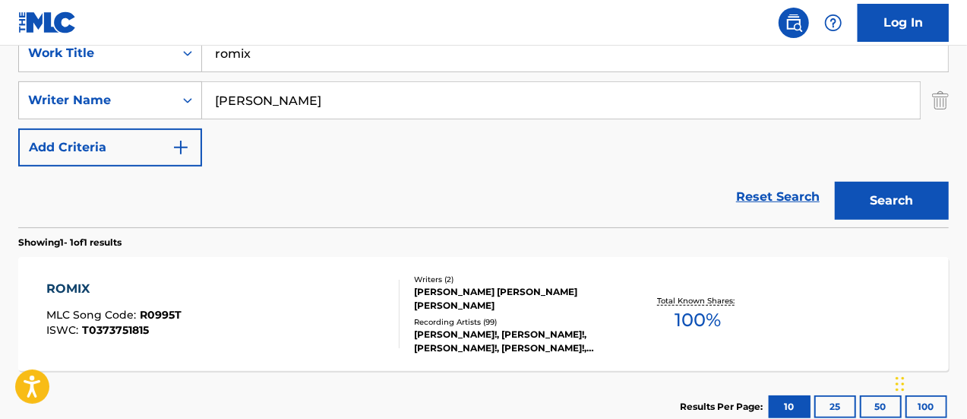
click at [475, 316] on div "Recording Artists ( 99 )" at bounding box center [517, 321] width 207 height 11
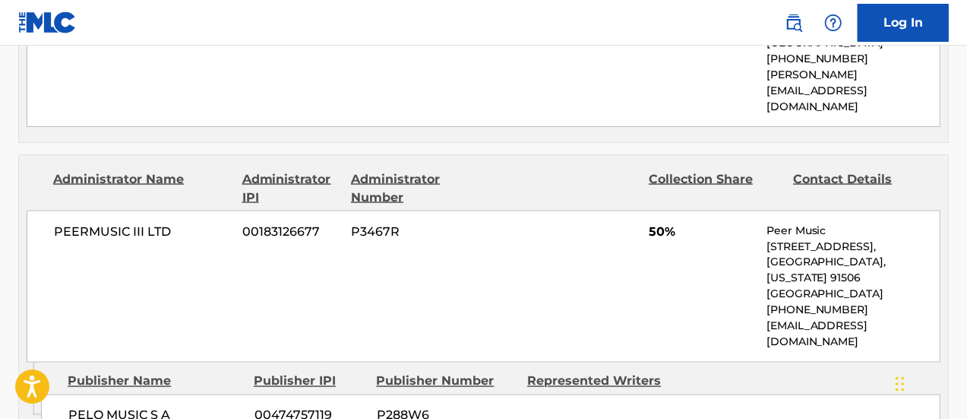
scroll to position [1216, 0]
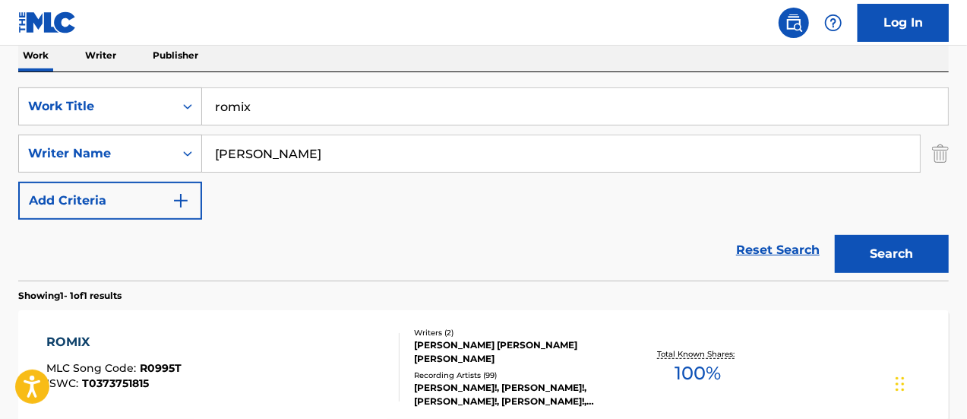
scroll to position [228, 0]
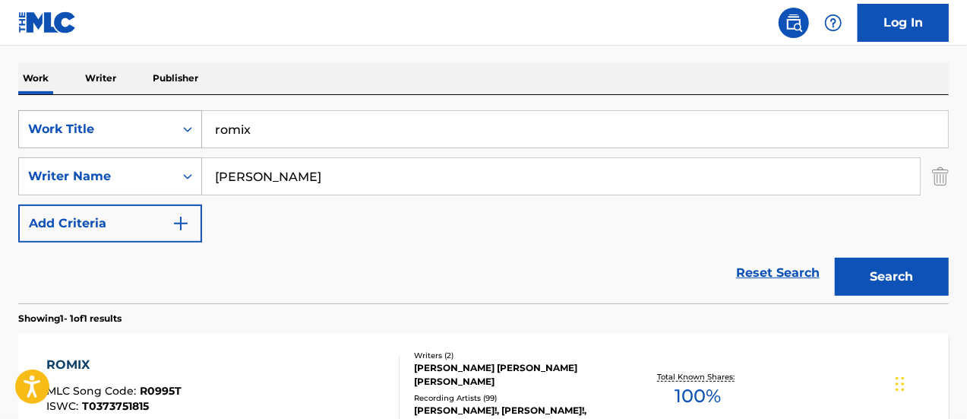
drag, startPoint x: 299, startPoint y: 128, endPoint x: 102, endPoint y: 121, distance: 197.7
click at [102, 121] on div "SearchWithCriteria4e92e34f-be6d-4a19-b661-a87c3309ef7a Work Title romix" at bounding box center [483, 129] width 931 height 38
type input "el agente"
click at [835, 258] on button "Search" at bounding box center [892, 277] width 114 height 38
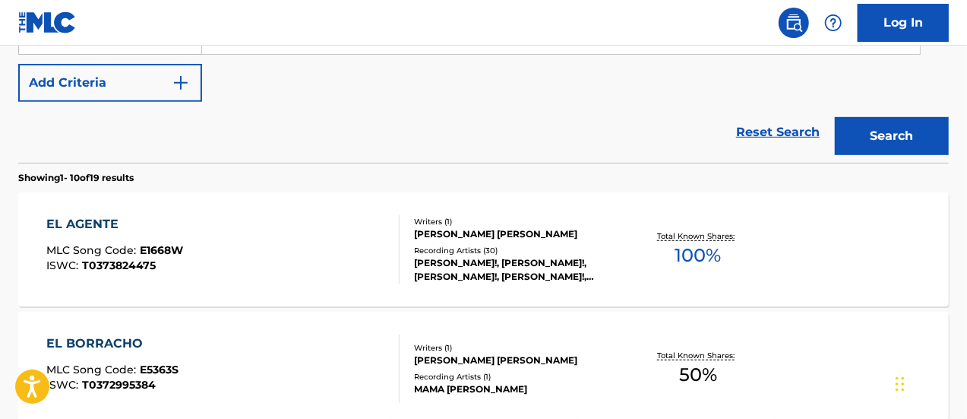
scroll to position [380, 0]
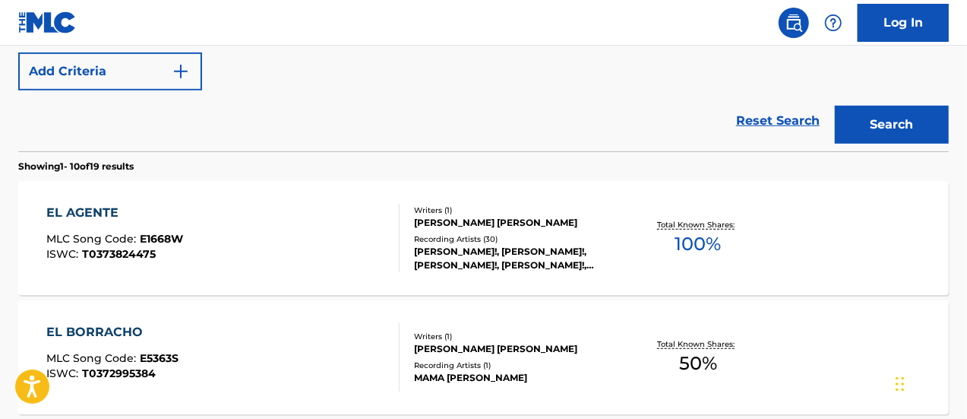
click at [216, 232] on div "EL AGENTE MLC Song Code : E1668W ISWC : T0373824475" at bounding box center [223, 238] width 354 height 68
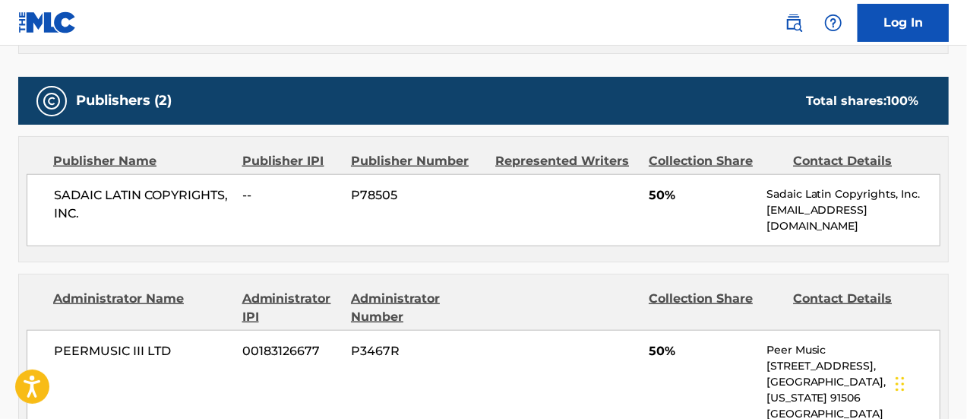
scroll to position [760, 0]
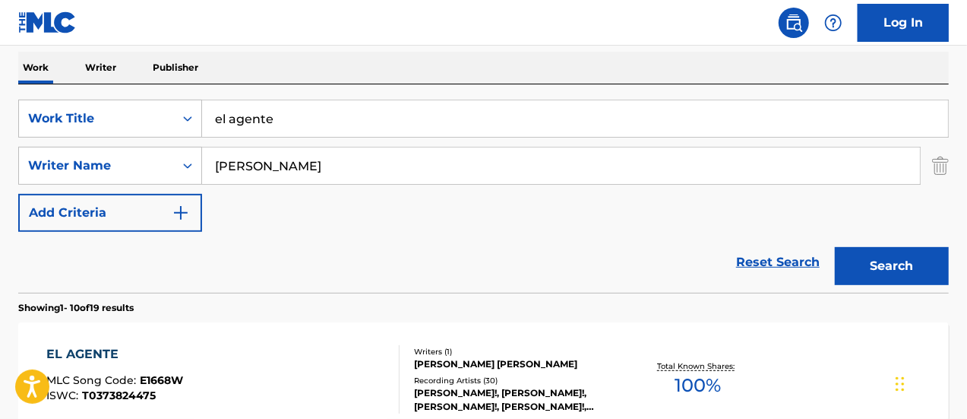
scroll to position [163, 0]
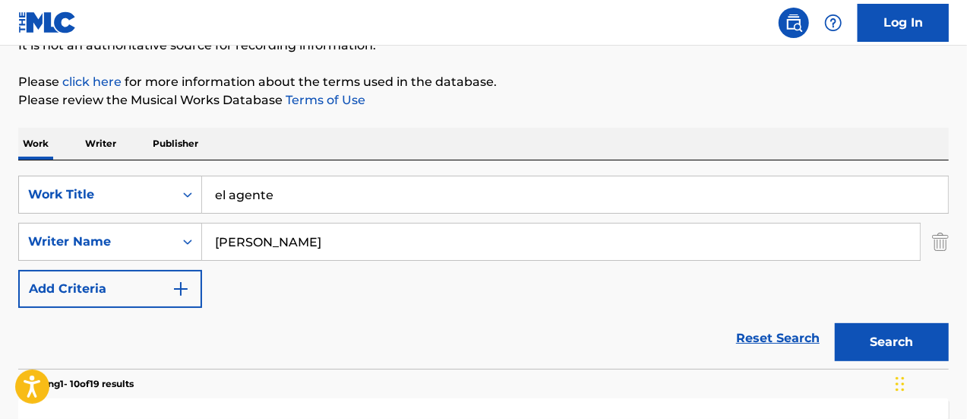
drag, startPoint x: 306, startPoint y: 200, endPoint x: 230, endPoint y: 199, distance: 75.2
click at [230, 199] on input "el agente" at bounding box center [575, 194] width 746 height 36
type input "el profe"
click at [835, 323] on button "Search" at bounding box center [892, 342] width 114 height 38
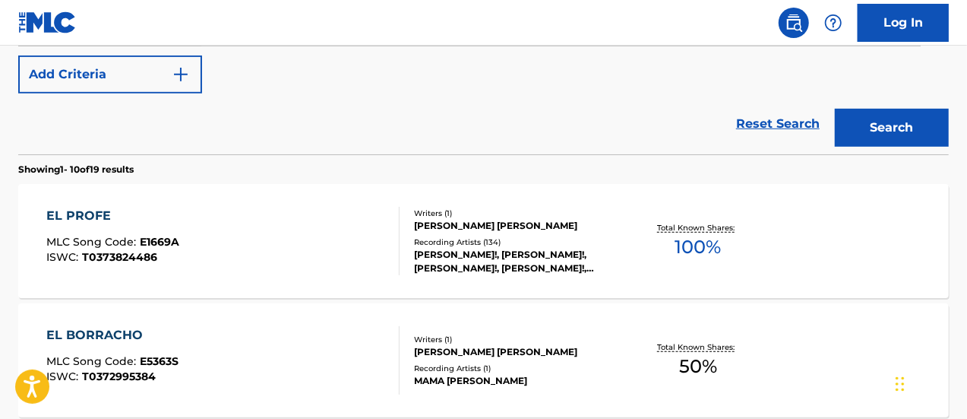
scroll to position [391, 0]
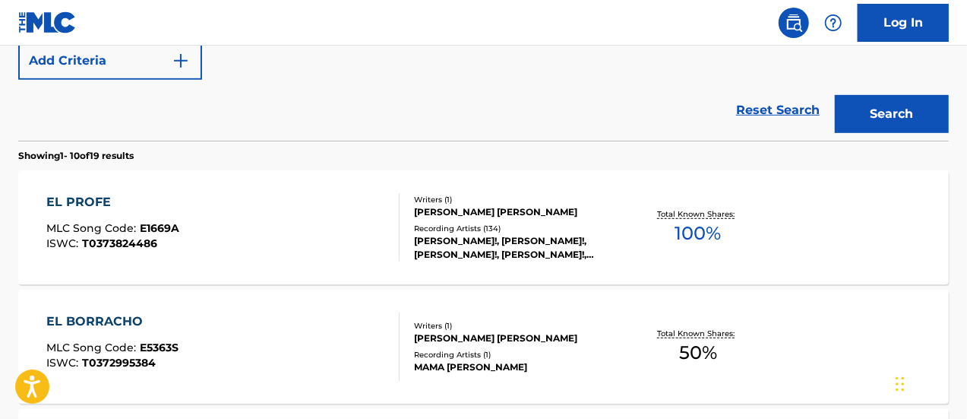
click at [308, 235] on div "EL PROFE MLC Song Code : E1669A ISWC : T0373824486" at bounding box center [223, 227] width 354 height 68
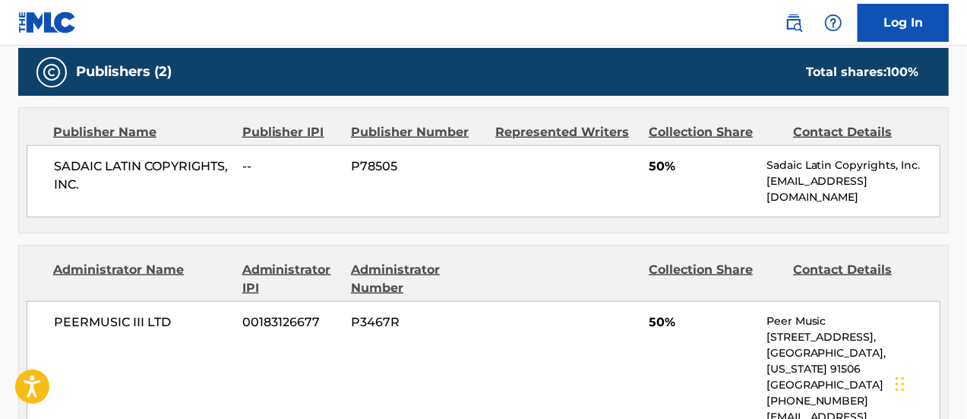
scroll to position [684, 0]
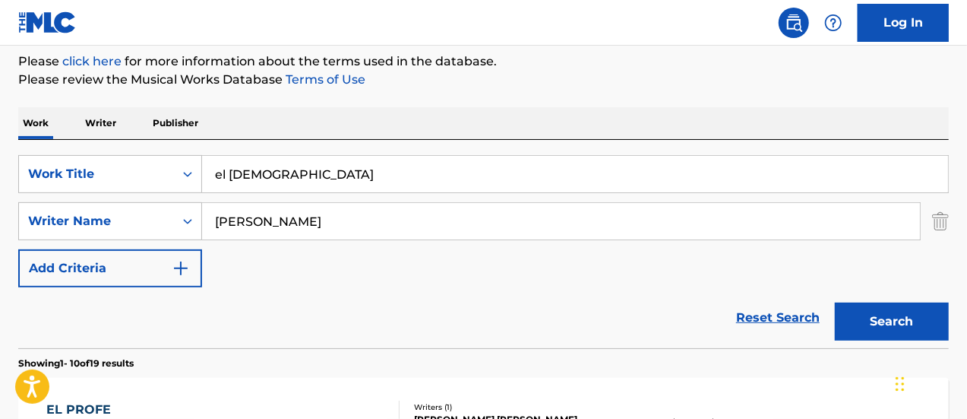
scroll to position [173, 0]
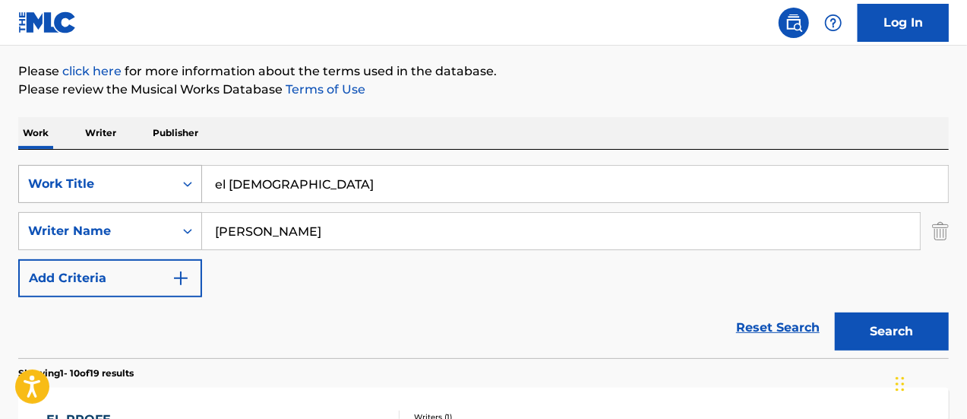
drag, startPoint x: 278, startPoint y: 172, endPoint x: 182, endPoint y: 167, distance: 95.9
click at [182, 167] on div "SearchWithCriteria4e92e34f-be6d-4a19-b661-a87c3309ef7a Work Title el profe" at bounding box center [483, 184] width 931 height 38
type input "para olvidar tu amor"
click at [835, 312] on button "Search" at bounding box center [892, 331] width 114 height 38
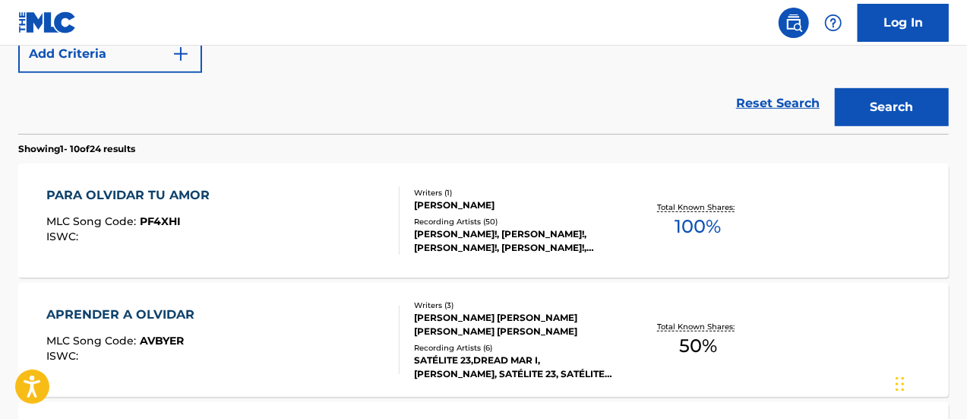
scroll to position [401, 0]
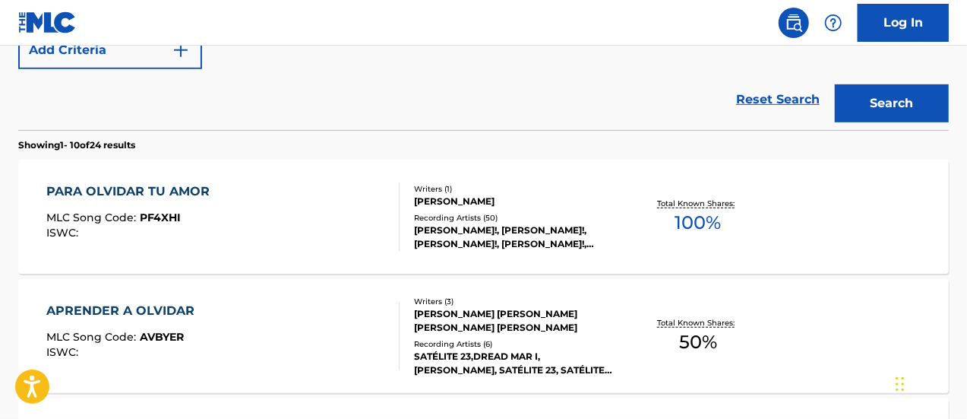
click at [423, 197] on div "[PERSON_NAME]" at bounding box center [517, 202] width 207 height 14
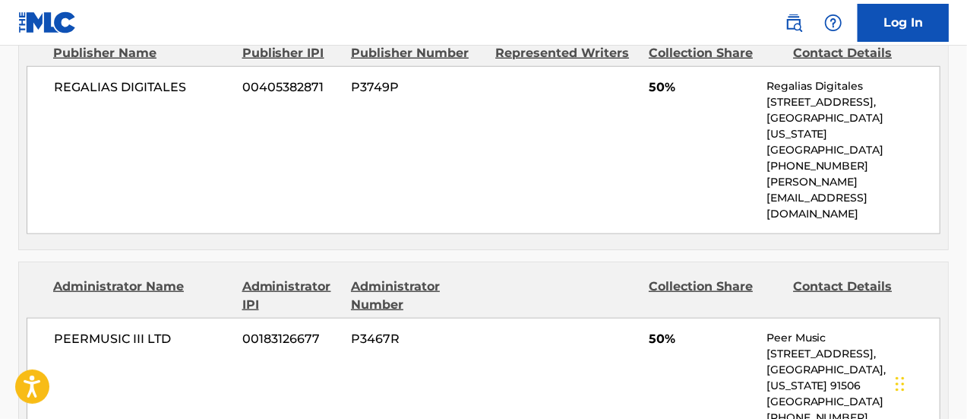
scroll to position [760, 0]
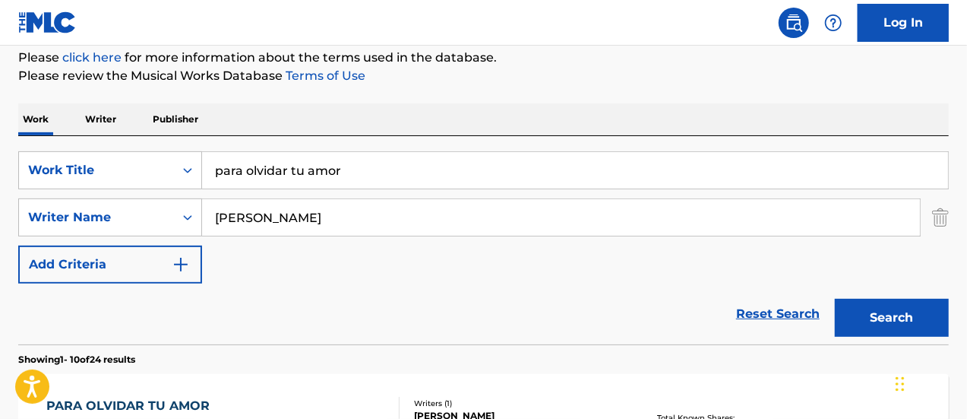
scroll to position [184, 0]
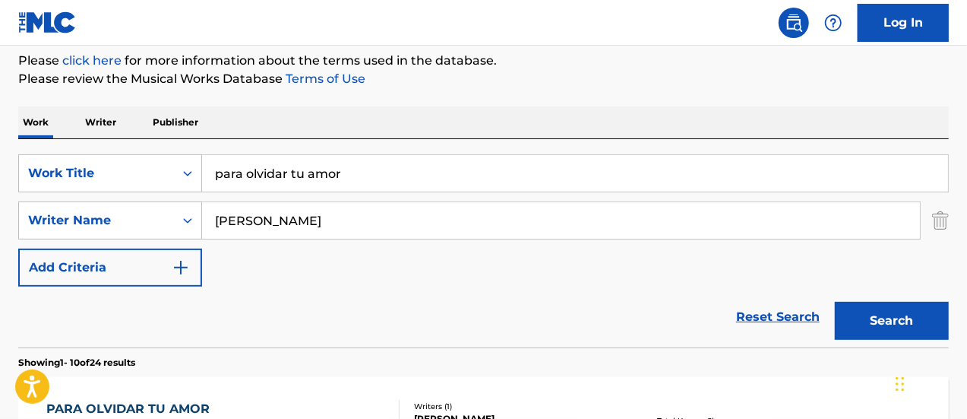
drag, startPoint x: 372, startPoint y: 172, endPoint x: 166, endPoint y: 130, distance: 210.2
type input "pasion"
click at [835, 302] on button "Search" at bounding box center [892, 321] width 114 height 38
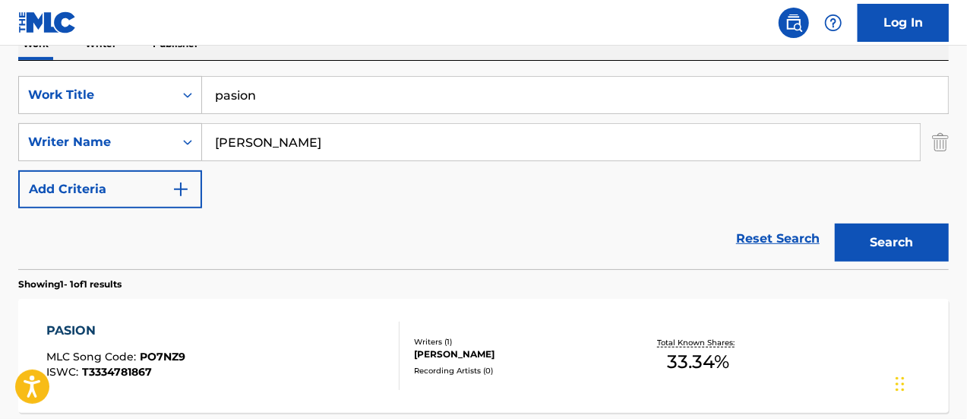
scroll to position [336, 0]
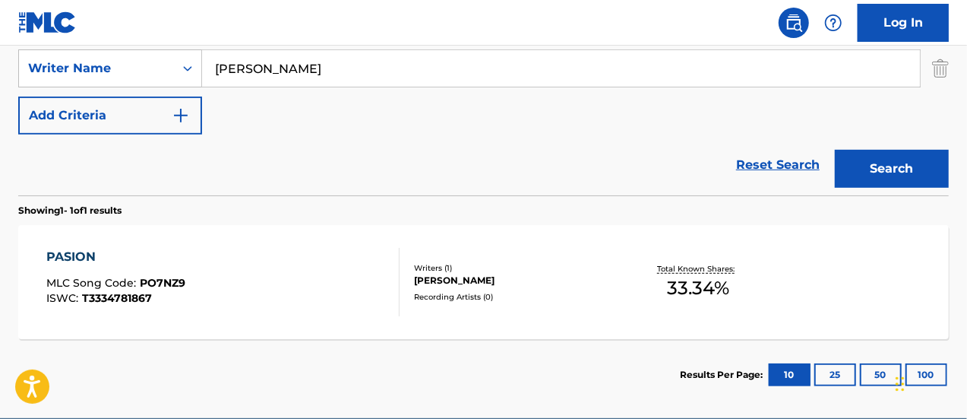
click at [448, 295] on div "Recording Artists ( 0 )" at bounding box center [517, 296] width 207 height 11
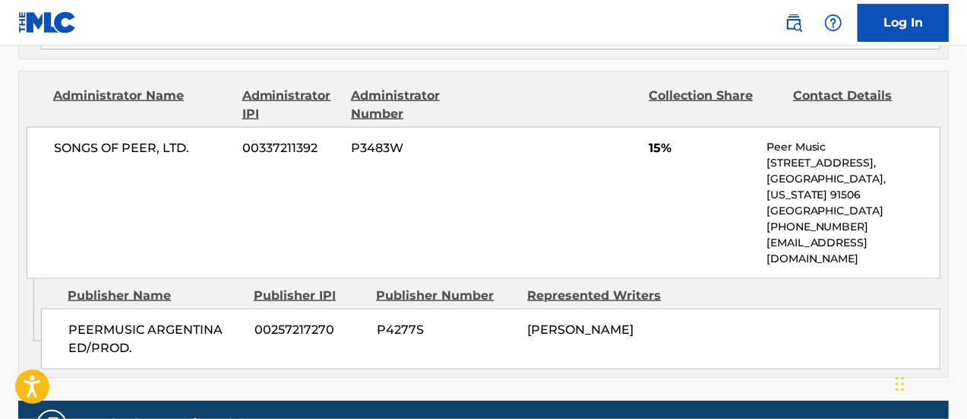
scroll to position [850, 0]
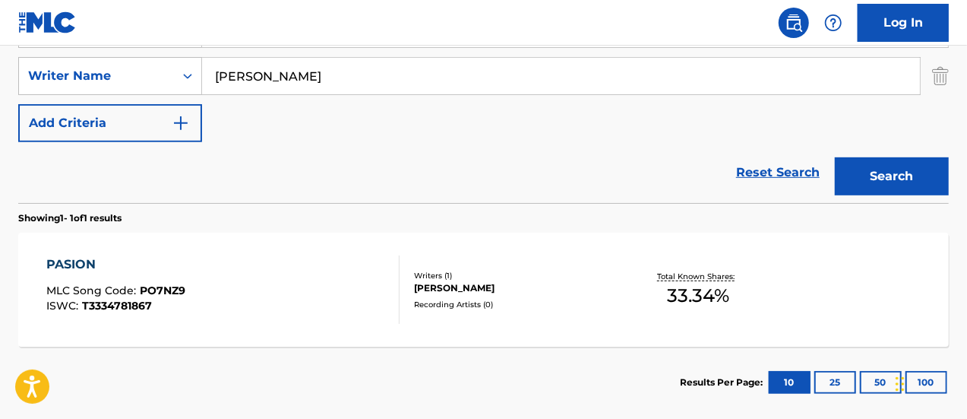
scroll to position [179, 0]
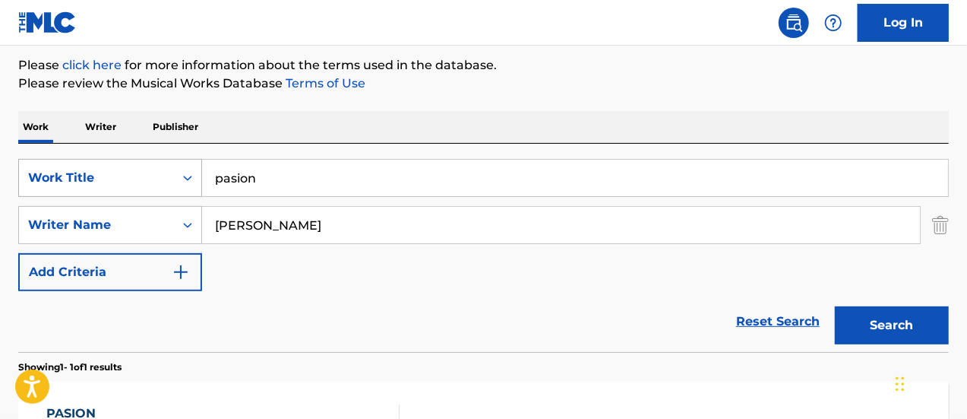
drag, startPoint x: 280, startPoint y: 179, endPoint x: 127, endPoint y: 173, distance: 152.9
click at [127, 173] on div "SearchWithCriteria4e92e34f-be6d-4a19-b661-a87c3309ef7a Work Title pasion" at bounding box center [483, 178] width 931 height 38
type input "bailarina"
click at [835, 306] on button "Search" at bounding box center [892, 325] width 114 height 38
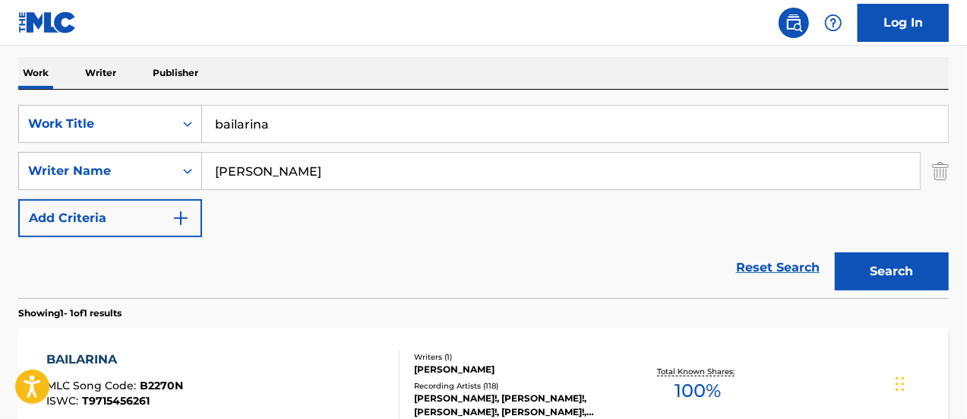
scroll to position [331, 0]
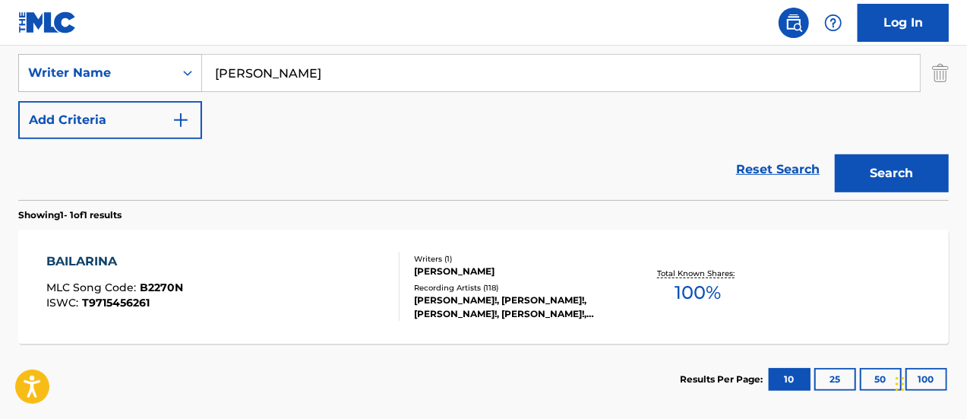
click at [357, 282] on div "BAILARINA MLC Song Code : B2270N ISWC : T9715456261" at bounding box center [223, 286] width 354 height 68
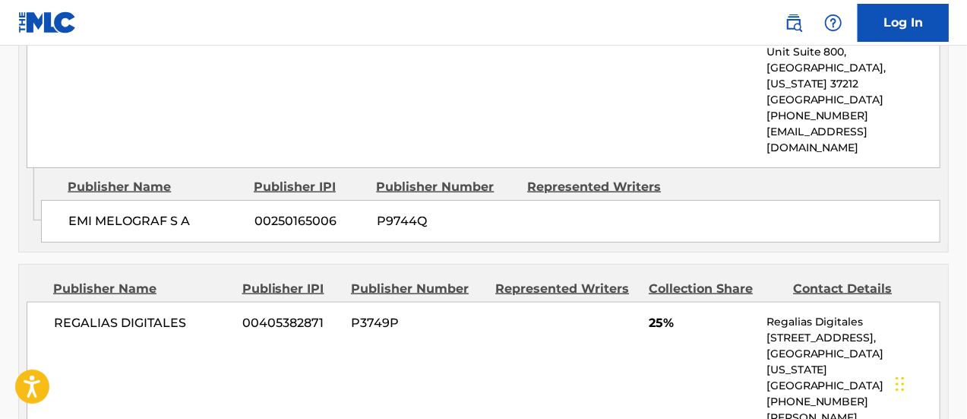
scroll to position [836, 0]
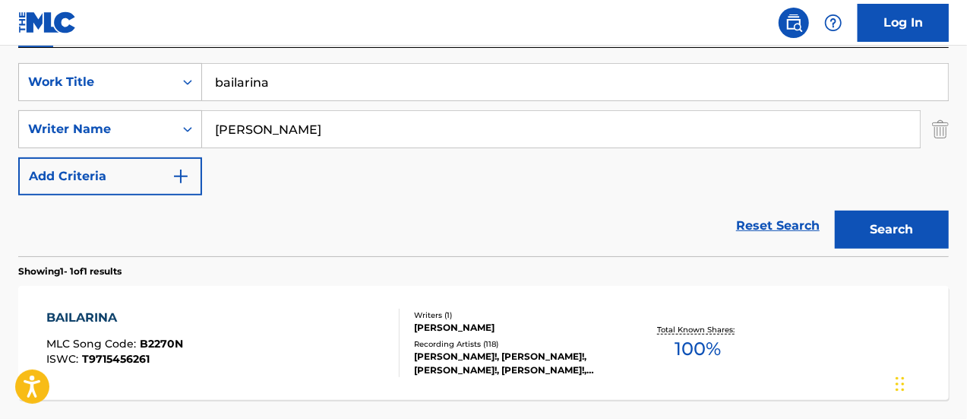
scroll to position [255, 0]
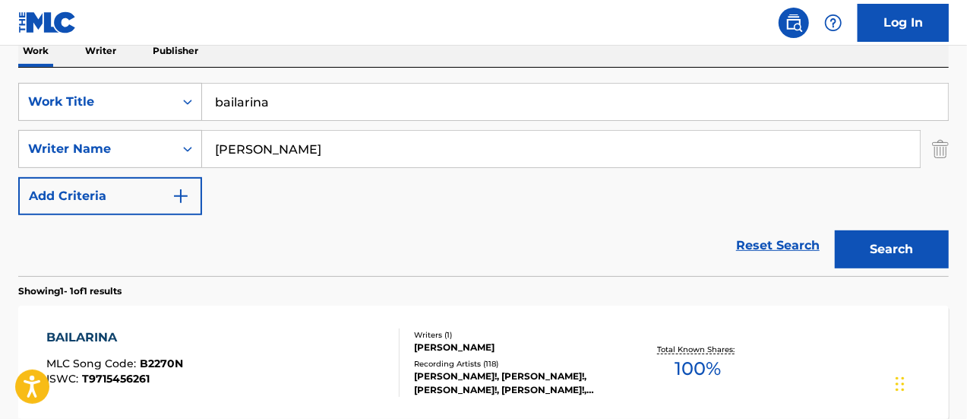
drag, startPoint x: 298, startPoint y: 102, endPoint x: 59, endPoint y: 71, distance: 241.4
click at [59, 71] on div "SearchWithCriteria4e92e34f-be6d-4a19-b661-a87c3309ef7a Work Title bailarina Sea…" at bounding box center [483, 172] width 931 height 208
type input "siento butterflies"
click at [835, 230] on button "Search" at bounding box center [892, 249] width 114 height 38
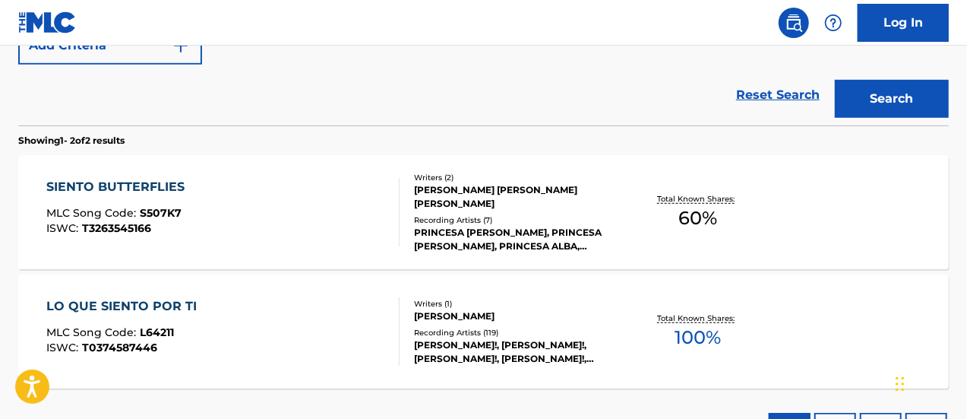
scroll to position [407, 0]
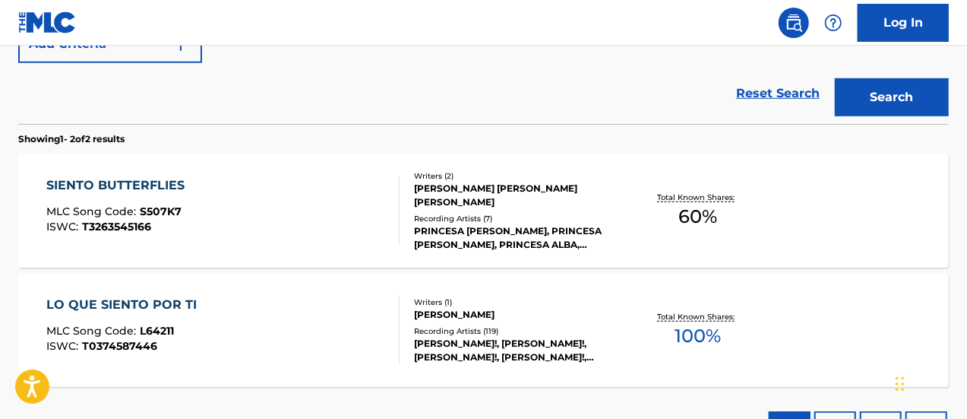
click at [199, 196] on div "SIENTO BUTTERFLIES MLC Song Code : S507K7 ISWC : T3263545166" at bounding box center [223, 210] width 354 height 68
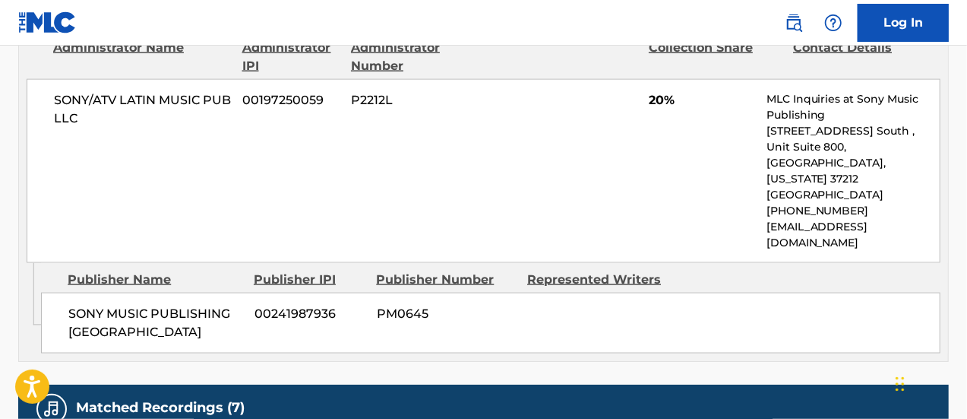
scroll to position [1064, 0]
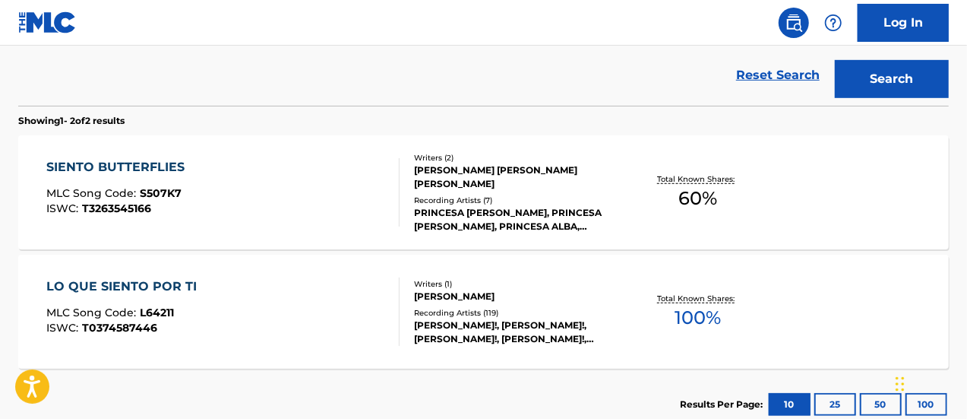
scroll to position [266, 0]
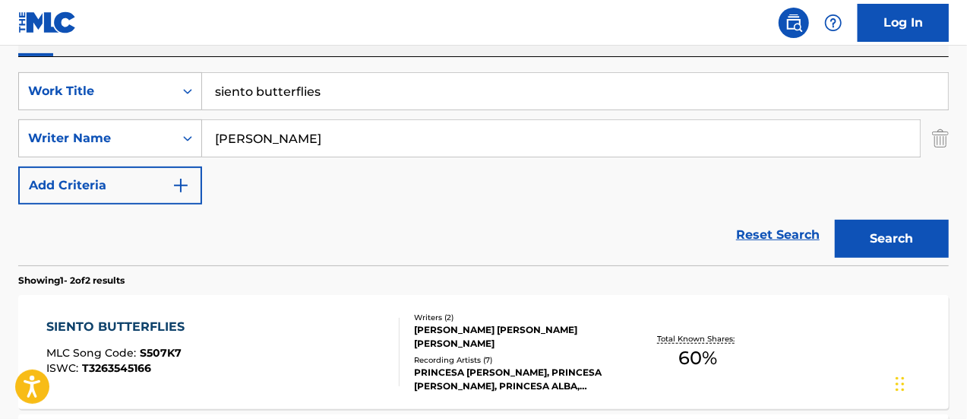
click at [344, 104] on input "siento butterflies" at bounding box center [575, 91] width 746 height 36
drag, startPoint x: 344, startPoint y: 104, endPoint x: 163, endPoint y: 103, distance: 180.1
click at [163, 103] on div "SearchWithCriteria4e92e34f-be6d-4a19-b661-a87c3309ef7a Work Title siento butter…" at bounding box center [483, 91] width 931 height 38
type input "tu guru"
click at [835, 220] on button "Search" at bounding box center [892, 239] width 114 height 38
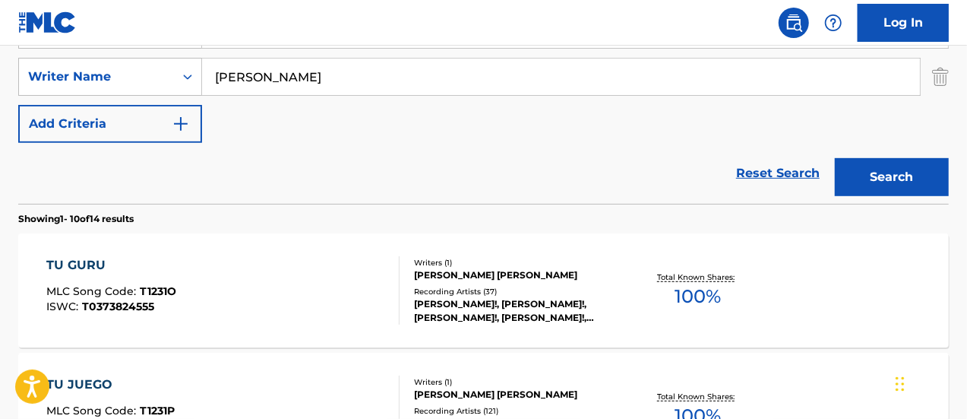
scroll to position [342, 0]
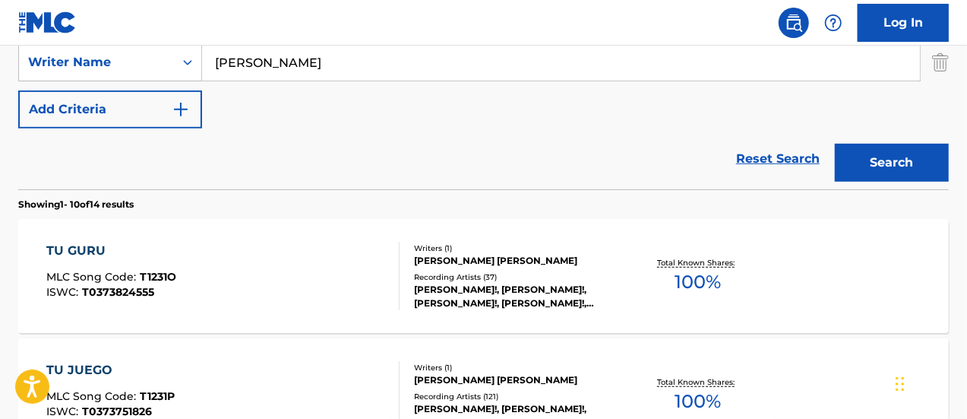
click at [430, 283] on div "[PERSON_NAME]!, [PERSON_NAME]!, [PERSON_NAME]!, [PERSON_NAME]!, [PERSON_NAME]!" at bounding box center [517, 296] width 207 height 27
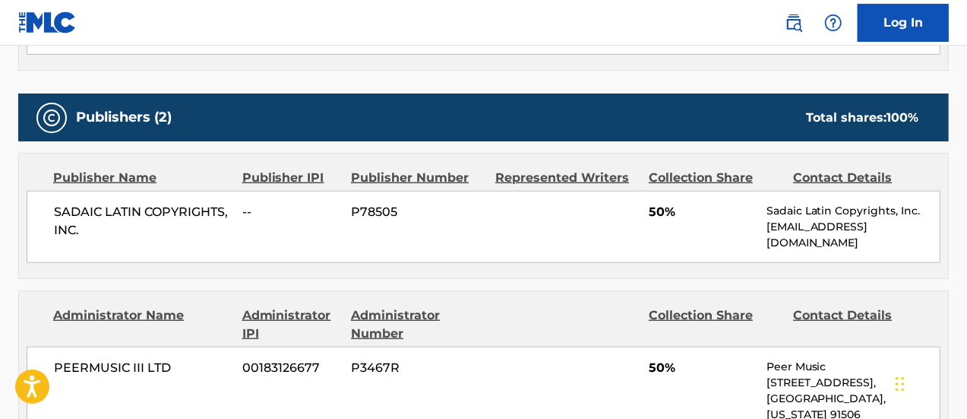
scroll to position [760, 0]
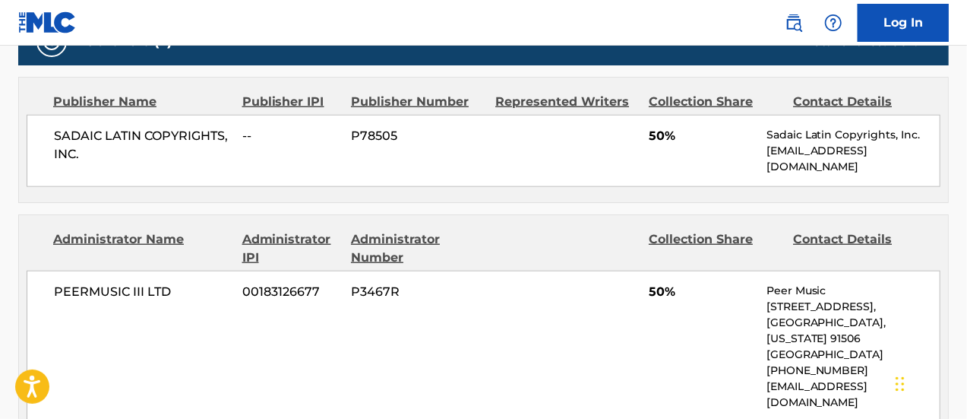
scroll to position [334, 0]
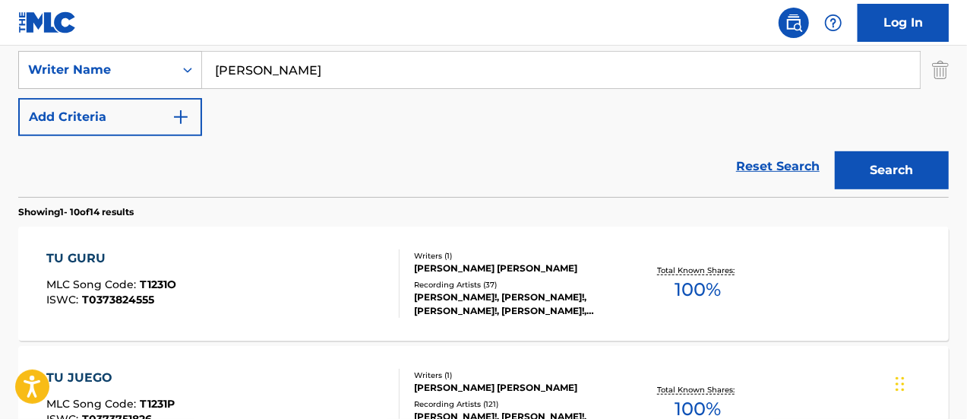
click at [306, 62] on input "[PERSON_NAME]" at bounding box center [561, 70] width 718 height 36
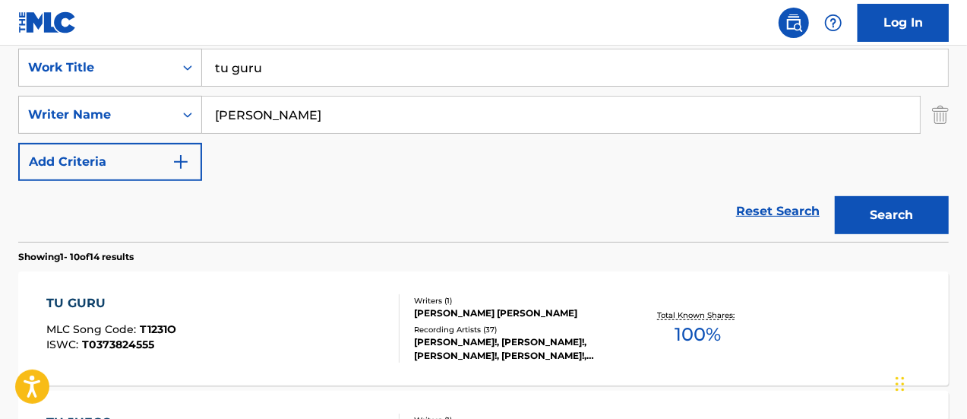
scroll to position [258, 0]
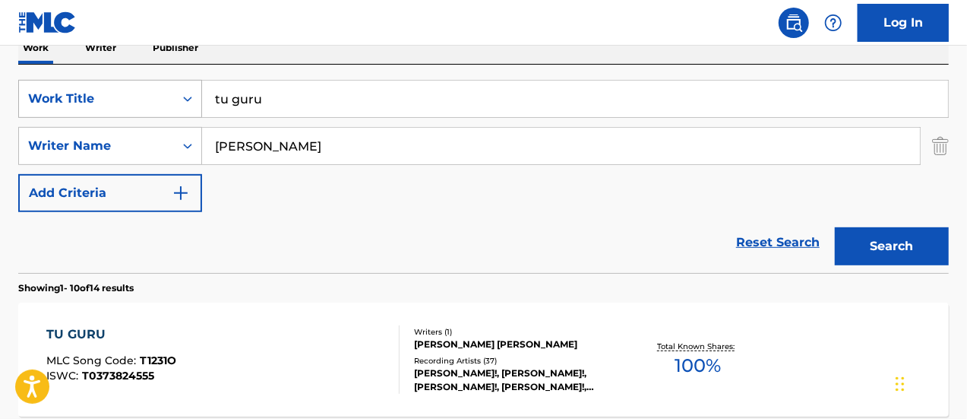
drag, startPoint x: 281, startPoint y: 97, endPoint x: 132, endPoint y: 93, distance: 149.0
click at [132, 93] on div "SearchWithCriteria4e92e34f-be6d-4a19-b661-a87c3309ef7a Work Title tu guru" at bounding box center [483, 99] width 931 height 38
type input "tiempo"
click at [835, 227] on button "Search" at bounding box center [892, 246] width 114 height 38
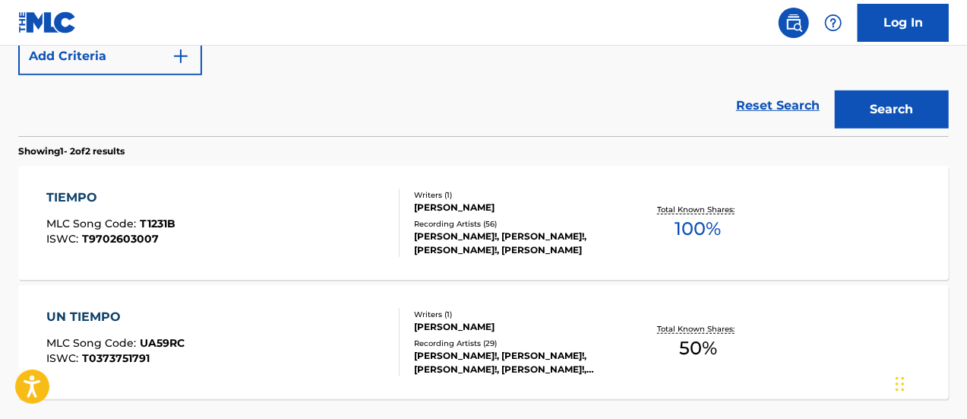
scroll to position [410, 0]
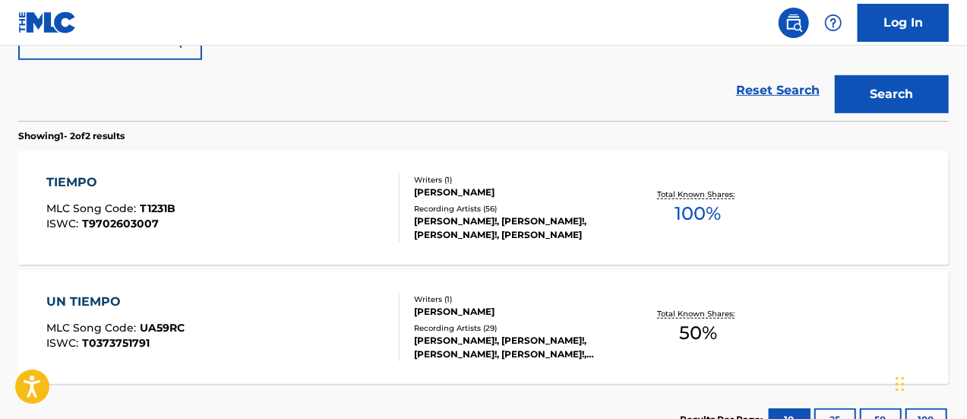
click at [244, 200] on div "TIEMPO MLC Song Code : T1231B ISWC : T9702603007" at bounding box center [223, 207] width 354 height 68
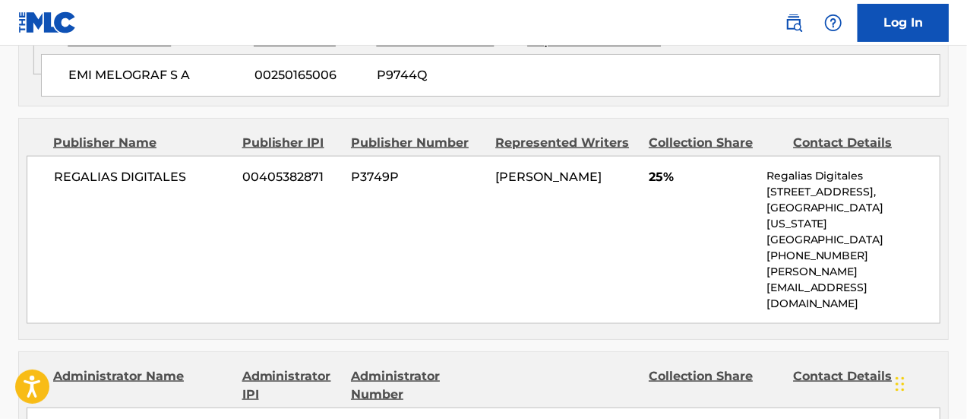
scroll to position [988, 0]
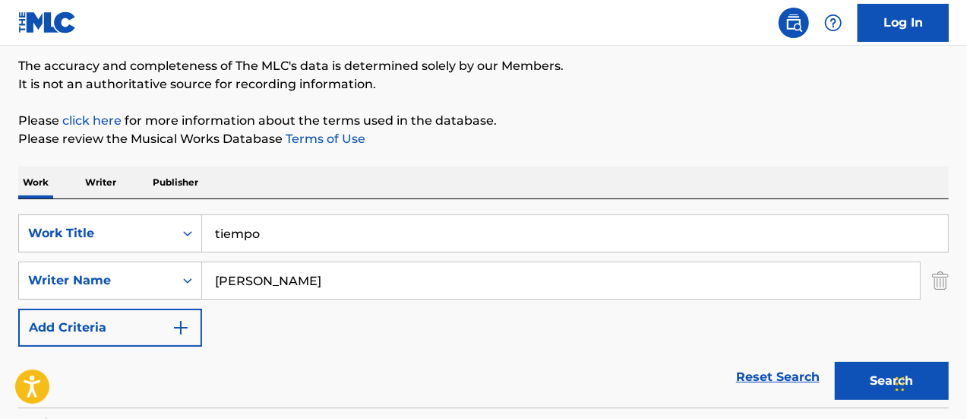
scroll to position [117, 0]
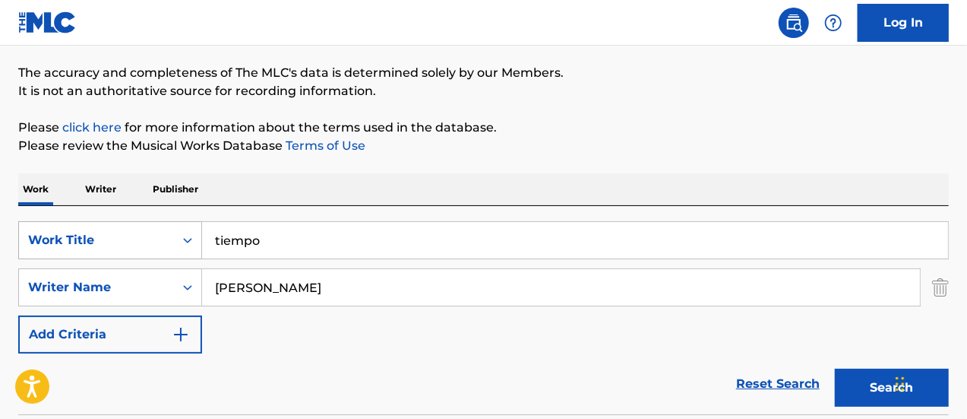
drag, startPoint x: 278, startPoint y: 246, endPoint x: 187, endPoint y: 242, distance: 91.3
click at [181, 242] on div "SearchWithCriteria4e92e34f-be6d-4a19-b661-a87c3309ef7a Work Title tiempo" at bounding box center [483, 240] width 931 height 38
type input "iman"
click at [835, 369] on button "Search" at bounding box center [892, 388] width 114 height 38
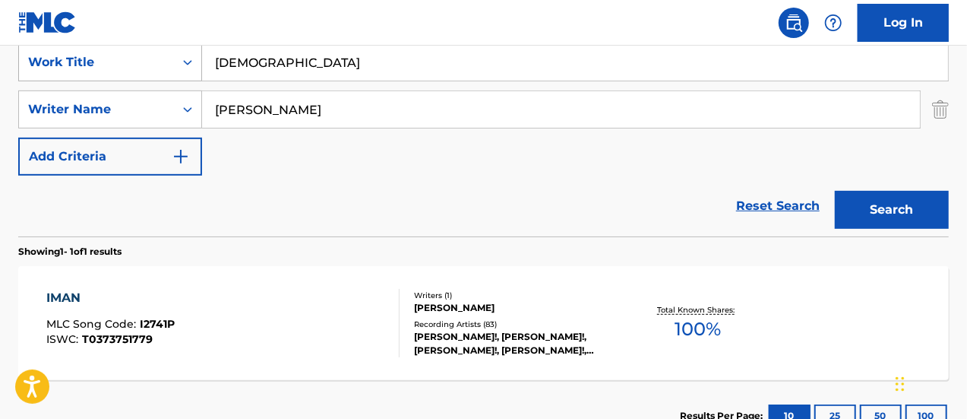
scroll to position [345, 0]
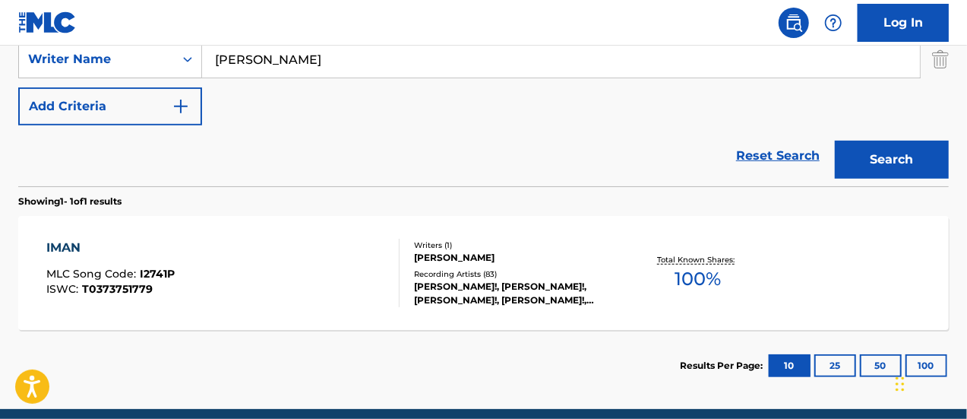
click at [252, 269] on div "IMAN MLC Song Code : I2741P ISWC : T0373751779" at bounding box center [223, 273] width 354 height 68
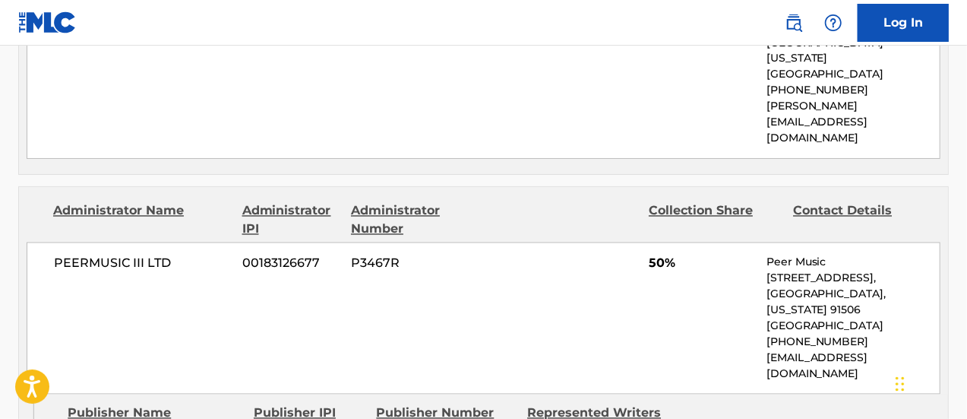
scroll to position [1368, 0]
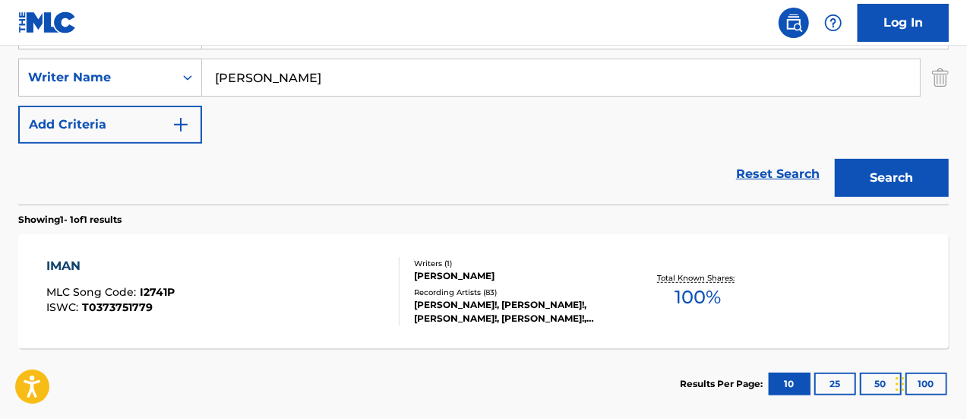
scroll to position [103, 0]
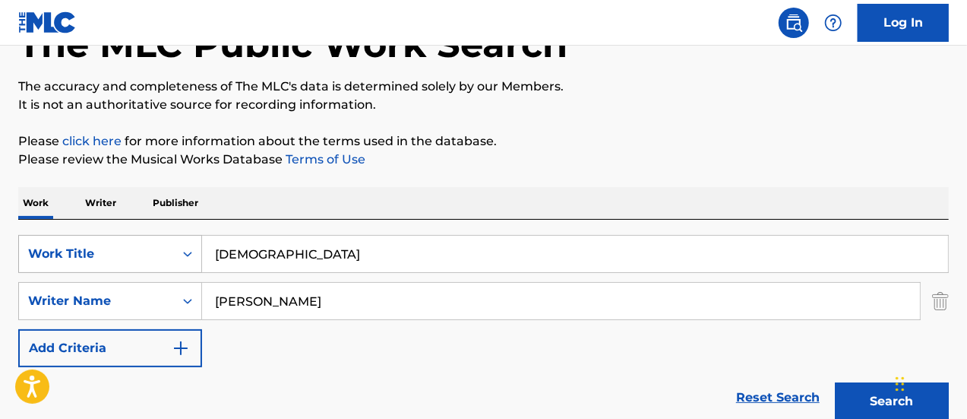
drag, startPoint x: 271, startPoint y: 244, endPoint x: 122, endPoint y: 244, distance: 149.0
click at [122, 244] on div "SearchWithCriteria4e92e34f-be6d-4a19-b661-a87c3309ef7a Work Title iman" at bounding box center [483, 254] width 931 height 38
type input "voces"
click at [835, 382] on button "Search" at bounding box center [892, 401] width 114 height 38
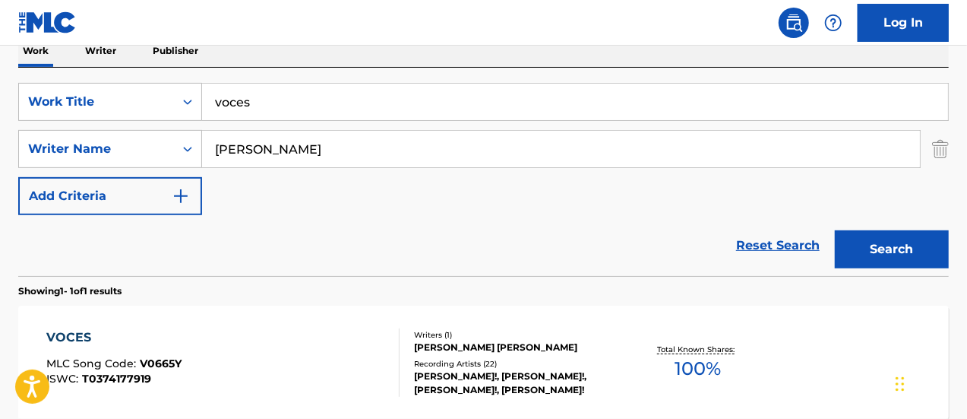
scroll to position [331, 0]
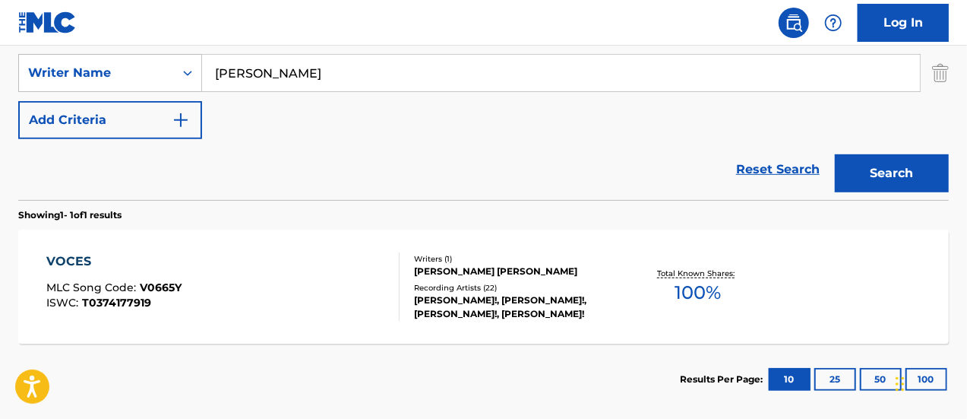
click at [385, 269] on div "VOCES MLC Song Code : V0665Y ISWC : T0374177919" at bounding box center [223, 286] width 354 height 68
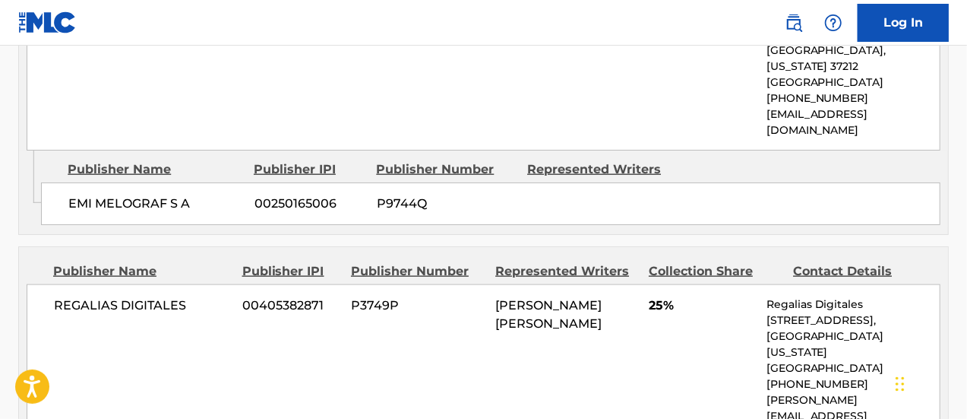
scroll to position [836, 0]
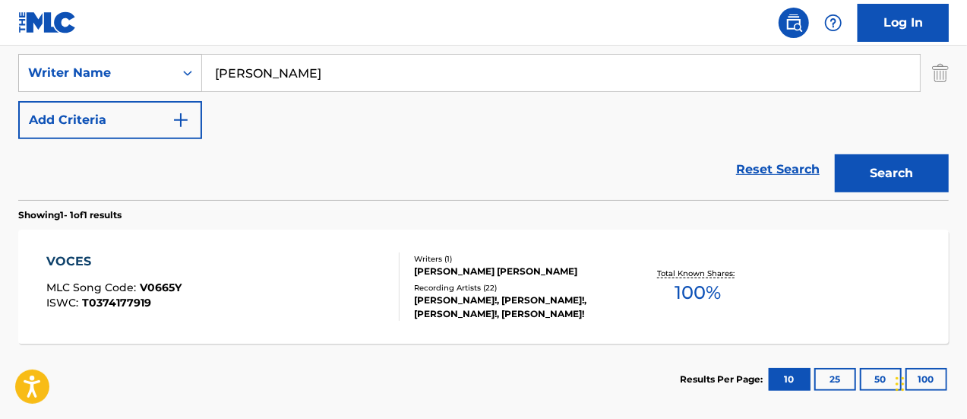
scroll to position [407, 0]
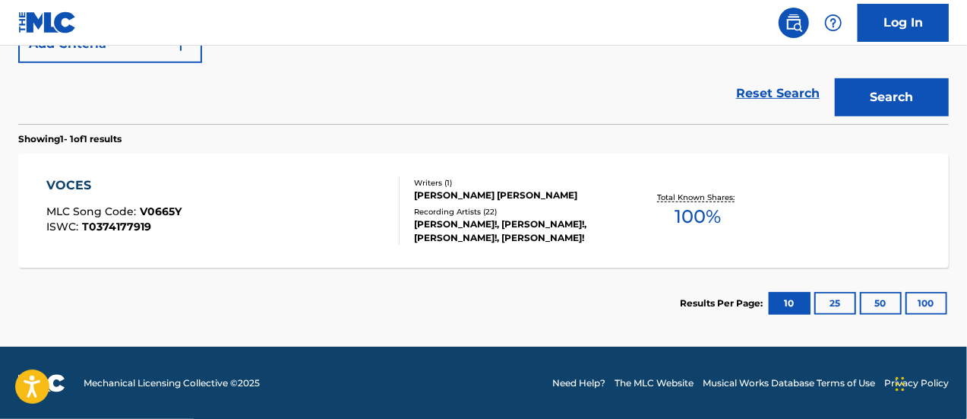
click at [328, 207] on div "VOCES MLC Song Code : V0665Y ISWC : T0374177919" at bounding box center [223, 210] width 354 height 68
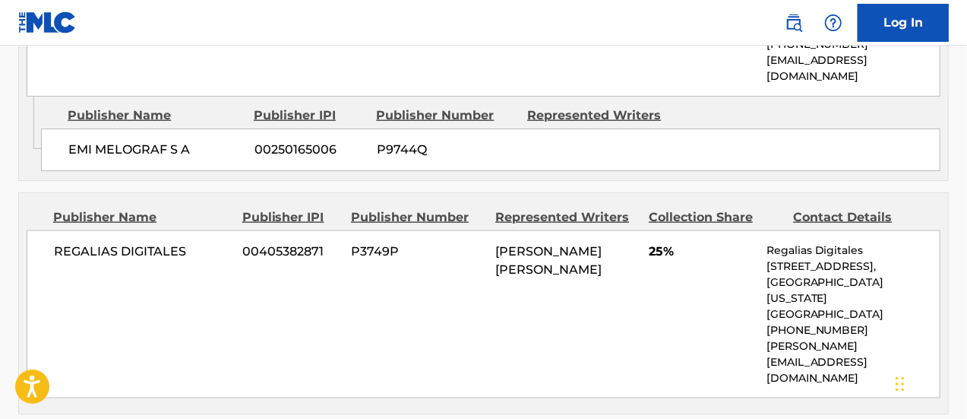
scroll to position [912, 0]
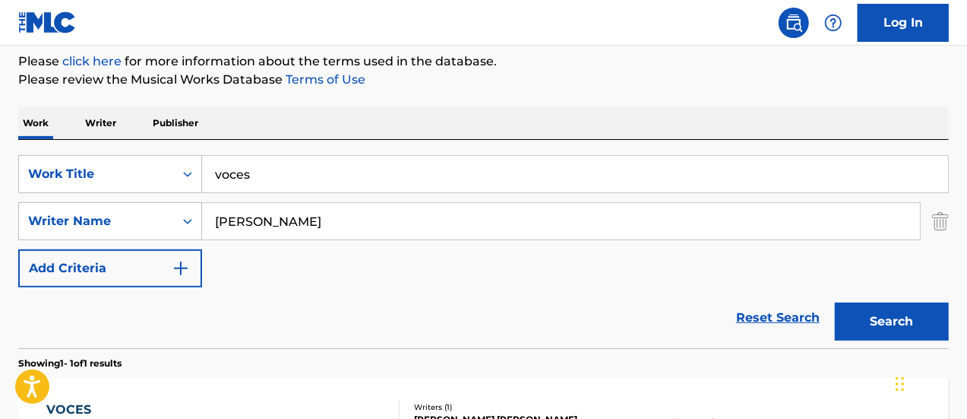
scroll to position [179, 0]
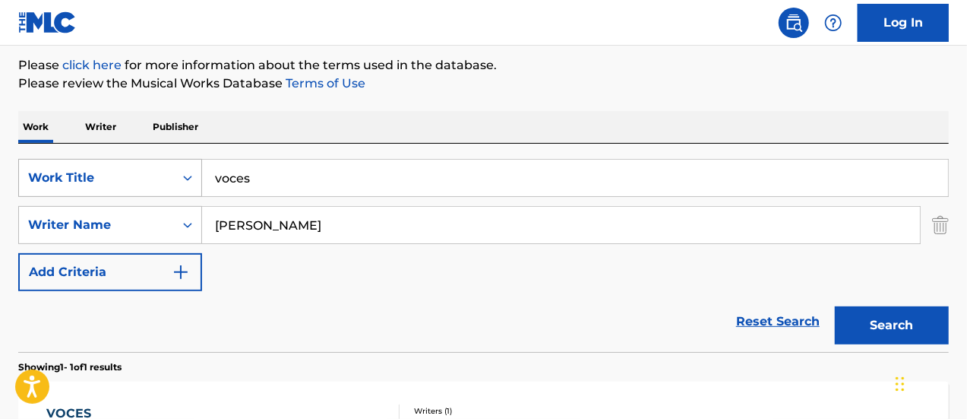
drag, startPoint x: 296, startPoint y: 183, endPoint x: 149, endPoint y: 173, distance: 147.8
click at [149, 173] on div "SearchWithCriteria4e92e34f-be6d-4a19-b661-a87c3309ef7a Work Title voces" at bounding box center [483, 178] width 931 height 38
type input "me gustas tanto"
click at [835, 306] on button "Search" at bounding box center [892, 325] width 114 height 38
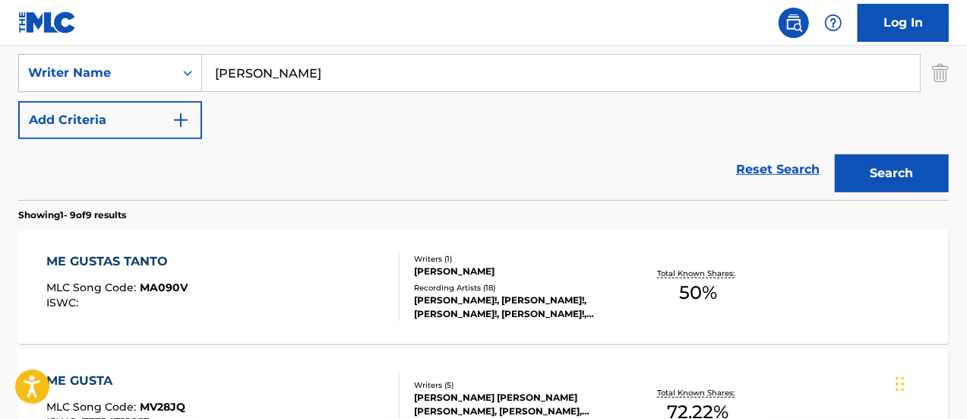
click at [447, 271] on div "[PERSON_NAME]" at bounding box center [517, 271] width 207 height 14
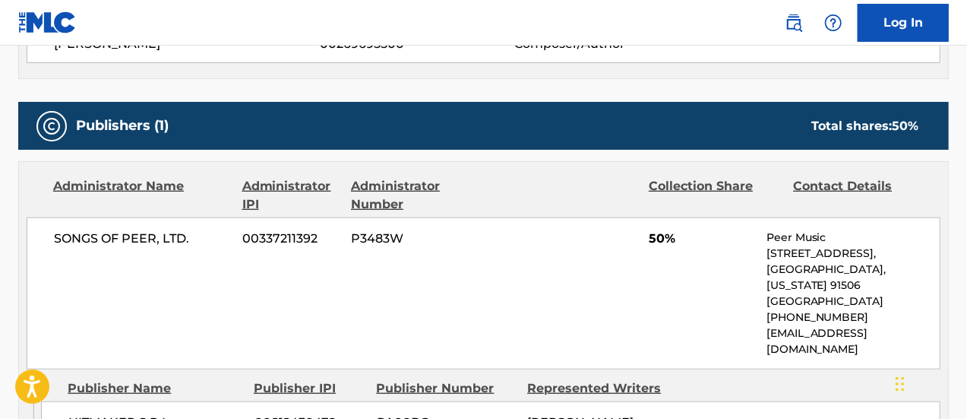
scroll to position [608, 0]
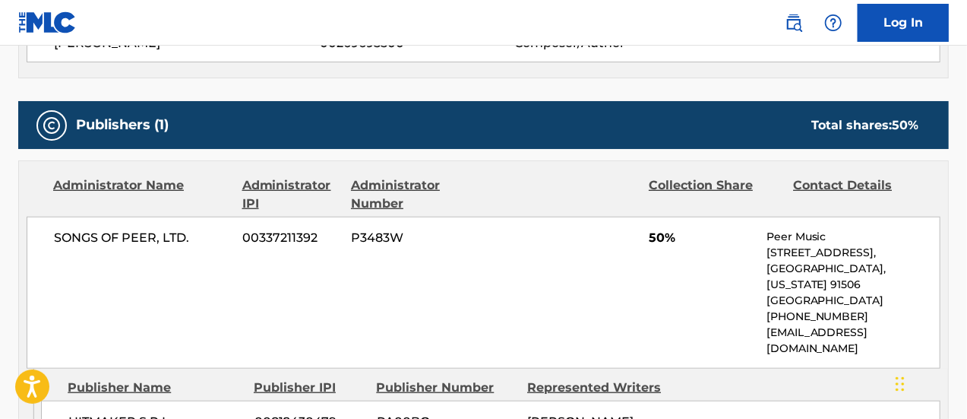
scroll to position [331, 0]
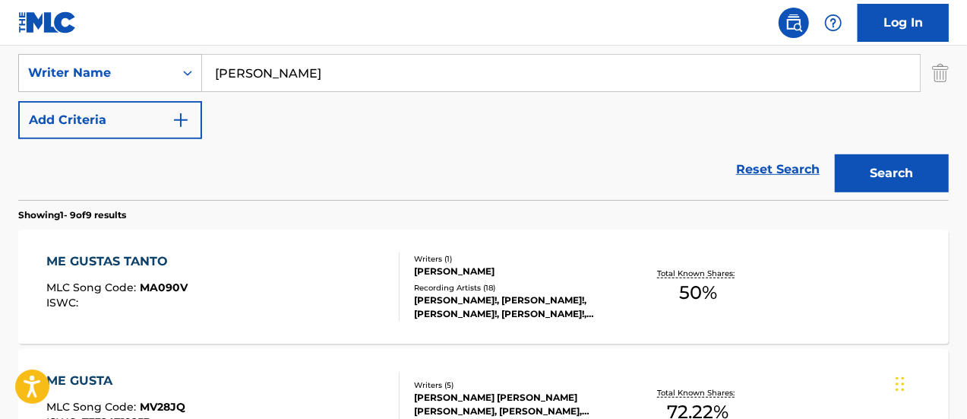
click at [325, 291] on div "ME GUSTAS TANTO MLC Song Code : MA090V ISWC :" at bounding box center [223, 286] width 354 height 68
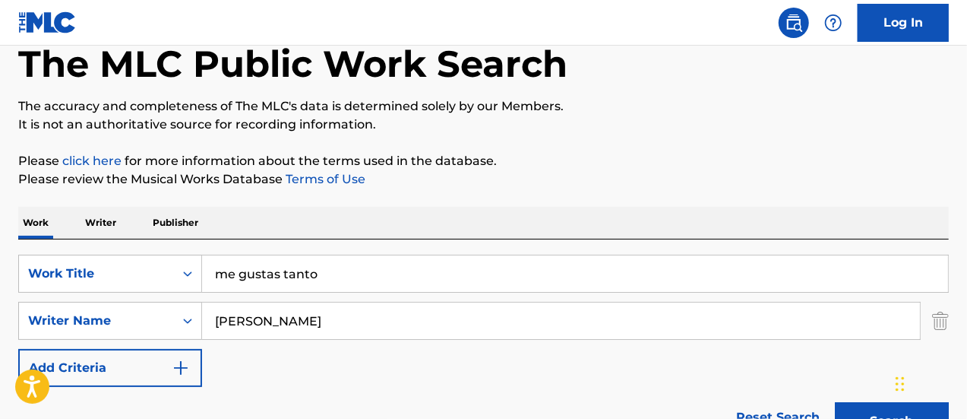
scroll to position [27, 0]
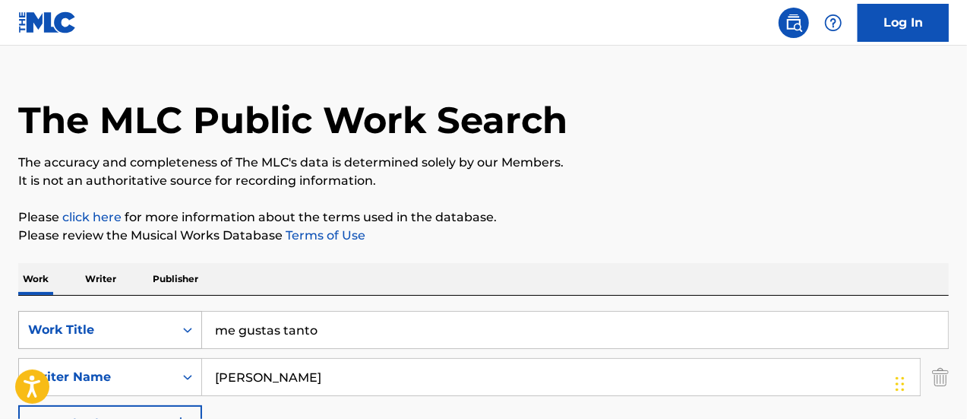
drag, startPoint x: 331, startPoint y: 331, endPoint x: 119, endPoint y: 317, distance: 213.2
click at [103, 331] on div "SearchWithCriteria4e92e34f-be6d-4a19-b661-a87c3309ef7a Work Title me gustas tan…" at bounding box center [483, 330] width 931 height 38
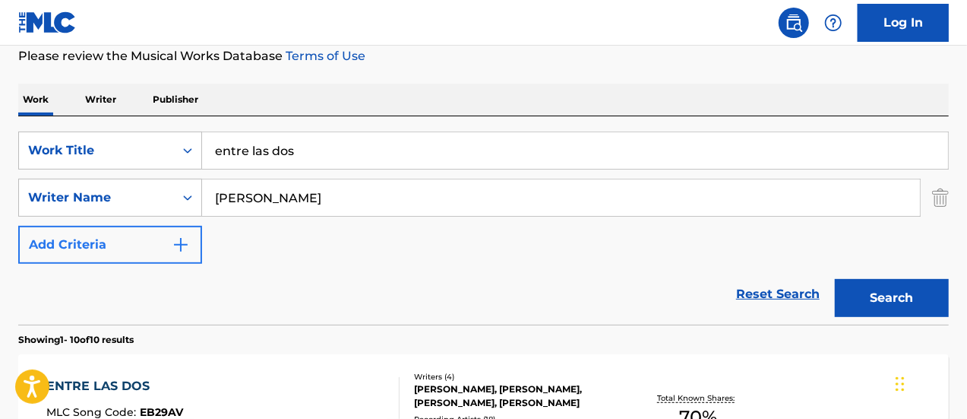
scroll to position [179, 0]
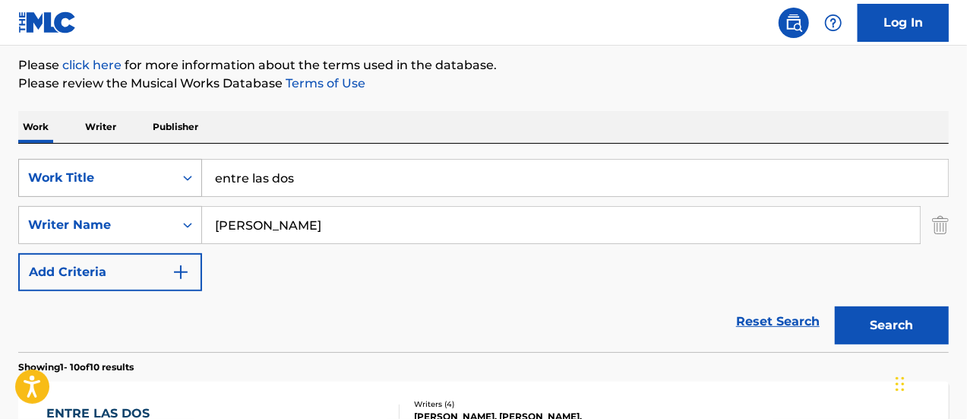
drag, startPoint x: 334, startPoint y: 183, endPoint x: 140, endPoint y: 174, distance: 194.8
click at [140, 174] on div "SearchWithCriteria4e92e34f-be6d-4a19-b661-a87c3309ef7a Work Title entre las dos" at bounding box center [483, 178] width 931 height 38
type input "lo nuevo"
click at [835, 306] on button "Search" at bounding box center [892, 325] width 114 height 38
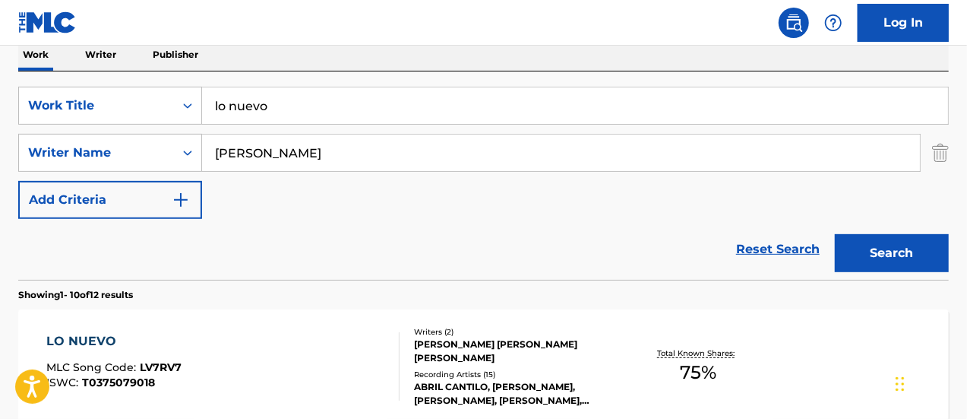
scroll to position [331, 0]
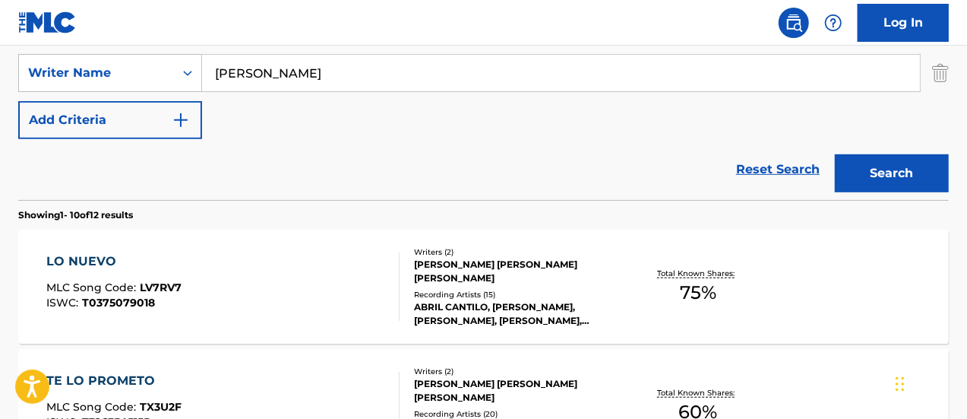
click at [245, 309] on div "LO NUEVO MLC Song Code : LV7RV7 ISWC : T0375079018" at bounding box center [223, 286] width 354 height 68
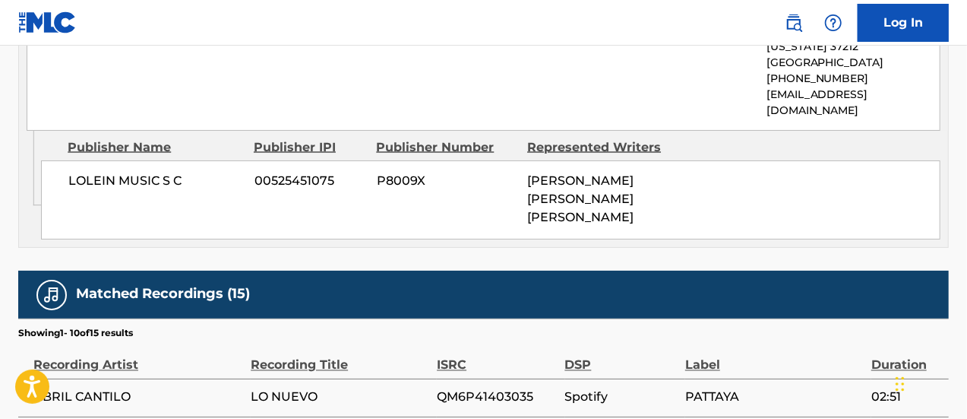
scroll to position [1292, 0]
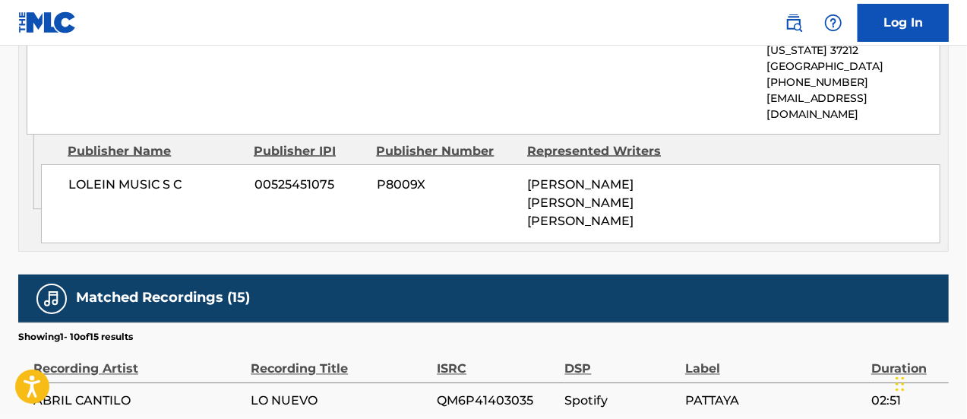
click at [146, 198] on div "LOLEIN MUSIC S C 00525451075 P8009X JULIETA VENEGAS PERCEVAULT, ALEJANDRO GUSTA…" at bounding box center [491, 203] width 900 height 79
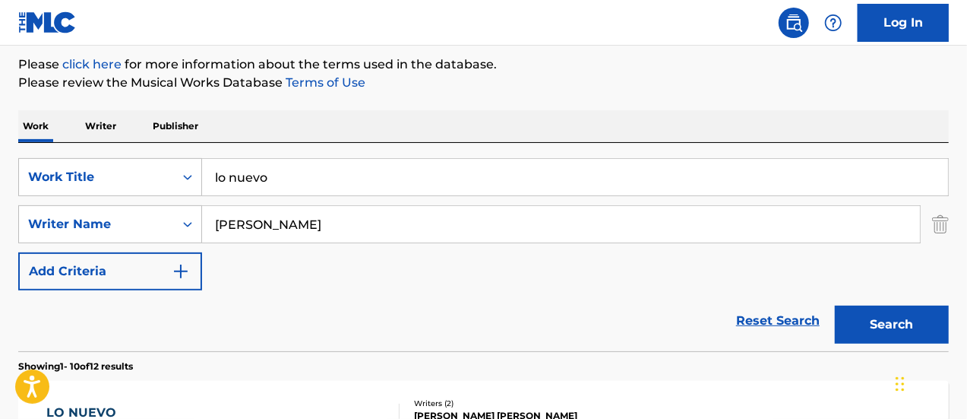
scroll to position [179, 0]
drag, startPoint x: 287, startPoint y: 182, endPoint x: 147, endPoint y: 164, distance: 140.9
click at [147, 165] on div "SearchWithCriteria4e92e34f-be6d-4a19-b661-a87c3309ef7a Work Title lo nuevo" at bounding box center [483, 178] width 931 height 38
type input "enero"
click at [835, 306] on button "Search" at bounding box center [892, 325] width 114 height 38
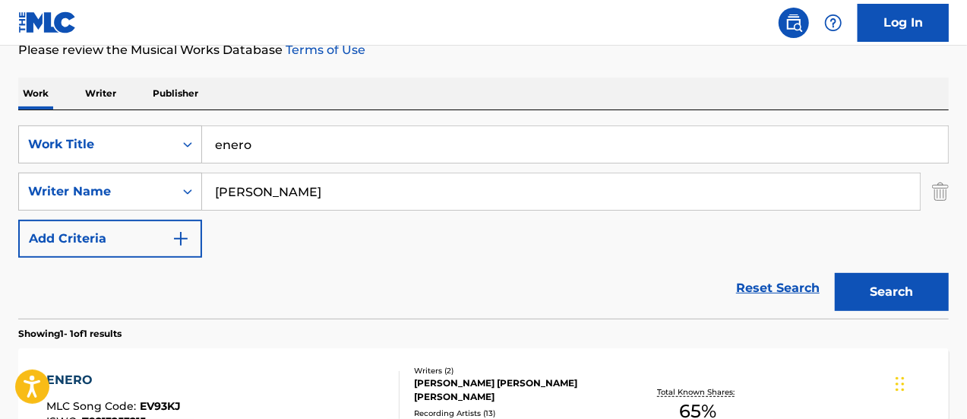
scroll to position [0, 0]
